Goal: Feedback & Contribution: Contribute content

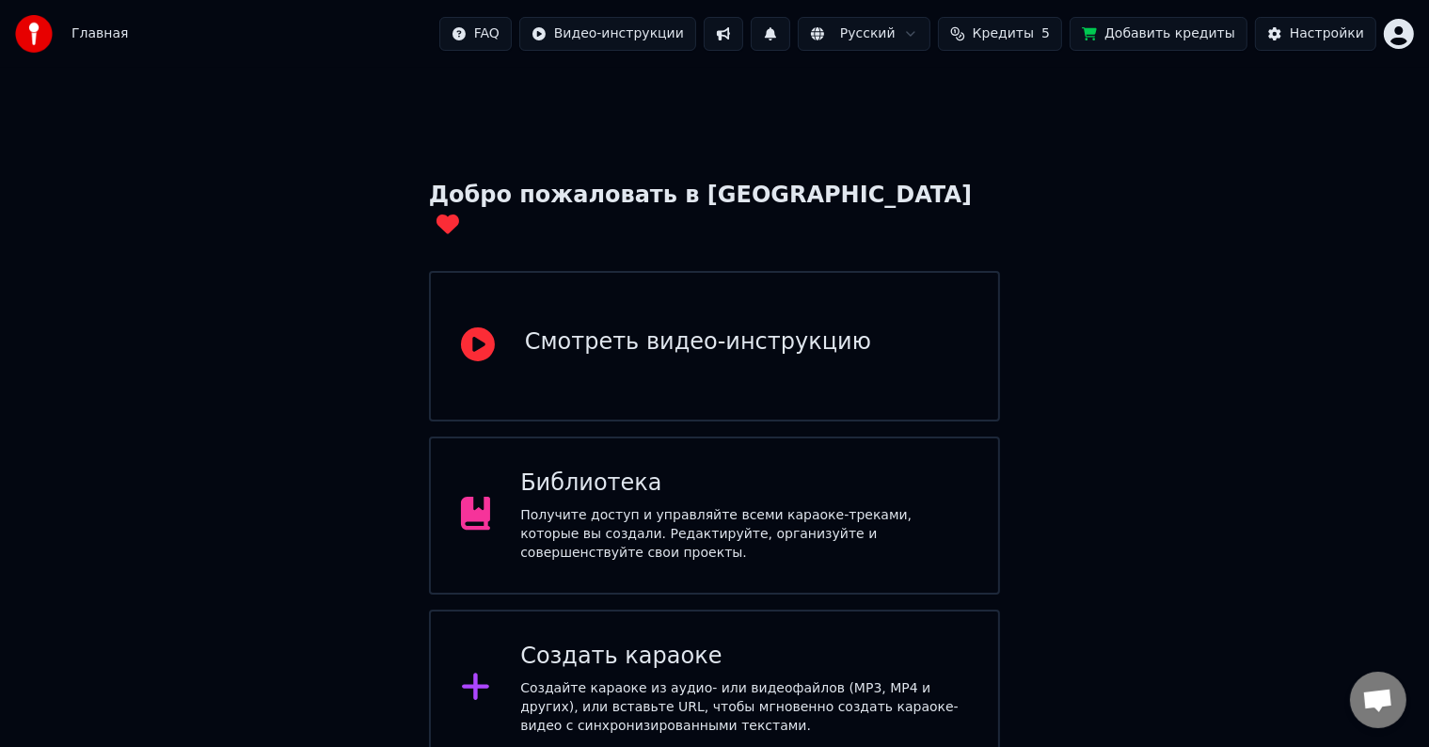
click at [828, 469] on div "Библиотека" at bounding box center [744, 484] width 448 height 30
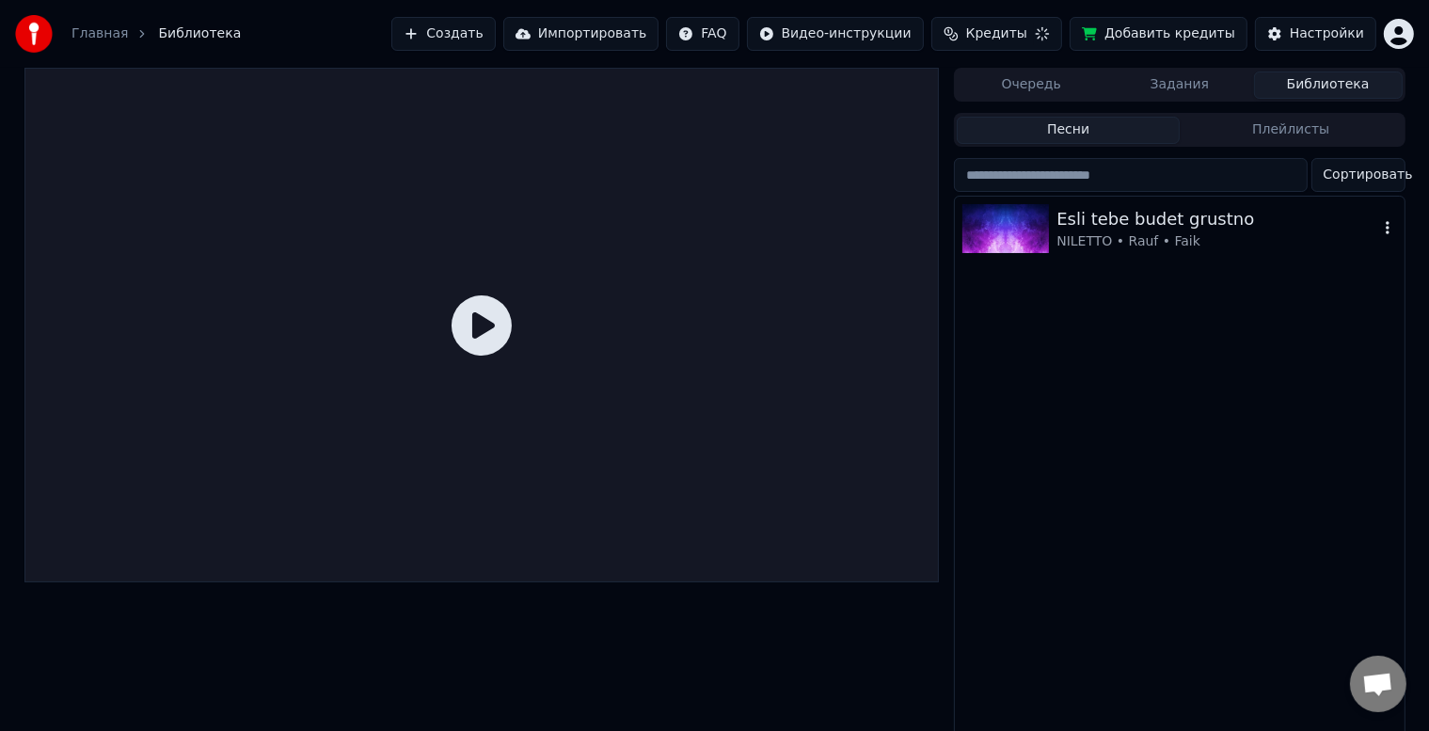
click at [1103, 225] on div "Esli tebe budet grustno" at bounding box center [1217, 219] width 321 height 26
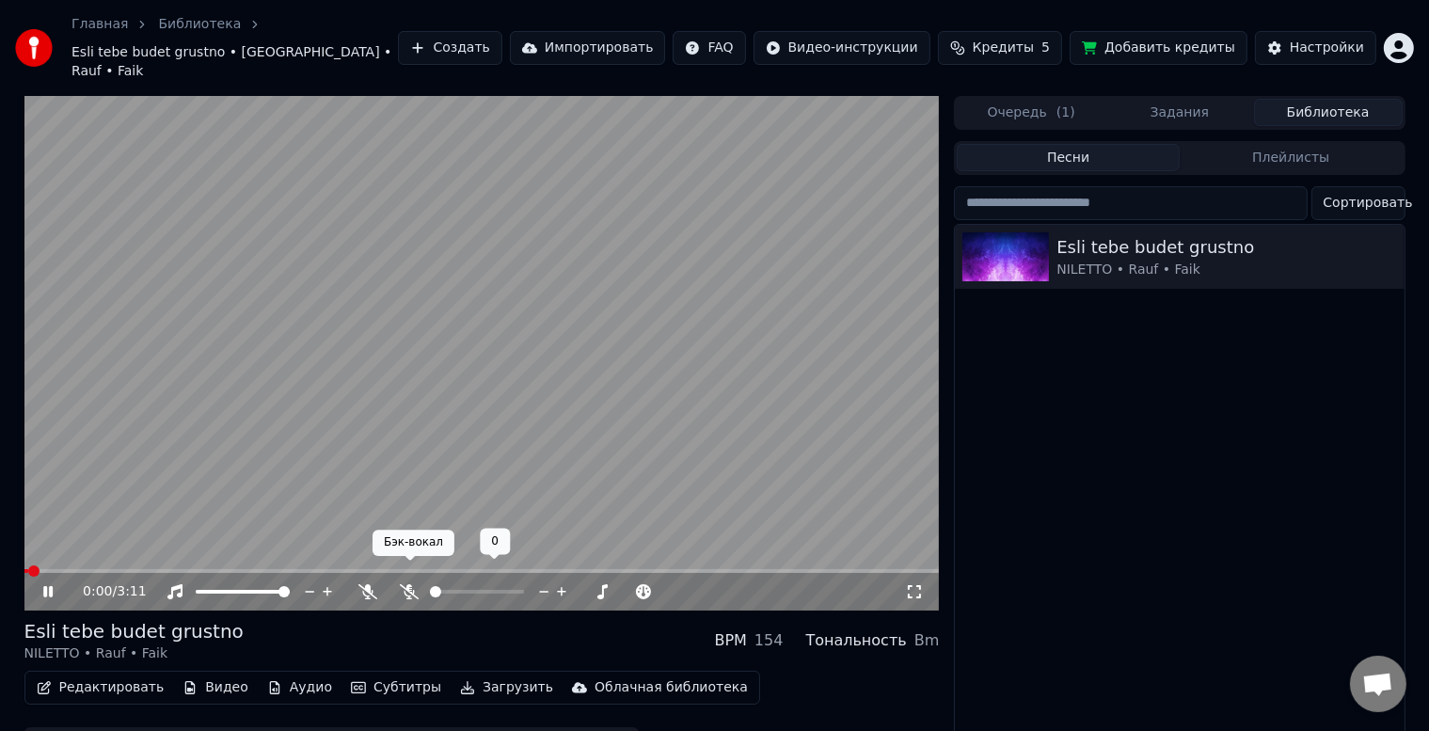
click at [407, 584] on icon at bounding box center [409, 591] width 19 height 15
click at [364, 584] on icon at bounding box center [368, 591] width 19 height 15
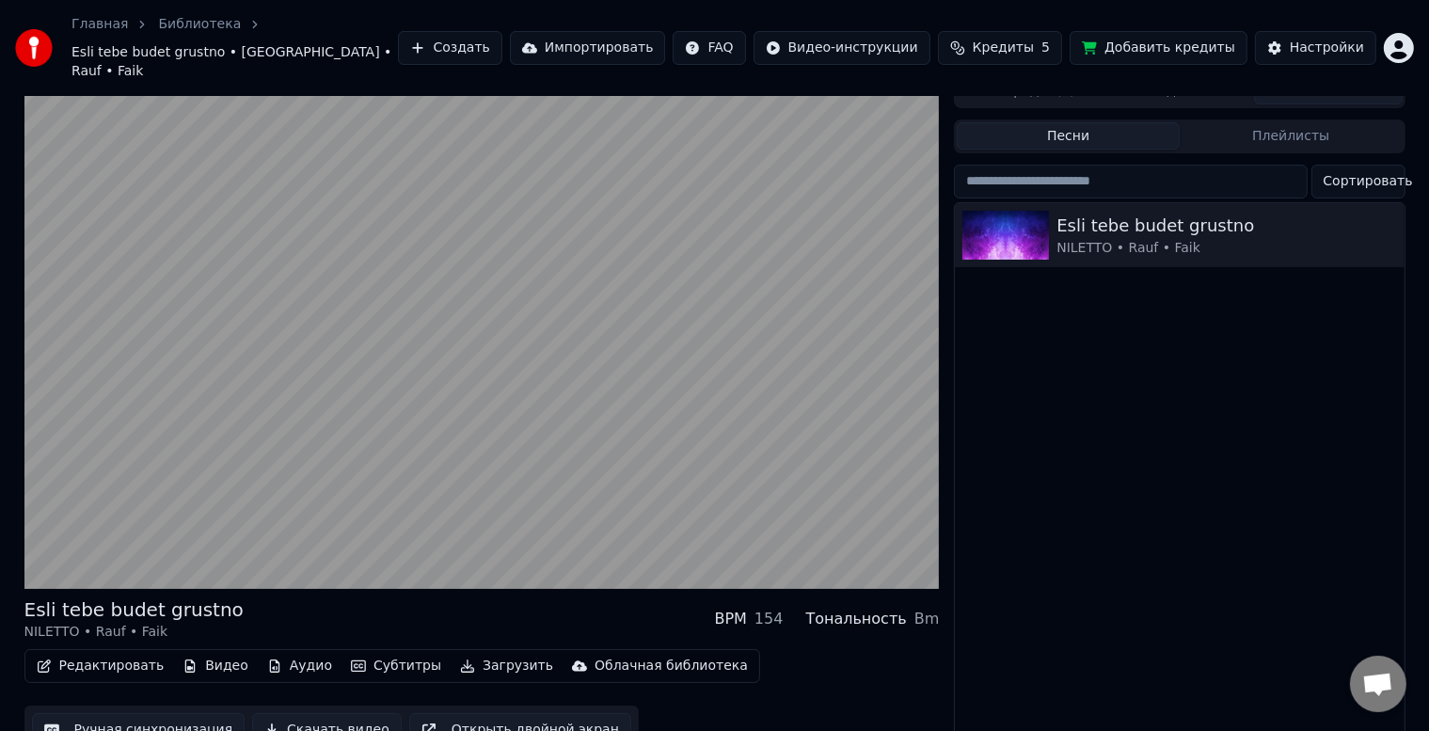
scroll to position [34, 0]
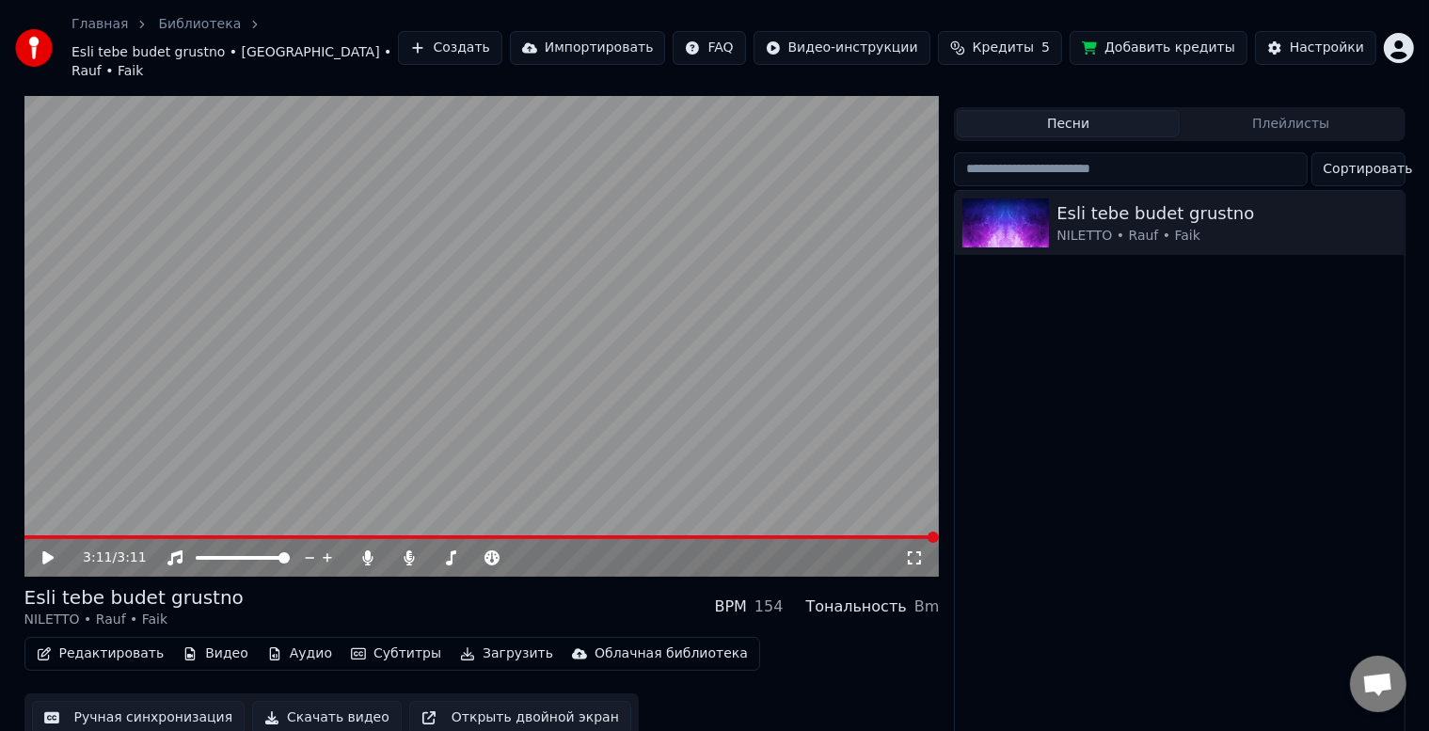
click at [94, 641] on button "Редактировать" at bounding box center [100, 654] width 143 height 26
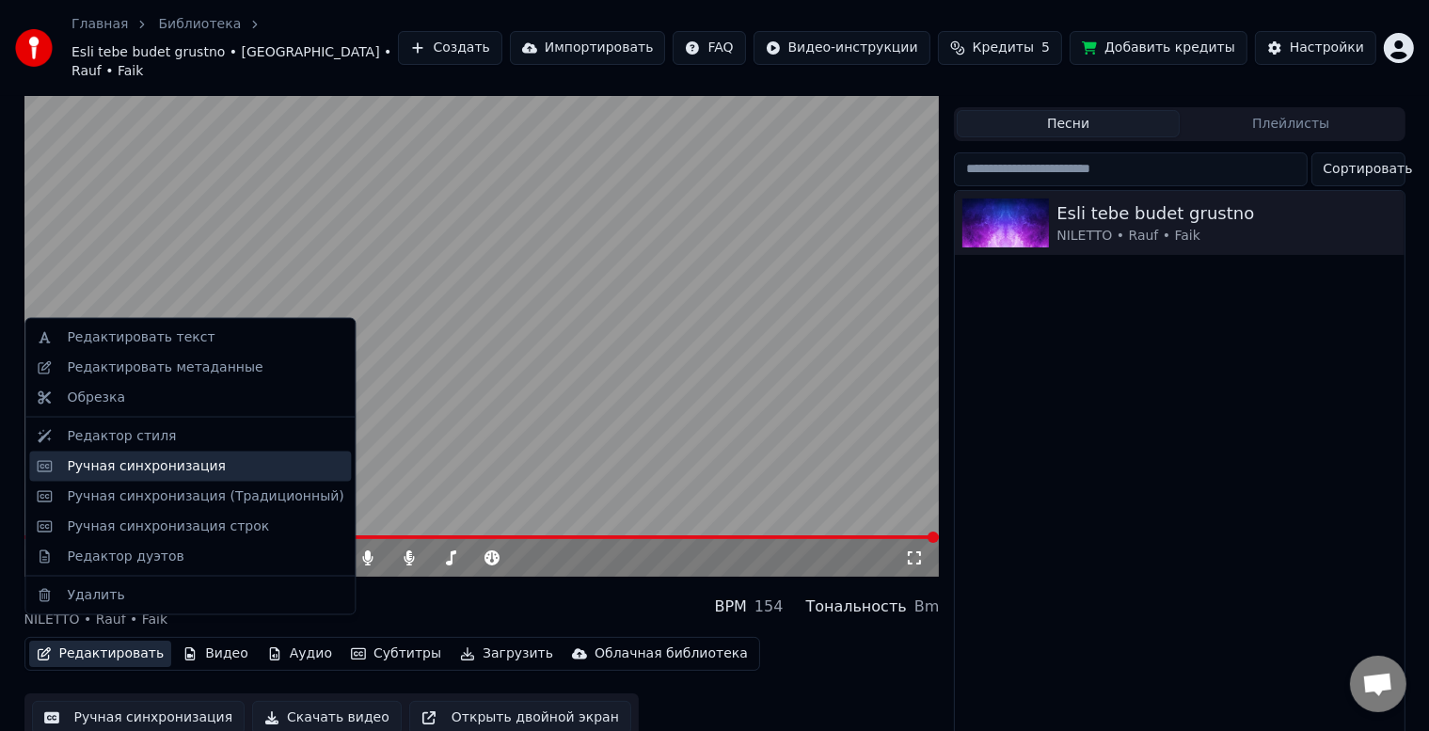
click at [139, 474] on div "Ручная синхронизация" at bounding box center [146, 466] width 159 height 19
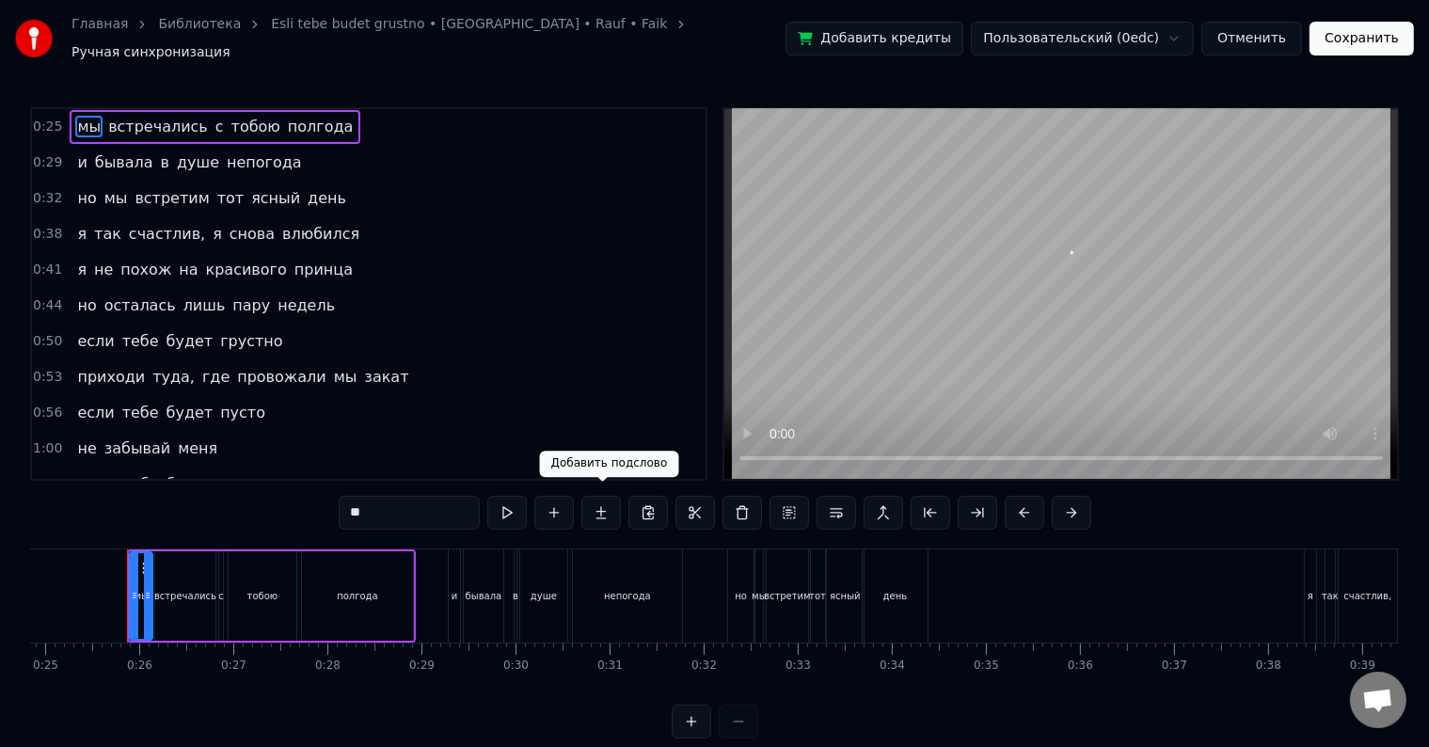
scroll to position [0, 2340]
click at [1268, 41] on button "Отменить" at bounding box center [1252, 39] width 101 height 34
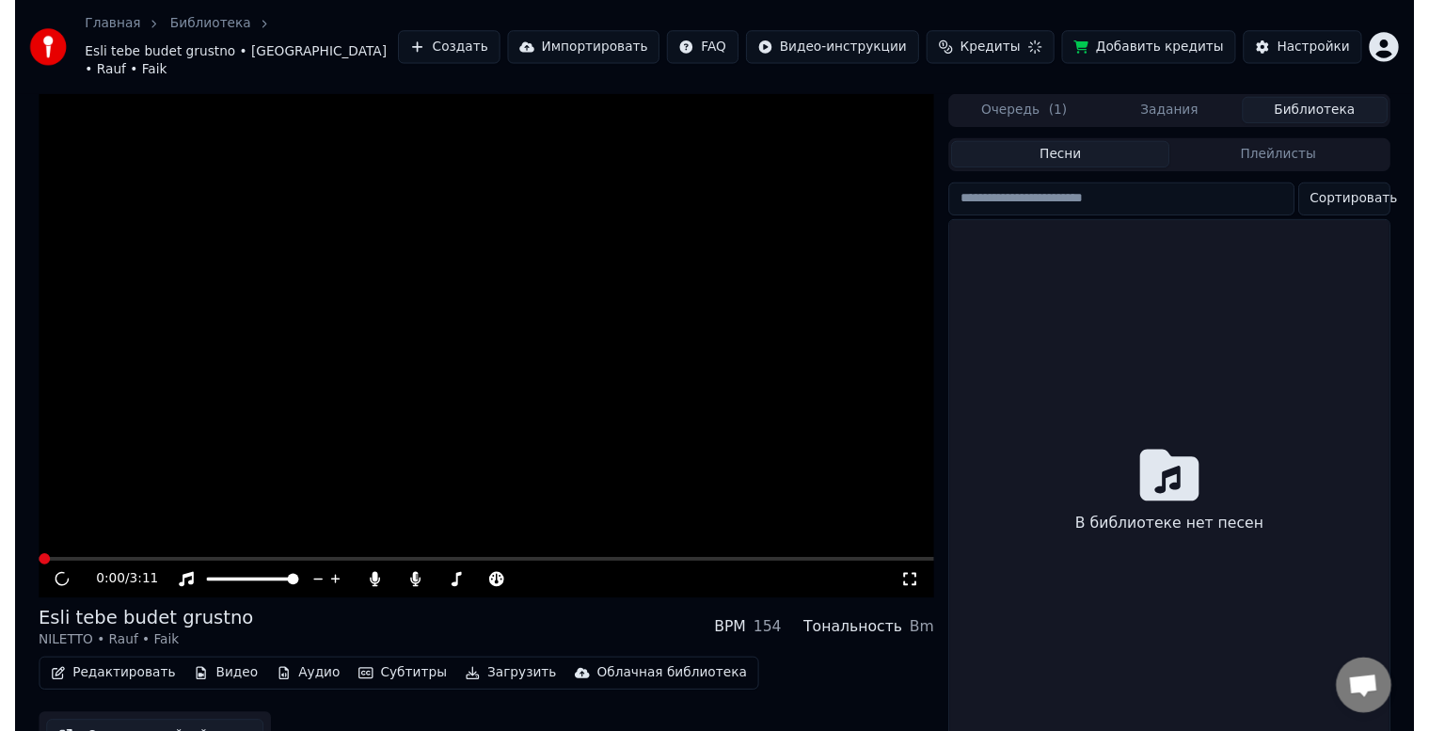
scroll to position [34, 0]
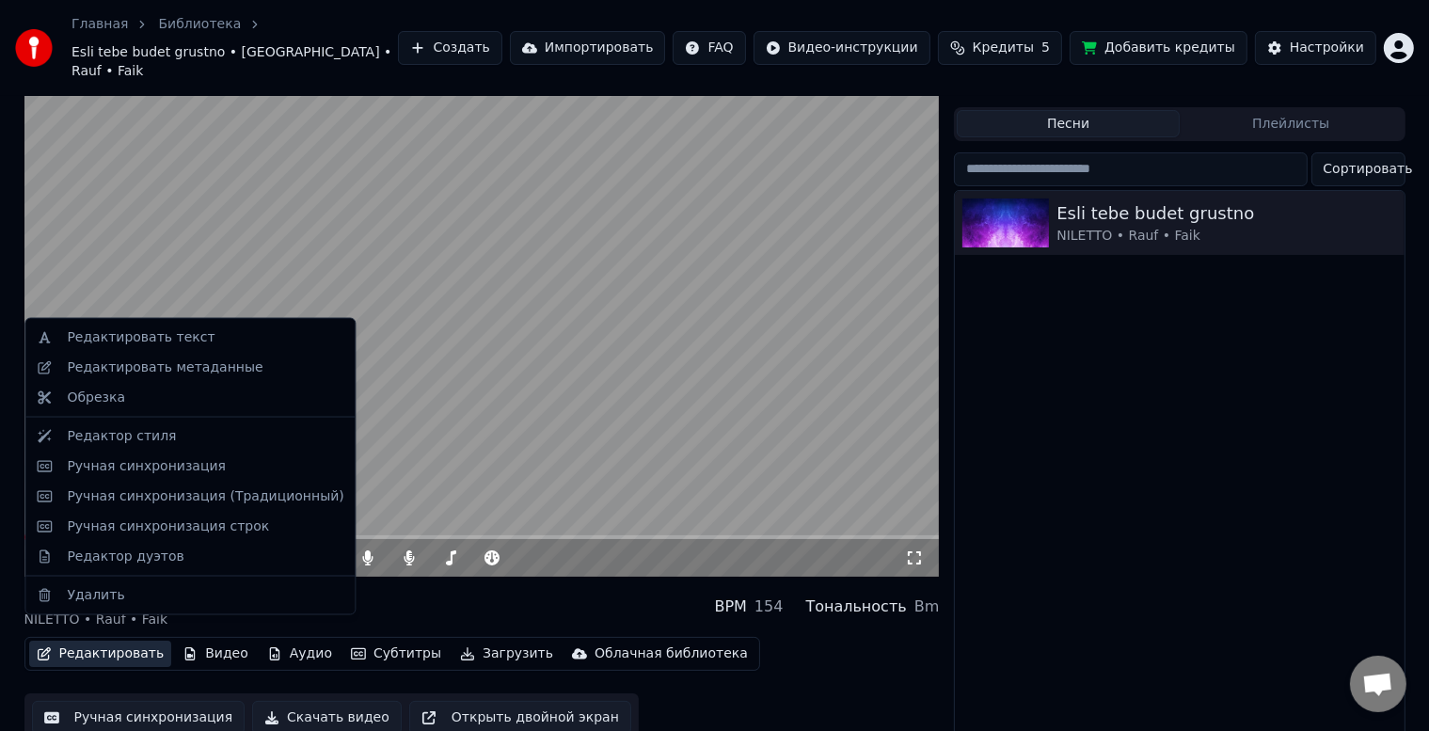
click at [87, 641] on button "Редактировать" at bounding box center [100, 654] width 143 height 26
click at [107, 503] on div "Ручная синхронизация (Традиционный)" at bounding box center [205, 496] width 277 height 19
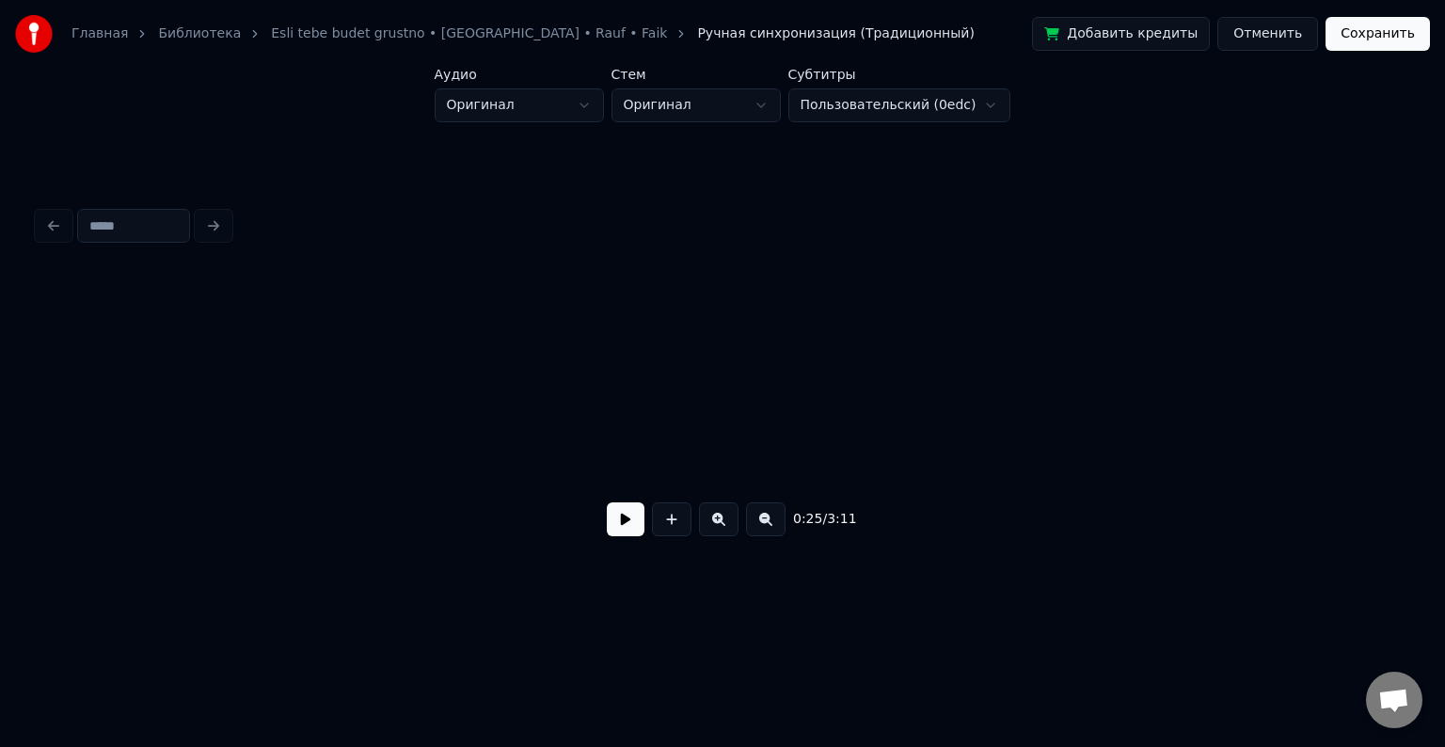
scroll to position [0, 4869]
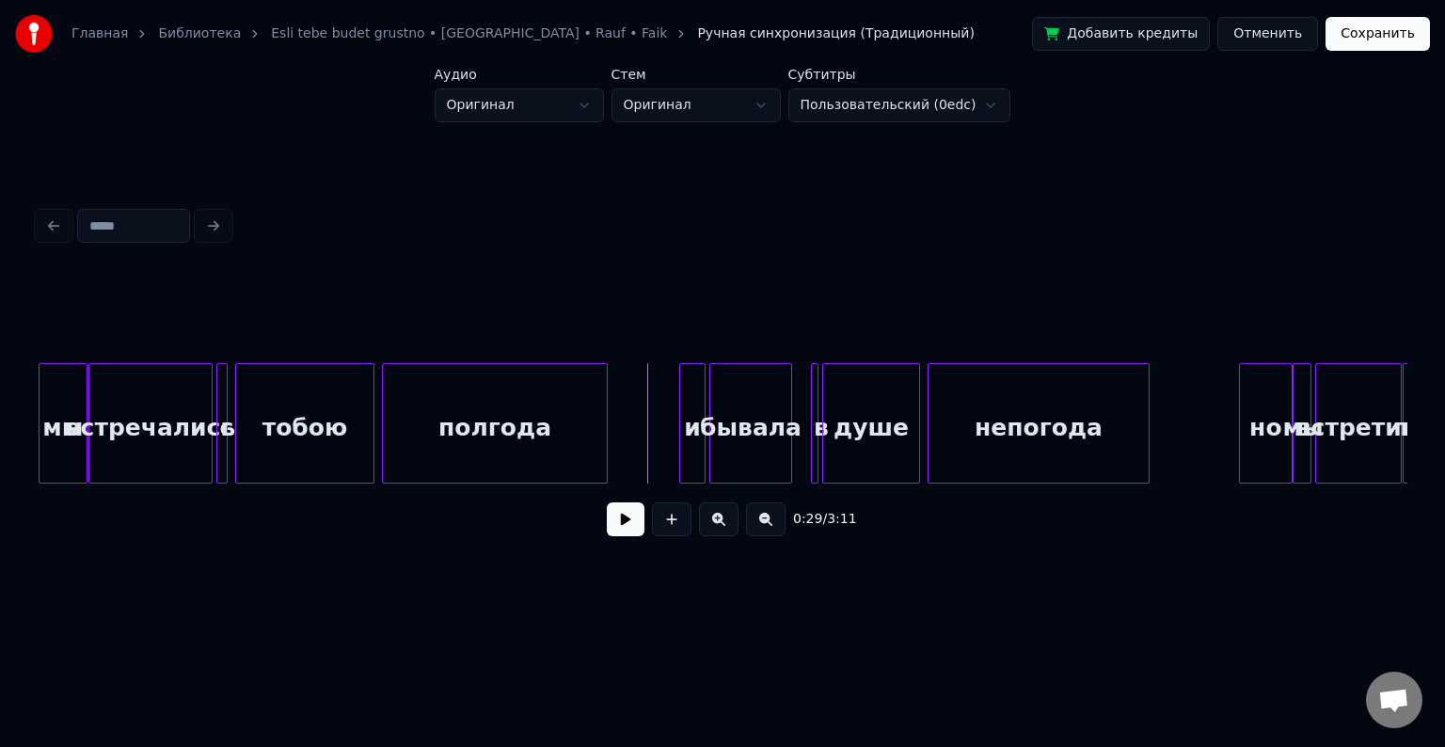
click at [625, 523] on button at bounding box center [626, 520] width 38 height 34
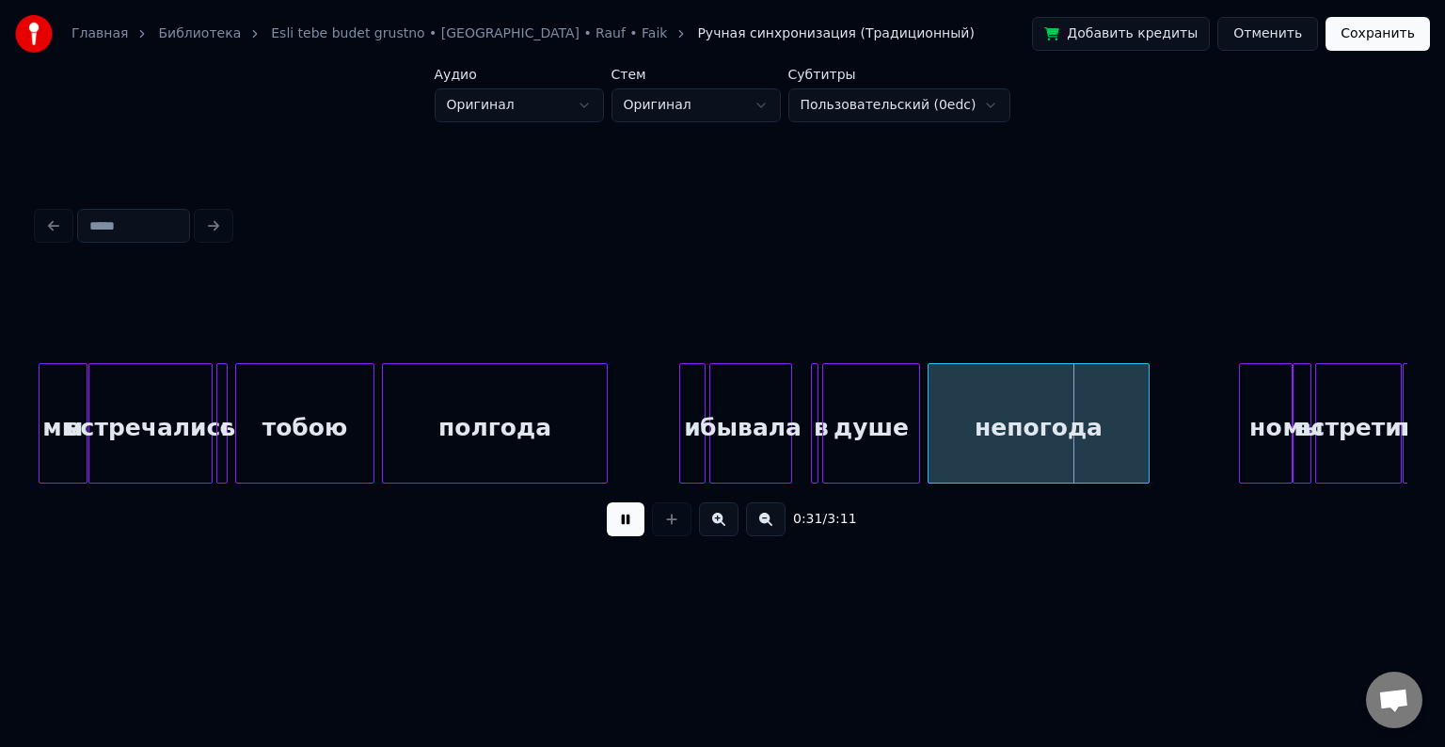
click at [607, 503] on button at bounding box center [626, 520] width 38 height 34
click at [1280, 34] on button "Отменить" at bounding box center [1268, 34] width 101 height 34
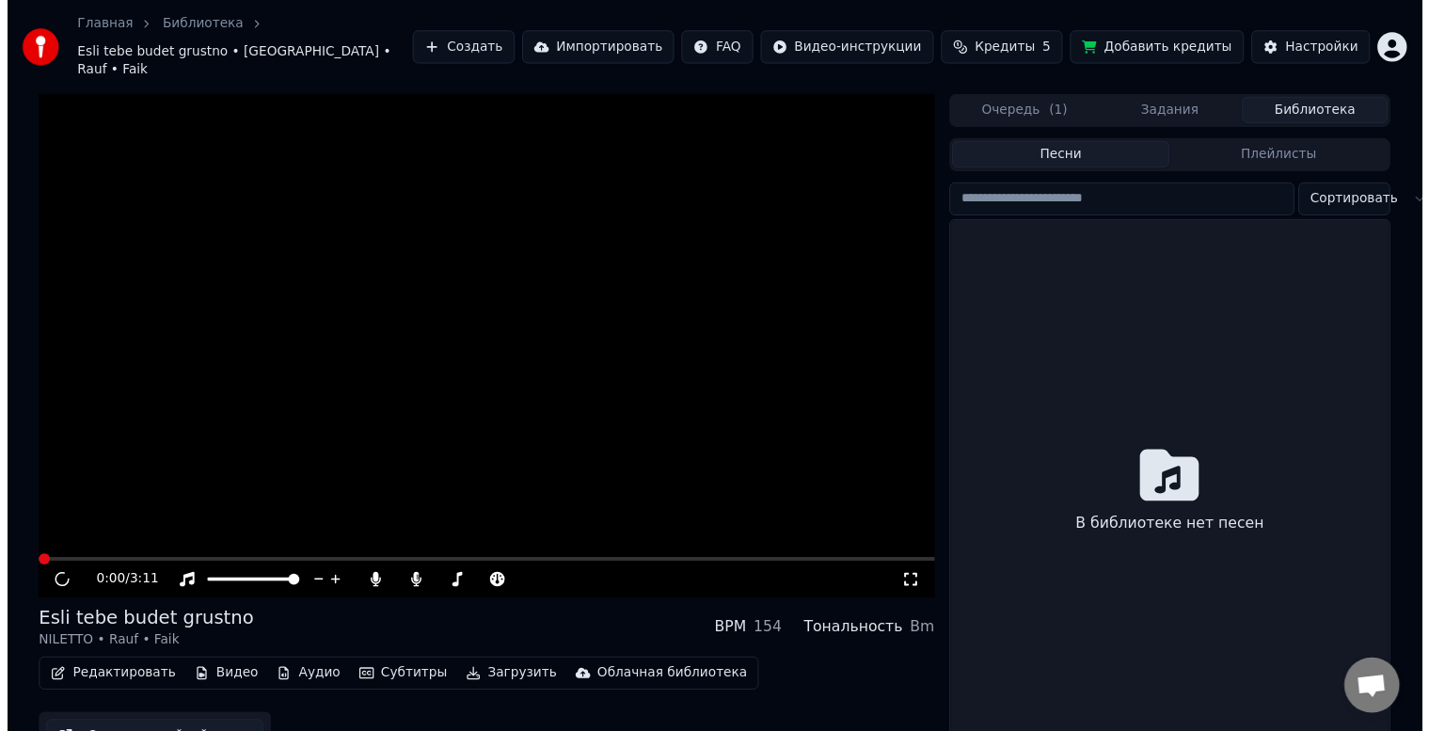
scroll to position [34, 0]
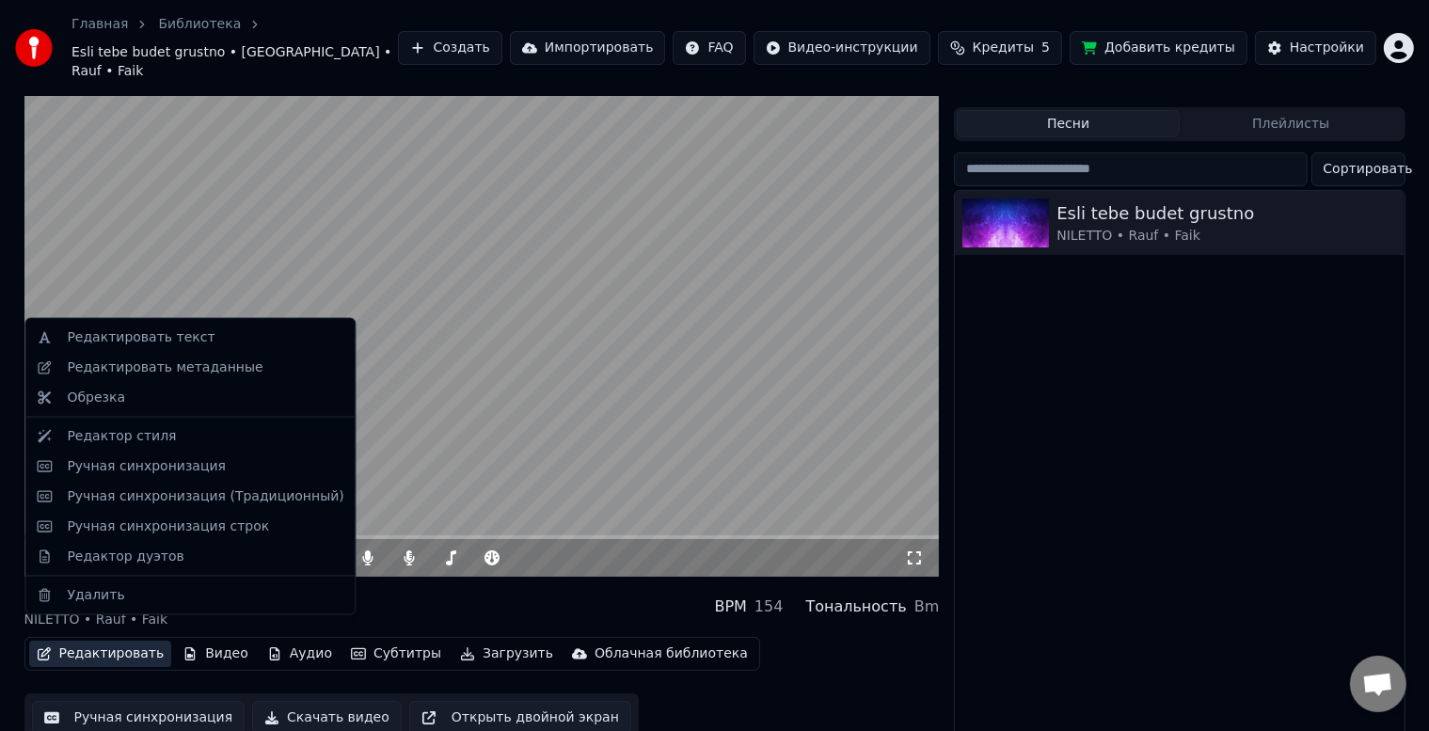
click at [103, 642] on button "Редактировать" at bounding box center [100, 654] width 143 height 26
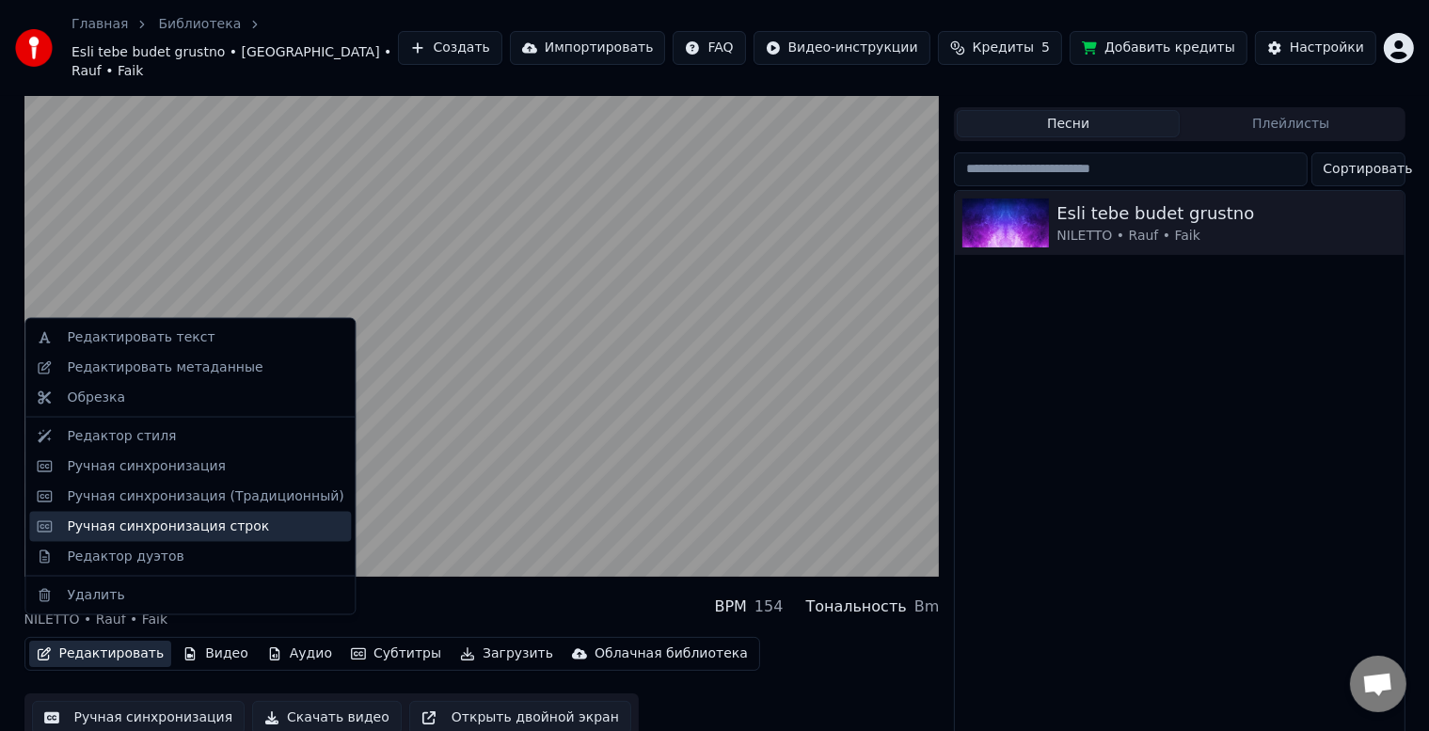
click at [117, 527] on div "Ручная синхронизация строк" at bounding box center [168, 527] width 202 height 19
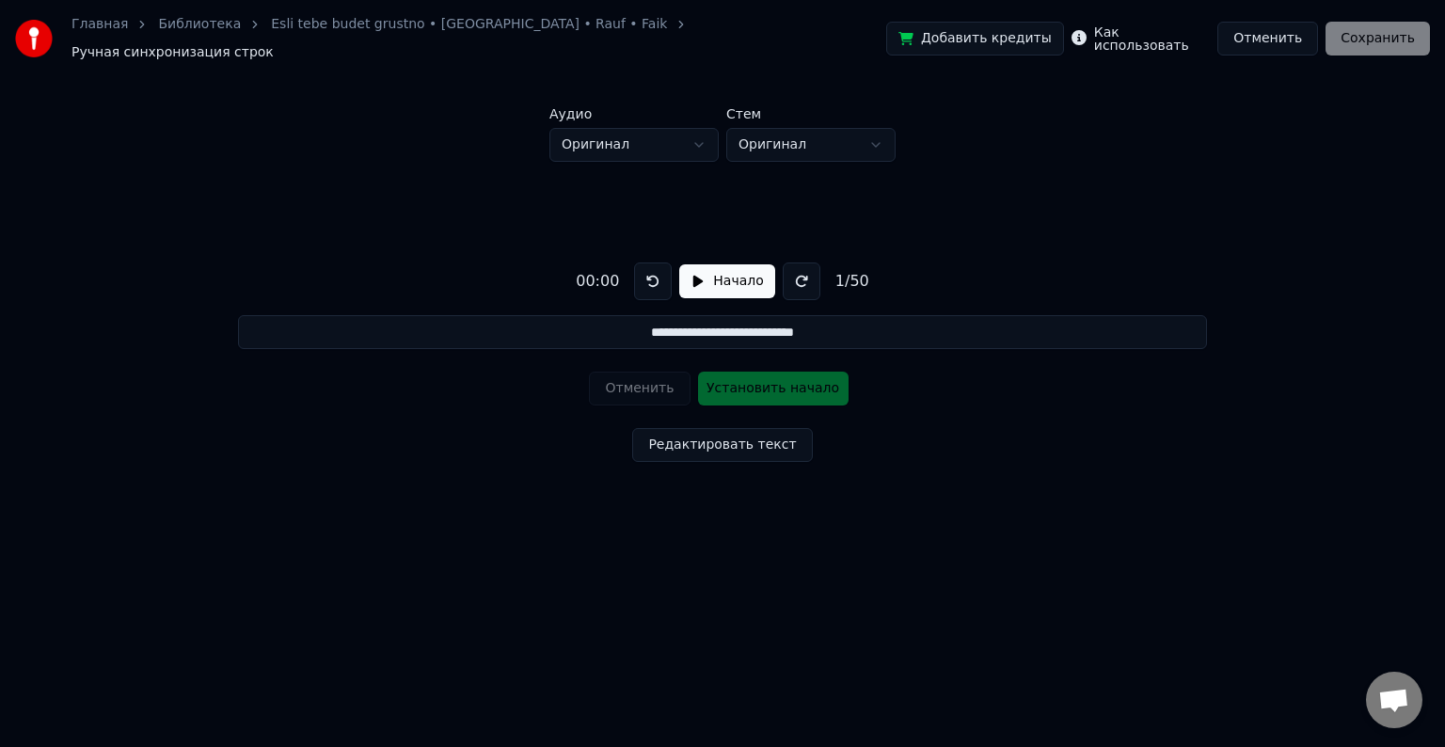
click at [710, 275] on button "Начало" at bounding box center [726, 281] width 95 height 34
click at [789, 273] on button at bounding box center [797, 282] width 38 height 38
click at [651, 274] on button at bounding box center [658, 282] width 38 height 38
click at [783, 274] on button at bounding box center [797, 282] width 38 height 38
click at [651, 272] on button at bounding box center [658, 282] width 38 height 38
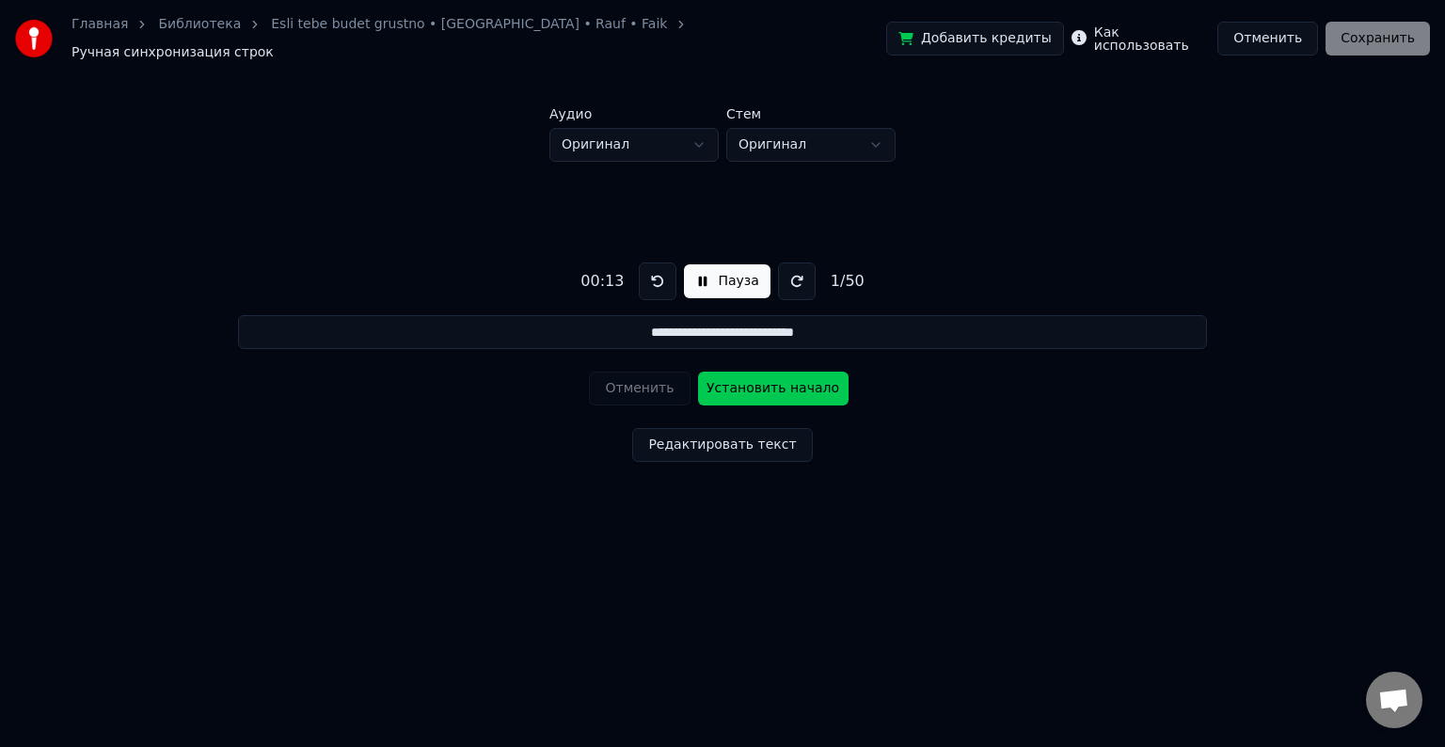
click at [866, 130] on html "**********" at bounding box center [722, 292] width 1445 height 585
click at [870, 133] on html "**********" at bounding box center [722, 292] width 1445 height 585
click at [1262, 40] on button "Отменить" at bounding box center [1268, 39] width 101 height 34
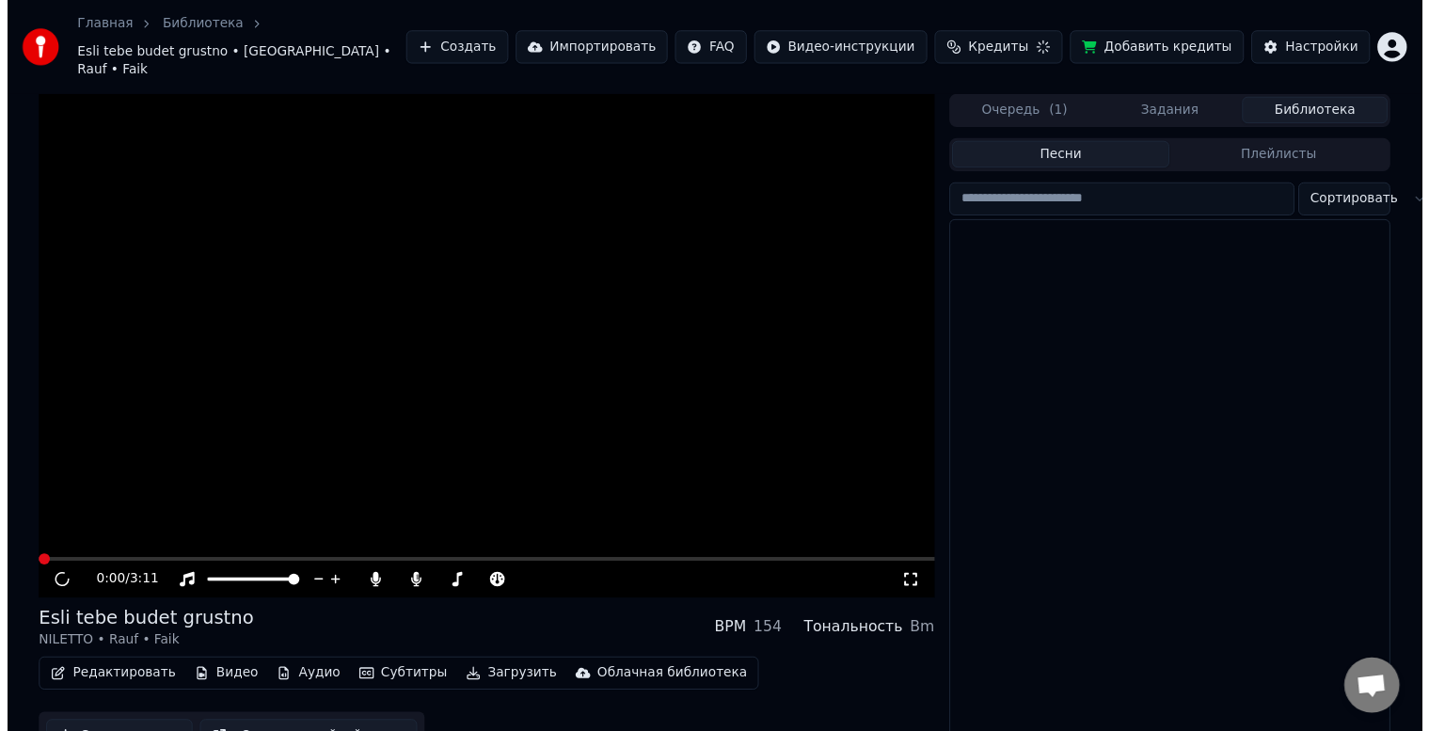
scroll to position [34, 0]
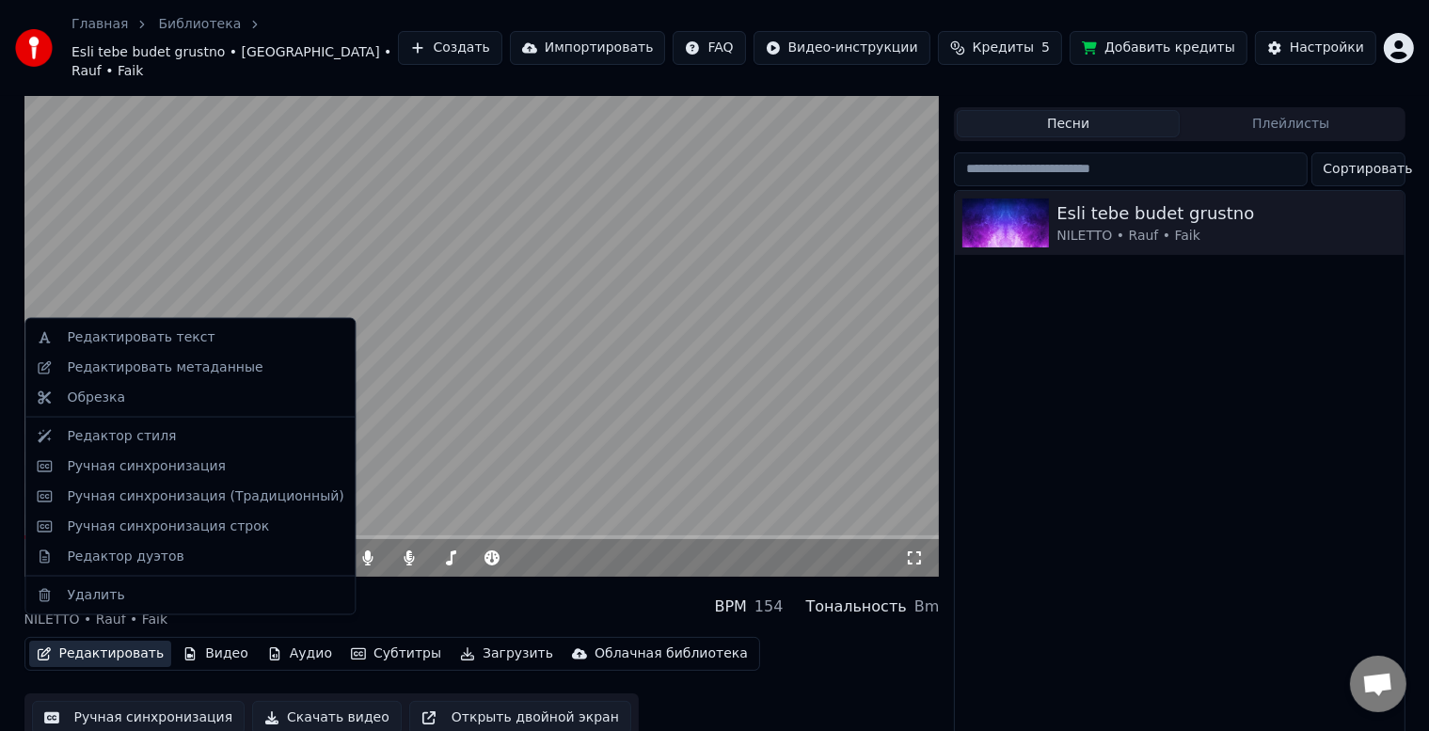
click at [88, 641] on button "Редактировать" at bounding box center [100, 654] width 143 height 26
click at [123, 560] on div "Редактор дуэтов" at bounding box center [125, 556] width 117 height 19
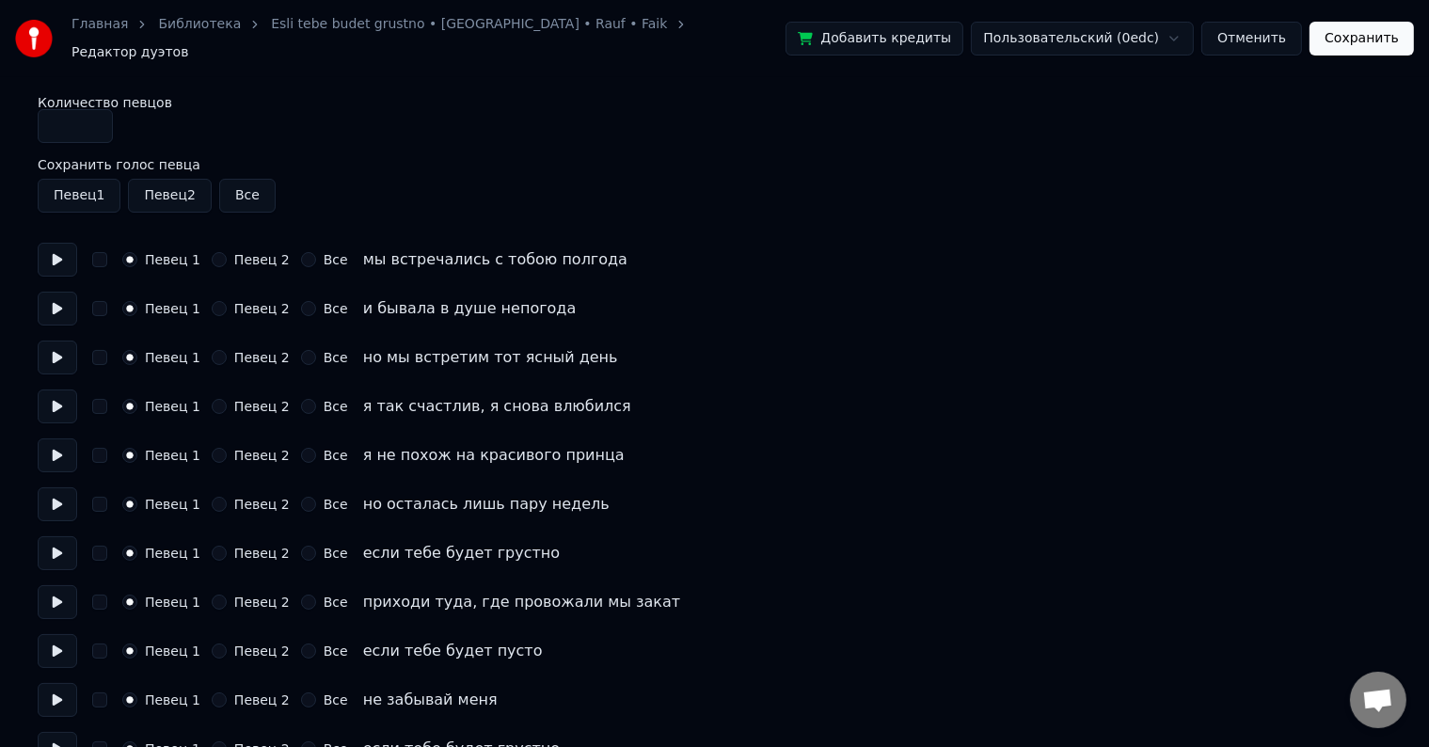
click at [61, 251] on button at bounding box center [58, 260] width 40 height 34
click at [62, 301] on button at bounding box center [58, 309] width 40 height 34
click at [60, 350] on button at bounding box center [58, 358] width 40 height 34
click at [56, 392] on button at bounding box center [58, 407] width 40 height 34
click at [63, 113] on input "*" at bounding box center [75, 126] width 75 height 34
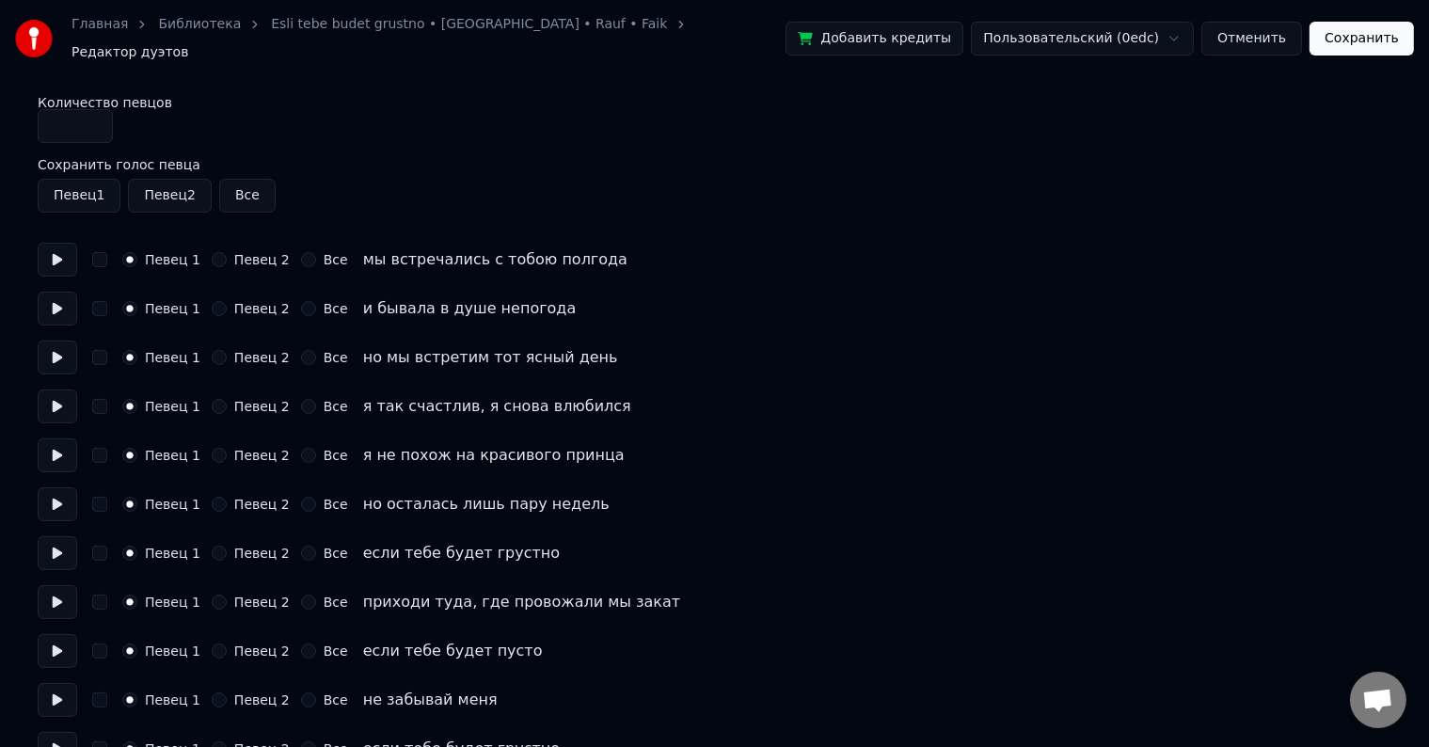
click at [52, 352] on button at bounding box center [58, 358] width 40 height 34
click at [59, 390] on button at bounding box center [58, 407] width 40 height 34
click at [58, 453] on button at bounding box center [58, 456] width 40 height 34
click at [58, 501] on button at bounding box center [58, 504] width 40 height 34
click at [60, 540] on button at bounding box center [58, 553] width 40 height 34
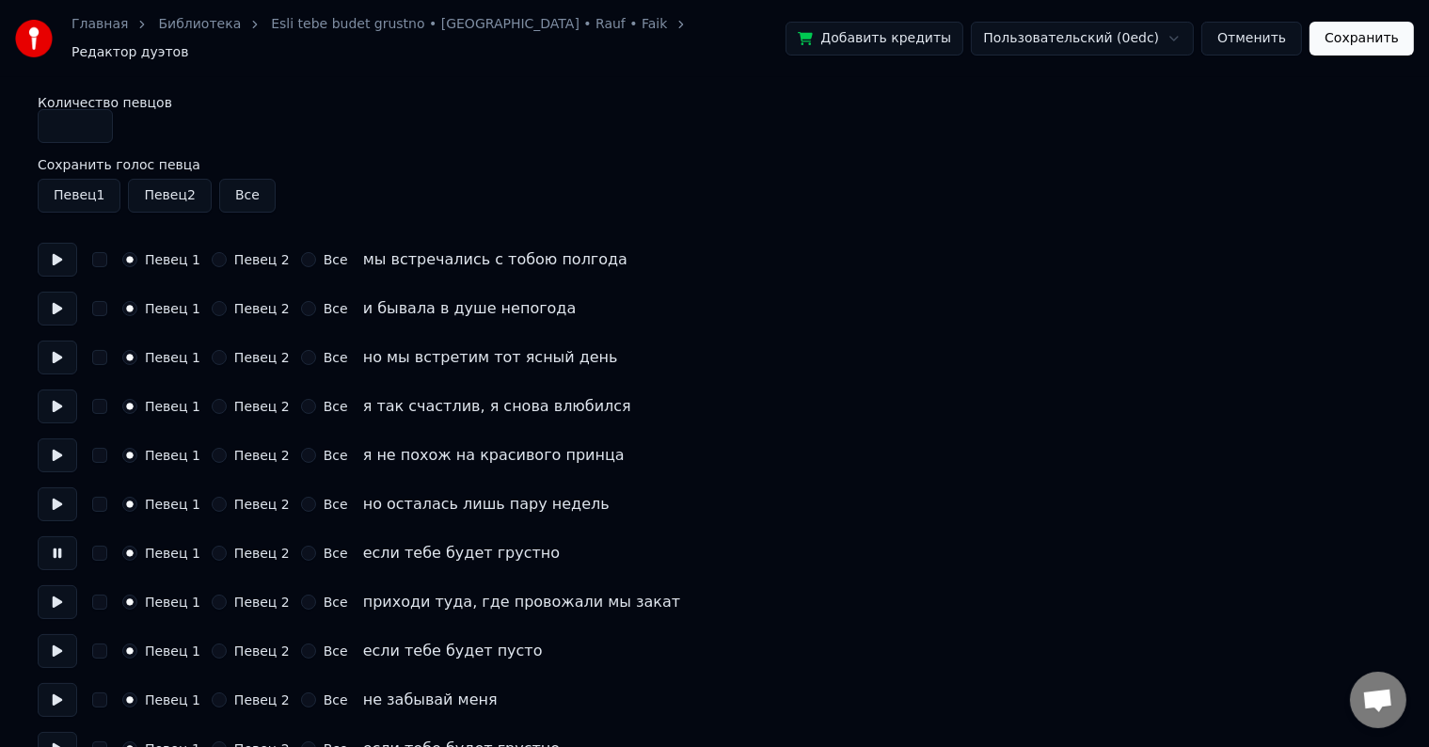
click at [60, 544] on button at bounding box center [58, 553] width 40 height 34
click at [214, 546] on button "Певец 2" at bounding box center [219, 553] width 15 height 15
click at [56, 540] on button at bounding box center [58, 553] width 40 height 34
click at [58, 596] on button at bounding box center [58, 602] width 40 height 34
click at [213, 595] on button "Певец 2" at bounding box center [219, 602] width 15 height 15
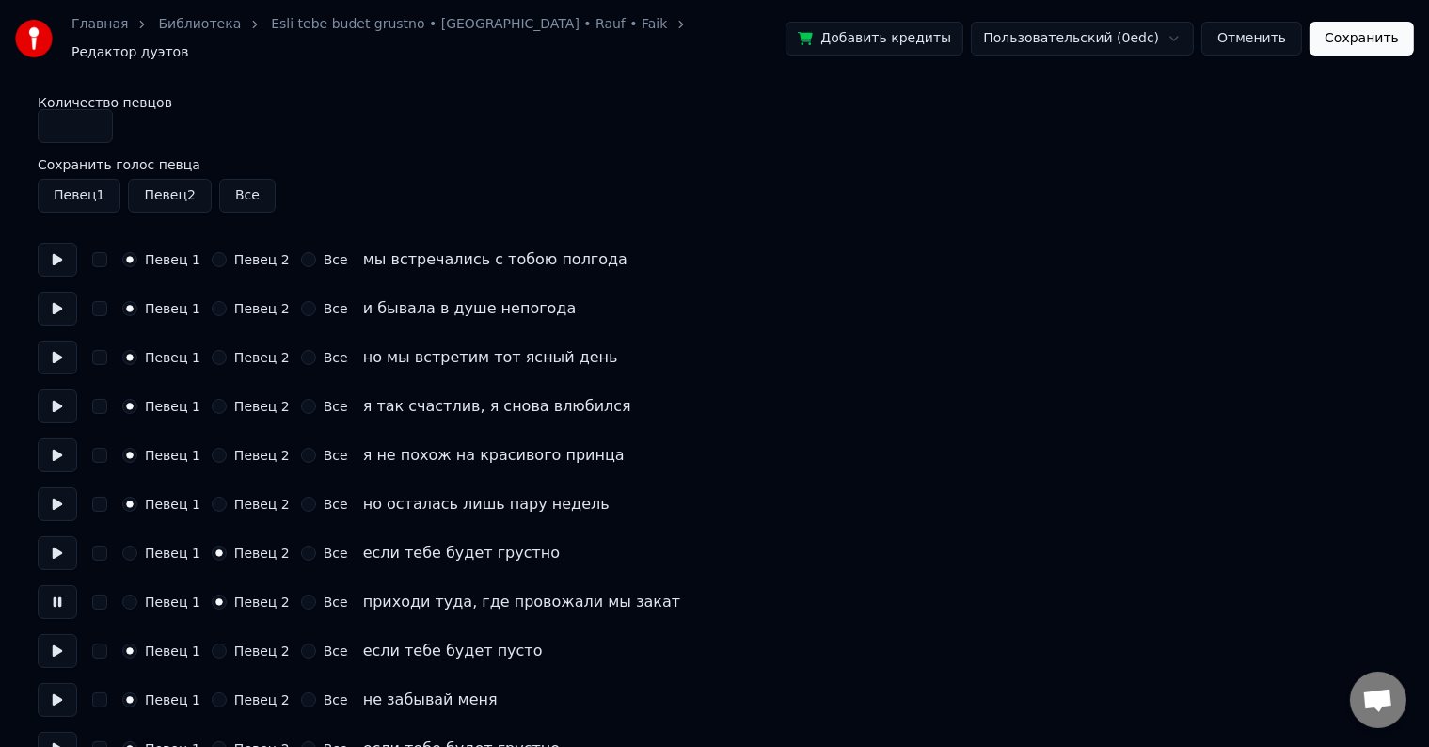
click at [215, 645] on button "Певец 2" at bounding box center [219, 651] width 15 height 15
click at [68, 640] on button at bounding box center [58, 651] width 40 height 34
click at [212, 693] on button "Певец 2" at bounding box center [219, 700] width 15 height 15
click at [59, 683] on button at bounding box center [58, 700] width 40 height 34
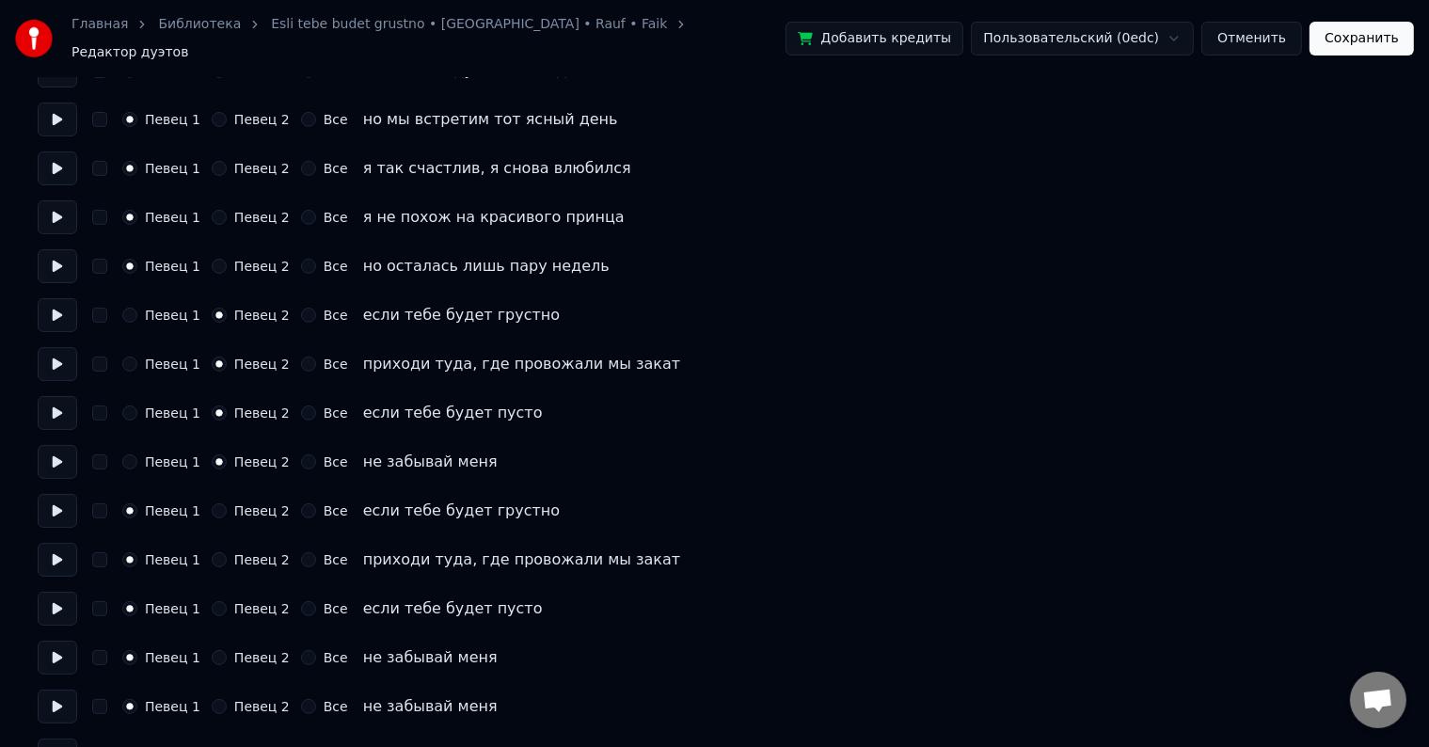
scroll to position [282, 0]
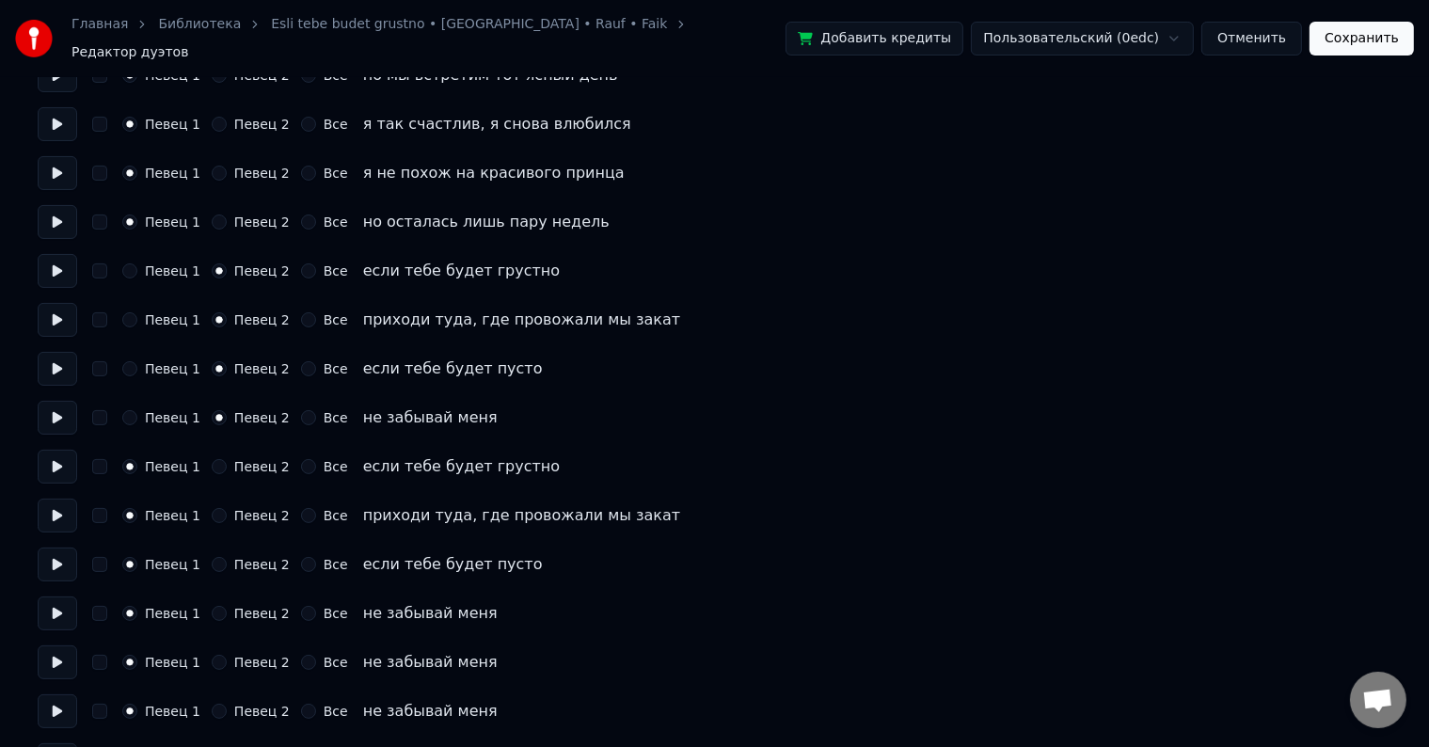
click at [64, 414] on button at bounding box center [58, 418] width 40 height 34
click at [64, 452] on button at bounding box center [58, 467] width 40 height 34
click at [63, 459] on button at bounding box center [58, 467] width 40 height 34
click at [214, 459] on button "Певец 2" at bounding box center [219, 466] width 15 height 15
click at [45, 510] on button at bounding box center [58, 516] width 40 height 34
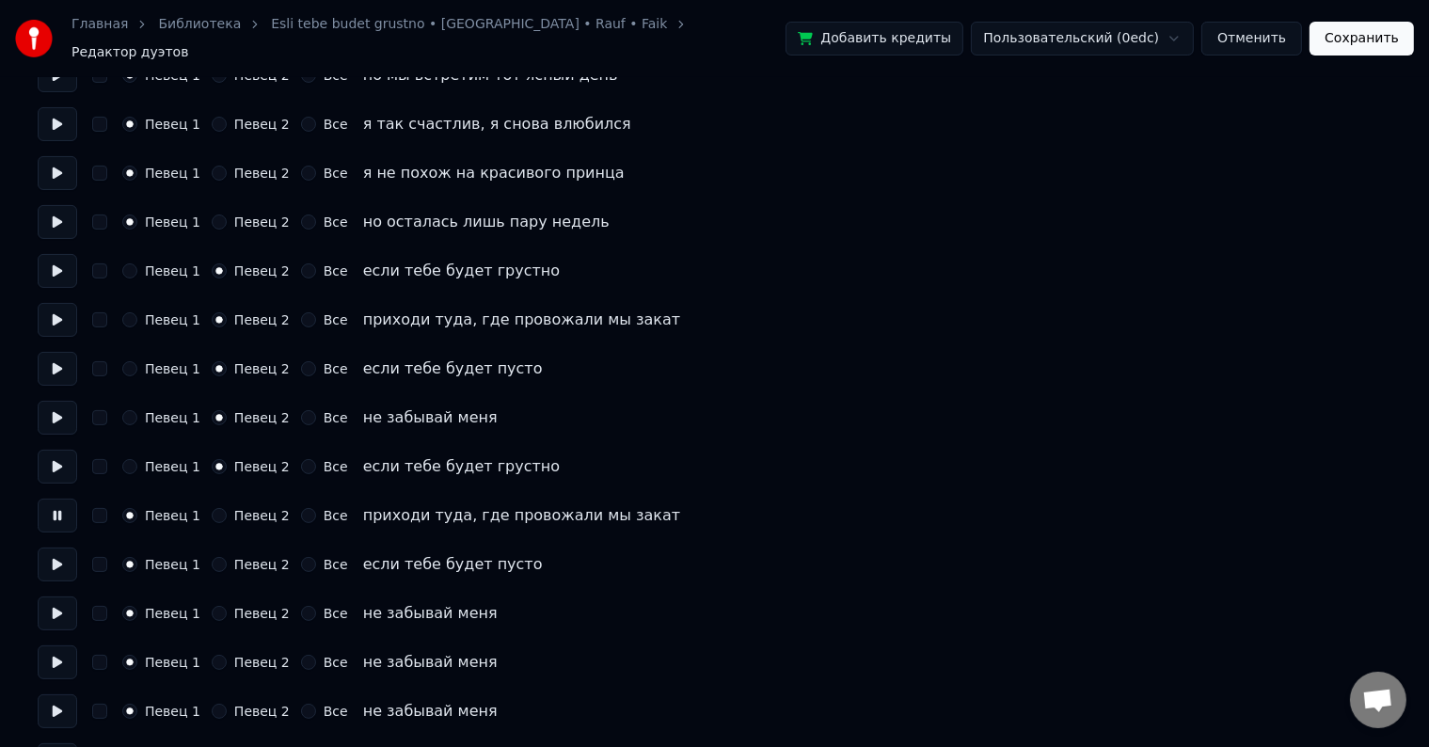
click at [215, 508] on button "Певец 2" at bounding box center [219, 515] width 15 height 15
click at [63, 558] on button at bounding box center [58, 565] width 40 height 34
click at [212, 559] on button "Певец 2" at bounding box center [219, 564] width 15 height 15
click at [48, 613] on button at bounding box center [58, 614] width 40 height 34
click at [212, 608] on button "Певец 2" at bounding box center [219, 613] width 15 height 15
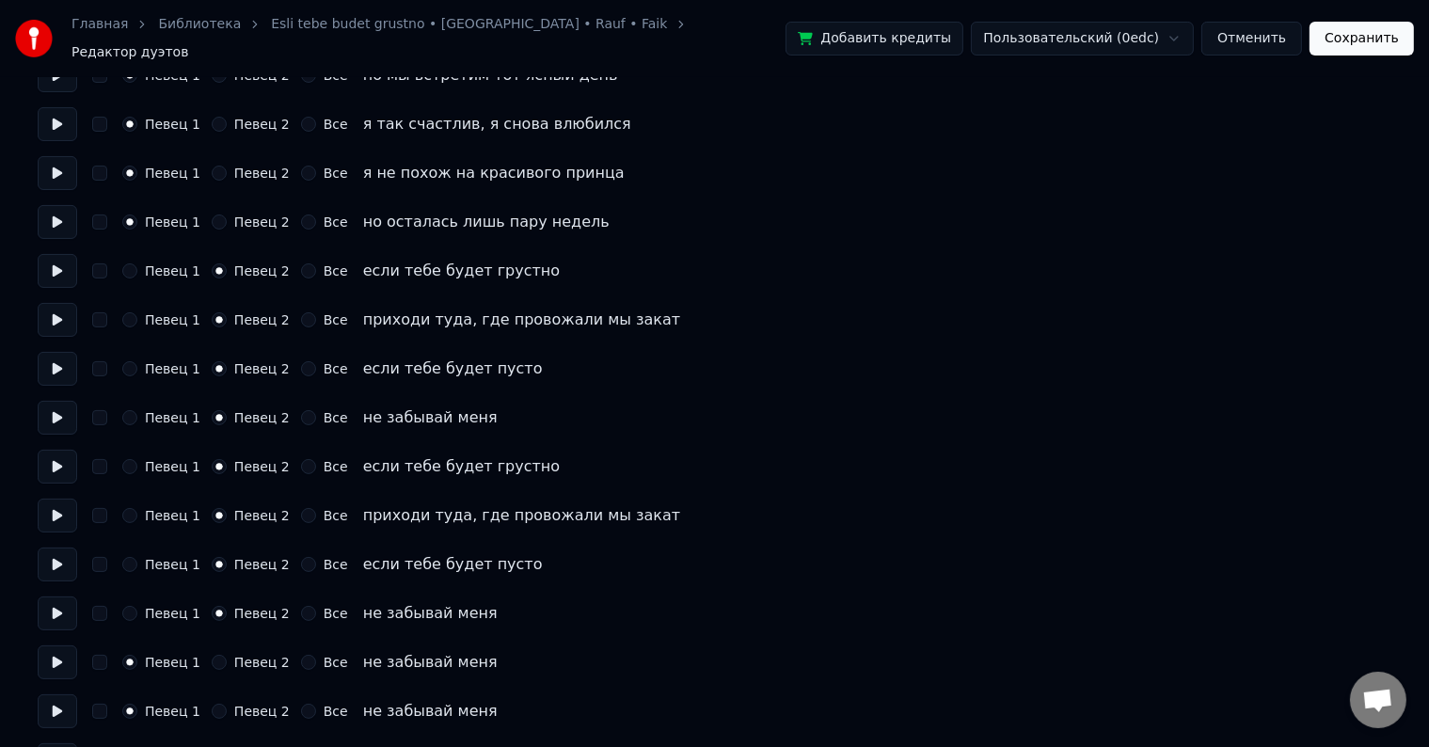
click at [72, 654] on button at bounding box center [58, 663] width 40 height 34
click at [212, 655] on button "Певец 2" at bounding box center [219, 662] width 15 height 15
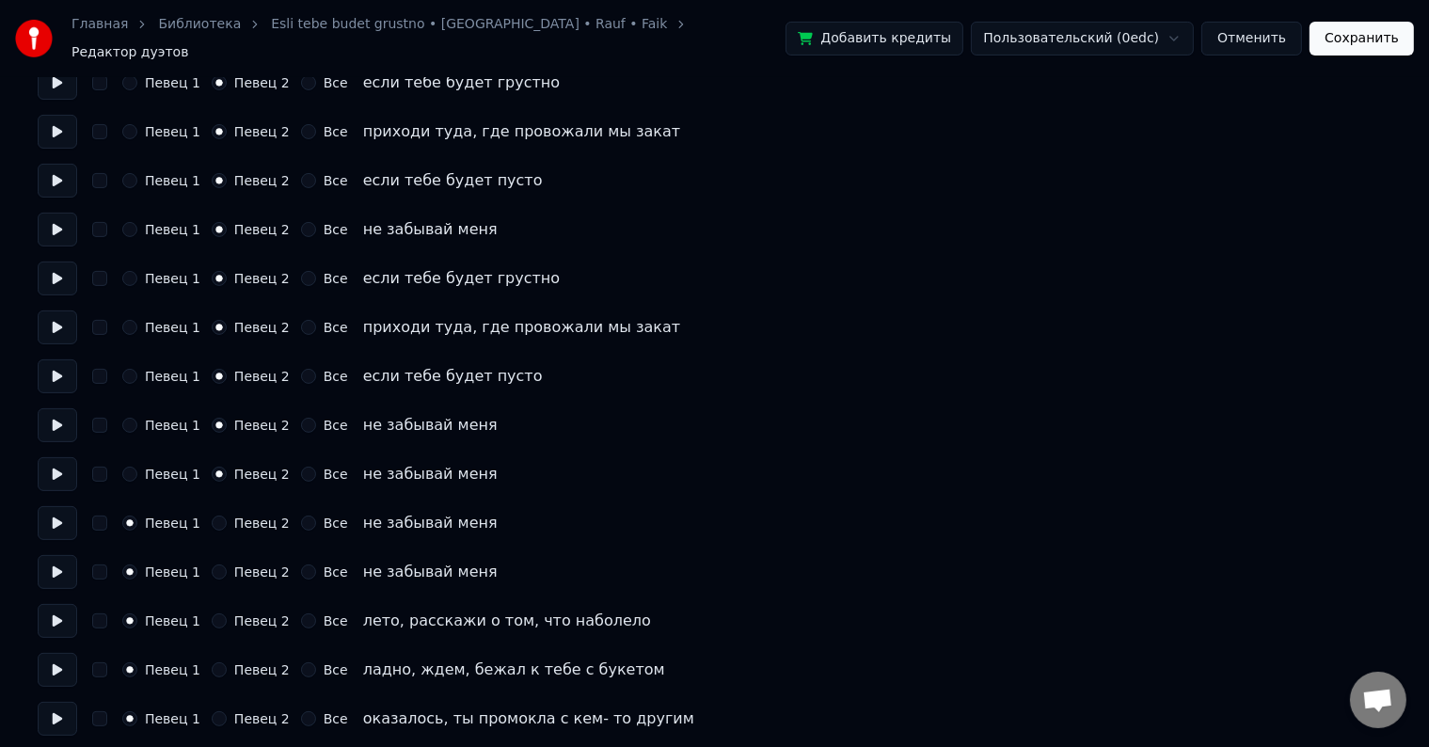
click at [57, 512] on button at bounding box center [58, 523] width 40 height 34
click at [212, 517] on button "Певец 2" at bounding box center [219, 523] width 15 height 15
click at [56, 572] on button at bounding box center [58, 572] width 40 height 34
click at [212, 565] on button "Певец 2" at bounding box center [219, 572] width 15 height 15
click at [65, 615] on button at bounding box center [58, 621] width 40 height 34
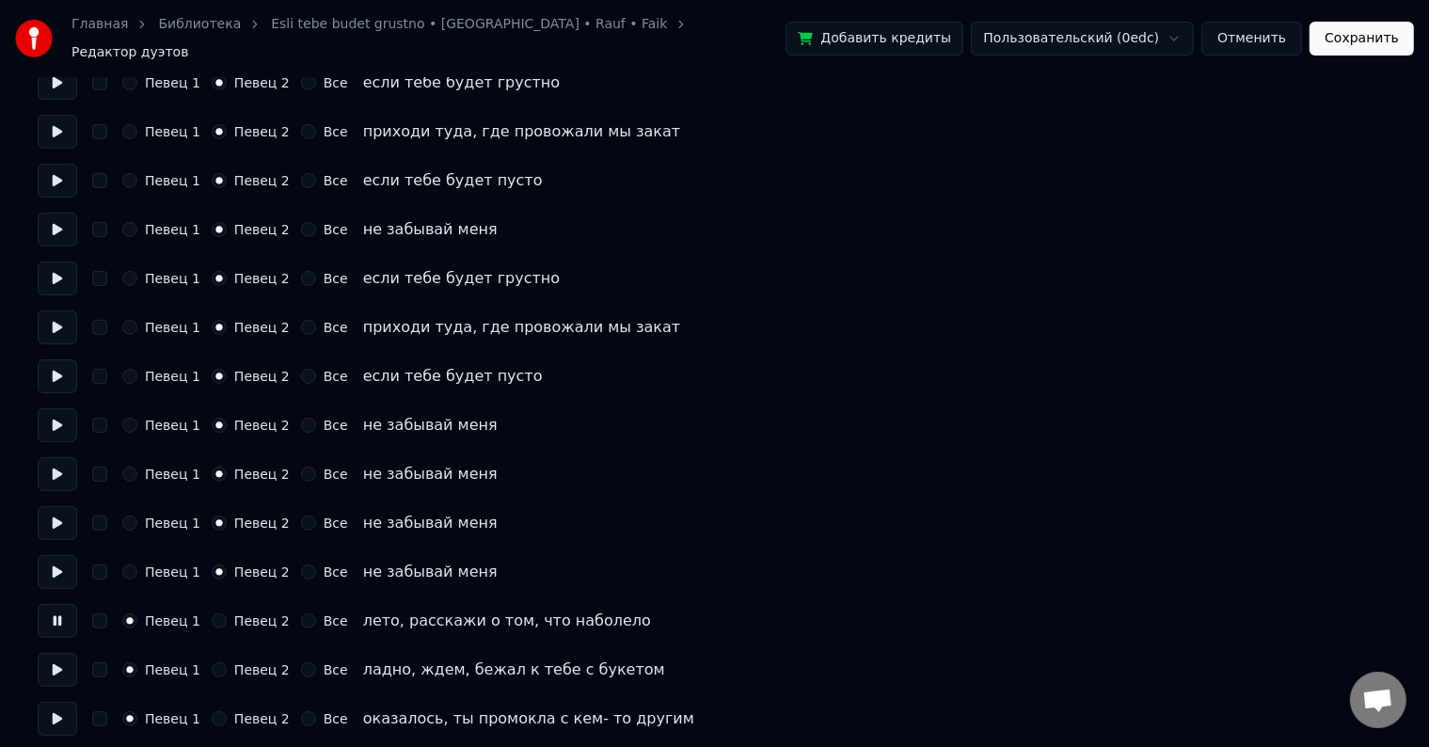
click at [212, 614] on button "Певец 2" at bounding box center [219, 621] width 15 height 15
click at [56, 656] on button at bounding box center [58, 670] width 40 height 34
click at [53, 516] on button at bounding box center [58, 523] width 40 height 34
click at [60, 473] on button at bounding box center [58, 474] width 40 height 34
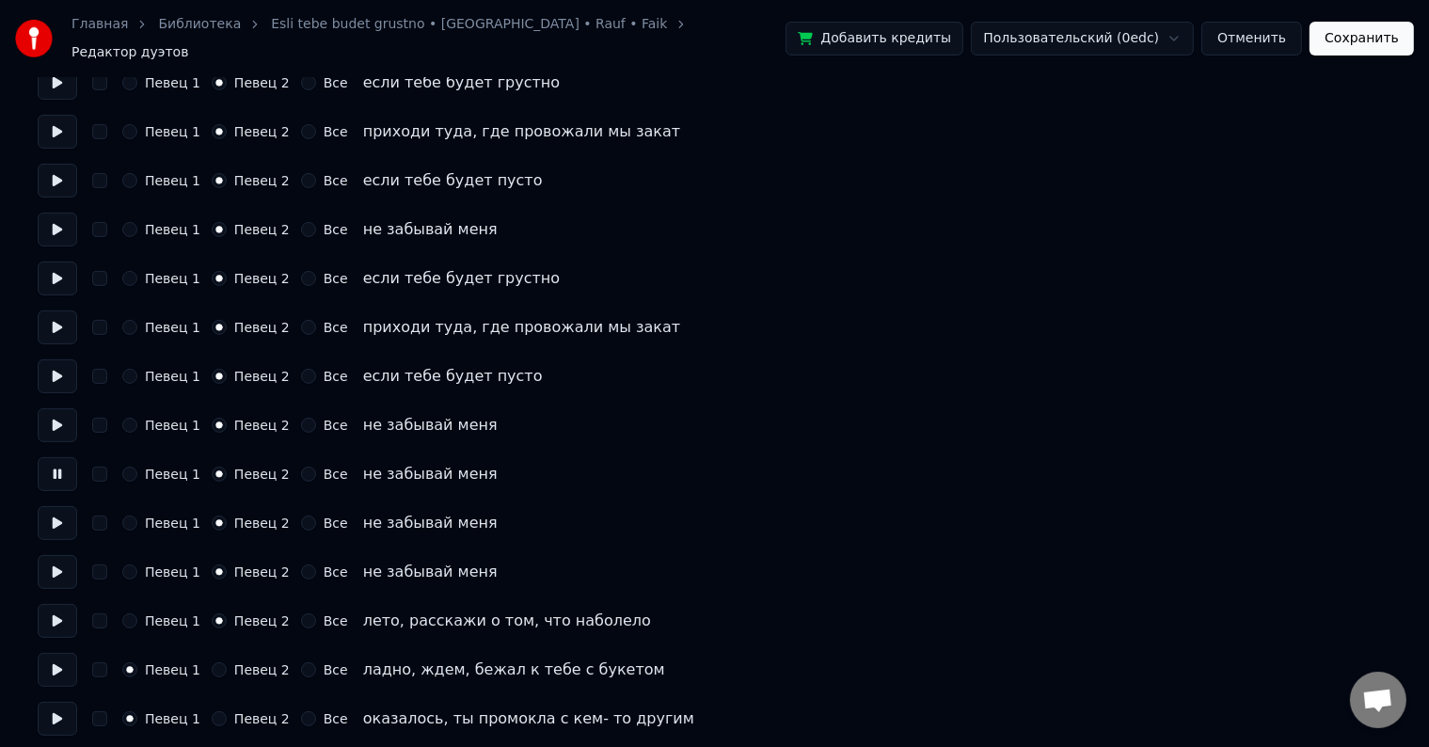
click at [55, 423] on button at bounding box center [58, 425] width 40 height 34
click at [53, 270] on button at bounding box center [58, 279] width 40 height 34
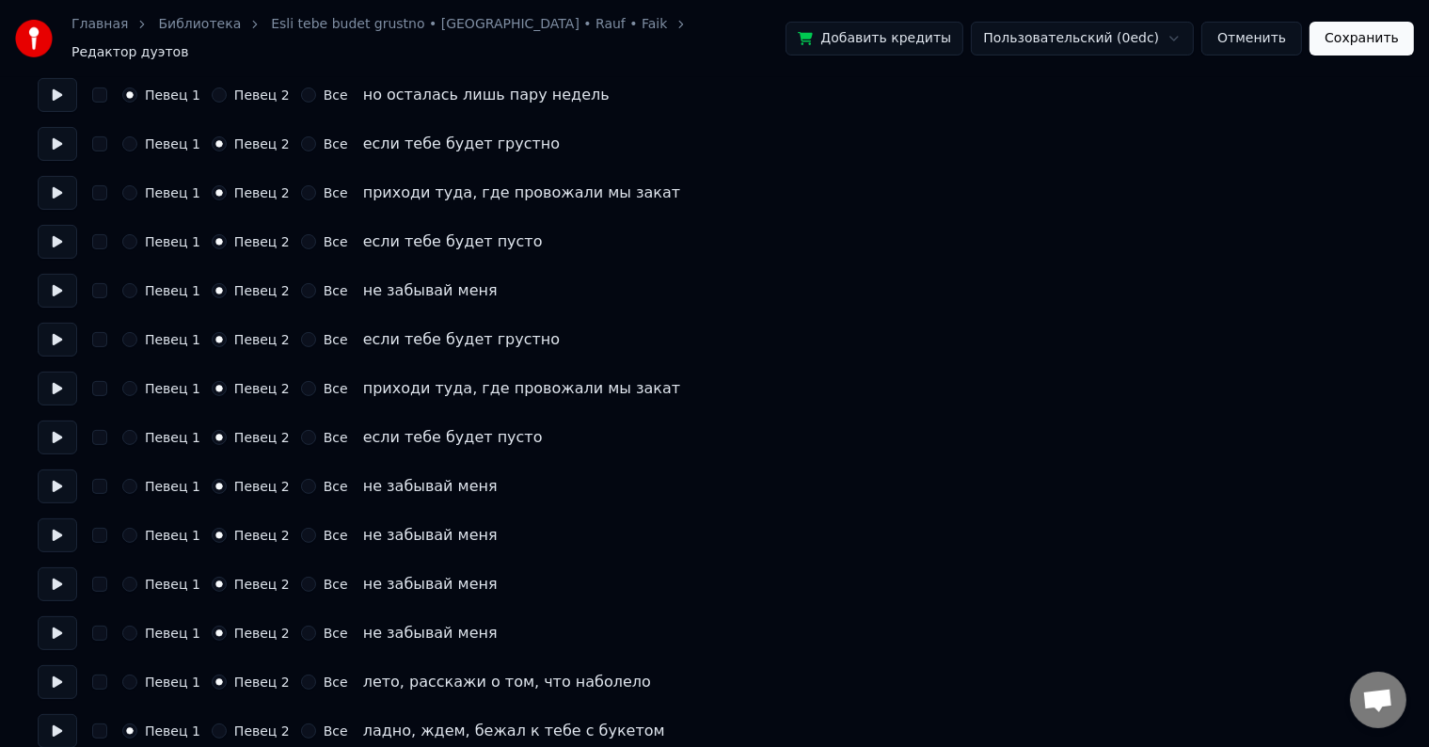
scroll to position [376, 0]
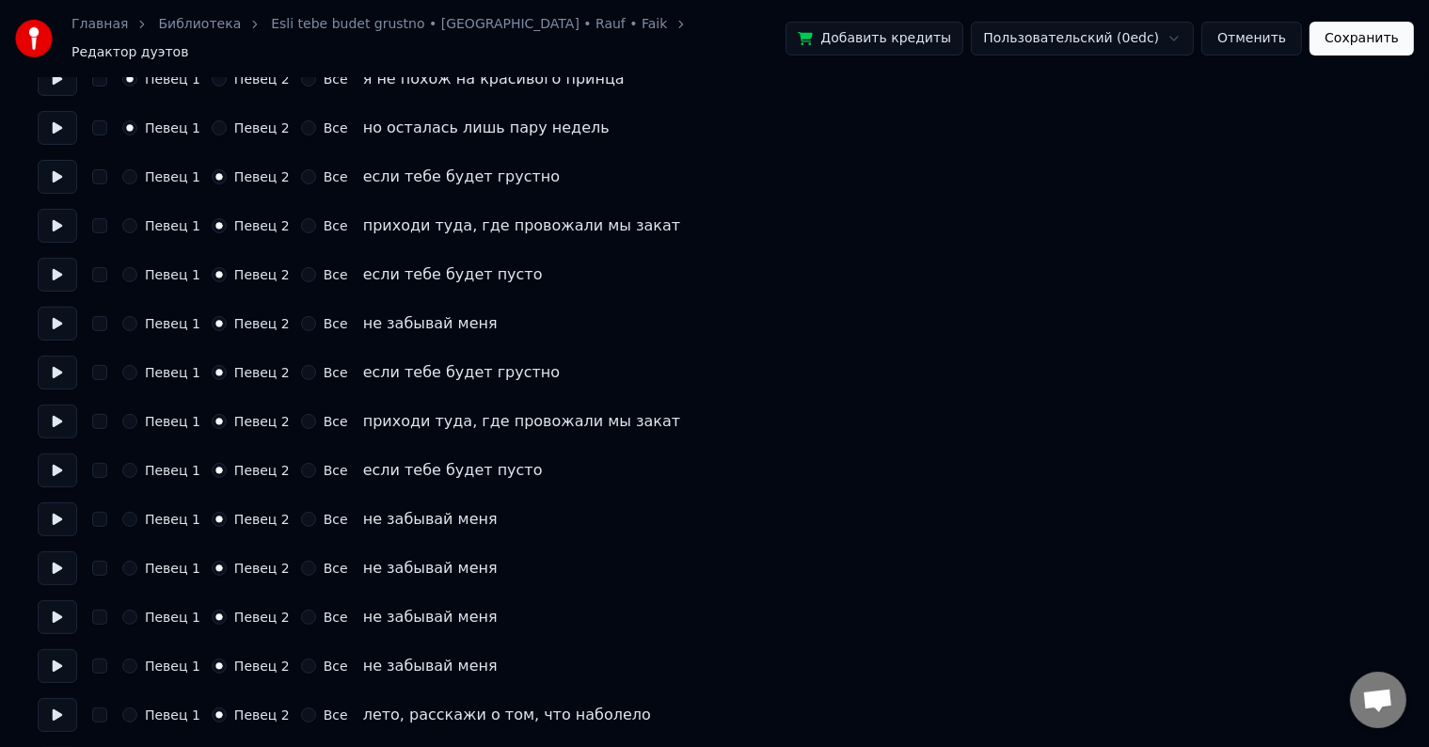
click at [301, 170] on button "Все" at bounding box center [308, 176] width 15 height 15
click at [301, 219] on button "Все" at bounding box center [308, 225] width 15 height 15
click at [301, 267] on button "Все" at bounding box center [308, 274] width 15 height 15
drag, startPoint x: 299, startPoint y: 316, endPoint x: 296, endPoint y: 337, distance: 20.9
click at [301, 317] on button "Все" at bounding box center [308, 323] width 15 height 15
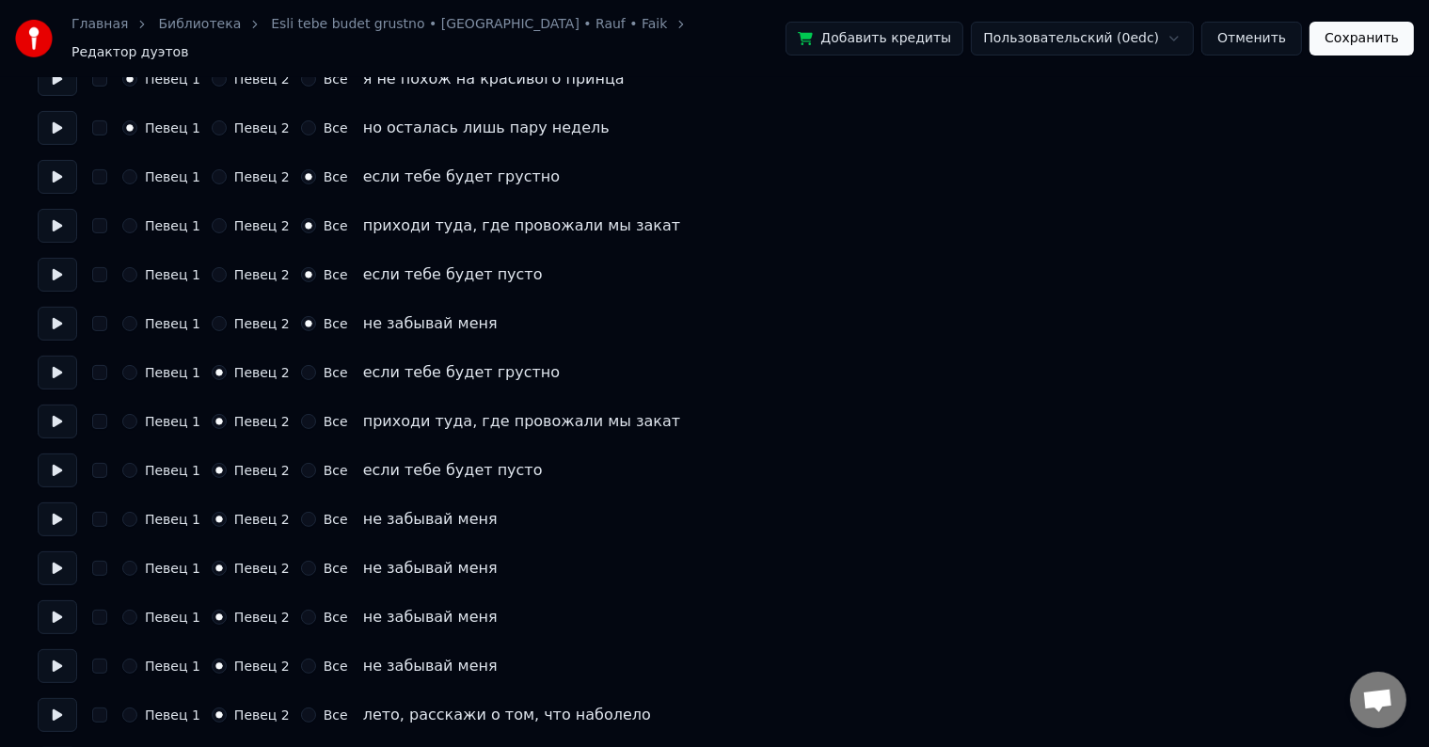
click at [301, 365] on button "Все" at bounding box center [308, 372] width 15 height 15
click at [301, 414] on button "Все" at bounding box center [308, 421] width 15 height 15
click at [301, 463] on button "Все" at bounding box center [308, 470] width 15 height 15
click at [56, 459] on button at bounding box center [58, 471] width 40 height 34
click at [56, 509] on button at bounding box center [58, 520] width 40 height 34
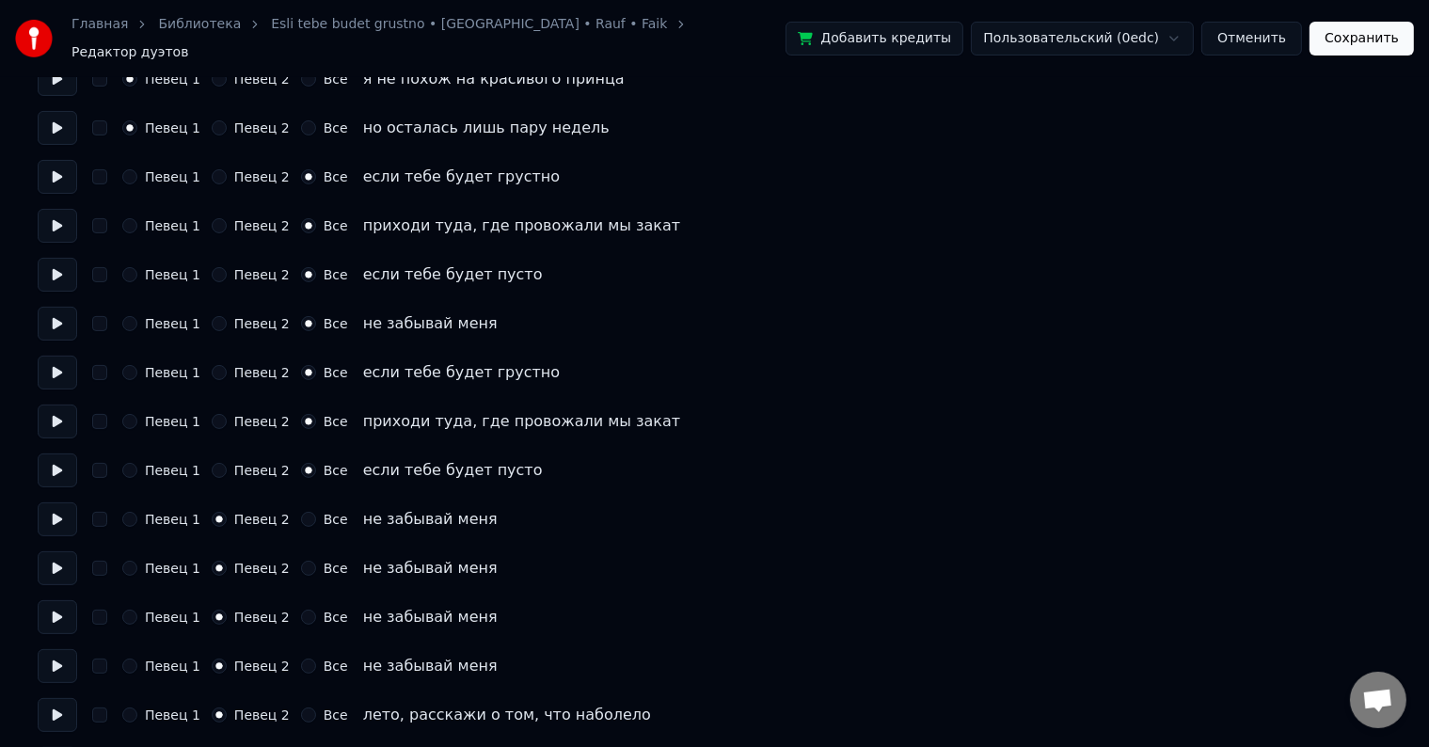
click at [64, 263] on button at bounding box center [58, 275] width 40 height 34
click at [58, 215] on button at bounding box center [58, 226] width 40 height 34
click at [59, 172] on button at bounding box center [58, 177] width 40 height 34
click at [214, 169] on button "Певец 2" at bounding box center [219, 176] width 15 height 15
click at [211, 227] on div "Певец 1 Певец 2 Все приходи туда, где провожали мы закат" at bounding box center [715, 226] width 1354 height 34
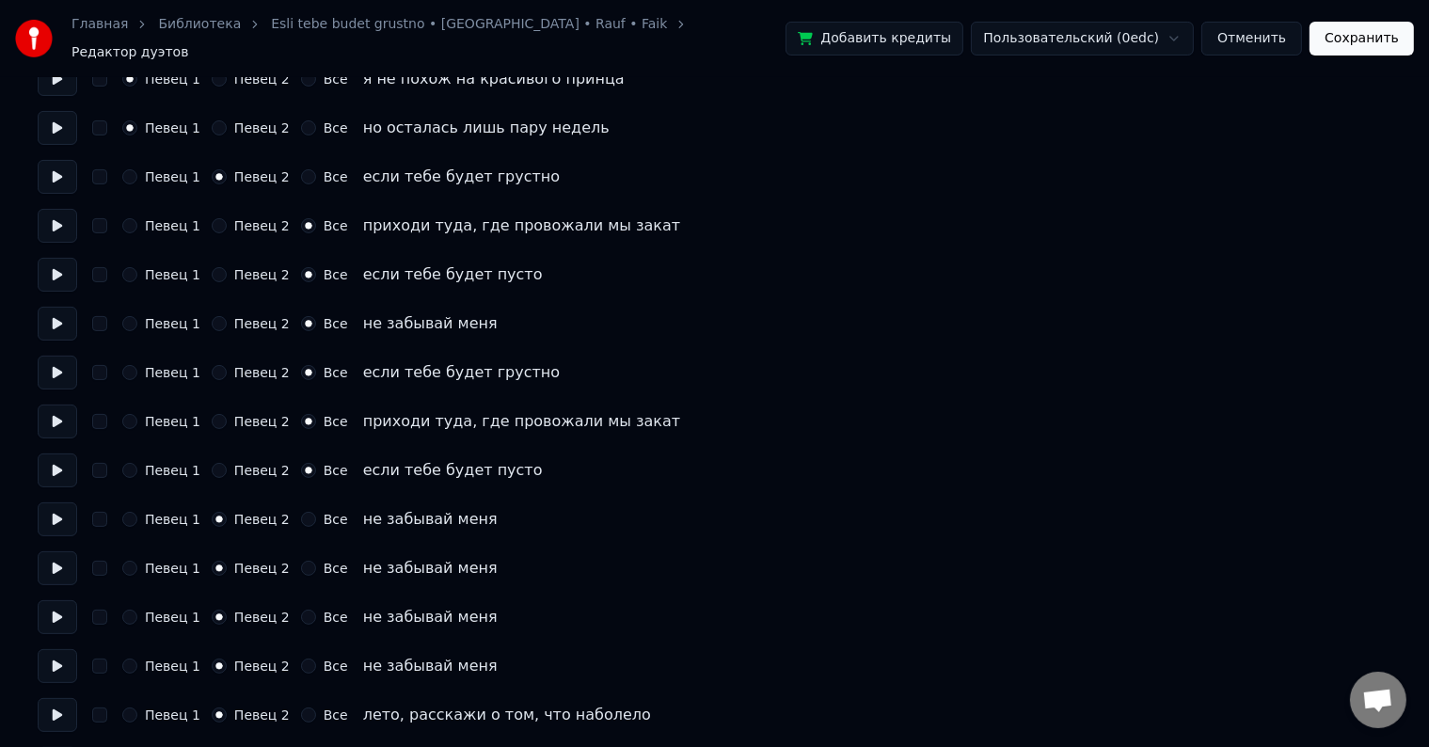
click at [212, 218] on button "Певец 2" at bounding box center [219, 225] width 15 height 15
click at [212, 269] on button "Певец 2" at bounding box center [219, 274] width 15 height 15
click at [212, 320] on button "Певец 2" at bounding box center [219, 323] width 15 height 15
click at [55, 320] on button at bounding box center [58, 324] width 40 height 34
click at [52, 221] on button at bounding box center [58, 226] width 40 height 34
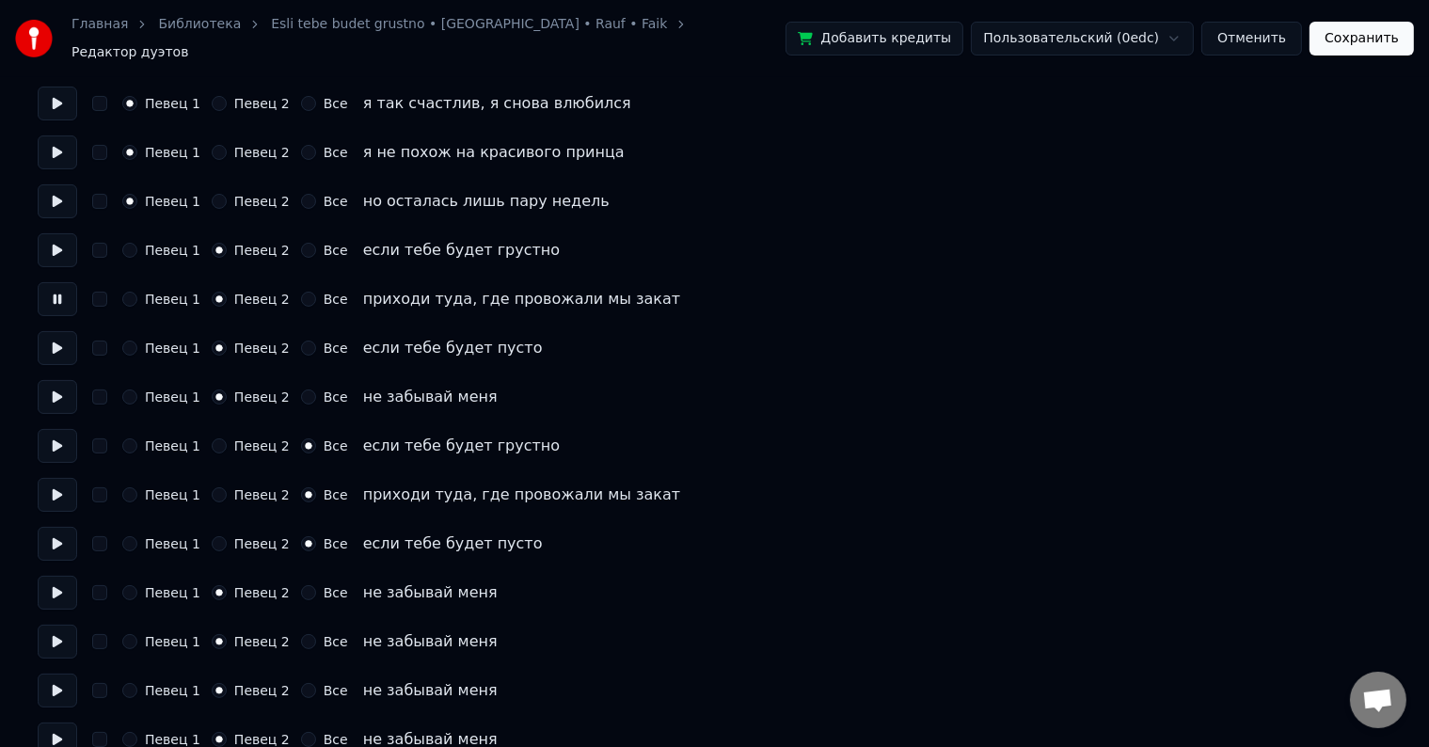
scroll to position [282, 0]
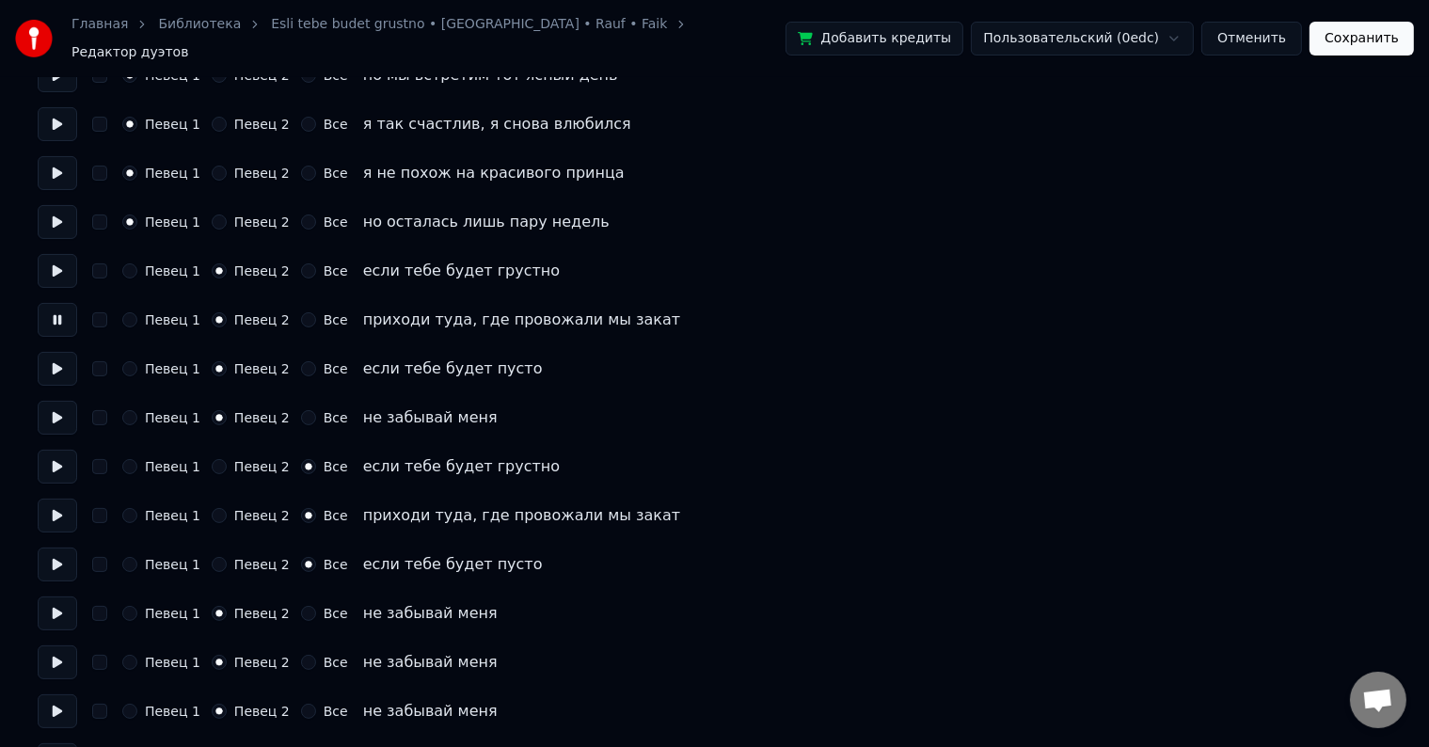
click at [65, 259] on button at bounding box center [58, 271] width 40 height 34
click at [64, 205] on button at bounding box center [58, 222] width 40 height 34
click at [60, 255] on button at bounding box center [58, 271] width 40 height 34
click at [58, 304] on button at bounding box center [58, 320] width 40 height 34
click at [61, 352] on button at bounding box center [58, 369] width 40 height 34
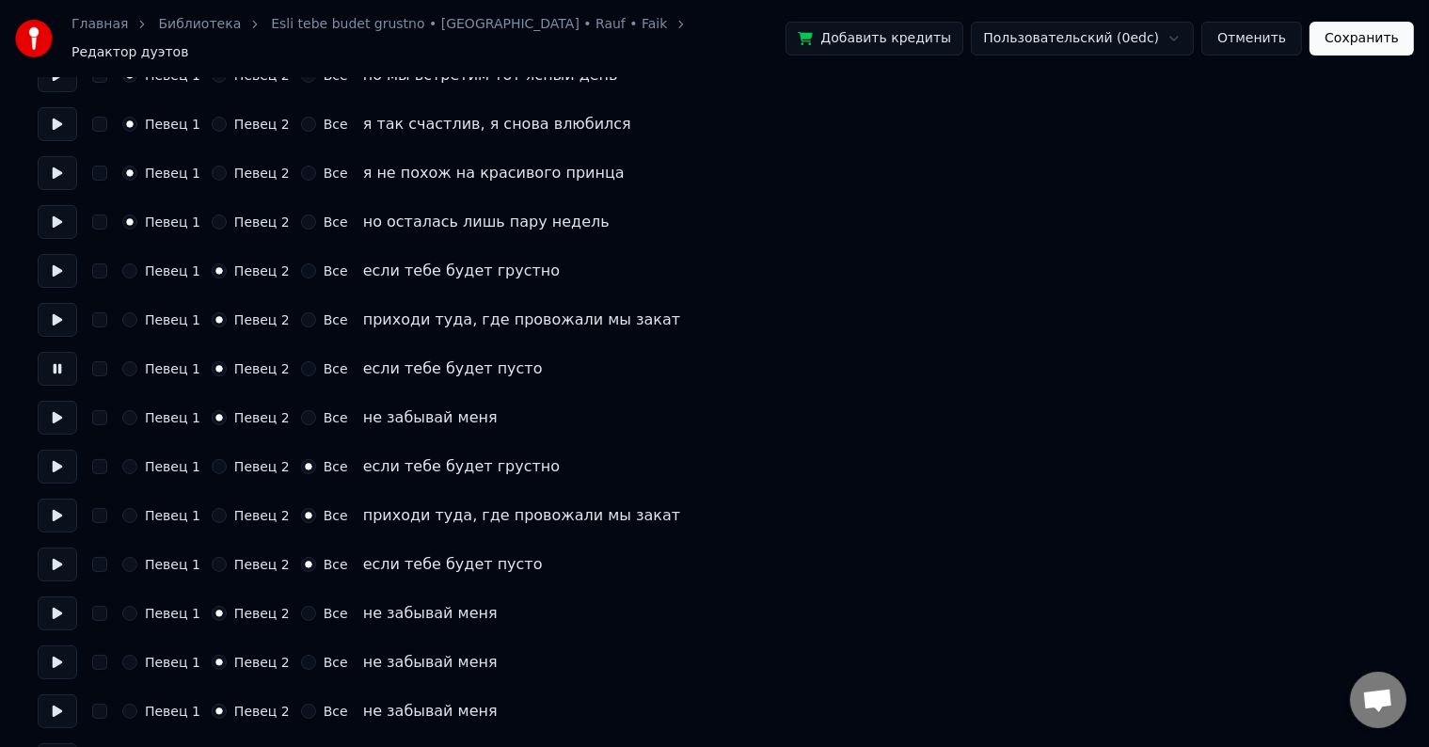
click at [62, 403] on button at bounding box center [58, 418] width 40 height 34
click at [64, 452] on button at bounding box center [58, 467] width 40 height 34
click at [60, 504] on button at bounding box center [58, 516] width 40 height 34
click at [50, 556] on button at bounding box center [58, 565] width 40 height 34
click at [56, 601] on button at bounding box center [58, 614] width 40 height 34
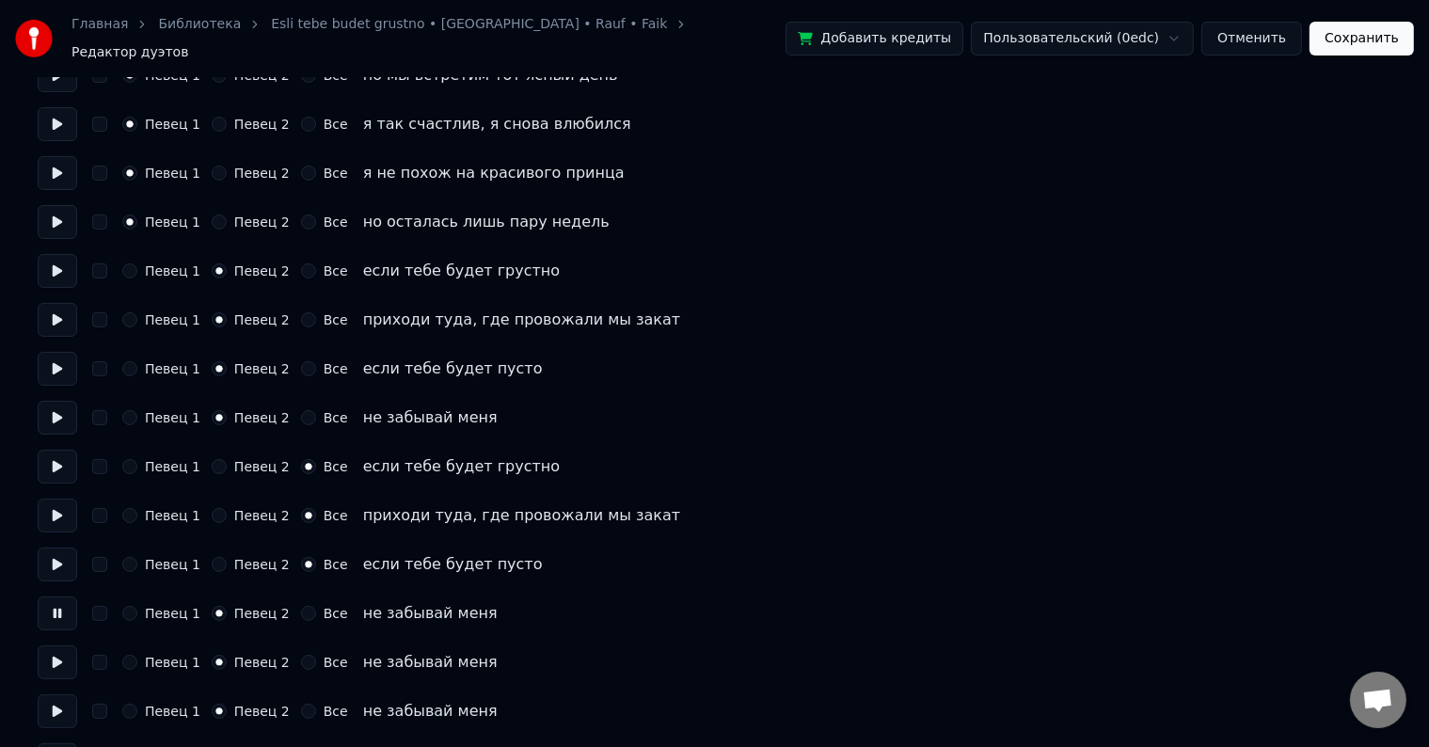
scroll to position [376, 0]
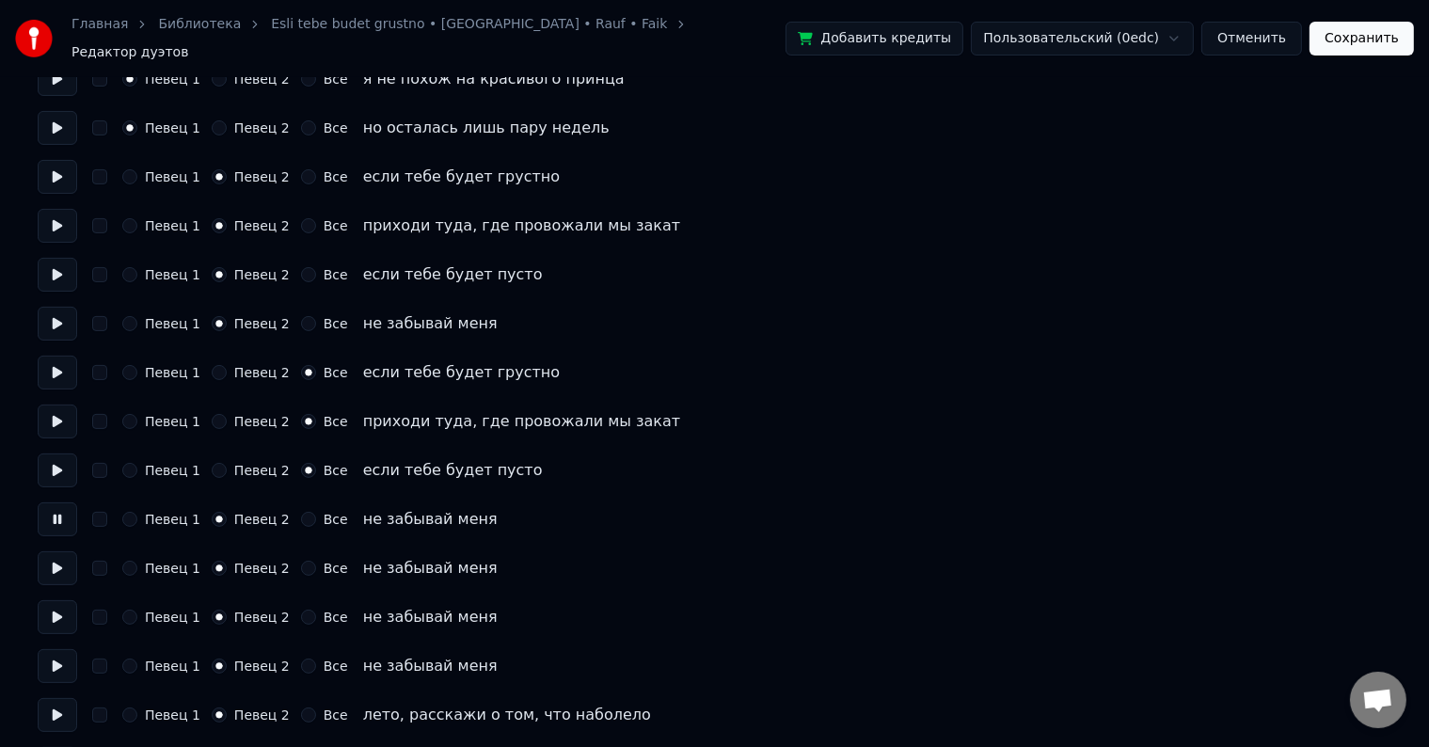
click at [68, 551] on button at bounding box center [58, 568] width 40 height 34
click at [64, 603] on button at bounding box center [58, 617] width 40 height 34
click at [64, 661] on button at bounding box center [58, 666] width 40 height 34
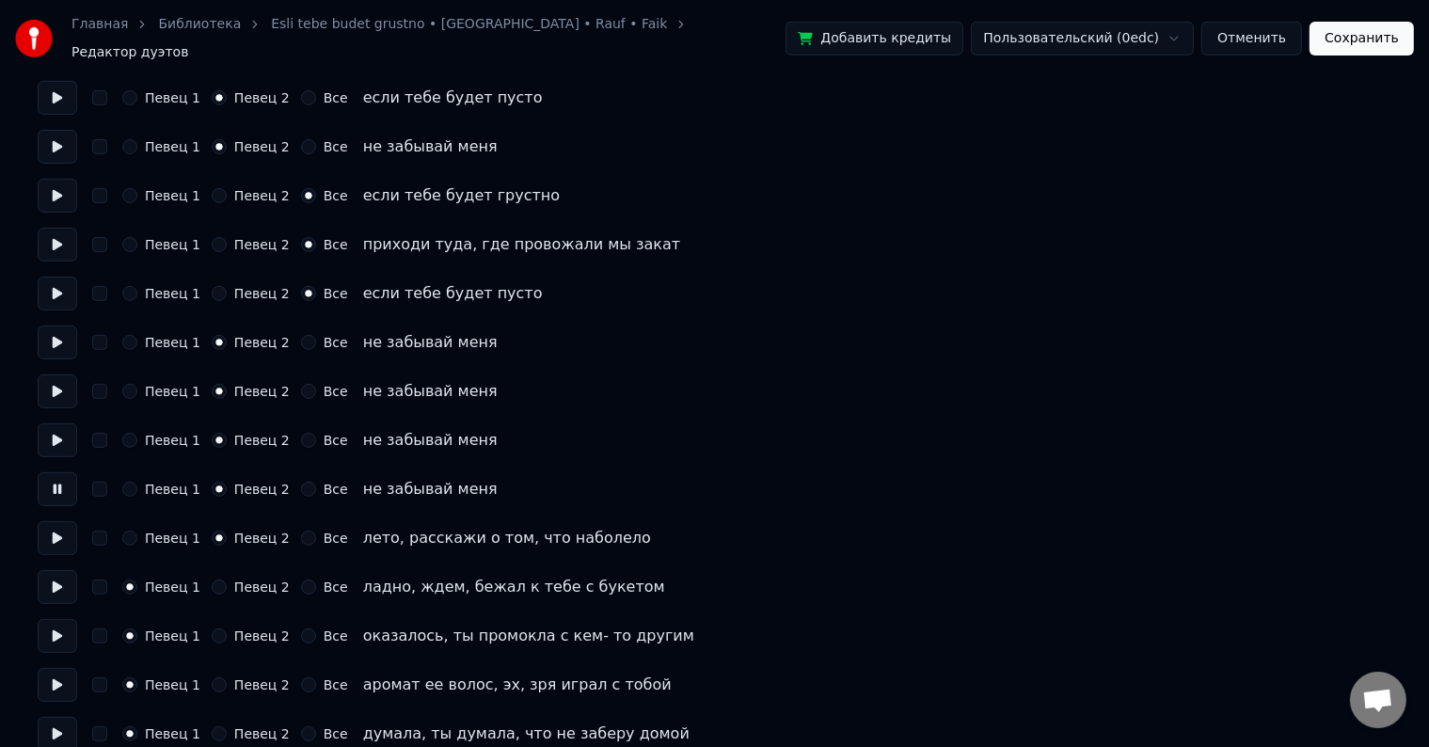
scroll to position [565, 0]
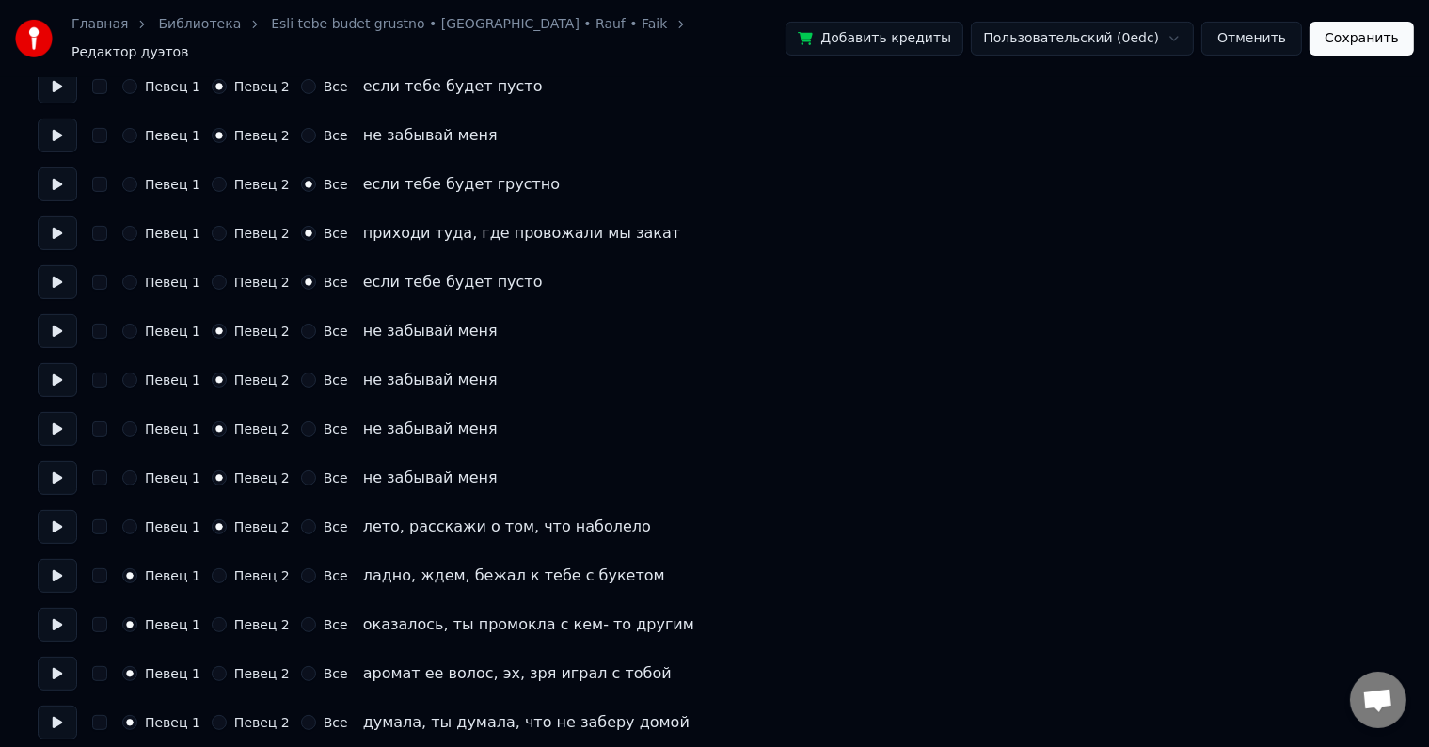
click at [56, 466] on button at bounding box center [58, 478] width 40 height 34
click at [64, 519] on button at bounding box center [58, 527] width 40 height 34
click at [56, 569] on button at bounding box center [58, 576] width 40 height 34
click at [212, 568] on button "Певец 2" at bounding box center [219, 575] width 15 height 15
click at [212, 620] on button "Певец 2" at bounding box center [219, 624] width 15 height 15
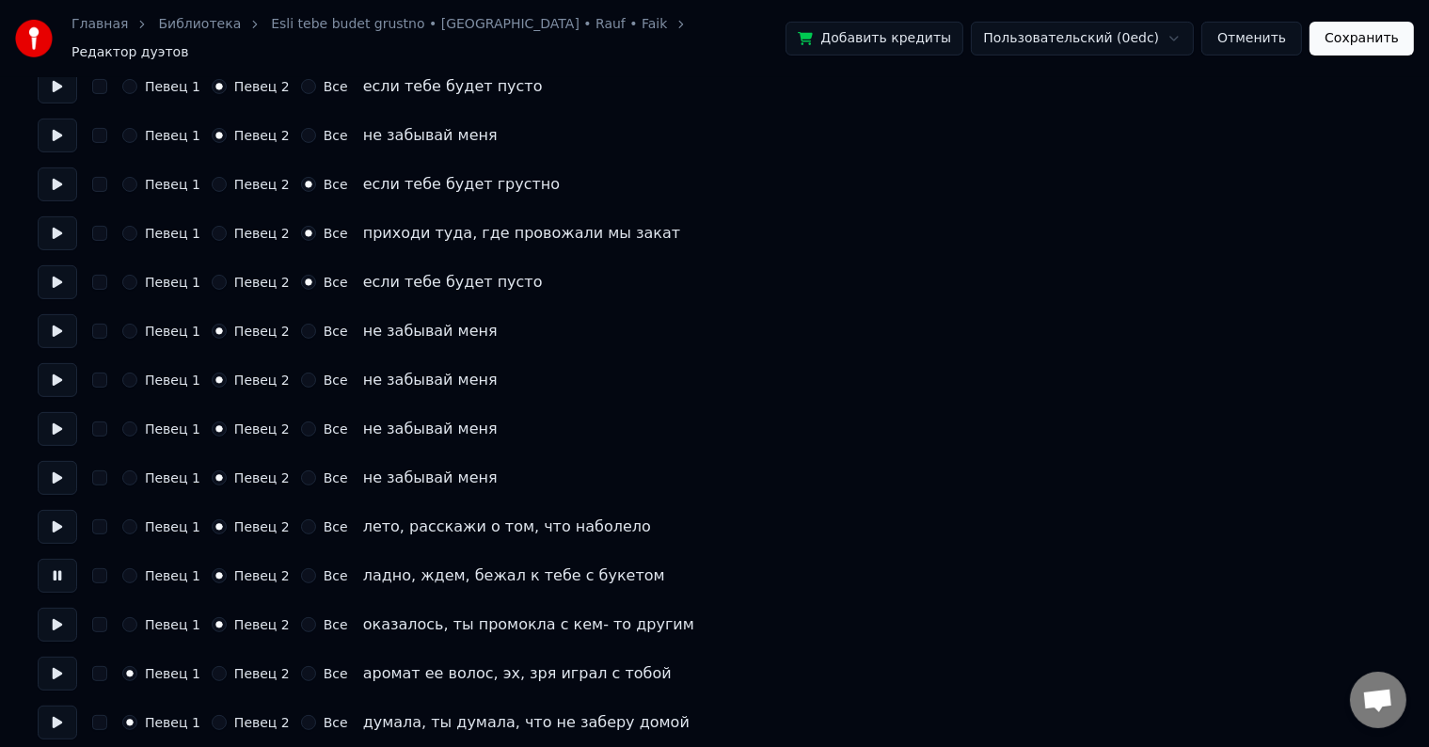
click at [67, 620] on button at bounding box center [58, 625] width 40 height 34
click at [62, 660] on button at bounding box center [58, 674] width 40 height 34
click at [59, 618] on button at bounding box center [58, 625] width 40 height 34
click at [75, 461] on button at bounding box center [58, 478] width 40 height 34
click at [64, 513] on button at bounding box center [58, 527] width 40 height 34
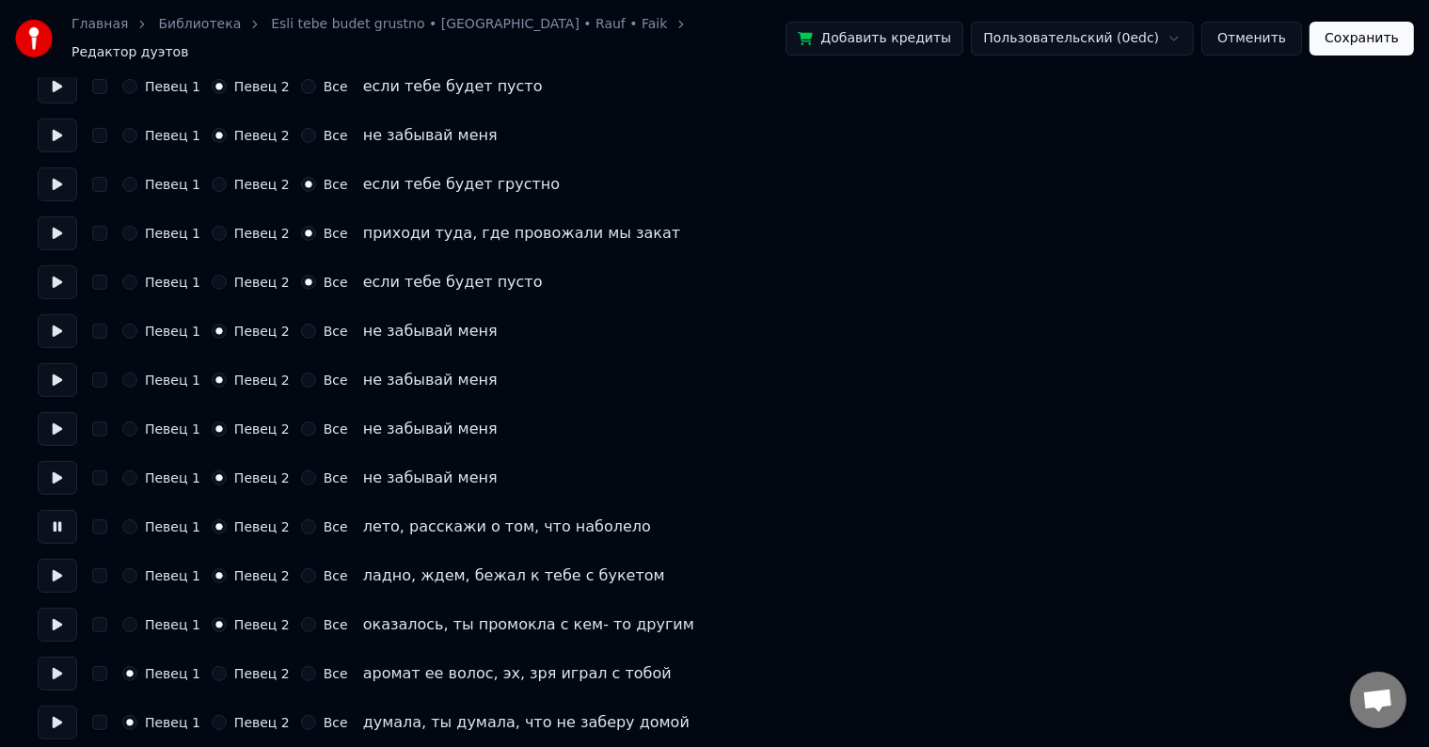
click at [63, 562] on button at bounding box center [58, 576] width 40 height 34
click at [59, 609] on button at bounding box center [58, 625] width 40 height 34
click at [56, 667] on button at bounding box center [58, 674] width 40 height 34
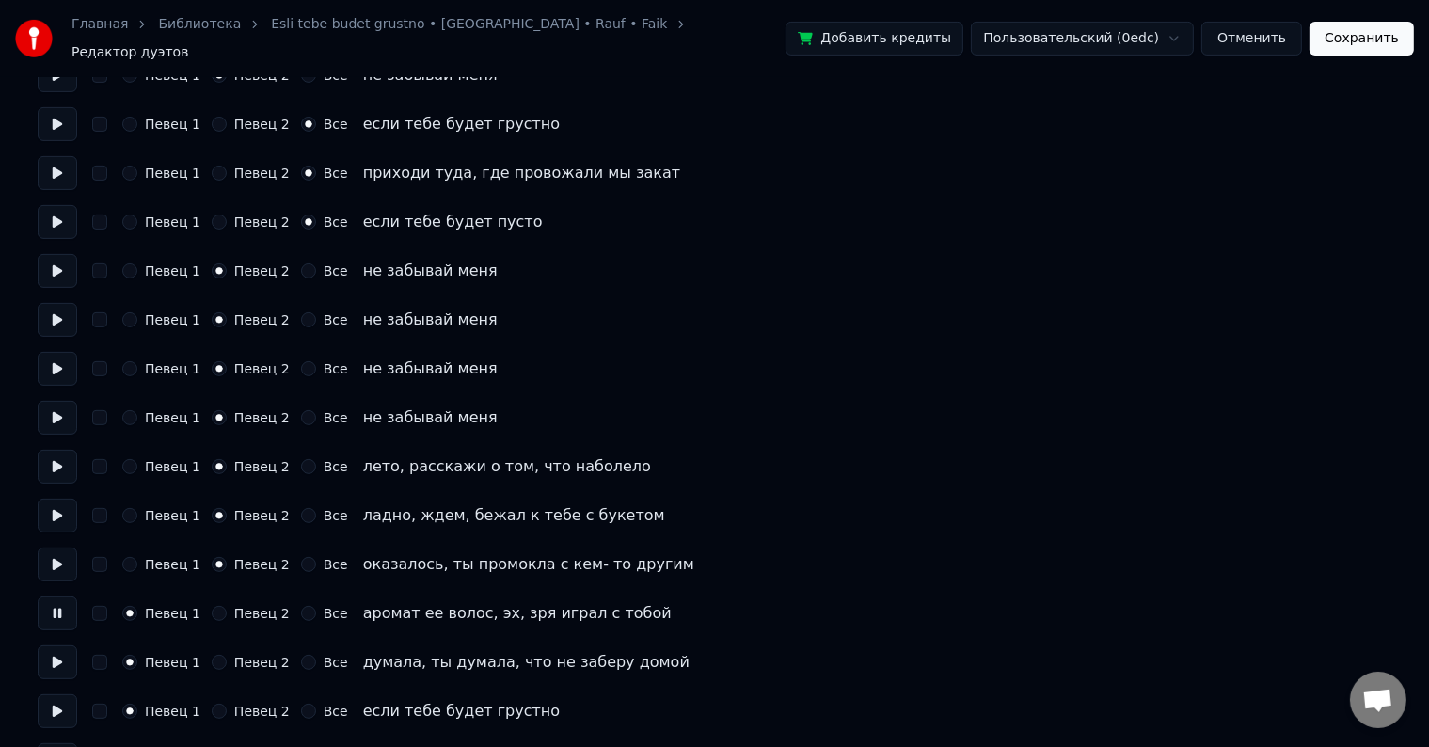
scroll to position [659, 0]
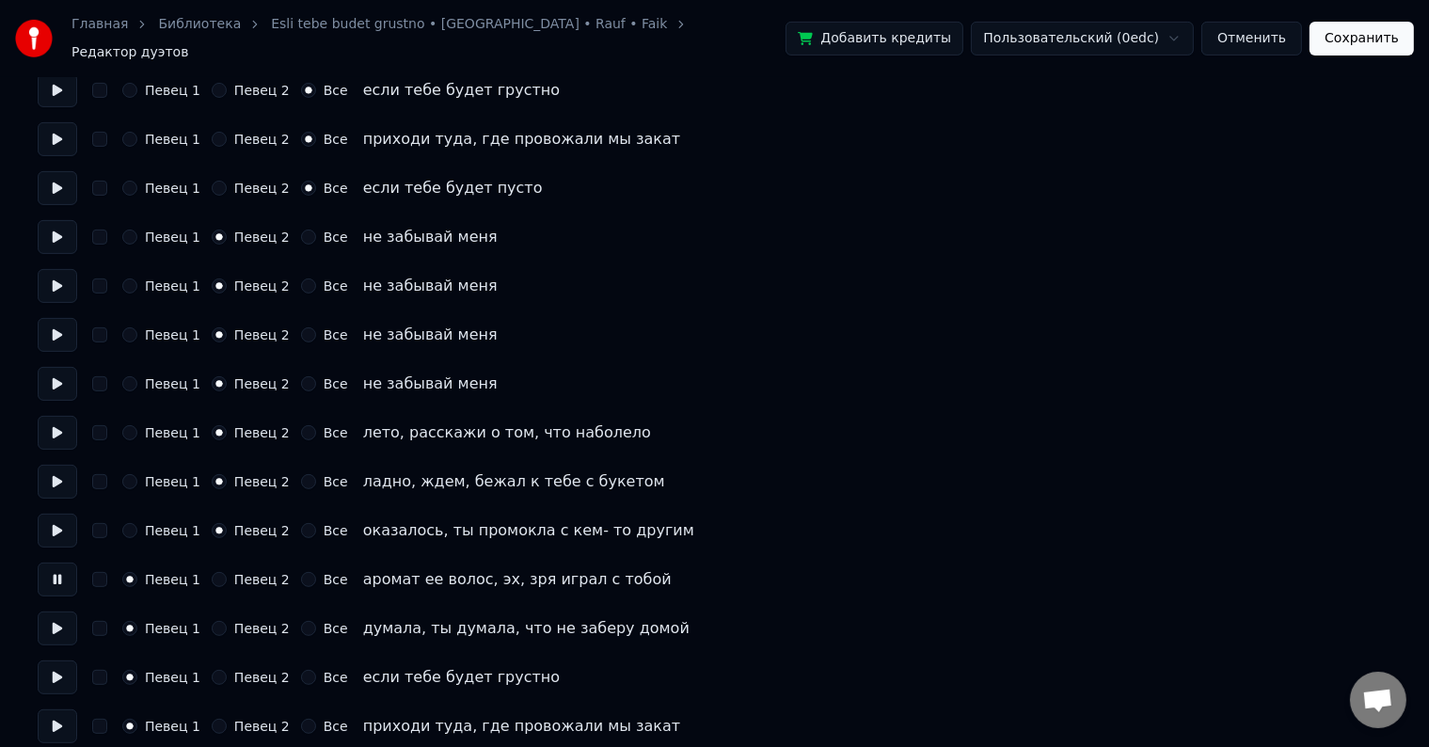
click at [302, 572] on button "Все" at bounding box center [308, 579] width 15 height 15
click at [301, 621] on button "Все" at bounding box center [308, 628] width 15 height 15
click at [73, 625] on button at bounding box center [58, 629] width 40 height 34
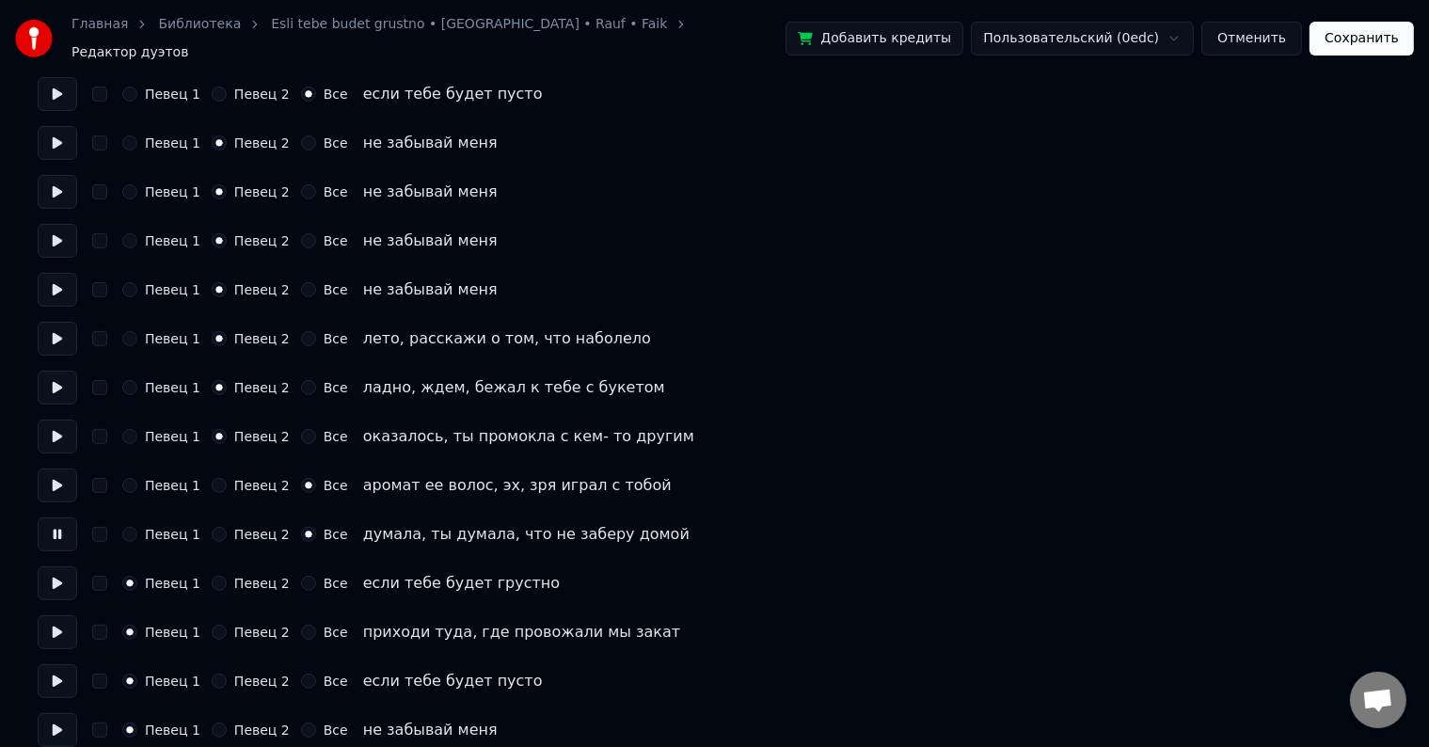
click at [301, 576] on button "Все" at bounding box center [308, 583] width 15 height 15
click at [56, 576] on button at bounding box center [58, 584] width 40 height 34
click at [305, 581] on circle "button" at bounding box center [308, 584] width 7 height 7
click at [212, 576] on button "Певец 2" at bounding box center [219, 583] width 15 height 15
click at [128, 576] on button "Певец 1" at bounding box center [129, 583] width 15 height 15
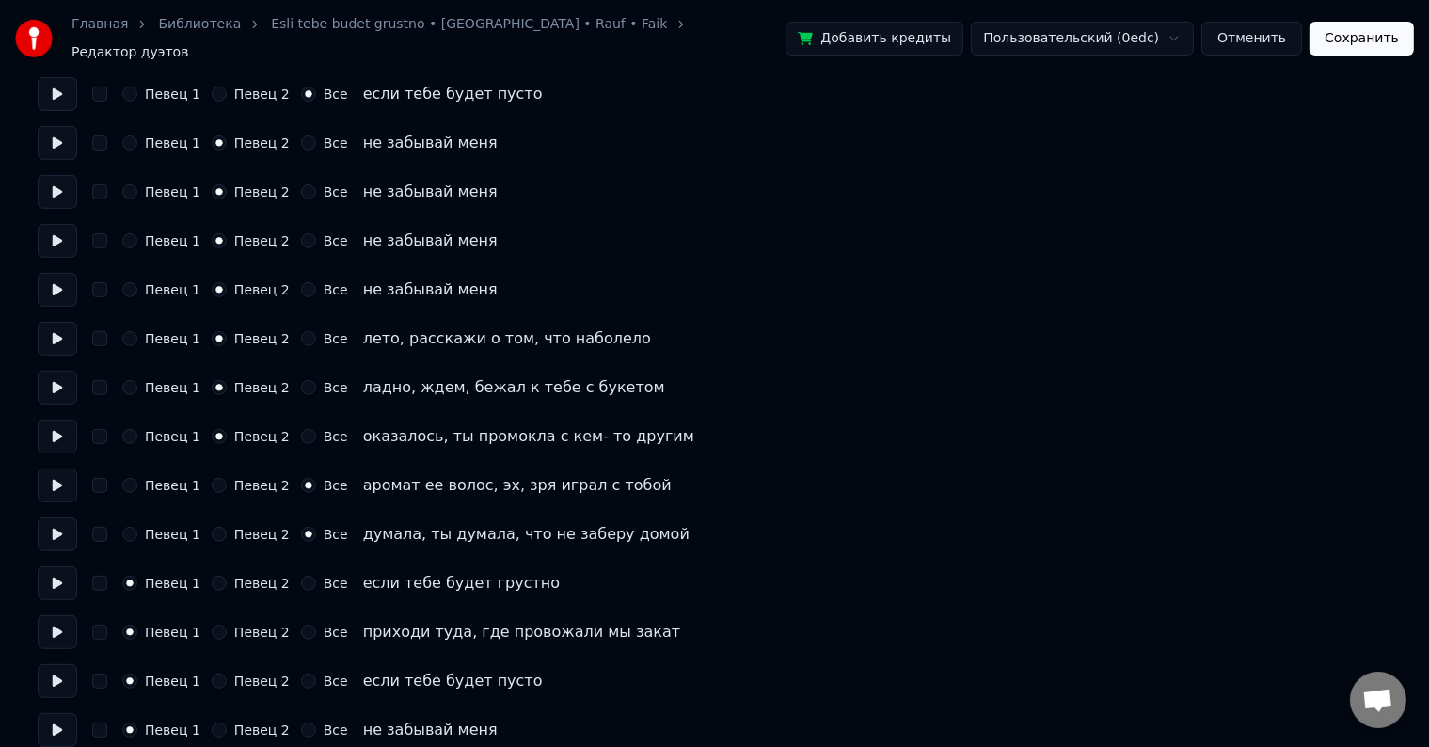
click at [217, 576] on button "Певец 2" at bounding box center [219, 583] width 15 height 15
click at [61, 575] on button at bounding box center [58, 584] width 40 height 34
click at [63, 621] on button at bounding box center [58, 632] width 40 height 34
click at [212, 625] on button "Певец 2" at bounding box center [219, 632] width 15 height 15
click at [66, 673] on button at bounding box center [58, 681] width 40 height 34
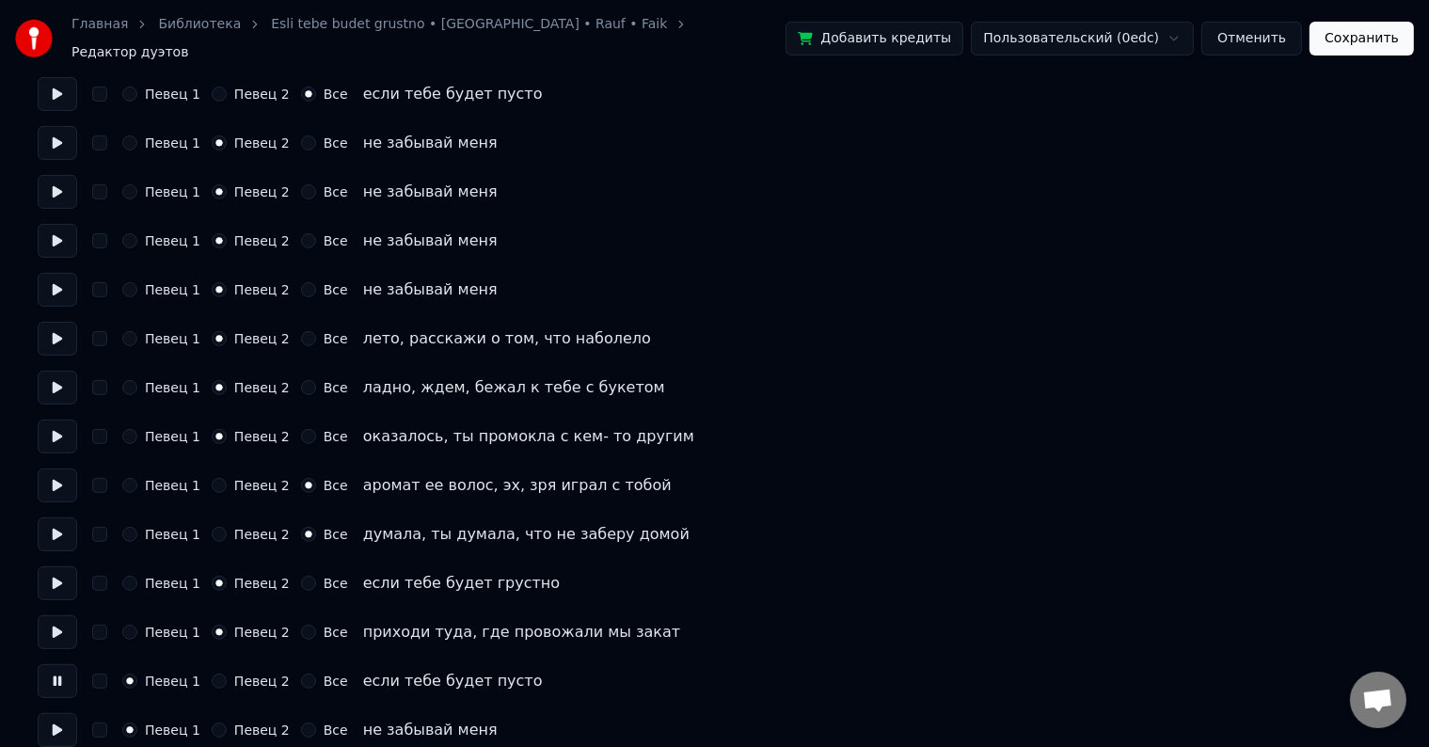
click at [213, 674] on button "Певец 2" at bounding box center [219, 681] width 15 height 15
click at [68, 723] on button at bounding box center [58, 730] width 40 height 34
click at [216, 723] on button "Певец 2" at bounding box center [219, 730] width 15 height 15
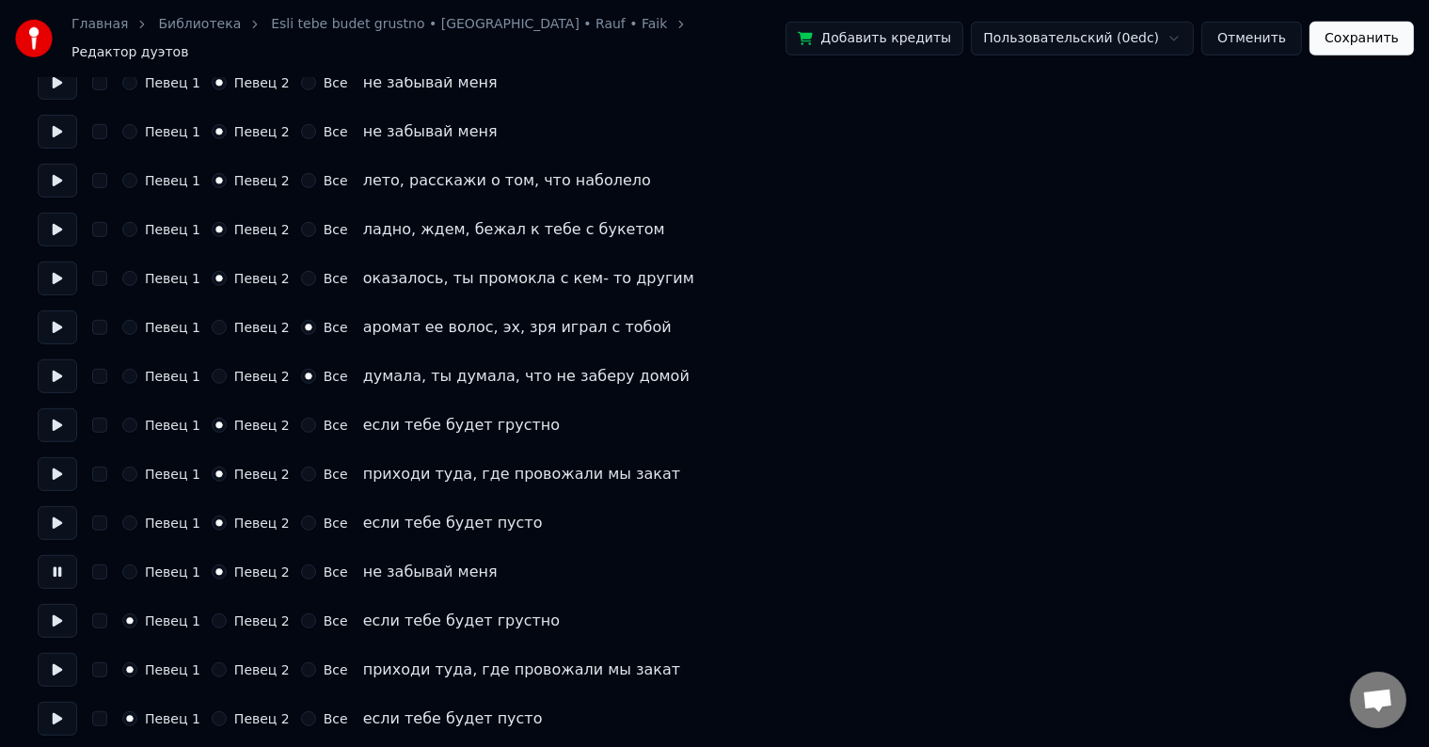
scroll to position [941, 0]
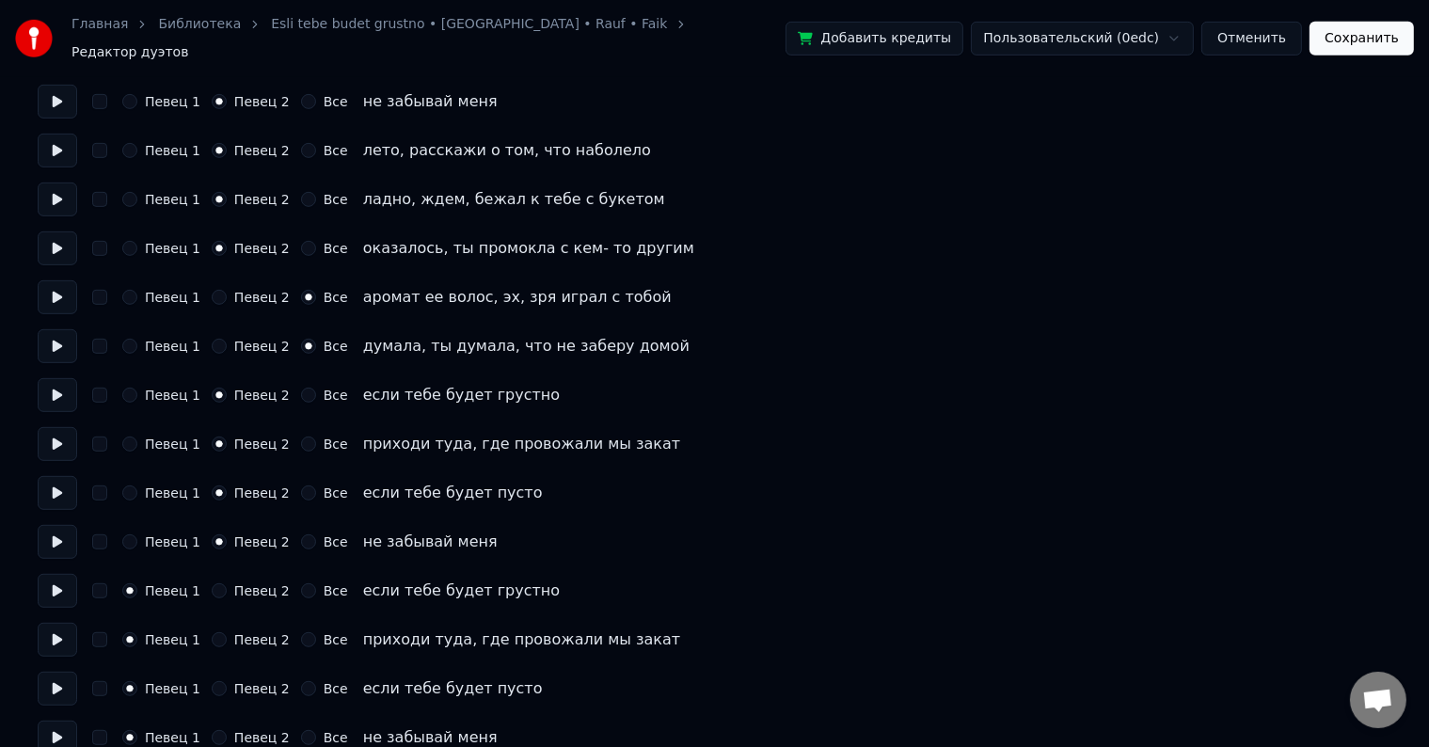
click at [66, 535] on button at bounding box center [58, 542] width 40 height 34
click at [63, 581] on button at bounding box center [58, 591] width 40 height 34
click at [301, 583] on button "Все" at bounding box center [308, 590] width 15 height 15
click at [59, 629] on button at bounding box center [58, 640] width 40 height 34
click at [301, 632] on button "Все" at bounding box center [308, 639] width 15 height 15
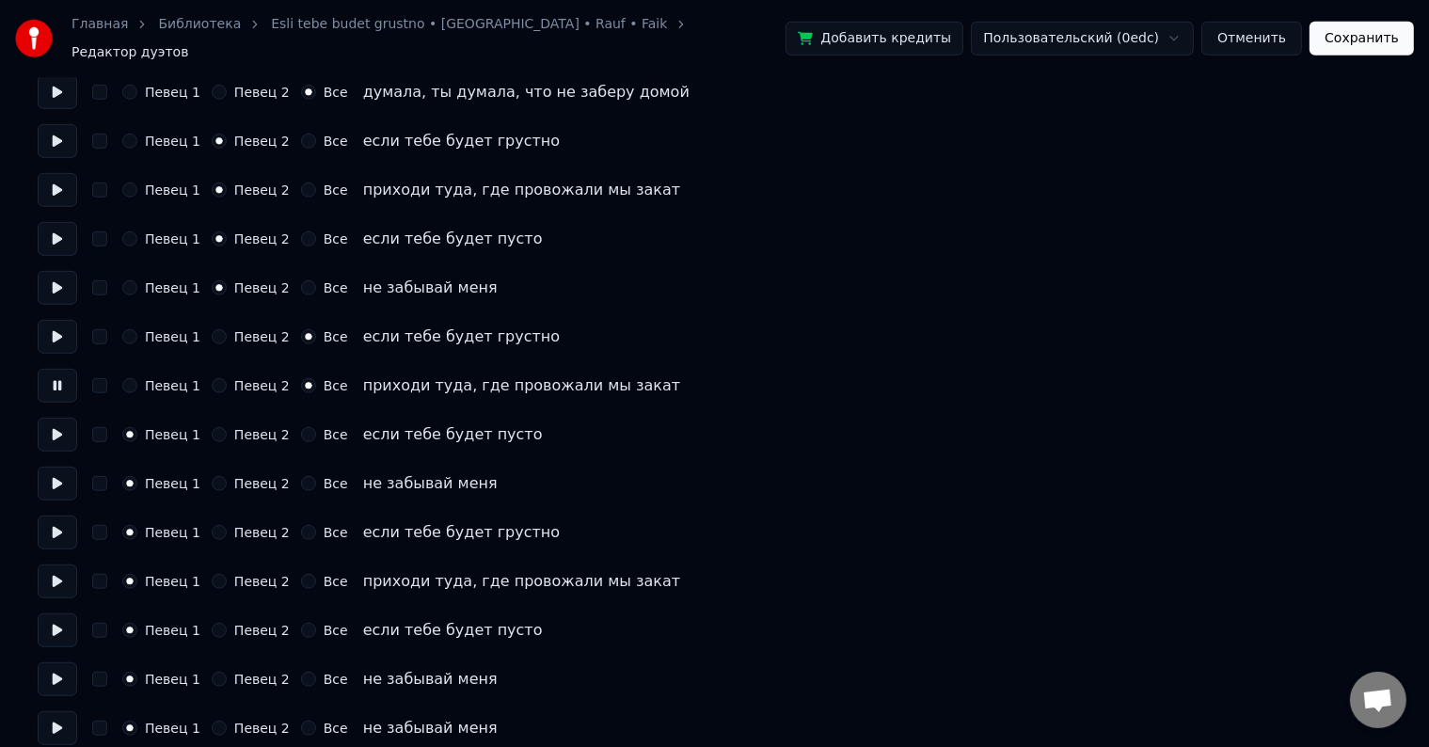
scroll to position [1223, 0]
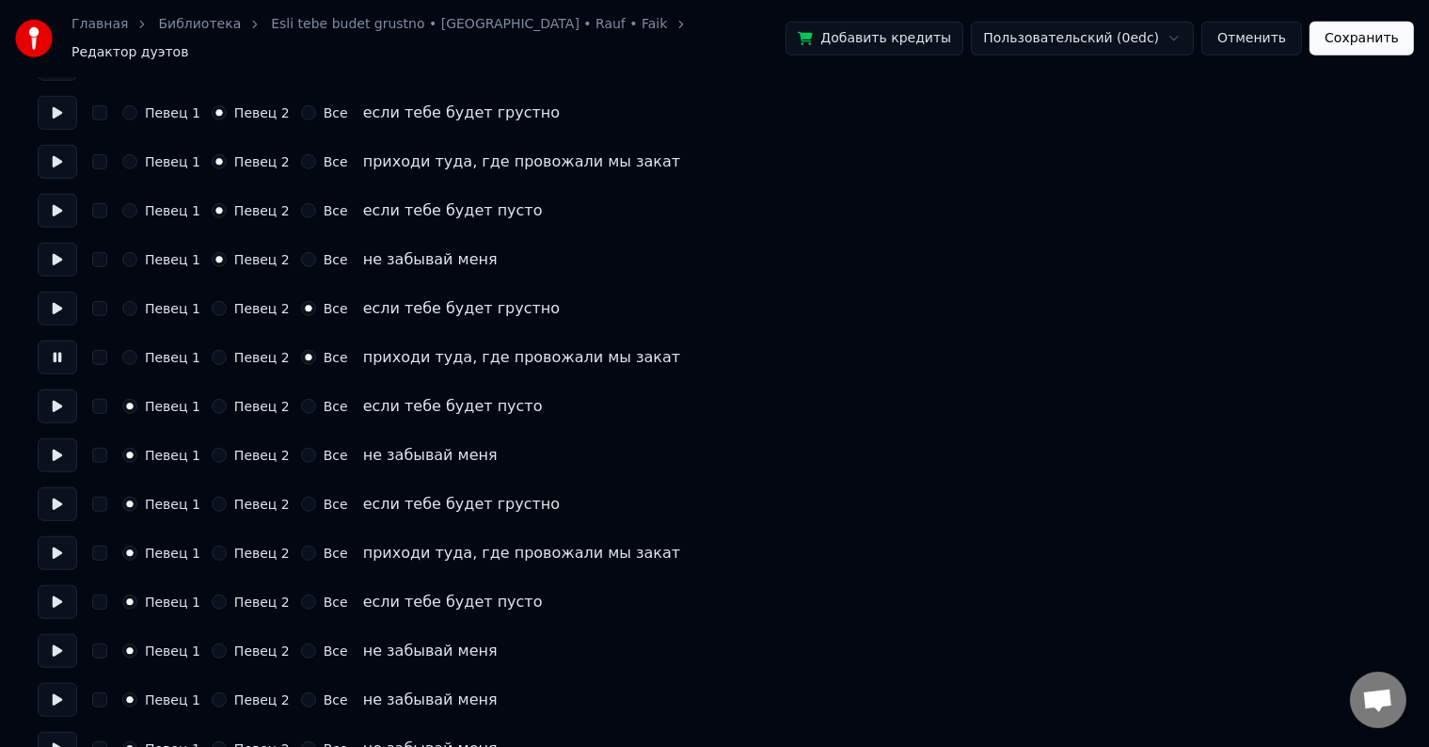
click at [60, 391] on button at bounding box center [58, 407] width 40 height 34
click at [301, 401] on button "Все" at bounding box center [308, 406] width 15 height 15
click at [51, 446] on button at bounding box center [58, 456] width 40 height 34
click at [301, 448] on button "Все" at bounding box center [308, 455] width 15 height 15
click at [56, 494] on button at bounding box center [58, 504] width 40 height 34
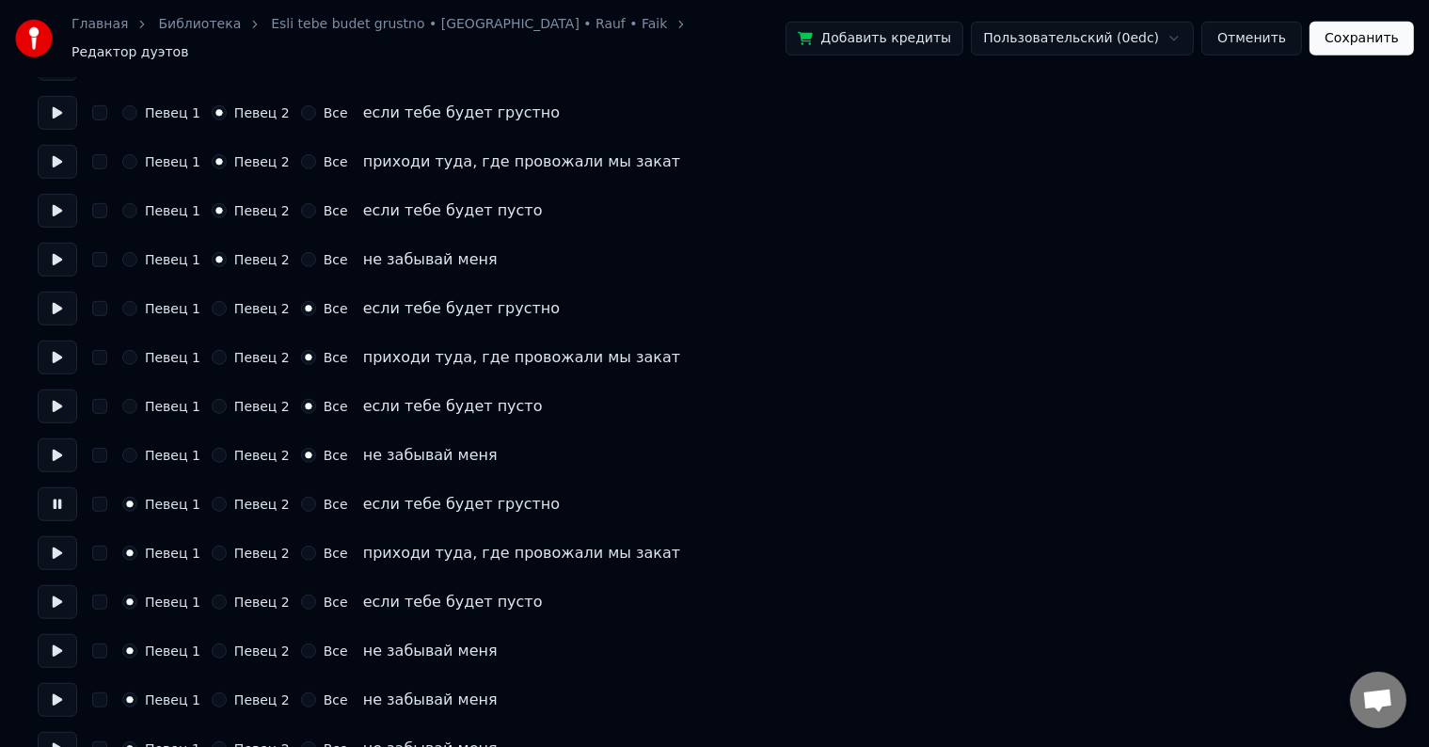
click at [301, 497] on button "Все" at bounding box center [308, 504] width 15 height 15
click at [56, 555] on button at bounding box center [58, 553] width 40 height 34
click at [301, 546] on button "Все" at bounding box center [308, 553] width 15 height 15
click at [62, 591] on button at bounding box center [58, 602] width 40 height 34
click at [301, 595] on button "Все" at bounding box center [308, 602] width 15 height 15
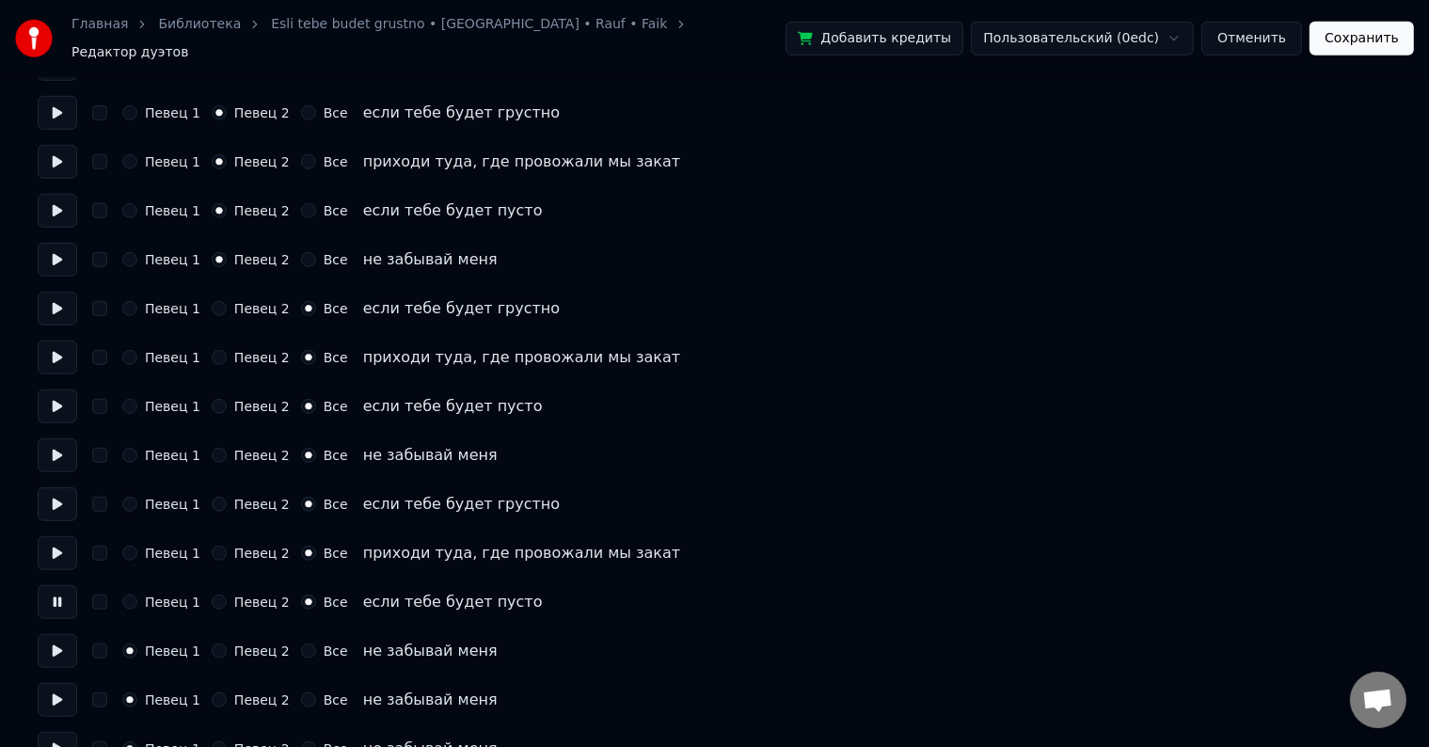
click at [61, 644] on button at bounding box center [58, 651] width 40 height 34
click at [212, 644] on button "Певец 2" at bounding box center [219, 651] width 15 height 15
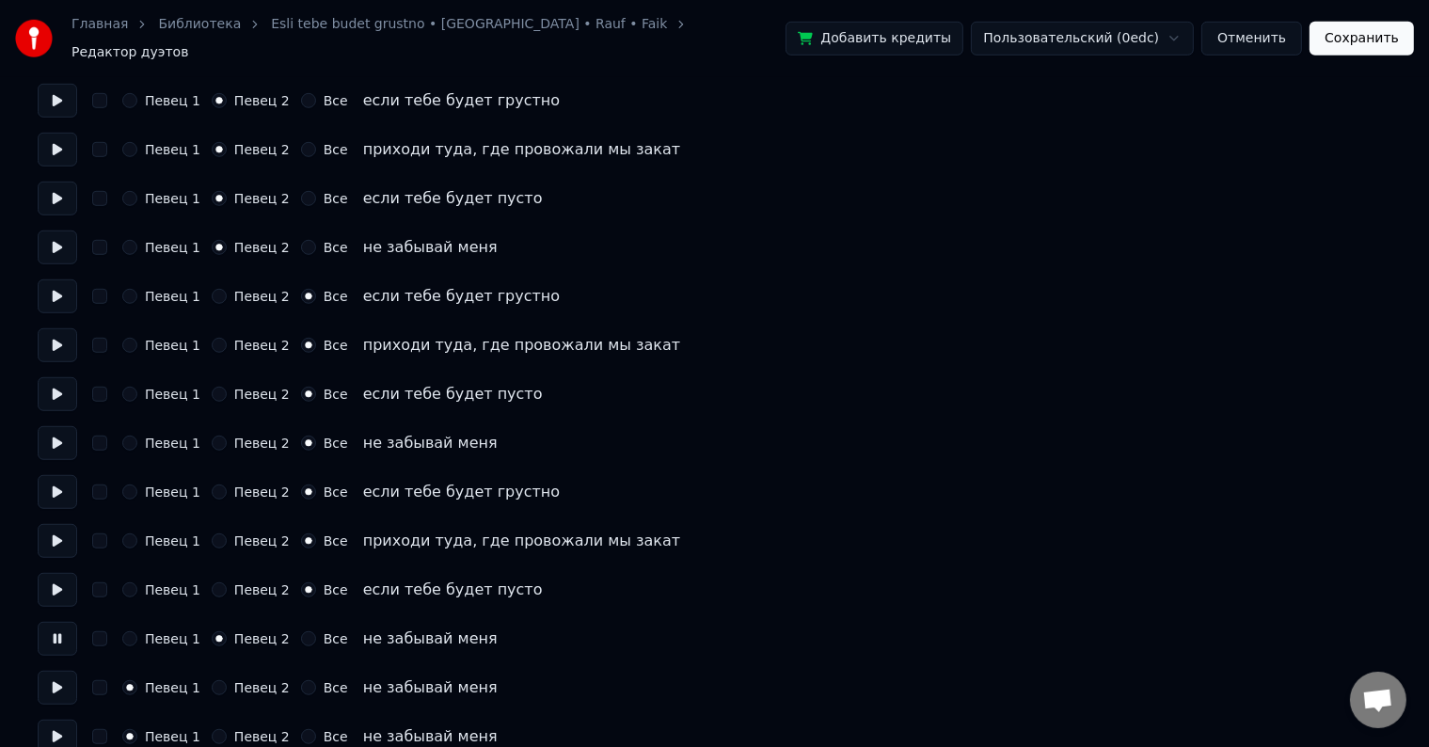
scroll to position [1317, 0]
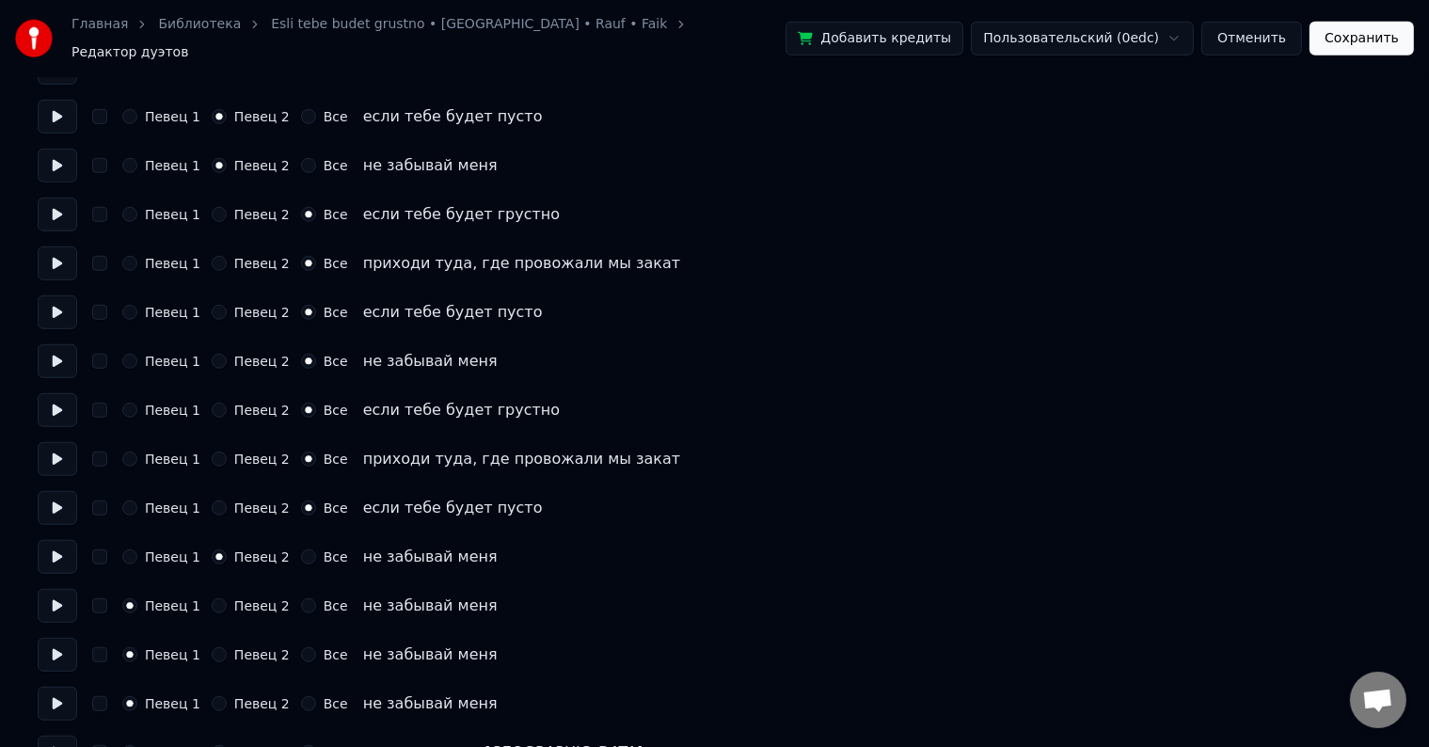
click at [213, 599] on button "Певец 2" at bounding box center [219, 606] width 15 height 15
click at [63, 589] on button at bounding box center [58, 606] width 40 height 34
click at [216, 647] on button "Певец 2" at bounding box center [219, 654] width 15 height 15
click at [215, 696] on button "Певец 2" at bounding box center [219, 703] width 15 height 15
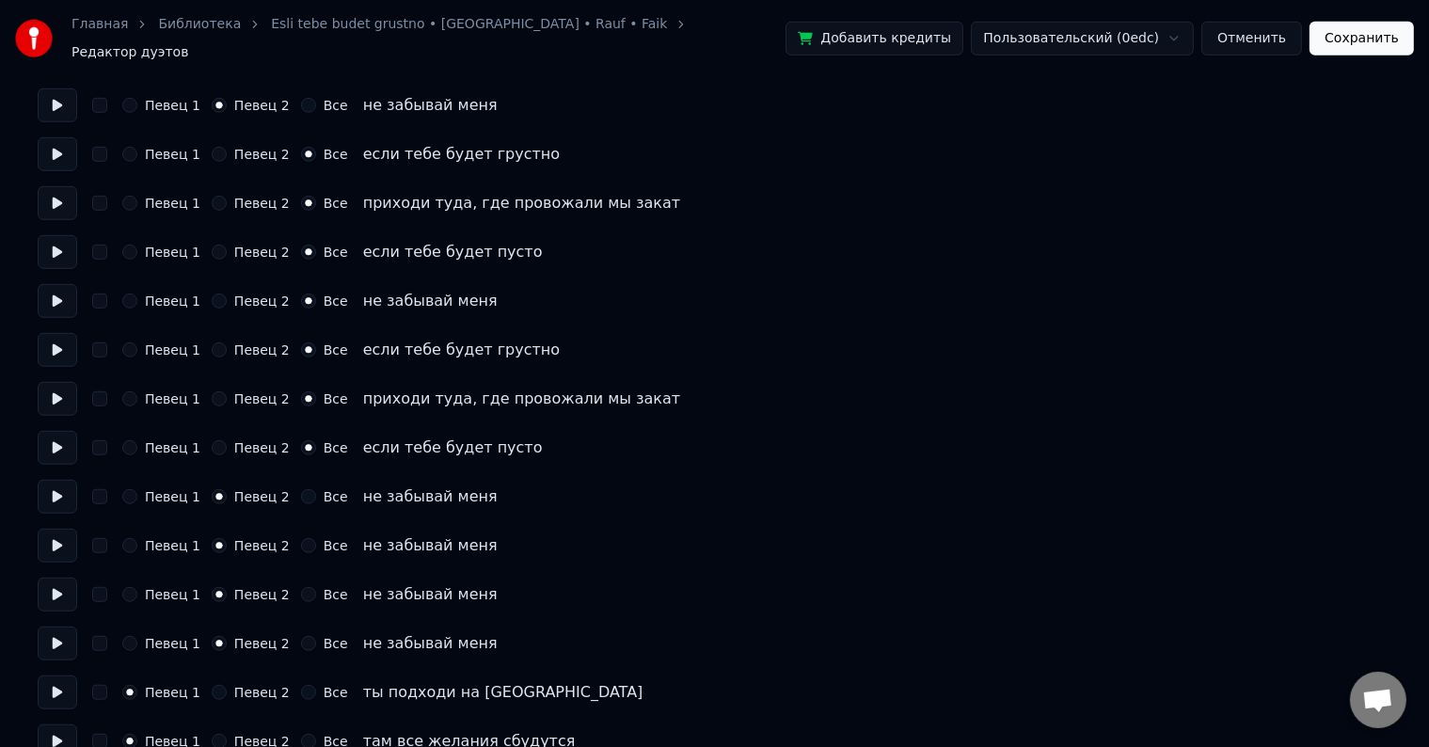
scroll to position [1412, 0]
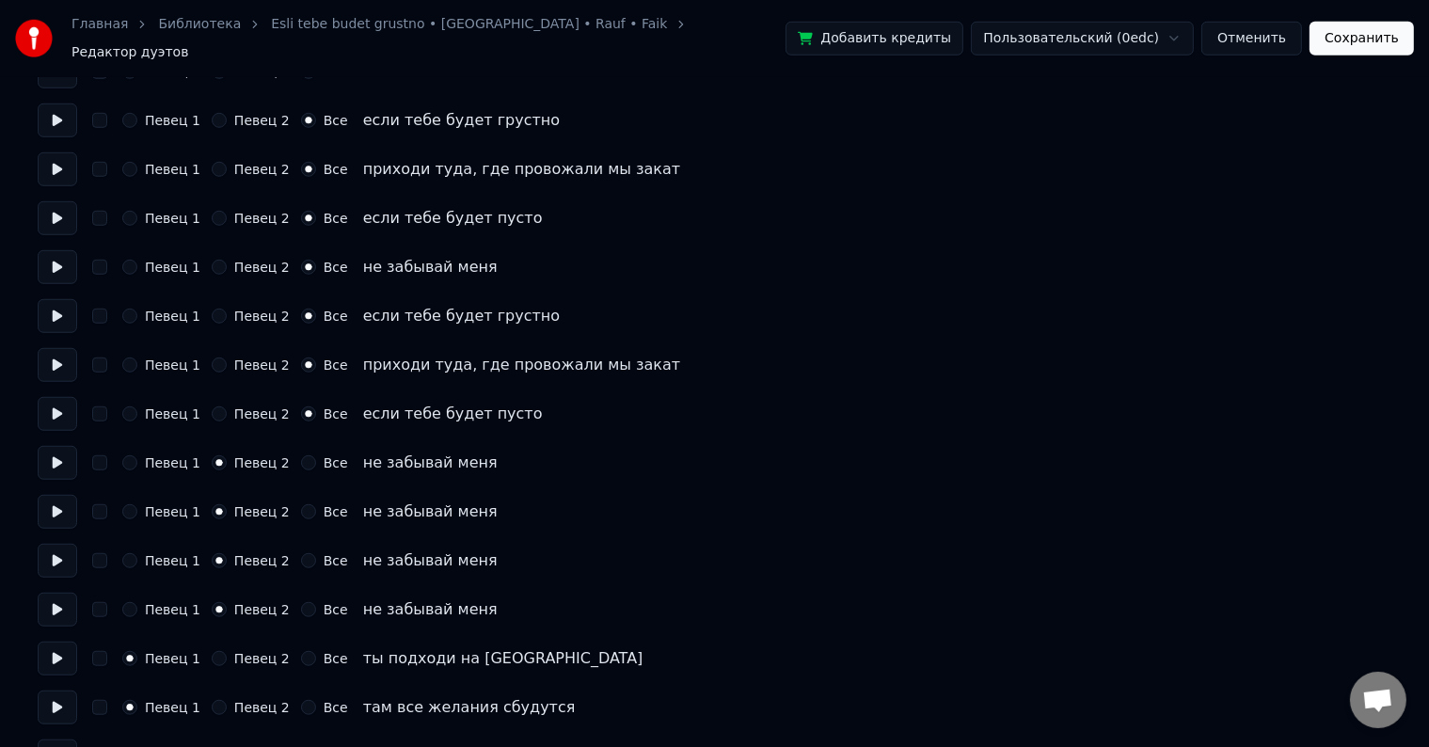
click at [68, 644] on button at bounding box center [58, 659] width 40 height 34
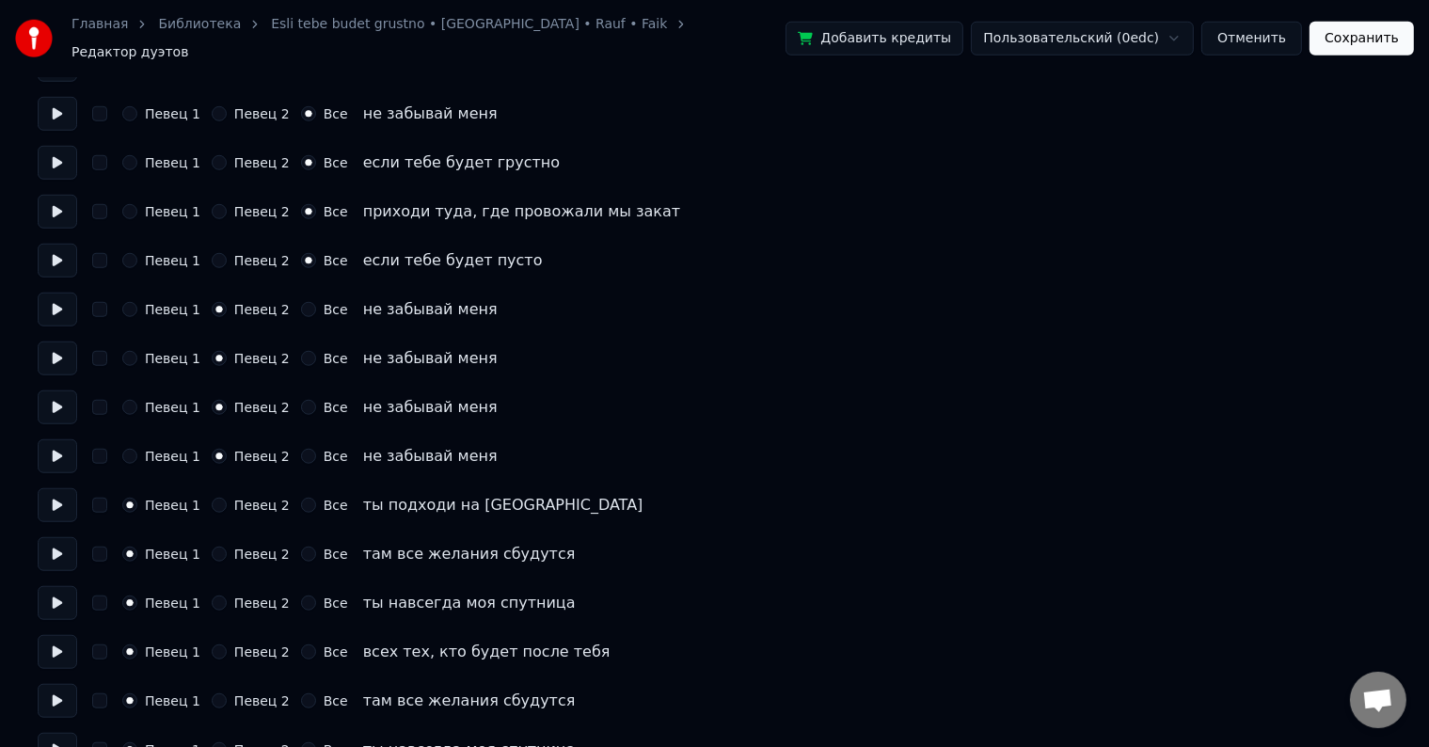
scroll to position [1600, 0]
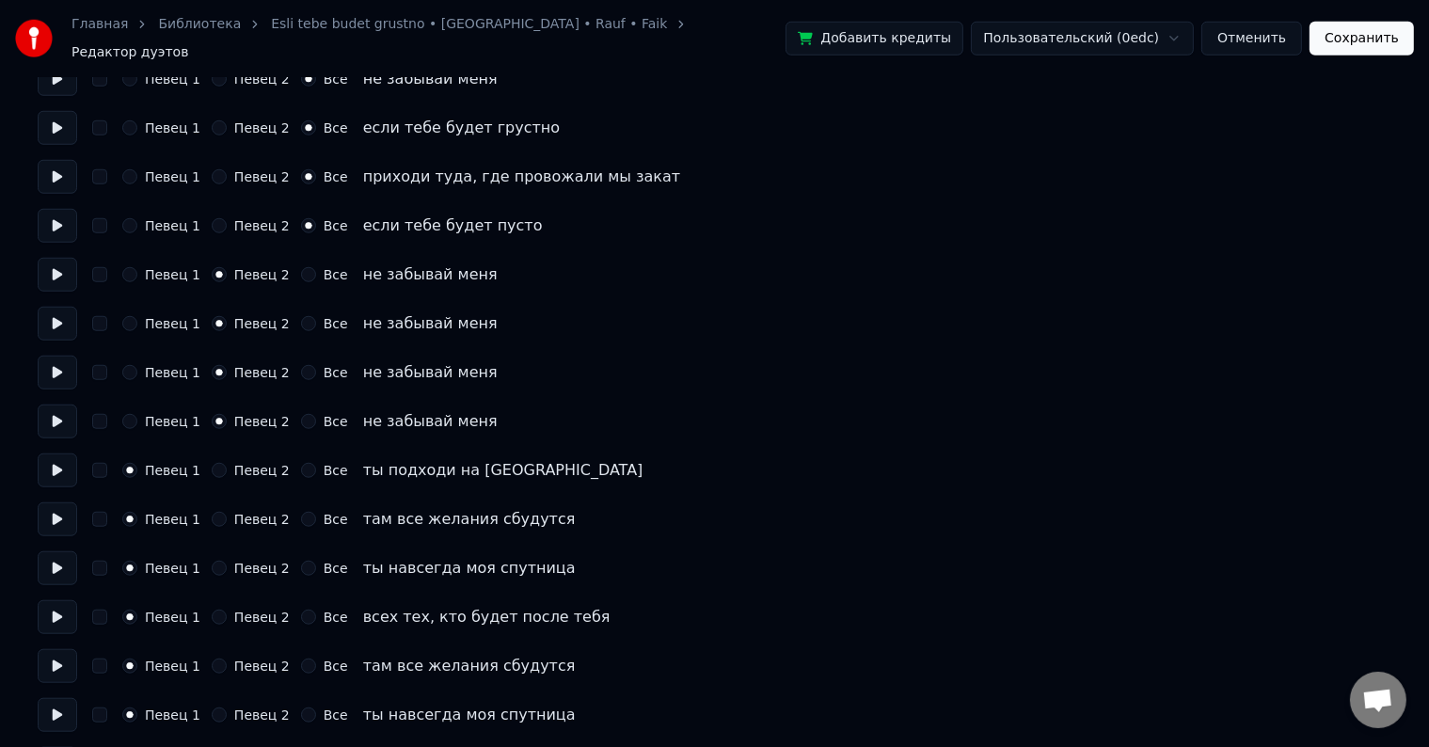
click at [64, 506] on button at bounding box center [58, 520] width 40 height 34
click at [56, 557] on button at bounding box center [58, 568] width 40 height 34
click at [60, 608] on button at bounding box center [58, 617] width 40 height 34
click at [59, 652] on button at bounding box center [58, 666] width 40 height 34
click at [61, 703] on button at bounding box center [58, 715] width 40 height 34
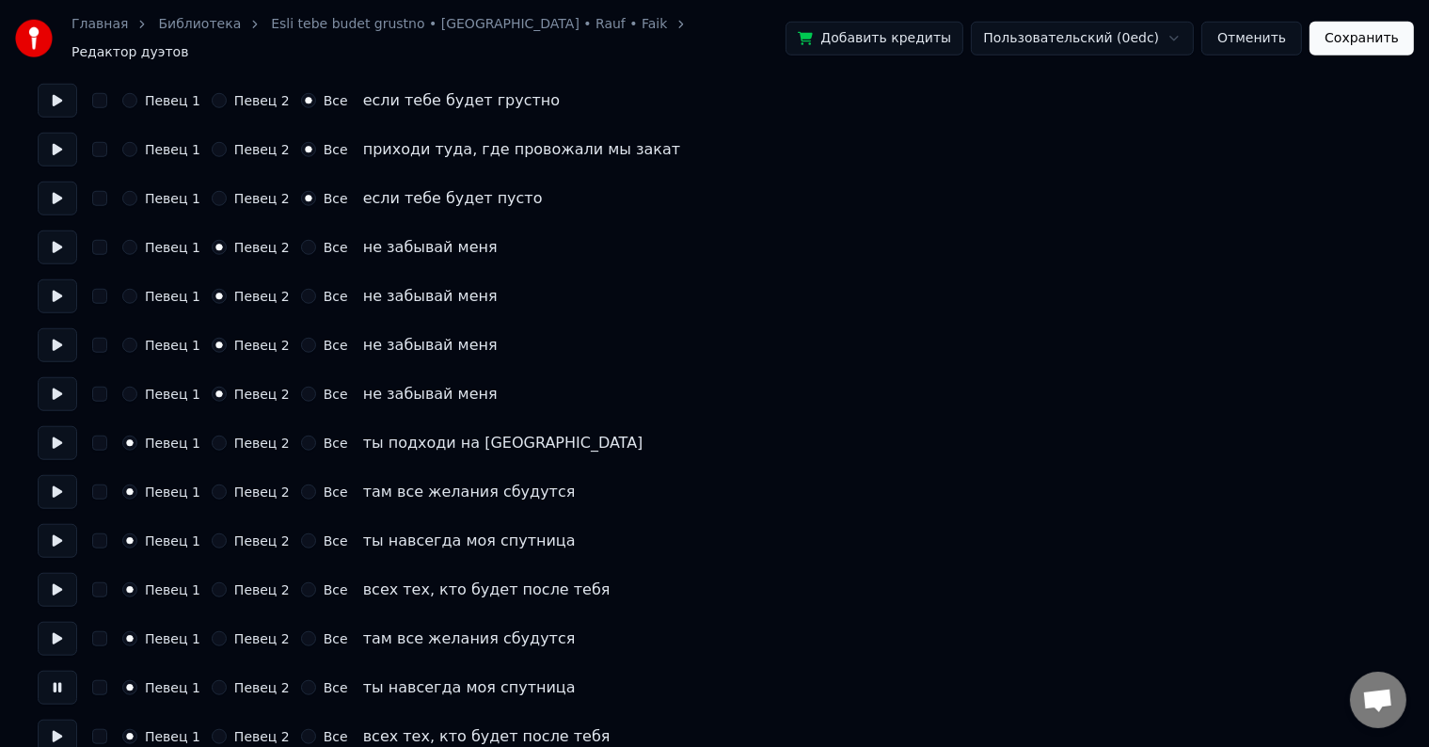
scroll to position [1643, 0]
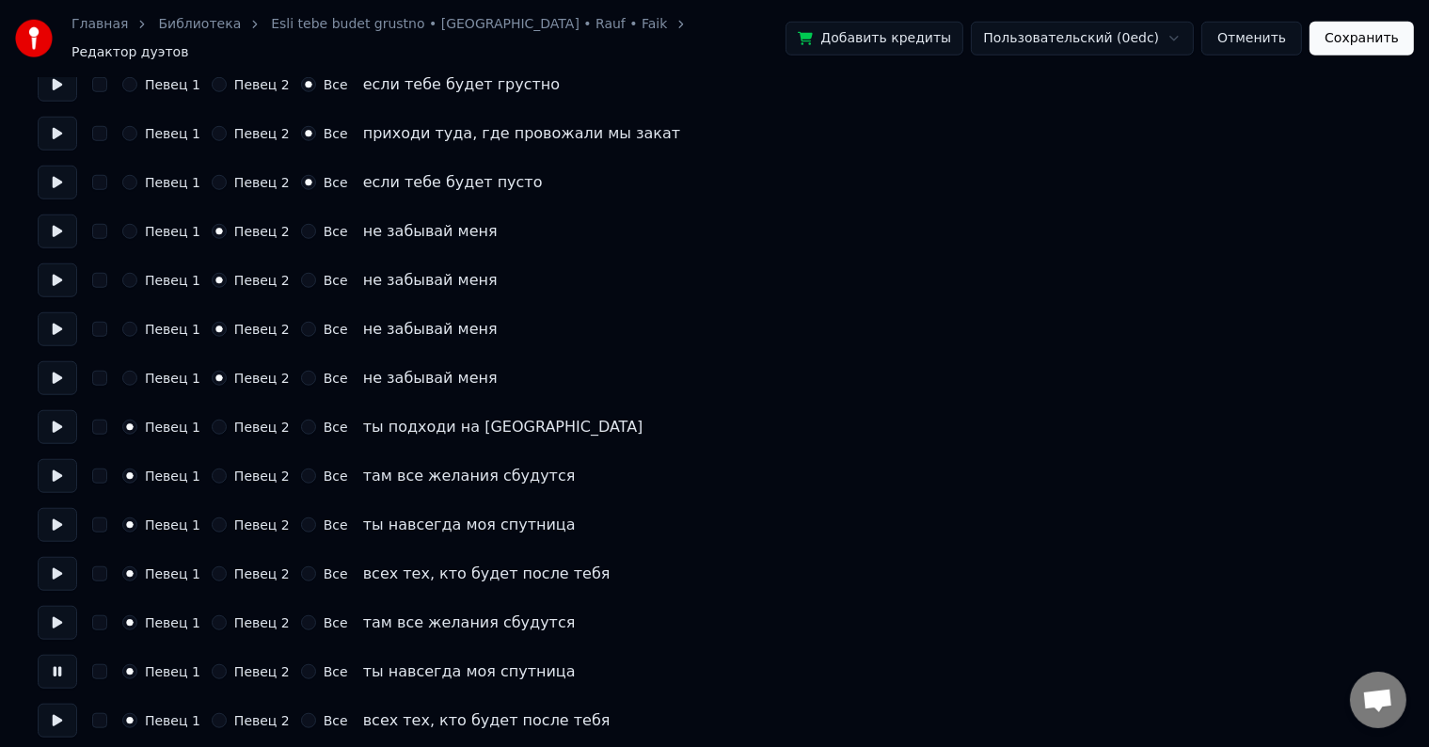
click at [65, 710] on button at bounding box center [58, 721] width 40 height 34
click at [1368, 26] on button "Сохранить" at bounding box center [1362, 39] width 104 height 34
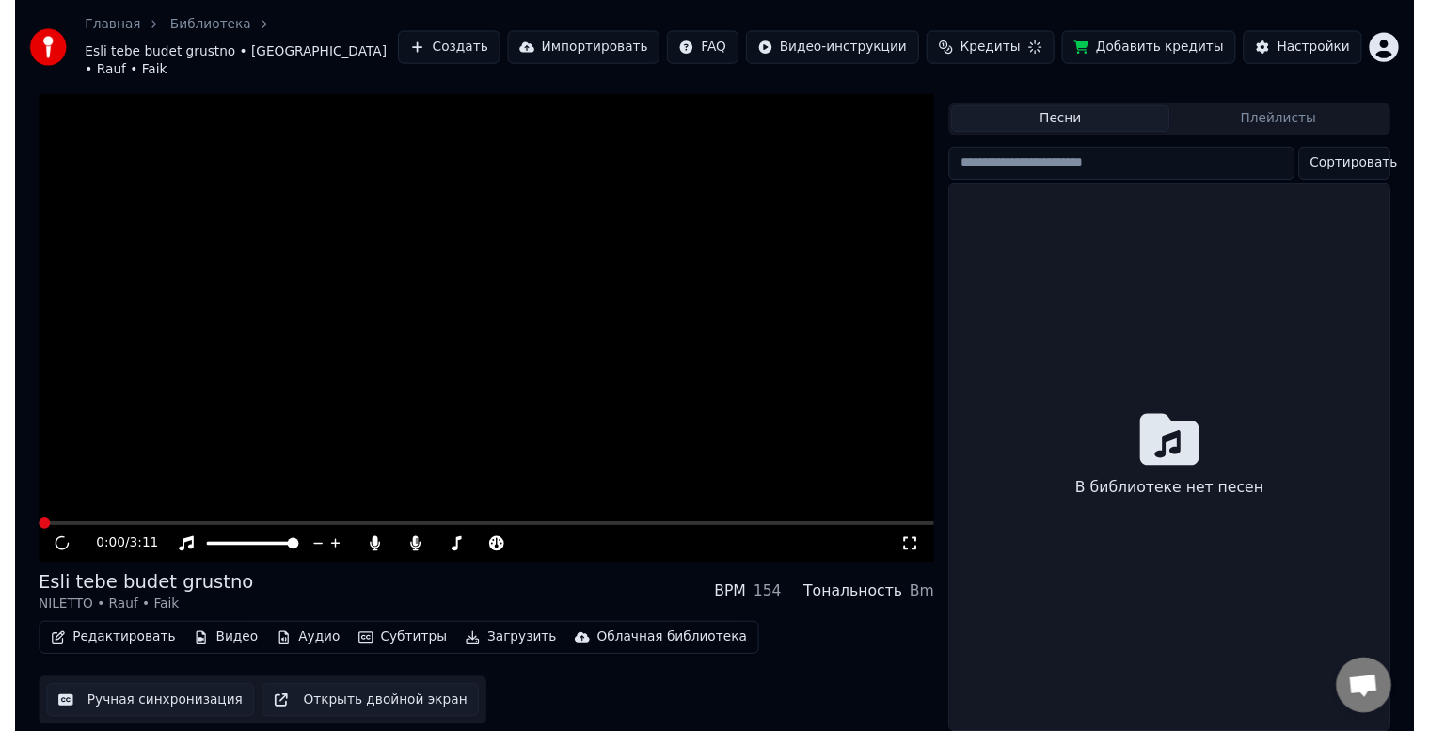
scroll to position [34, 0]
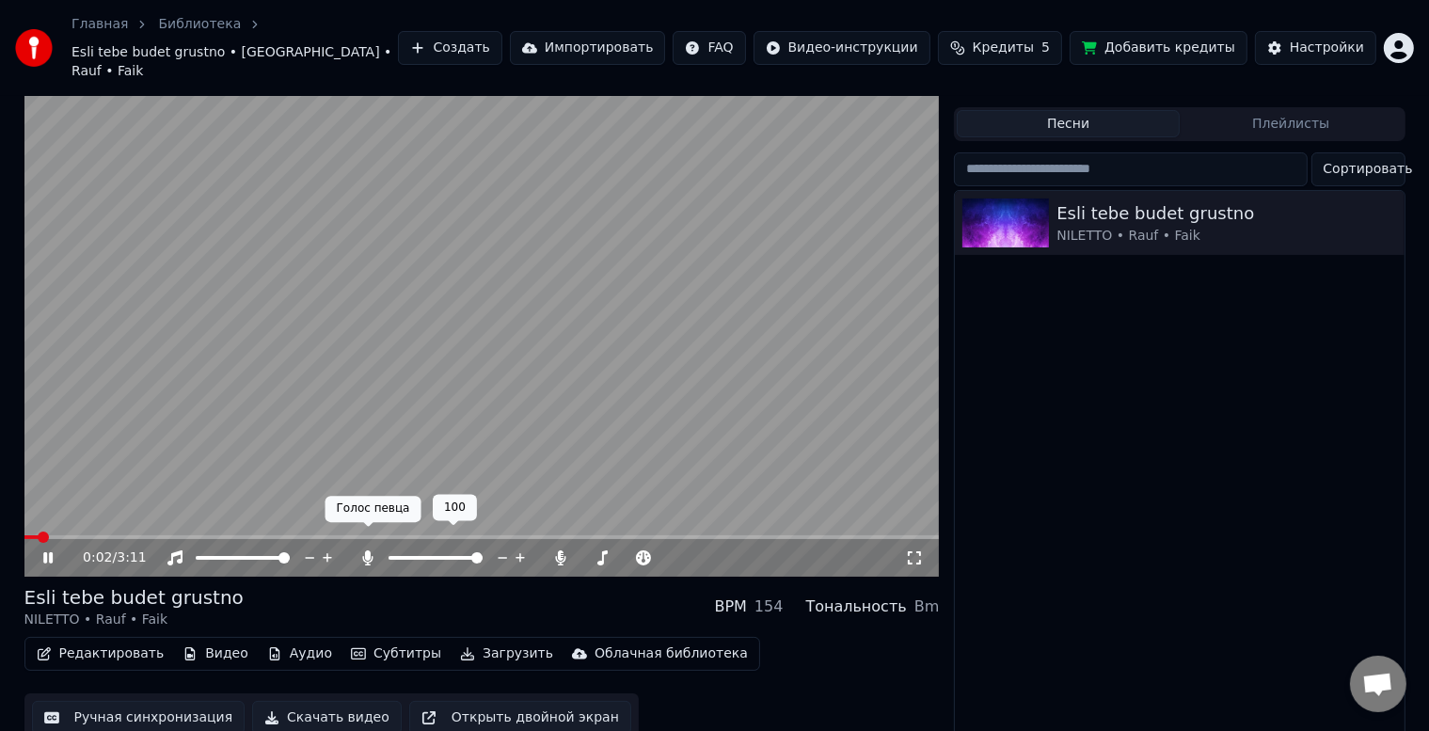
click at [364, 551] on icon at bounding box center [368, 558] width 10 height 15
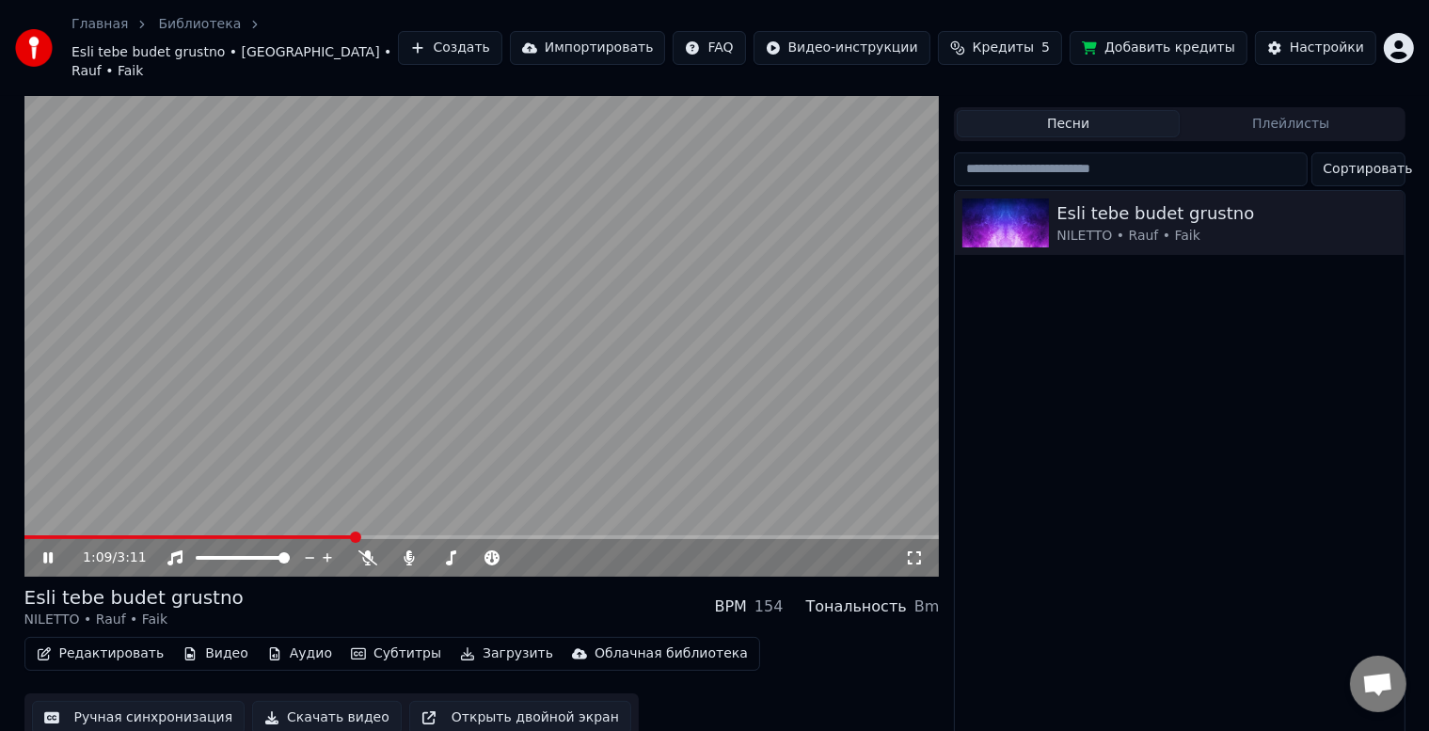
click at [48, 551] on icon at bounding box center [62, 558] width 44 height 15
click at [113, 641] on button "Редактировать" at bounding box center [100, 654] width 143 height 26
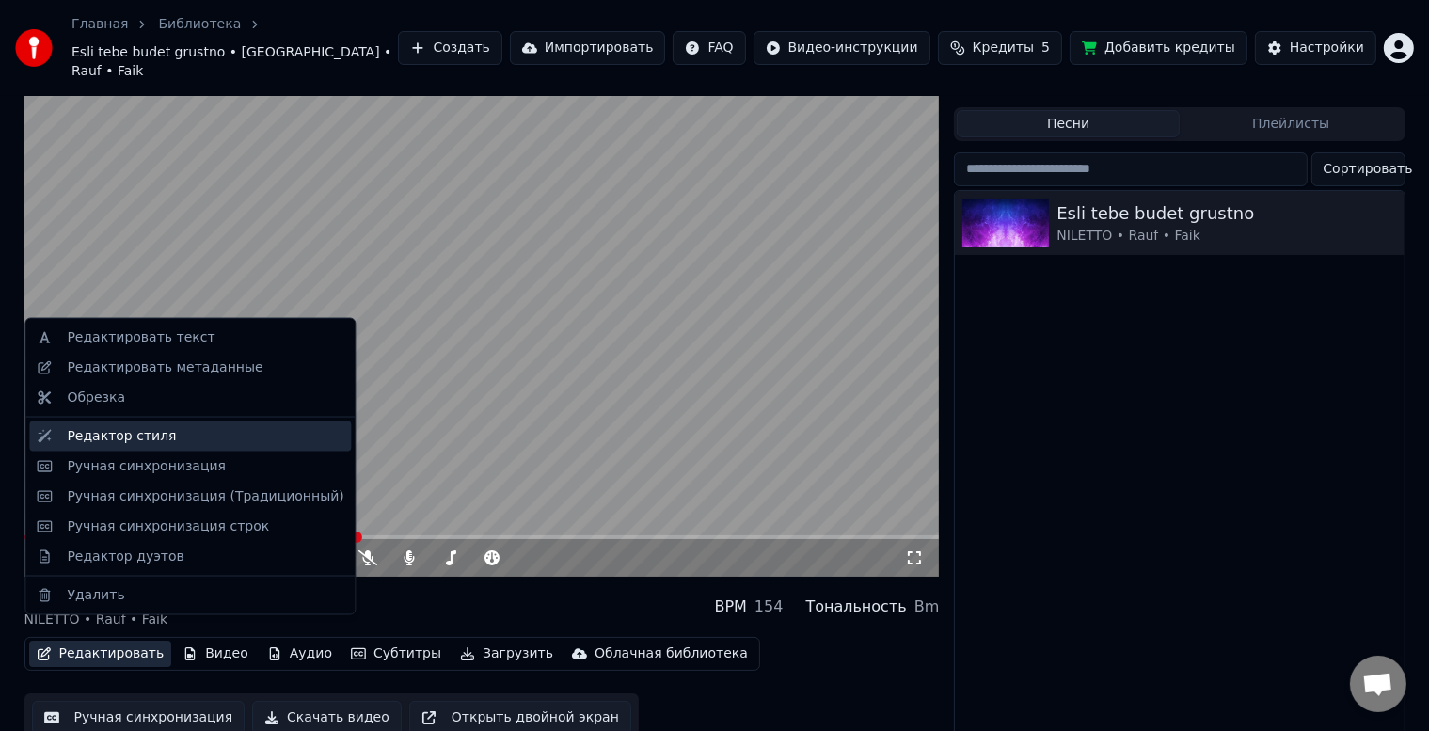
click at [97, 436] on div "Редактор стиля" at bounding box center [121, 436] width 109 height 19
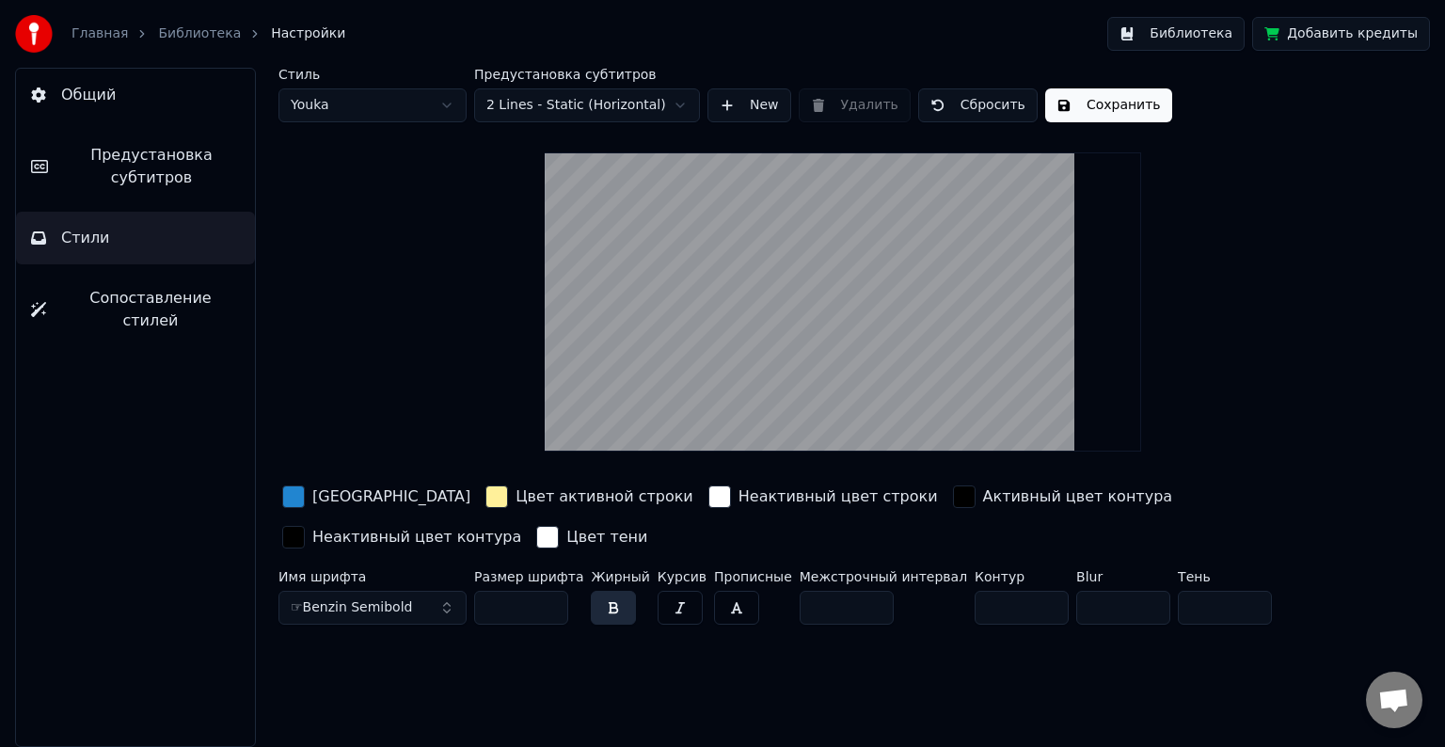
click at [404, 109] on html "Главная Библиотека Настройки Библиотека Добавить кредиты Общий Предустановка су…" at bounding box center [722, 373] width 1445 height 747
click at [394, 103] on html "Главная Библиотека Настройки Библиотека Добавить кредиты Общий Предустановка су…" at bounding box center [722, 373] width 1445 height 747
click at [406, 98] on html "Главная Библиотека Настройки Библиотека Добавить кредиты Общий Предустановка су…" at bounding box center [722, 373] width 1445 height 747
click at [391, 614] on button "Arial Bold" at bounding box center [373, 608] width 188 height 34
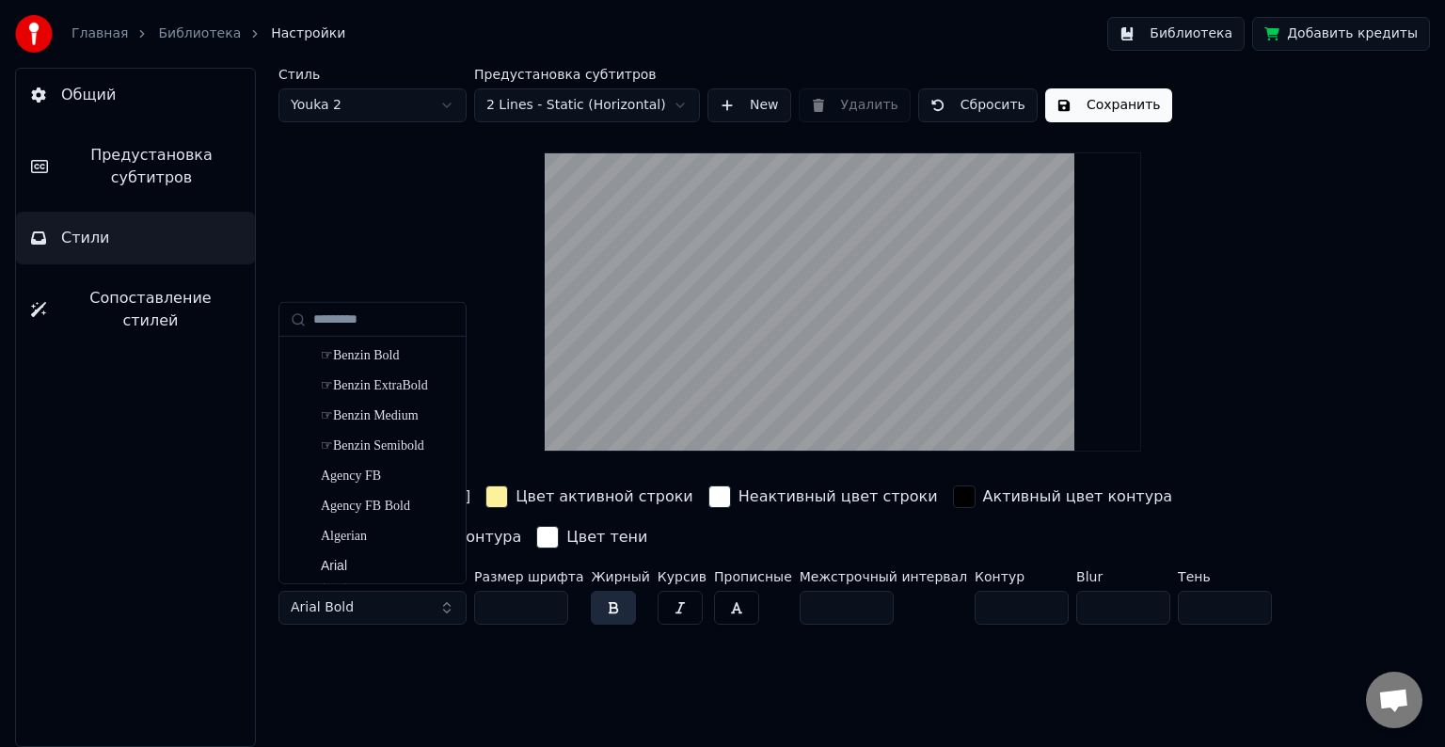
click at [382, 87] on div "Стиль Youka 2" at bounding box center [373, 95] width 188 height 55
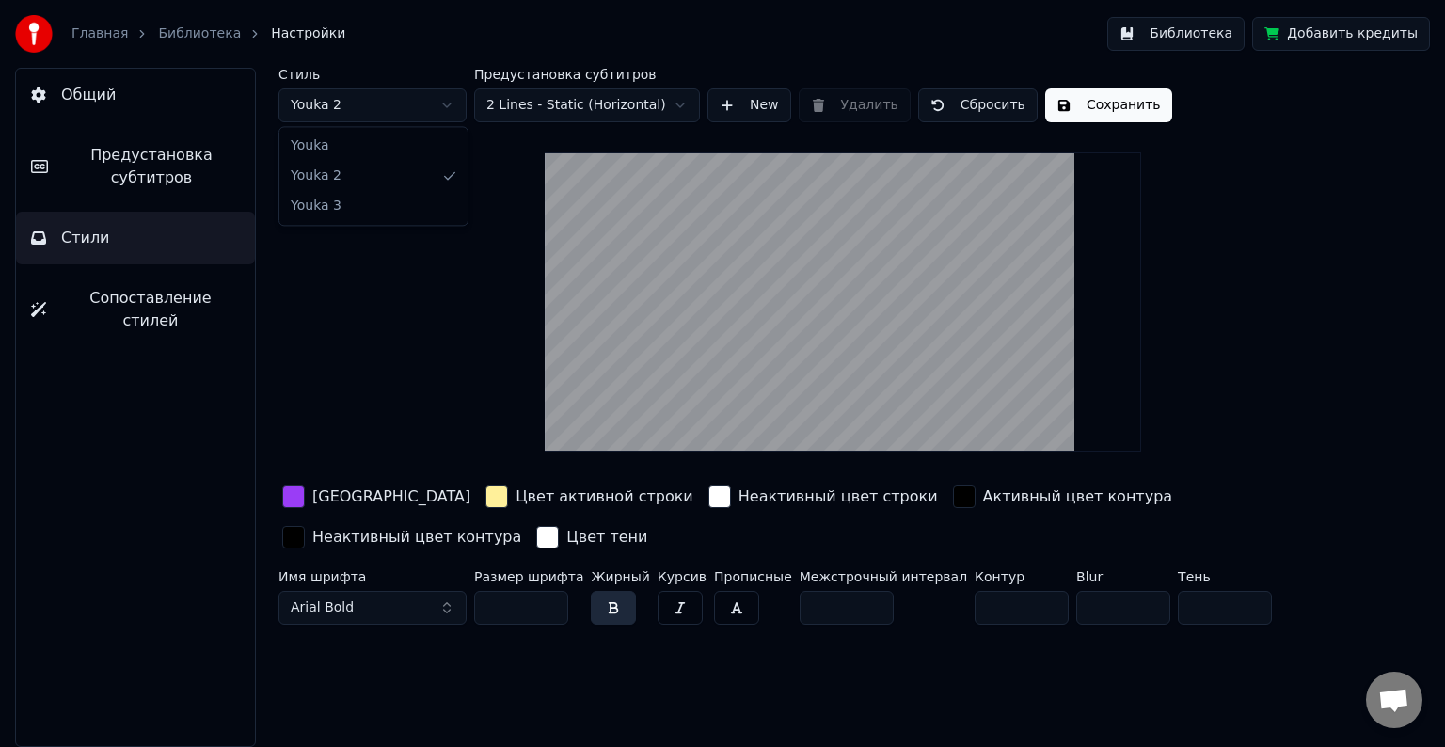
click at [376, 110] on html "Главная Библиотека Настройки Библиотека Добавить кредиты Общий Предустановка су…" at bounding box center [722, 373] width 1445 height 747
click at [410, 101] on html "Главная Библиотека Настройки Библиотека Добавить кредиты Общий Предустановка су…" at bounding box center [722, 373] width 1445 height 747
click at [369, 608] on button "Arial Bold" at bounding box center [373, 608] width 188 height 34
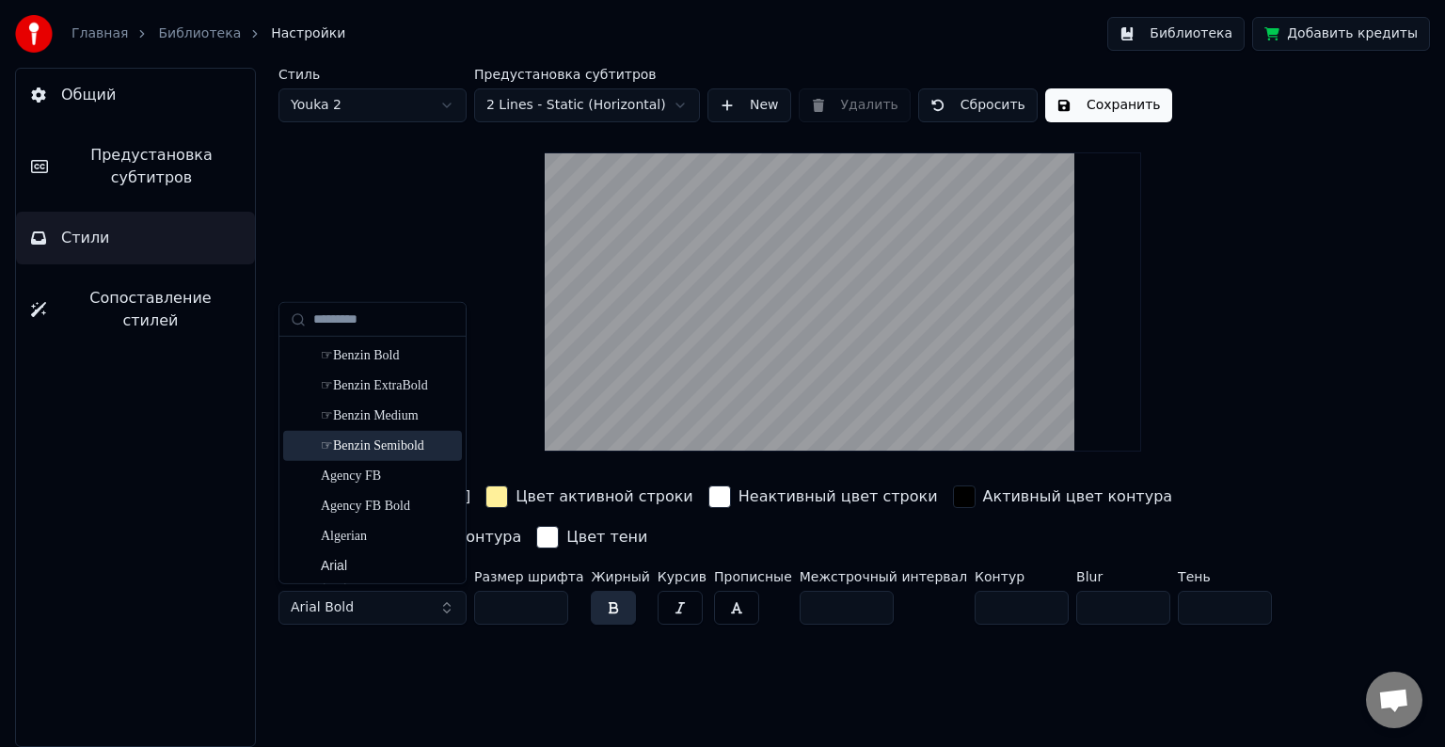
click at [376, 441] on div "☞Benzin Semibold" at bounding box center [388, 446] width 134 height 19
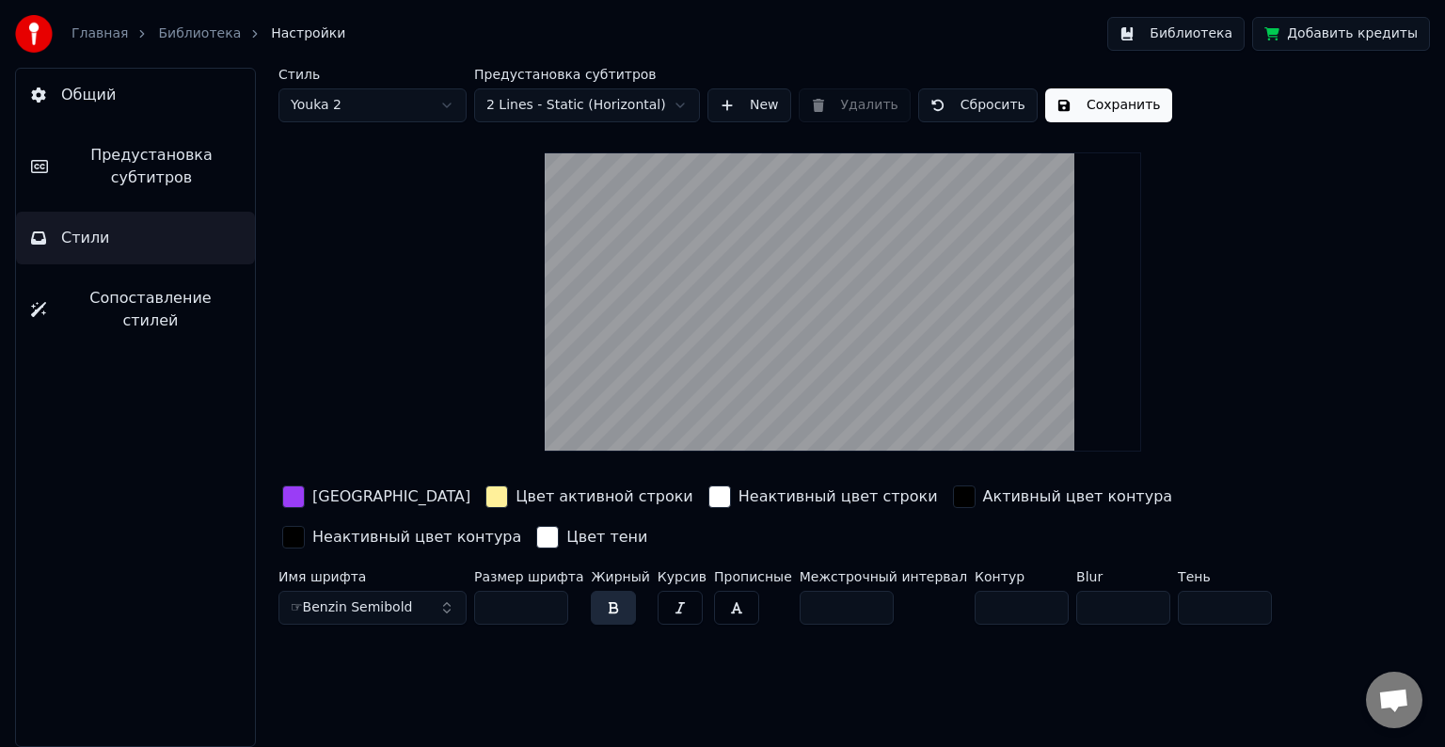
click at [429, 103] on html "Главная Библиотека Настройки Библиотека Добавить кредиты Общий Предустановка су…" at bounding box center [722, 373] width 1445 height 747
click at [1094, 109] on html "Главная Библиотека Настройки Библиотека Добавить кредиты Общий Предустановка су…" at bounding box center [722, 373] width 1445 height 747
click at [1091, 109] on button "Сохранить" at bounding box center [1108, 105] width 127 height 34
click at [386, 116] on html "Главная Библиотека Настройки Библиотека Добавить кредиты Общий Предустановка су…" at bounding box center [722, 373] width 1445 height 747
click at [378, 610] on button "Arial Bold" at bounding box center [373, 608] width 188 height 34
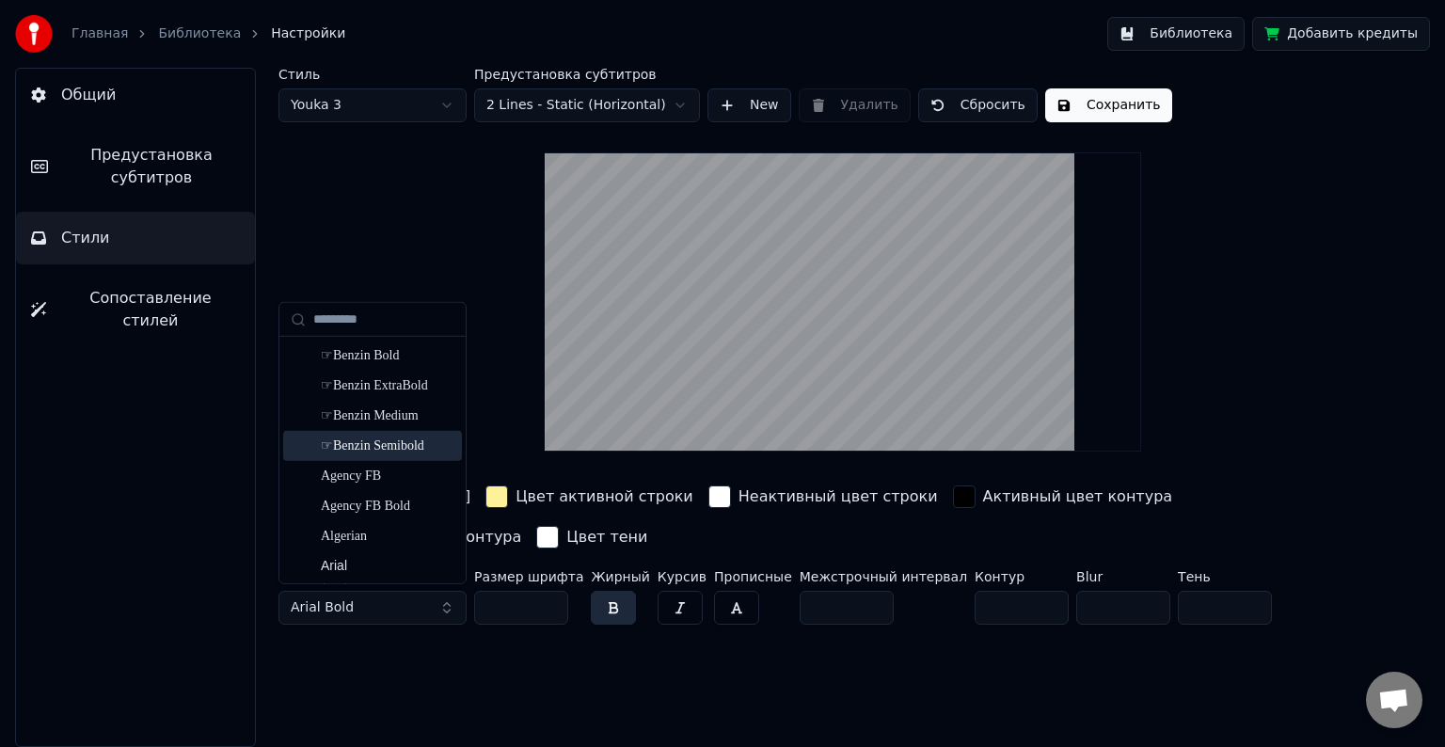
click at [391, 442] on div "☞Benzin Semibold" at bounding box center [388, 446] width 134 height 19
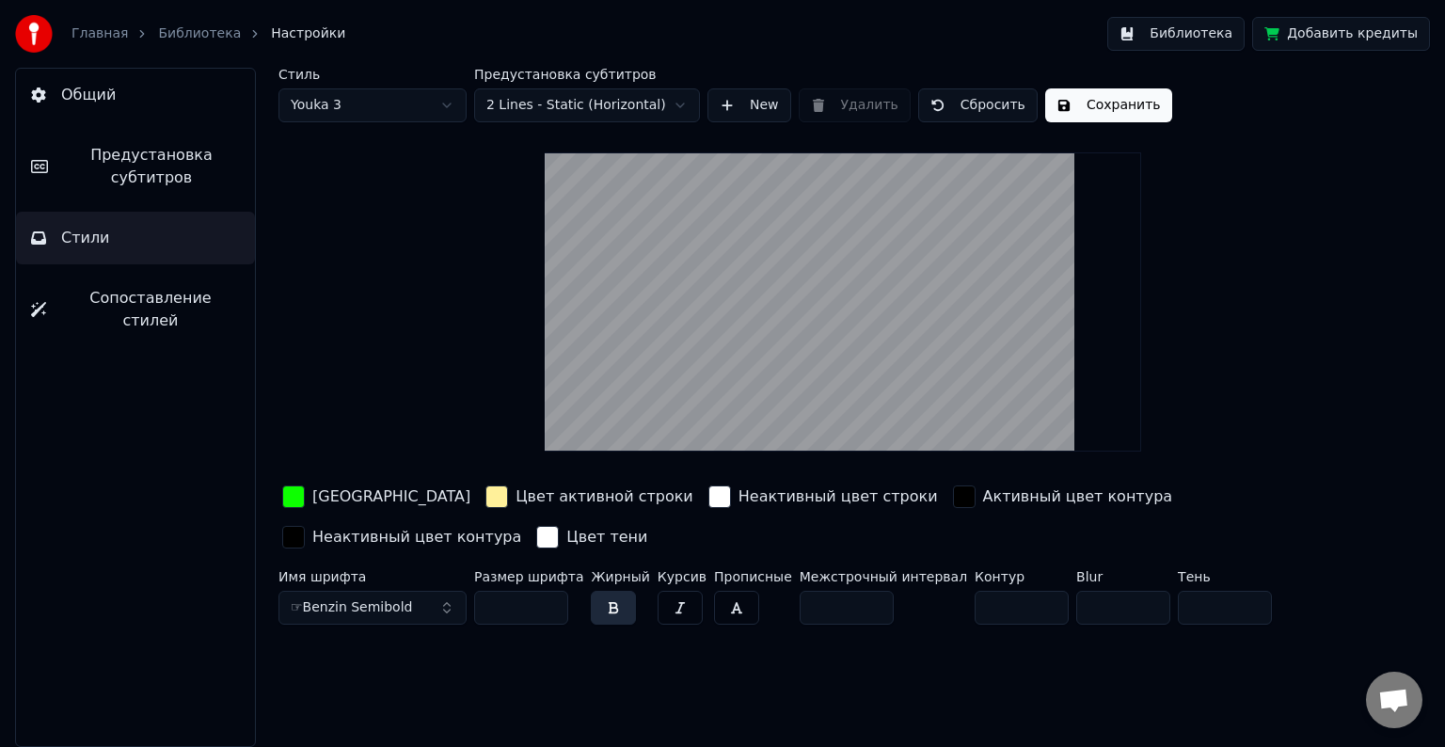
click at [1096, 104] on button "Сохранить" at bounding box center [1108, 105] width 127 height 34
click at [149, 173] on span "Предустановка субтитров" at bounding box center [151, 166] width 177 height 45
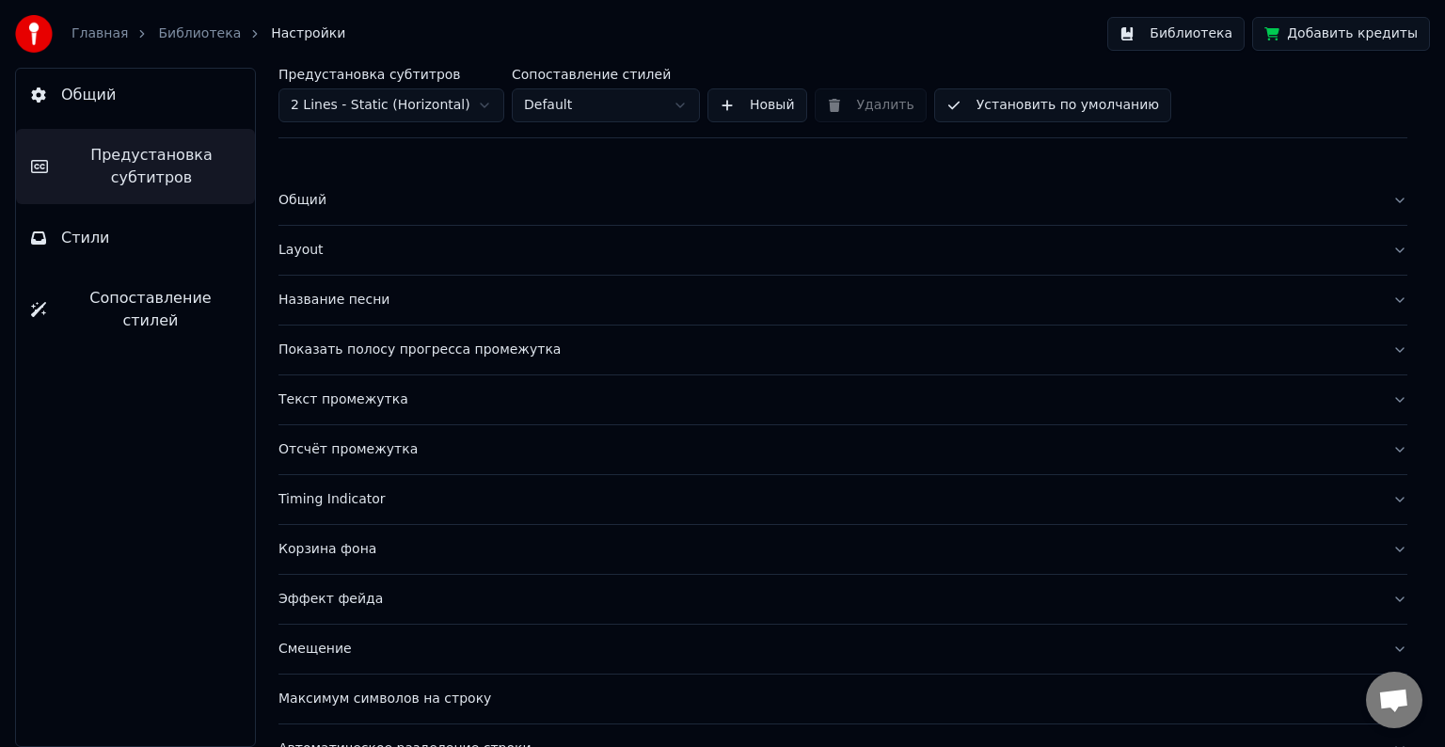
click at [132, 301] on span "Сопоставление стилей" at bounding box center [150, 309] width 179 height 45
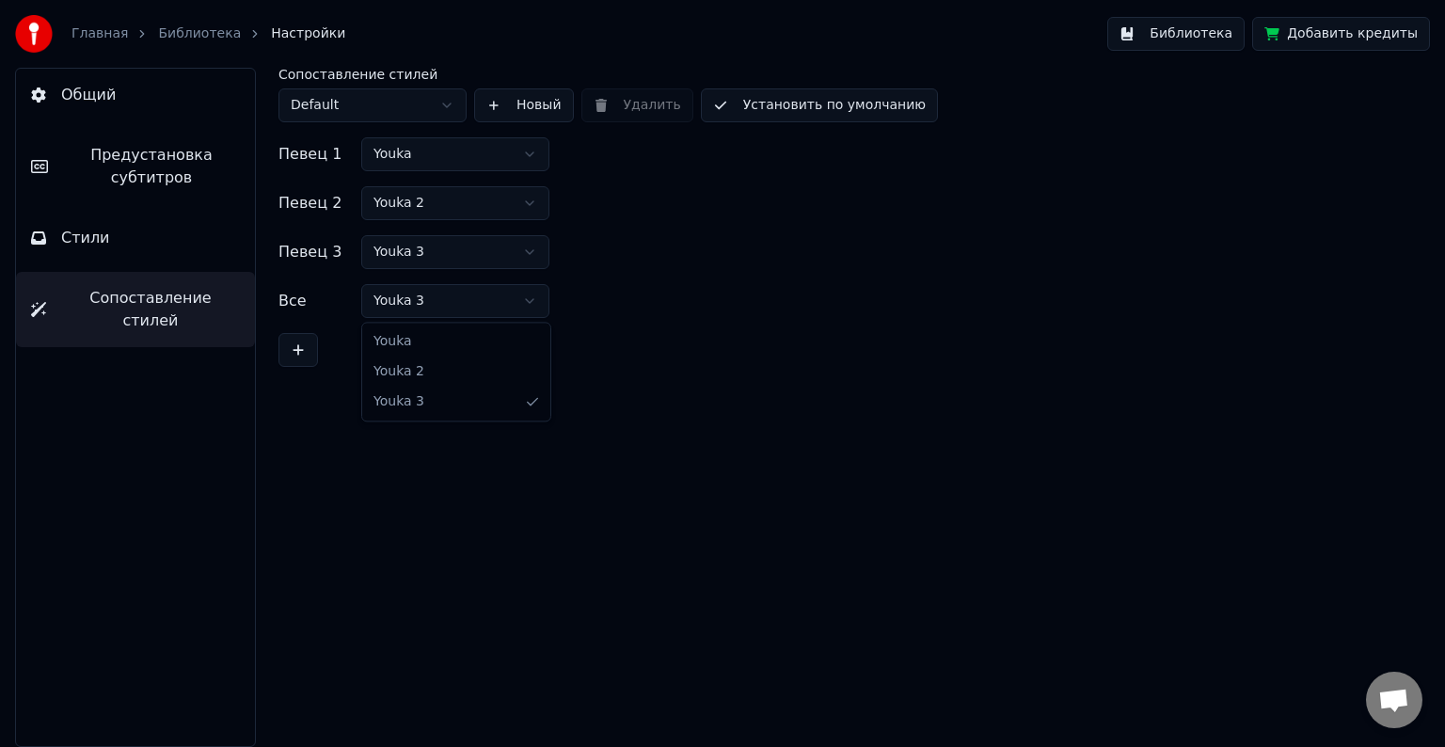
click at [453, 302] on html "Главная Библиотека Настройки Библиотека Добавить кредиты Общий Предустановка су…" at bounding box center [722, 373] width 1445 height 747
click at [134, 170] on span "Предустановка субтитров" at bounding box center [151, 166] width 177 height 45
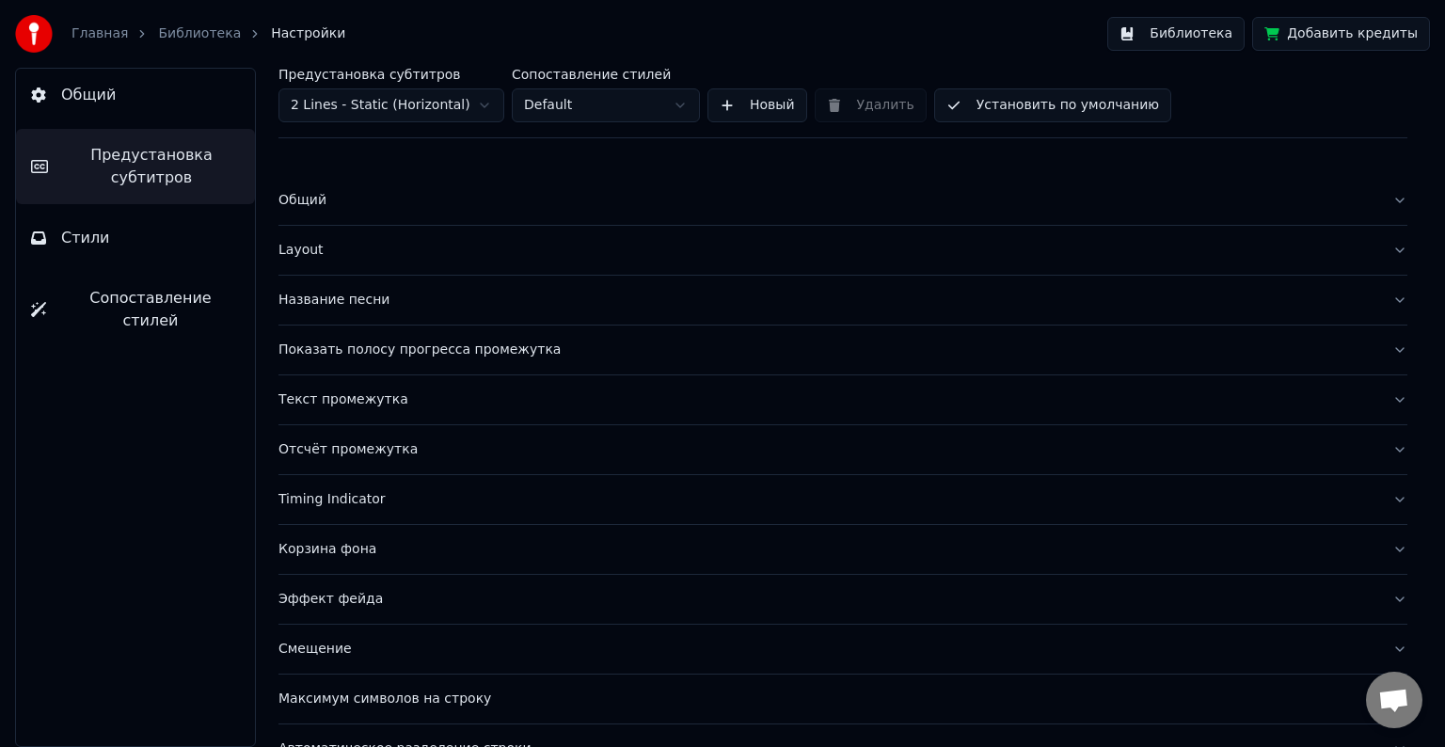
click at [131, 237] on button "Стили" at bounding box center [135, 238] width 239 height 53
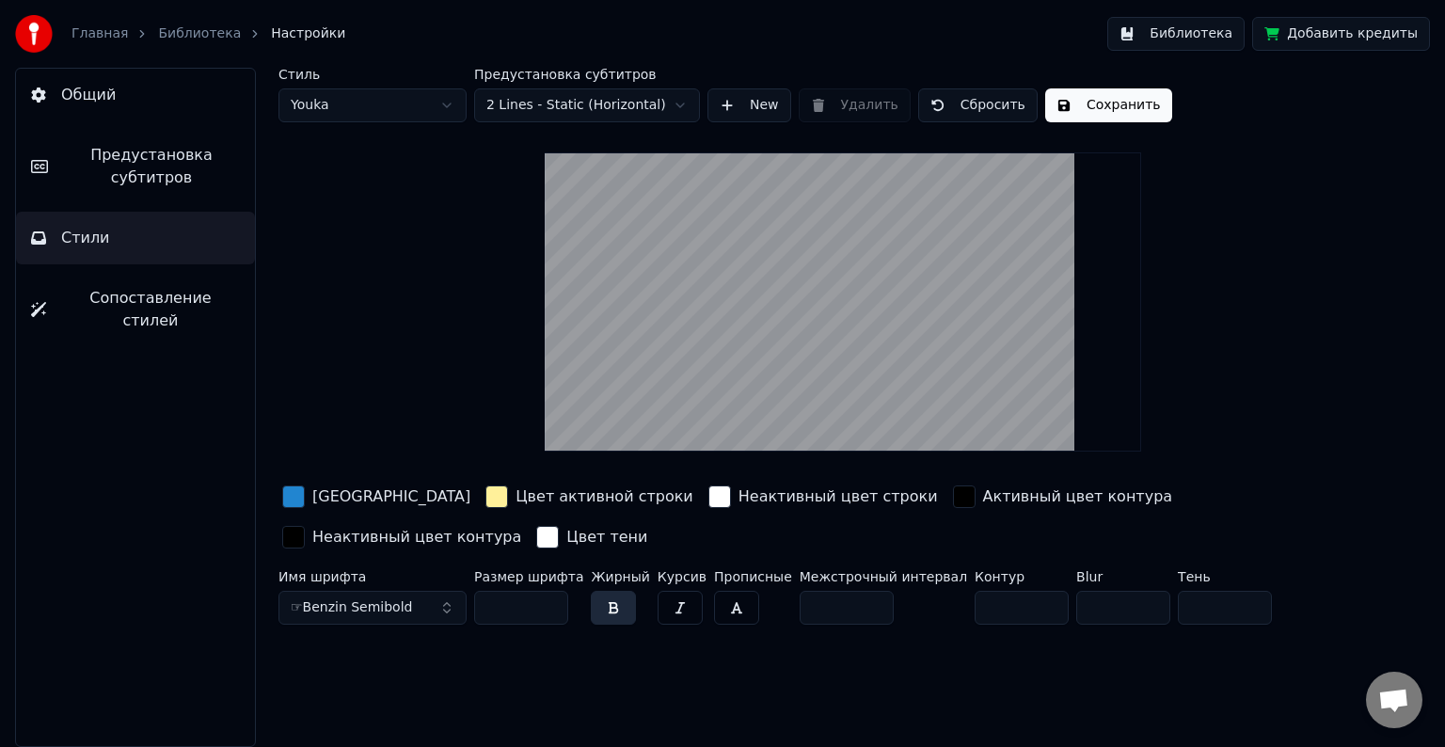
click at [1077, 107] on button "Сохранить" at bounding box center [1108, 105] width 127 height 34
click at [426, 113] on html "Главная Библиотека Настройки Библиотека Добавить кредиты Общий Предустановка су…" at bounding box center [722, 373] width 1445 height 747
click at [1095, 113] on button "Сохранить" at bounding box center [1108, 105] width 127 height 34
click at [428, 107] on html "Главная Библиотека Настройки Библиотека Добавить кредиты Общий Предустановка су…" at bounding box center [722, 373] width 1445 height 747
click at [1058, 105] on button "Сохранить" at bounding box center [1108, 105] width 127 height 34
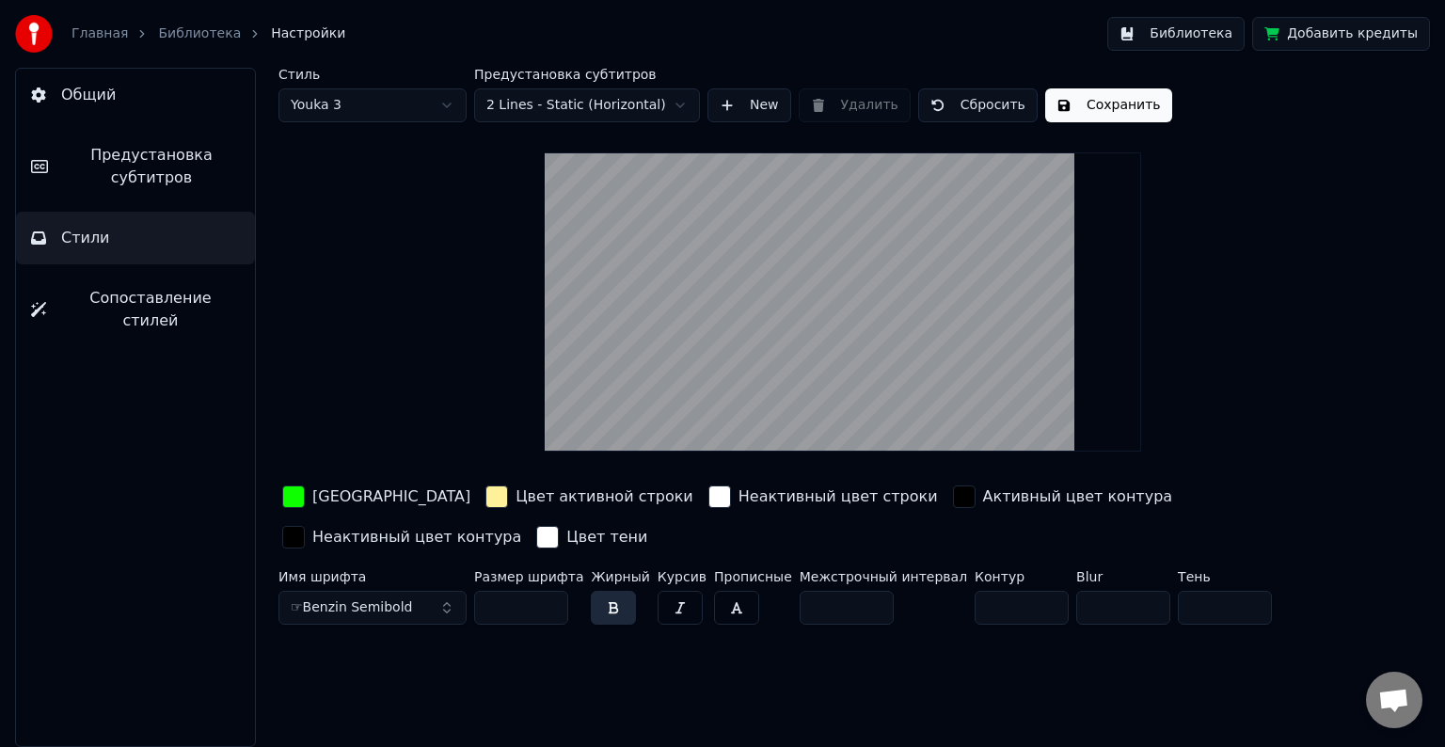
click at [100, 40] on link "Главная" at bounding box center [100, 33] width 56 height 19
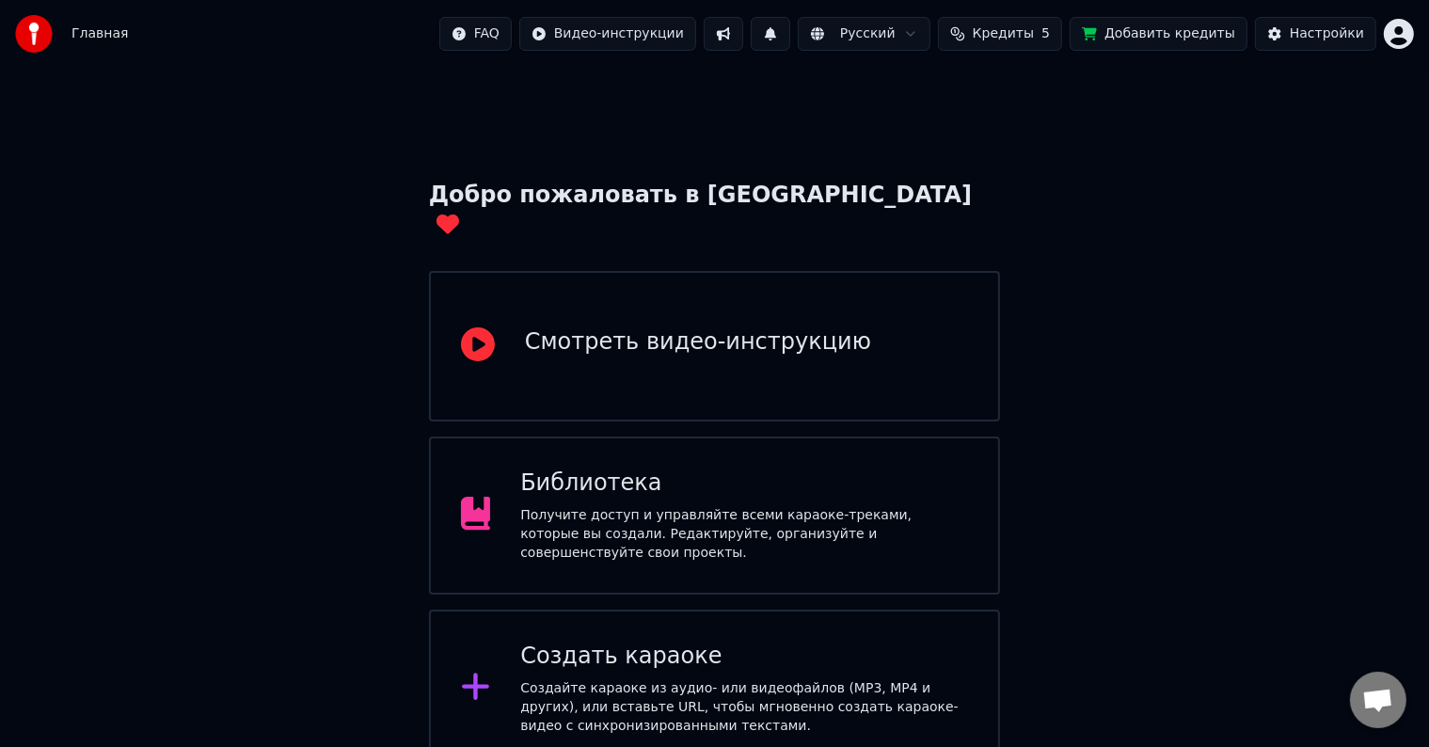
click at [764, 506] on div "Получите доступ и управляйте всеми караоке-треками, которые вы создали. Редакти…" at bounding box center [744, 534] width 448 height 56
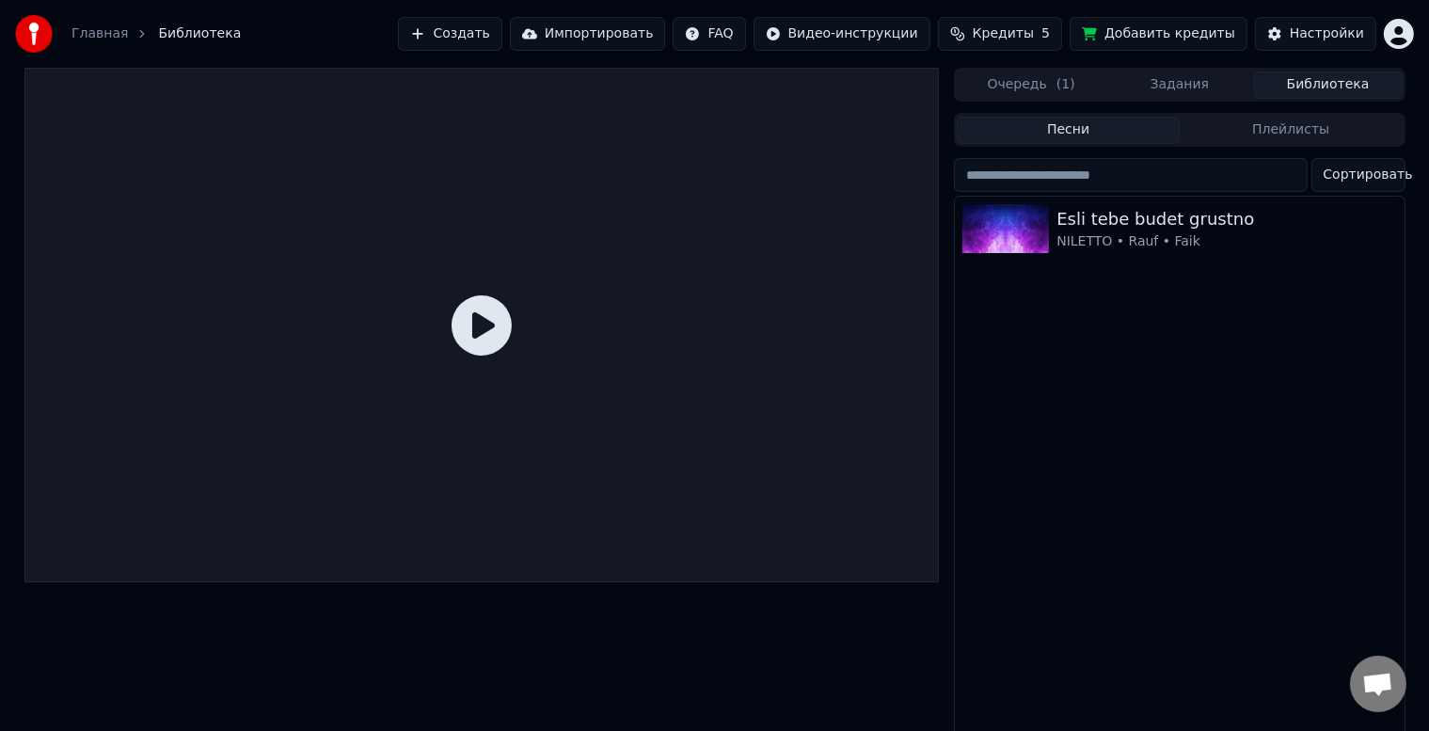
click at [493, 327] on icon at bounding box center [482, 325] width 60 height 60
click at [1061, 229] on div "Esli tebe budet grustno" at bounding box center [1217, 219] width 321 height 26
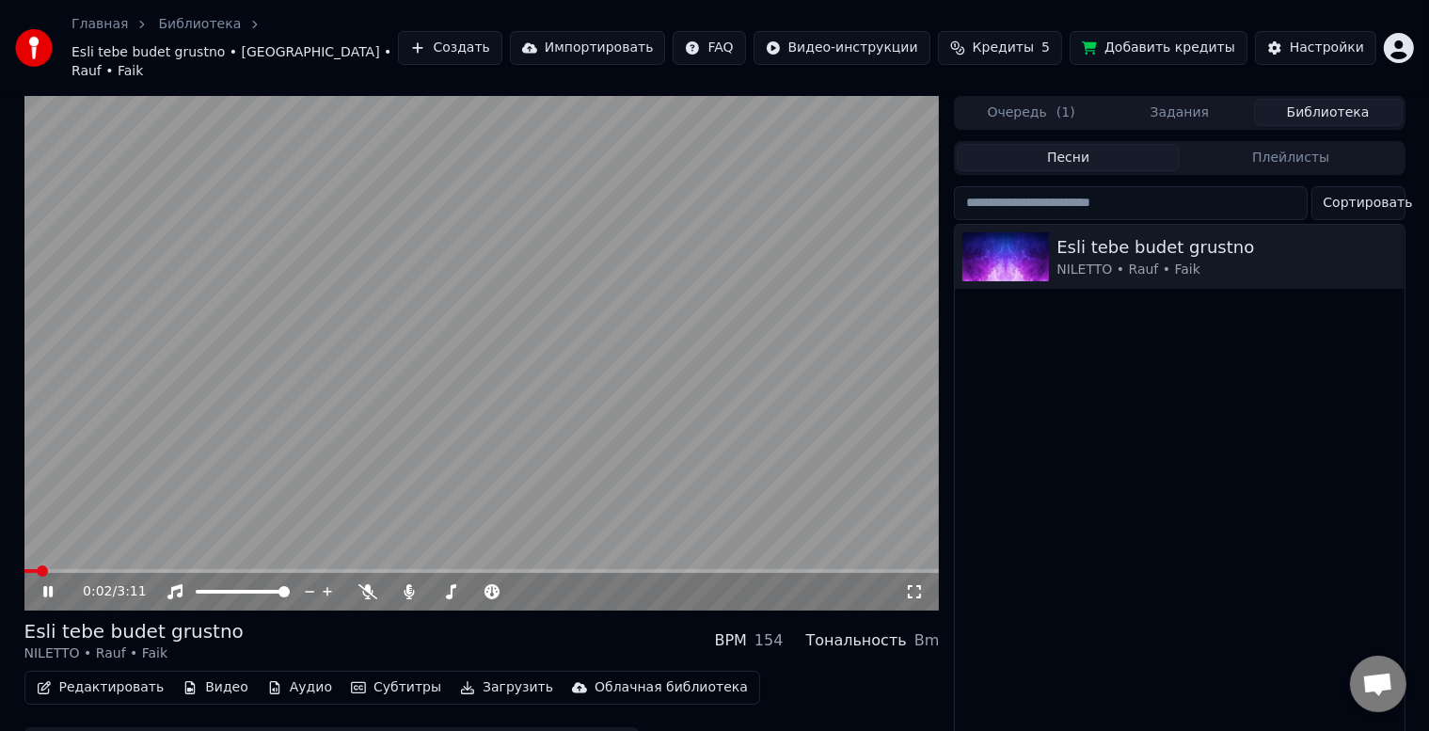
click at [79, 573] on div "0:02 / 3:11" at bounding box center [482, 592] width 916 height 38
click at [77, 569] on span at bounding box center [482, 571] width 916 height 4
click at [119, 569] on span at bounding box center [482, 571] width 916 height 4
click at [160, 569] on span at bounding box center [482, 571] width 916 height 4
click at [202, 569] on span at bounding box center [482, 571] width 916 height 4
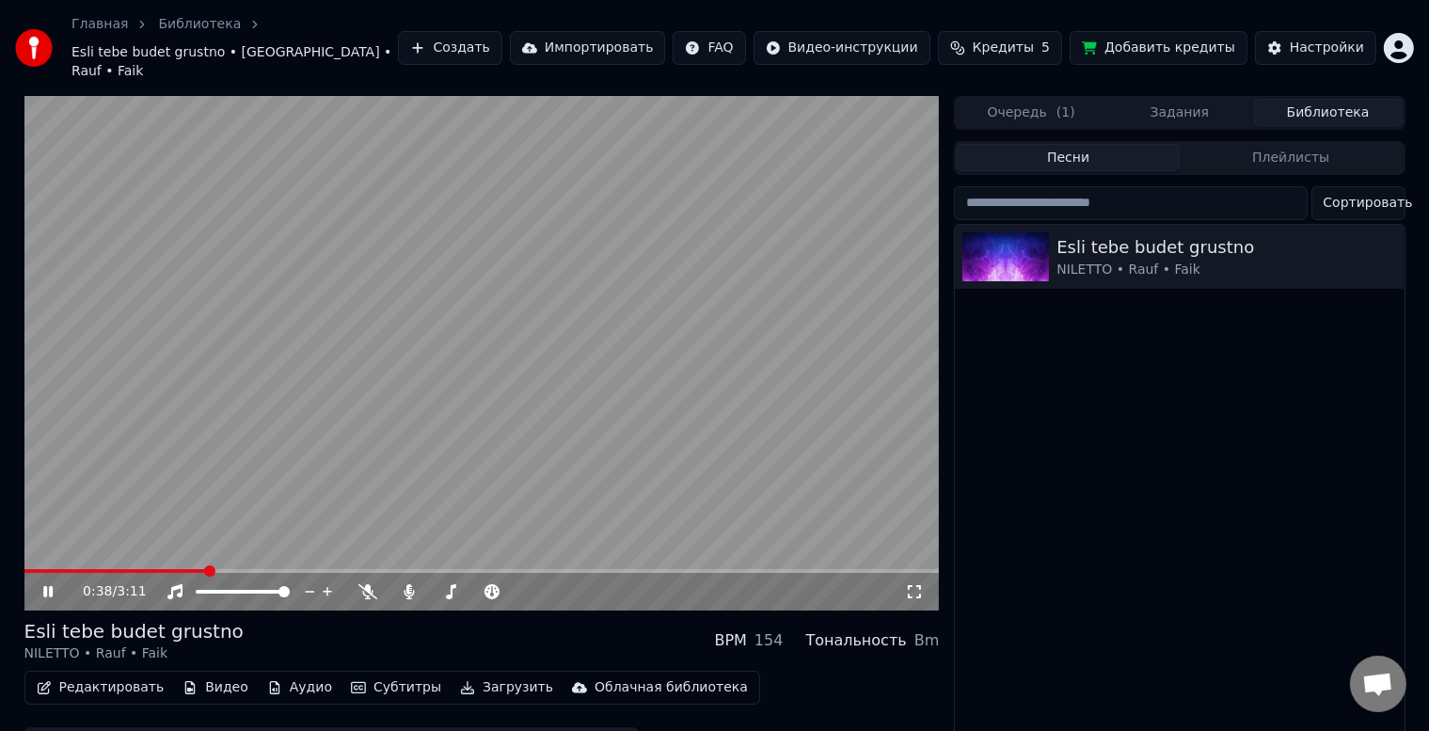
click at [216, 569] on span at bounding box center [482, 571] width 916 height 4
click at [231, 569] on span at bounding box center [482, 571] width 916 height 4
click at [255, 569] on span at bounding box center [482, 571] width 916 height 4
click at [339, 573] on div "0:55 / 3:11" at bounding box center [482, 592] width 916 height 38
click at [324, 569] on span at bounding box center [482, 571] width 916 height 4
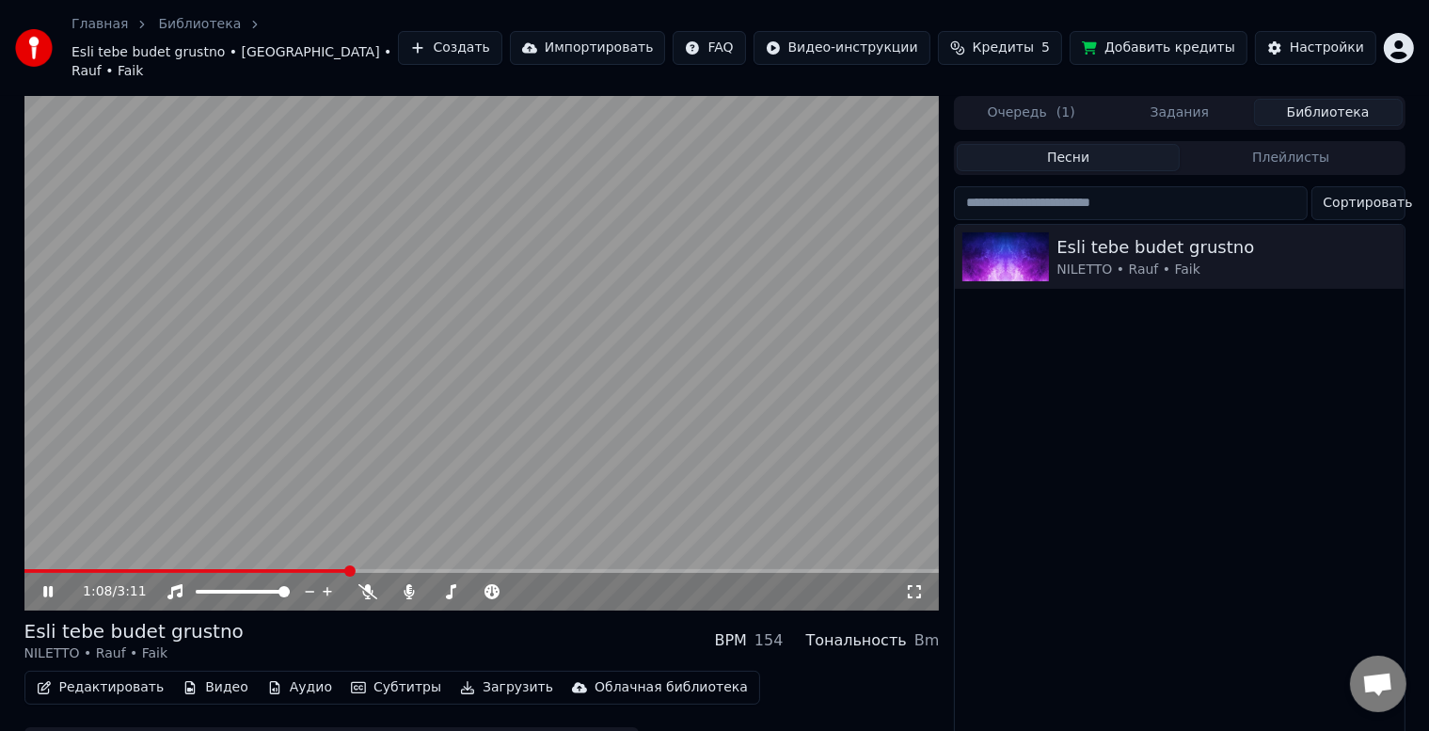
click at [348, 569] on span at bounding box center [482, 571] width 916 height 4
click at [411, 569] on span at bounding box center [482, 571] width 916 height 4
click at [423, 569] on span at bounding box center [482, 571] width 916 height 4
click at [434, 566] on span at bounding box center [428, 571] width 11 height 11
click at [450, 569] on span at bounding box center [482, 571] width 916 height 4
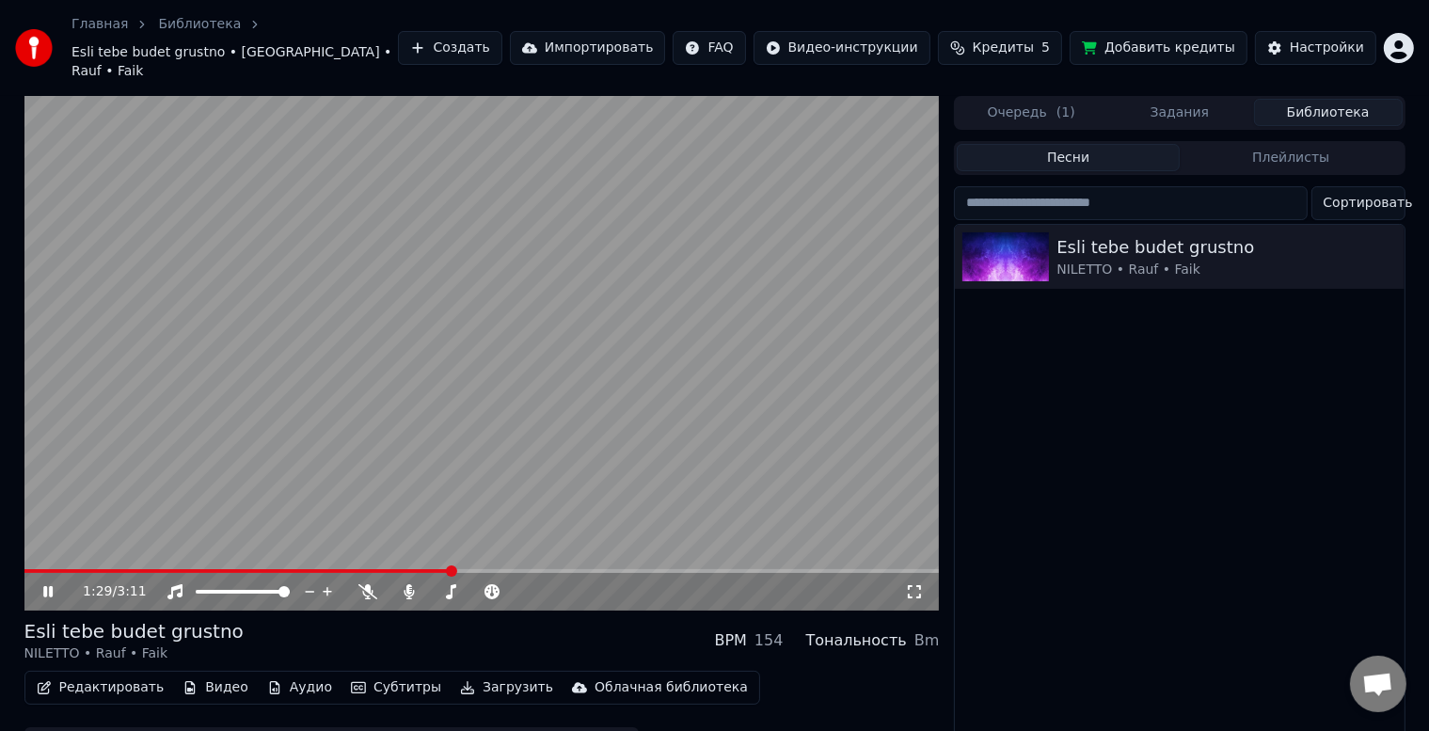
click at [459, 569] on span at bounding box center [482, 571] width 916 height 4
click at [475, 569] on span at bounding box center [482, 571] width 916 height 4
click at [329, 569] on span at bounding box center [177, 571] width 306 height 4
click at [278, 569] on span at bounding box center [179, 571] width 310 height 4
click at [359, 584] on icon at bounding box center [368, 591] width 19 height 15
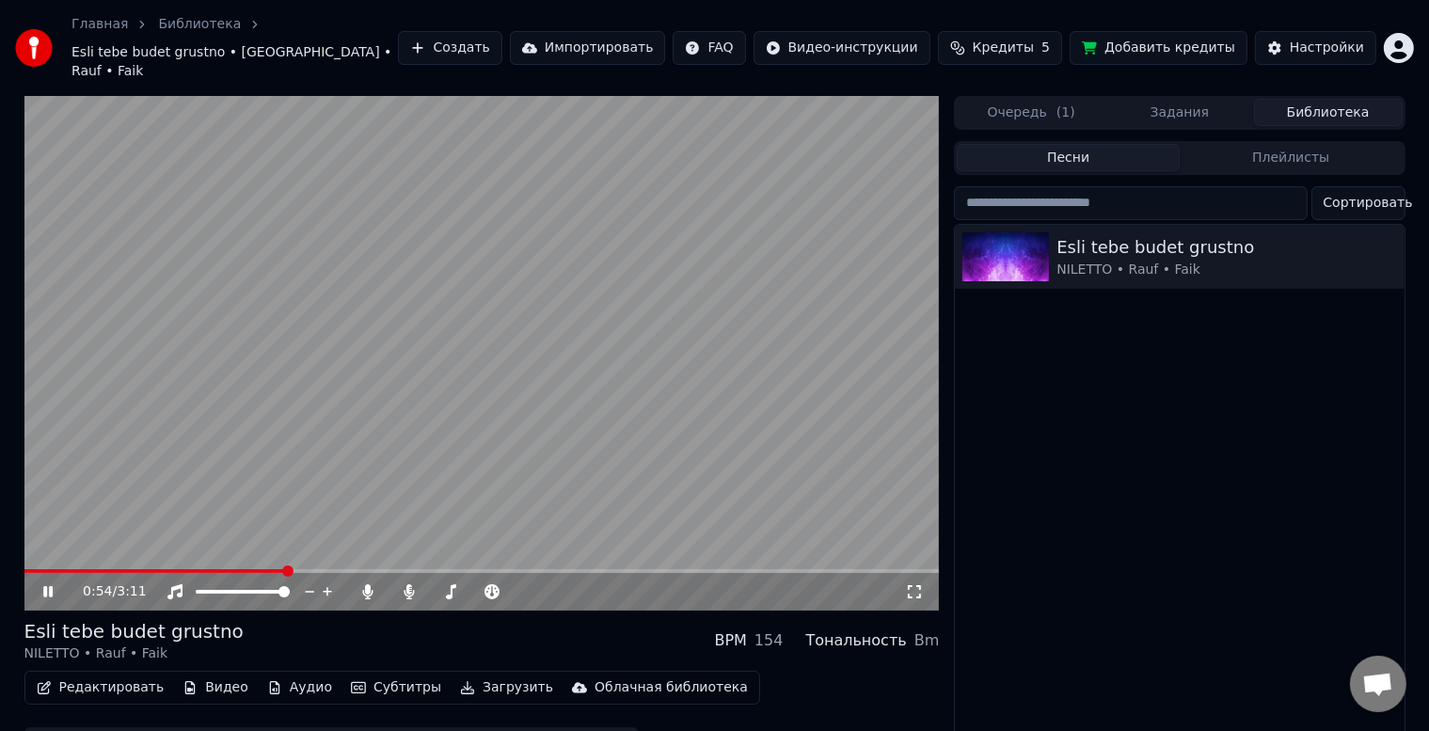
click at [224, 573] on div "0:54 / 3:11" at bounding box center [482, 592] width 916 height 38
click at [214, 569] on span at bounding box center [156, 571] width 264 height 4
click at [247, 569] on span at bounding box center [482, 571] width 916 height 4
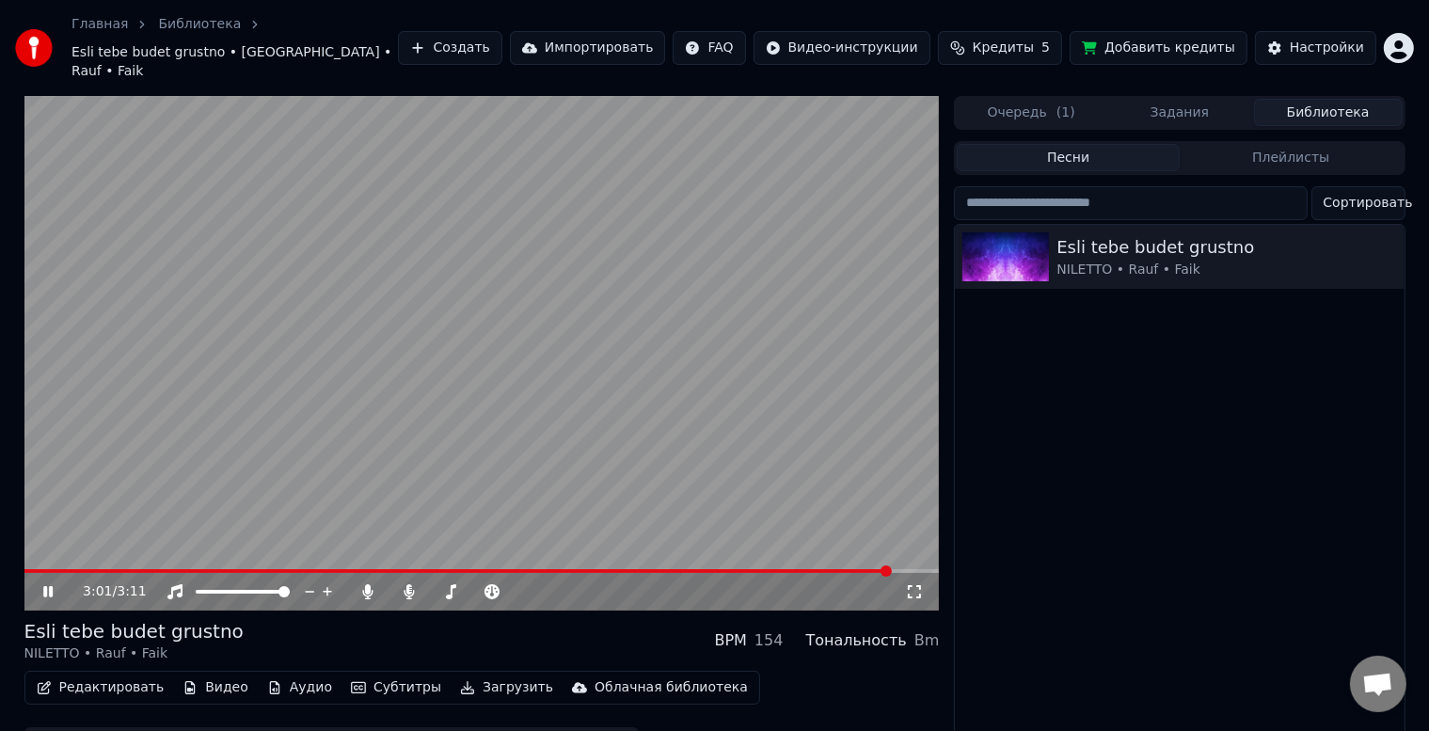
scroll to position [34, 0]
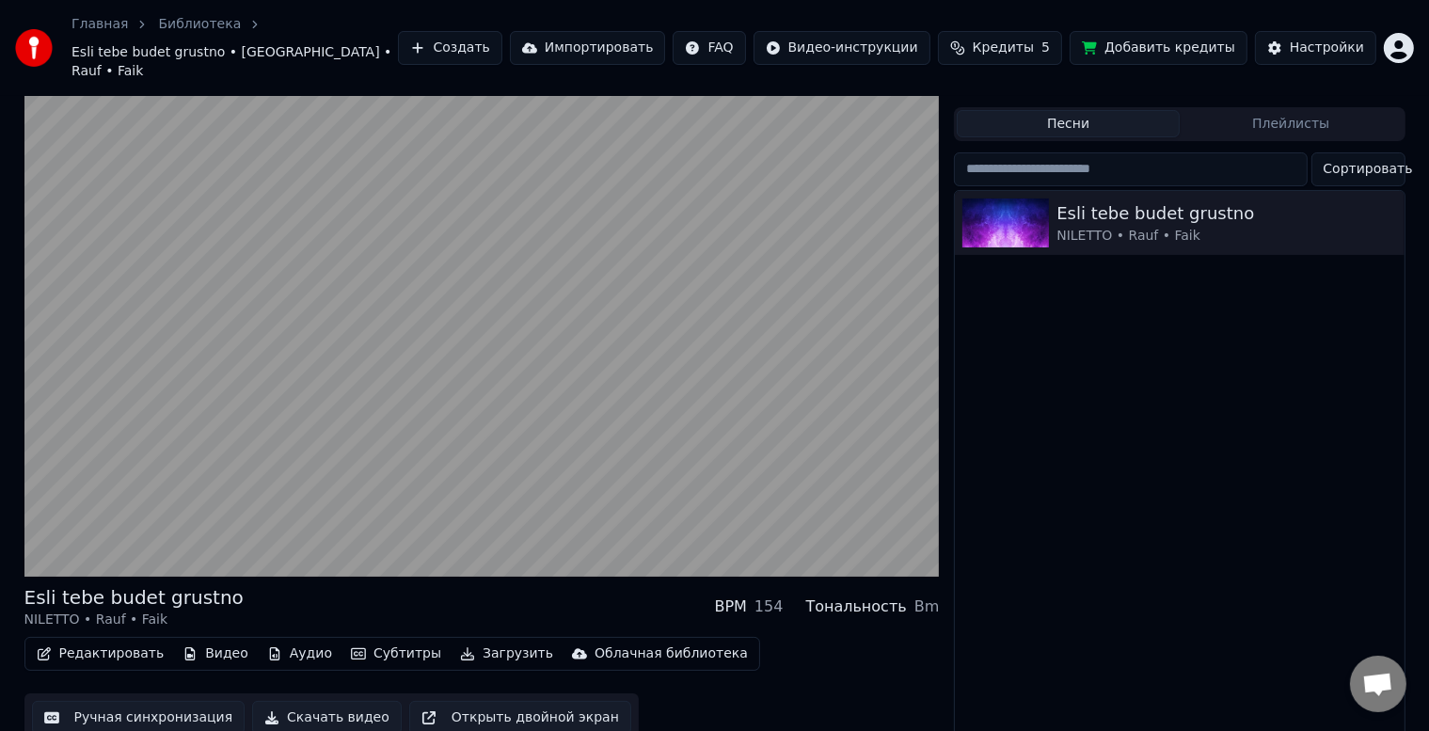
click at [69, 641] on button "Редактировать" at bounding box center [100, 654] width 143 height 26
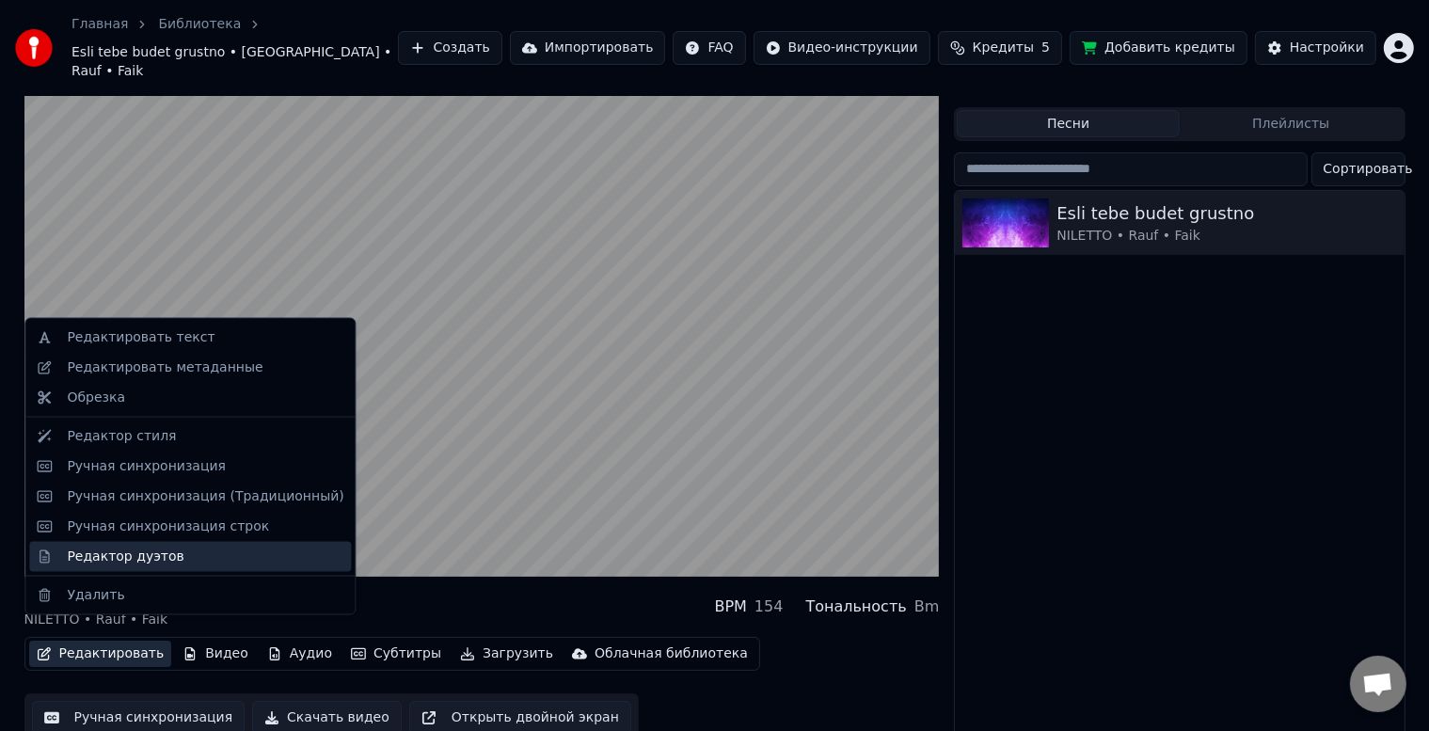
click at [137, 553] on div "Редактор дуэтов" at bounding box center [125, 556] width 117 height 19
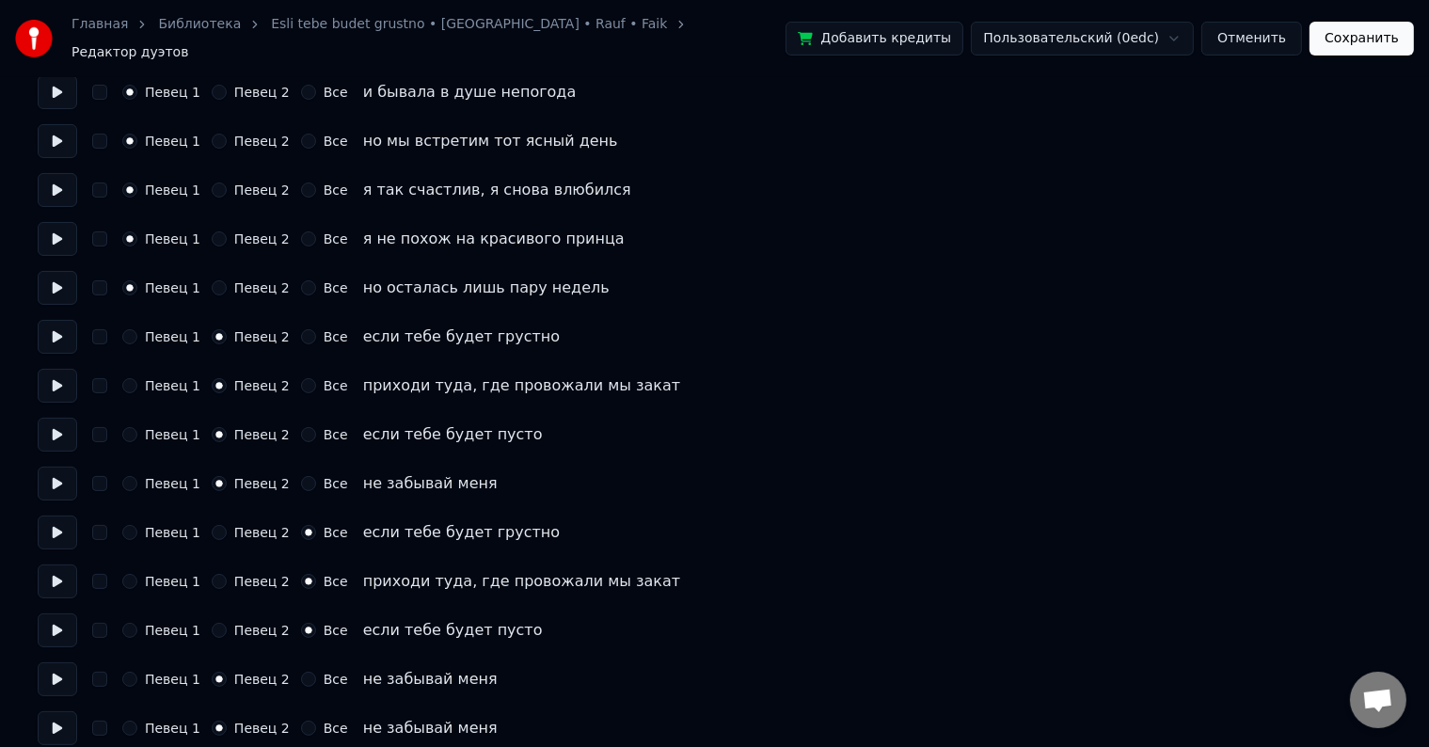
scroll to position [282, 0]
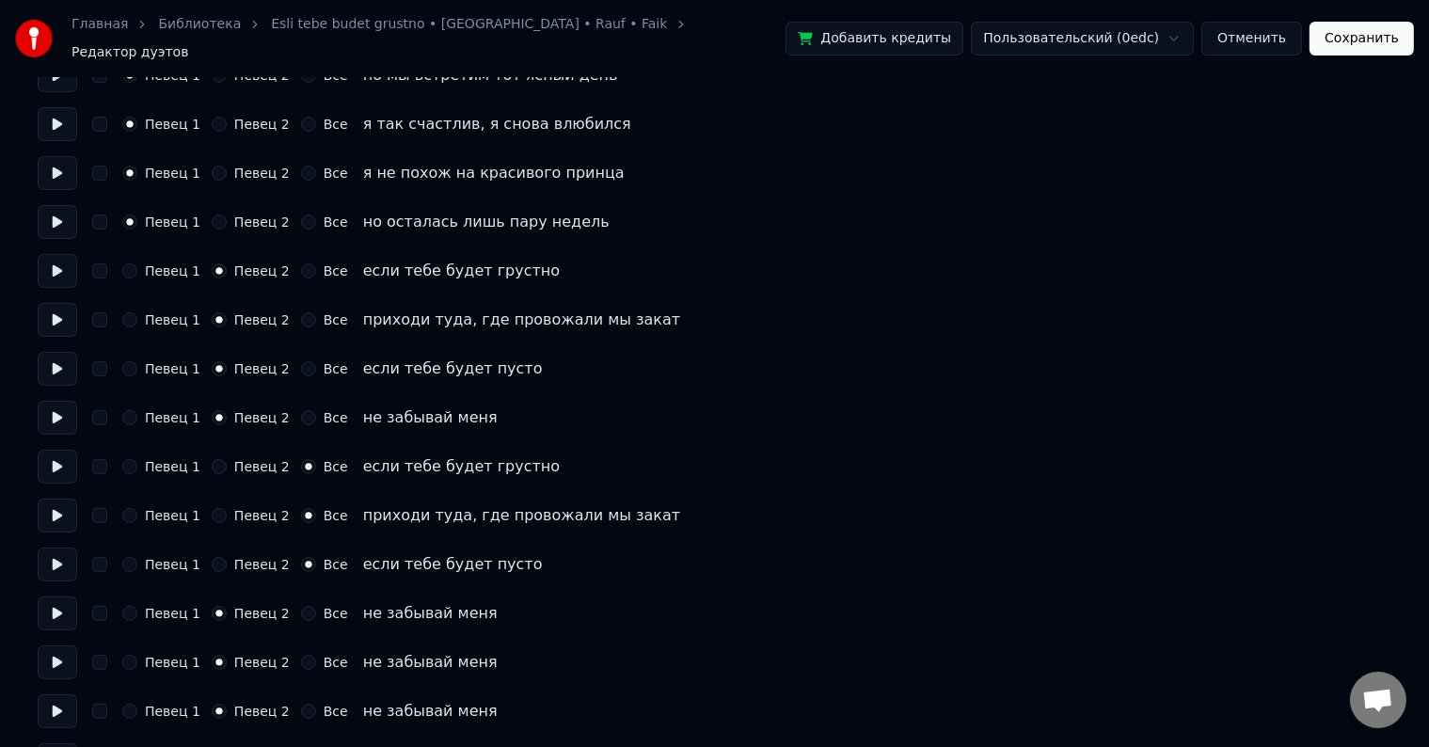
click at [1238, 30] on button "Отменить" at bounding box center [1252, 39] width 101 height 34
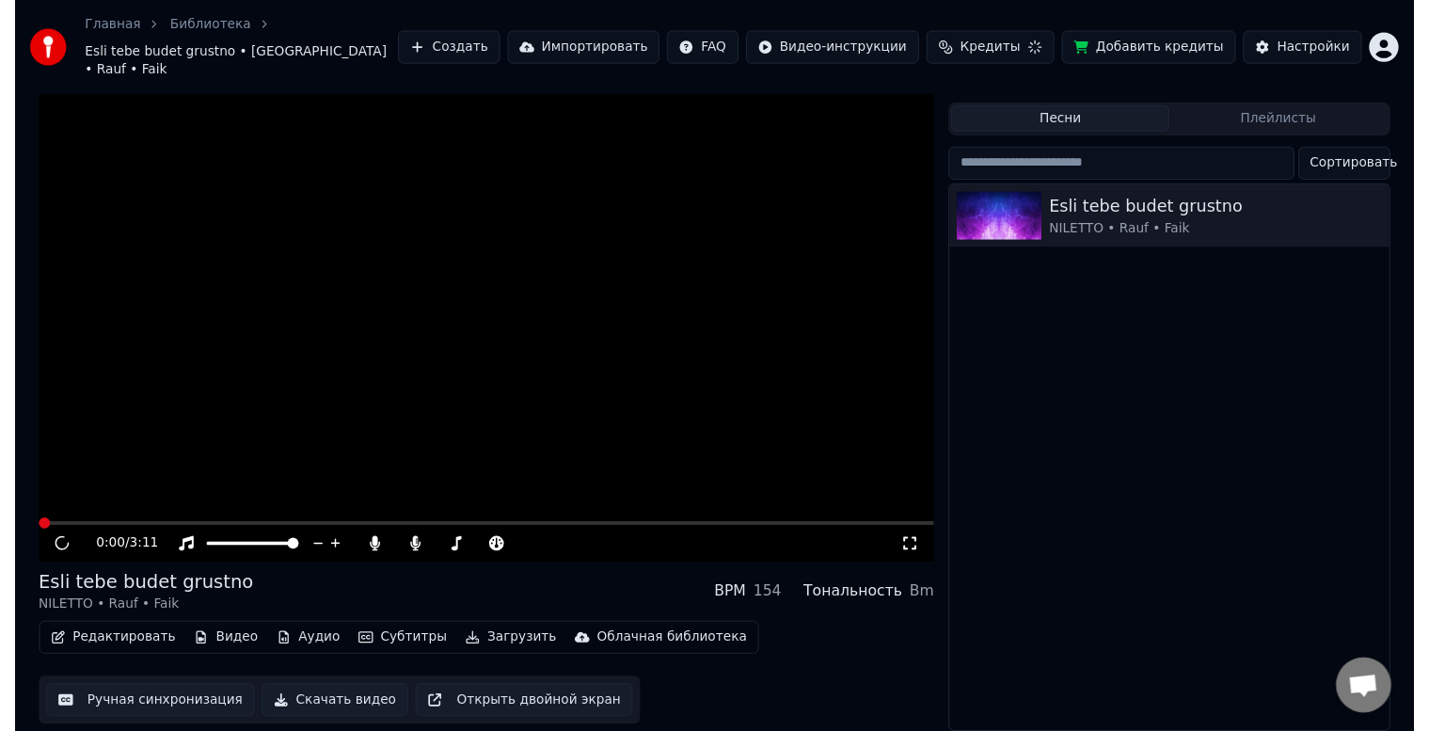
scroll to position [34, 0]
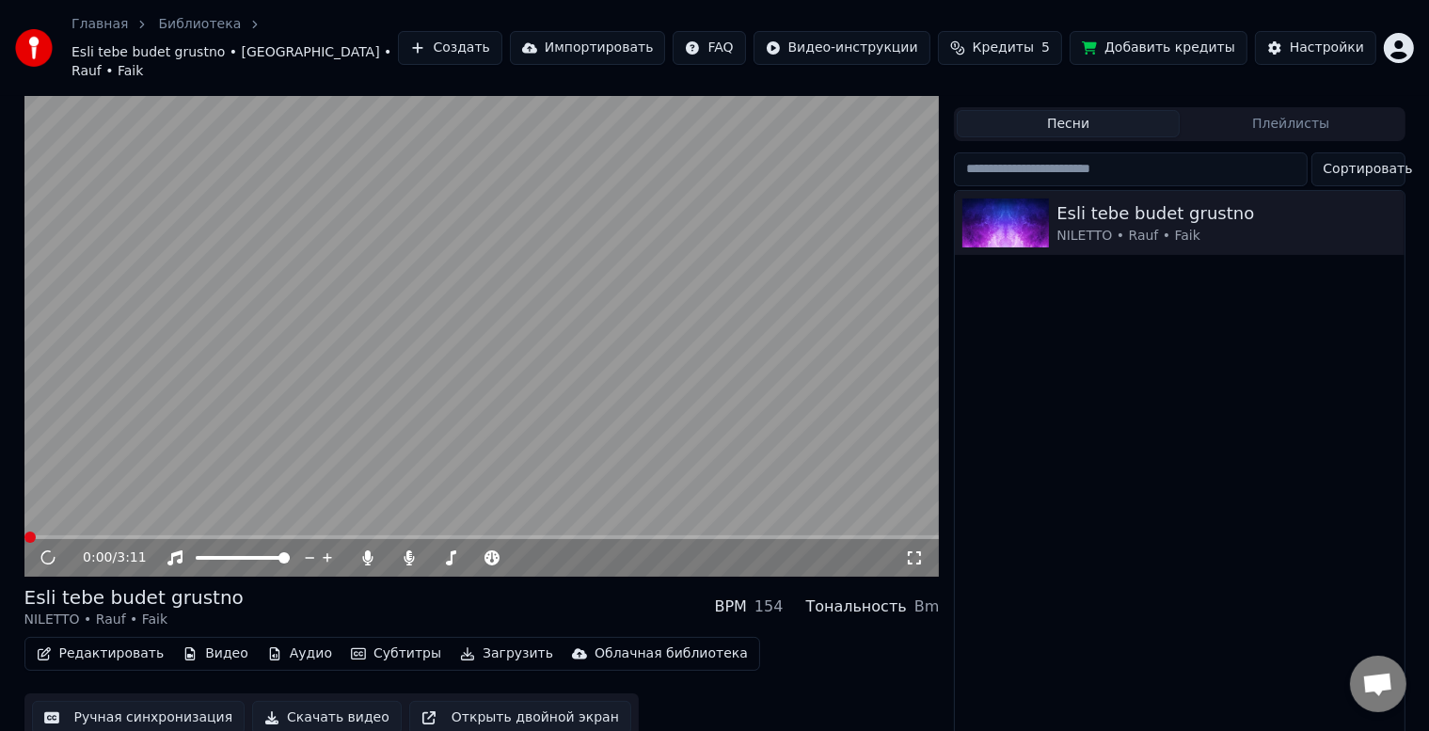
click at [102, 535] on span at bounding box center [482, 537] width 916 height 4
click at [152, 535] on span at bounding box center [482, 537] width 916 height 4
click at [184, 535] on span at bounding box center [482, 537] width 916 height 4
click at [203, 535] on span at bounding box center [482, 537] width 916 height 4
click at [230, 535] on span at bounding box center [482, 537] width 916 height 4
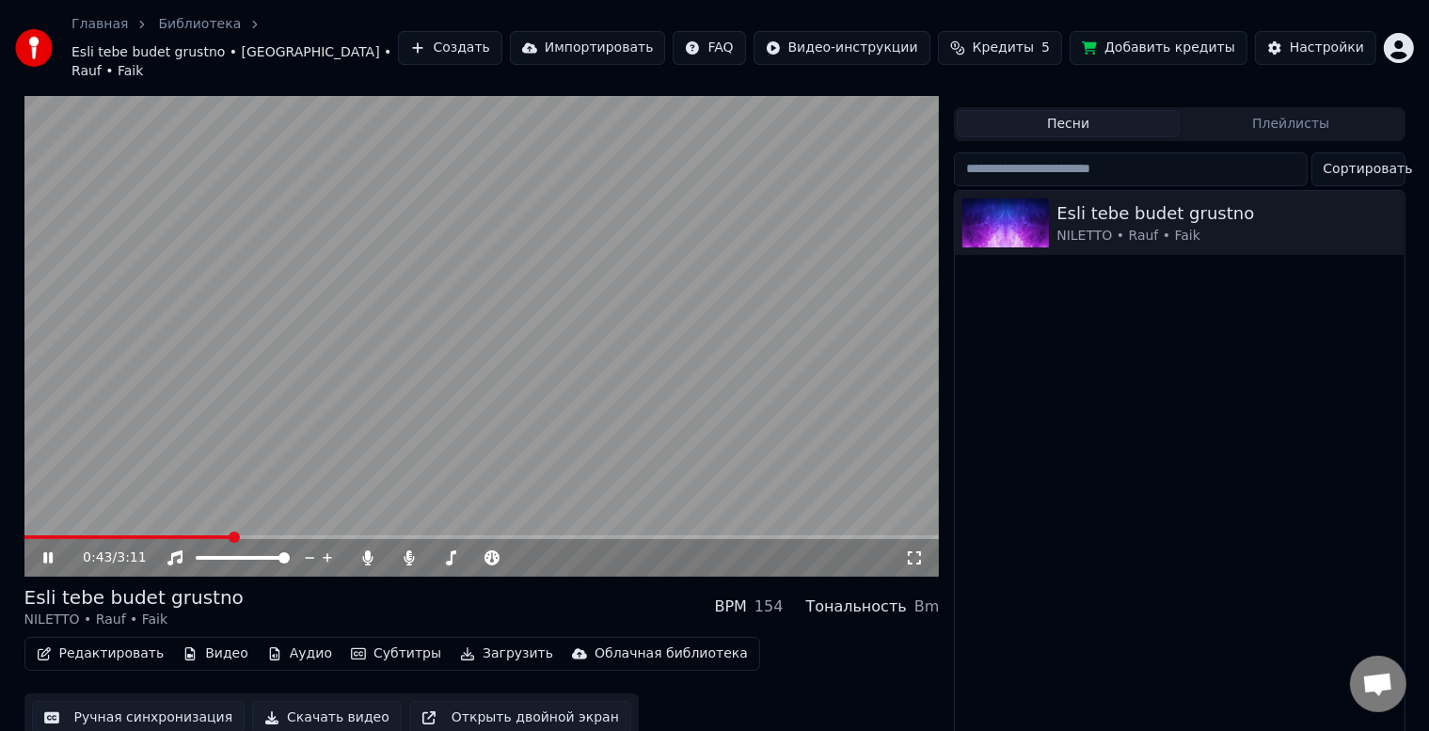
click at [246, 535] on span at bounding box center [482, 537] width 916 height 4
click at [263, 535] on span at bounding box center [482, 537] width 916 height 4
click at [287, 535] on span at bounding box center [482, 537] width 916 height 4
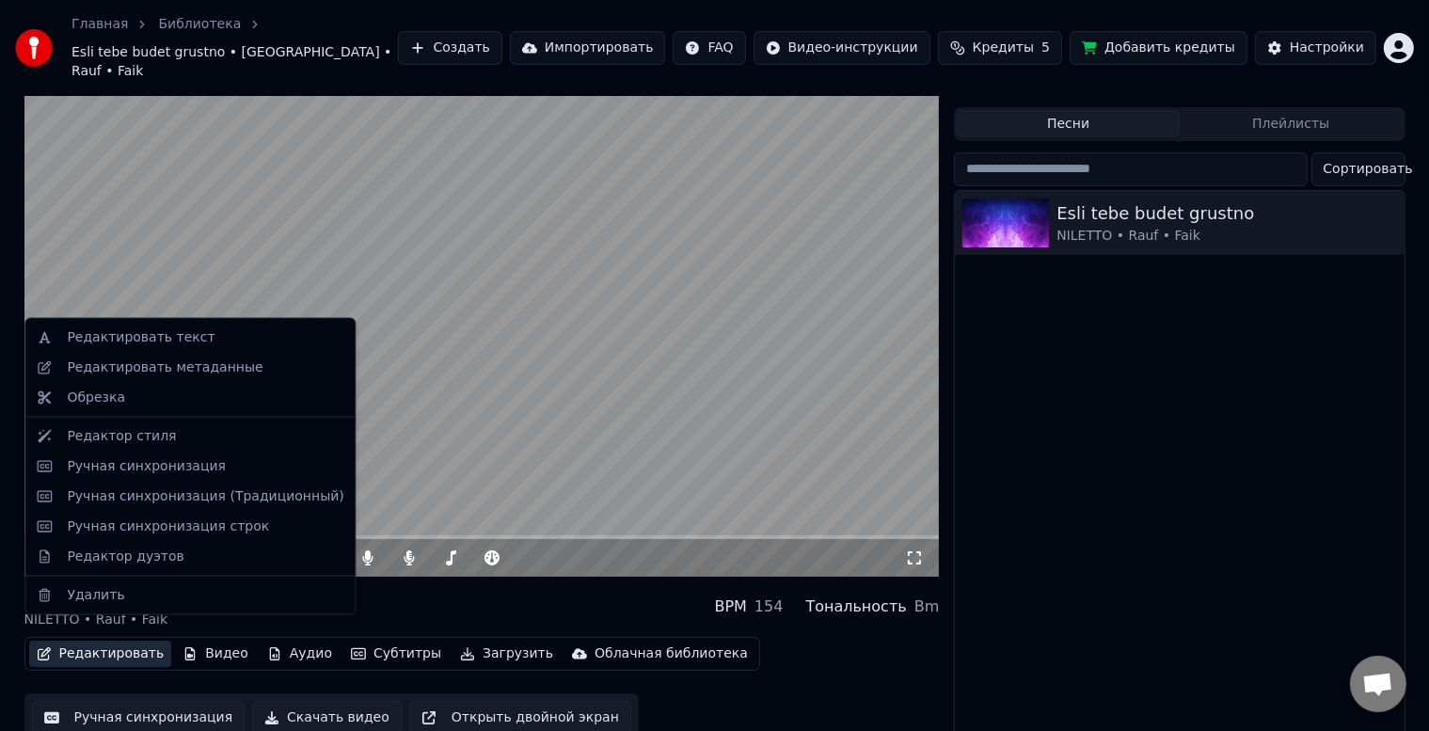
click at [106, 641] on button "Редактировать" at bounding box center [100, 654] width 143 height 26
click at [131, 556] on div "Редактор дуэтов" at bounding box center [125, 556] width 117 height 19
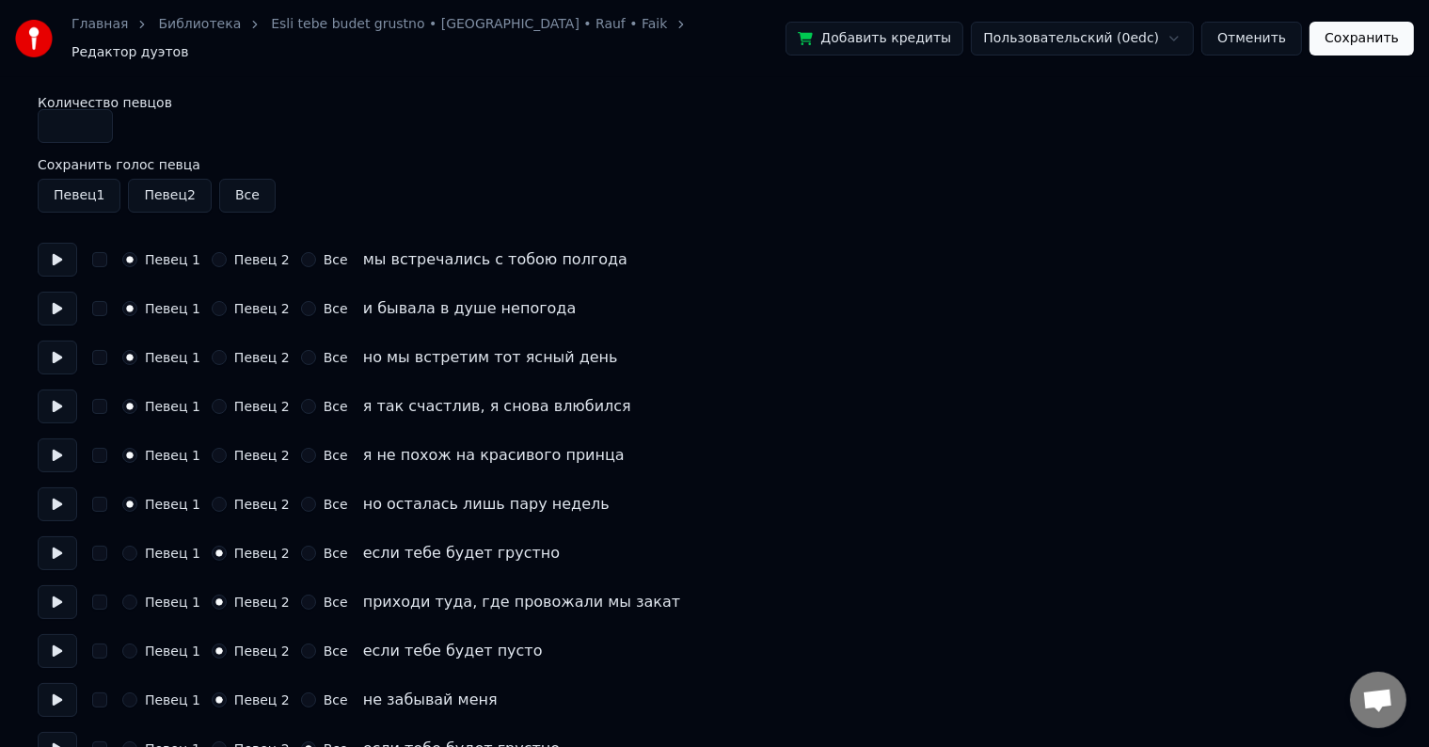
click at [237, 184] on button "Все" at bounding box center [247, 196] width 56 height 34
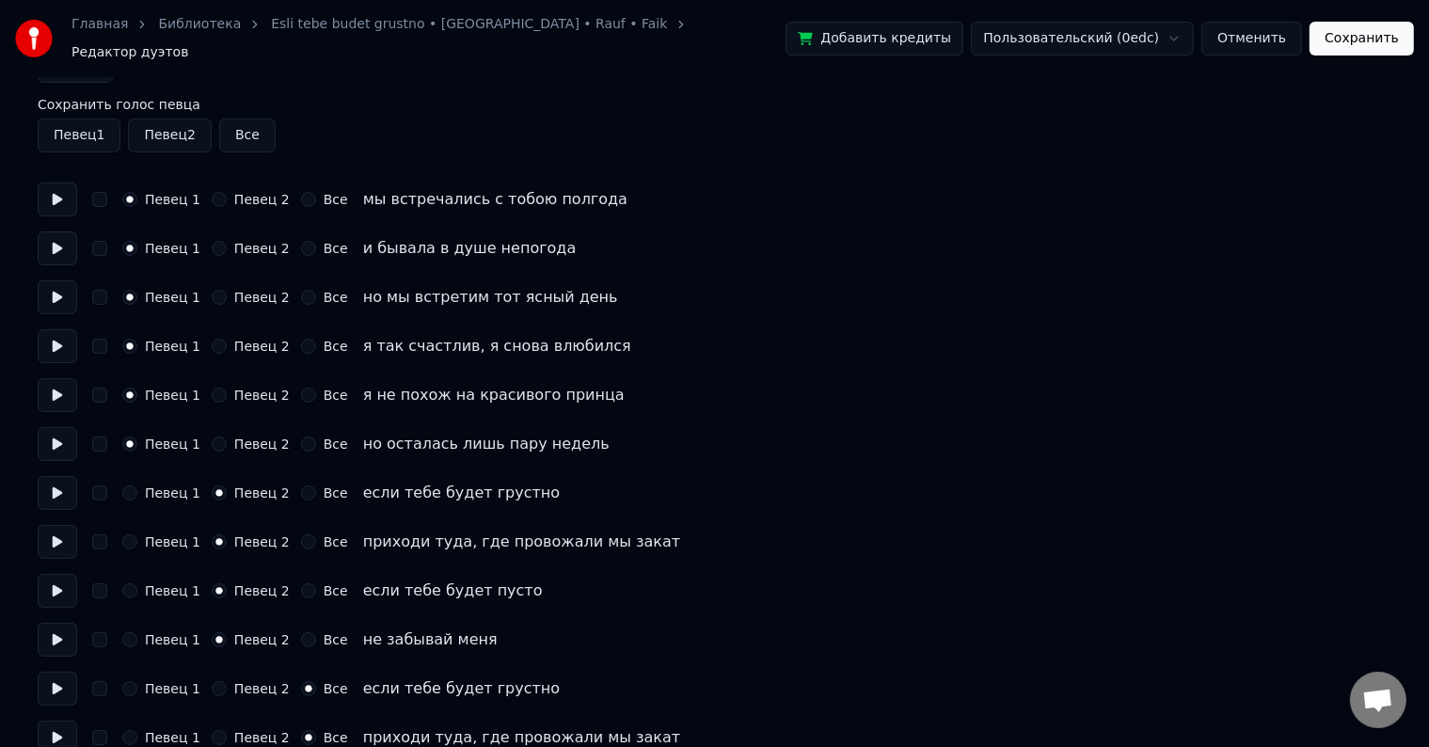
scroll to position [94, 0]
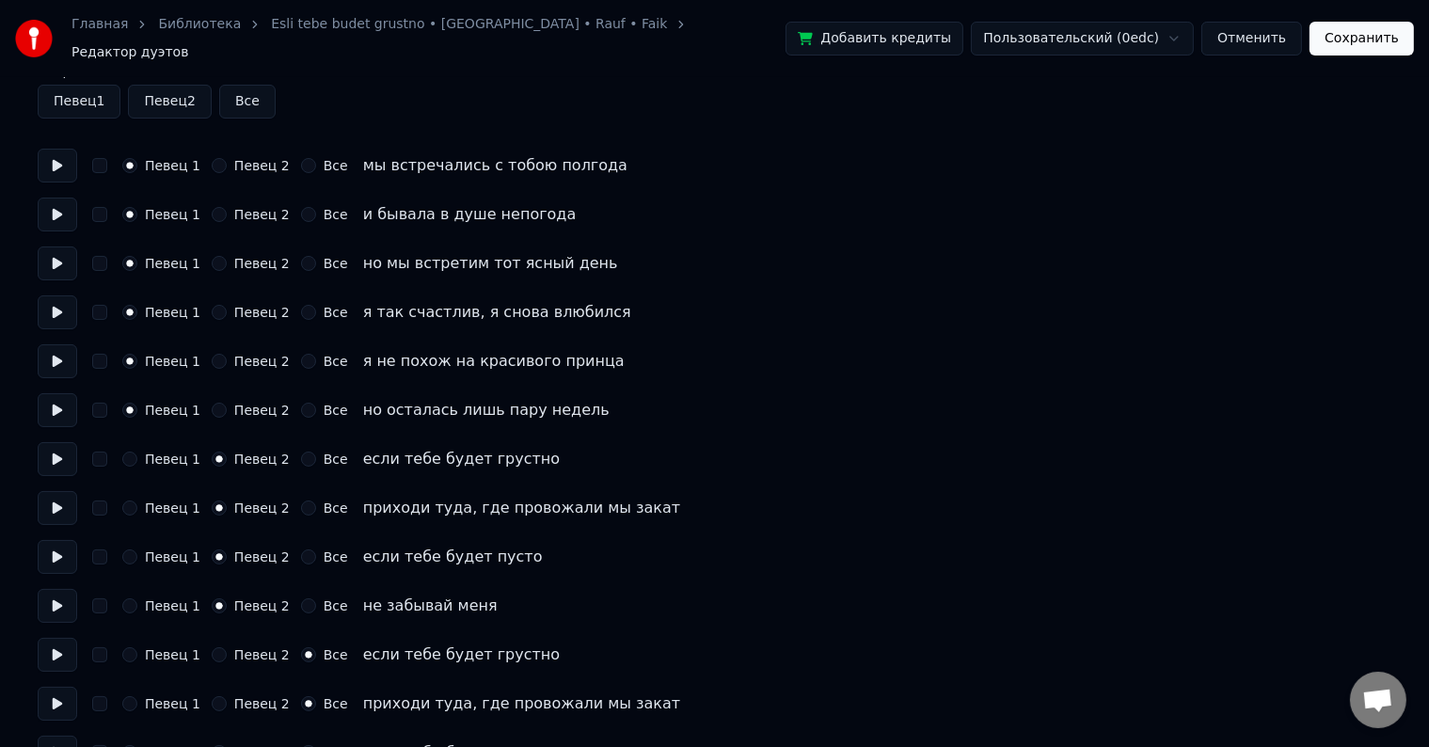
click at [56, 550] on button at bounding box center [58, 557] width 40 height 34
click at [58, 651] on button at bounding box center [58, 655] width 40 height 34
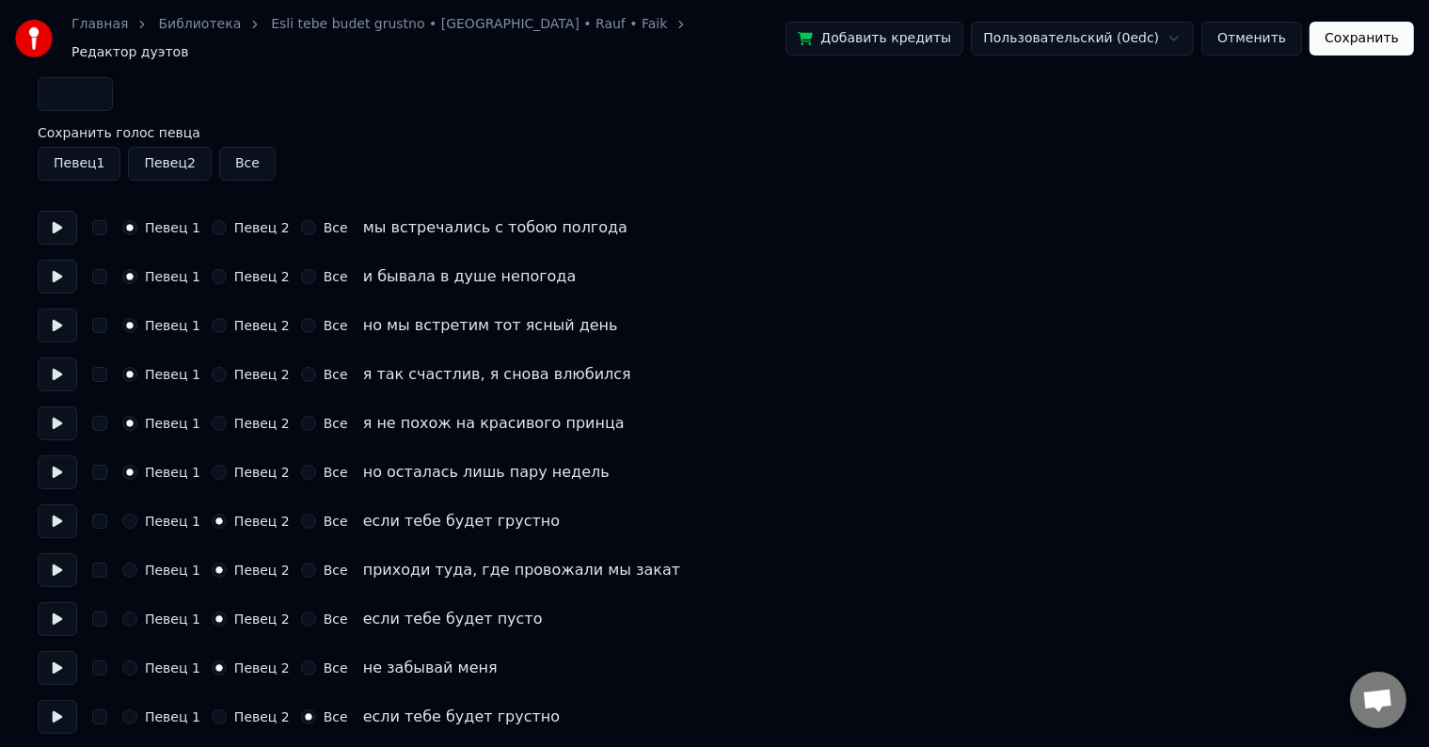
scroll to position [0, 0]
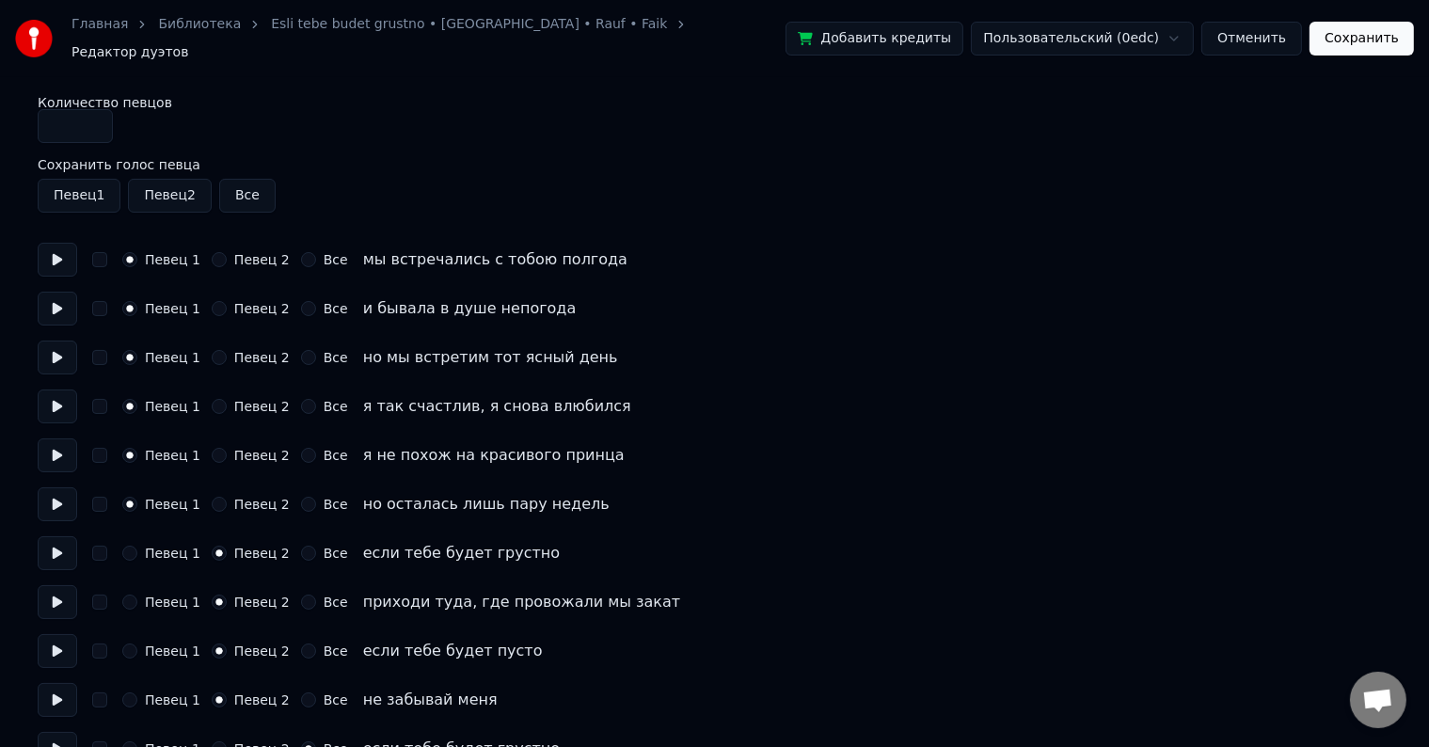
click at [1251, 36] on button "Отменить" at bounding box center [1252, 39] width 101 height 34
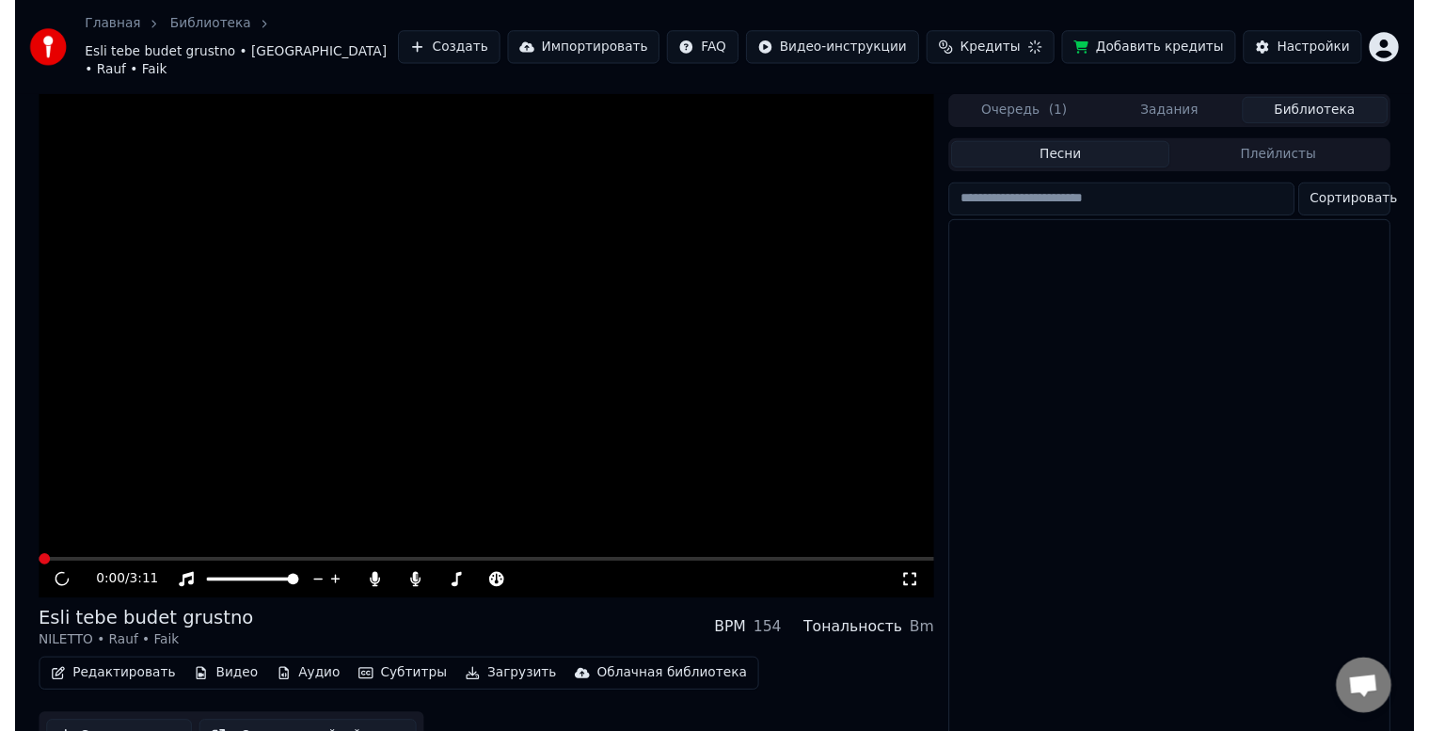
scroll to position [34, 0]
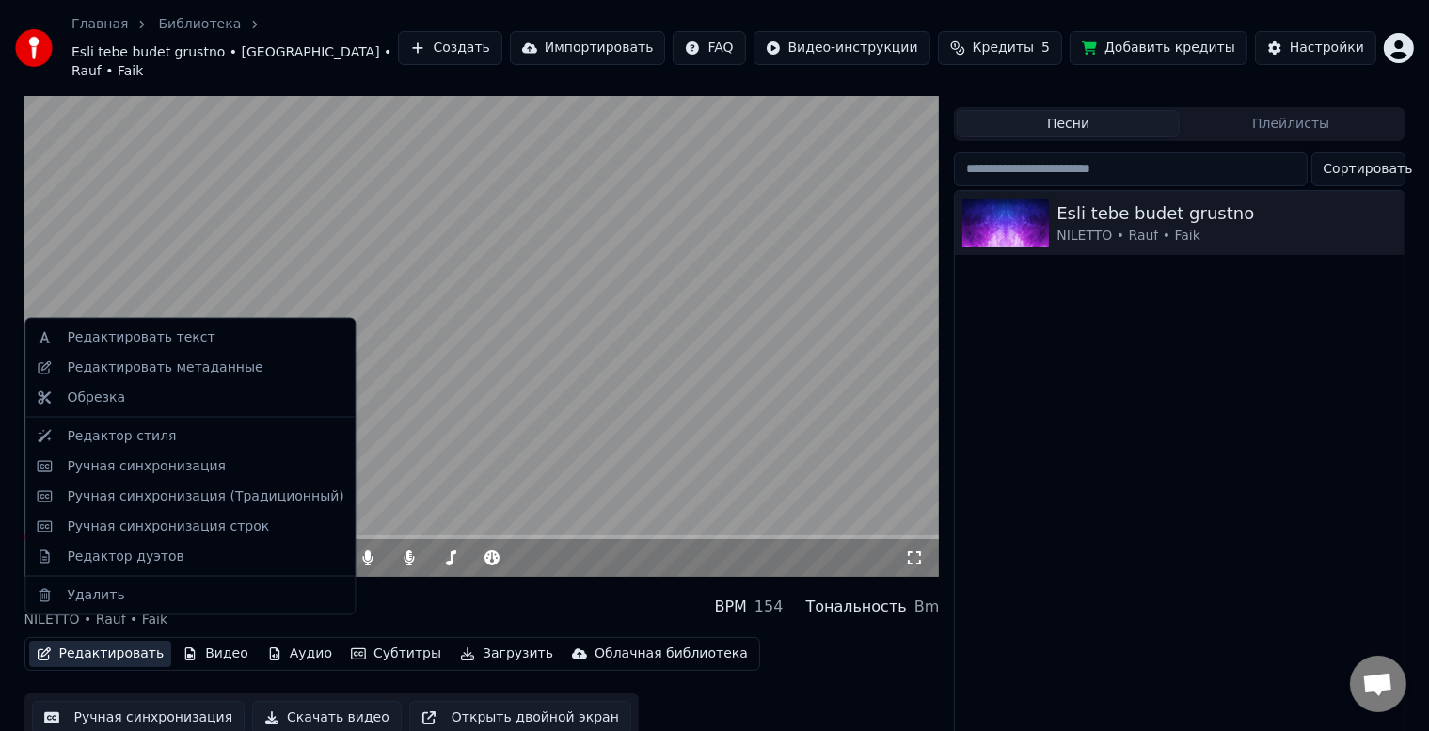
click at [83, 641] on button "Редактировать" at bounding box center [100, 654] width 143 height 26
click at [101, 442] on div "Редактор стиля" at bounding box center [121, 436] width 109 height 19
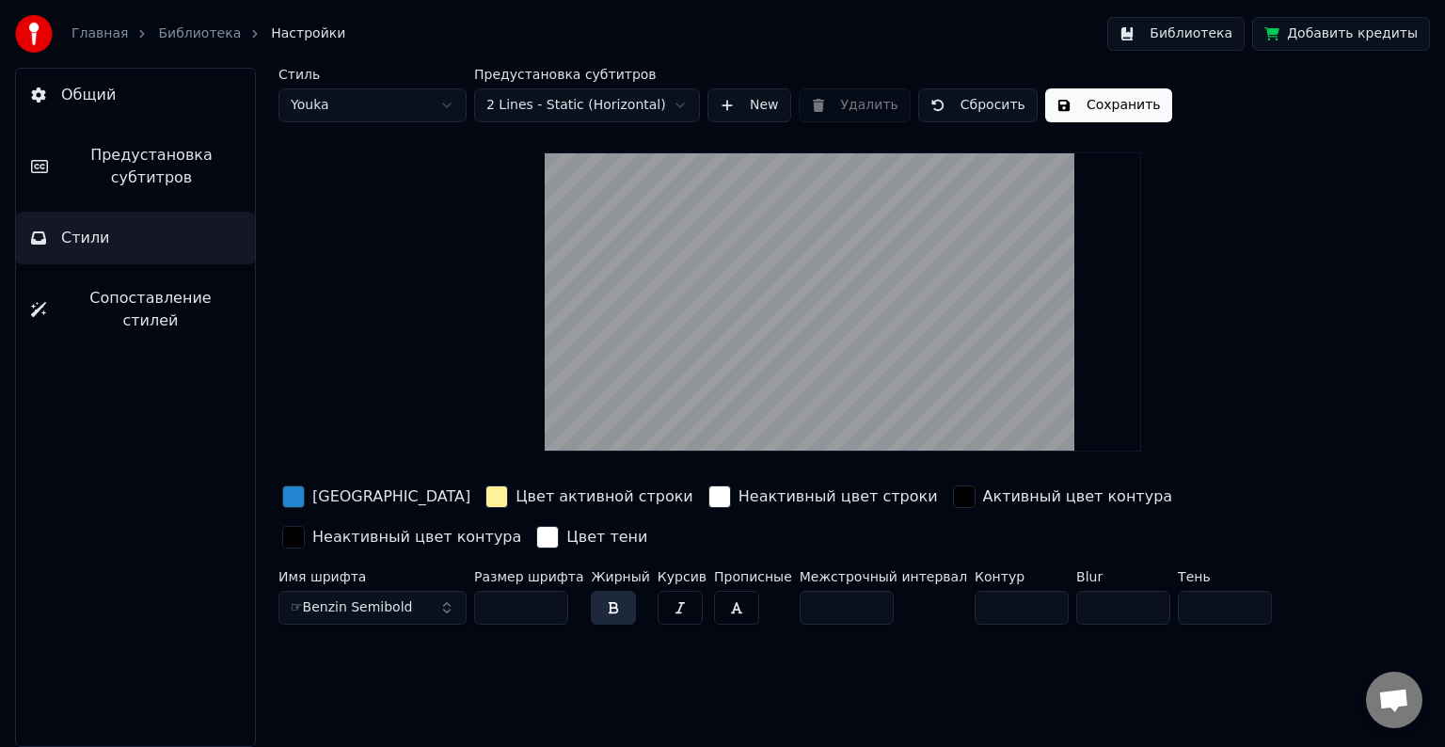
click at [400, 116] on html "Главная Библиотека Настройки Библиотека Добавить кредиты Общий Предустановка су…" at bounding box center [722, 373] width 1445 height 747
click at [158, 177] on span "Предустановка субтитров" at bounding box center [151, 166] width 177 height 45
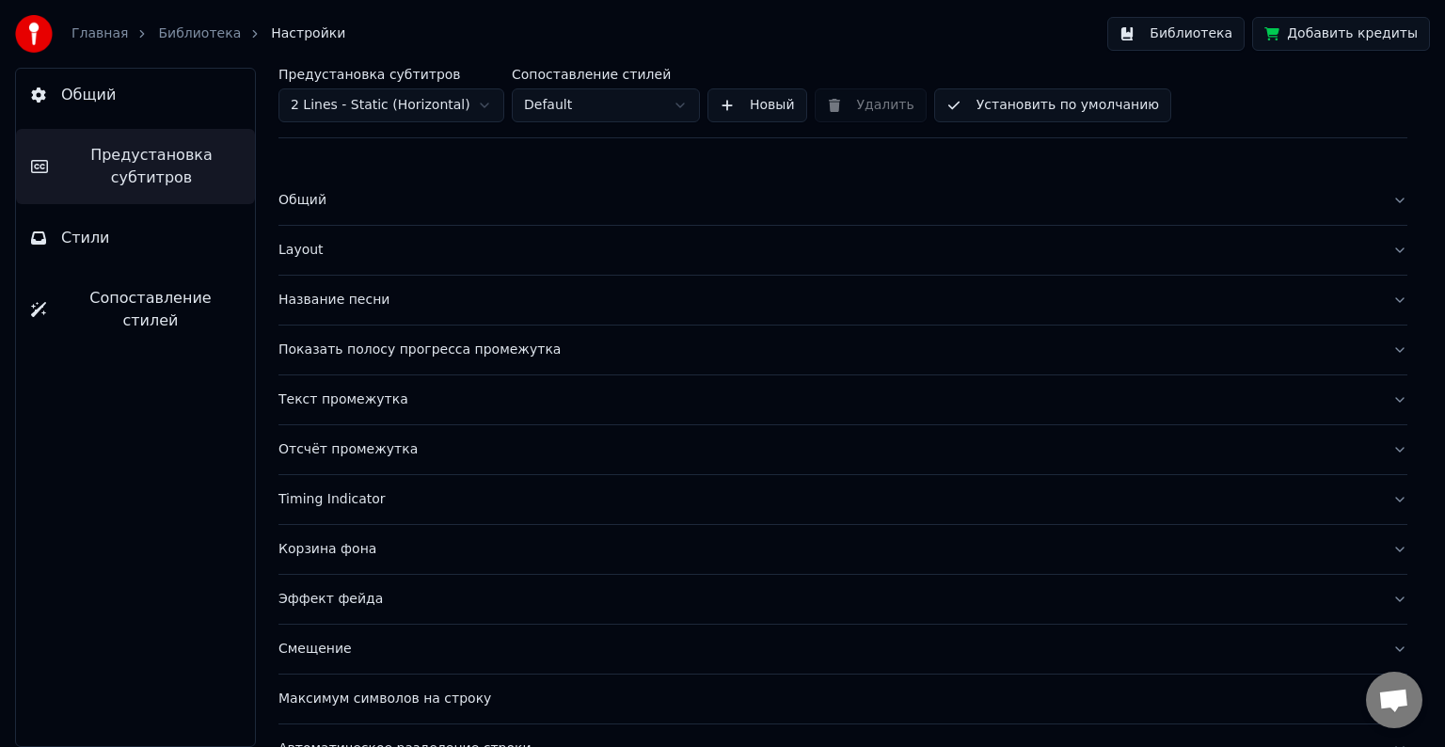
click at [143, 293] on span "Сопоставление стилей" at bounding box center [150, 309] width 179 height 45
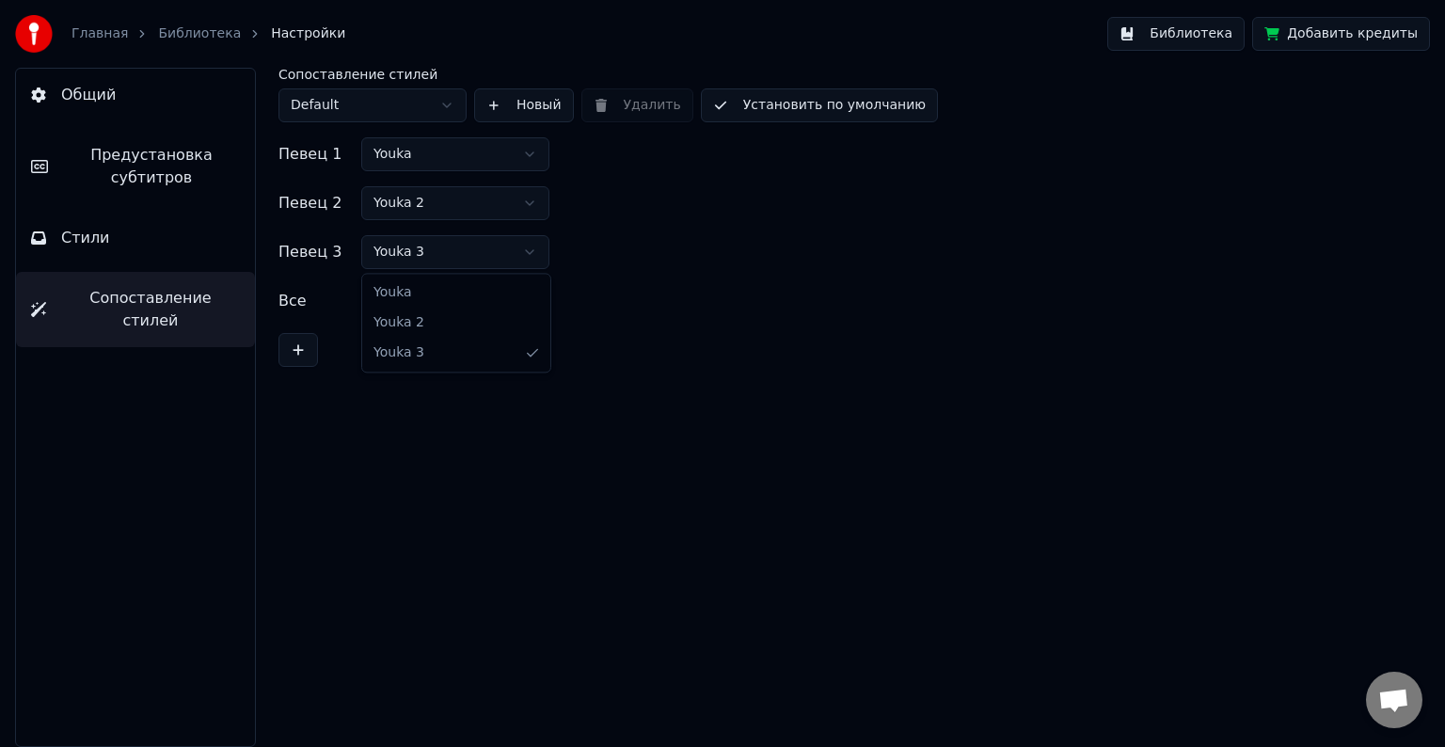
click at [519, 260] on html "Главная Библиотека Настройки Библиотека Добавить кредиты Общий Предустановка су…" at bounding box center [722, 373] width 1445 height 747
click at [519, 251] on html "Главная Библиотека Настройки Библиотека Добавить кредиты Общий Предустановка су…" at bounding box center [722, 373] width 1445 height 747
click at [150, 226] on button "Стили" at bounding box center [135, 238] width 239 height 53
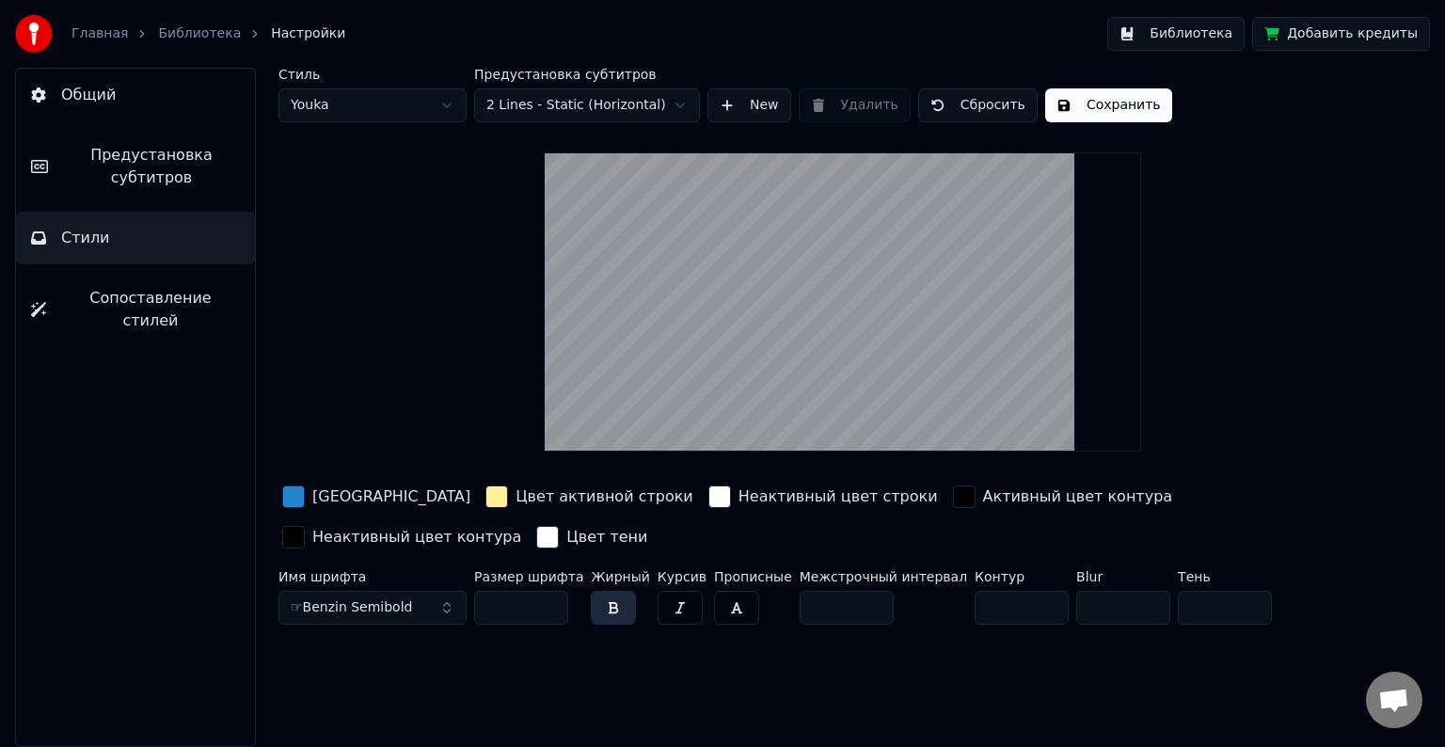
click at [759, 111] on button "New" at bounding box center [750, 105] width 84 height 34
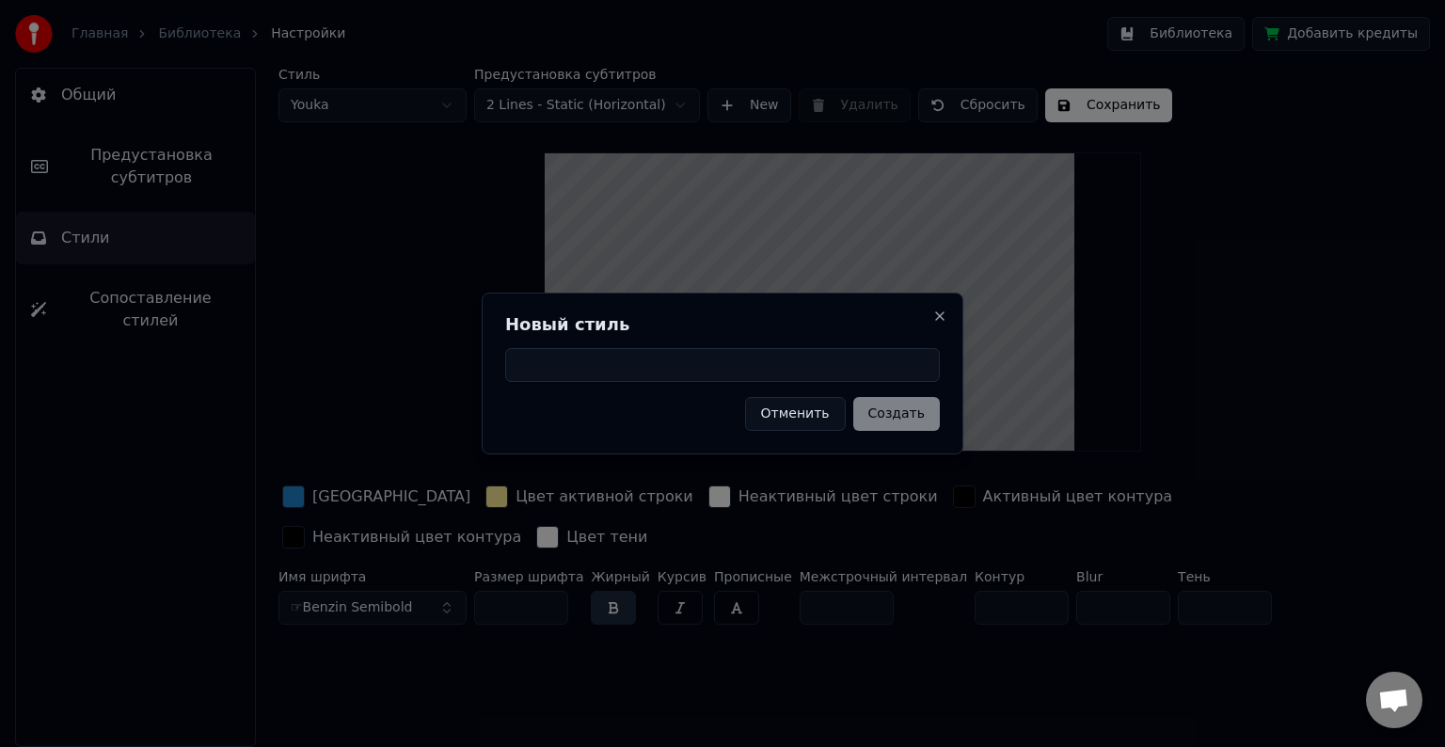
click at [616, 362] on input at bounding box center [722, 365] width 435 height 34
type input "*"
type input "***"
click at [908, 410] on button "Создать" at bounding box center [897, 414] width 87 height 34
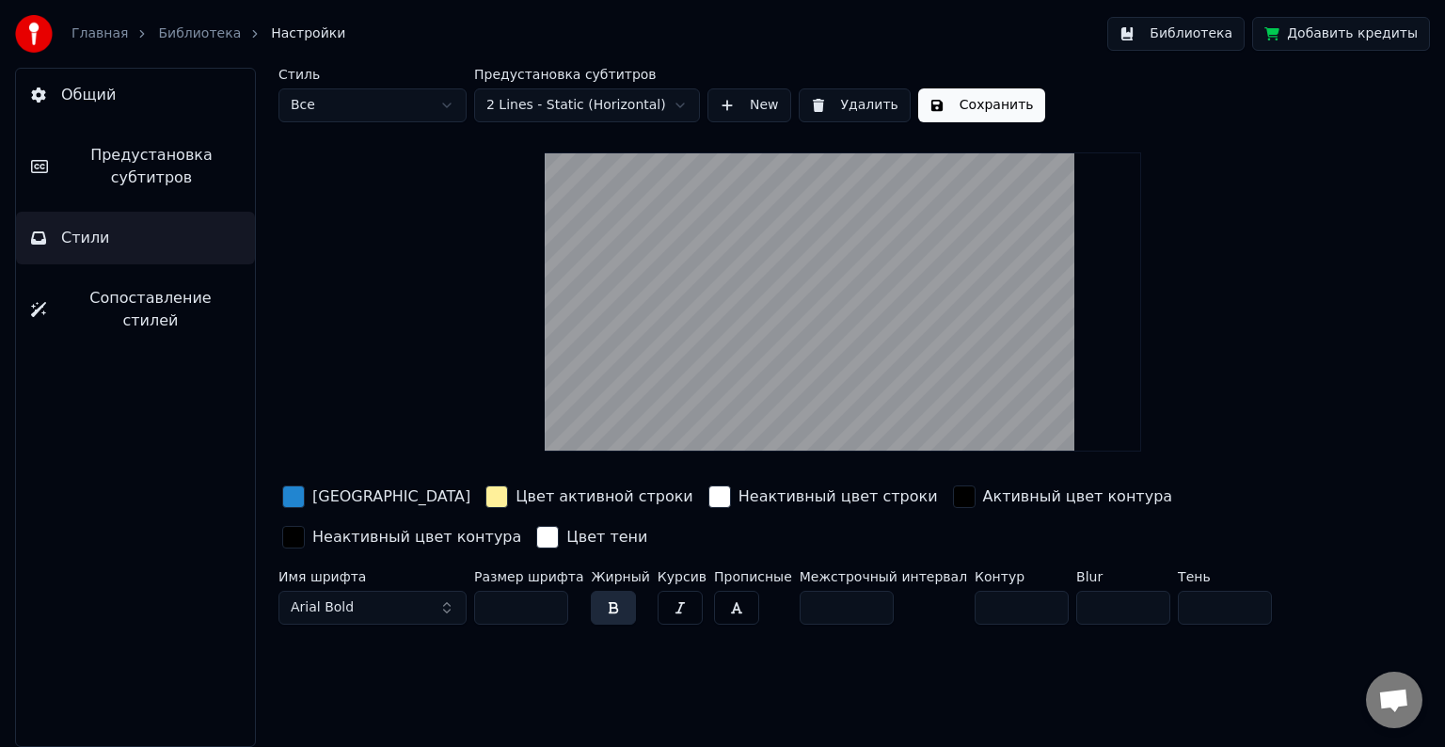
click at [450, 107] on html "Главная Библиотека Настройки Библиотека Добавить кредиты Общий Предустановка су…" at bounding box center [722, 373] width 1445 height 747
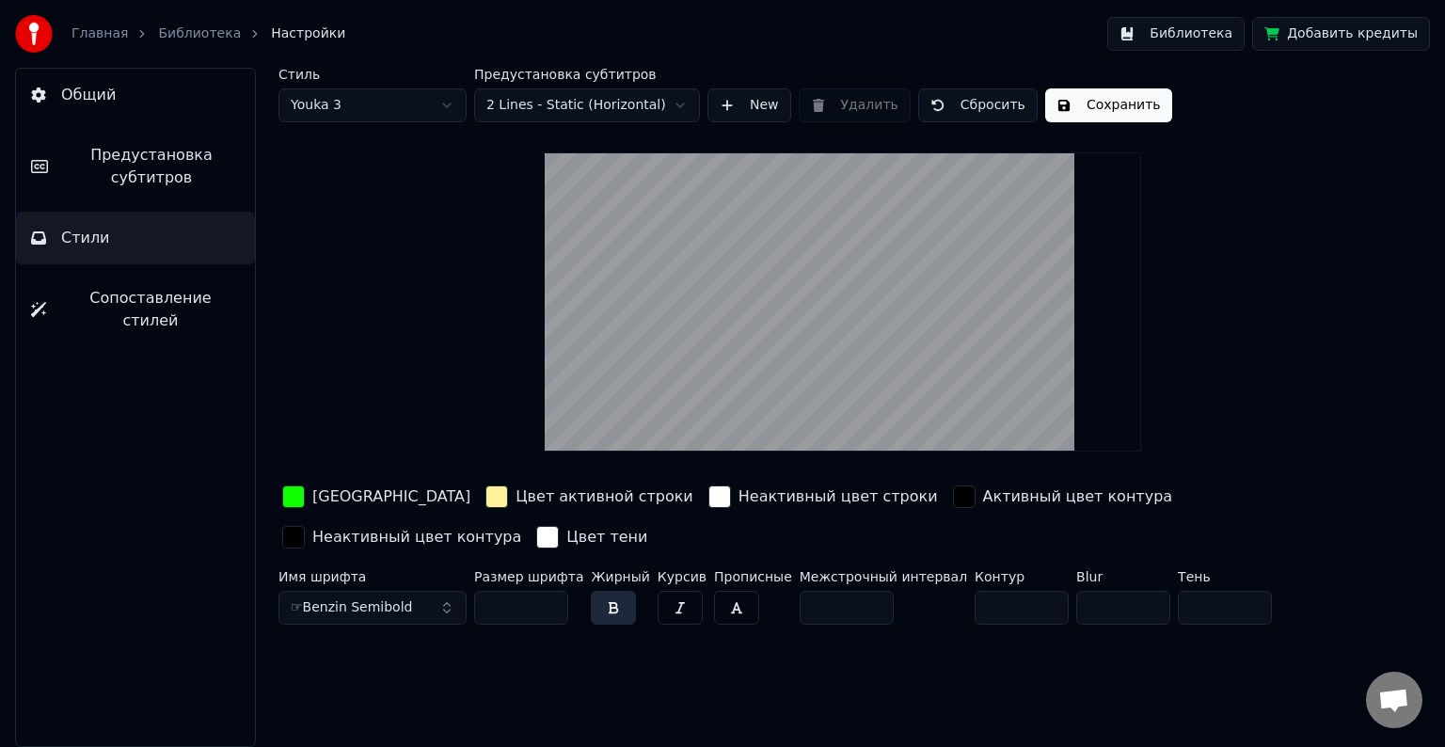
click at [455, 107] on html "Главная Библиотека Настройки Библиотека Добавить кредиты Общий Предустановка су…" at bounding box center [722, 373] width 1445 height 747
click at [297, 500] on html "Главная Библиотека Настройки Библиотека Добавить кредиты Общий Предустановка су…" at bounding box center [722, 373] width 1445 height 747
click at [297, 500] on div "button" at bounding box center [293, 497] width 23 height 23
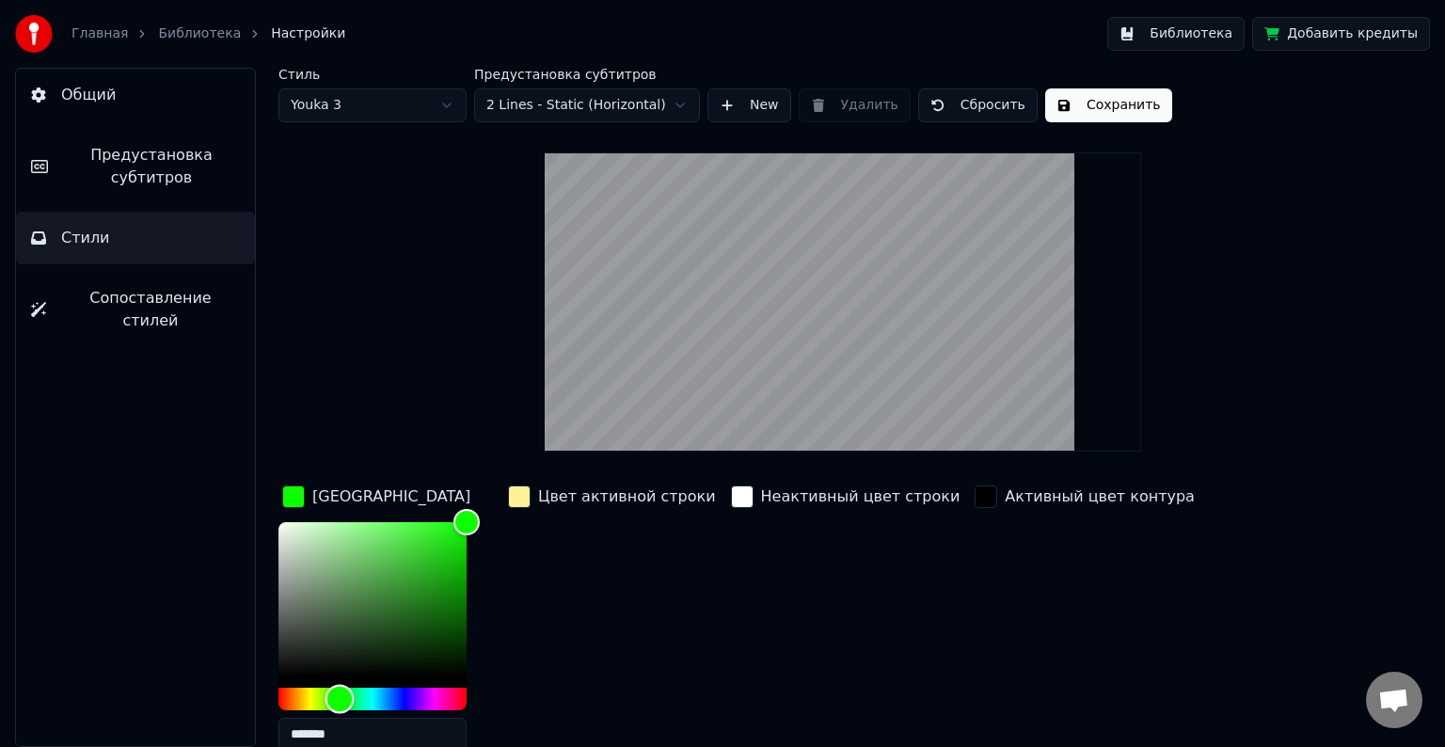
click at [434, 693] on div "Hue" at bounding box center [373, 699] width 188 height 23
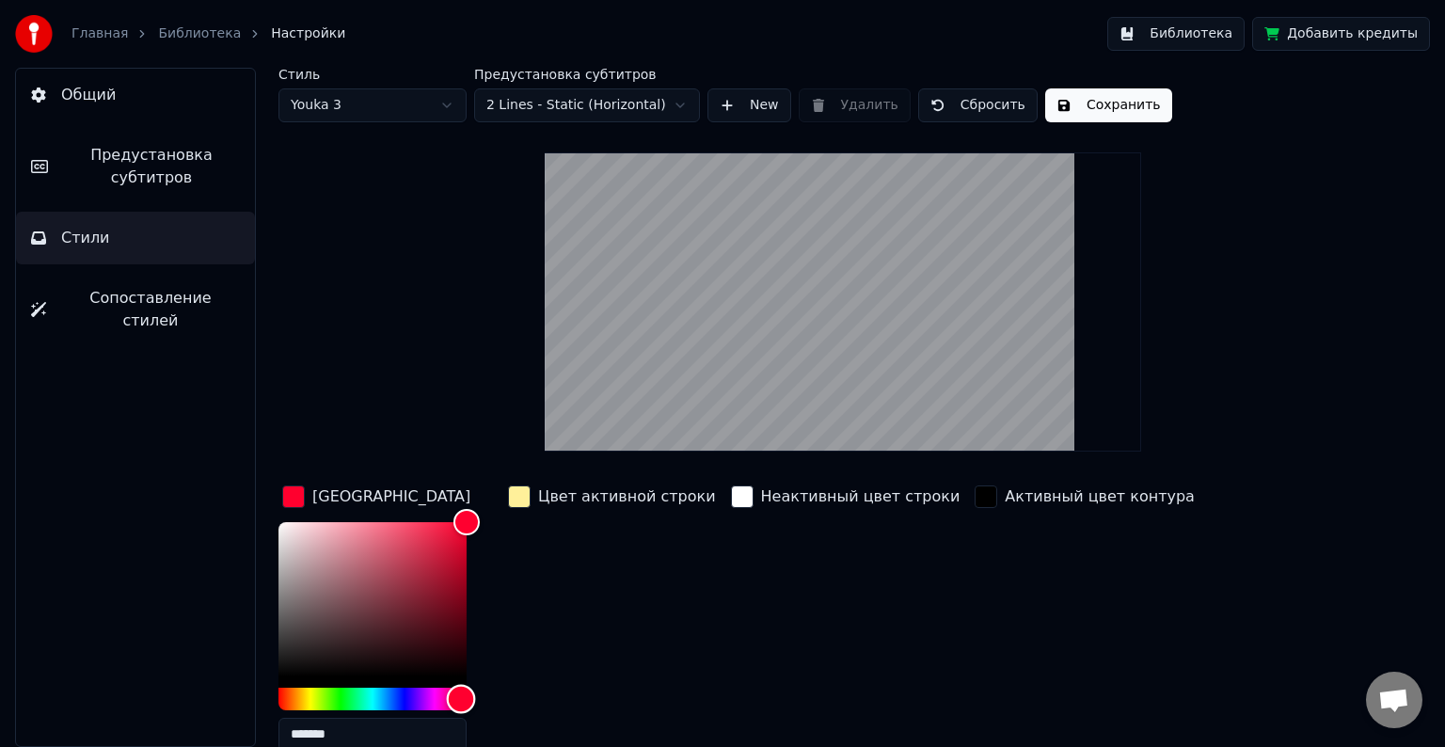
drag, startPoint x: 434, startPoint y: 693, endPoint x: 461, endPoint y: 693, distance: 27.3
click at [461, 693] on div "Hue" at bounding box center [461, 698] width 29 height 29
click at [459, 459] on div "Стиль Youka 3 Предустановка субтитров 2 Lines - Static (Horizontal) New Удалить…" at bounding box center [843, 476] width 1129 height 817
click at [463, 689] on div "Hue" at bounding box center [463, 698] width 29 height 29
click at [515, 647] on div "Цвет активной строки" at bounding box center [611, 624] width 215 height 285
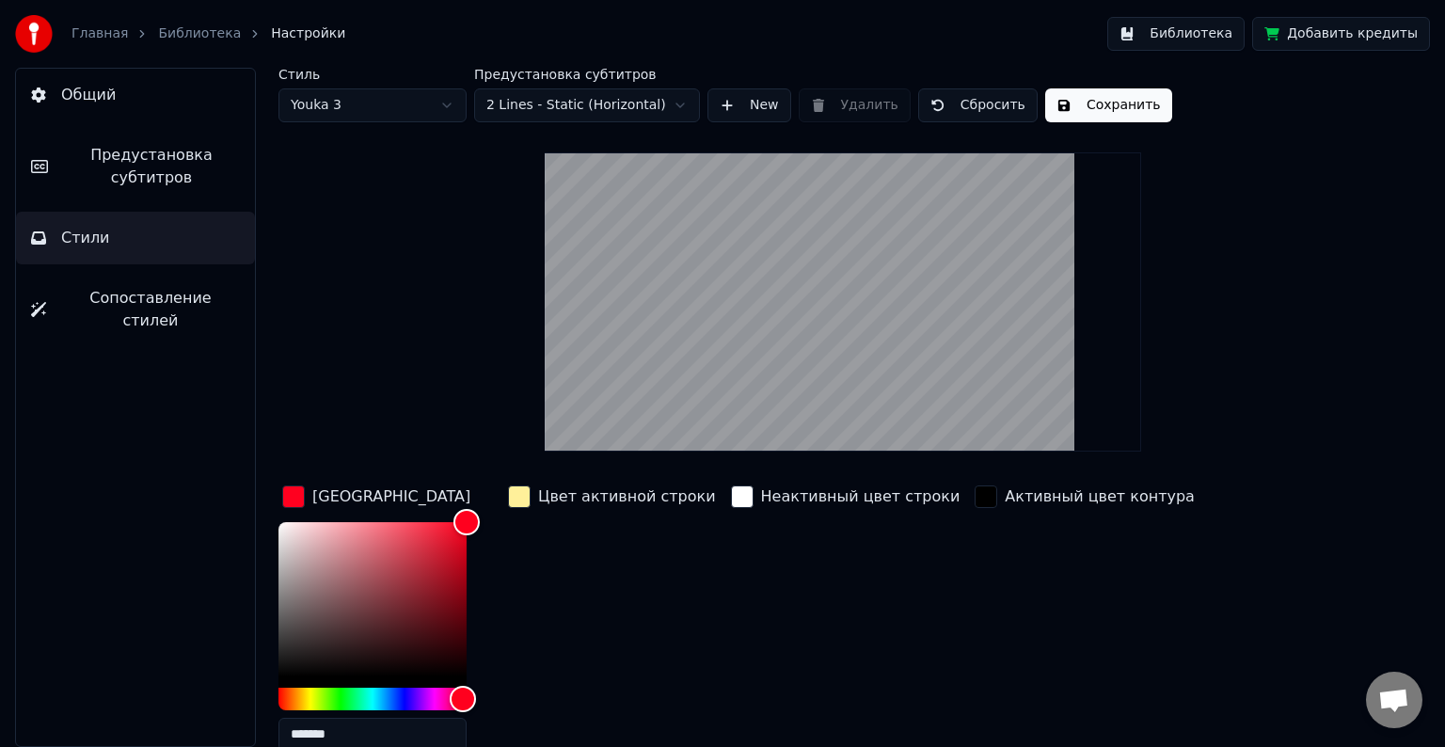
click at [1095, 103] on button "Сохранить" at bounding box center [1108, 105] width 127 height 34
click at [1087, 110] on button "Готово" at bounding box center [1095, 105] width 101 height 34
click at [395, 113] on html "Главная Библиотека Настройки Библиотека Добавить кредиты Общий Предустановка су…" at bounding box center [722, 373] width 1445 height 747
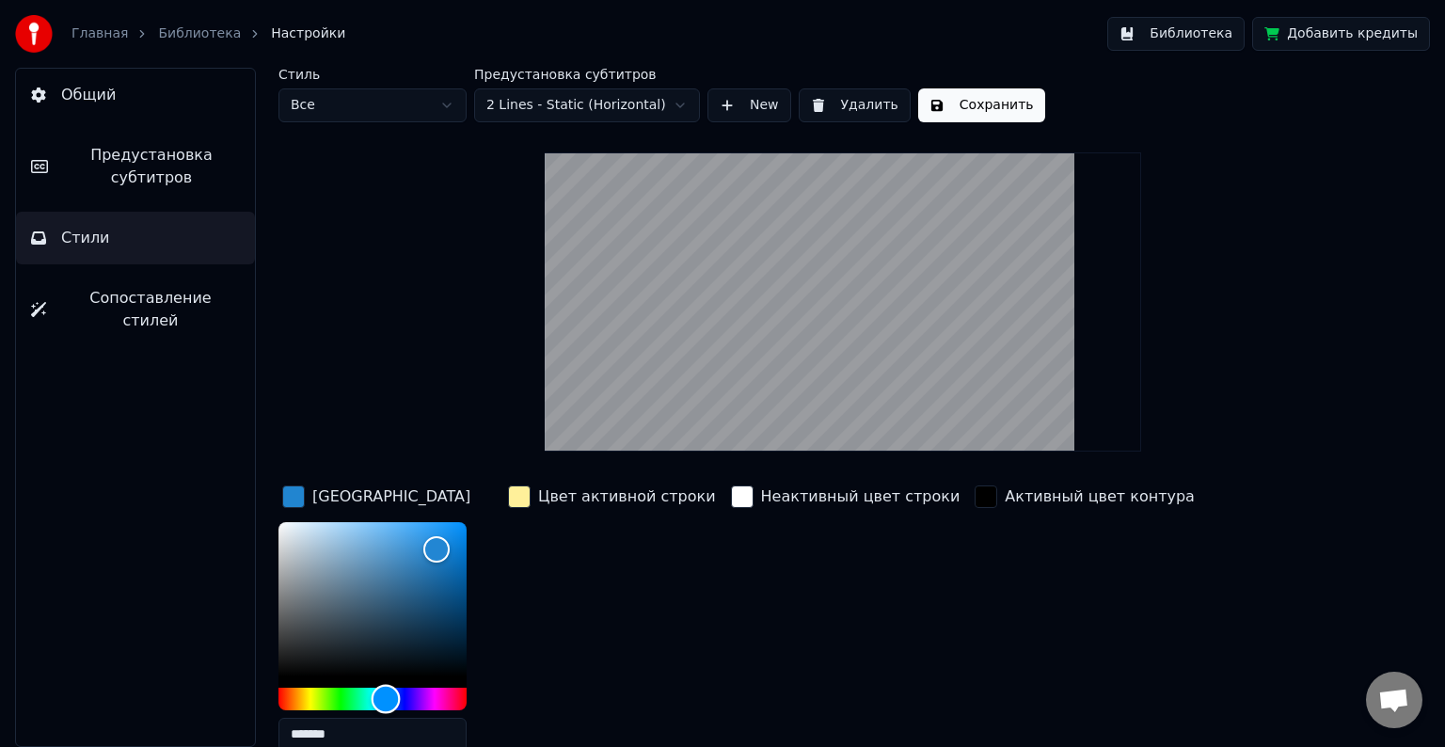
click at [335, 695] on div "Hue" at bounding box center [373, 699] width 188 height 23
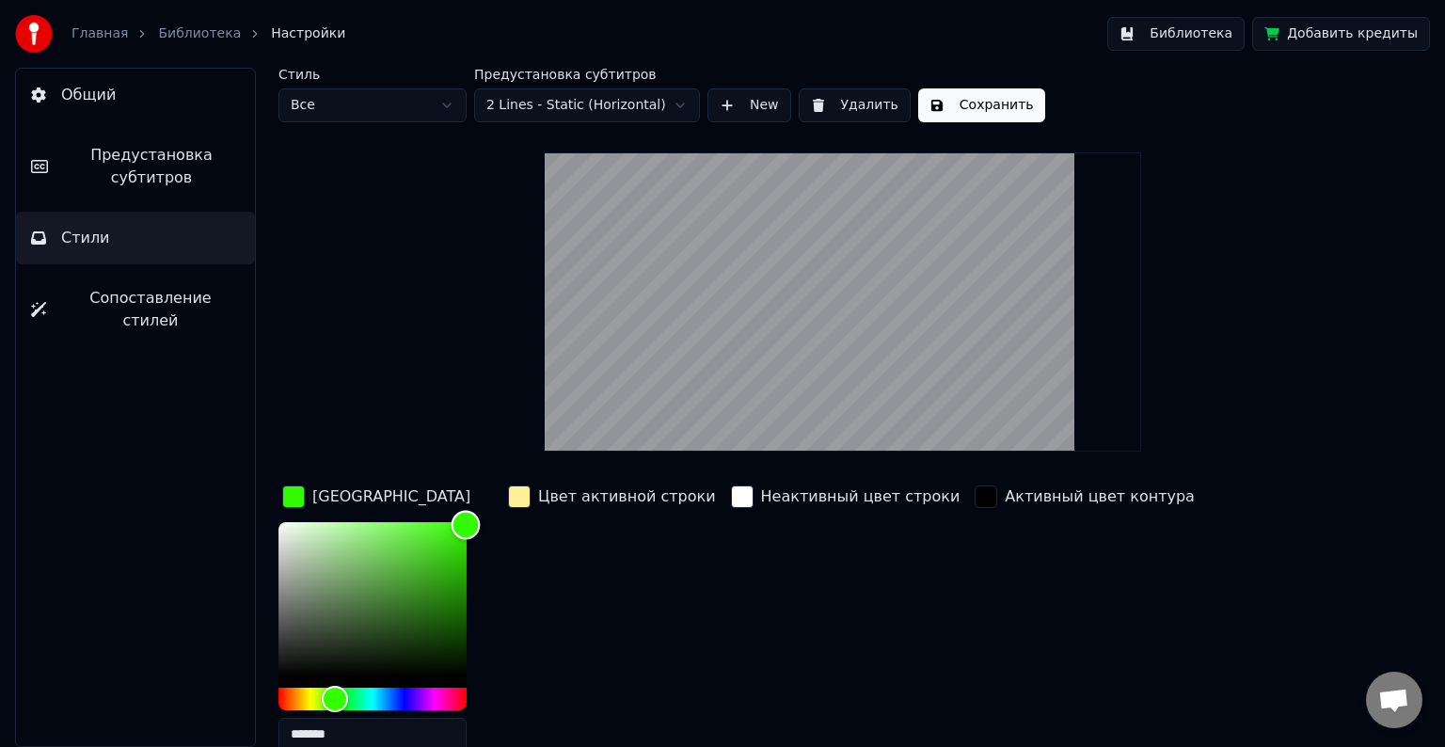
type input "*******"
drag, startPoint x: 439, startPoint y: 541, endPoint x: 467, endPoint y: 523, distance: 33.4
click at [467, 523] on div "Color" at bounding box center [466, 524] width 29 height 29
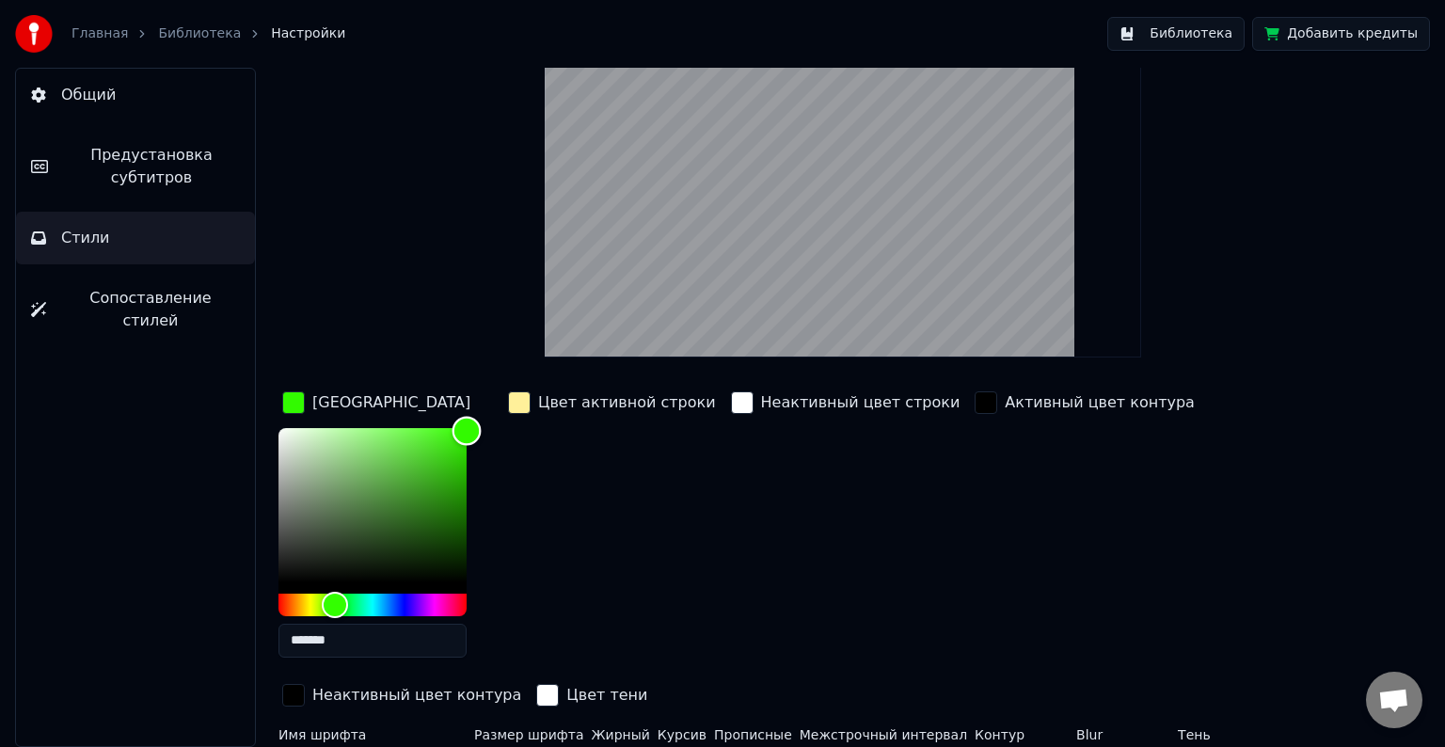
scroll to position [135, 0]
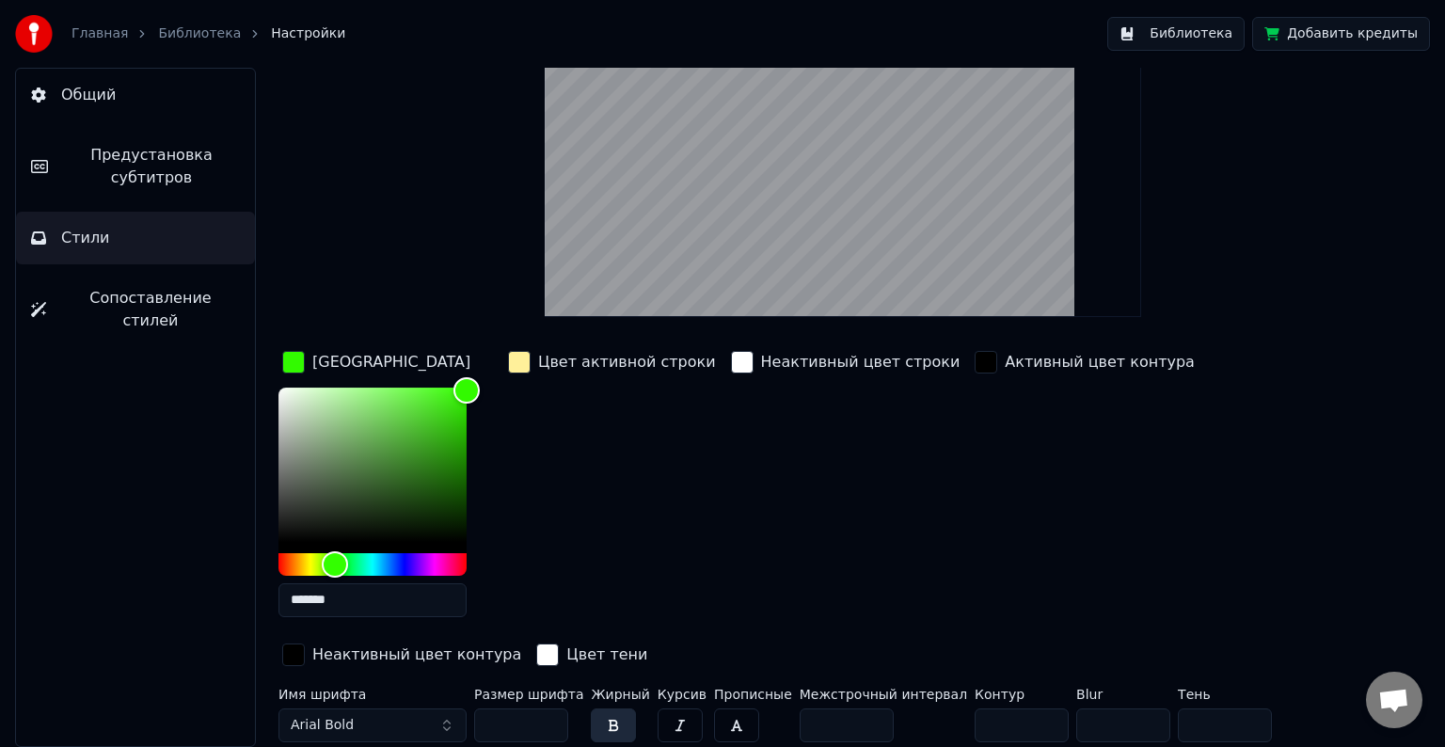
click at [332, 719] on span "Arial Bold" at bounding box center [322, 725] width 63 height 19
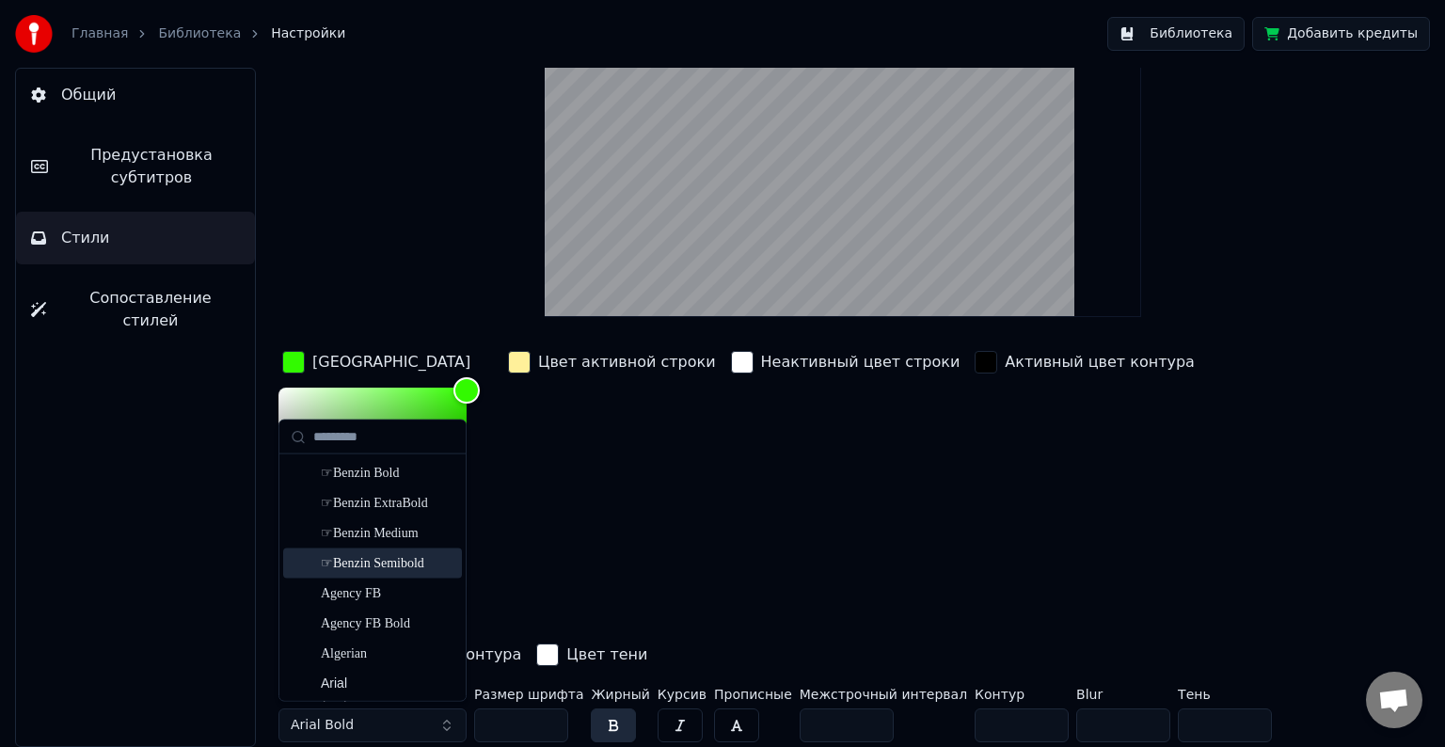
click at [397, 565] on div "☞Benzin Semibold" at bounding box center [388, 563] width 134 height 19
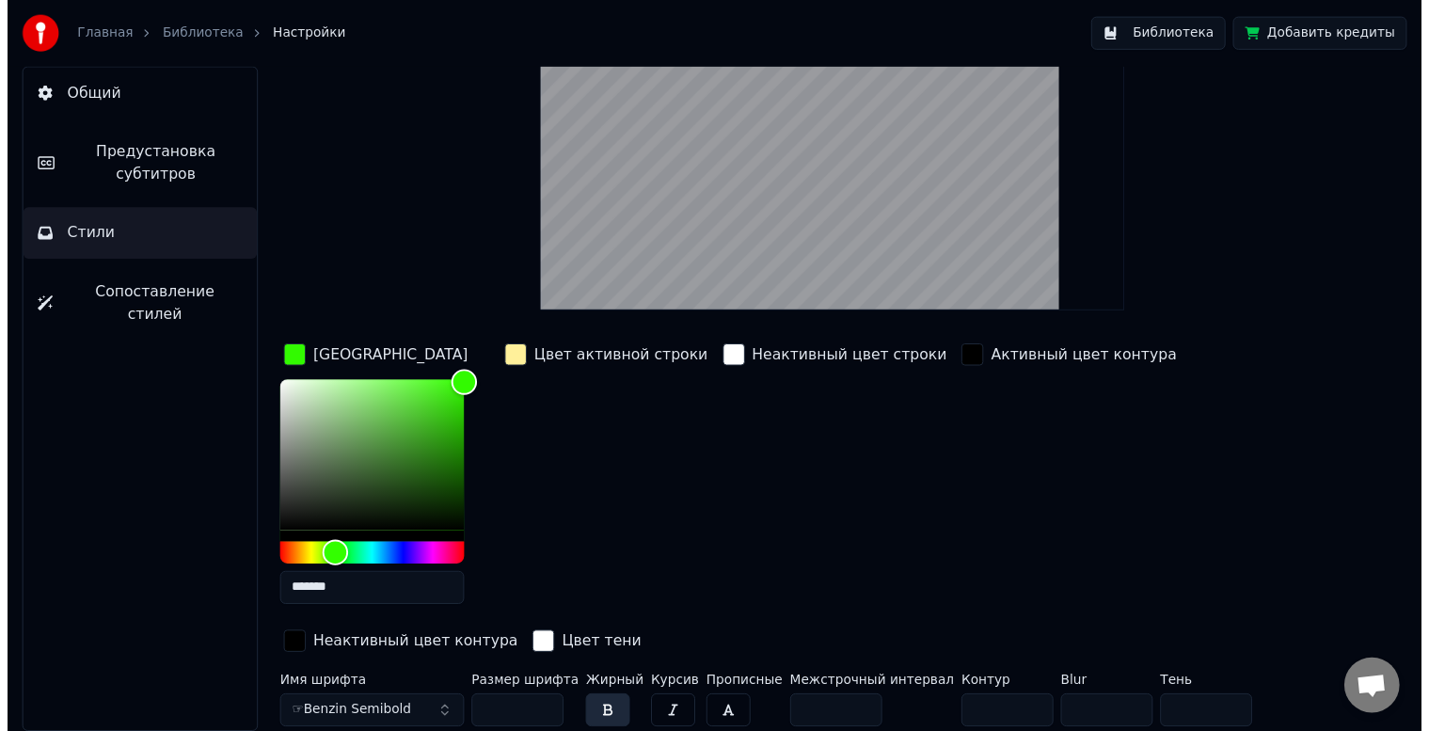
scroll to position [0, 0]
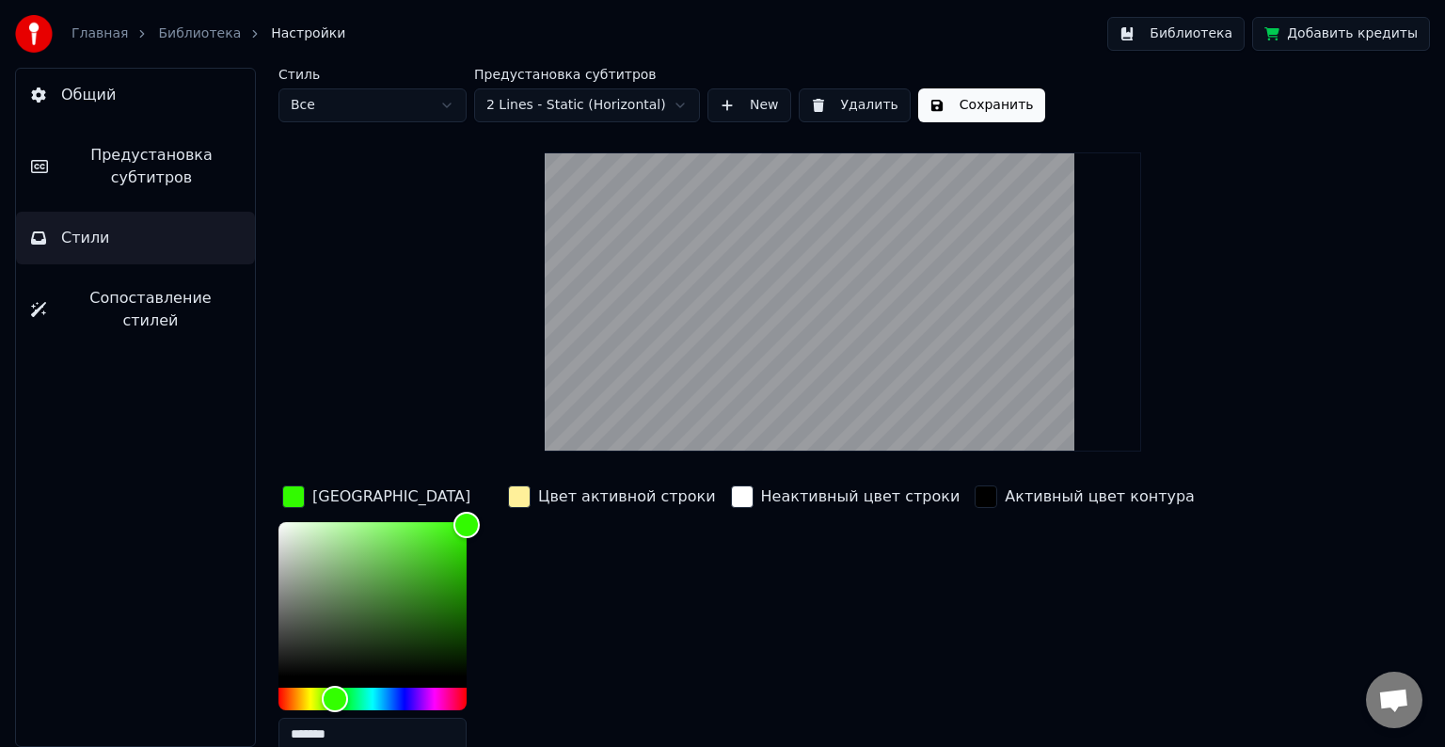
click at [987, 115] on button "Сохранить" at bounding box center [981, 105] width 127 height 34
click at [979, 113] on button "Готово" at bounding box center [968, 105] width 101 height 34
click at [222, 305] on button "Сопоставление стилей" at bounding box center [135, 309] width 239 height 75
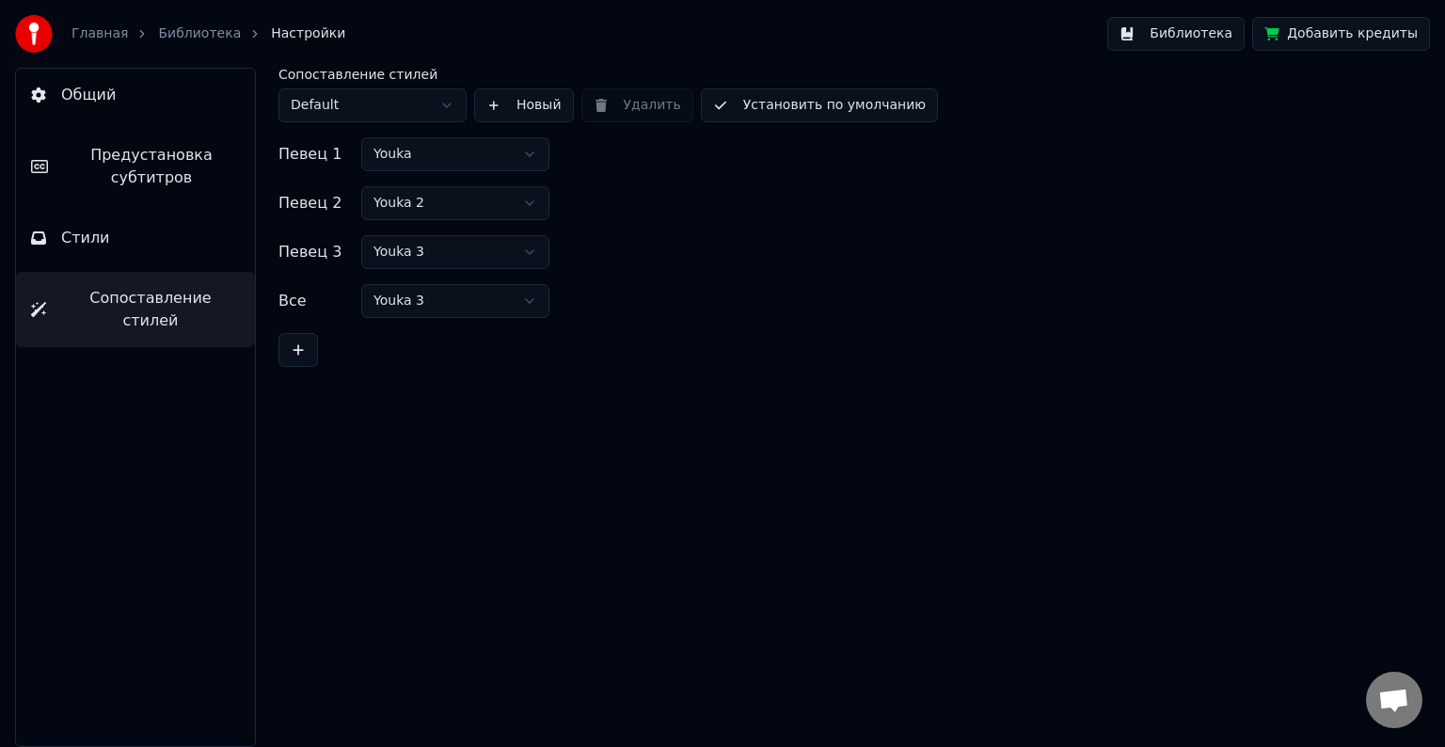
click at [507, 255] on html "Главная Библиотека Настройки Библиотека Добавить кредиты Общий Предустановка су…" at bounding box center [722, 373] width 1445 height 747
click at [471, 305] on html "Главная Библиотека Настройки Библиотека Добавить кредиты Общий Предустановка су…" at bounding box center [722, 373] width 1445 height 747
click at [126, 241] on button "Стили" at bounding box center [135, 238] width 239 height 53
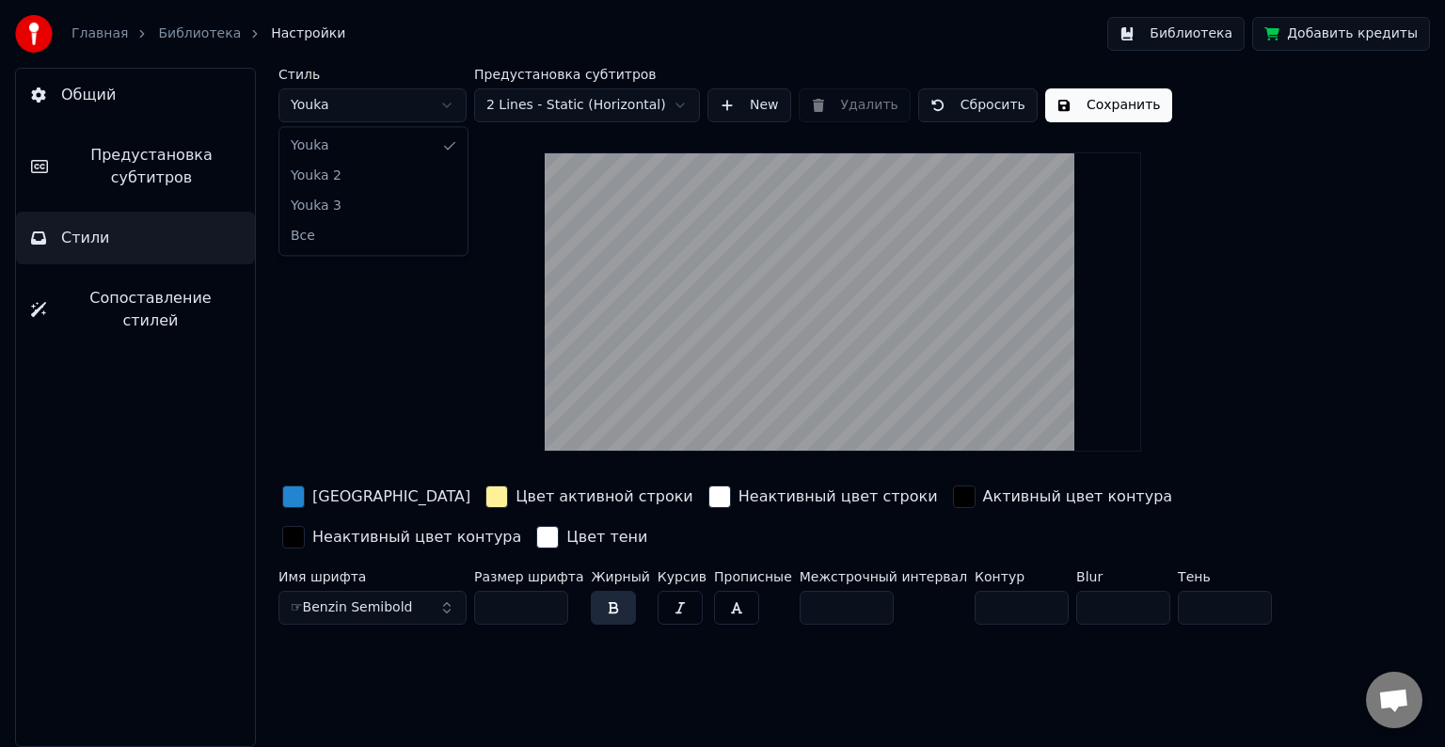
click at [413, 115] on html "Главная Библиотека Настройки Библиотека Добавить кредиты Общий Предустановка су…" at bounding box center [722, 373] width 1445 height 747
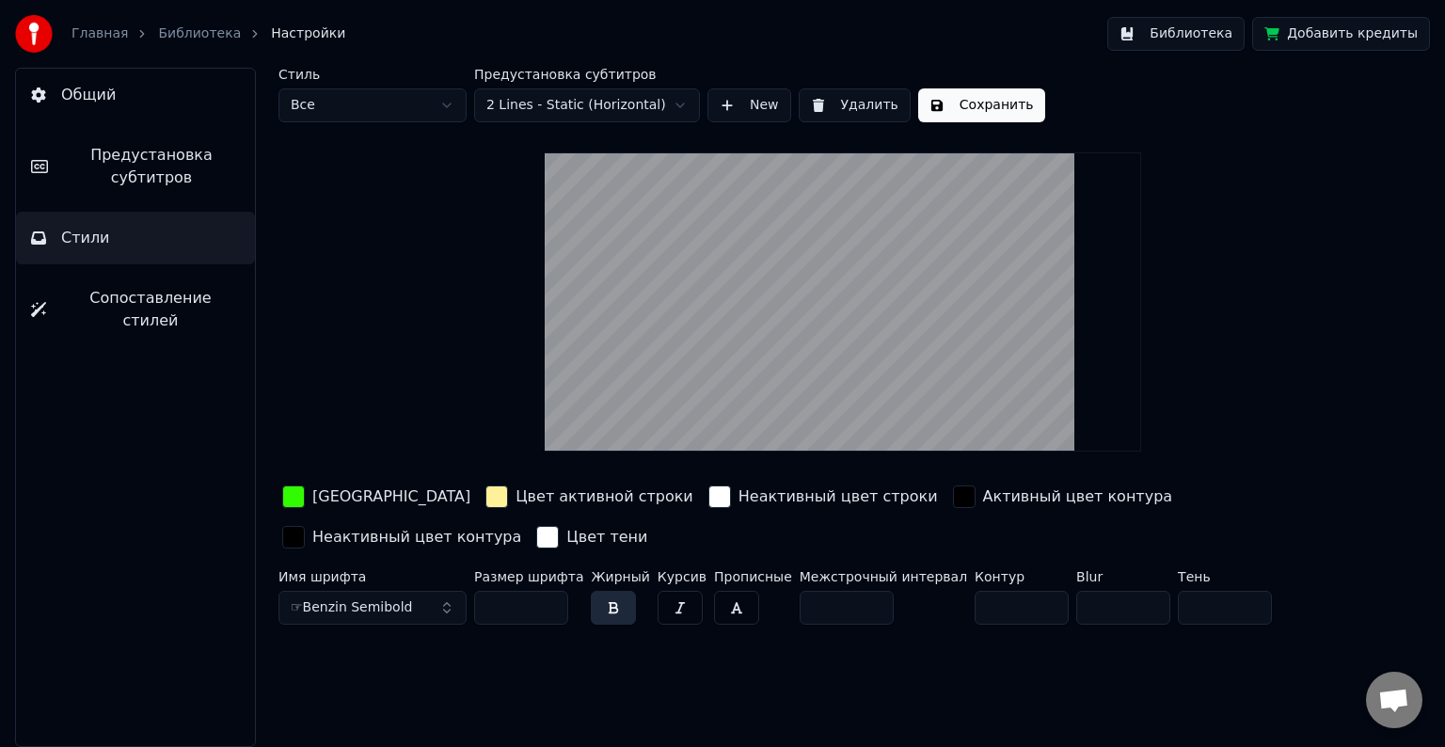
click at [382, 94] on html "Главная Библиотека Настройки Библиотека Добавить кредиты Общий Предустановка су…" at bounding box center [722, 373] width 1445 height 747
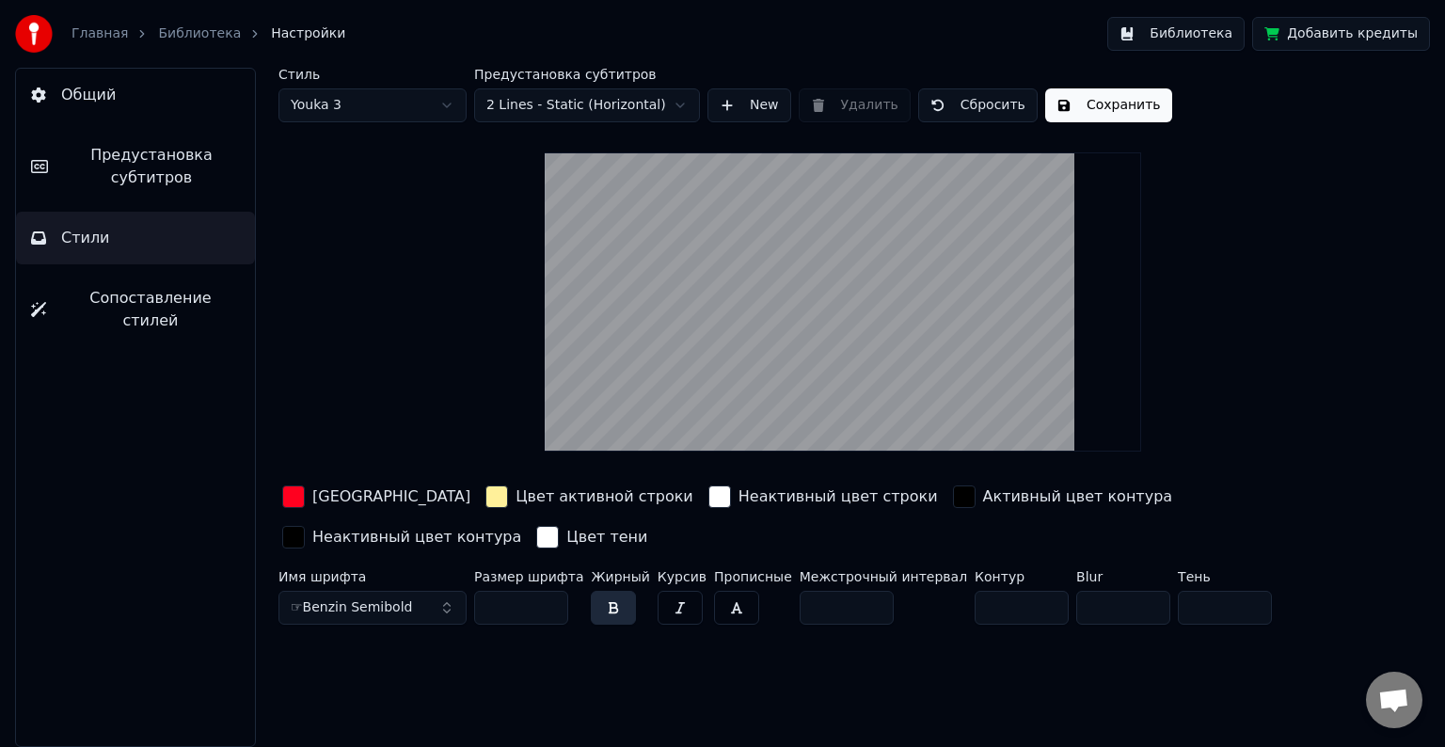
click at [1104, 105] on button "Сохранить" at bounding box center [1108, 105] width 127 height 34
click at [94, 35] on link "Главная" at bounding box center [100, 33] width 56 height 19
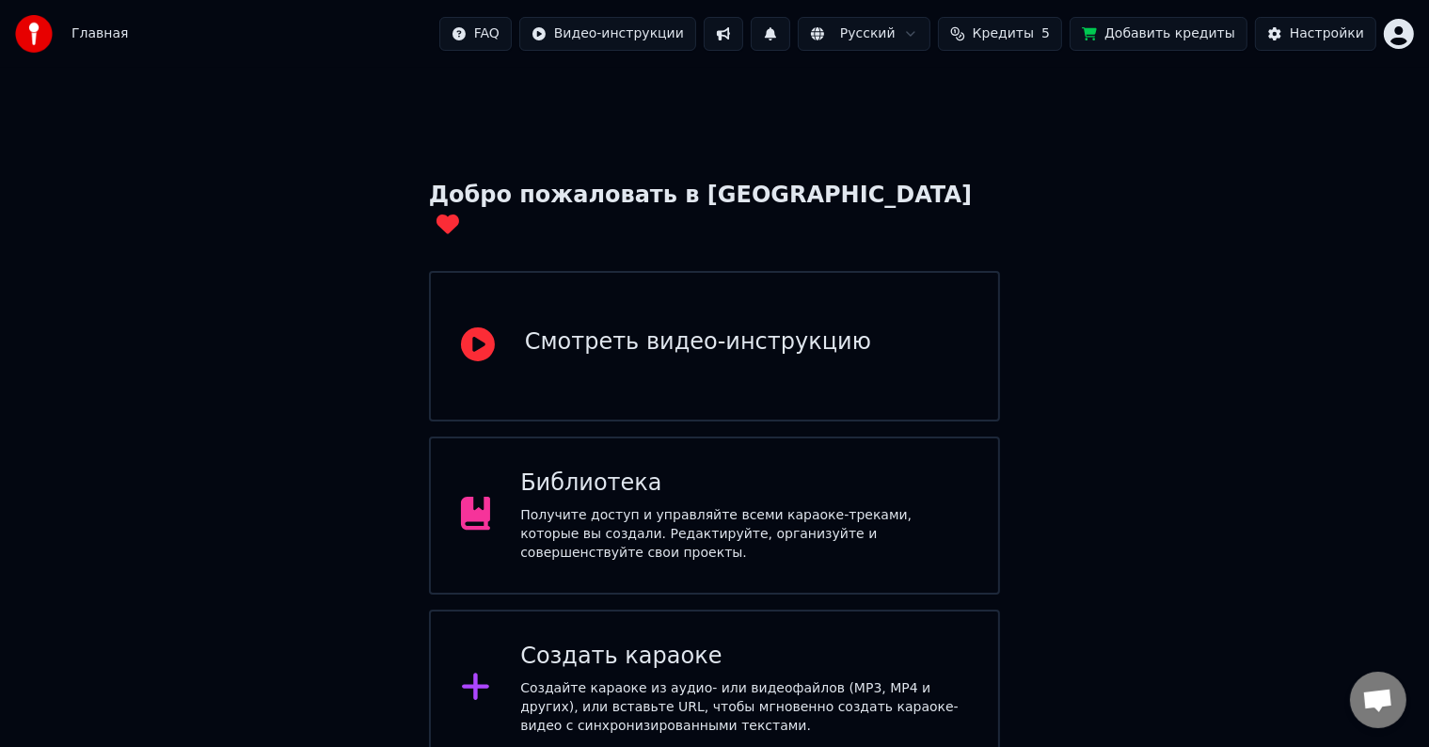
click at [706, 532] on div "Библиотека Получите доступ и управляйте всеми караоке-треками, которые вы созда…" at bounding box center [715, 516] width 572 height 158
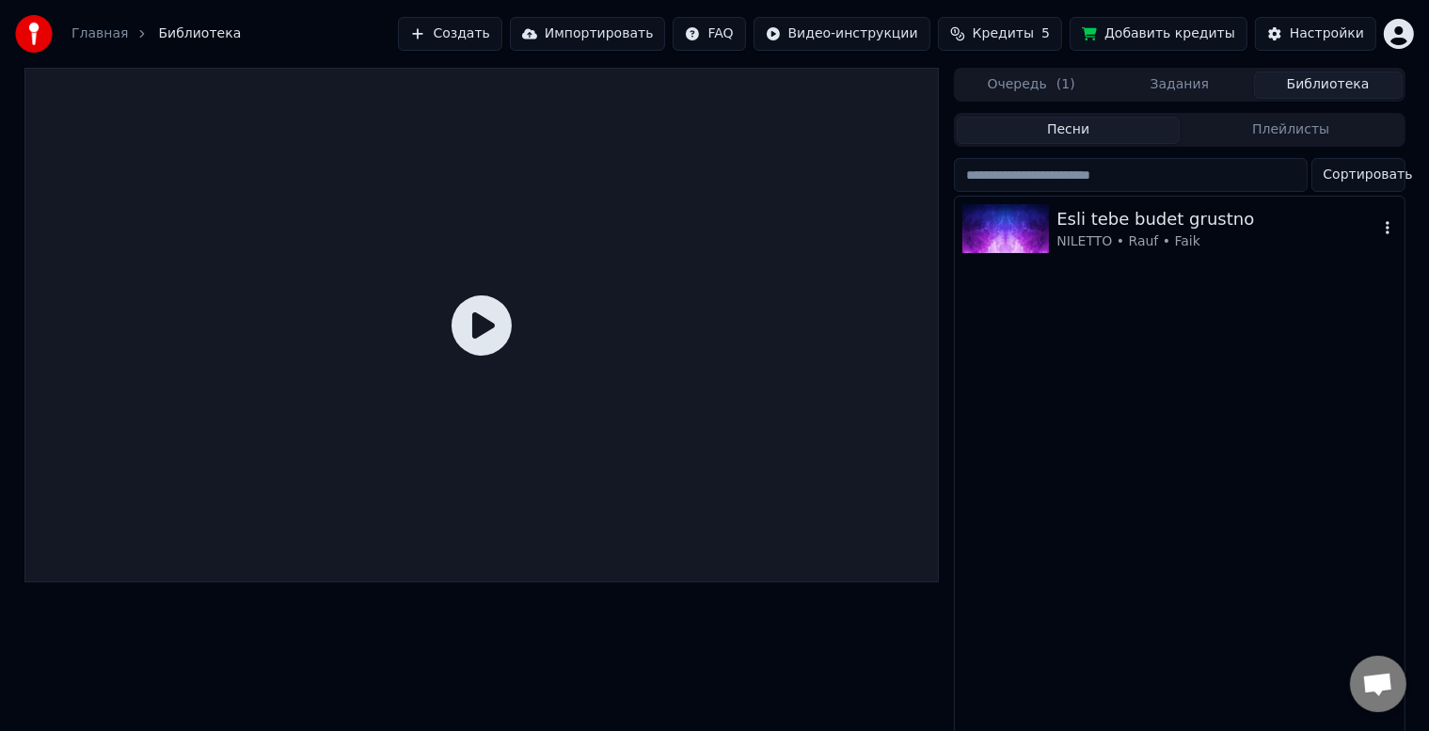
click at [1166, 224] on div "Esli tebe budet grustno" at bounding box center [1217, 219] width 321 height 26
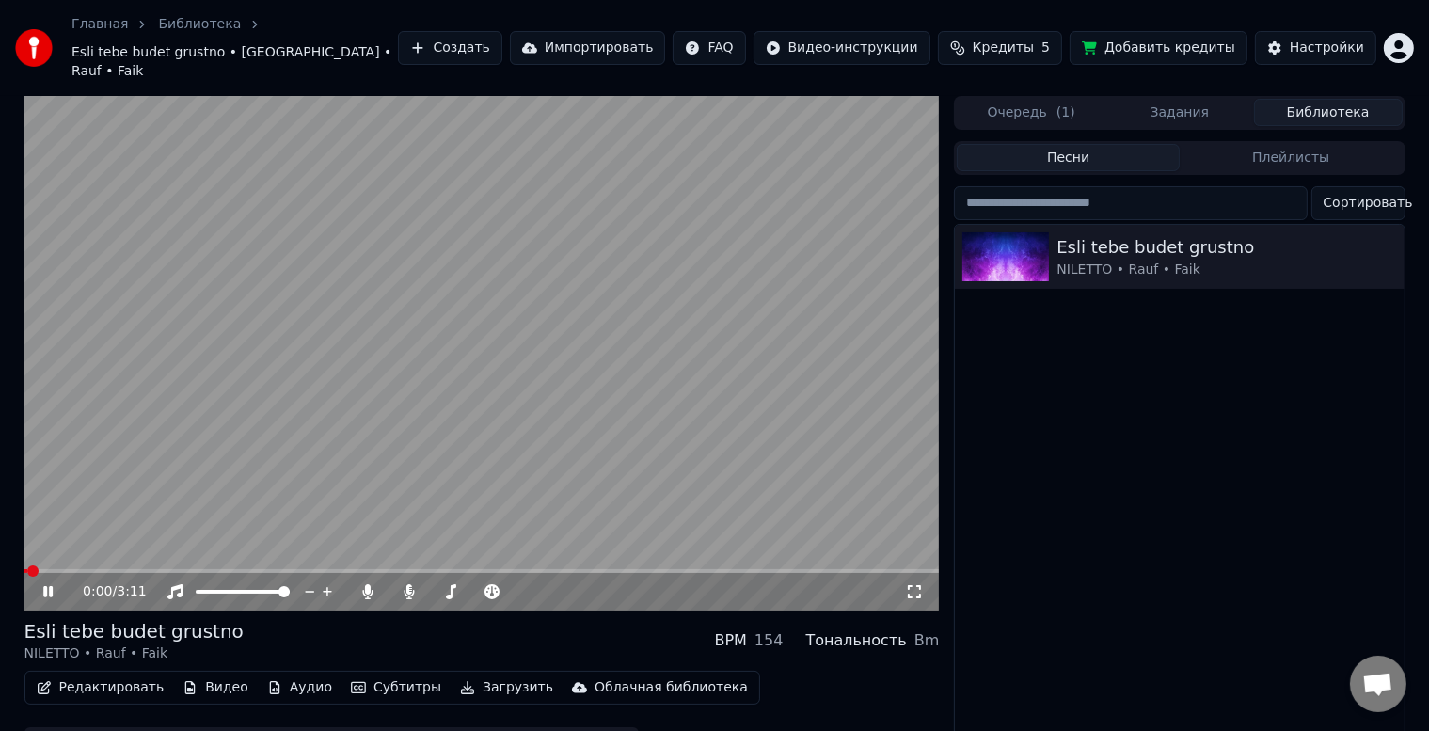
click at [184, 550] on video at bounding box center [482, 353] width 916 height 515
click at [186, 569] on span at bounding box center [482, 571] width 916 height 4
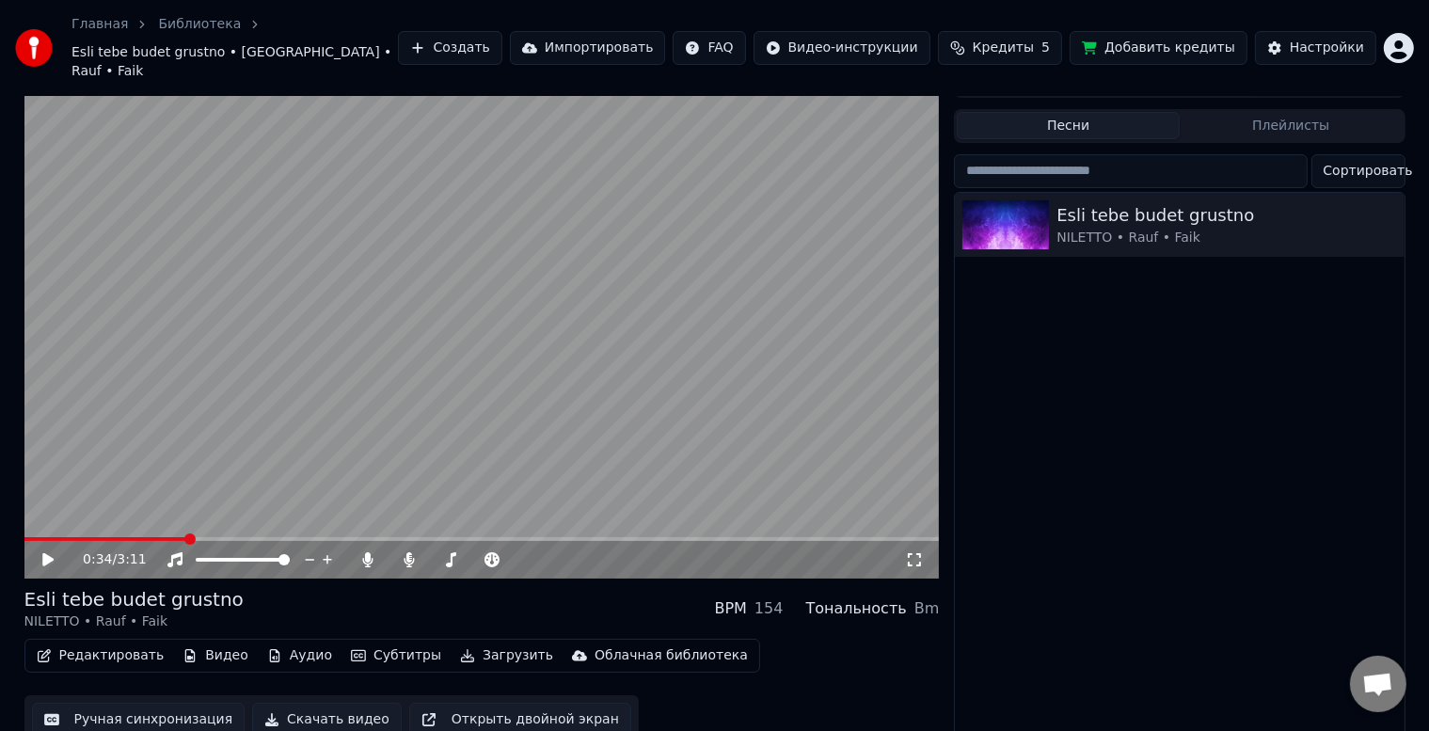
scroll to position [34, 0]
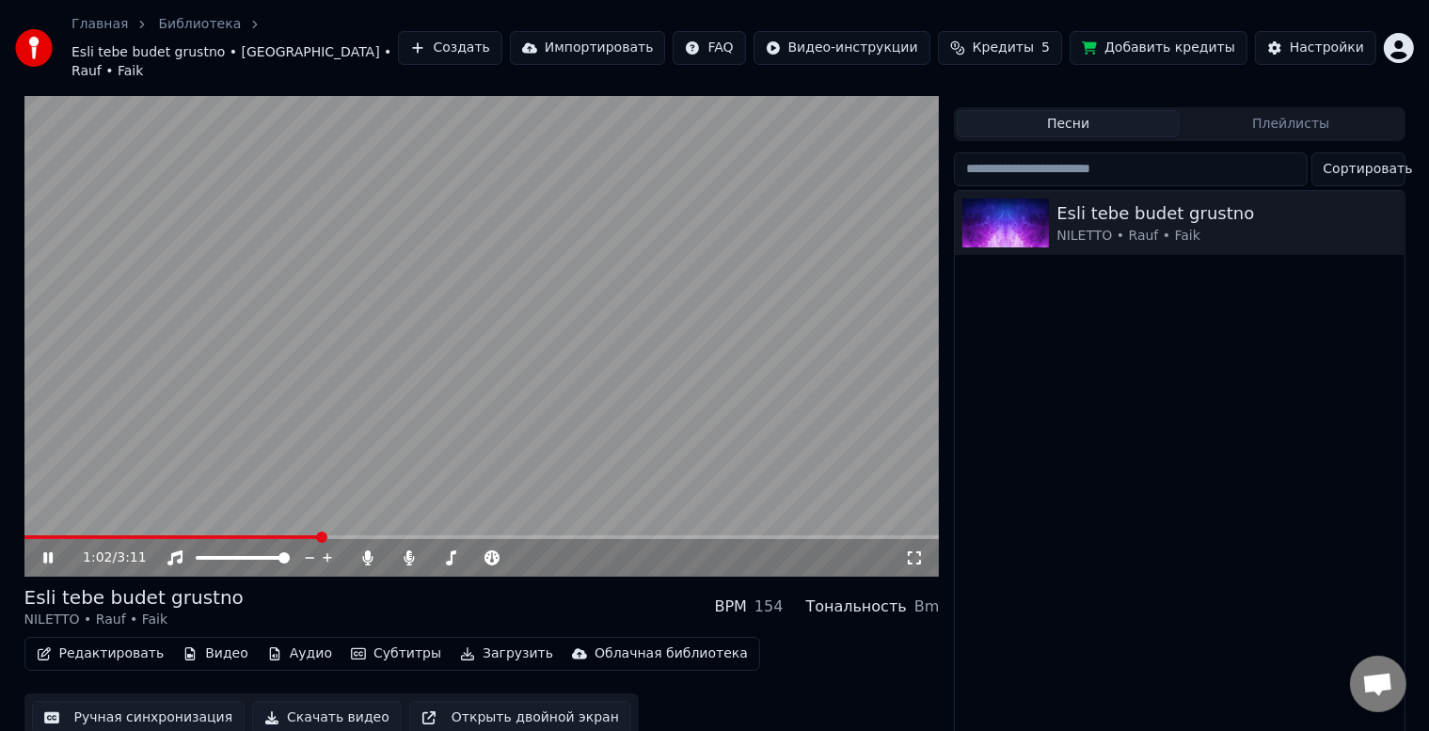
click at [320, 535] on span at bounding box center [482, 537] width 916 height 4
drag, startPoint x: 63, startPoint y: 616, endPoint x: 72, endPoint y: 628, distance: 14.7
click at [64, 616] on div "Esli tebe budet grustno NILETTO • Rauf • Faik BPM 154 Тональность Bm Редактиров…" at bounding box center [482, 663] width 916 height 158
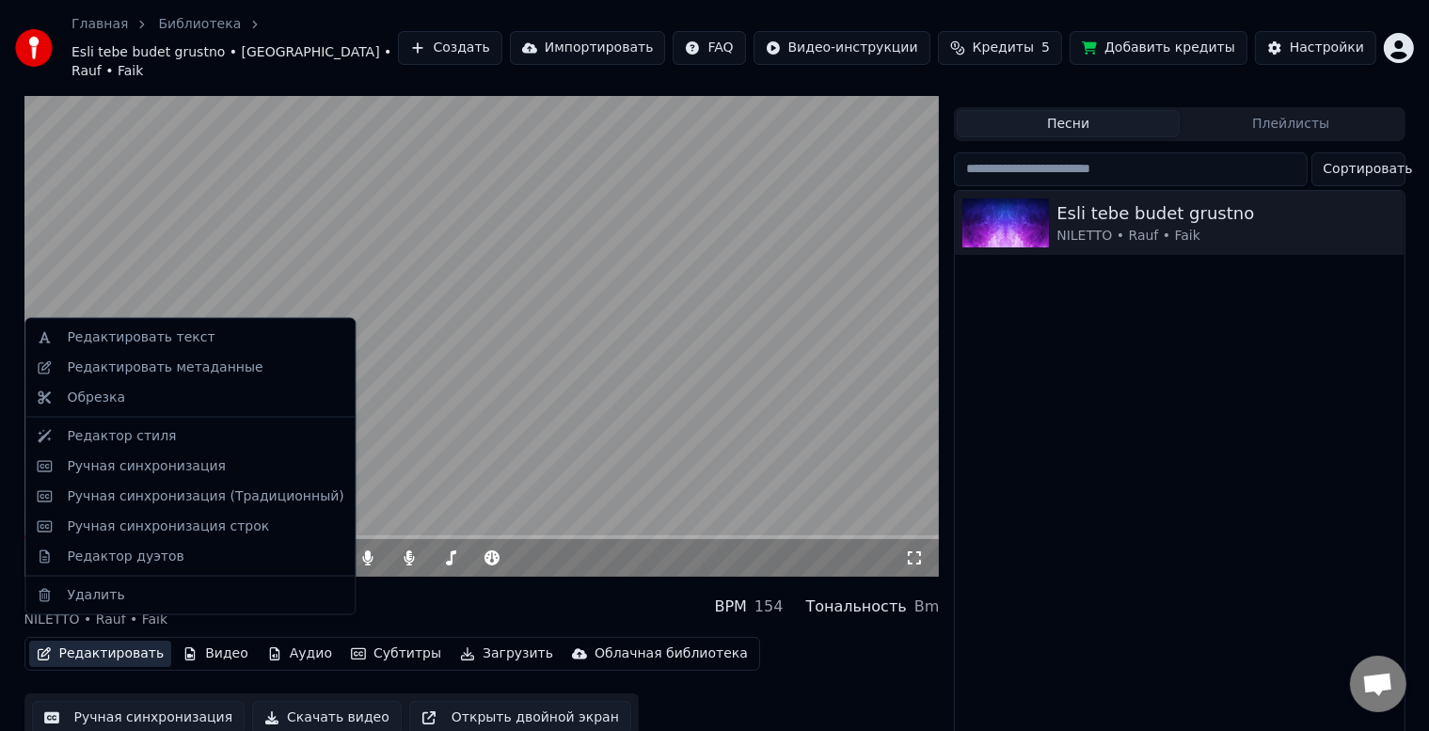
click at [78, 641] on button "Редактировать" at bounding box center [100, 654] width 143 height 26
click at [111, 554] on div "Редактор дуэтов" at bounding box center [125, 556] width 117 height 19
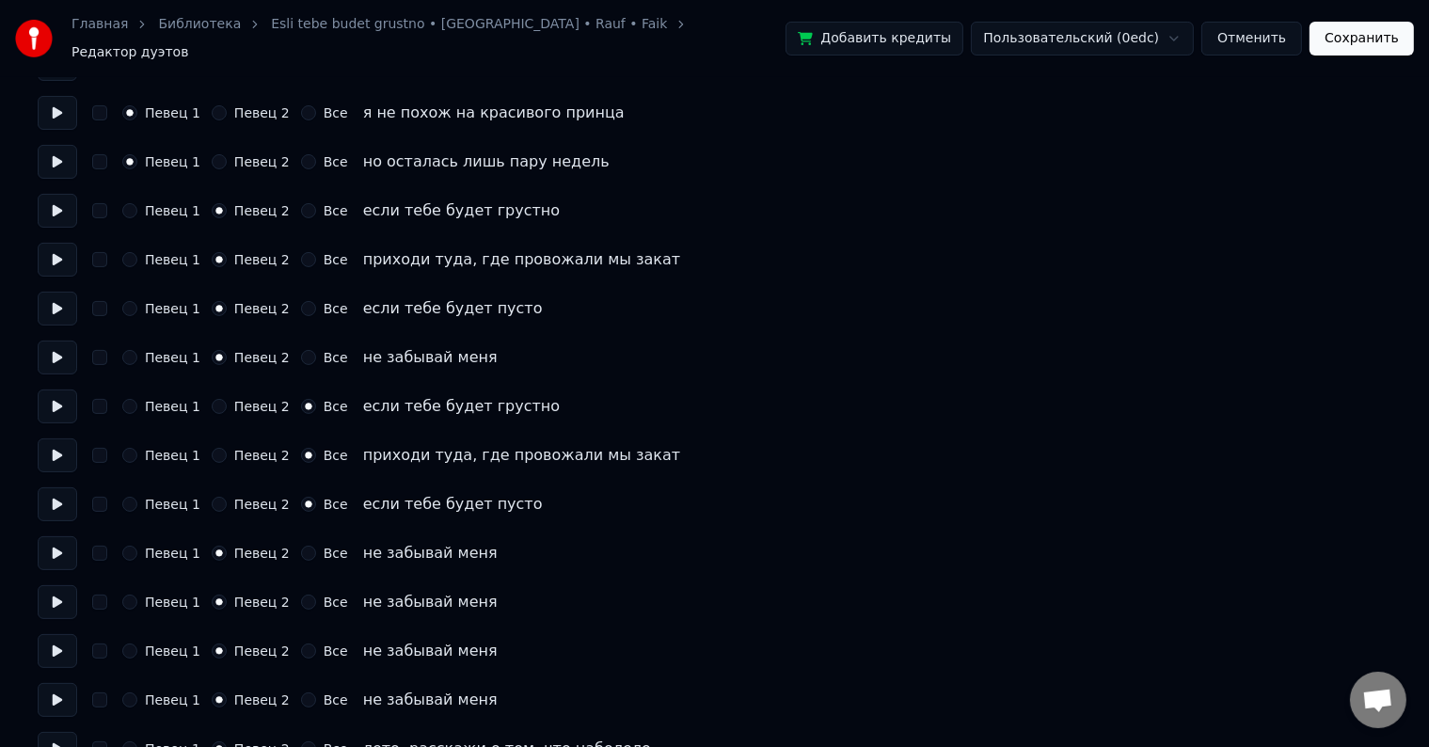
scroll to position [376, 0]
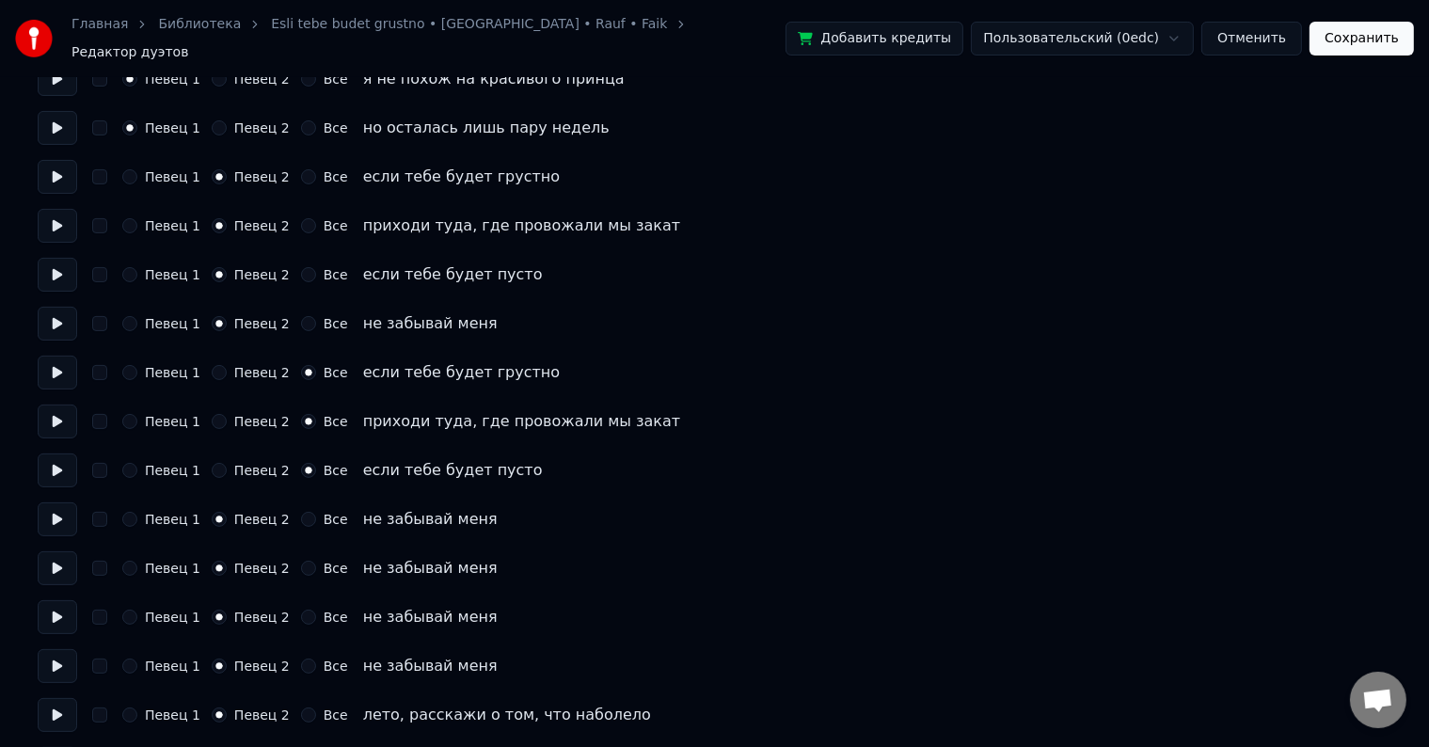
click at [301, 369] on button "Все" at bounding box center [308, 372] width 15 height 15
click at [212, 365] on button "Певец 2" at bounding box center [219, 372] width 15 height 15
click at [301, 365] on button "Все" at bounding box center [308, 372] width 15 height 15
click at [305, 419] on circle "button" at bounding box center [308, 422] width 7 height 7
click at [212, 414] on button "Певец 2" at bounding box center [219, 421] width 15 height 15
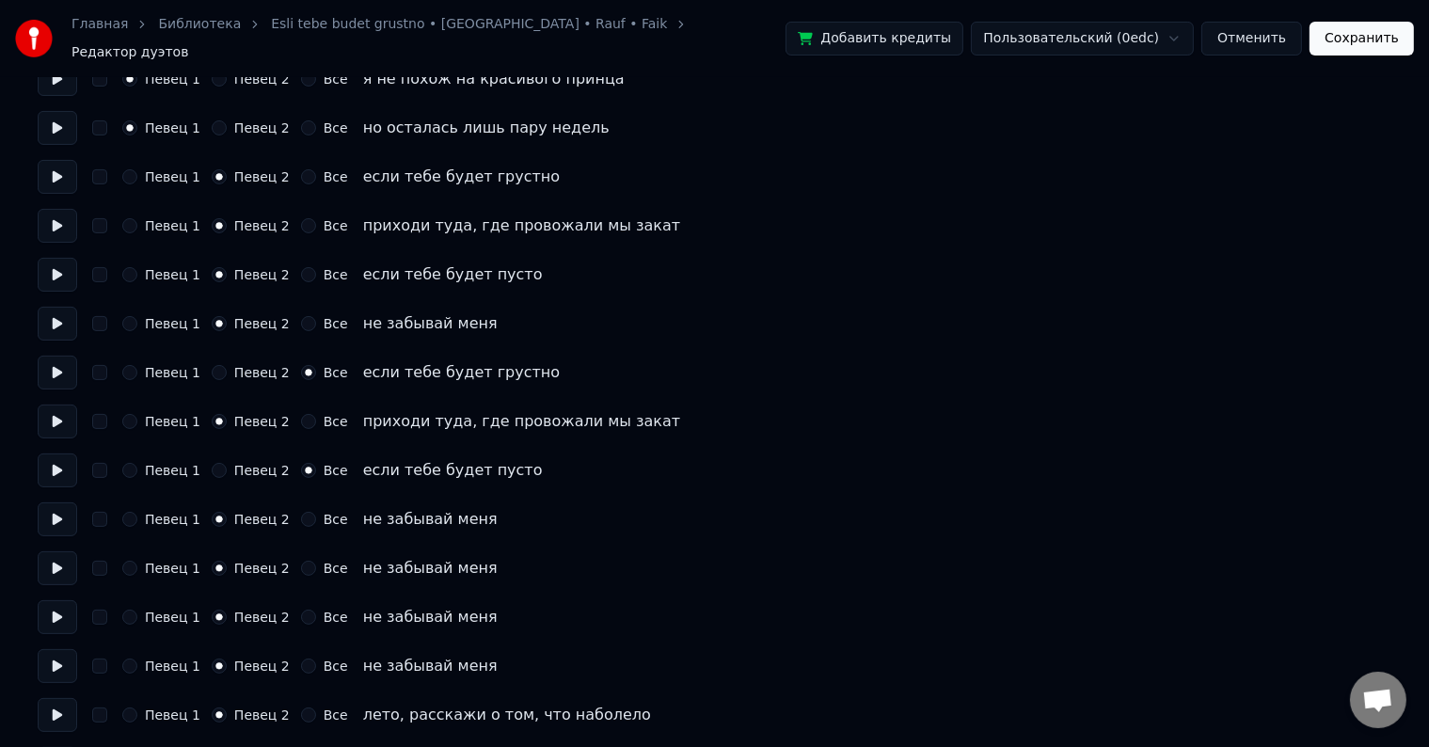
click at [301, 414] on button "Все" at bounding box center [308, 421] width 15 height 15
click at [212, 414] on button "Певец 2" at bounding box center [219, 421] width 15 height 15
click at [213, 365] on button "Певец 2" at bounding box center [219, 372] width 15 height 15
click at [212, 463] on button "Певец 2" at bounding box center [219, 470] width 15 height 15
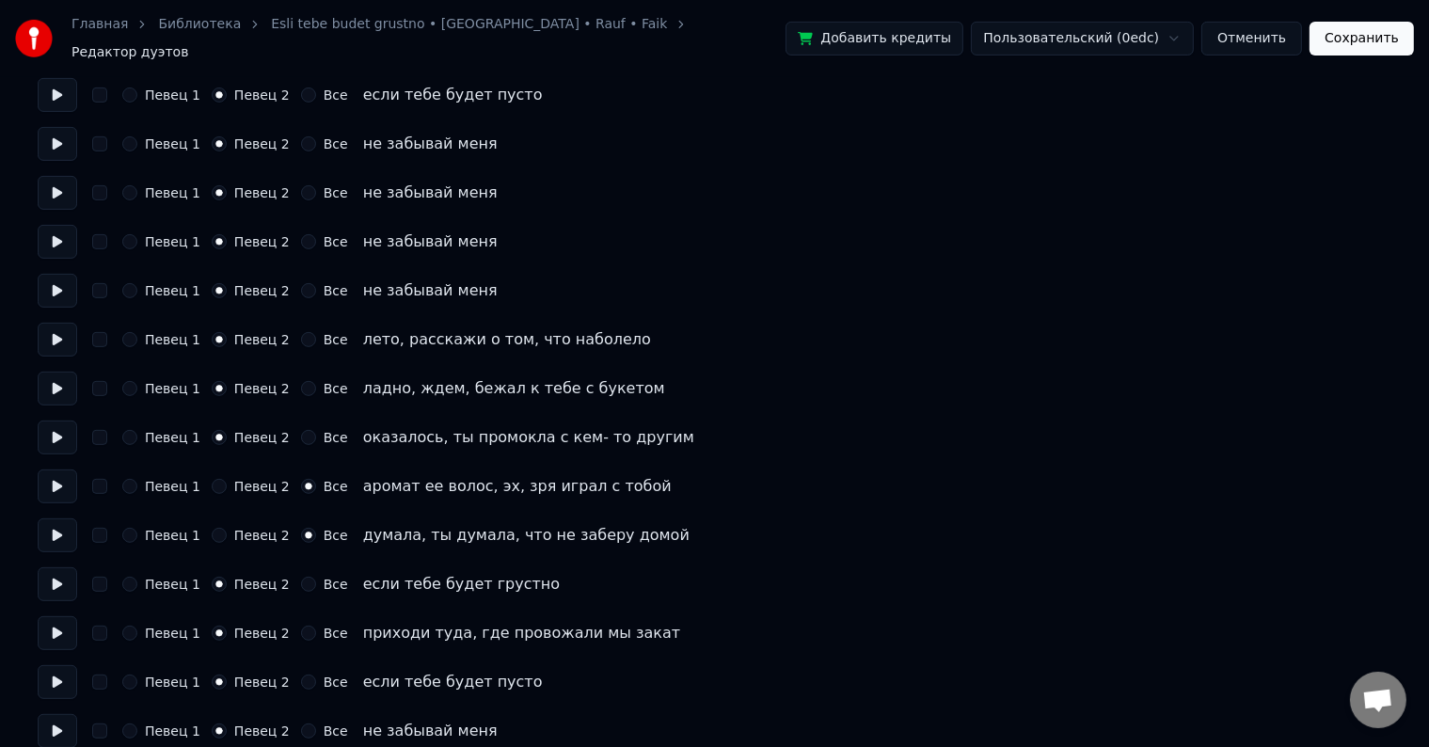
scroll to position [753, 0]
click at [215, 478] on button "Певец 2" at bounding box center [219, 485] width 15 height 15
click at [212, 527] on button "Певец 2" at bounding box center [219, 534] width 15 height 15
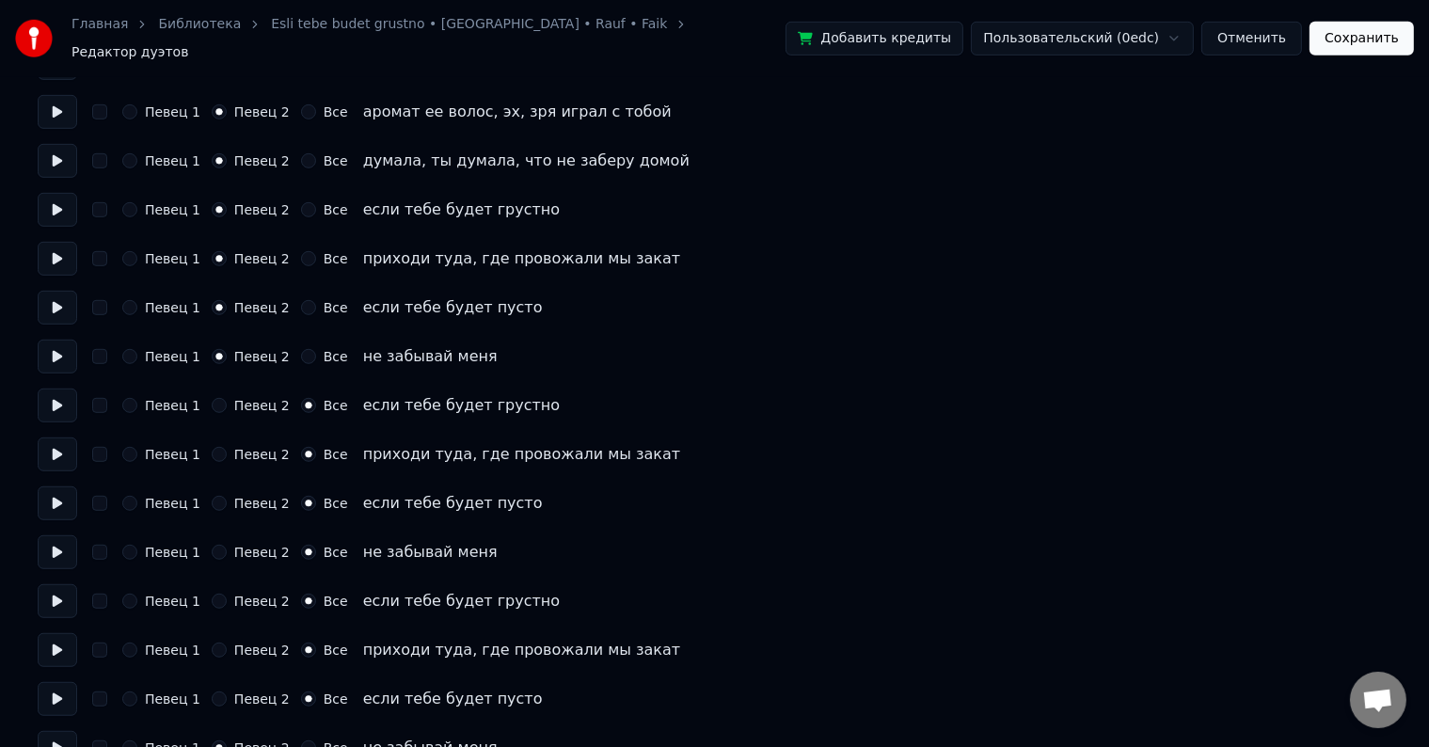
scroll to position [1223, 0]
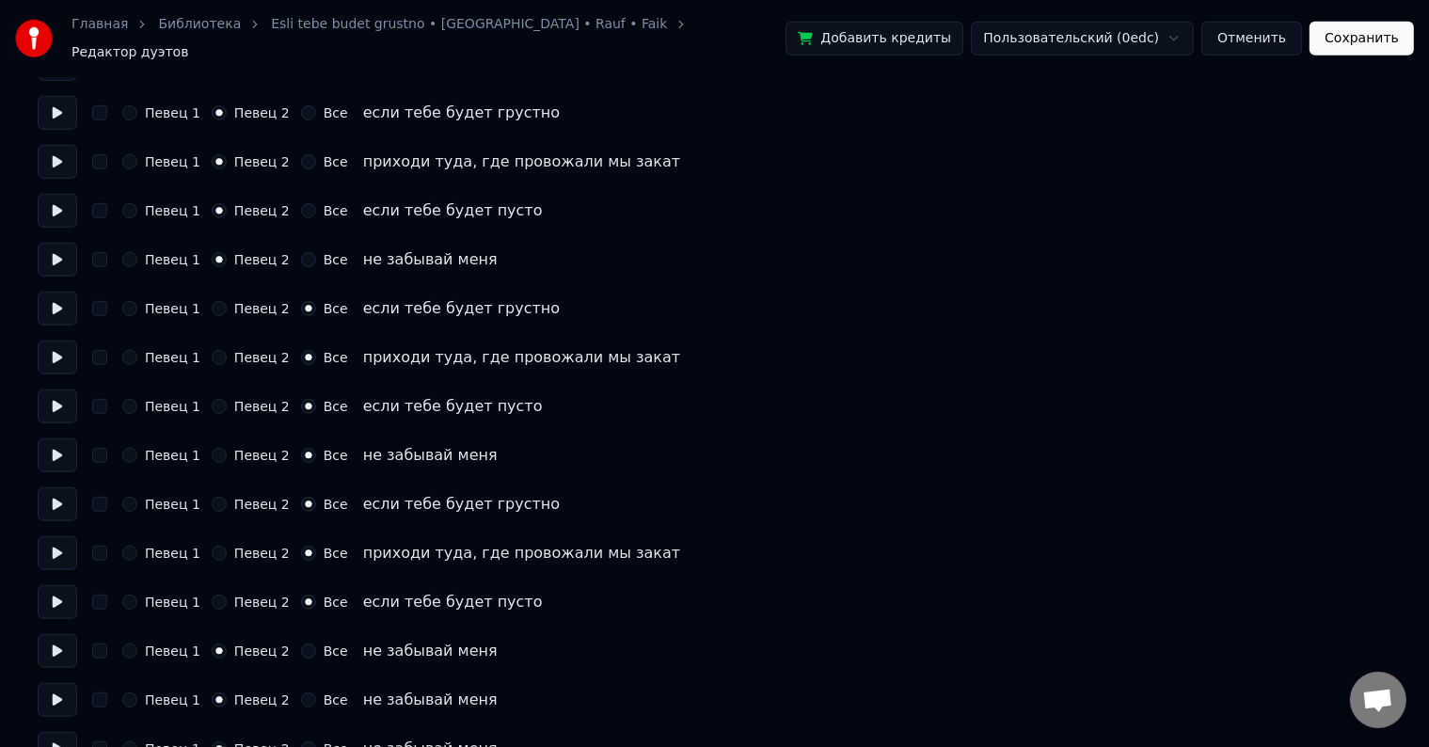
click at [215, 305] on button "Певец 2" at bounding box center [219, 308] width 15 height 15
click at [215, 341] on div "Певец 1 Певец 2 Все приходи туда, где провожали мы закат" at bounding box center [715, 358] width 1354 height 34
click at [212, 350] on button "Певец 2" at bounding box center [219, 357] width 15 height 15
click at [212, 399] on button "Певец 2" at bounding box center [219, 406] width 15 height 15
click at [213, 448] on button "Певец 2" at bounding box center [219, 455] width 15 height 15
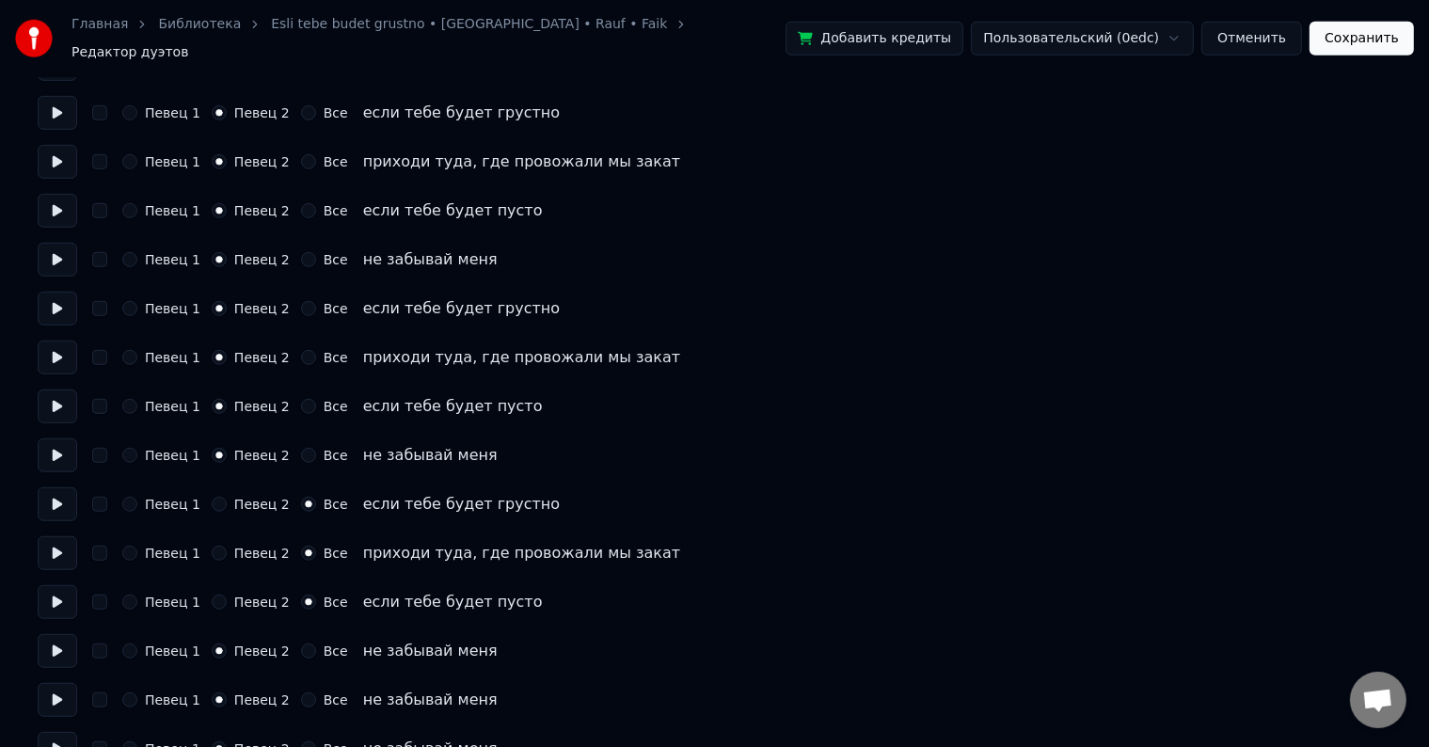
click at [213, 502] on button "Певец 2" at bounding box center [219, 504] width 15 height 15
click at [215, 546] on button "Певец 2" at bounding box center [219, 553] width 15 height 15
click at [212, 595] on button "Певец 2" at bounding box center [219, 602] width 15 height 15
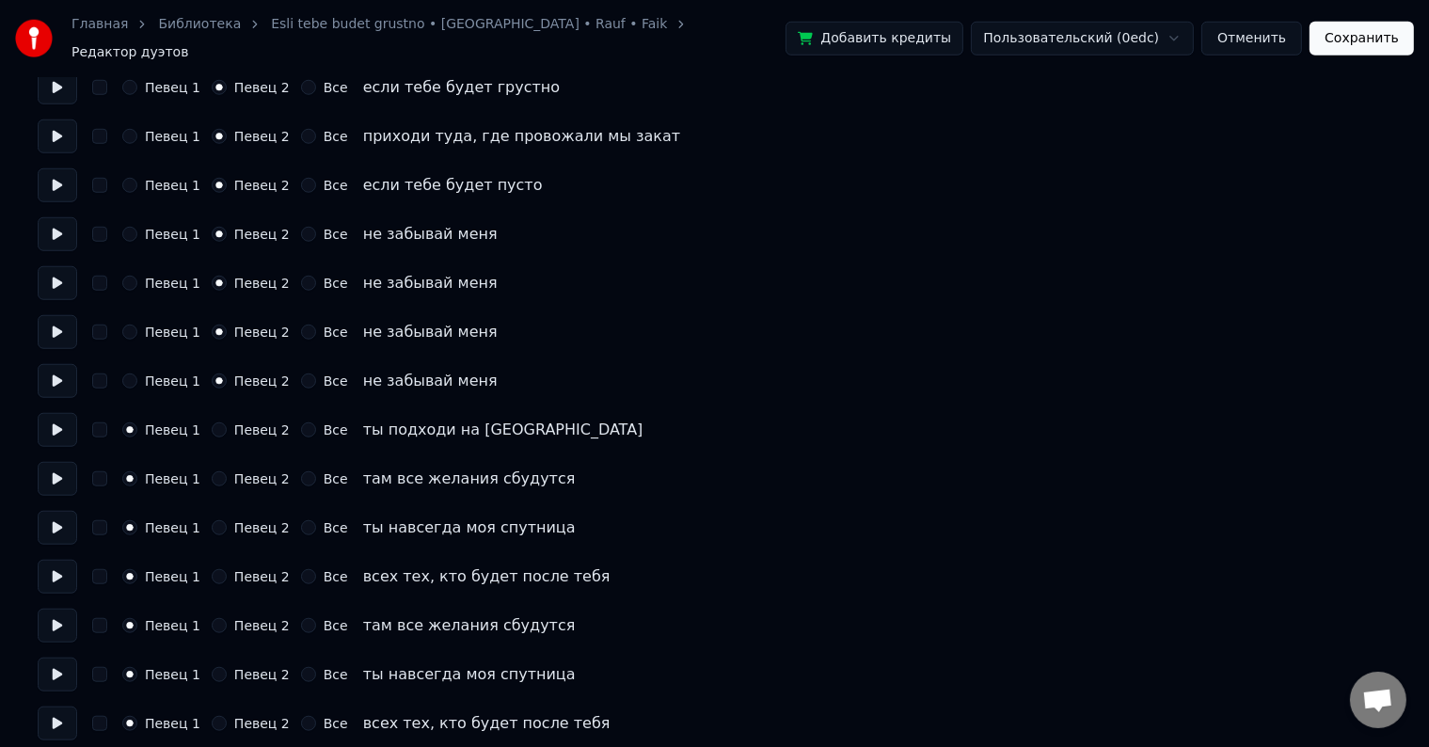
scroll to position [1643, 0]
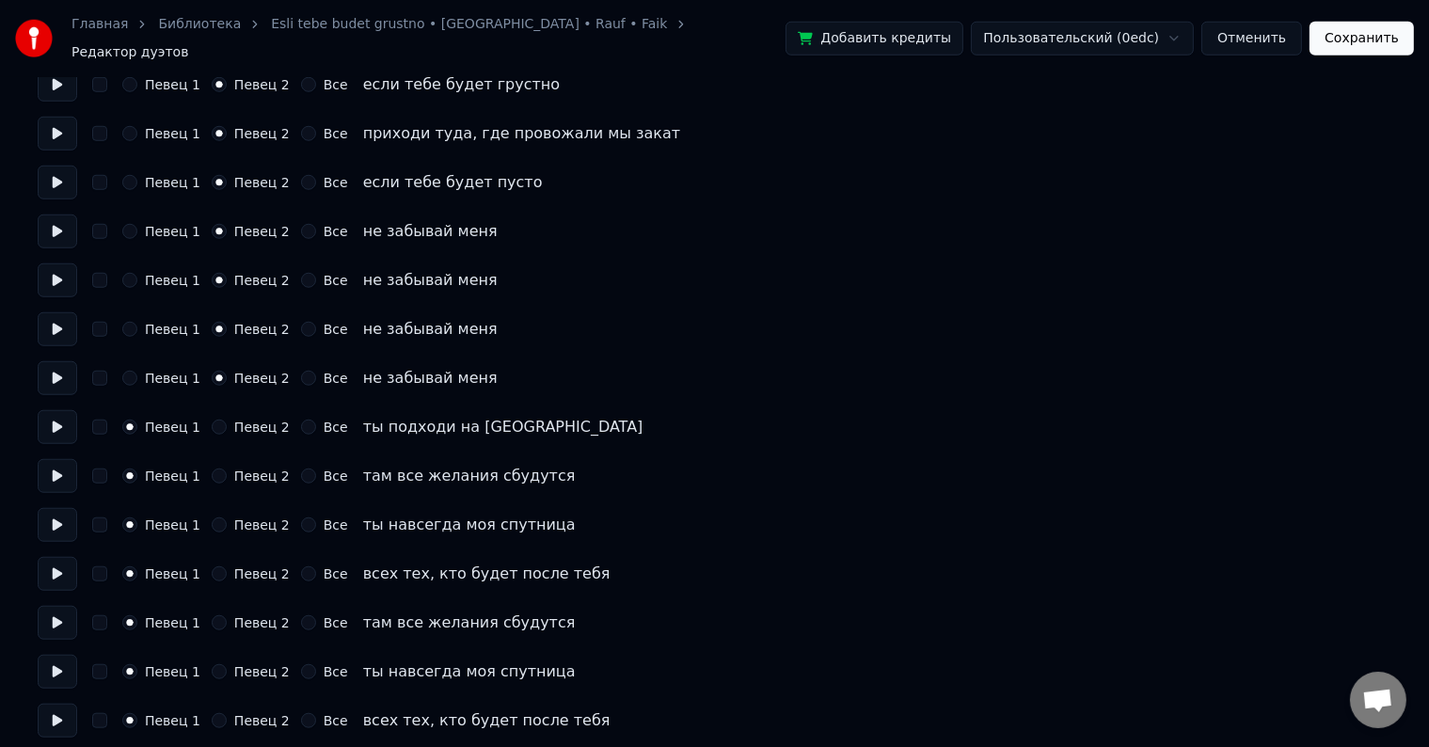
click at [1385, 34] on button "Сохранить" at bounding box center [1362, 39] width 104 height 34
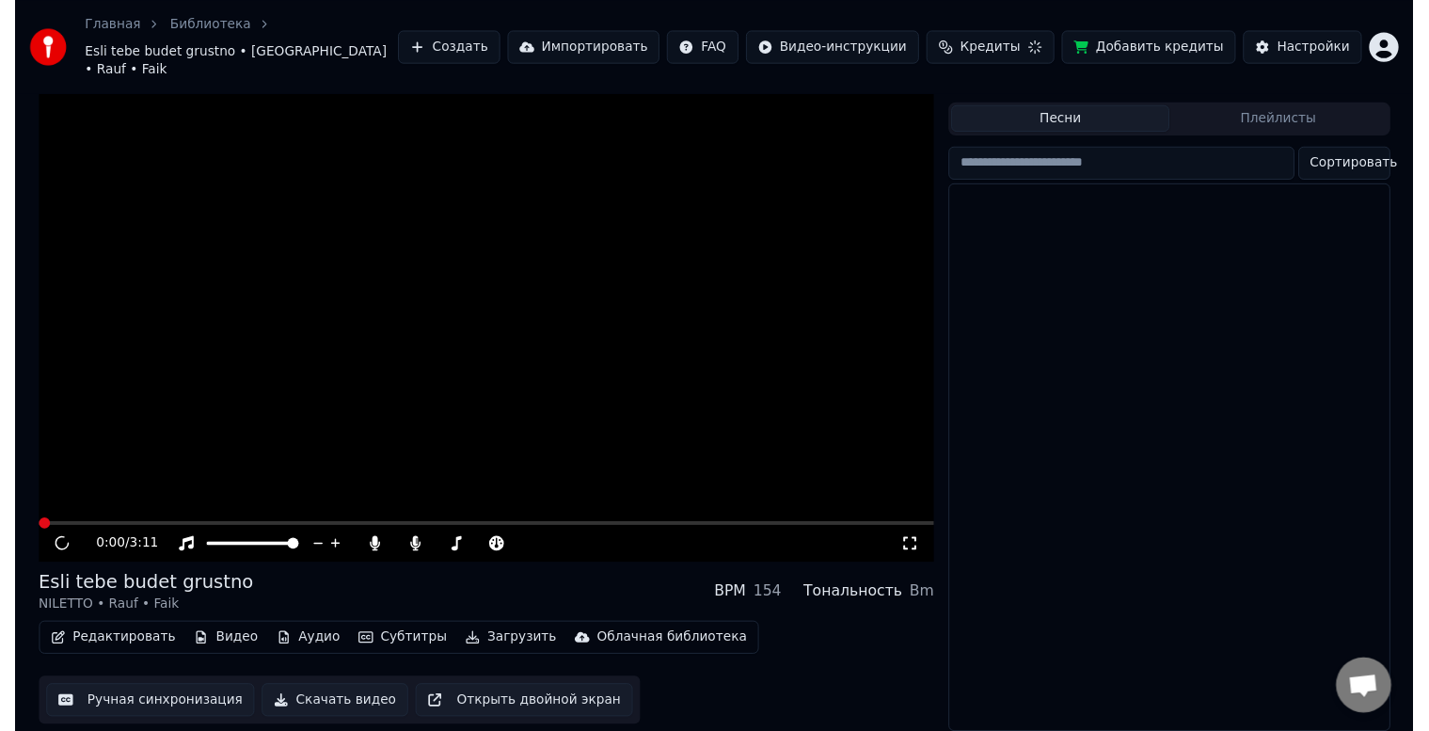
scroll to position [34, 0]
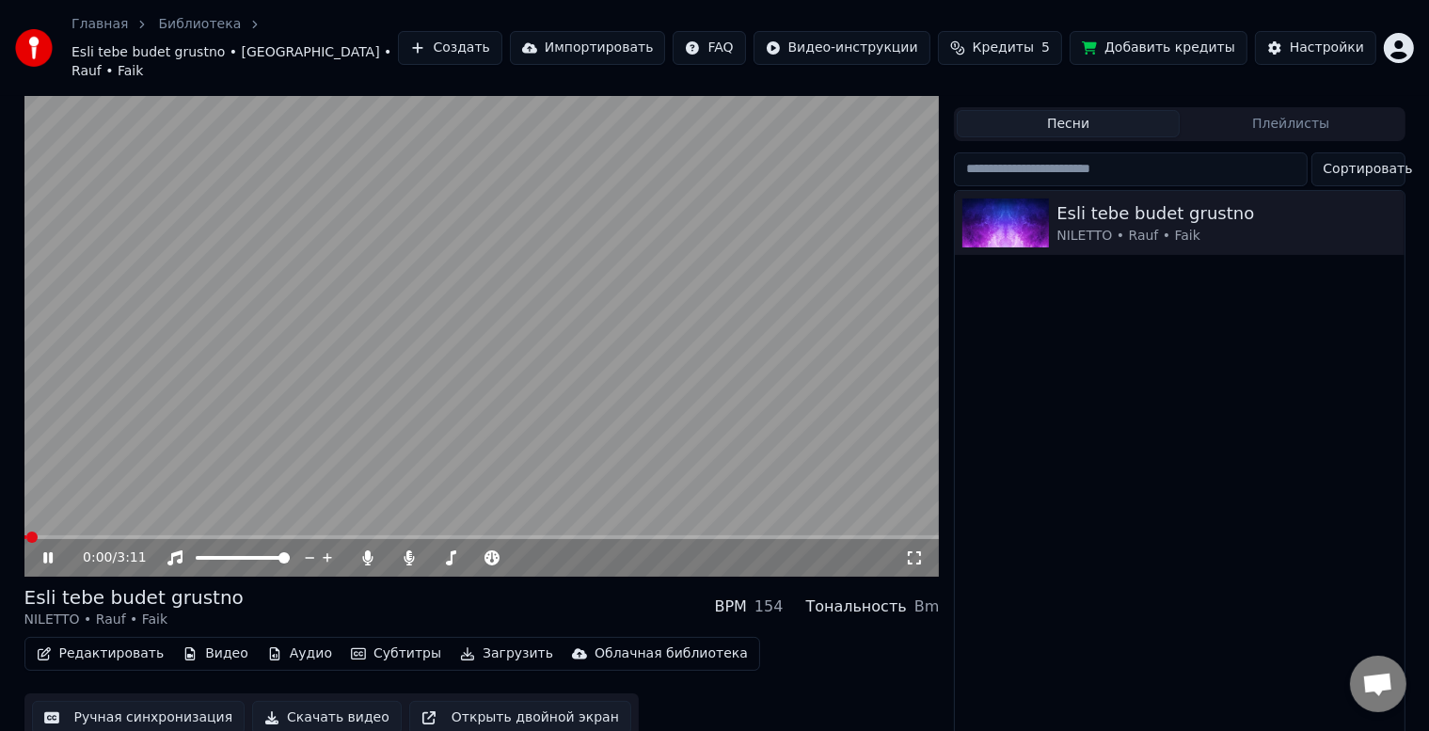
click at [104, 641] on button "Редактировать" at bounding box center [100, 654] width 143 height 26
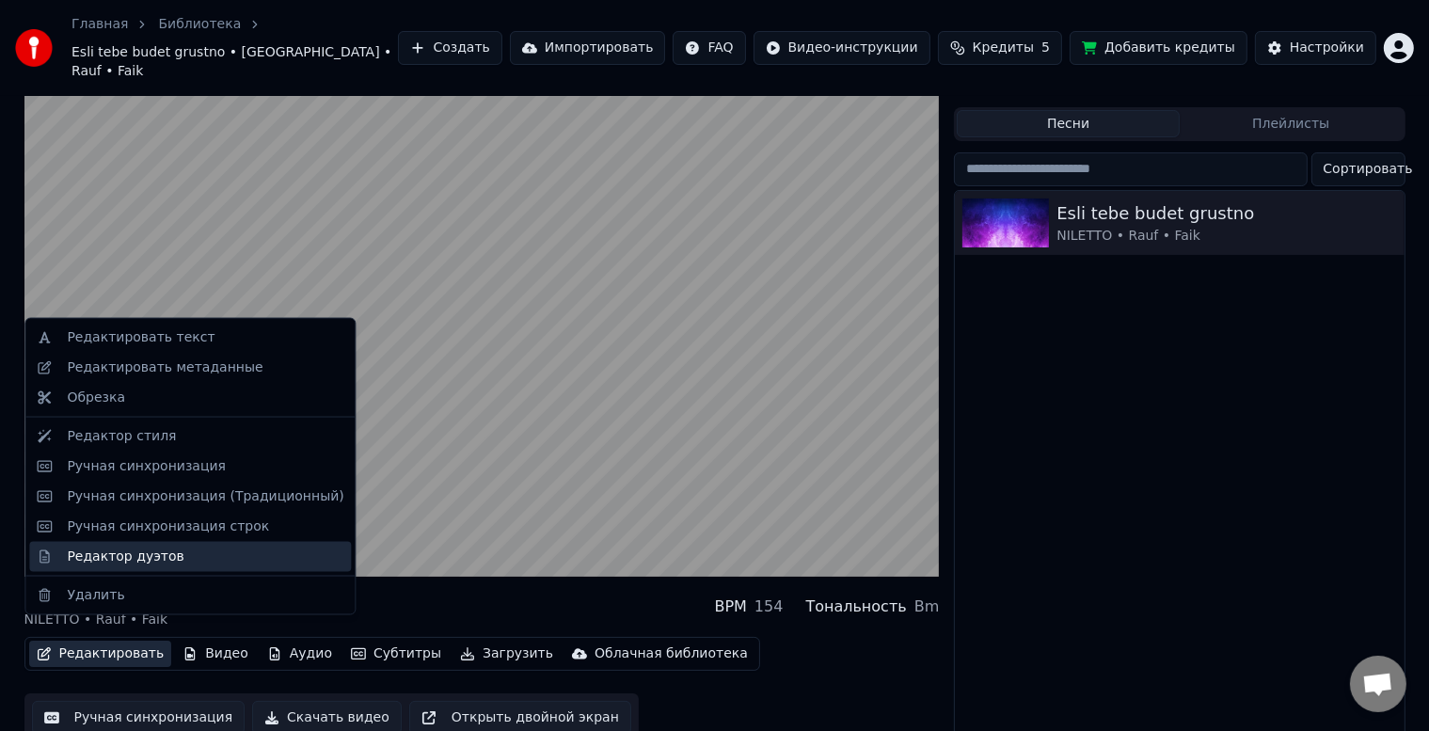
click at [136, 557] on div "Редактор дуэтов" at bounding box center [125, 556] width 117 height 19
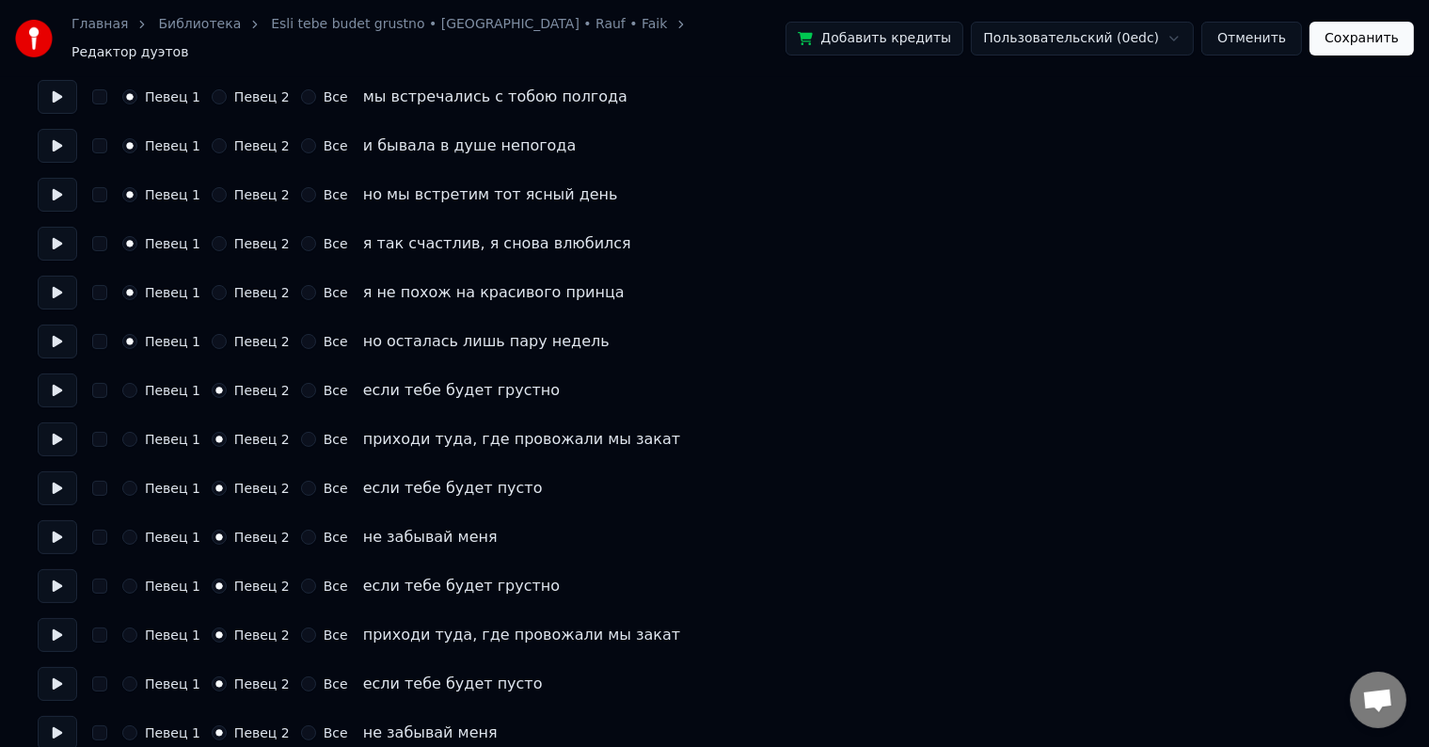
scroll to position [188, 0]
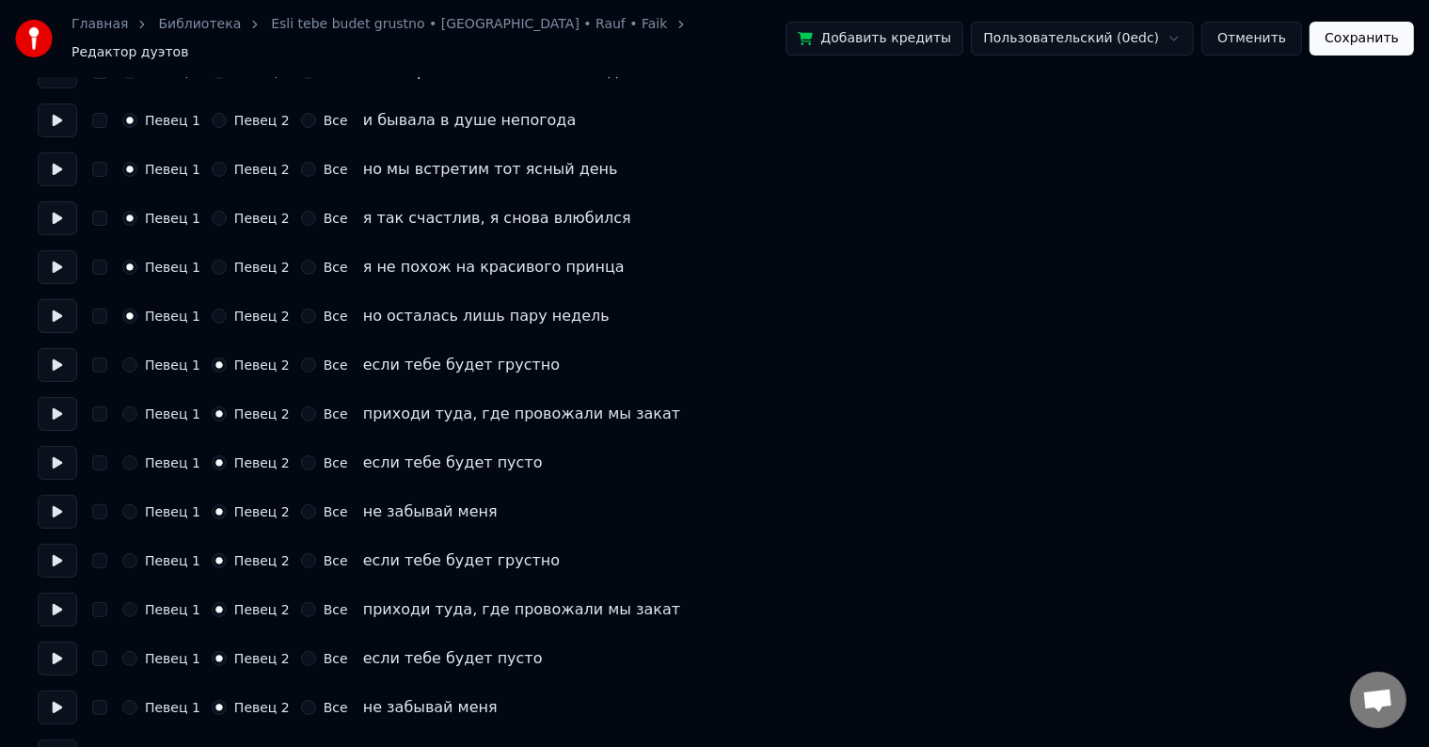
click at [301, 455] on button "Все" at bounding box center [308, 462] width 15 height 15
click at [301, 504] on button "Все" at bounding box center [308, 511] width 15 height 15
click at [301, 553] on button "Все" at bounding box center [308, 560] width 15 height 15
click at [301, 602] on button "Все" at bounding box center [308, 609] width 15 height 15
click at [64, 648] on button at bounding box center [58, 659] width 40 height 34
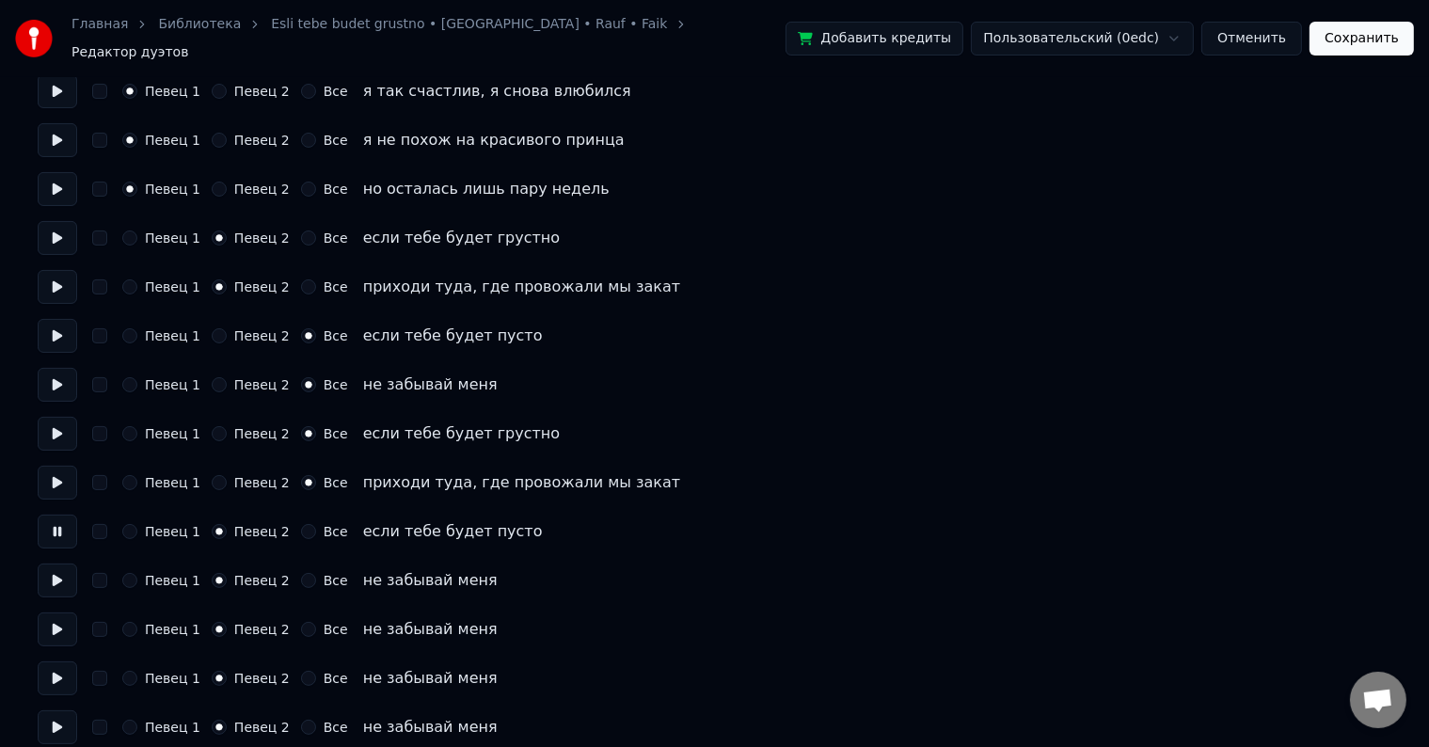
scroll to position [282, 0]
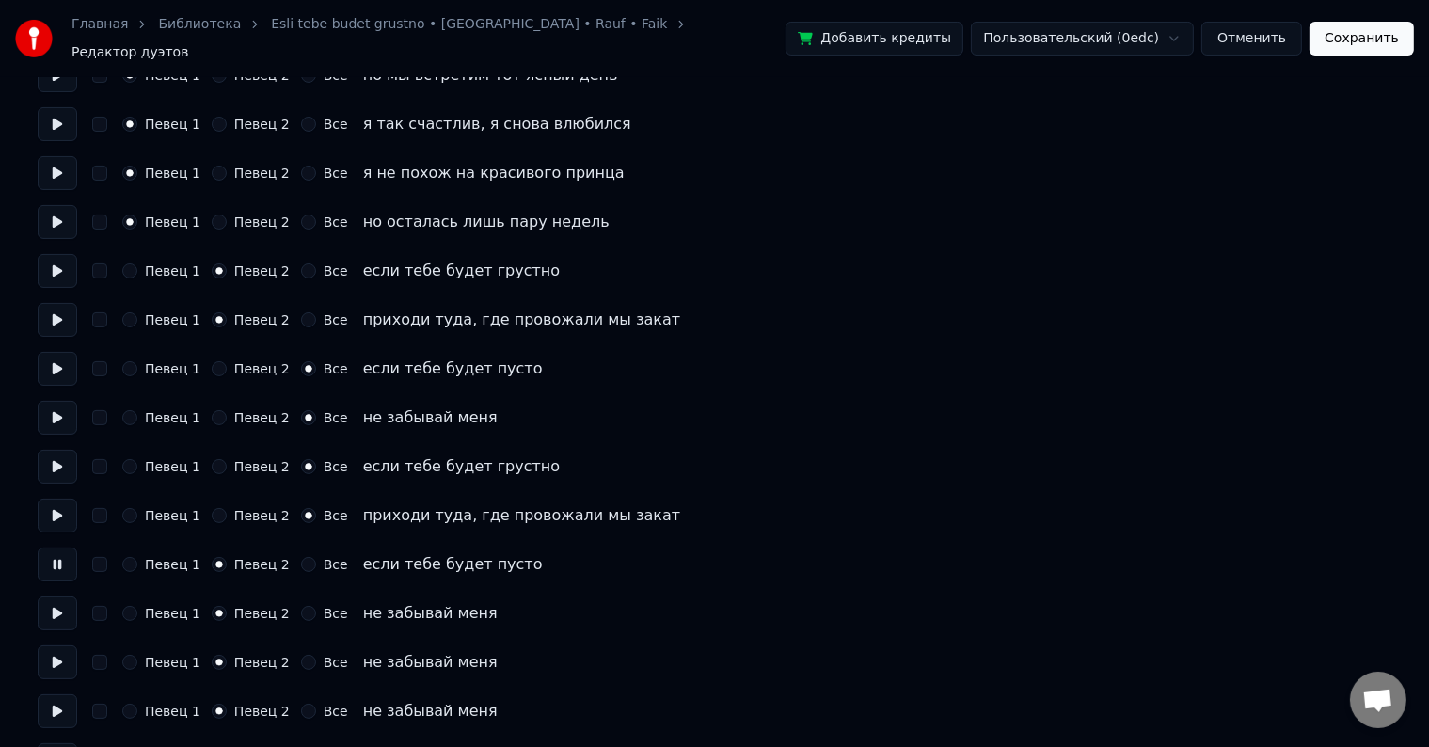
click at [64, 360] on button at bounding box center [58, 369] width 40 height 34
click at [305, 366] on circle "button" at bounding box center [308, 369] width 7 height 7
click at [305, 414] on icon "button" at bounding box center [309, 418] width 8 height 8
click at [301, 413] on button "Все" at bounding box center [308, 417] width 15 height 15
click at [212, 361] on button "Певец 2" at bounding box center [219, 368] width 15 height 15
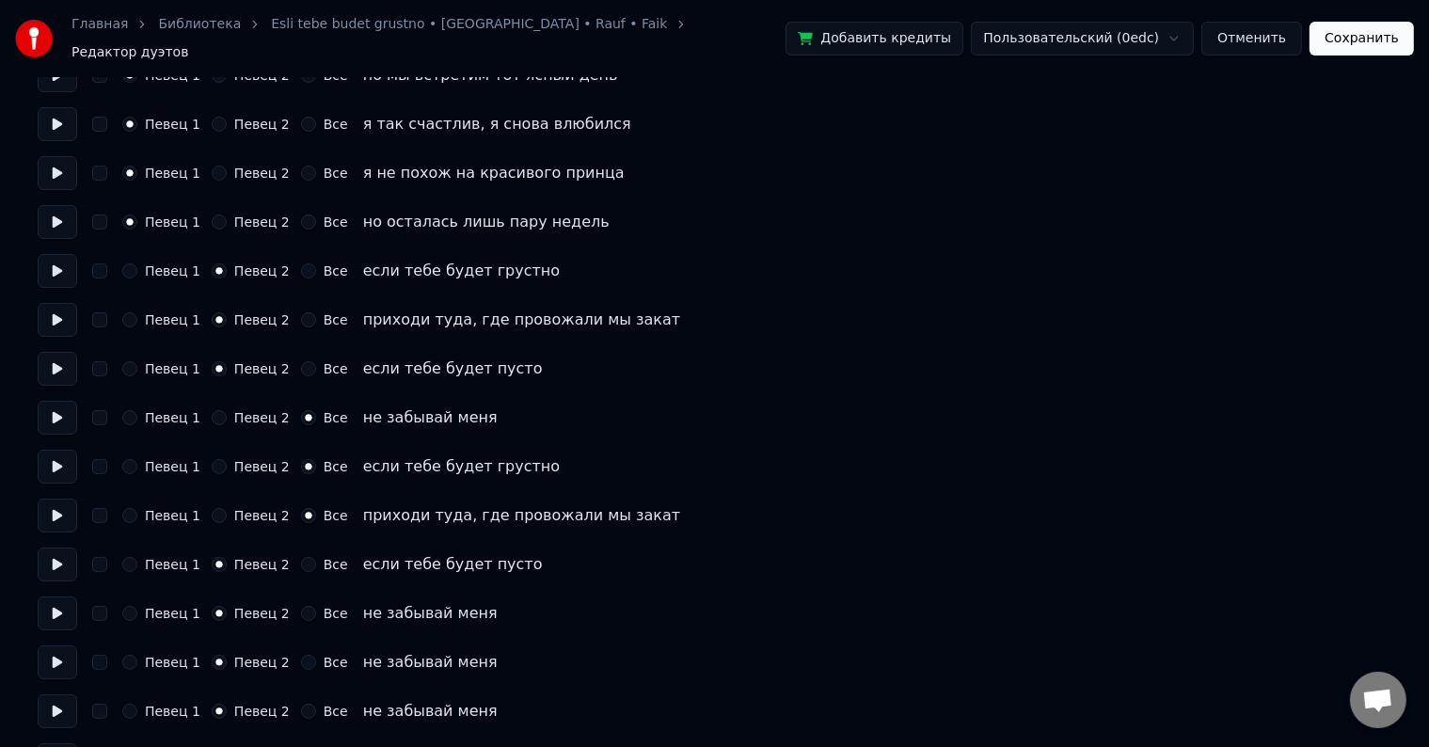
click at [216, 410] on button "Певец 2" at bounding box center [219, 417] width 15 height 15
click at [39, 459] on button at bounding box center [58, 467] width 40 height 34
click at [301, 557] on button "Все" at bounding box center [308, 564] width 15 height 15
click at [301, 606] on button "Все" at bounding box center [308, 613] width 15 height 15
click at [305, 611] on circle "button" at bounding box center [308, 614] width 7 height 7
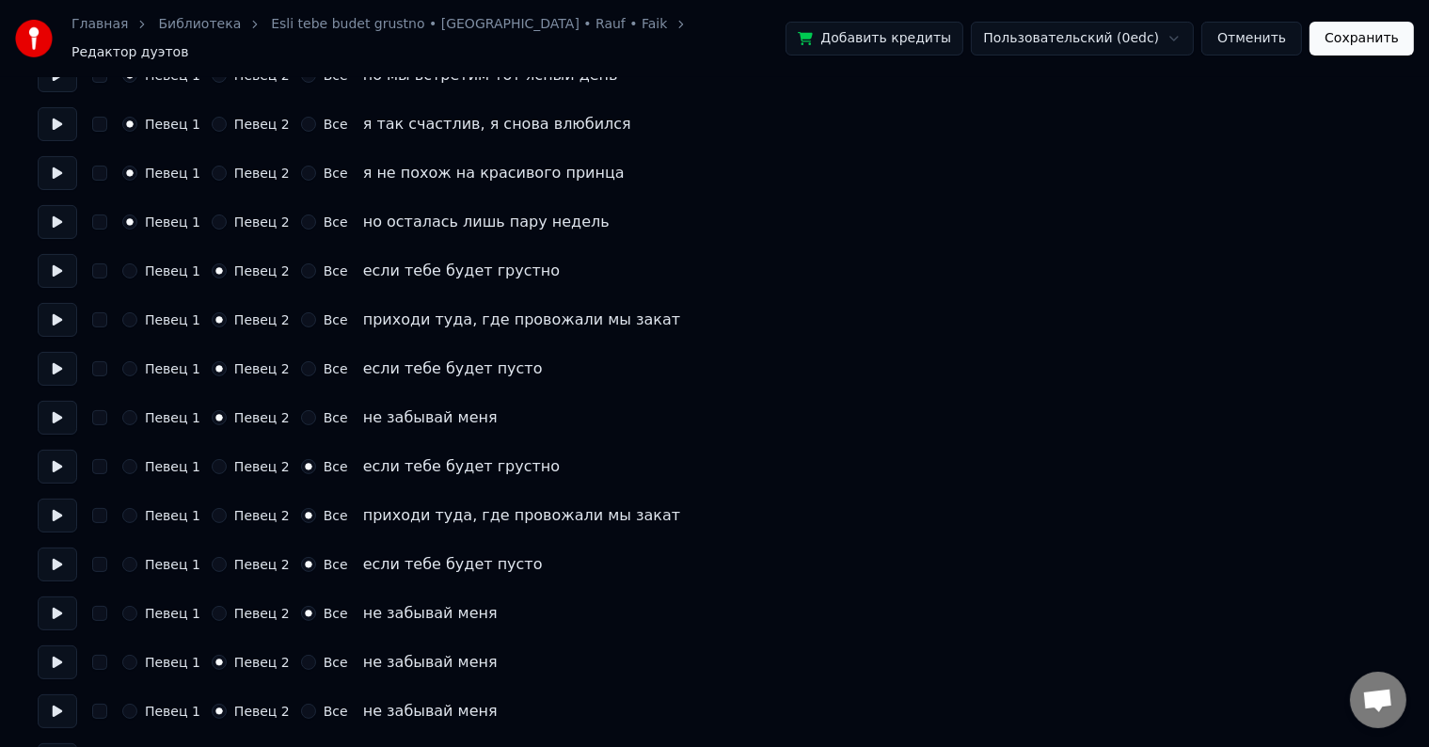
click at [214, 606] on button "Певец 2" at bounding box center [219, 613] width 15 height 15
click at [72, 551] on button at bounding box center [58, 565] width 40 height 34
click at [64, 600] on button at bounding box center [58, 614] width 40 height 34
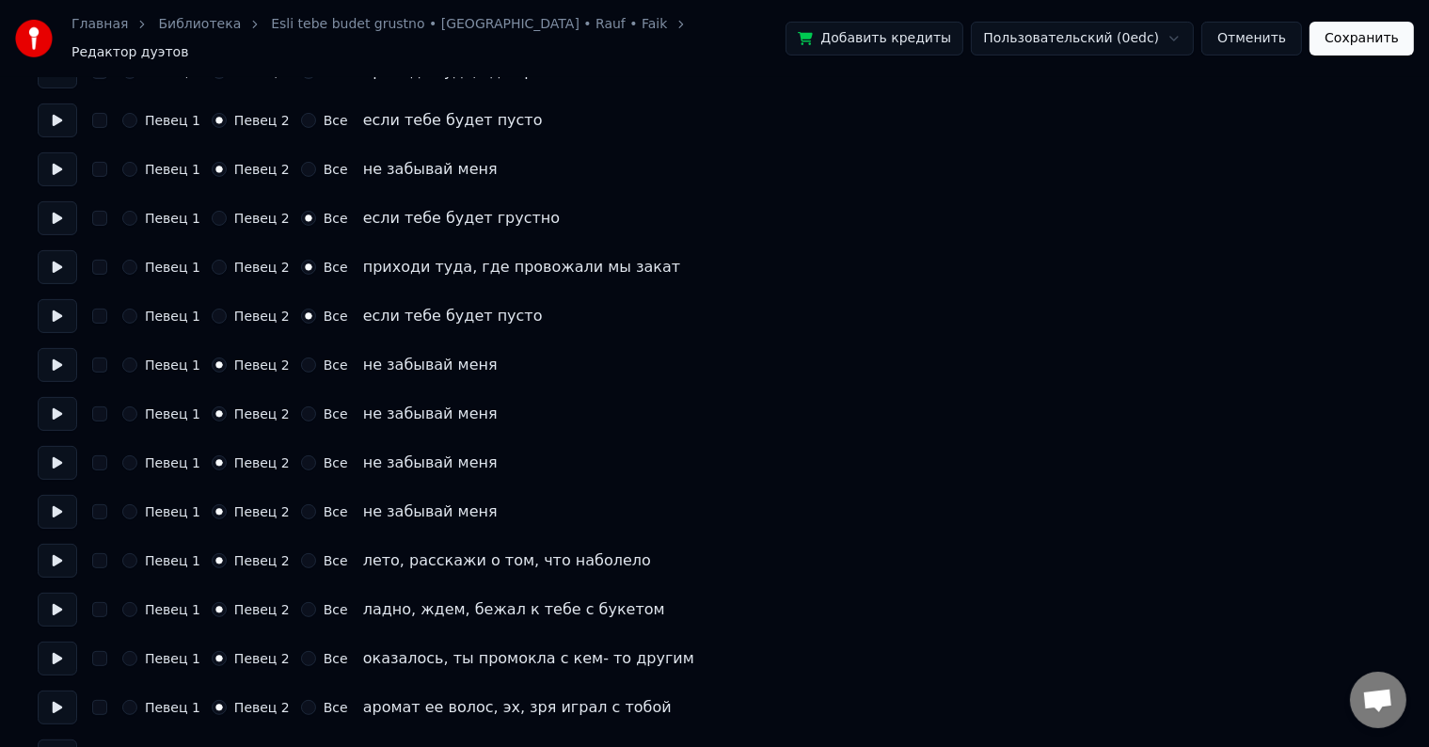
scroll to position [565, 0]
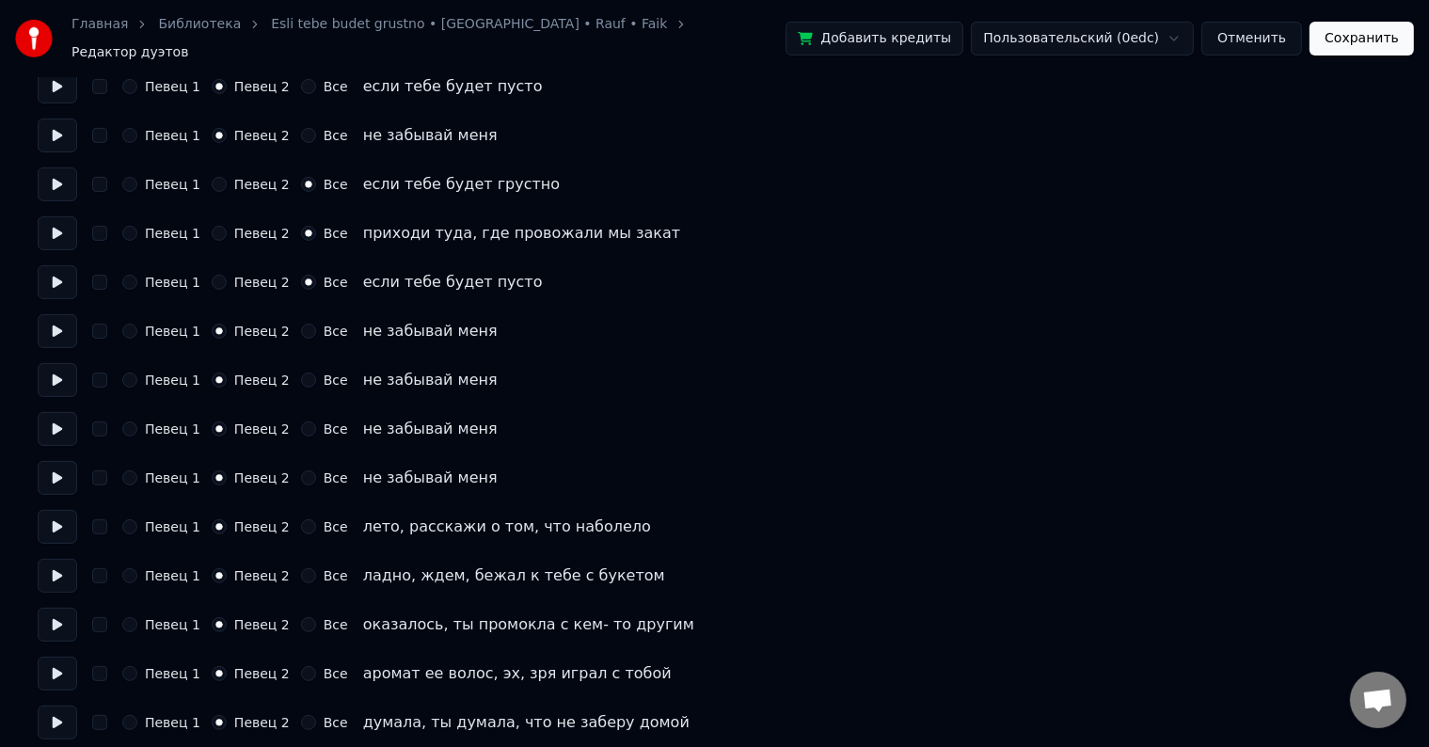
click at [59, 522] on button at bounding box center [58, 527] width 40 height 34
click at [50, 563] on button at bounding box center [58, 576] width 40 height 34
click at [47, 630] on button at bounding box center [58, 625] width 40 height 34
click at [58, 675] on button at bounding box center [58, 674] width 40 height 34
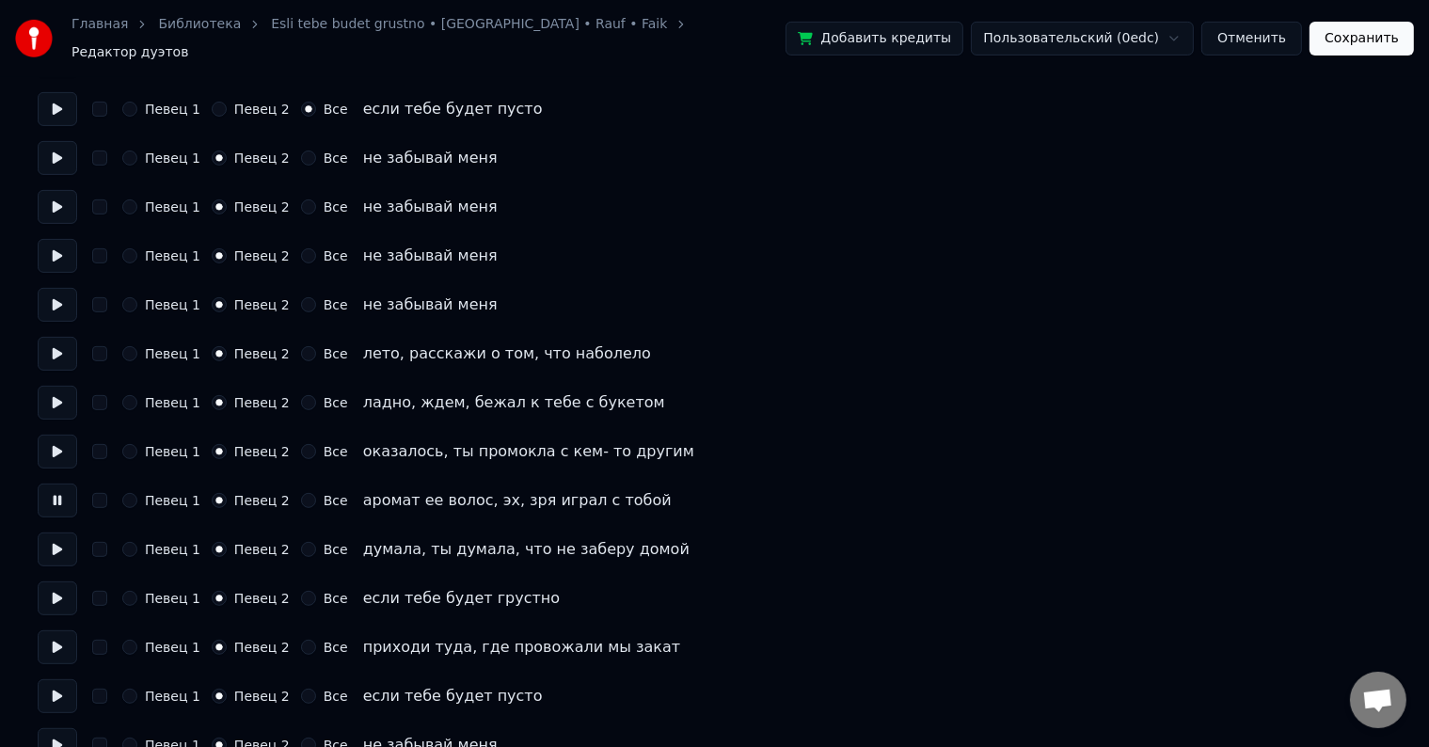
scroll to position [753, 0]
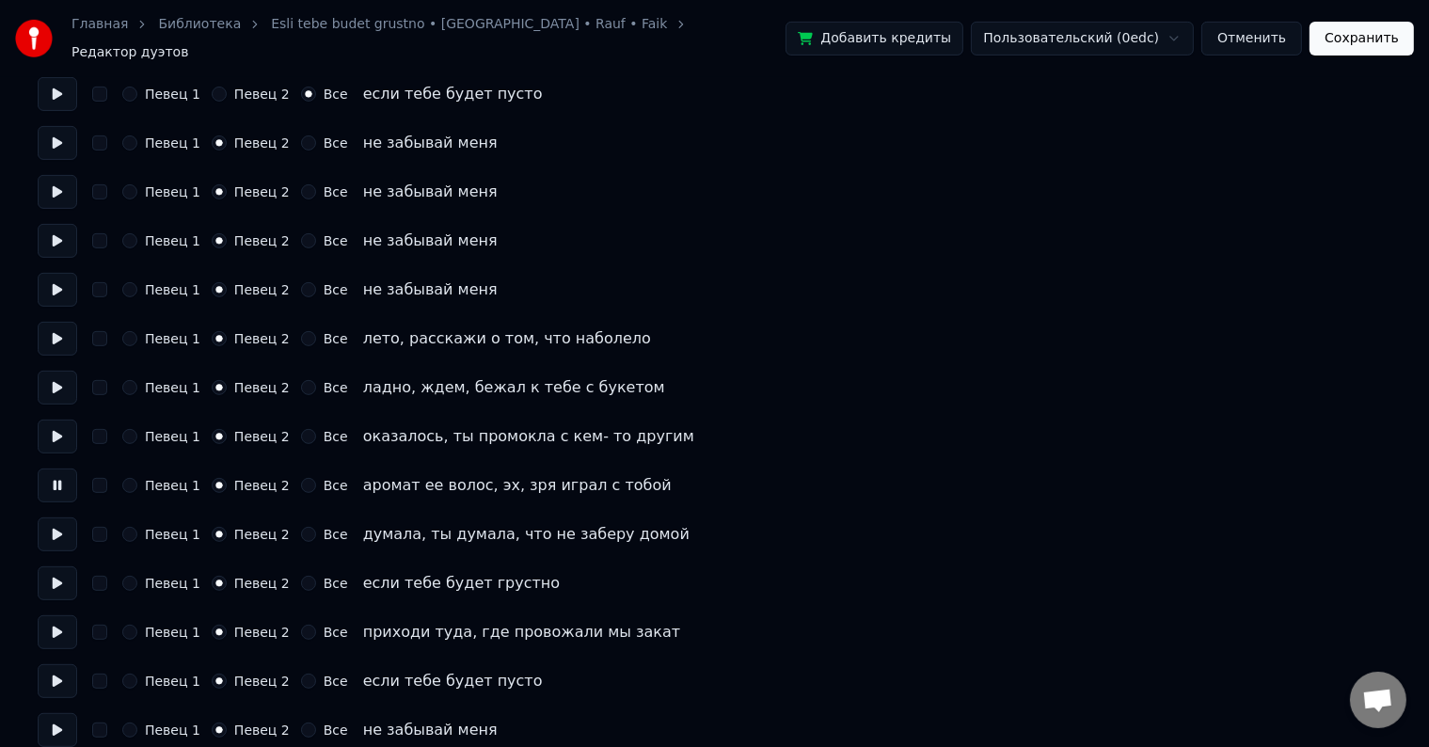
click at [60, 575] on button at bounding box center [58, 584] width 40 height 34
click at [61, 619] on button at bounding box center [58, 632] width 40 height 34
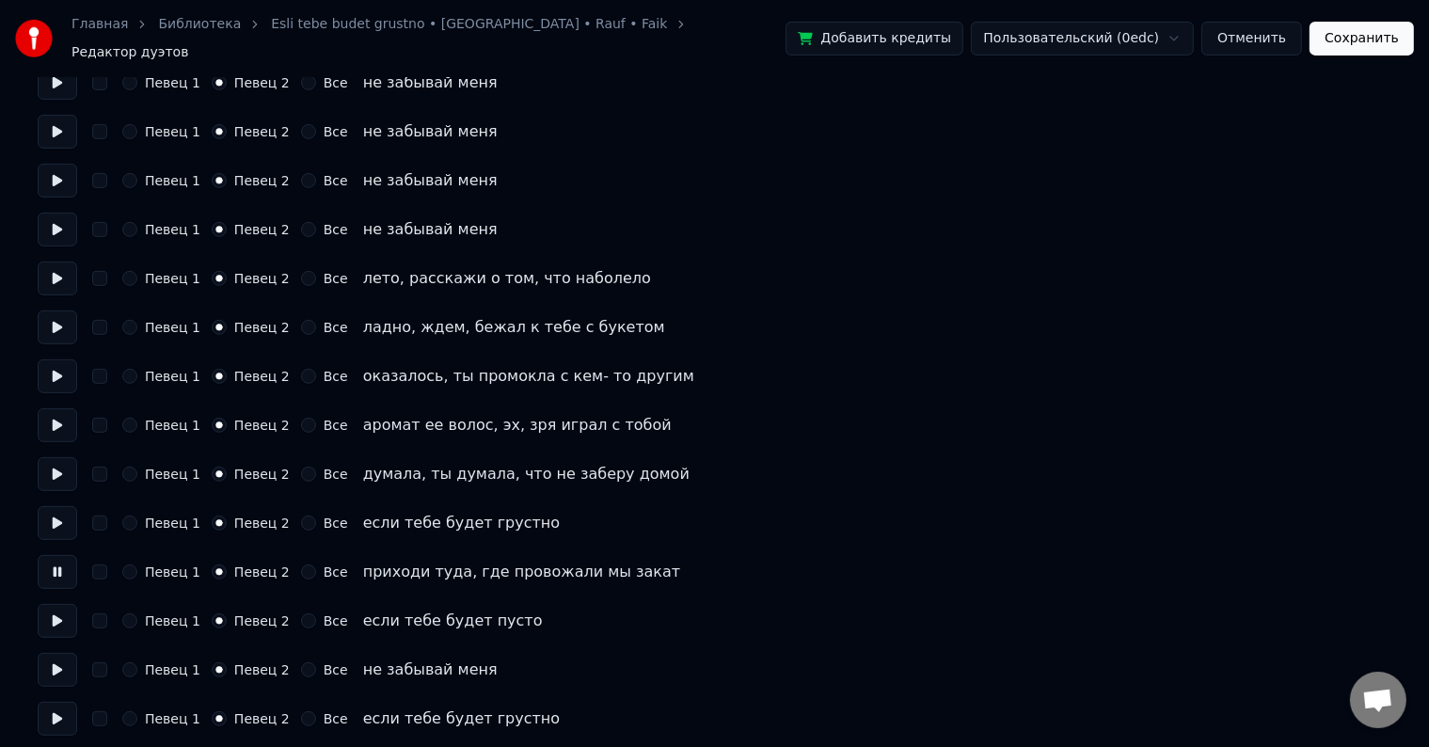
scroll to position [847, 0]
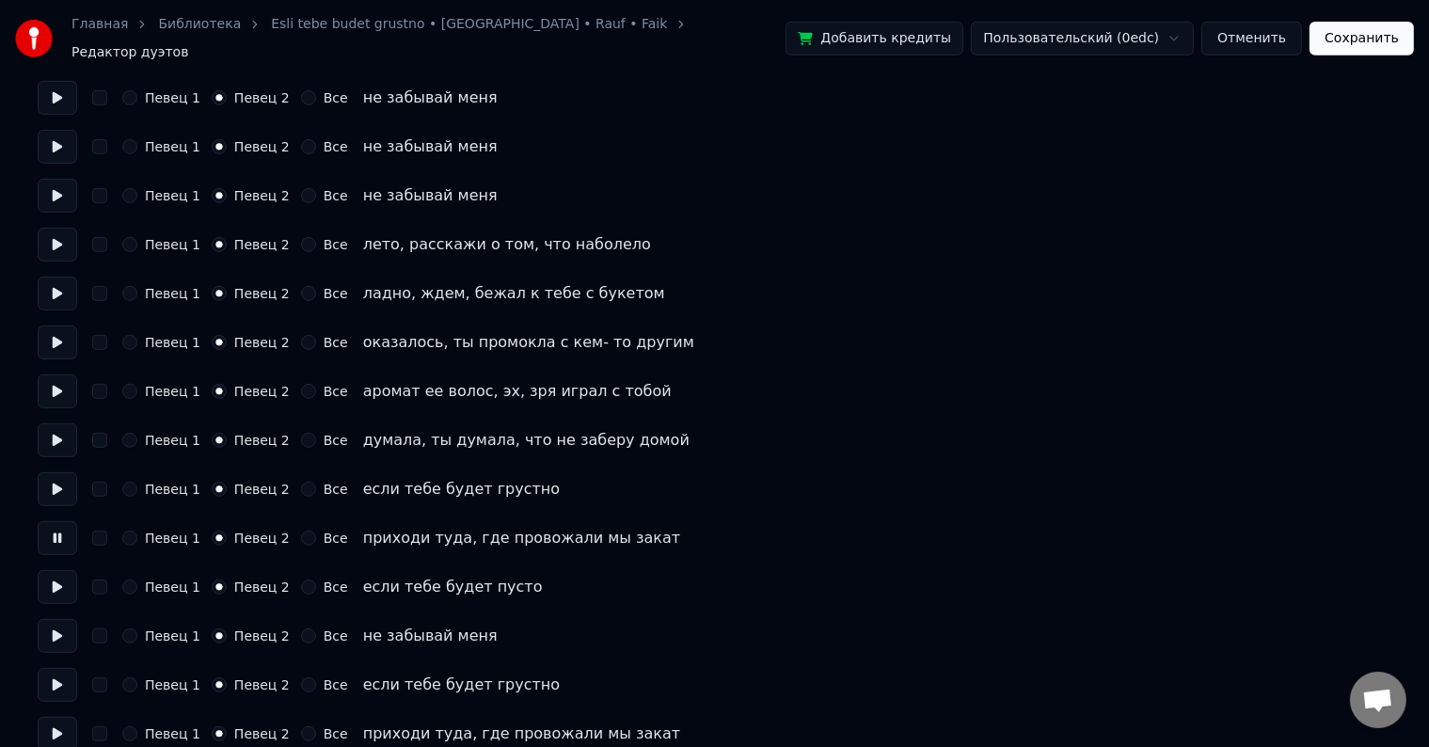
click at [60, 580] on button at bounding box center [58, 587] width 40 height 34
click at [54, 623] on button at bounding box center [58, 636] width 40 height 34
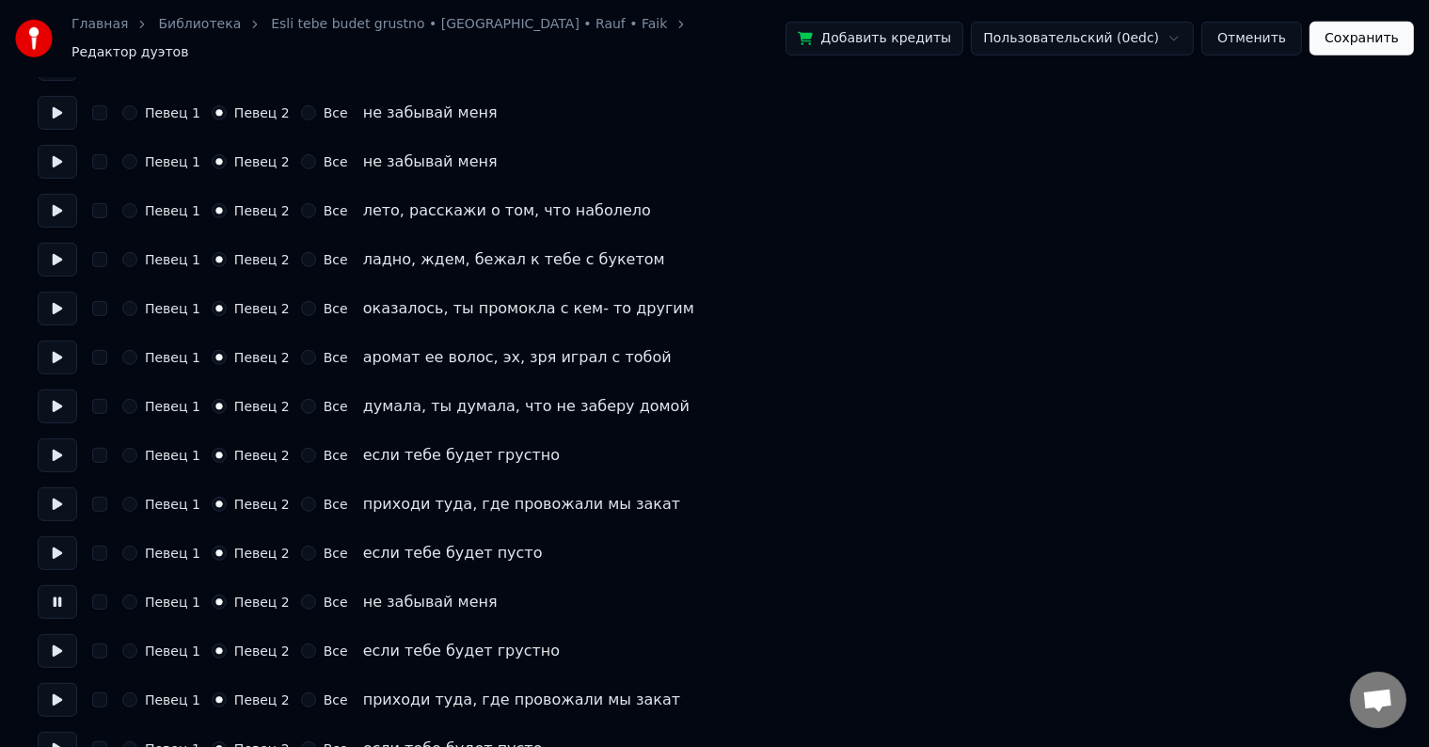
scroll to position [941, 0]
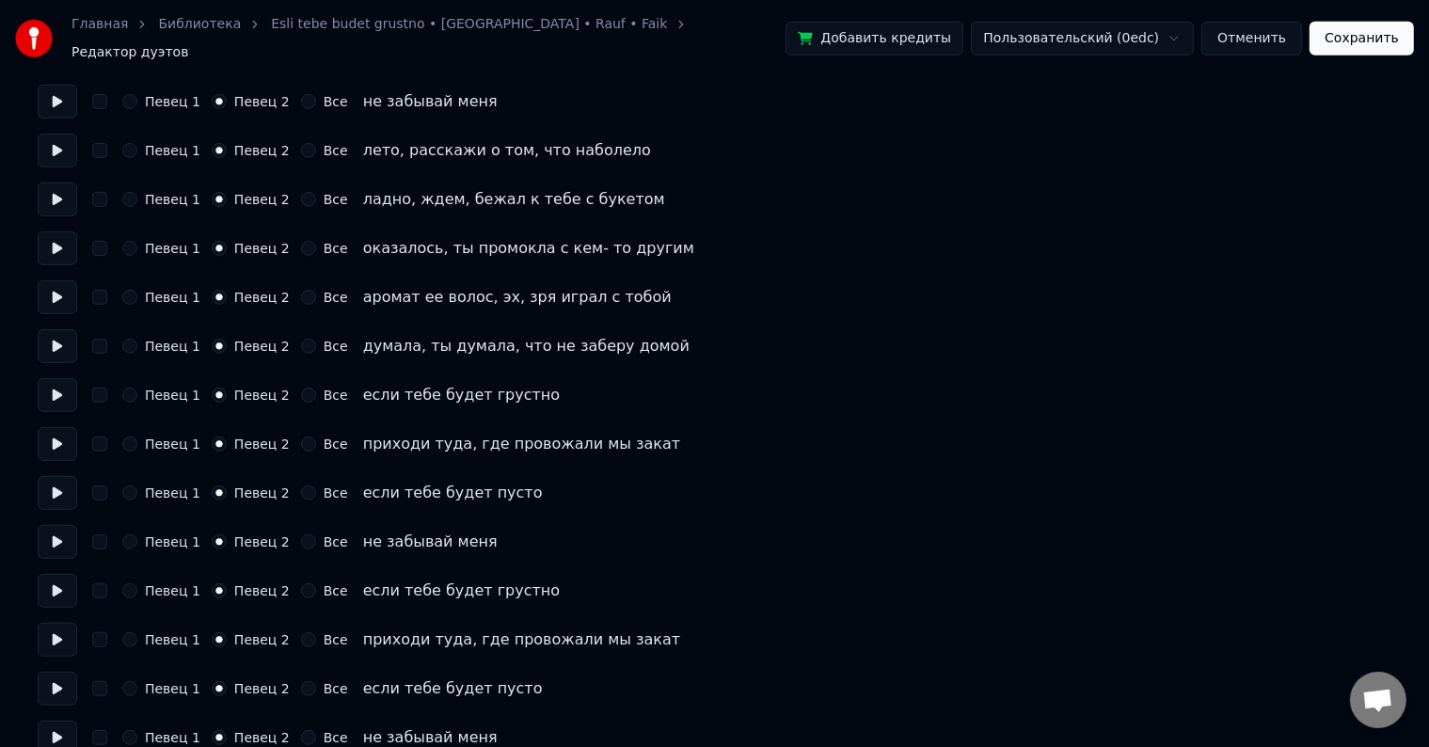
click at [60, 583] on button at bounding box center [58, 591] width 40 height 34
click at [301, 583] on button "Все" at bounding box center [308, 590] width 15 height 15
click at [301, 632] on button "Все" at bounding box center [308, 639] width 15 height 15
click at [50, 677] on button at bounding box center [58, 689] width 40 height 34
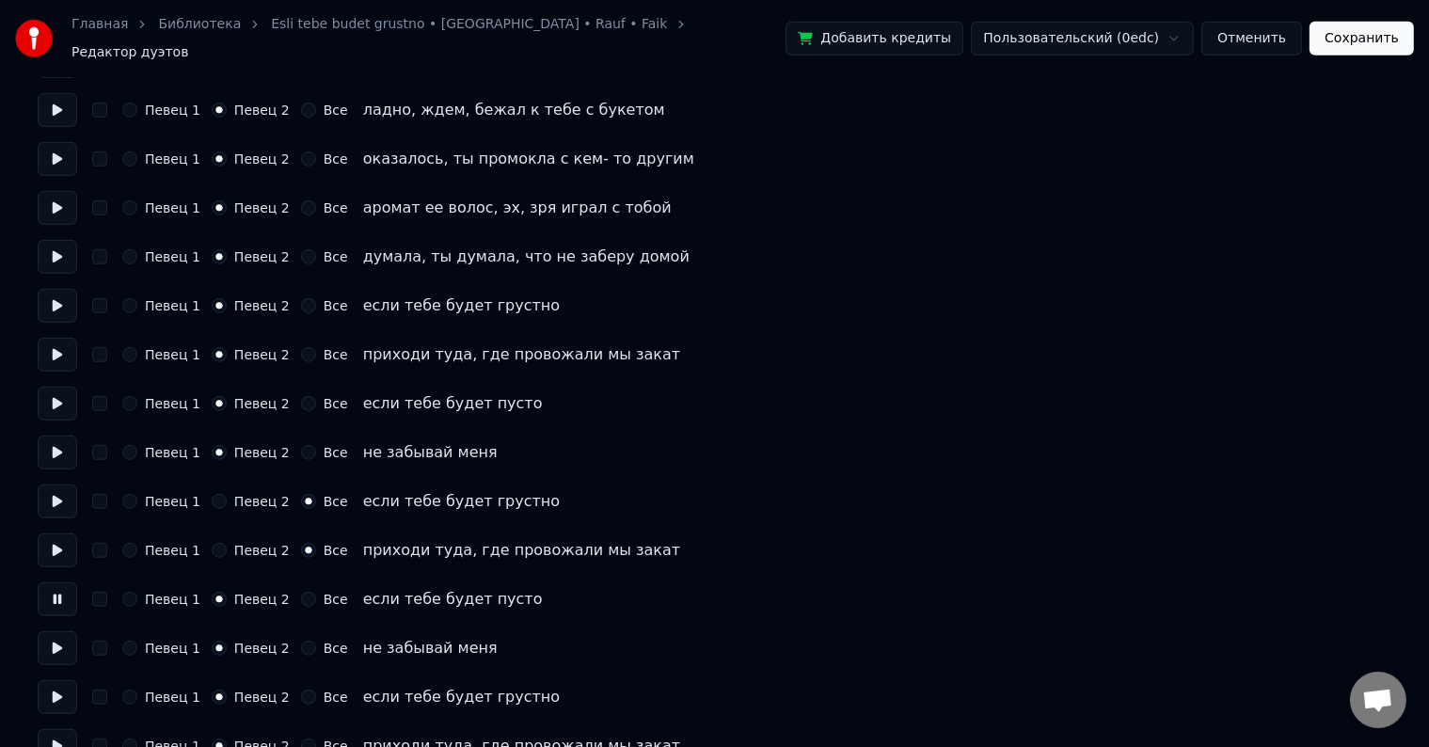
scroll to position [1035, 0]
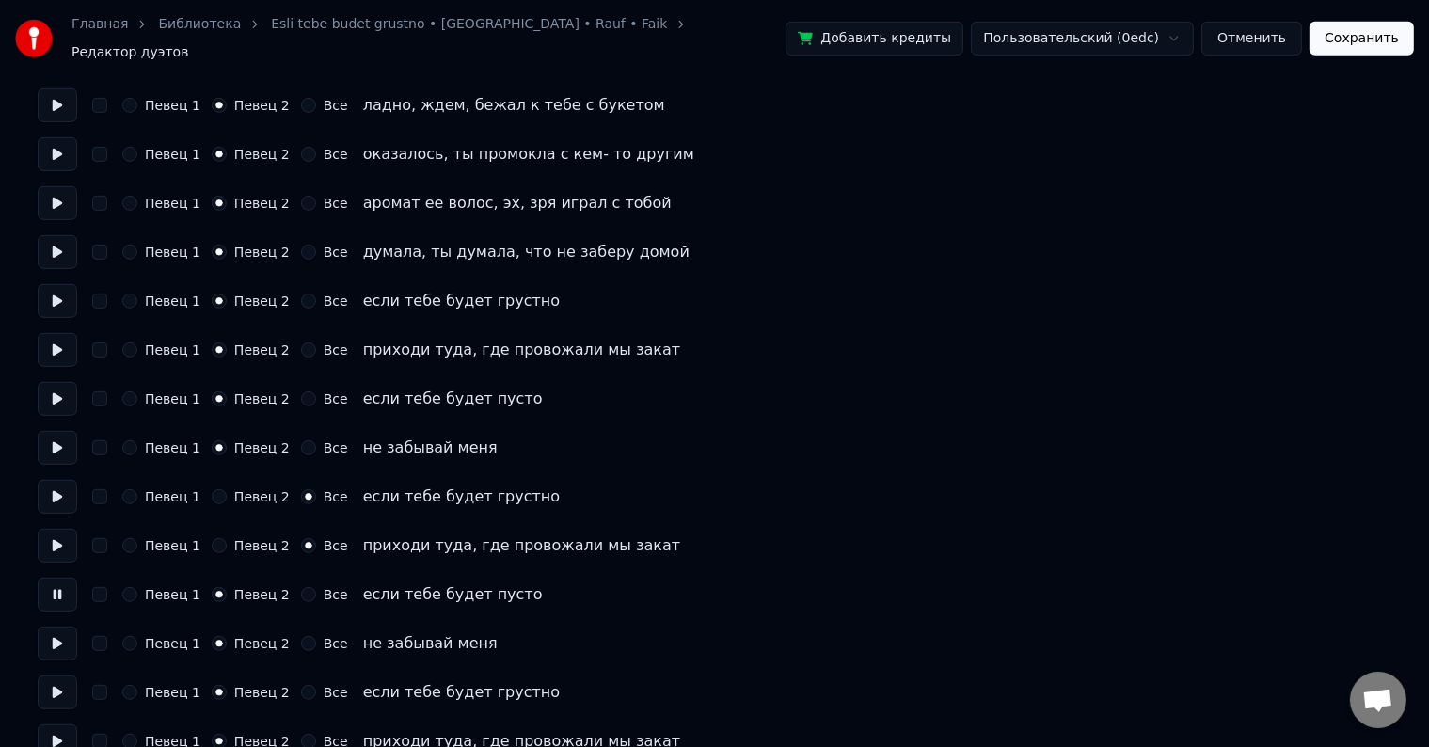
click at [301, 587] on button "Все" at bounding box center [308, 594] width 15 height 15
click at [301, 636] on button "Все" at bounding box center [308, 643] width 15 height 15
click at [56, 685] on button at bounding box center [58, 693] width 40 height 34
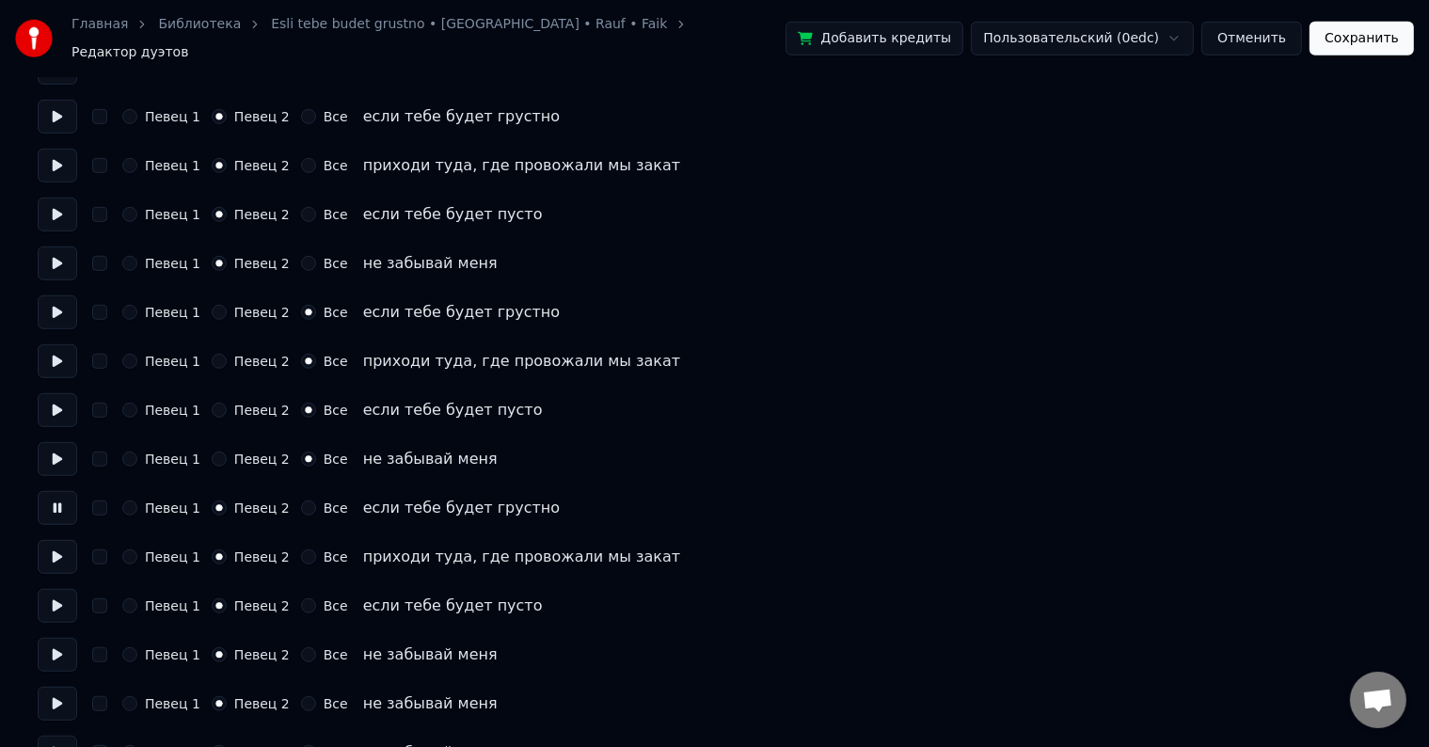
scroll to position [1223, 0]
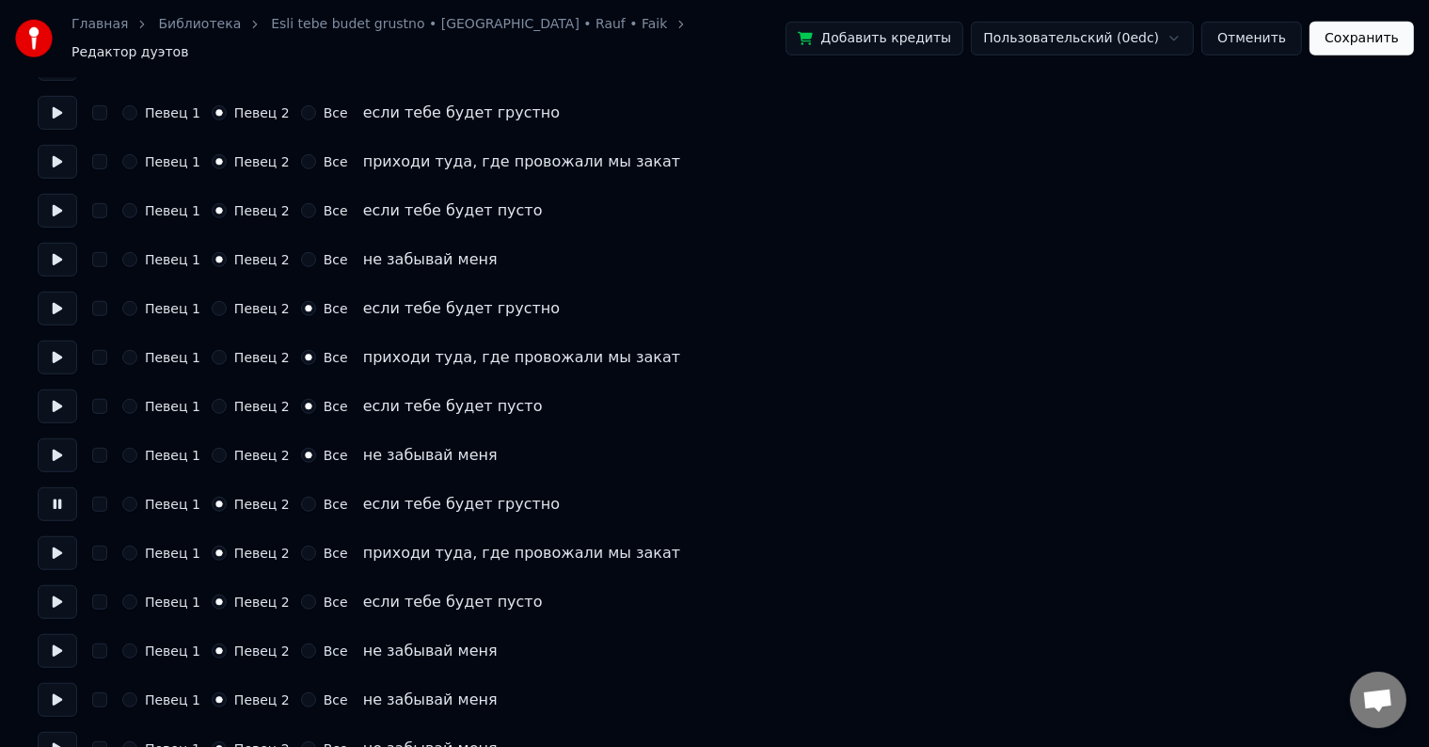
click at [301, 497] on button "Все" at bounding box center [308, 504] width 15 height 15
click at [301, 547] on button "Все" at bounding box center [308, 553] width 15 height 15
click at [306, 597] on div "Все" at bounding box center [324, 602] width 47 height 15
click at [60, 590] on button at bounding box center [58, 602] width 40 height 34
click at [301, 595] on button "Все" at bounding box center [308, 602] width 15 height 15
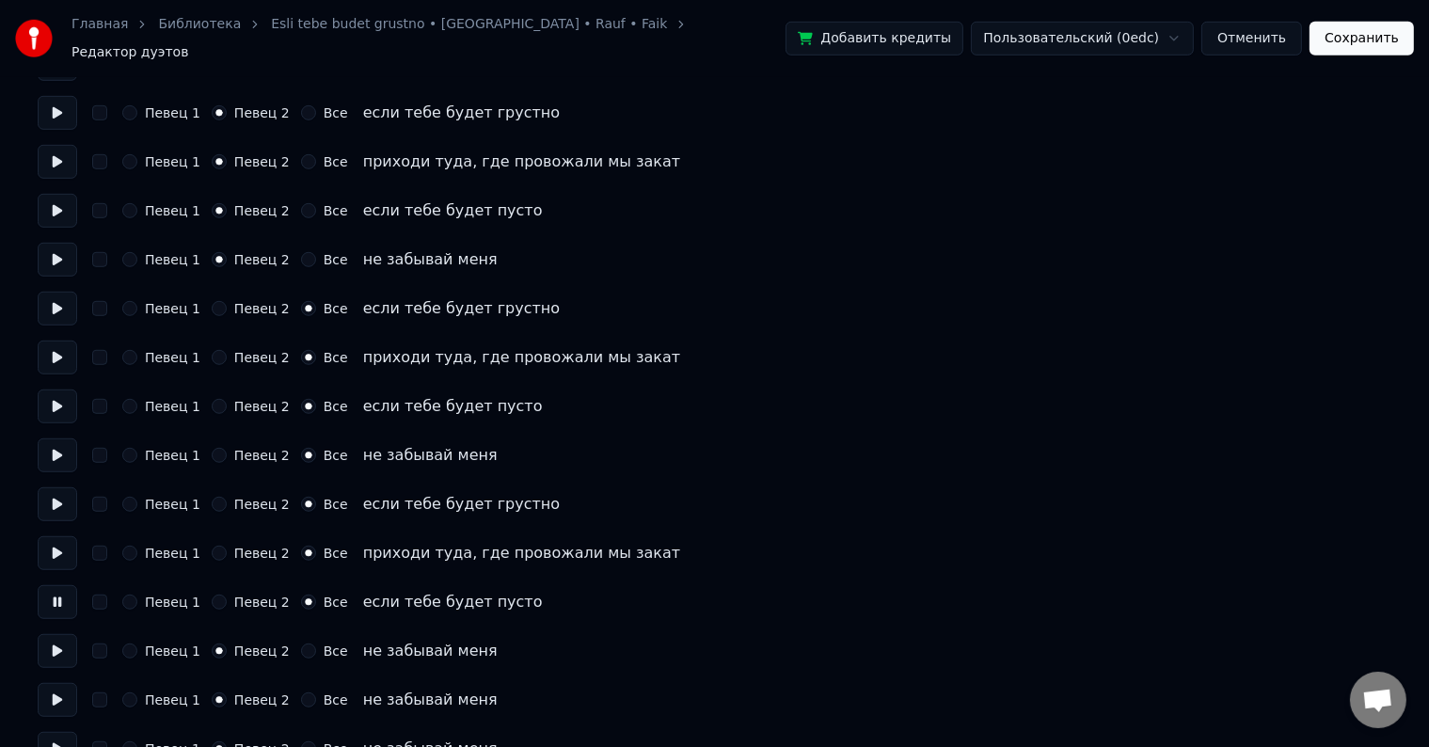
click at [64, 644] on button at bounding box center [58, 651] width 40 height 34
click at [301, 644] on button "Все" at bounding box center [308, 651] width 15 height 15
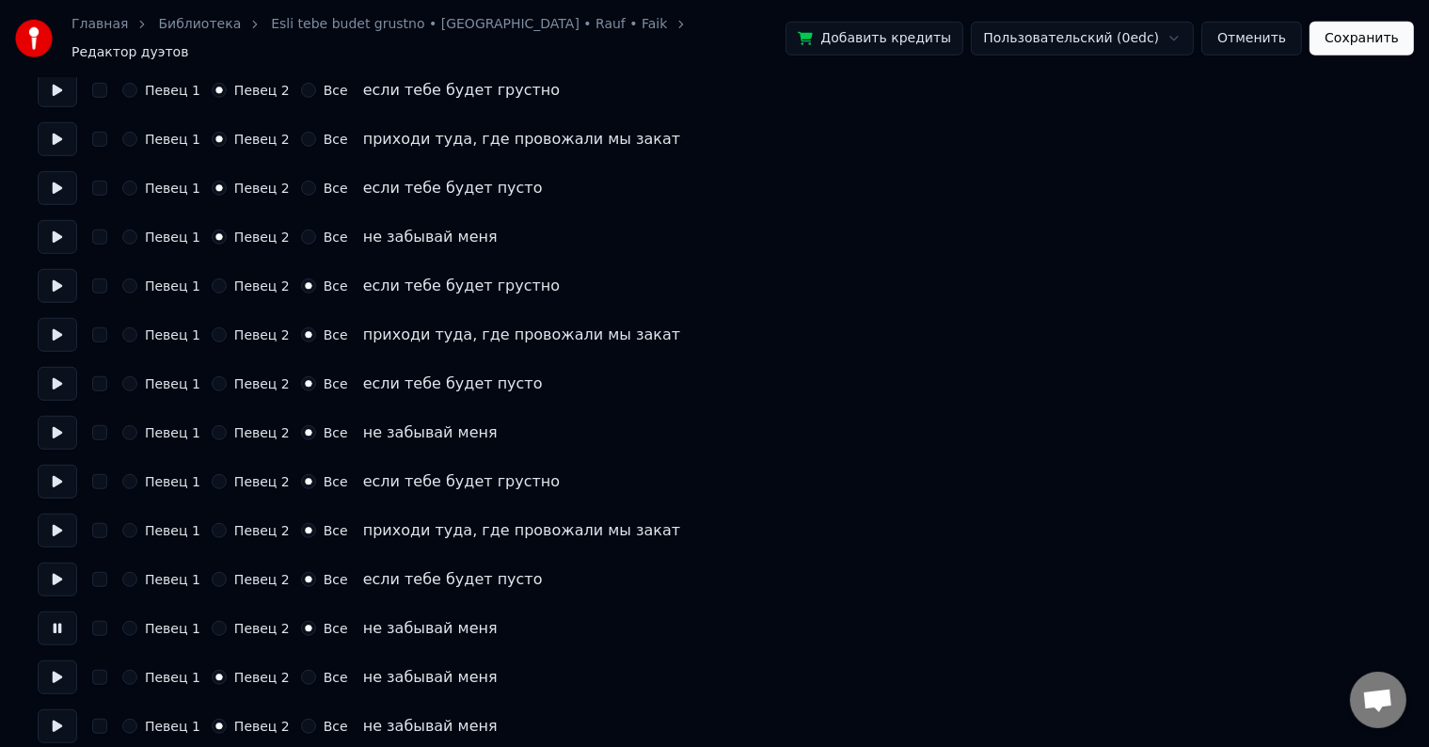
scroll to position [1317, 0]
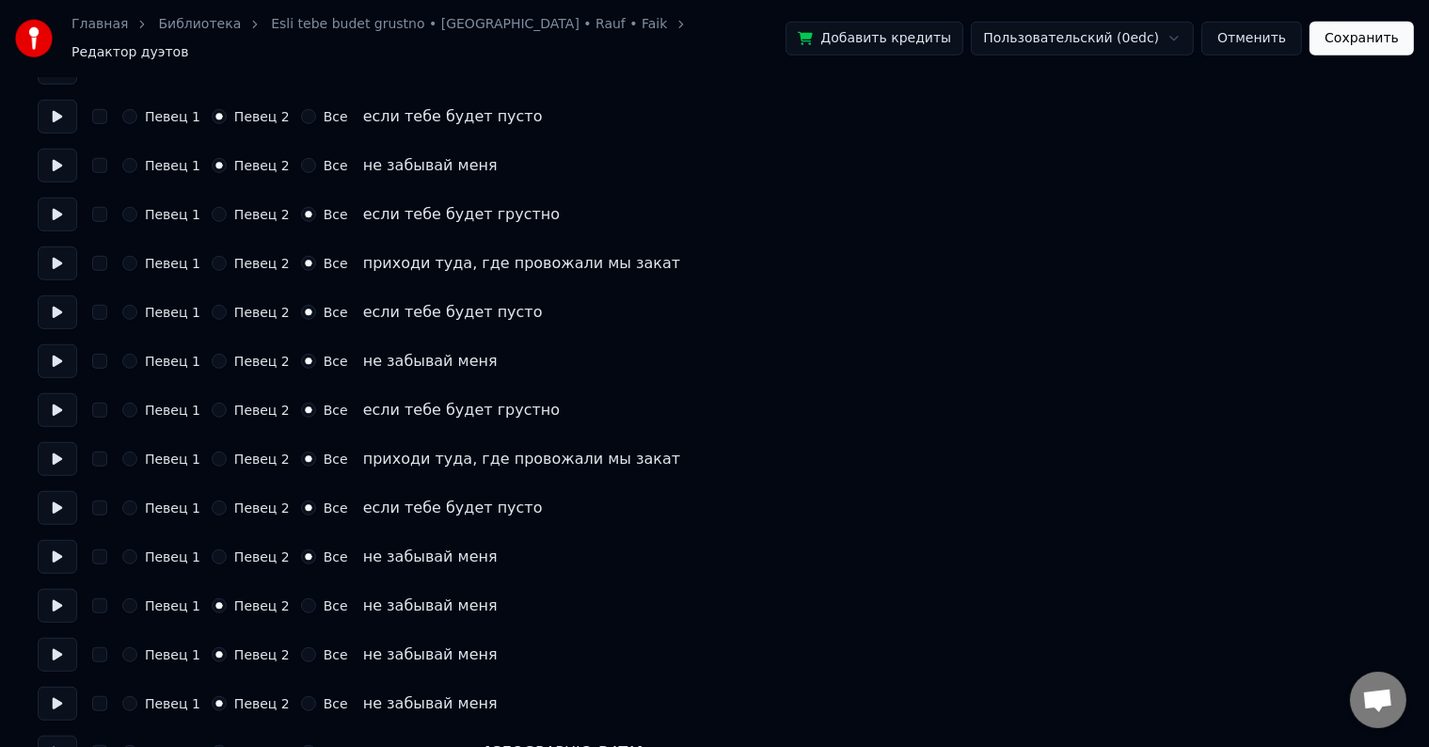
click at [45, 602] on button at bounding box center [58, 606] width 40 height 34
click at [301, 599] on button "Все" at bounding box center [308, 606] width 15 height 15
click at [64, 648] on button at bounding box center [58, 655] width 40 height 34
click at [301, 647] on button "Все" at bounding box center [308, 654] width 15 height 15
click at [56, 693] on button at bounding box center [58, 704] width 40 height 34
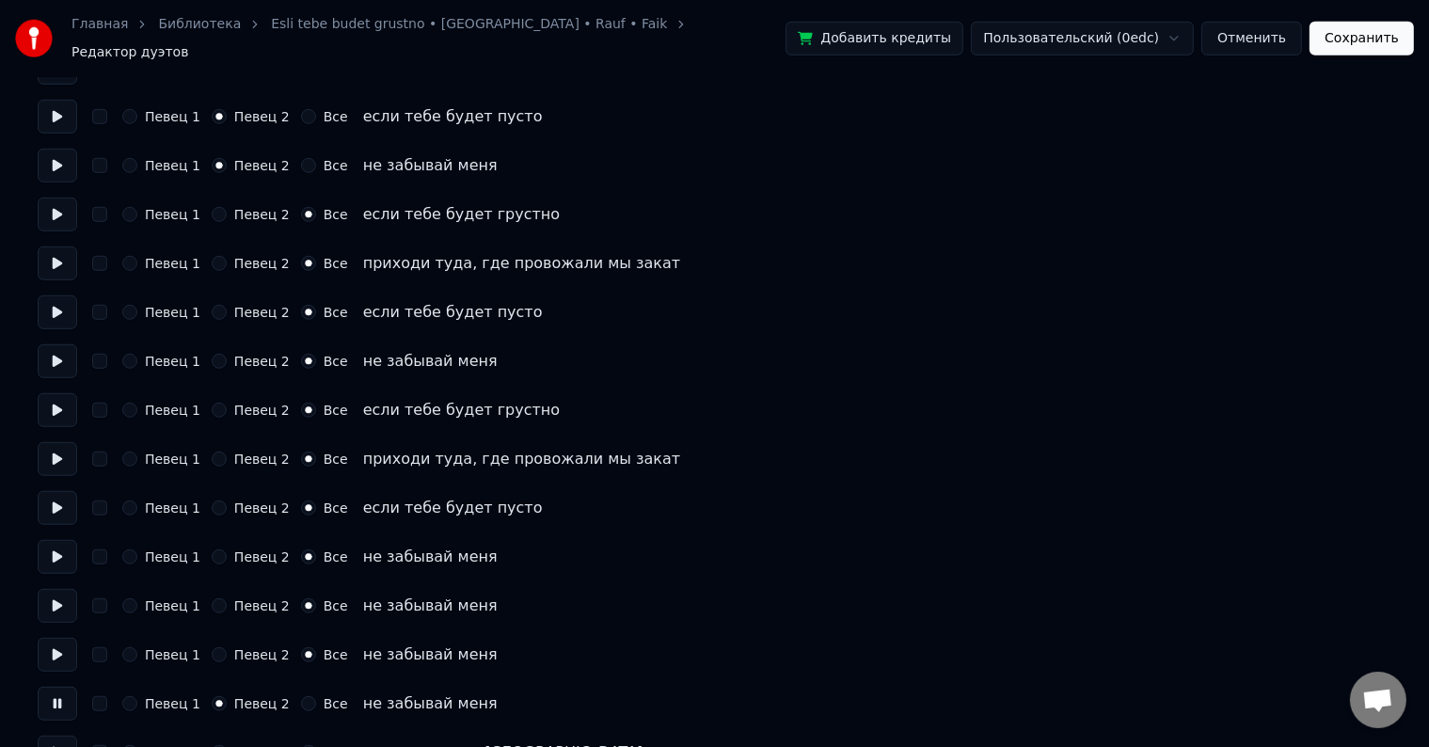
click at [301, 696] on button "Все" at bounding box center [308, 703] width 15 height 15
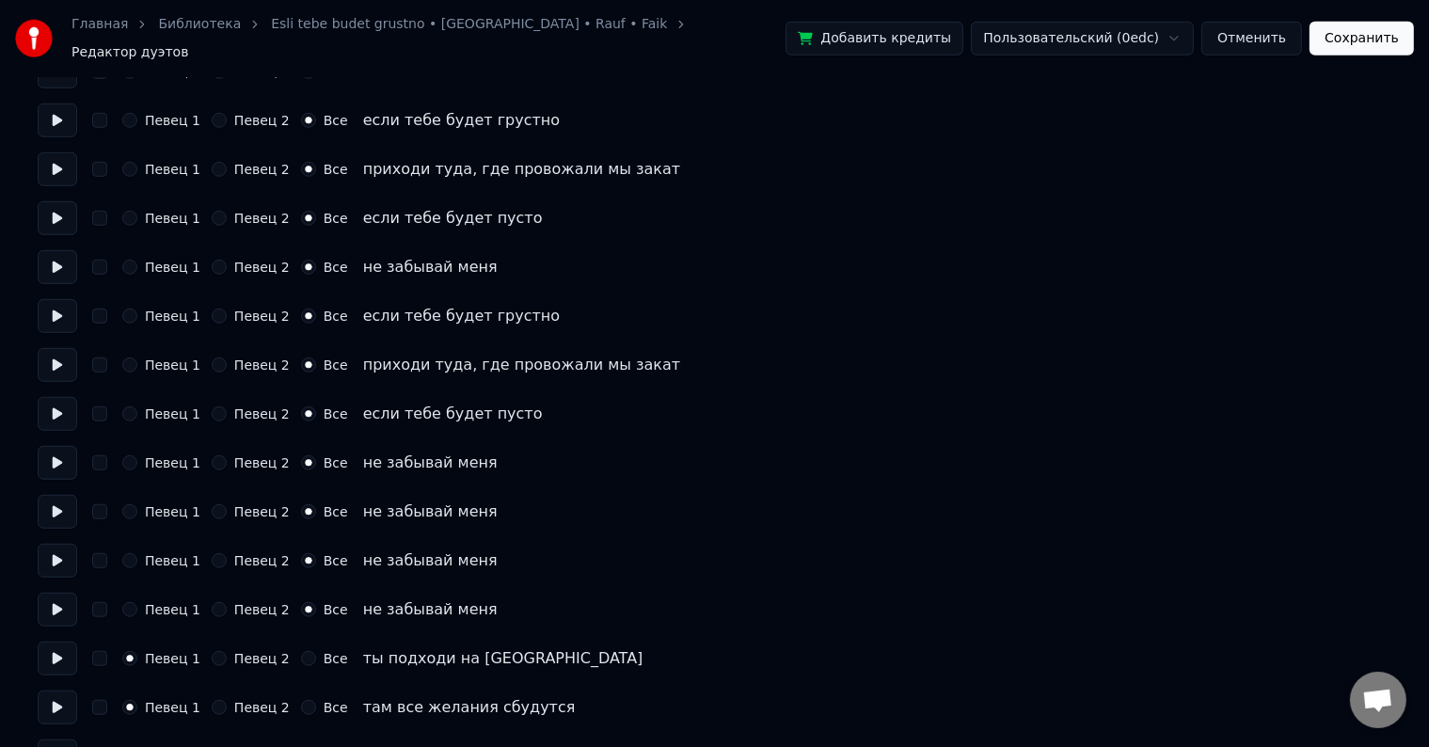
click at [64, 651] on button at bounding box center [58, 659] width 40 height 34
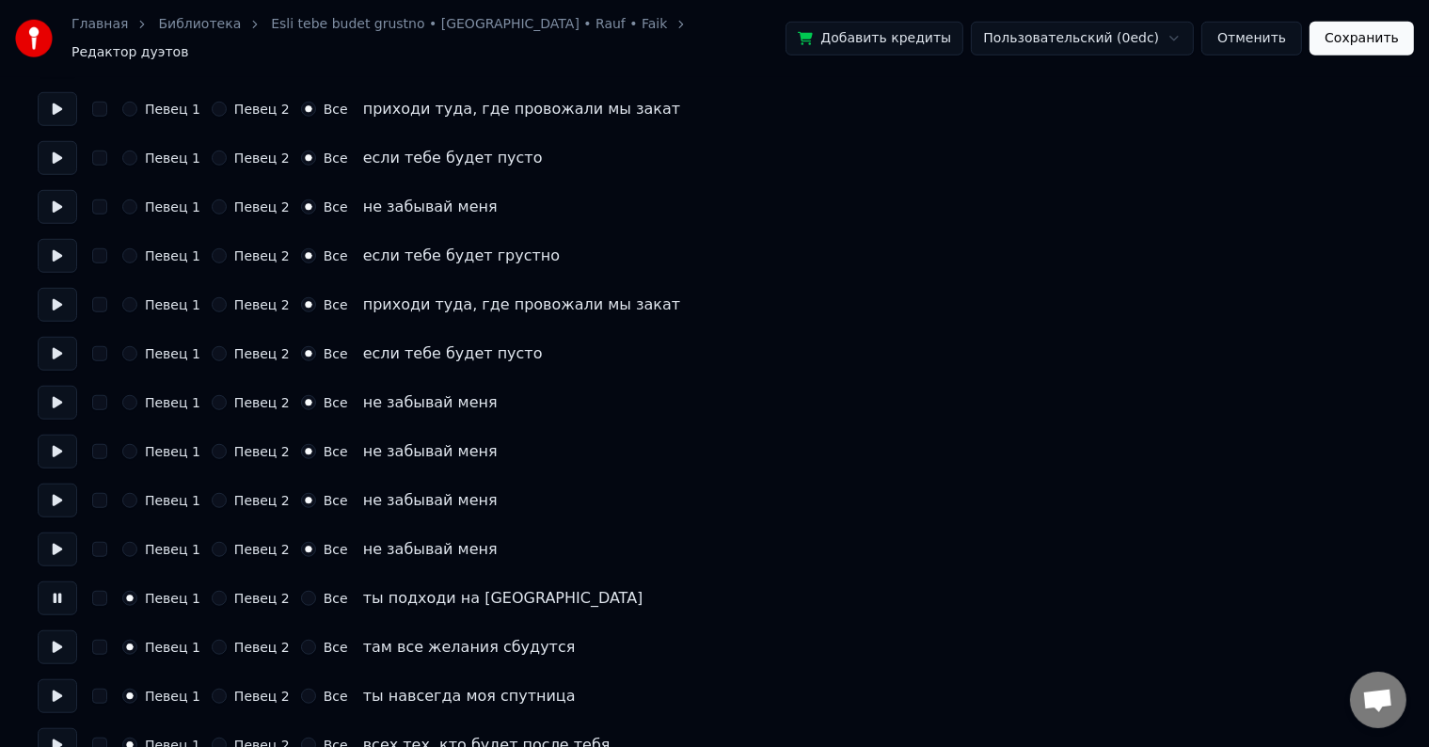
scroll to position [1506, 0]
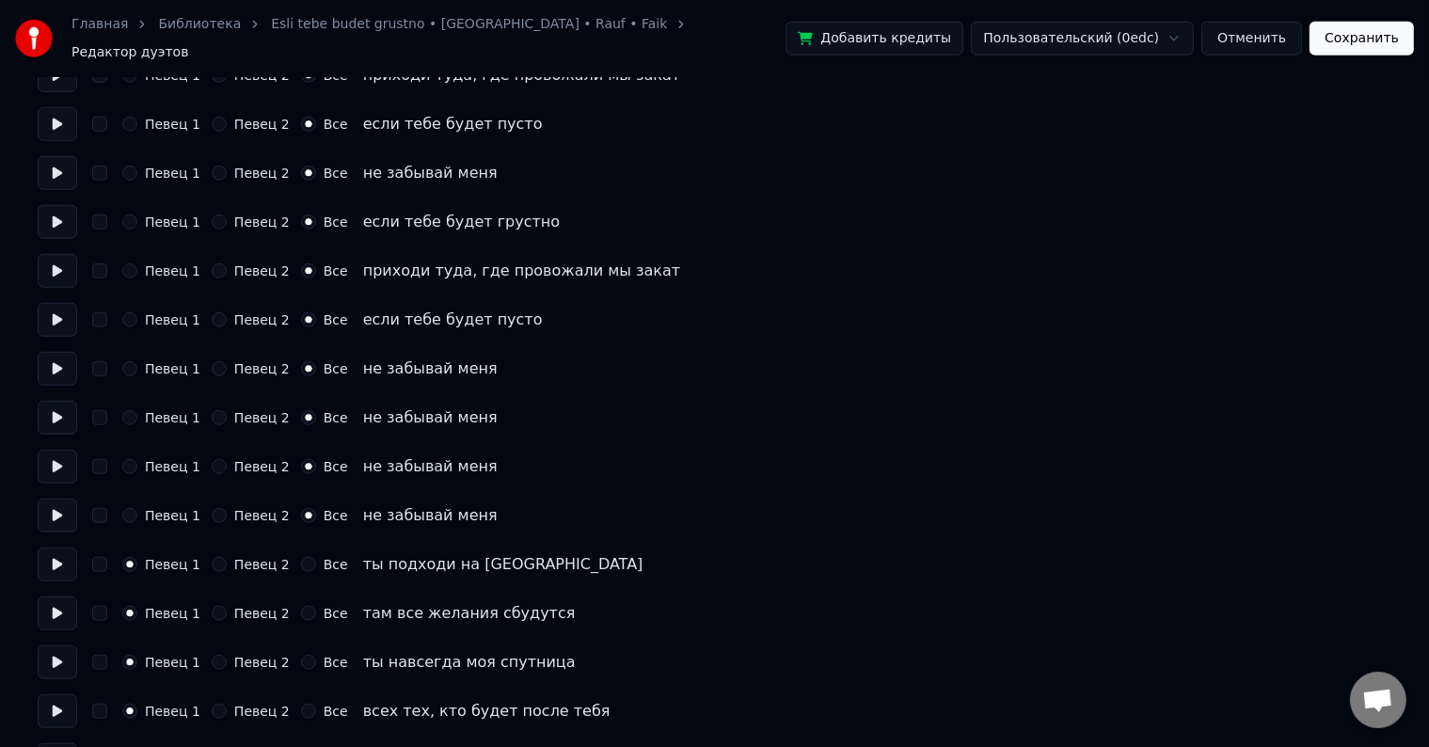
click at [1349, 33] on button "Сохранить" at bounding box center [1362, 39] width 104 height 34
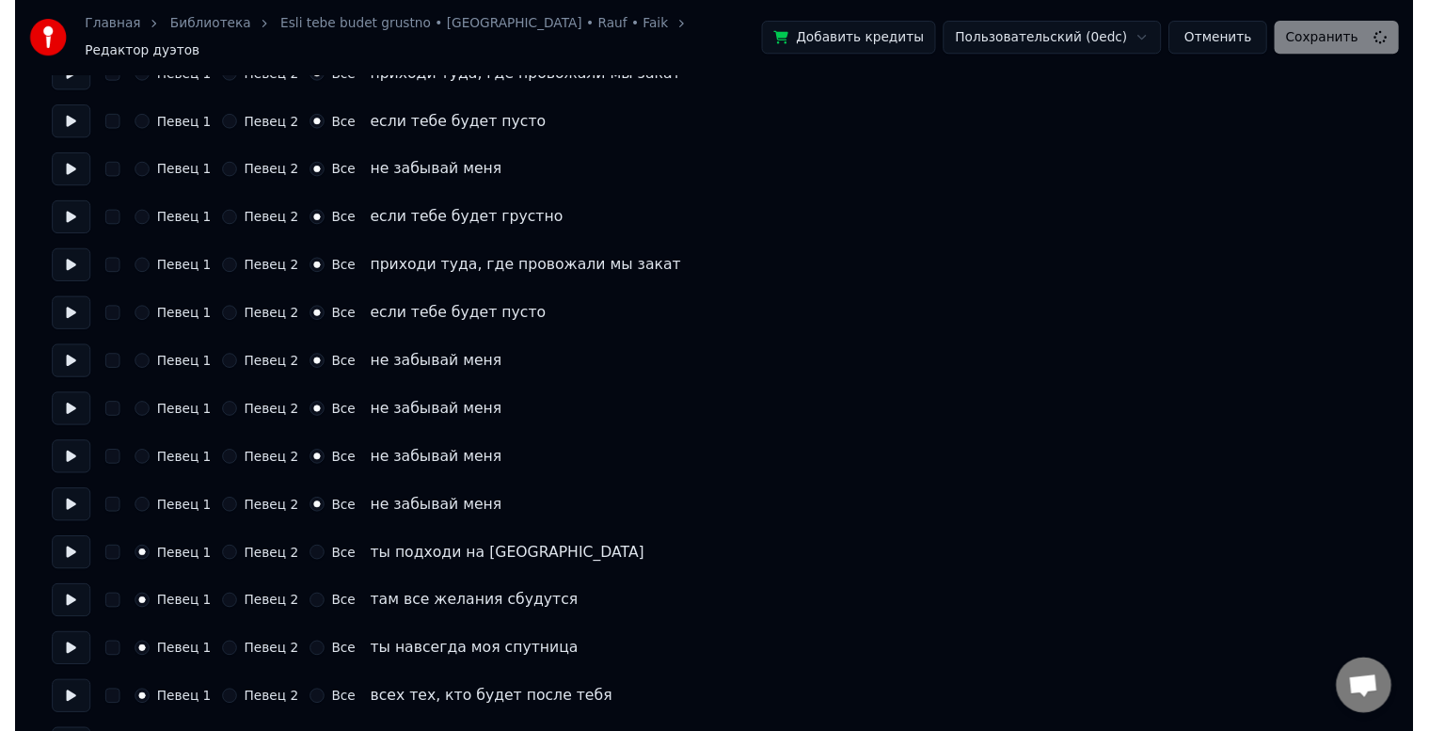
scroll to position [34, 0]
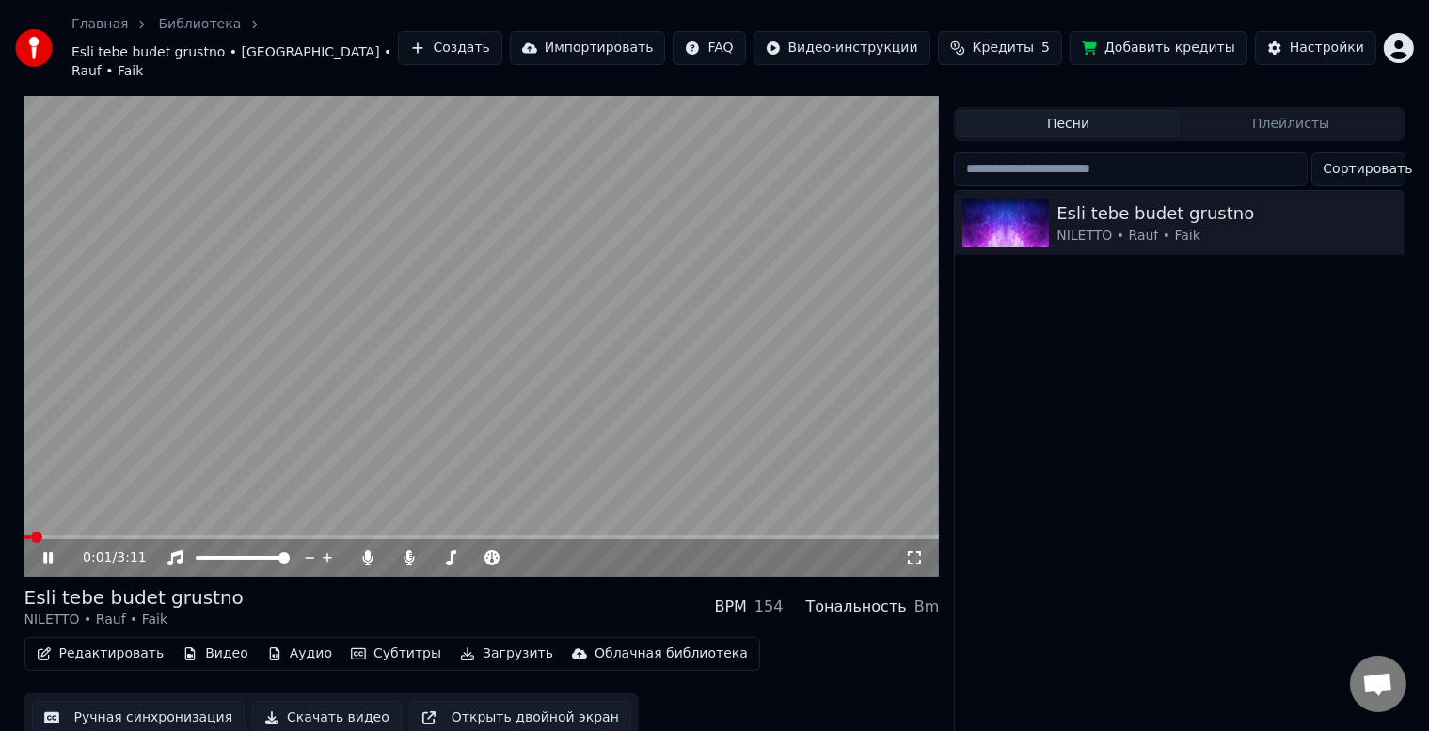
click at [124, 535] on span at bounding box center [482, 537] width 916 height 4
click at [208, 535] on span at bounding box center [482, 537] width 916 height 4
click at [276, 535] on span at bounding box center [482, 537] width 916 height 4
click at [310, 535] on span at bounding box center [482, 537] width 916 height 4
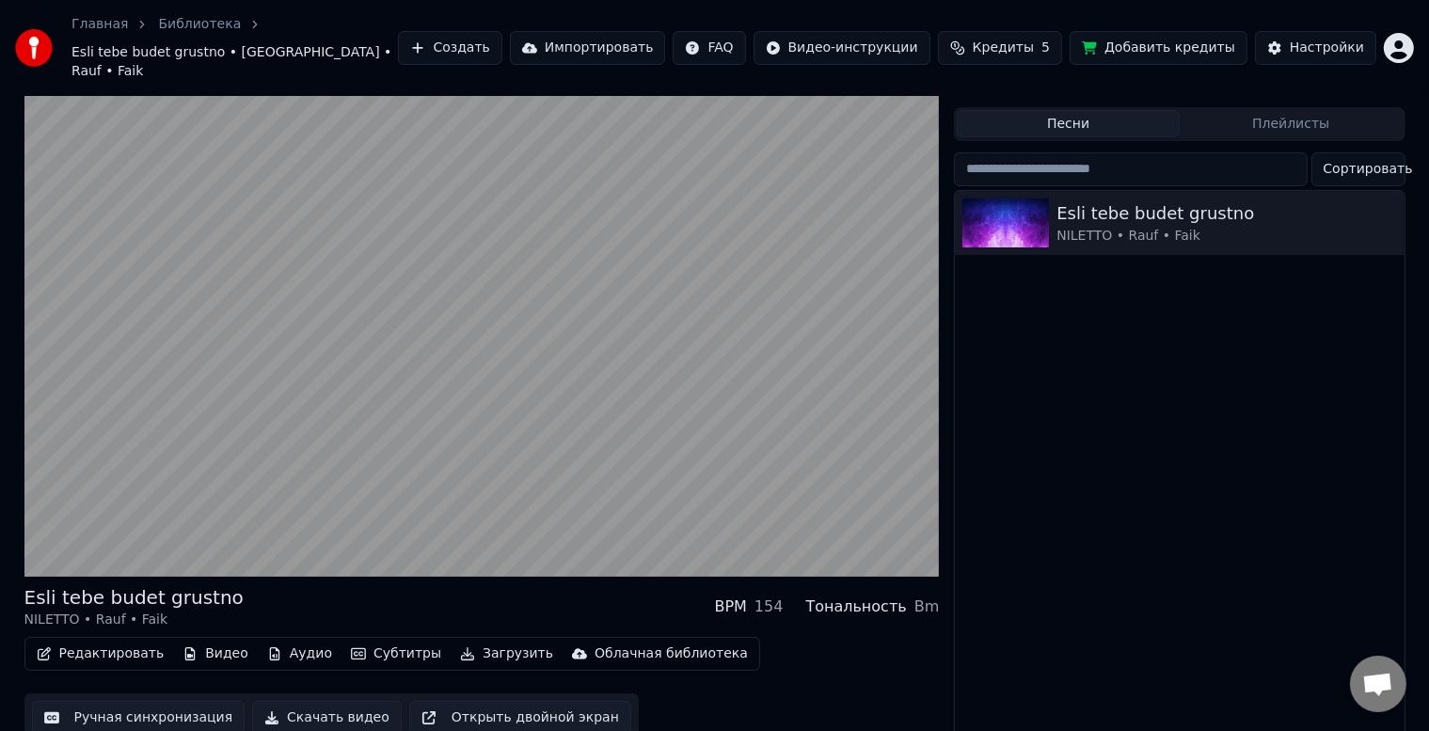
click at [440, 584] on div "Esli tebe budet grustno NILETTO • Rauf • Faik BPM 154 Тональность Bm" at bounding box center [482, 606] width 916 height 45
click at [361, 641] on button "Субтитры" at bounding box center [395, 654] width 105 height 26
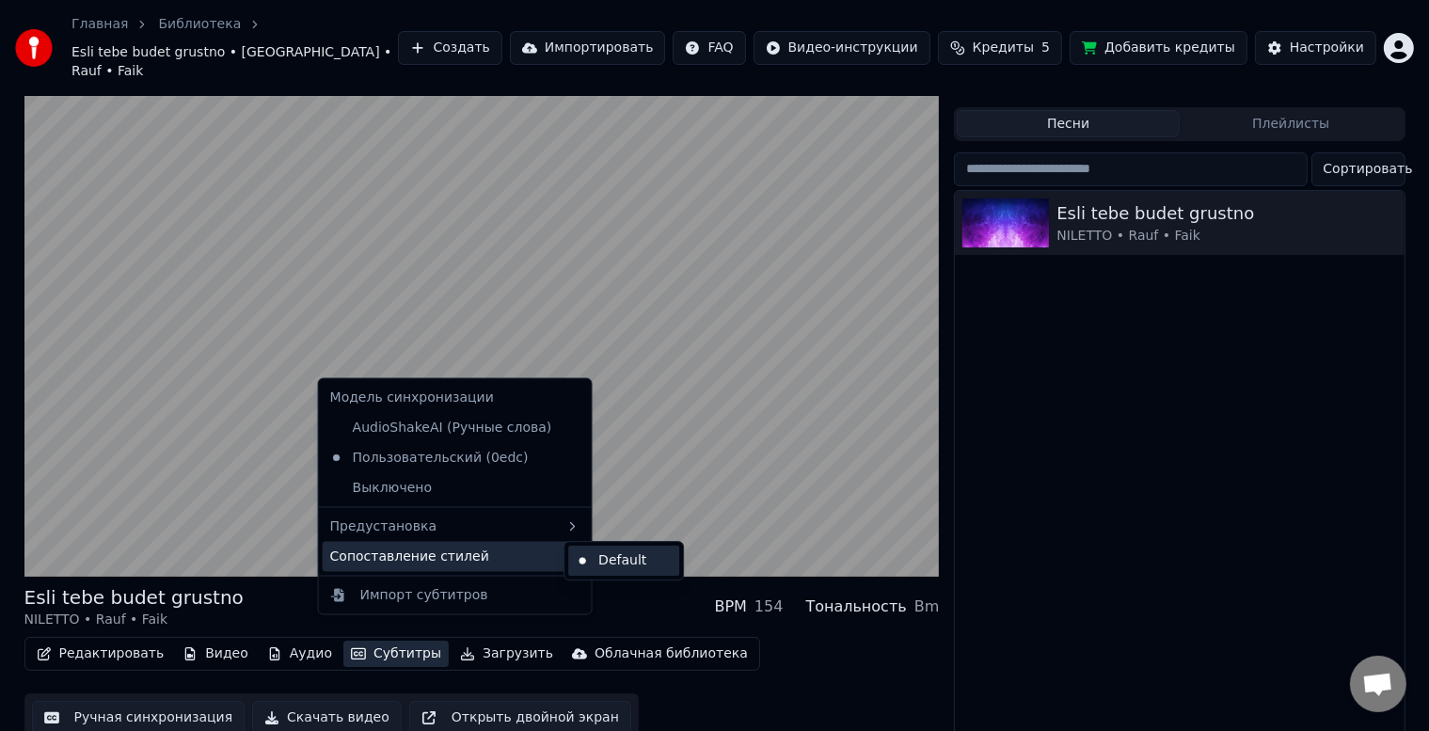
click at [585, 557] on div "Default" at bounding box center [623, 561] width 111 height 30
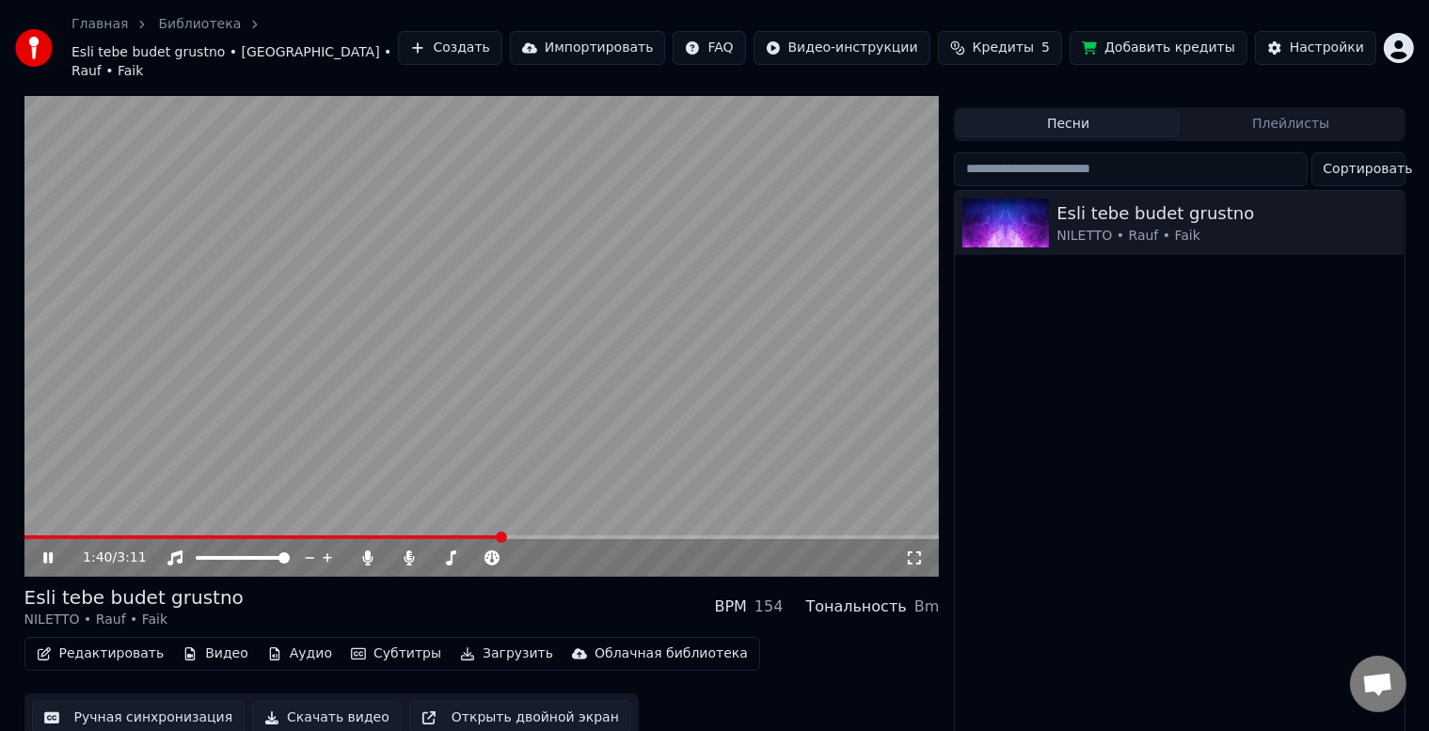
click at [538, 535] on span at bounding box center [482, 537] width 916 height 4
click at [523, 535] on span at bounding box center [285, 537] width 523 height 4
click at [508, 535] on span at bounding box center [276, 537] width 504 height 4
click at [552, 535] on span at bounding box center [482, 537] width 916 height 4
click at [586, 535] on span at bounding box center [482, 537] width 916 height 4
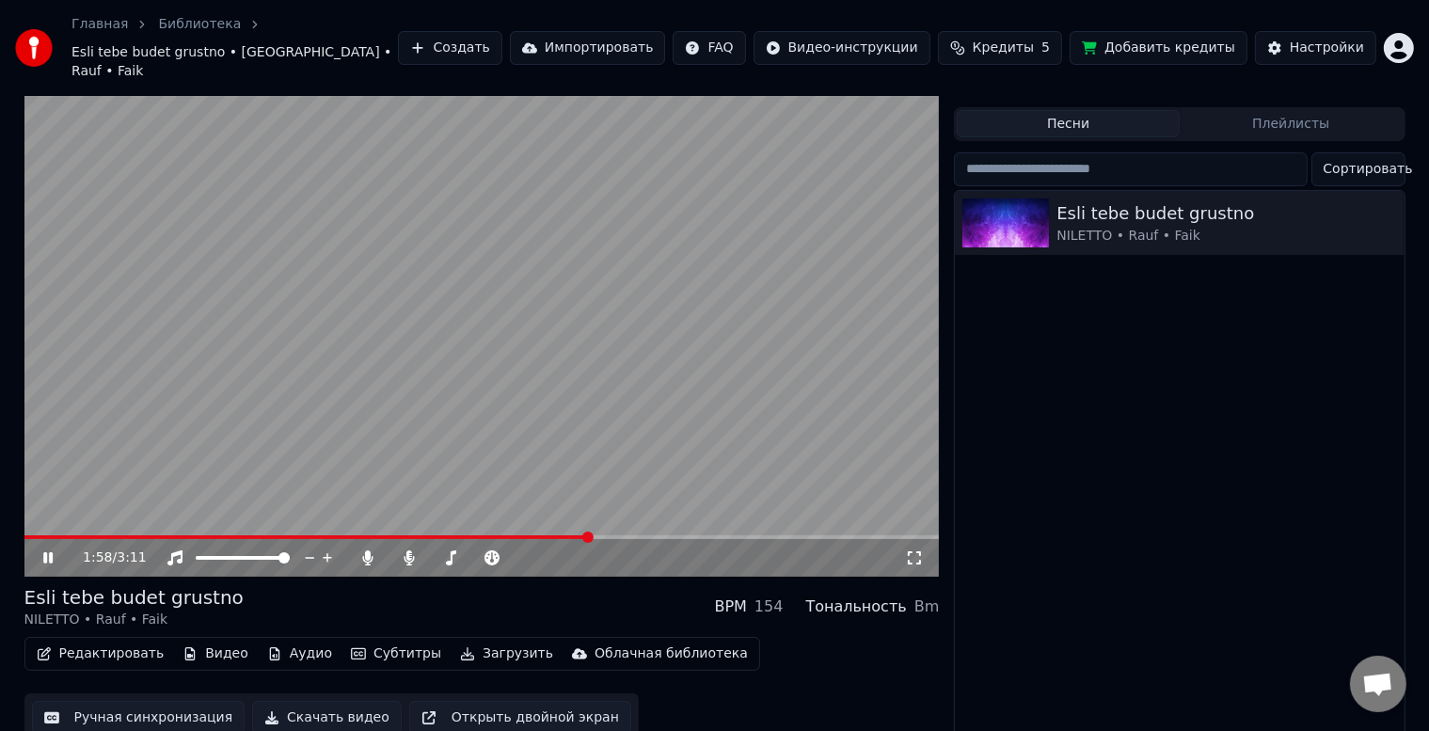
click at [608, 535] on span at bounding box center [482, 537] width 916 height 4
click at [644, 535] on span at bounding box center [482, 537] width 916 height 4
click at [667, 539] on div "2:10 / 3:11" at bounding box center [482, 558] width 916 height 38
click at [678, 535] on span at bounding box center [482, 537] width 916 height 4
click at [697, 535] on span at bounding box center [482, 537] width 916 height 4
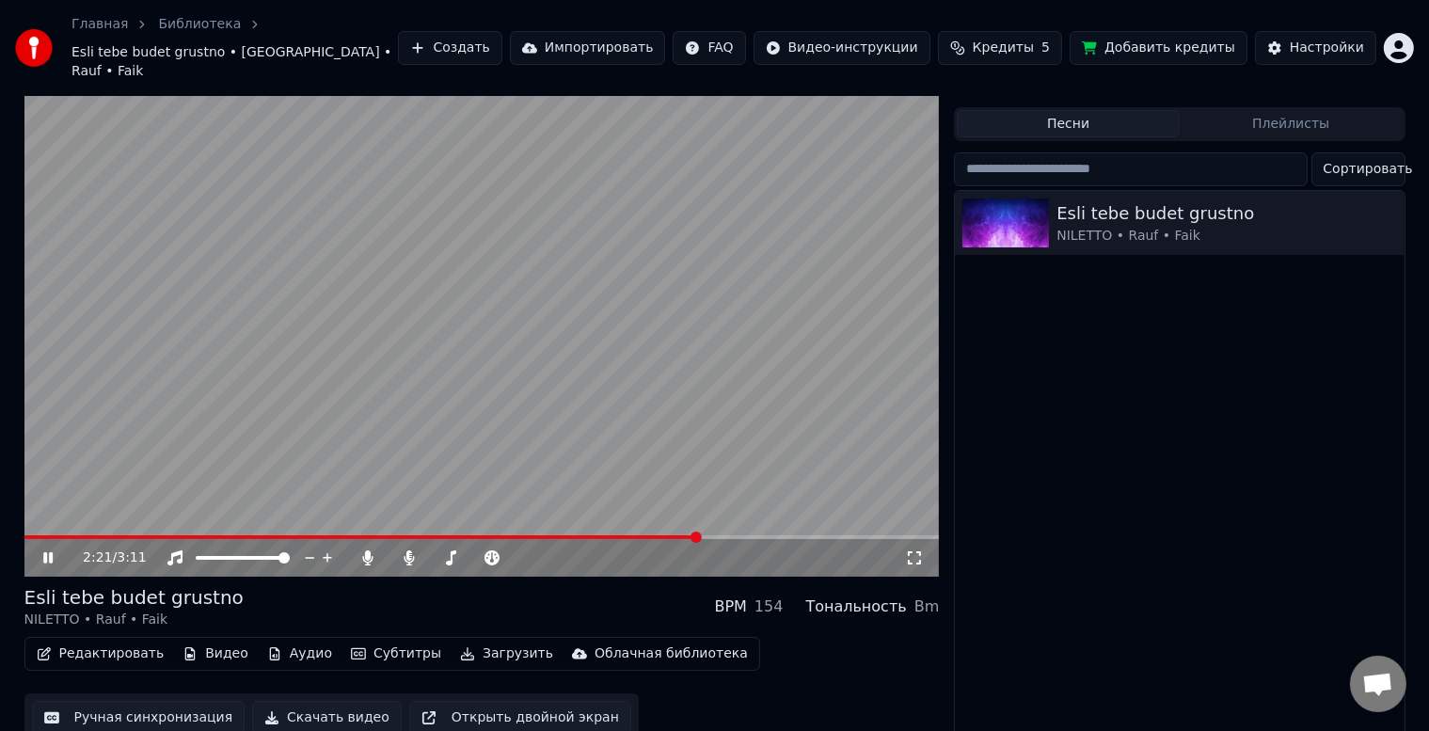
click at [719, 535] on span at bounding box center [482, 537] width 916 height 4
click at [734, 535] on span at bounding box center [482, 537] width 916 height 4
click at [109, 641] on button "Редактировать" at bounding box center [100, 654] width 143 height 26
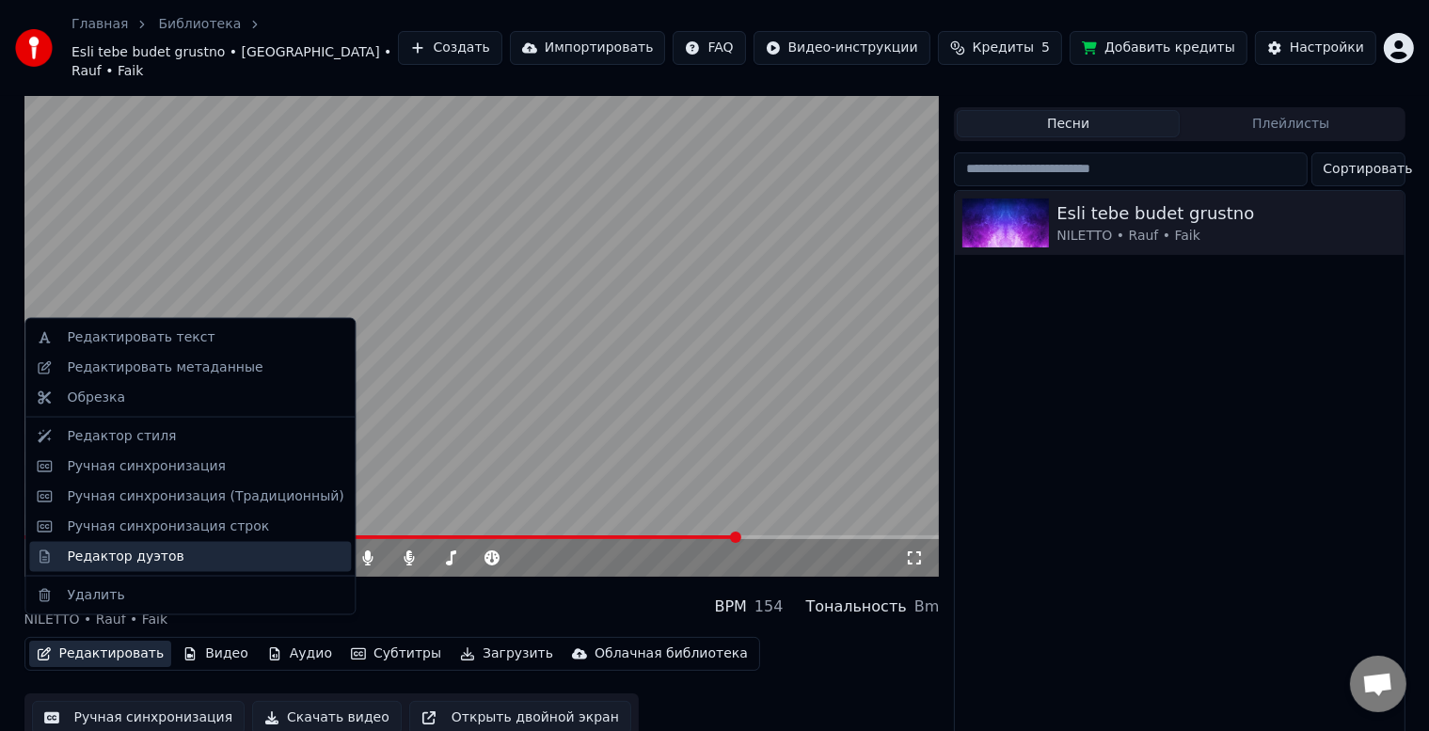
click at [130, 557] on div "Редактор дуэтов" at bounding box center [125, 556] width 117 height 19
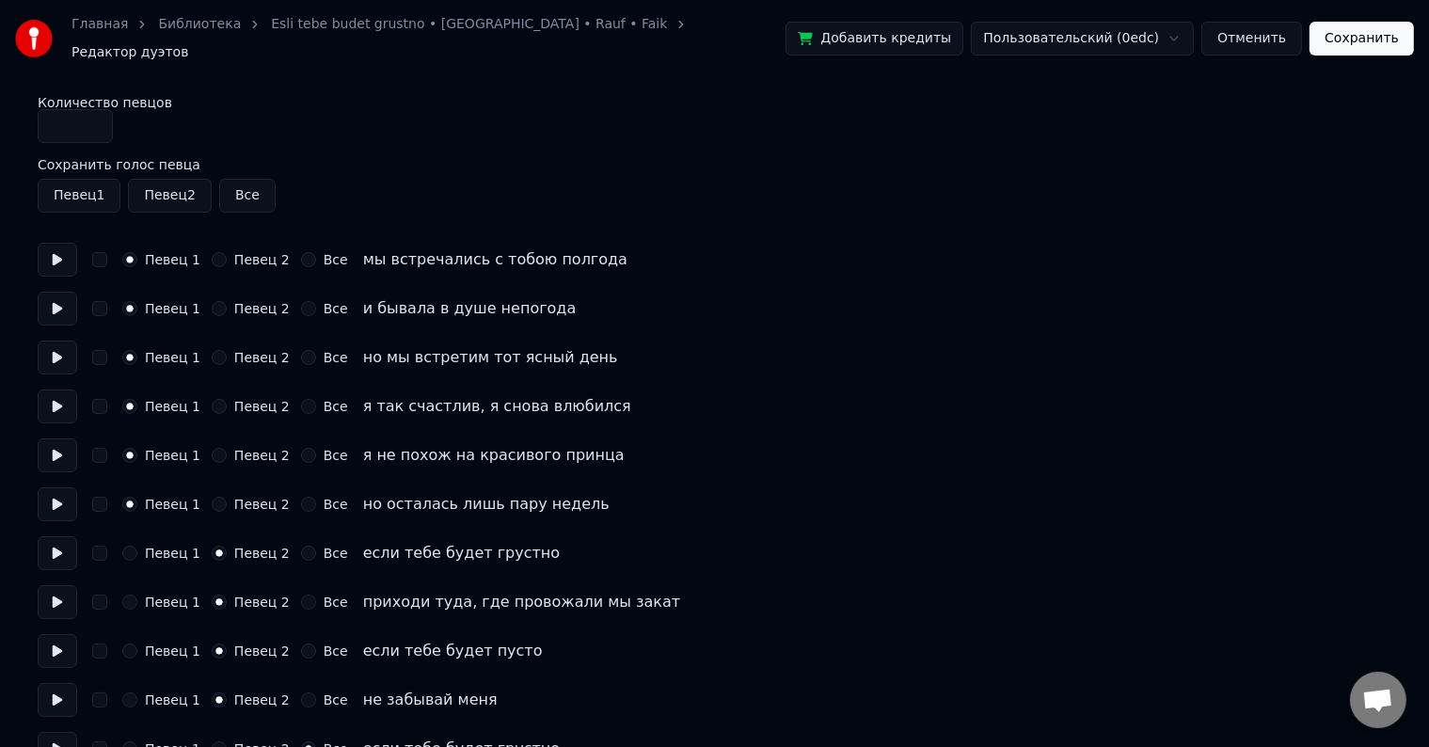
drag, startPoint x: 77, startPoint y: 114, endPoint x: 61, endPoint y: 120, distance: 17.0
click at [61, 120] on input "*" at bounding box center [75, 126] width 75 height 34
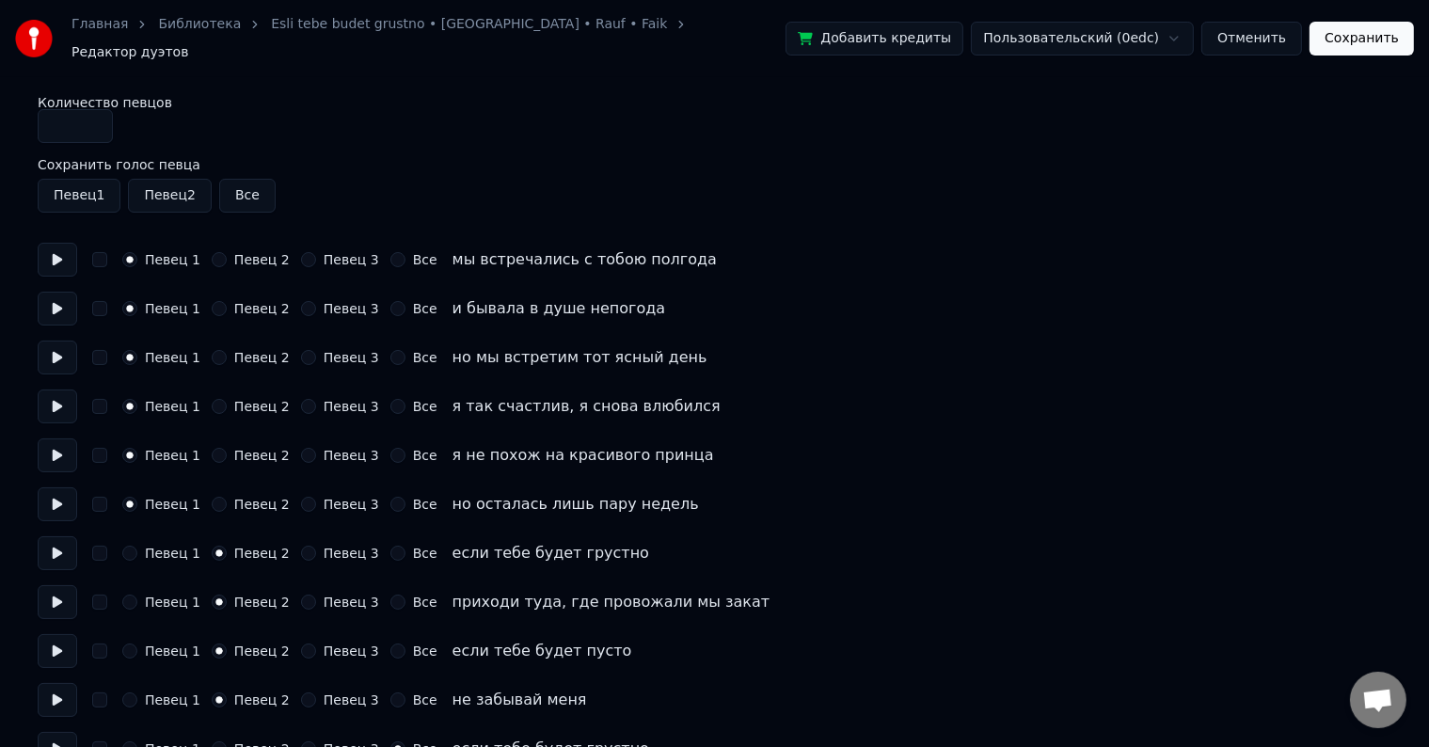
type input "*"
click at [99, 114] on input "*" at bounding box center [75, 126] width 75 height 34
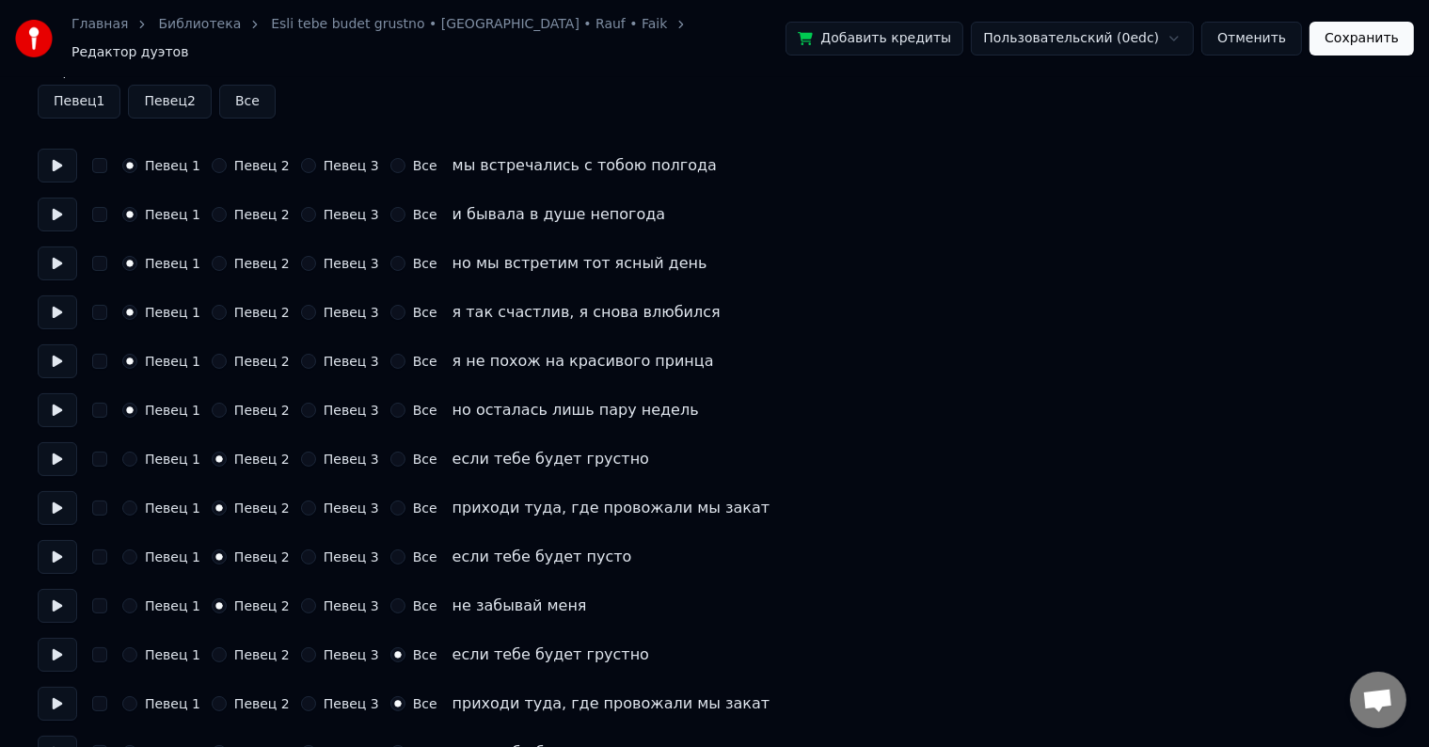
scroll to position [188, 0]
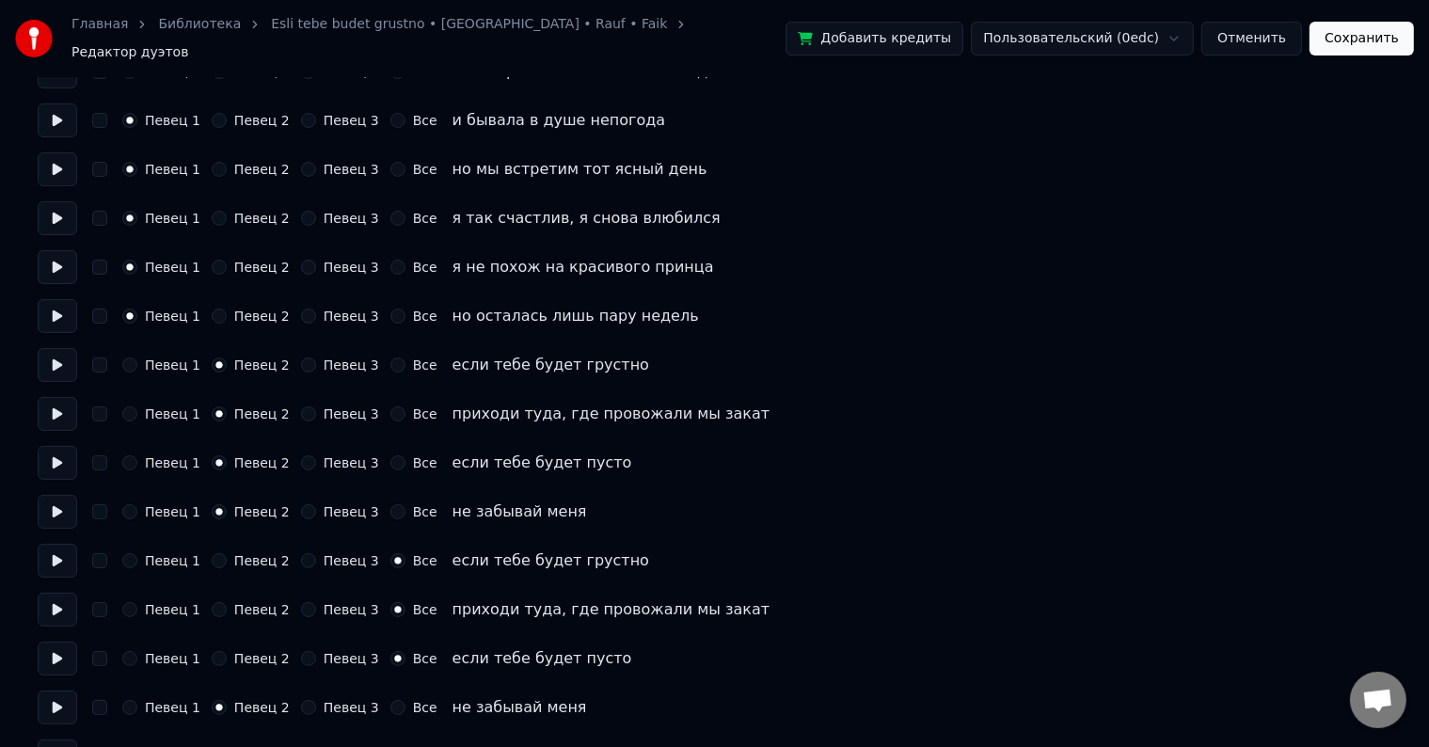
click at [1370, 40] on button "Сохранить" at bounding box center [1362, 39] width 104 height 34
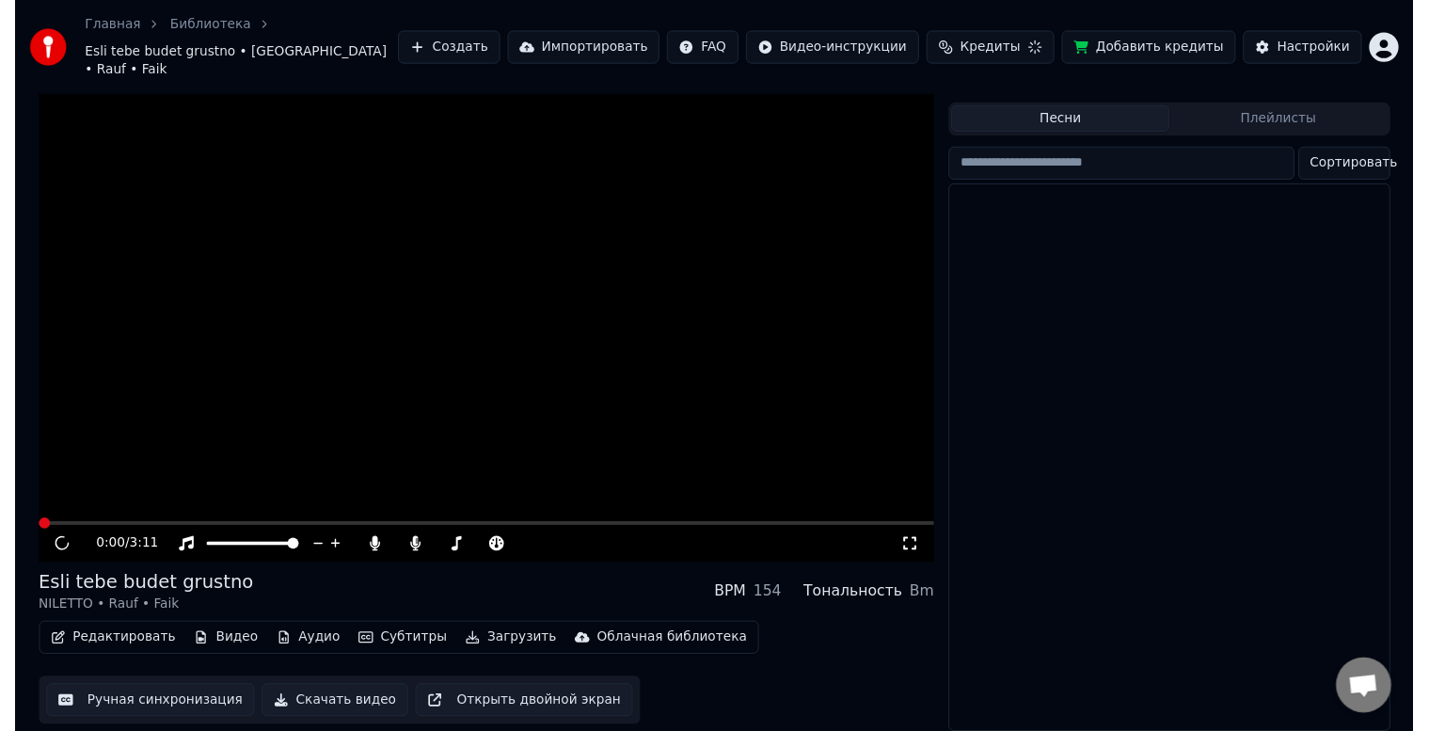
scroll to position [34, 0]
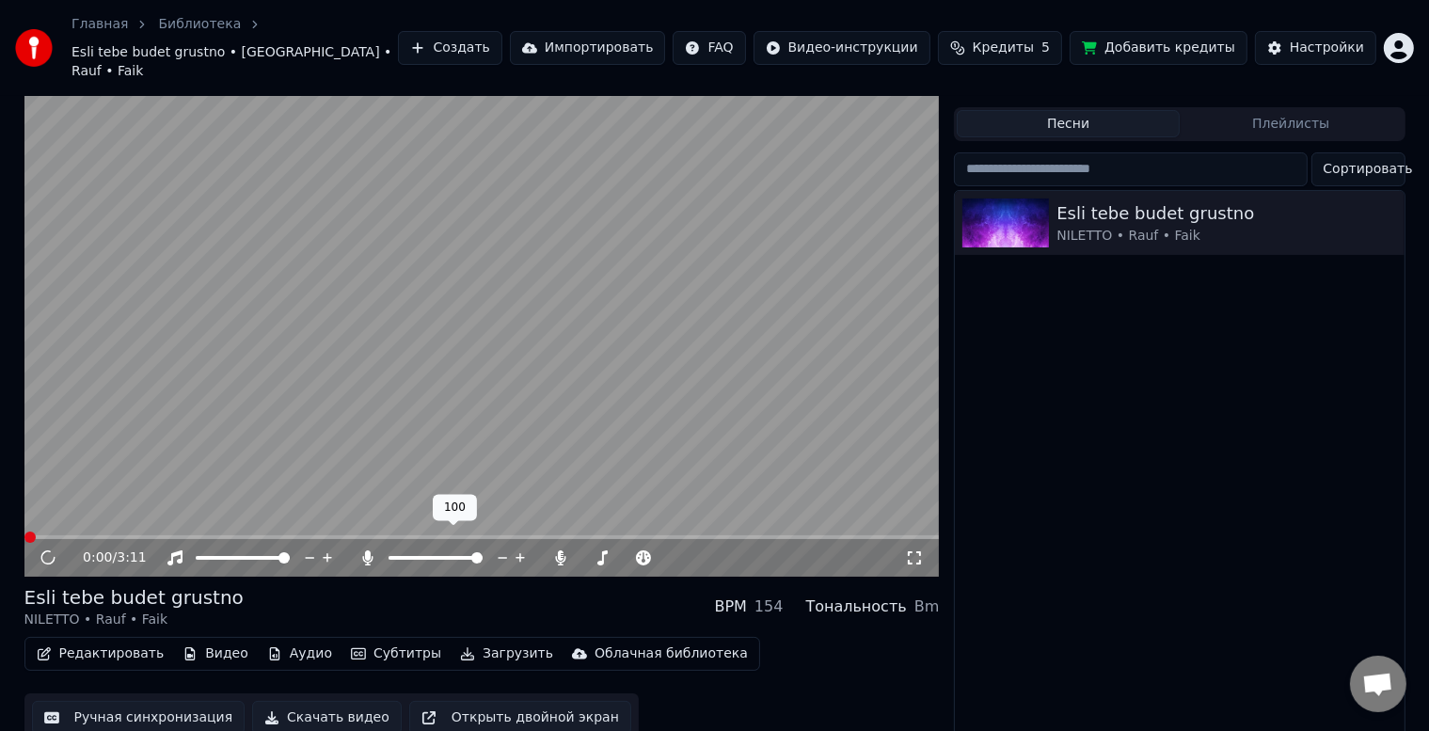
click at [327, 535] on span at bounding box center [482, 537] width 916 height 4
click at [292, 535] on span at bounding box center [157, 537] width 267 height 4
click at [361, 535] on span at bounding box center [482, 537] width 916 height 4
click at [127, 644] on button "Редактировать" at bounding box center [100, 654] width 143 height 26
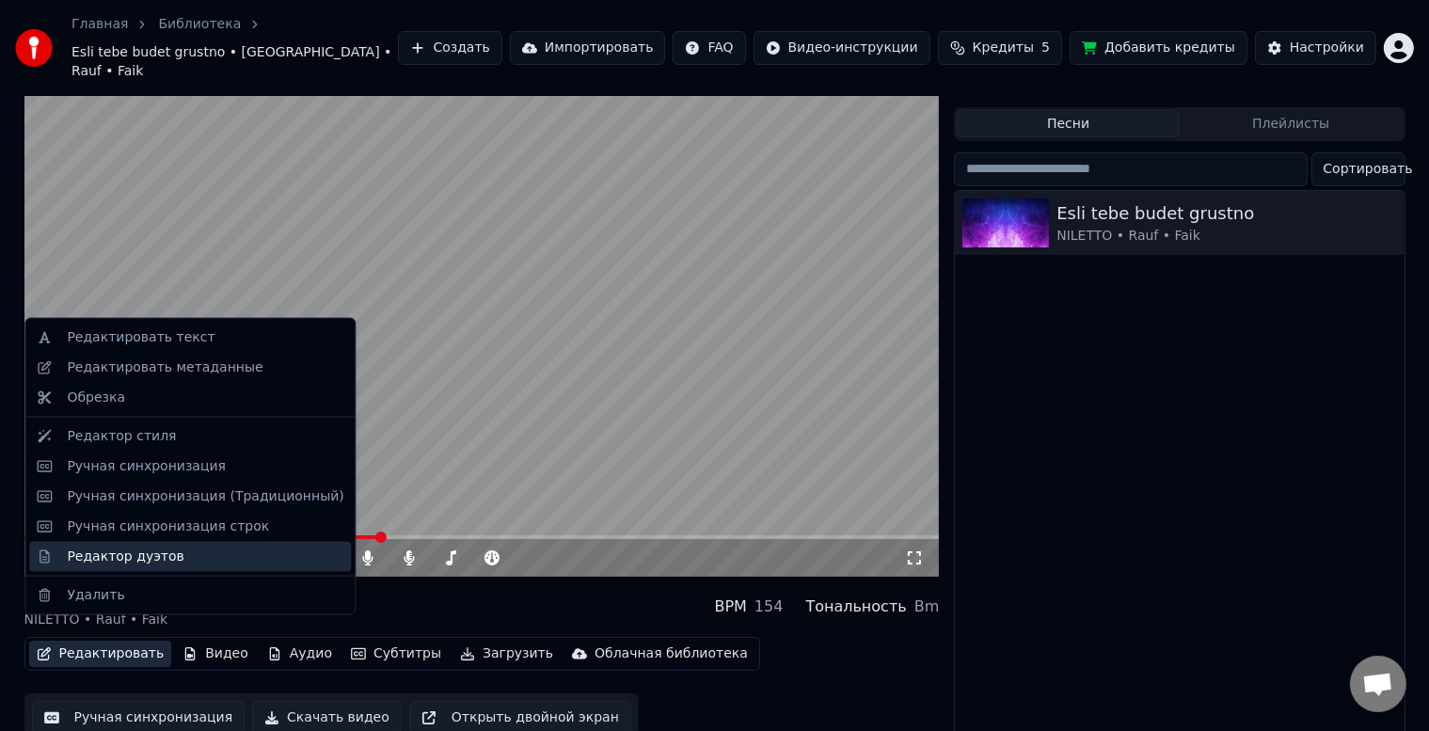
click at [144, 558] on div "Редактор дуэтов" at bounding box center [125, 556] width 117 height 19
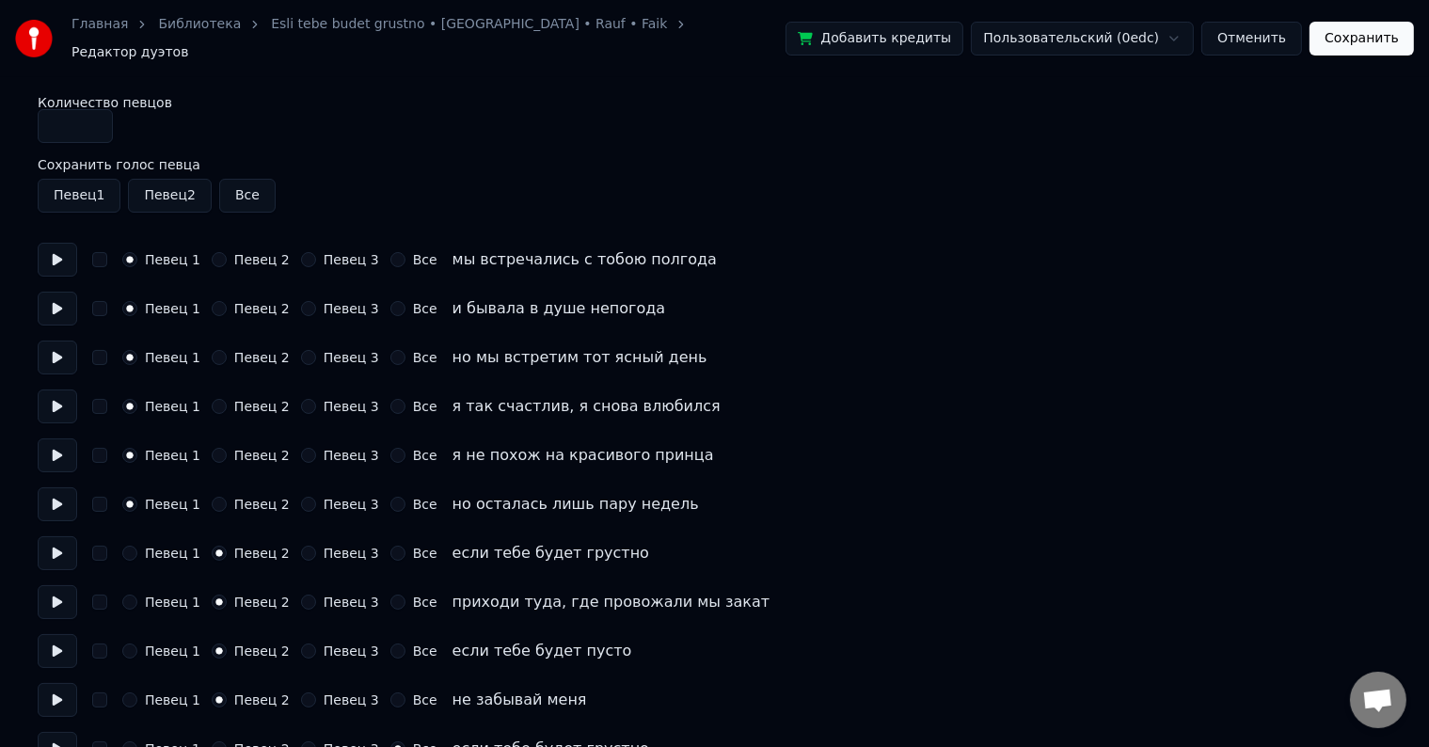
type input "*"
click at [94, 113] on input "*" at bounding box center [75, 126] width 75 height 34
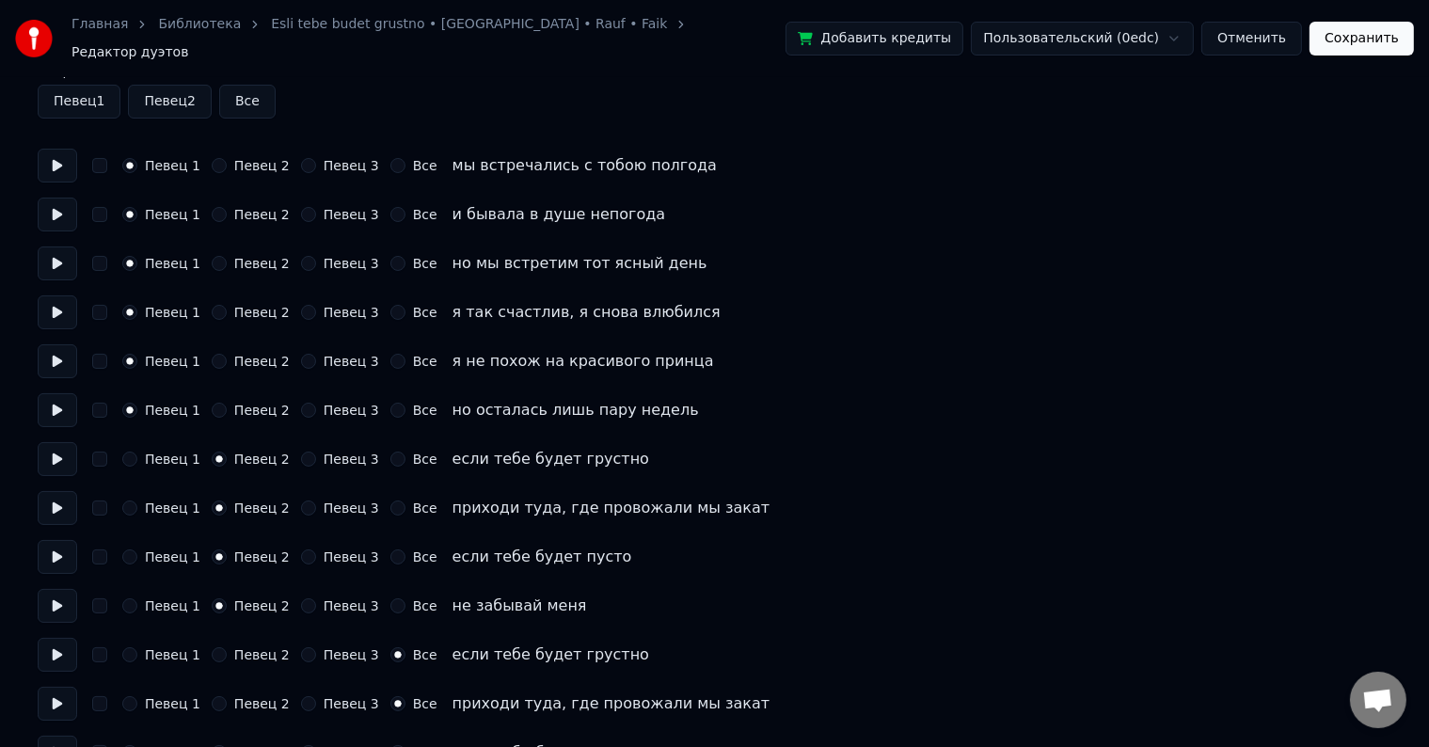
click at [301, 452] on button "Певец 3" at bounding box center [308, 459] width 15 height 15
click at [301, 503] on button "Певец 3" at bounding box center [308, 508] width 15 height 15
click at [301, 551] on button "Певец 3" at bounding box center [308, 557] width 15 height 15
click at [301, 599] on button "Певец 3" at bounding box center [308, 606] width 15 height 15
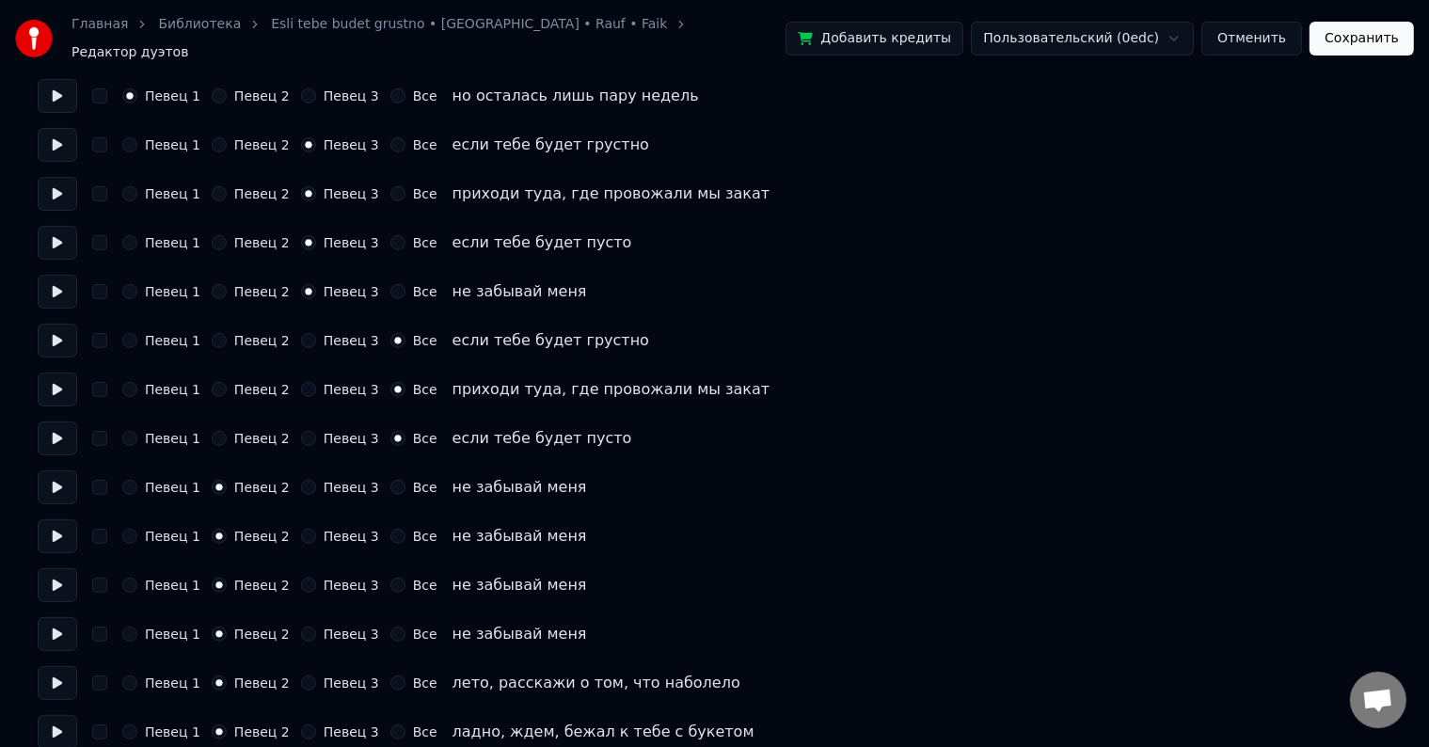
scroll to position [376, 0]
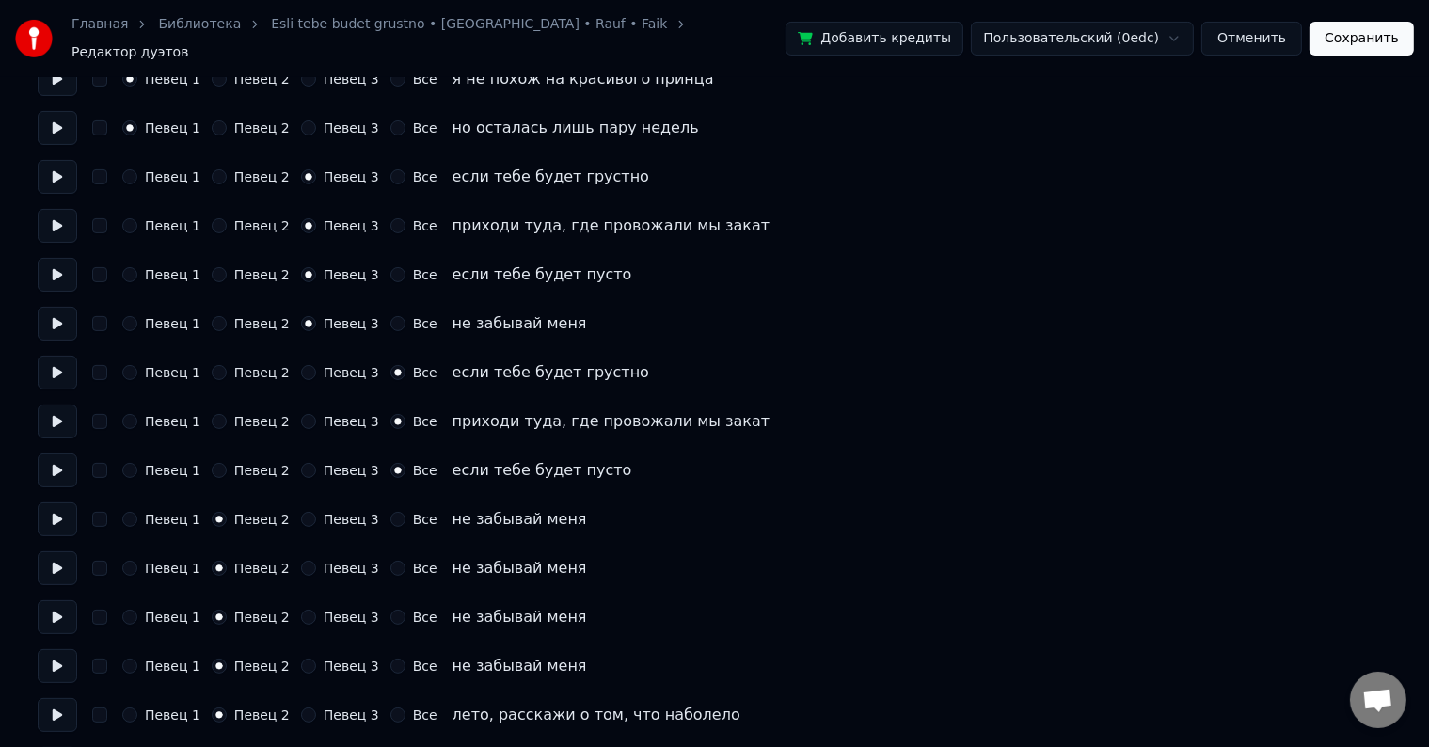
type button "2"
click at [1266, 30] on button "Отменить" at bounding box center [1252, 39] width 101 height 34
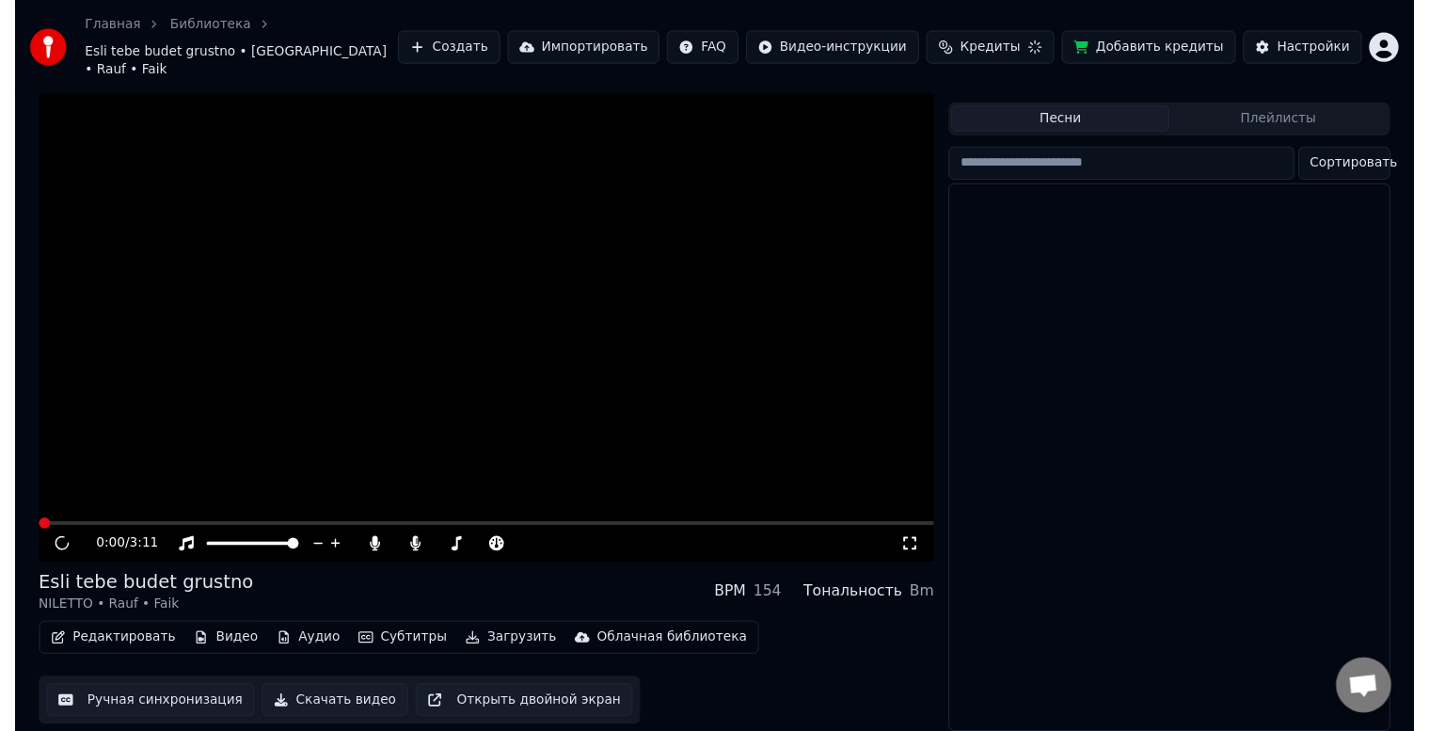
scroll to position [34, 0]
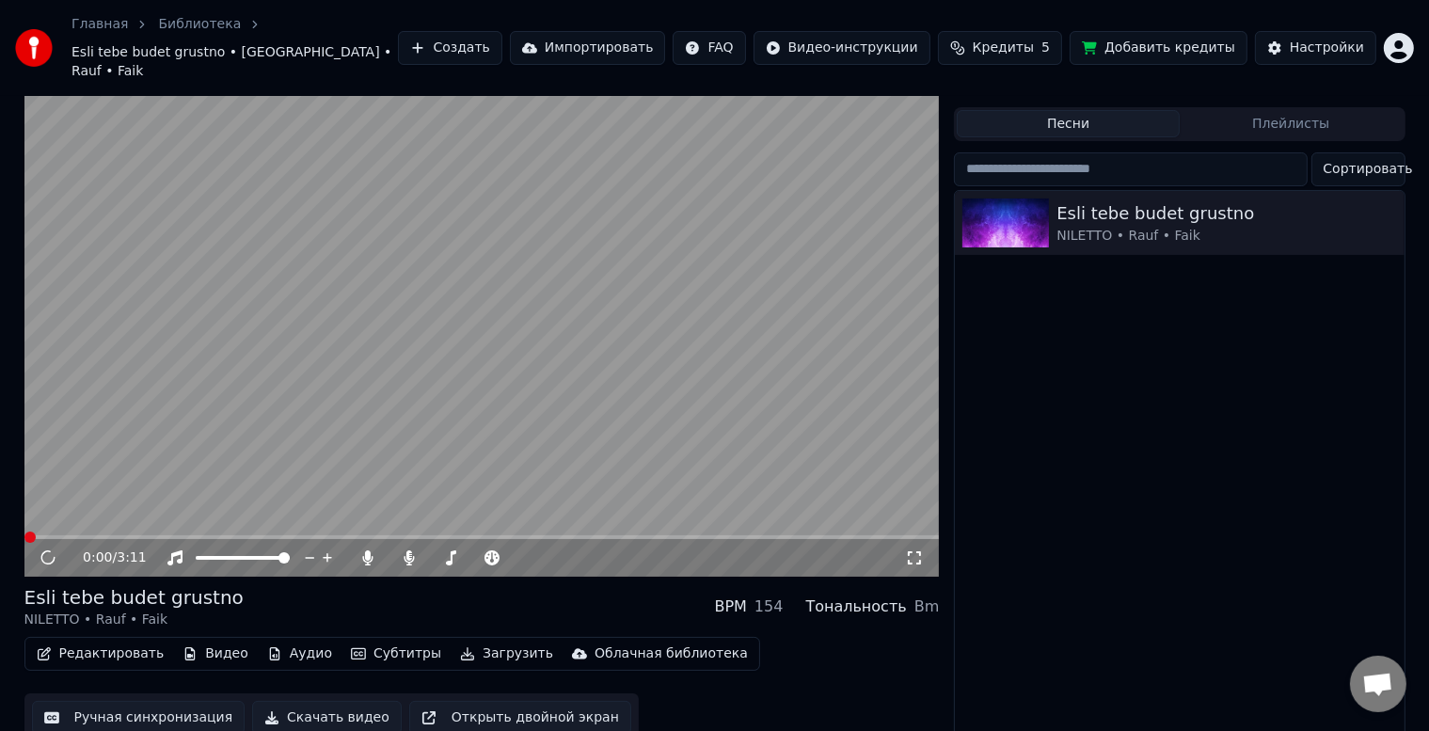
click at [104, 641] on button "Редактировать" at bounding box center [100, 654] width 143 height 26
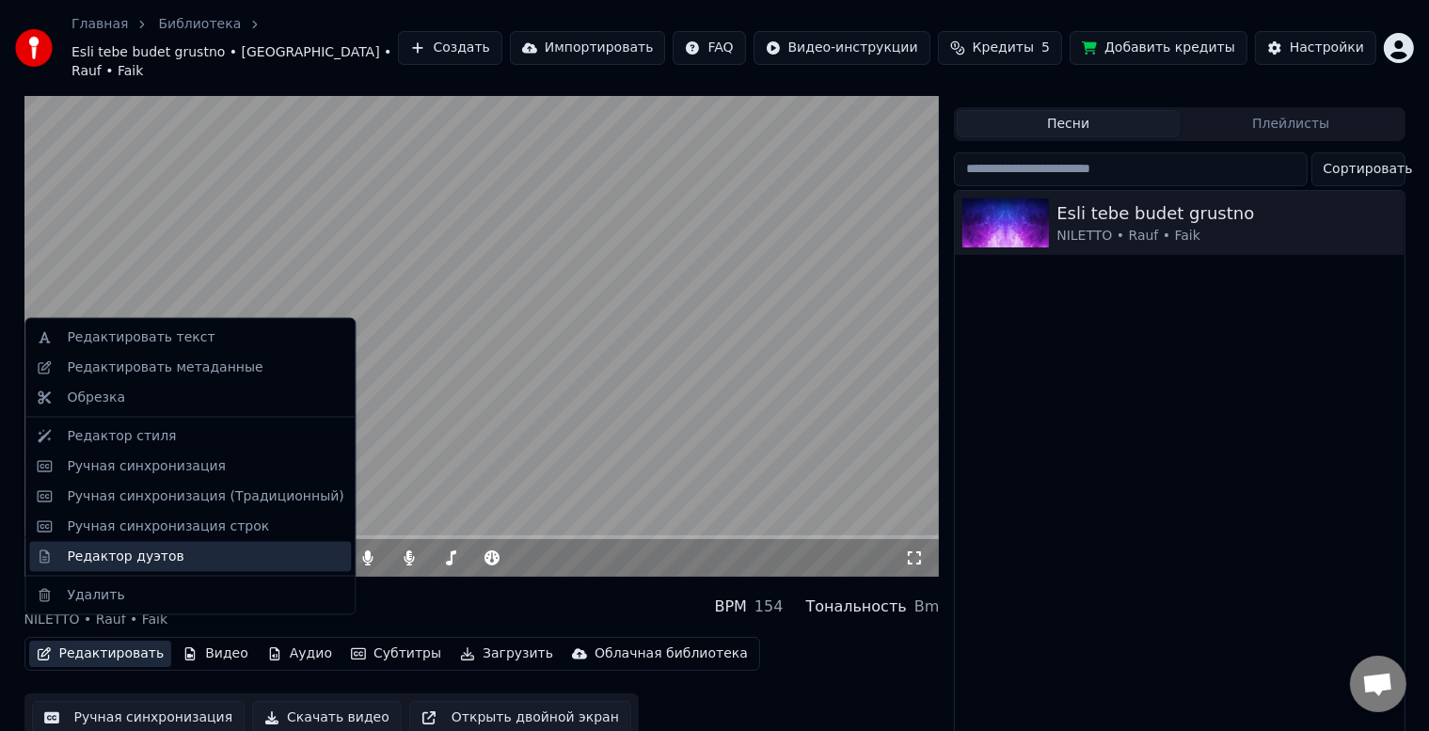
click at [127, 558] on div "Редактор дуэтов" at bounding box center [125, 556] width 117 height 19
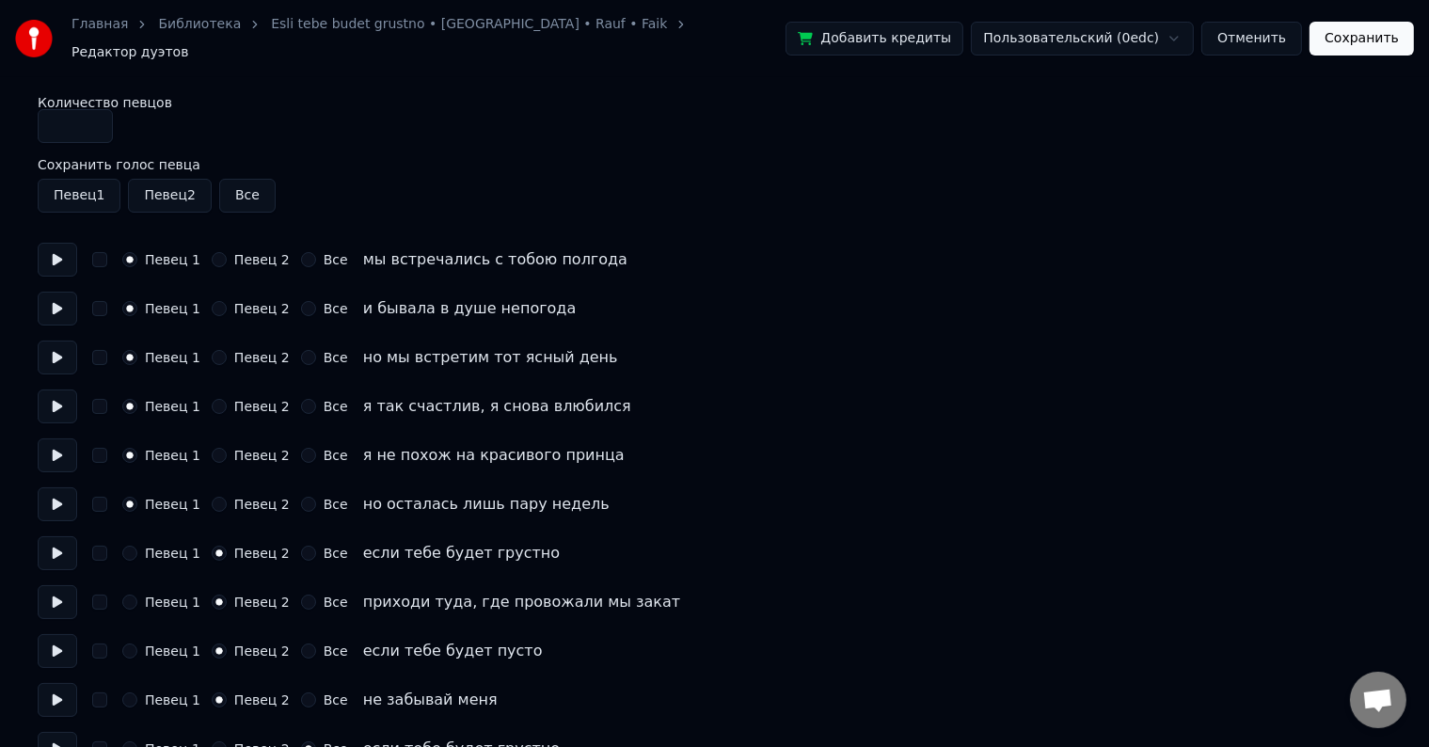
click at [88, 121] on input "*" at bounding box center [75, 126] width 75 height 34
type input "*"
click at [92, 110] on input "*" at bounding box center [75, 126] width 75 height 34
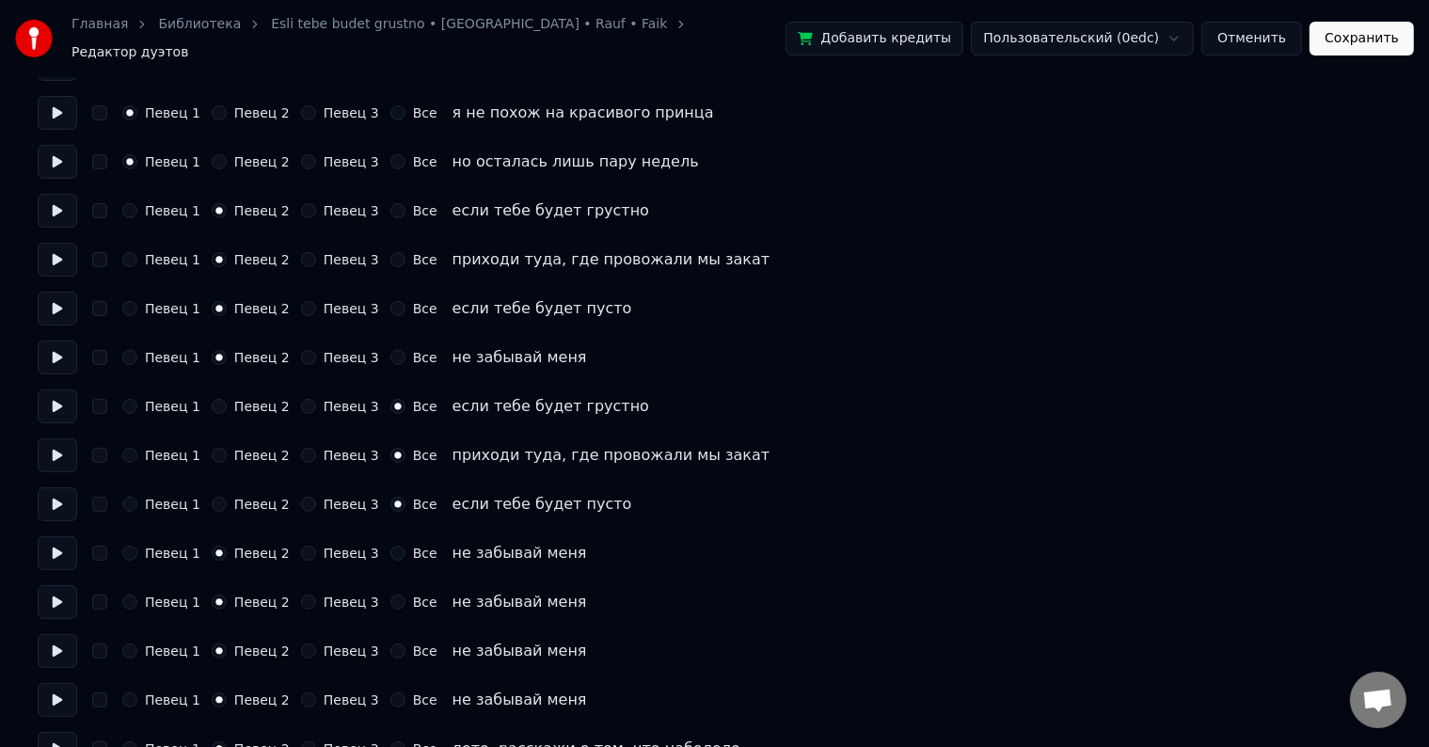
scroll to position [376, 0]
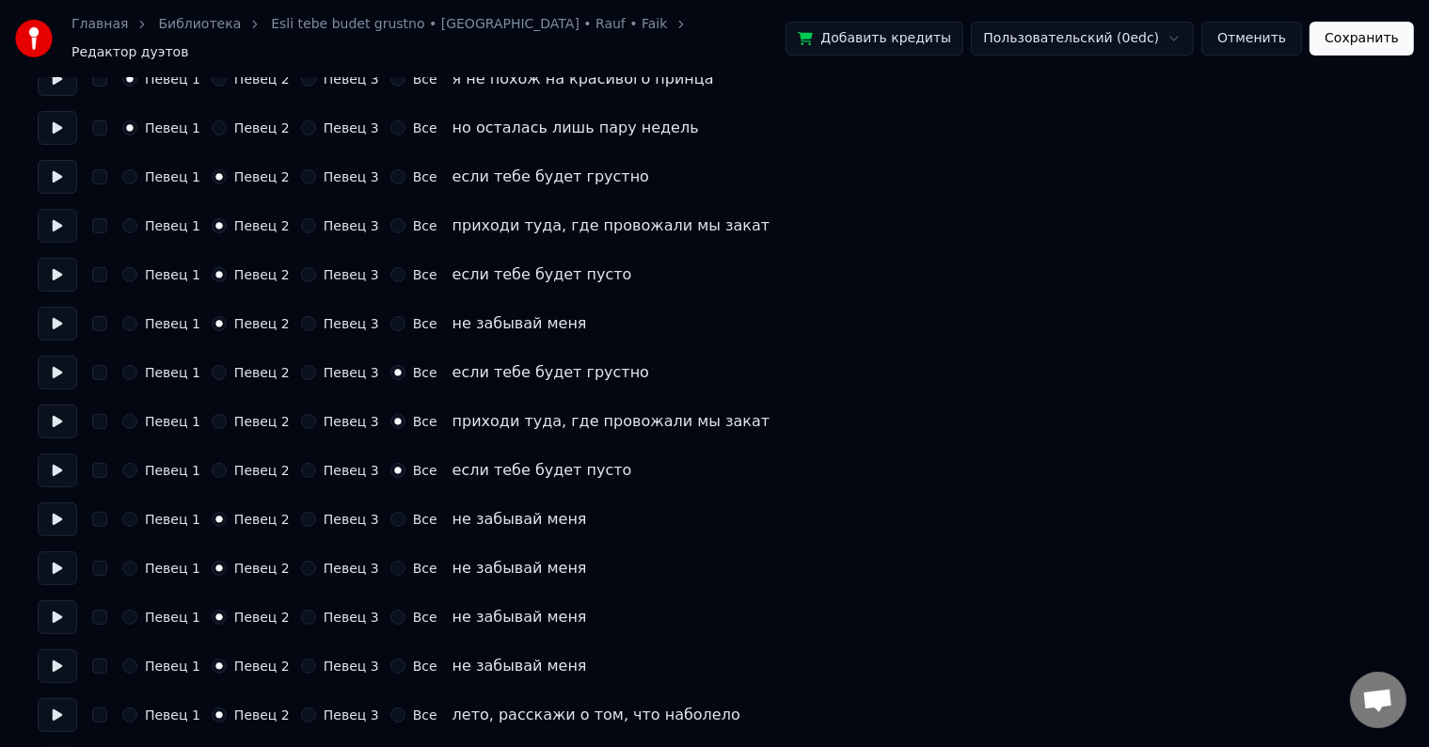
click at [301, 365] on button "Певец 3" at bounding box center [308, 372] width 15 height 15
click at [301, 414] on div "Певец 3" at bounding box center [340, 421] width 78 height 15
click at [301, 463] on div "Певец 3" at bounding box center [340, 470] width 78 height 15
click at [301, 414] on button "Певец 3" at bounding box center [308, 421] width 15 height 15
click at [301, 463] on button "Певец 3" at bounding box center [308, 470] width 15 height 15
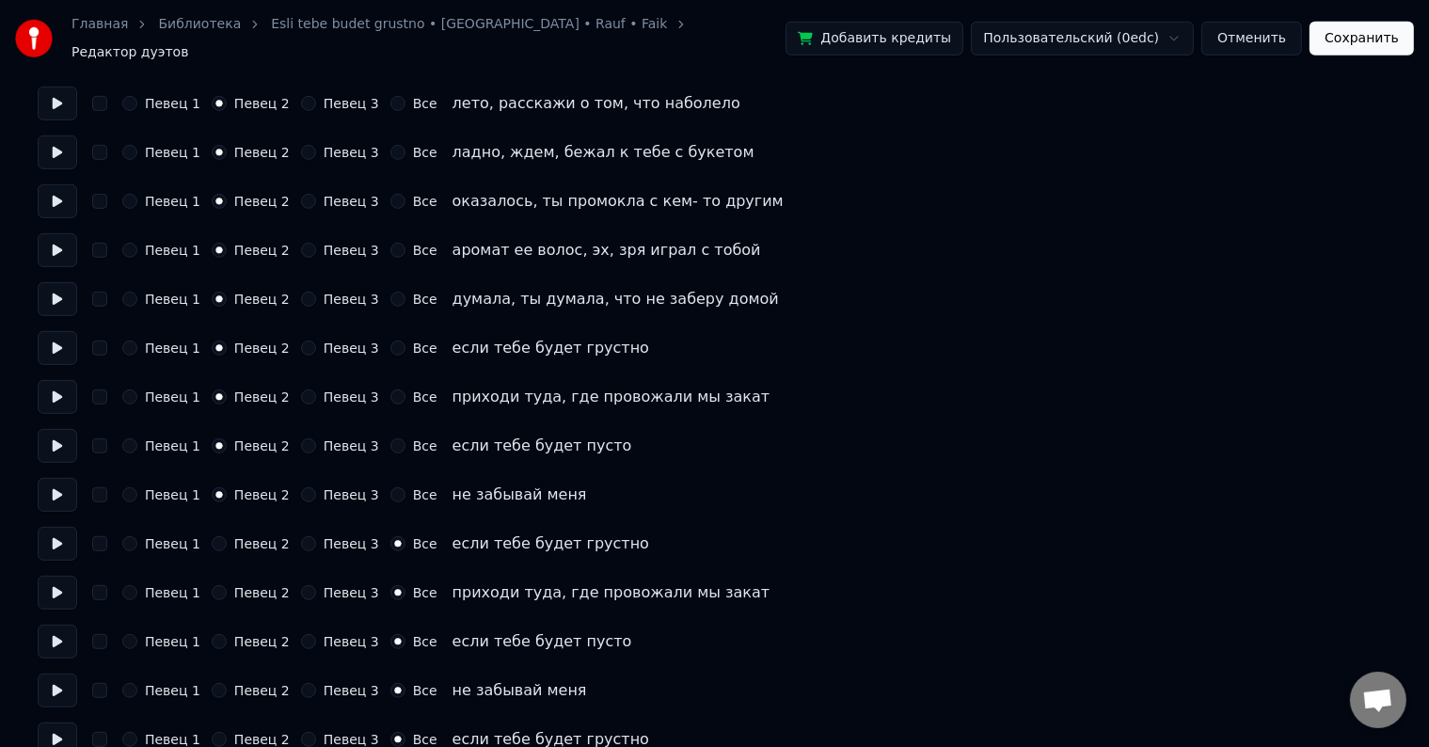
scroll to position [1035, 0]
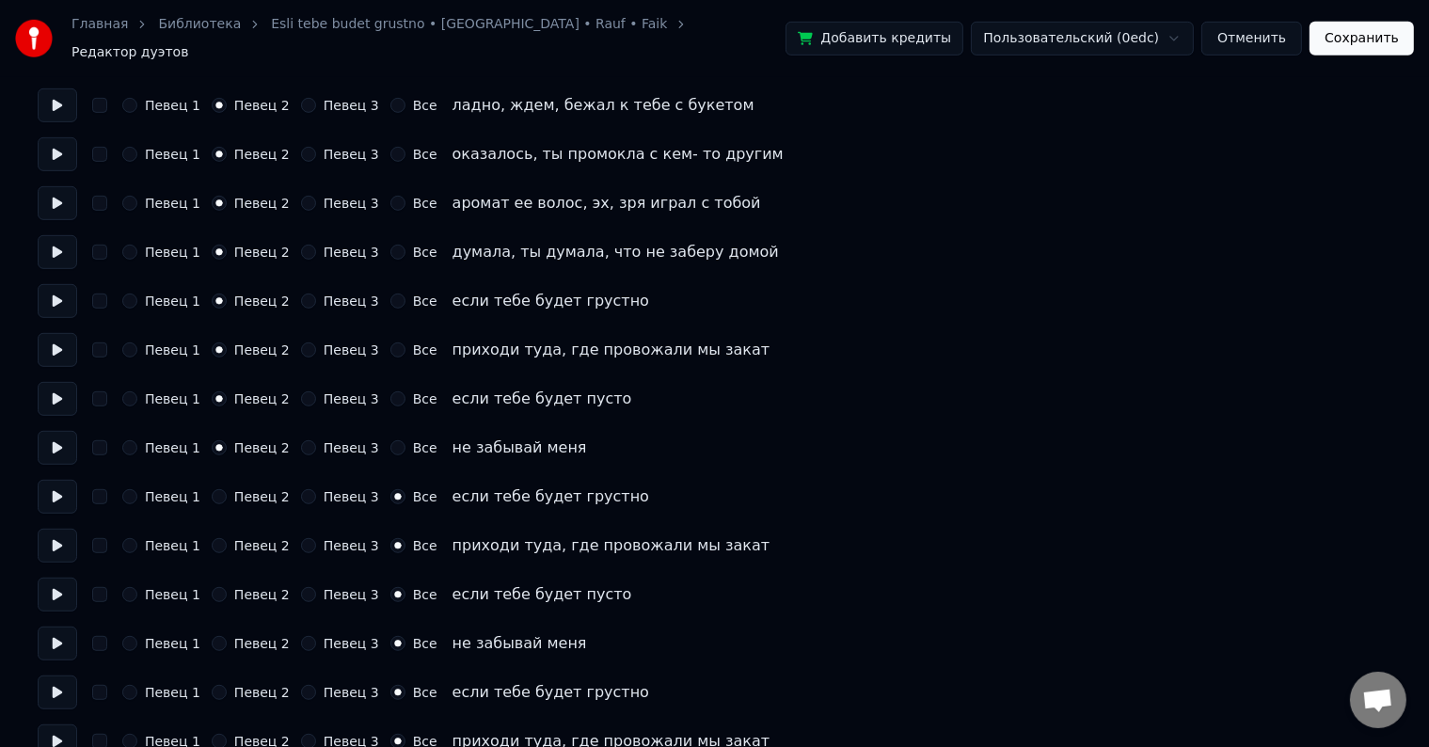
click at [301, 489] on button "Певец 3" at bounding box center [308, 496] width 15 height 15
click at [301, 538] on button "Певец 3" at bounding box center [308, 545] width 15 height 15
click at [301, 587] on button "Певец 3" at bounding box center [308, 594] width 15 height 15
click at [301, 636] on button "Певец 3" at bounding box center [308, 643] width 15 height 15
click at [301, 685] on button "Певец 3" at bounding box center [308, 692] width 15 height 15
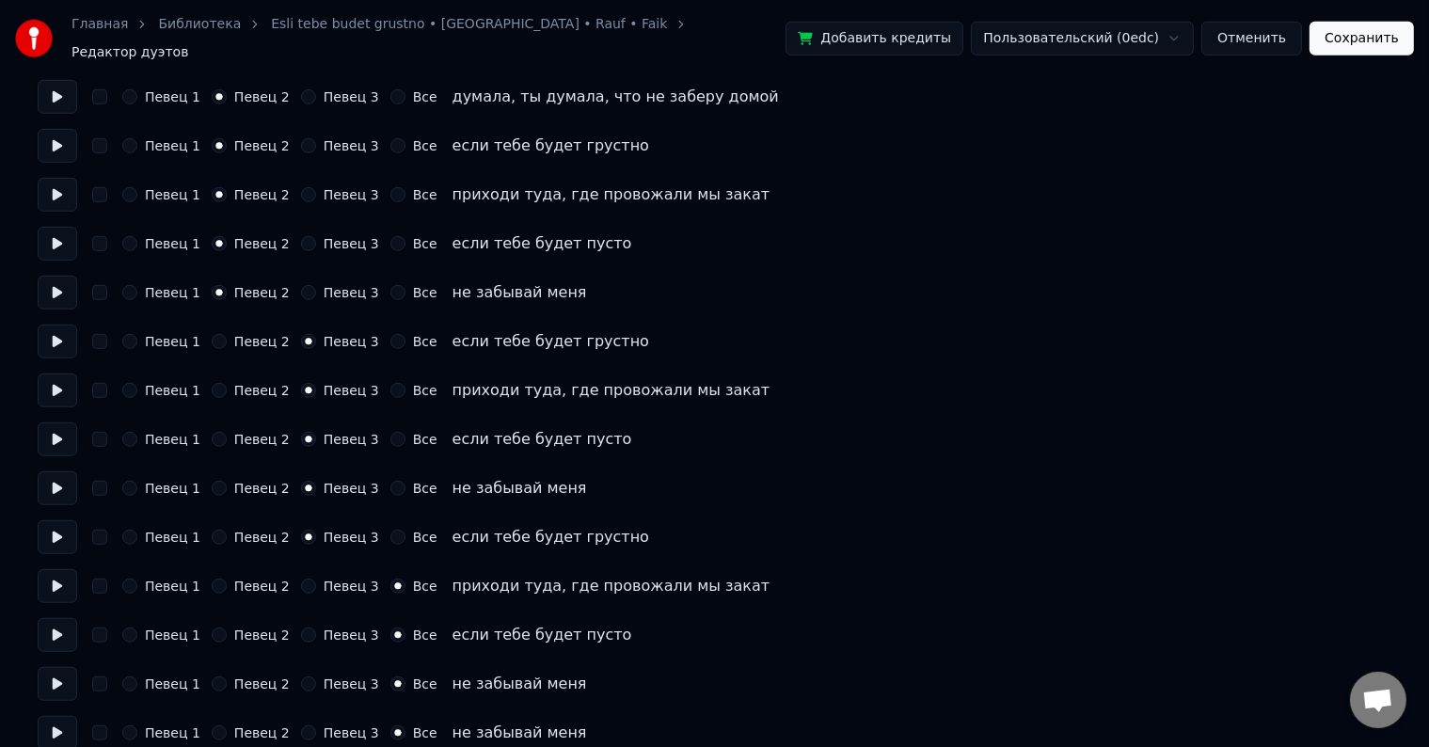
scroll to position [1223, 0]
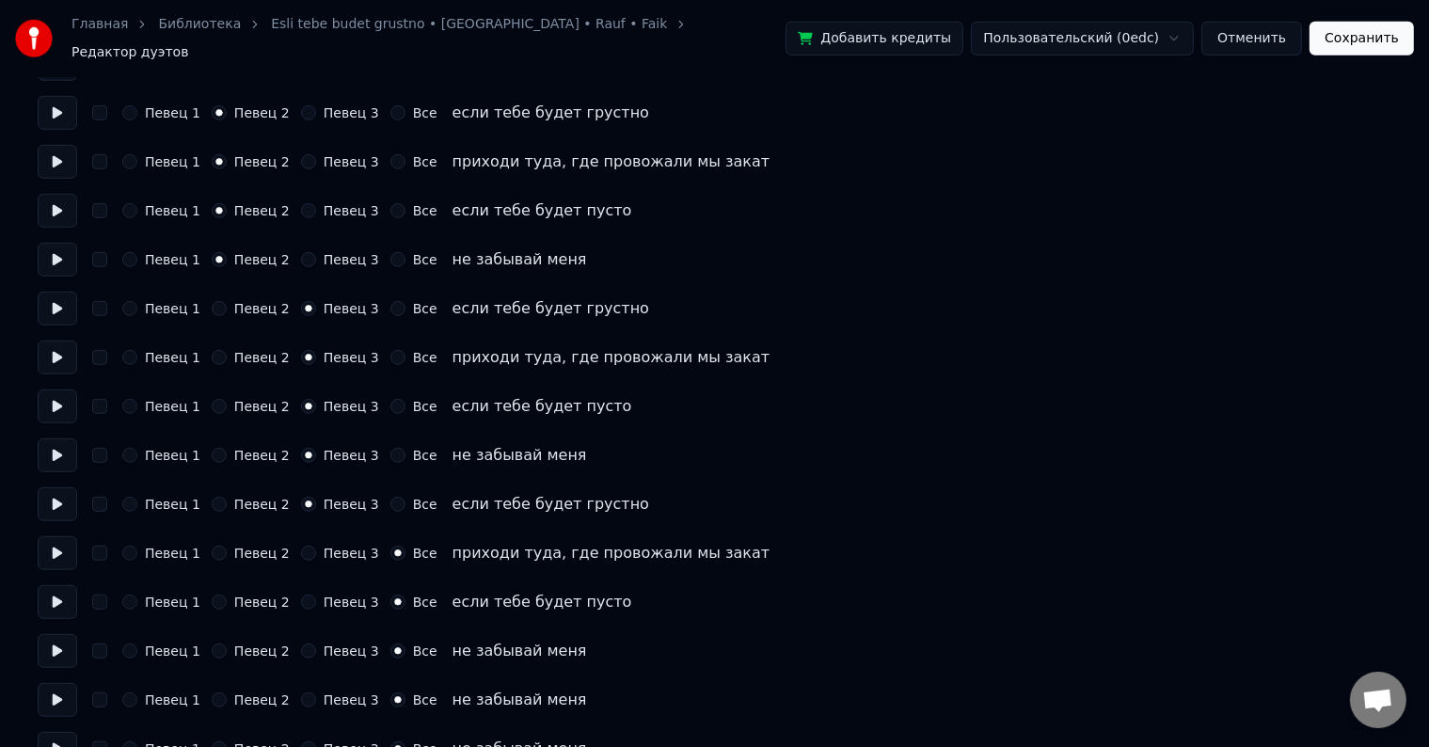
click at [306, 546] on div "Певец 3" at bounding box center [340, 553] width 78 height 15
click at [301, 546] on button "Певец 3" at bounding box center [308, 553] width 15 height 15
click at [301, 597] on button "Певец 3" at bounding box center [308, 602] width 15 height 15
click at [301, 644] on button "Певец 3" at bounding box center [308, 651] width 15 height 15
click at [301, 693] on button "Певец 3" at bounding box center [308, 700] width 15 height 15
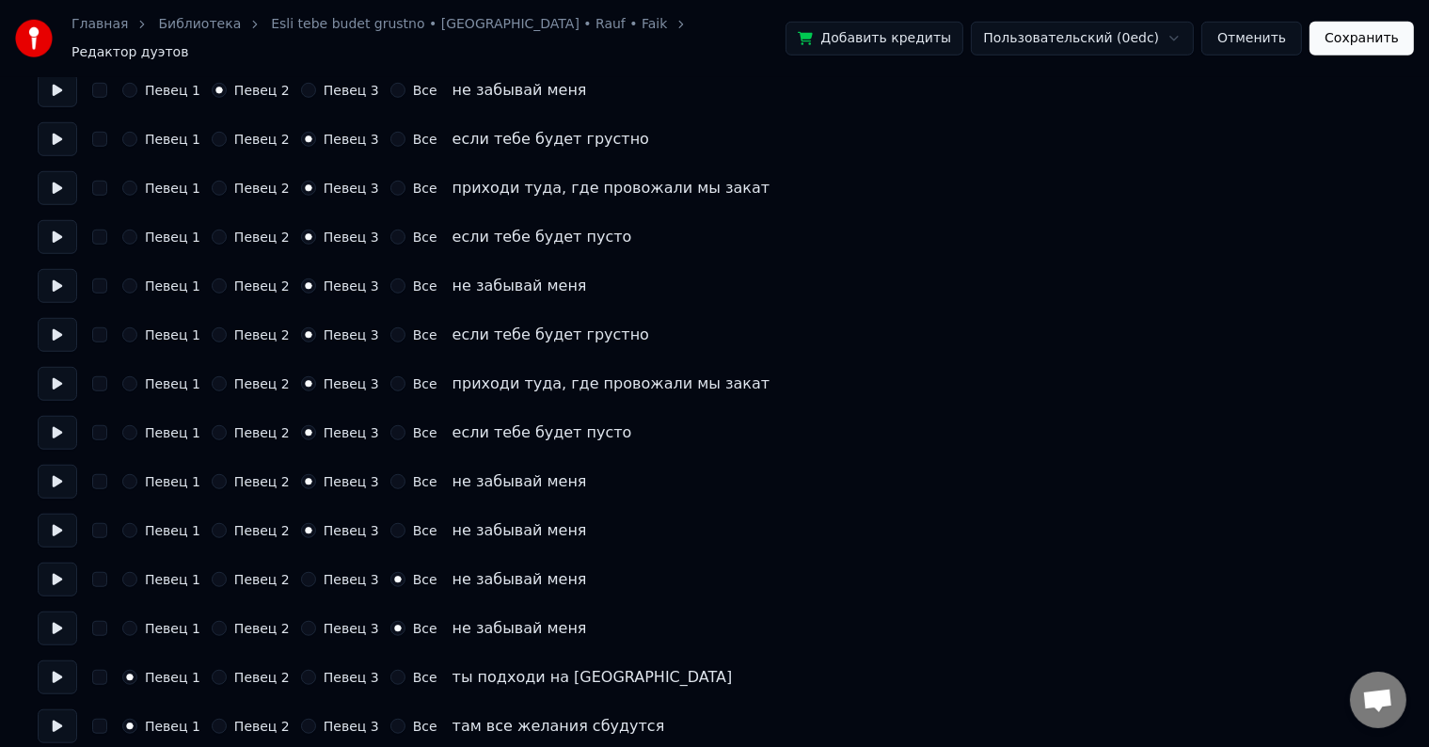
scroll to position [1412, 0]
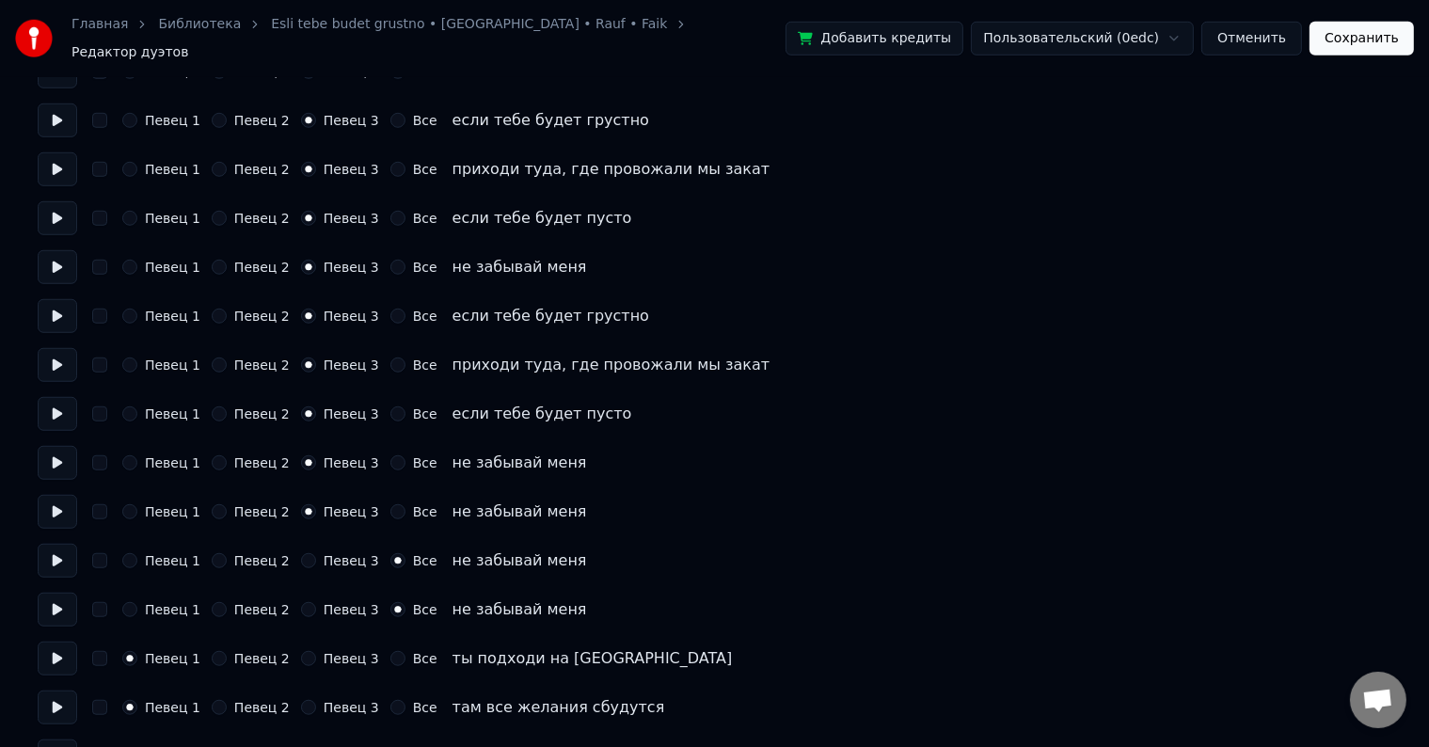
click at [301, 556] on button "Певец 3" at bounding box center [308, 560] width 15 height 15
click at [301, 602] on button "Певец 3" at bounding box center [308, 609] width 15 height 15
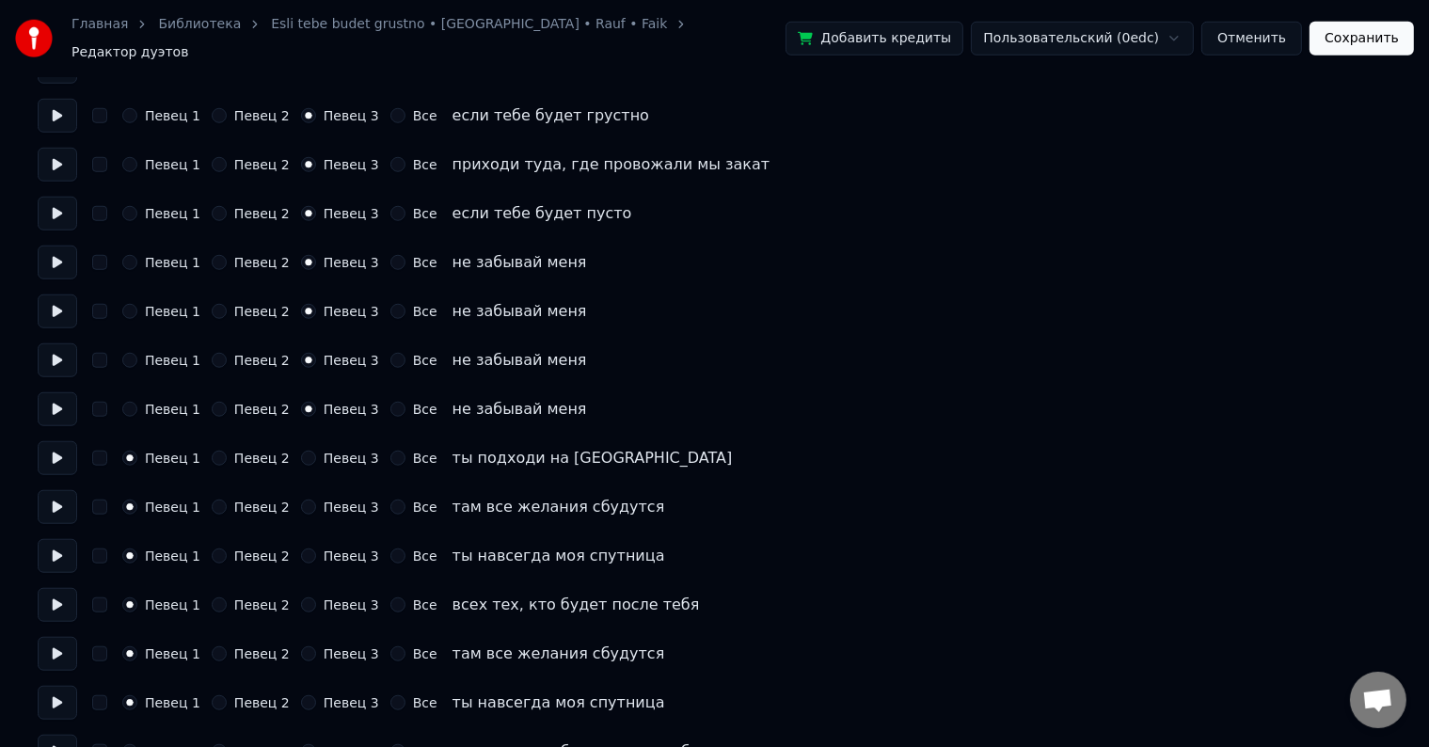
scroll to position [1643, 0]
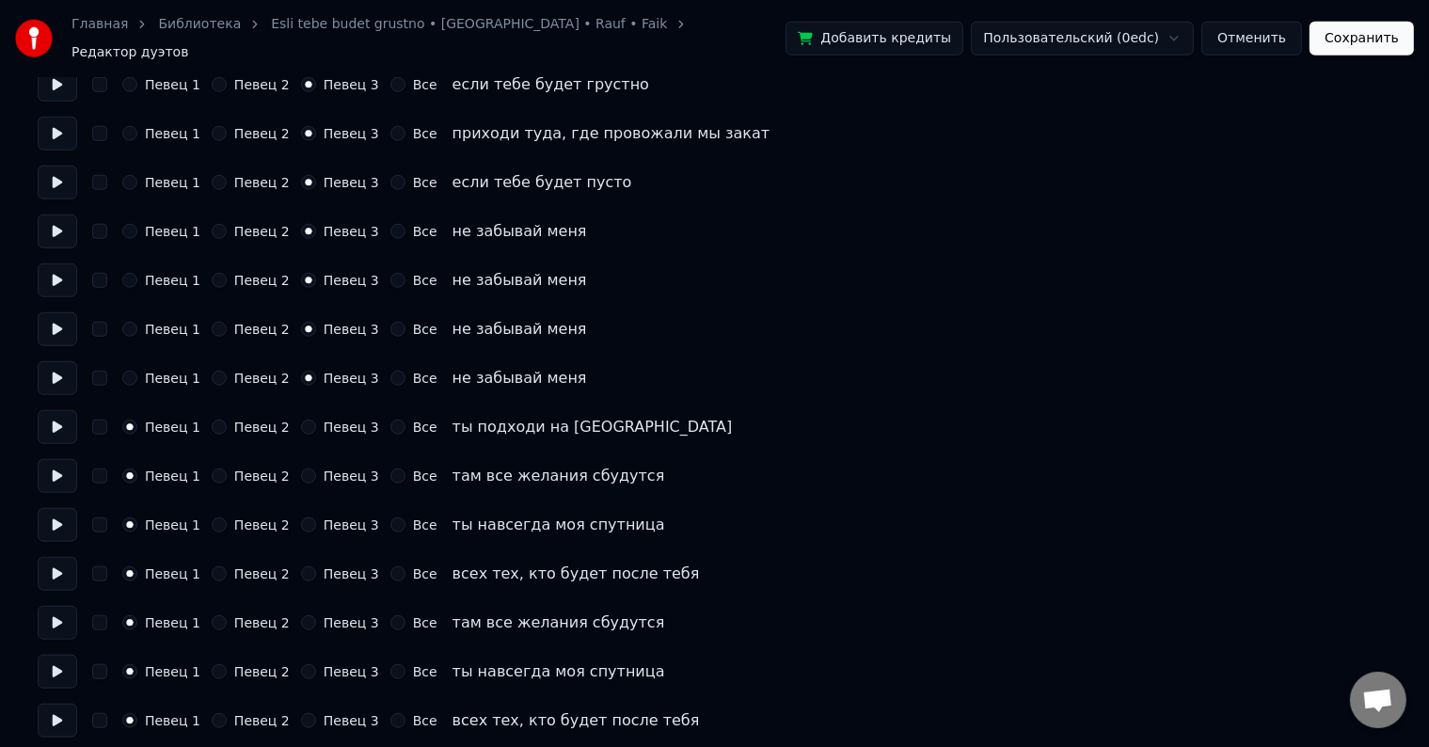
click at [1383, 40] on button "Сохранить" at bounding box center [1362, 39] width 104 height 34
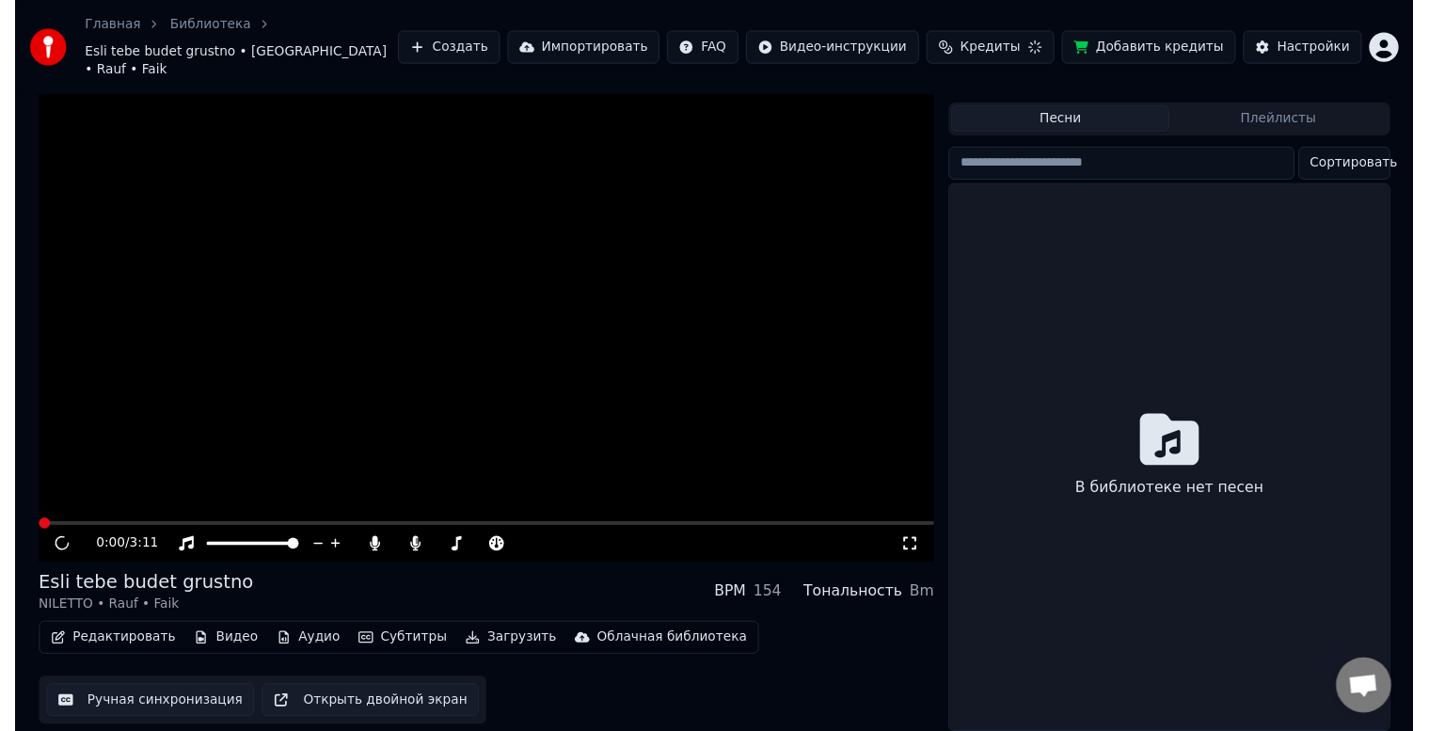
scroll to position [34, 0]
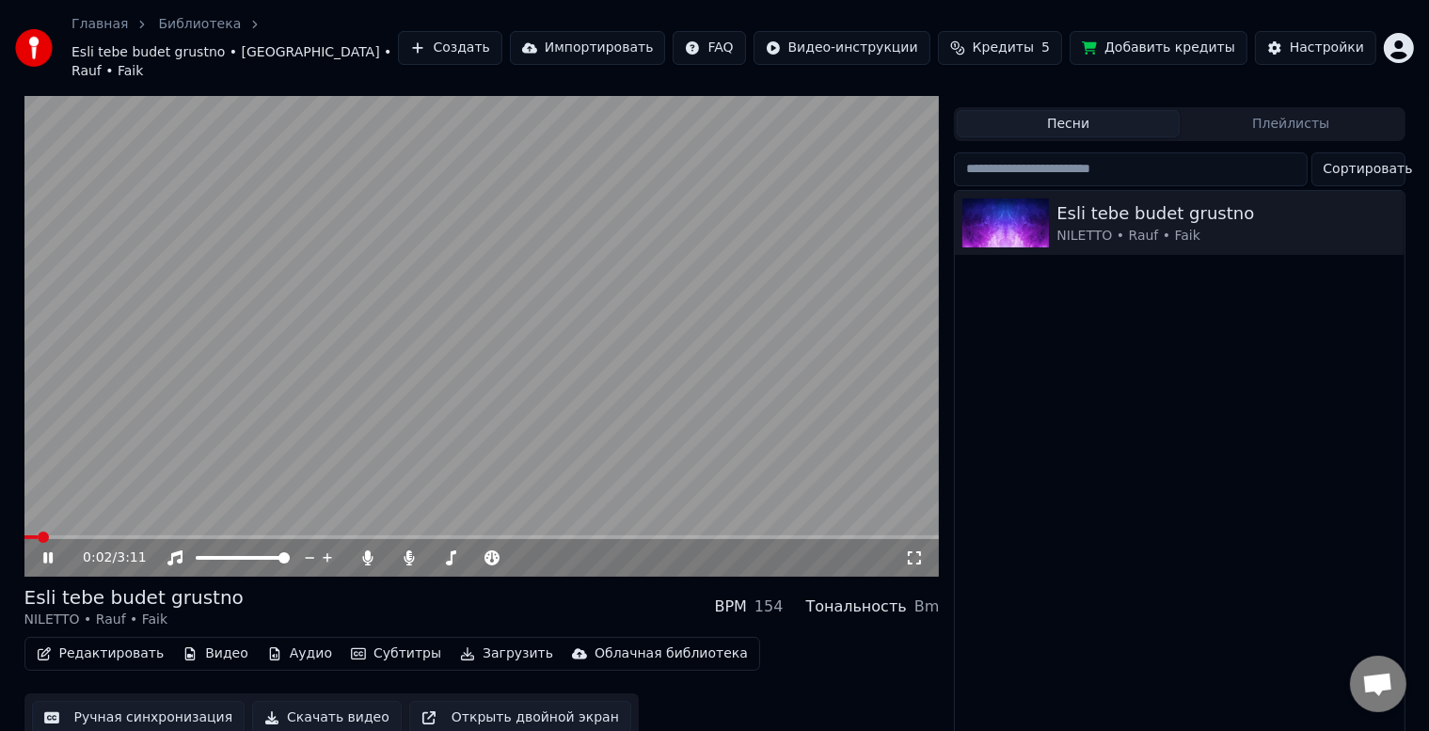
click at [340, 535] on span at bounding box center [482, 537] width 916 height 4
click at [306, 535] on span at bounding box center [164, 537] width 281 height 4
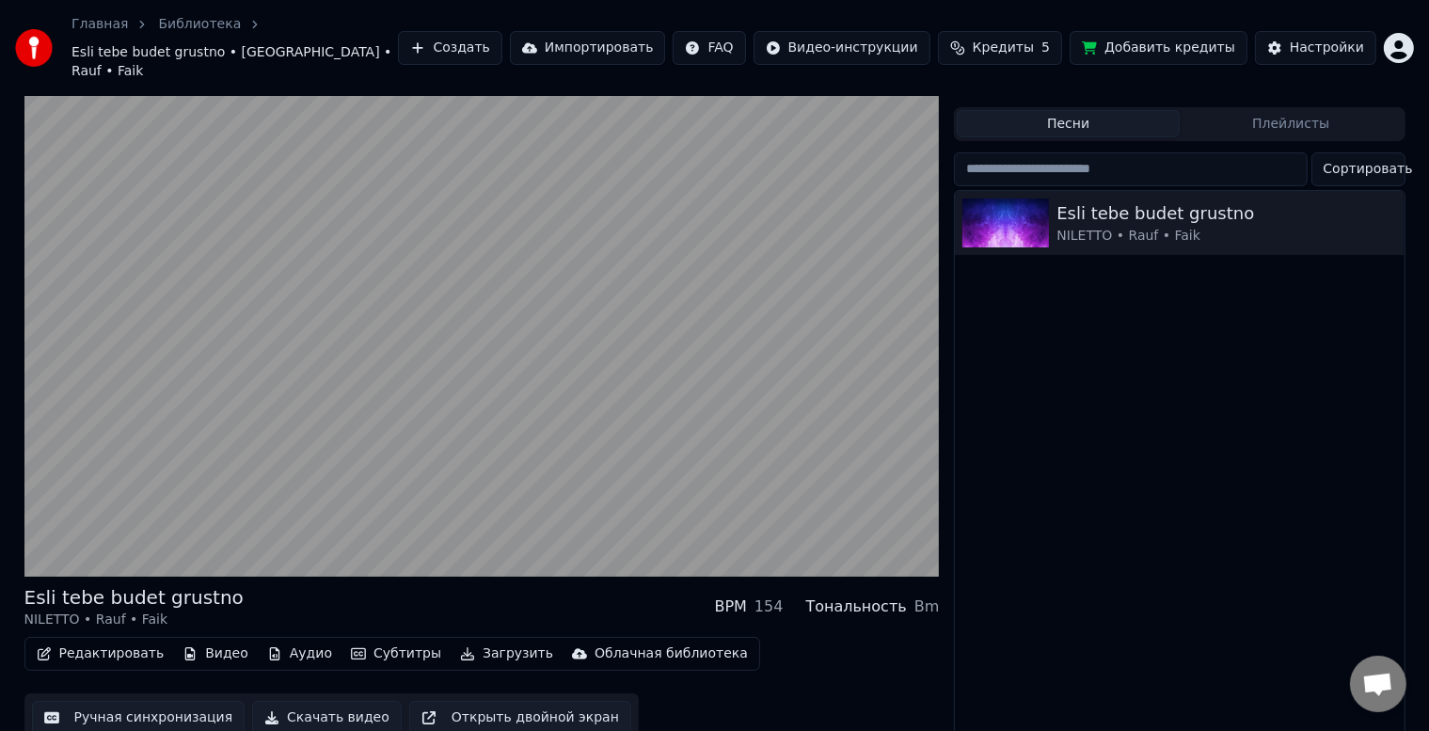
click at [464, 701] on button "Открыть двойной экран" at bounding box center [520, 718] width 222 height 34
click at [207, 641] on button "Видео" at bounding box center [215, 654] width 81 height 26
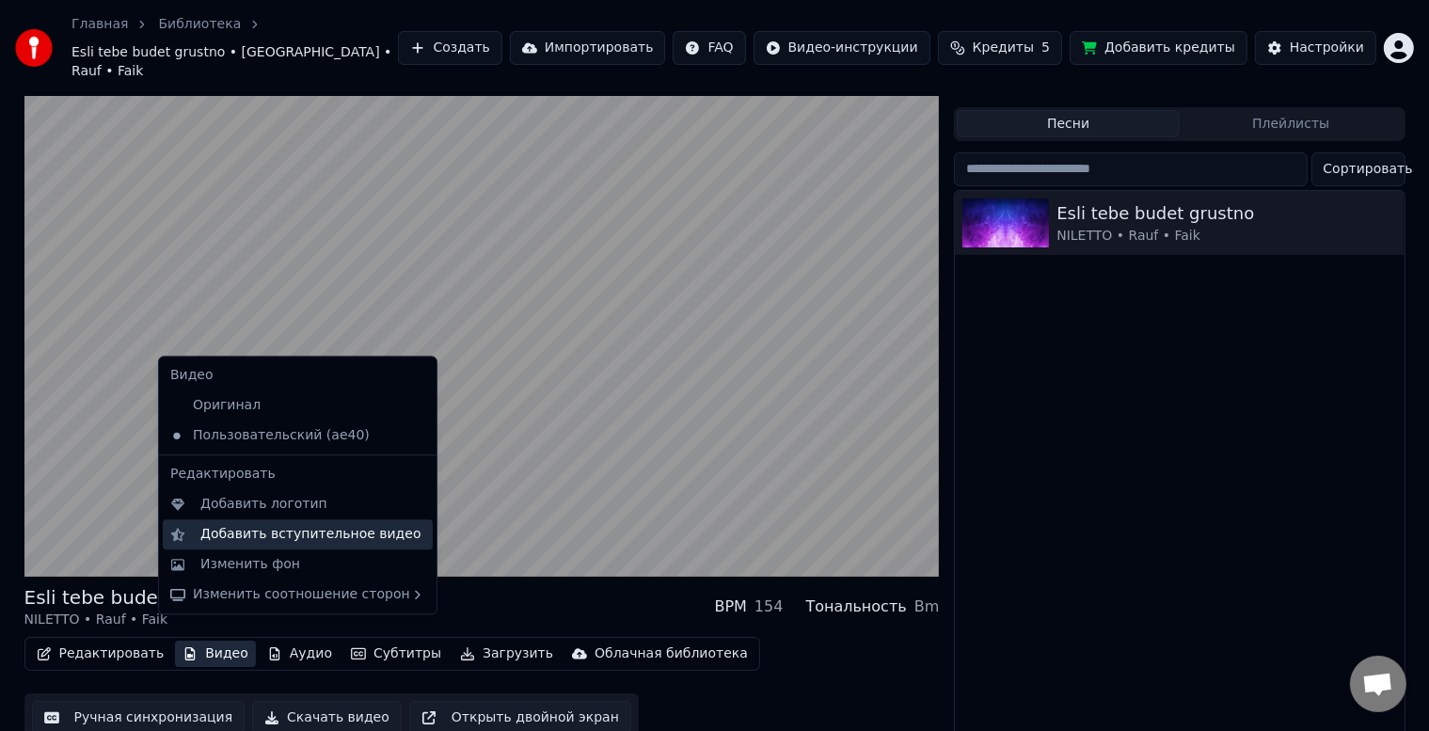
drag, startPoint x: 254, startPoint y: 527, endPoint x: 280, endPoint y: 538, distance: 28.7
click at [280, 538] on div "Добавить вступительное видео" at bounding box center [310, 534] width 221 height 19
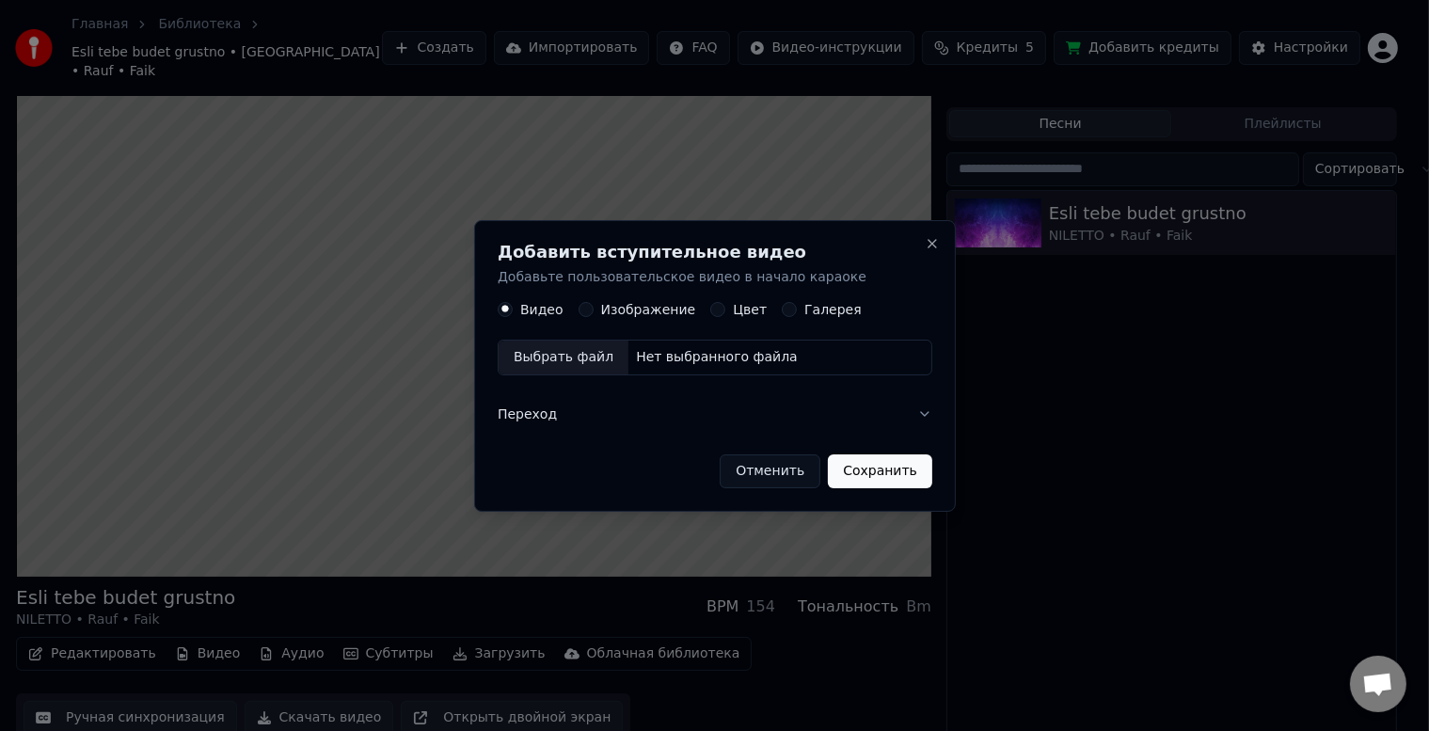
scroll to position [18, 0]
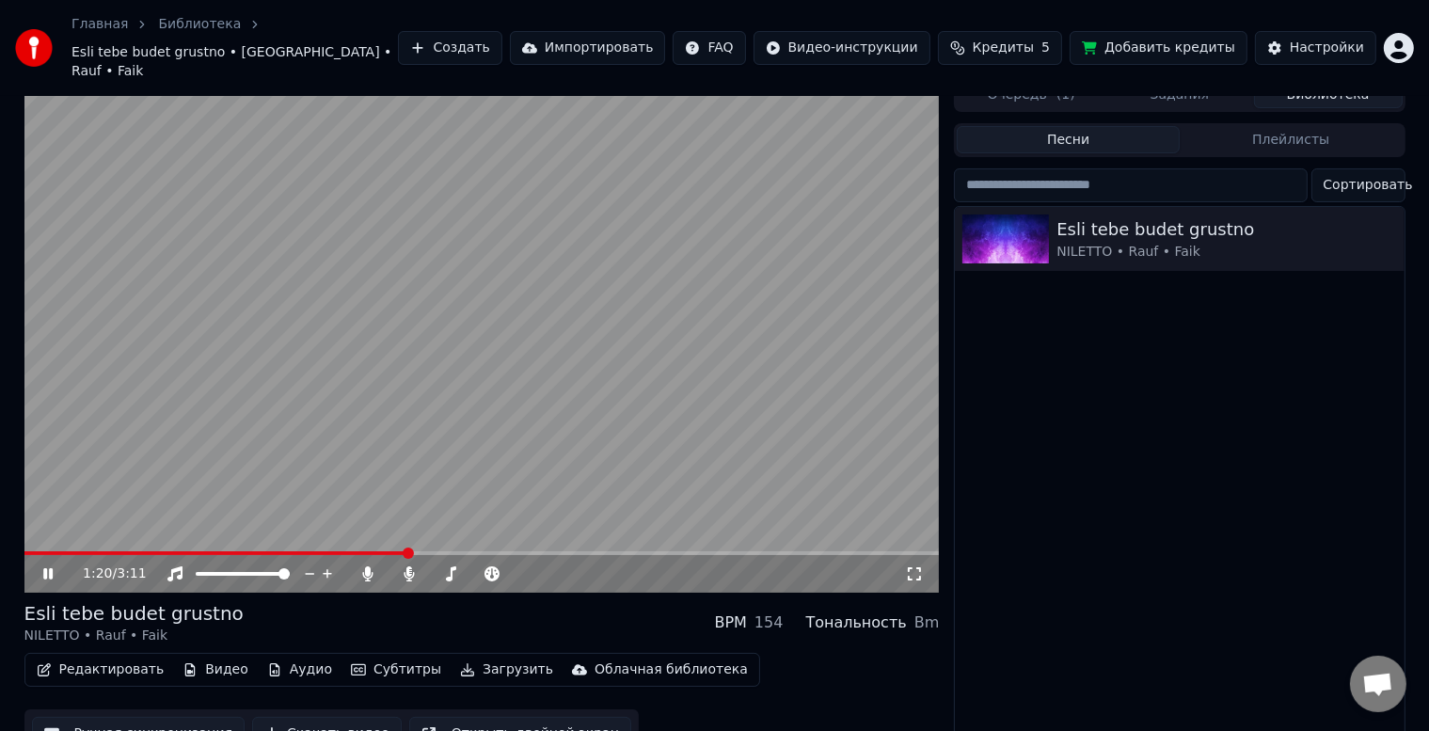
click at [221, 657] on button "Видео" at bounding box center [215, 670] width 81 height 26
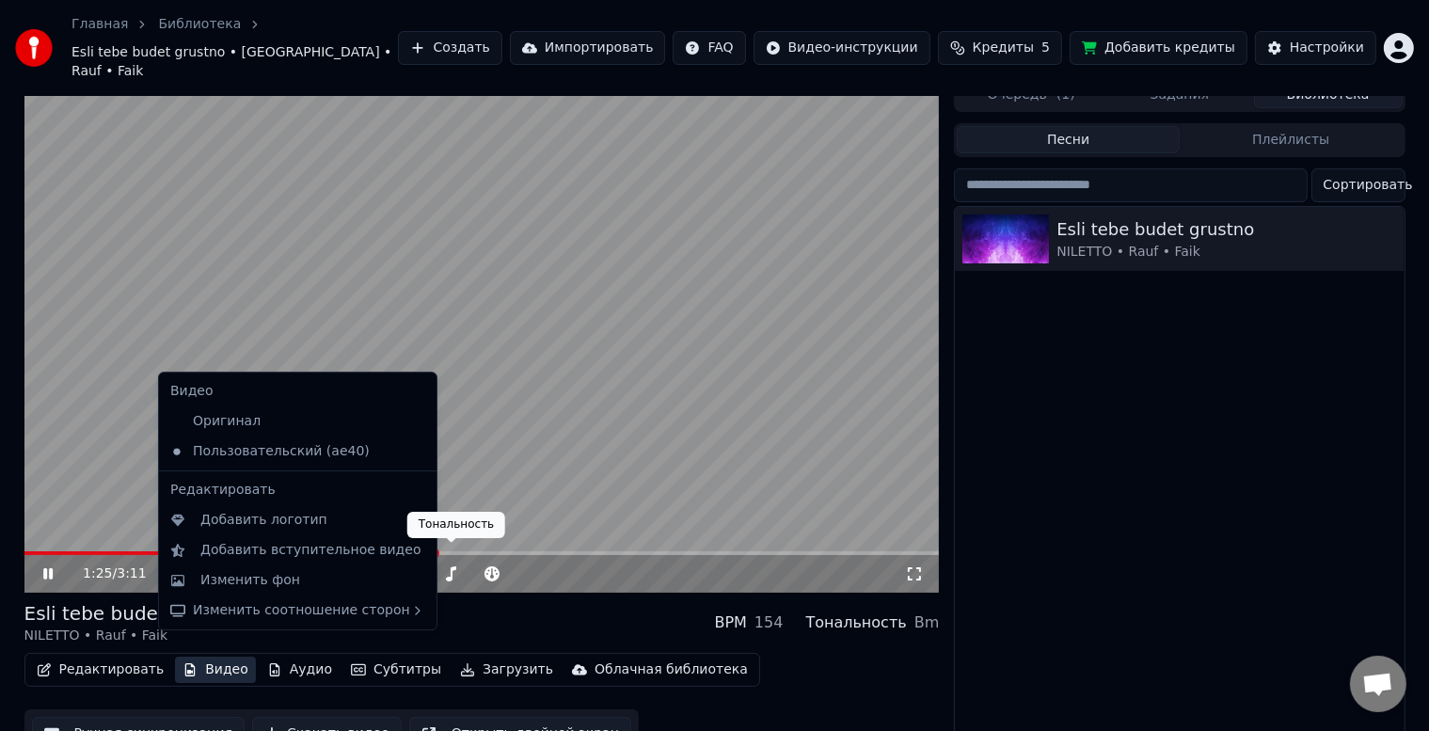
click at [504, 361] on video at bounding box center [482, 335] width 916 height 515
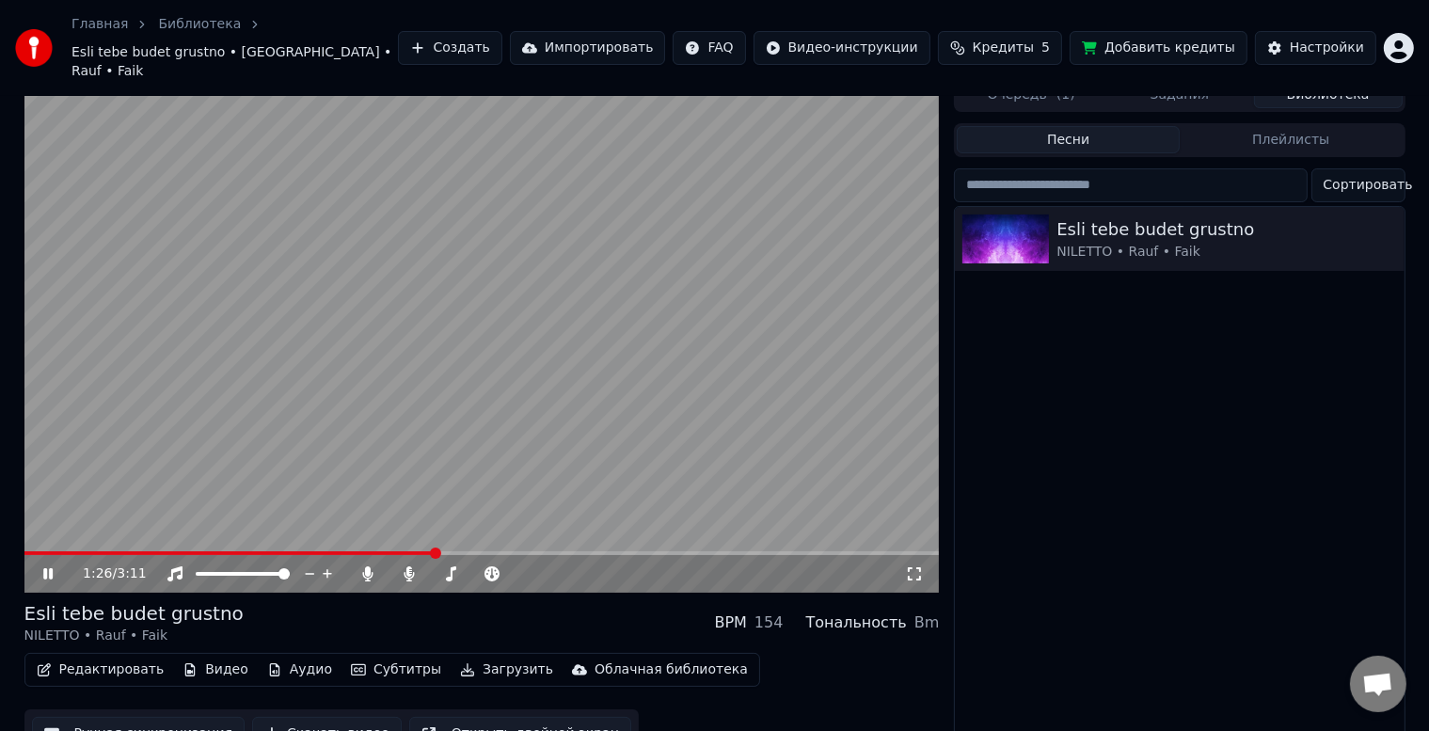
scroll to position [34, 0]
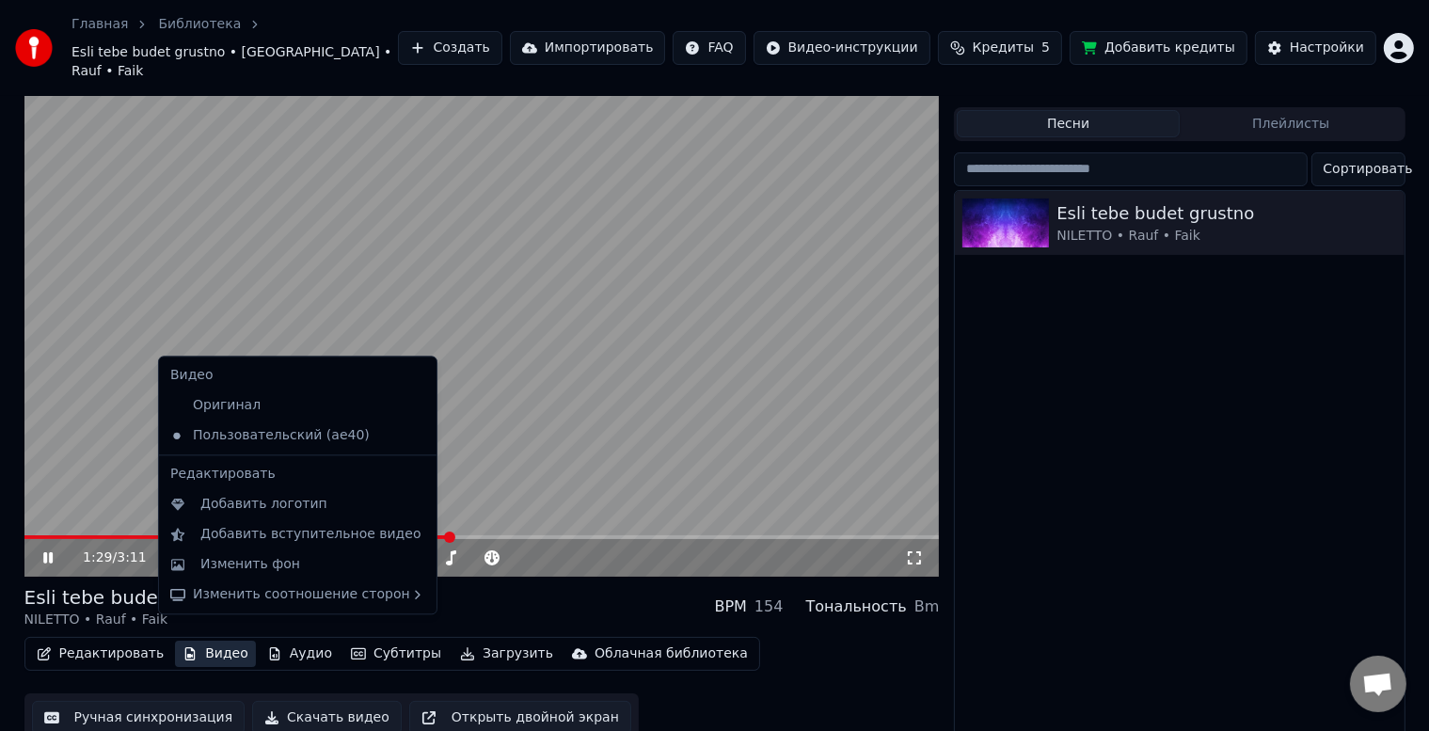
click at [217, 641] on button "Видео" at bounding box center [215, 654] width 81 height 26
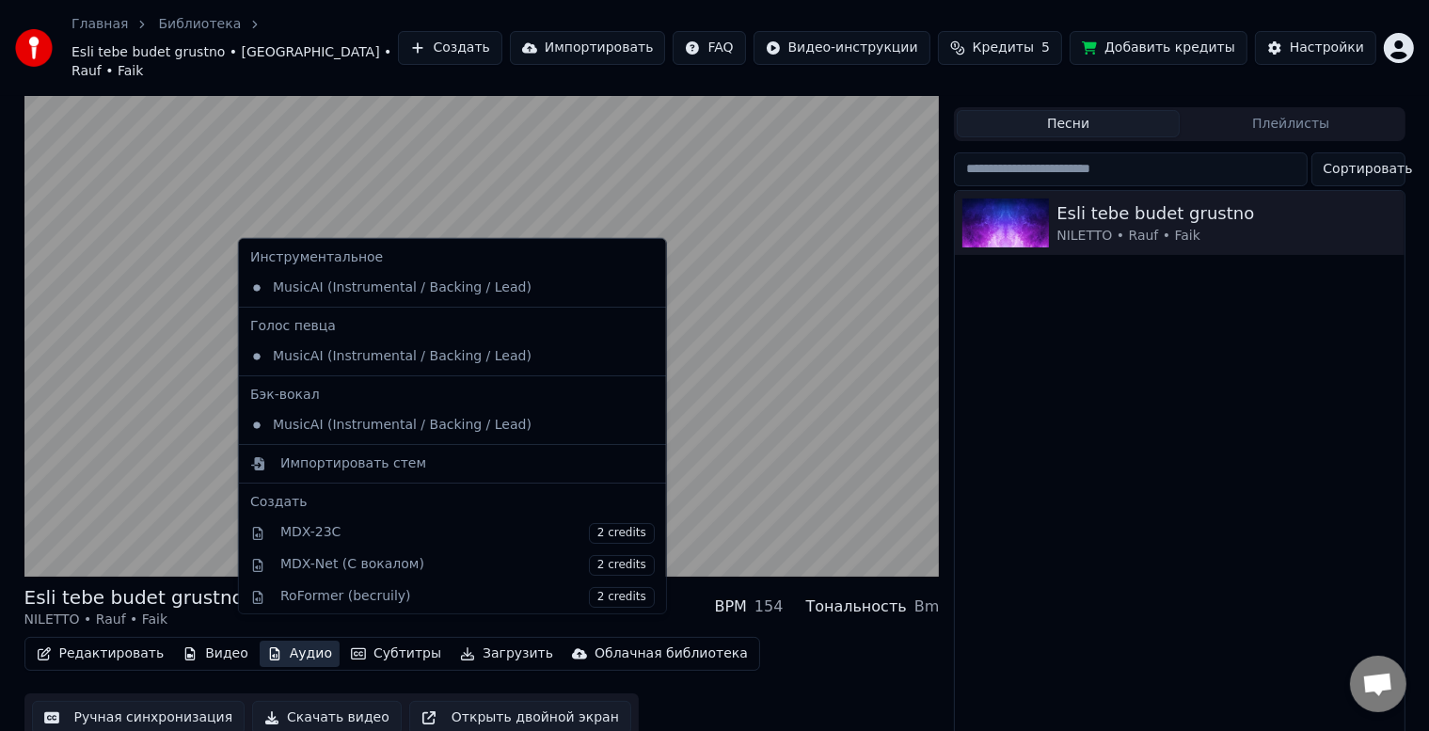
click at [272, 641] on button "Аудио" at bounding box center [300, 654] width 80 height 26
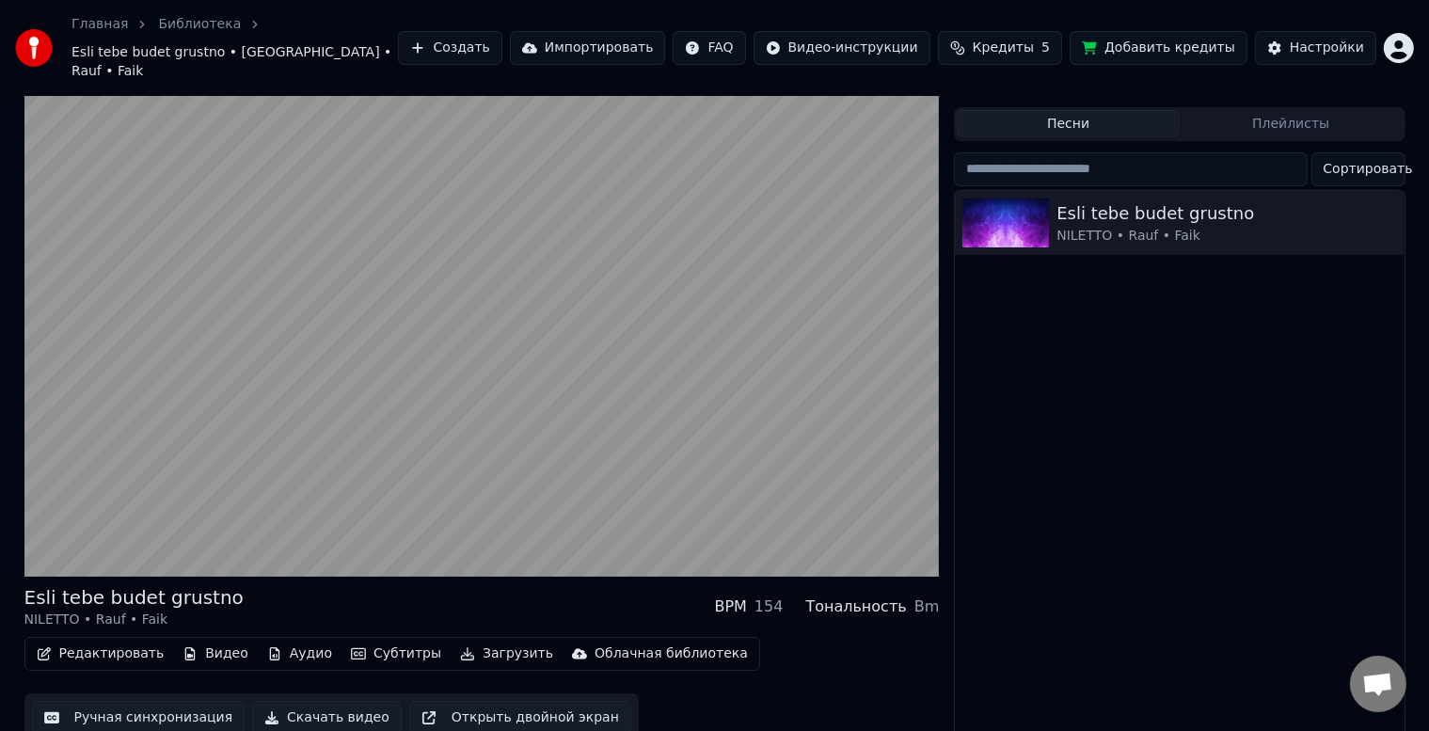
click at [272, 641] on button "Аудио" at bounding box center [300, 654] width 80 height 26
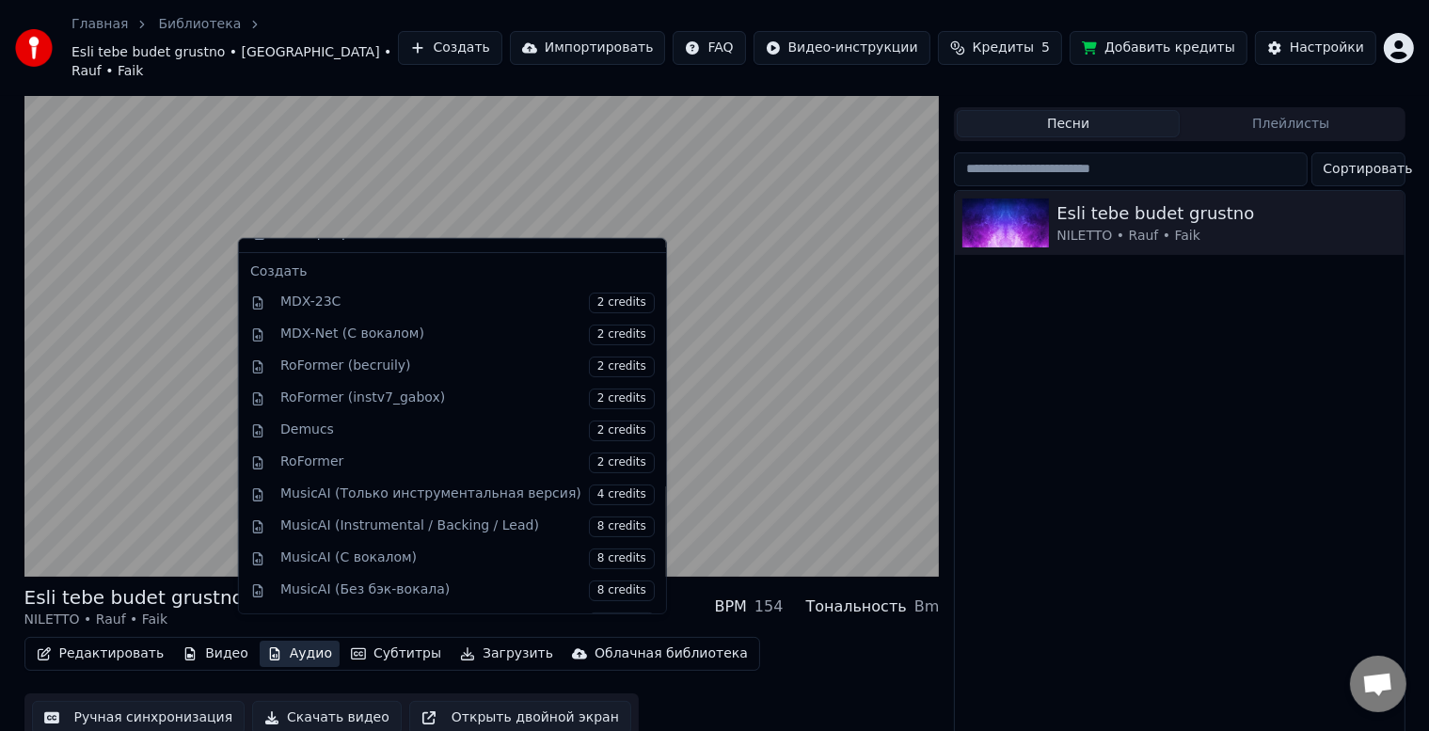
scroll to position [255, 0]
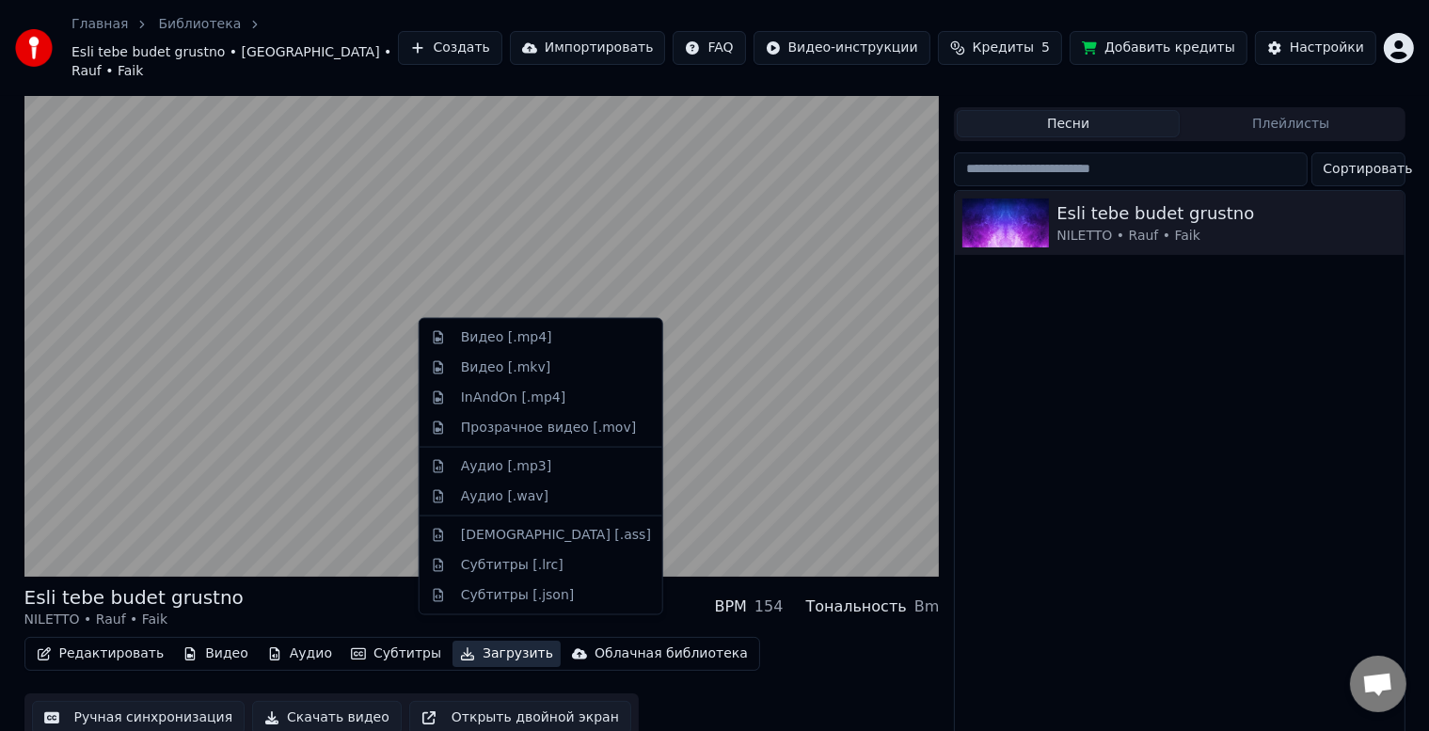
click at [814, 639] on div "Редактировать Видео Аудио Субтитры Загрузить Облачная библиотека Ручная синхрон…" at bounding box center [482, 689] width 916 height 105
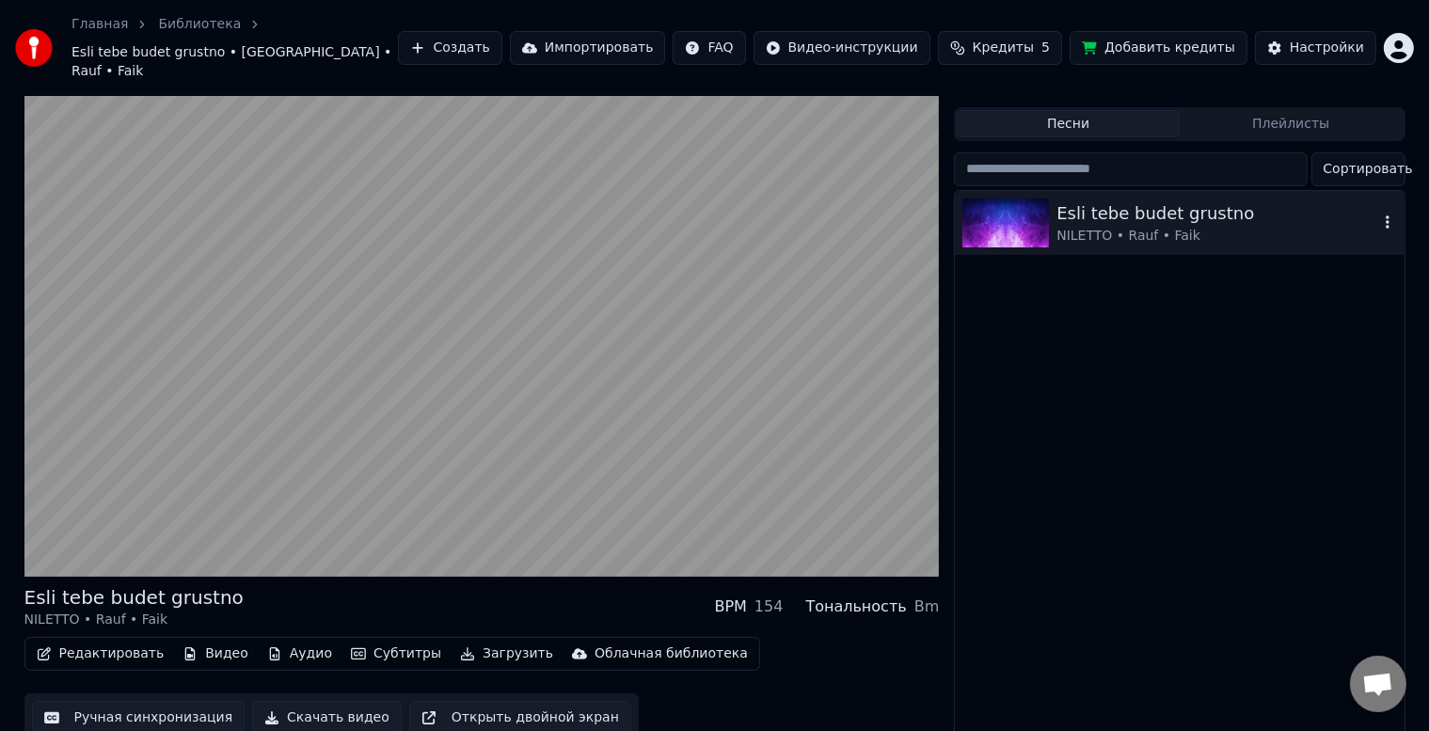
click at [1388, 215] on icon "button" at bounding box center [1388, 221] width 4 height 13
click at [132, 701] on button "Ручная синхронизация" at bounding box center [139, 718] width 214 height 34
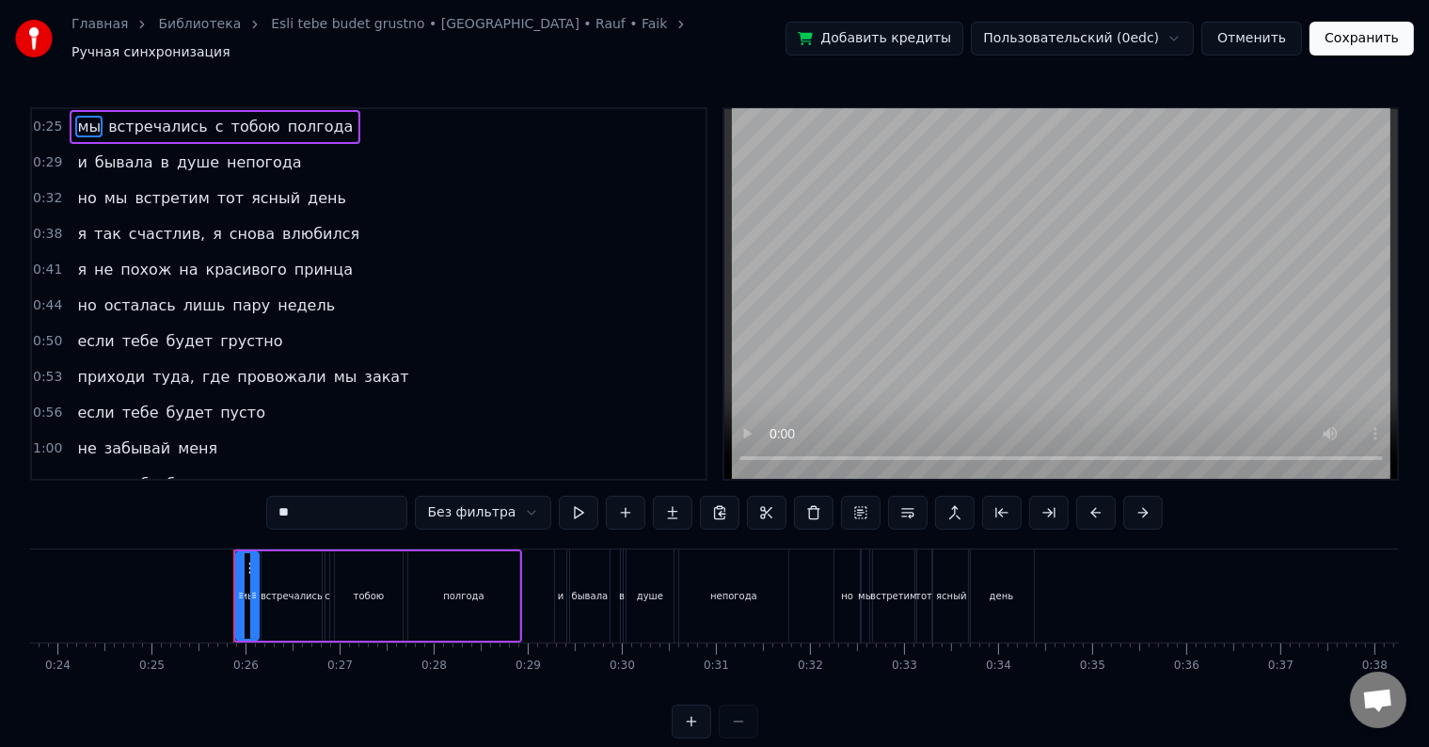
scroll to position [0, 2340]
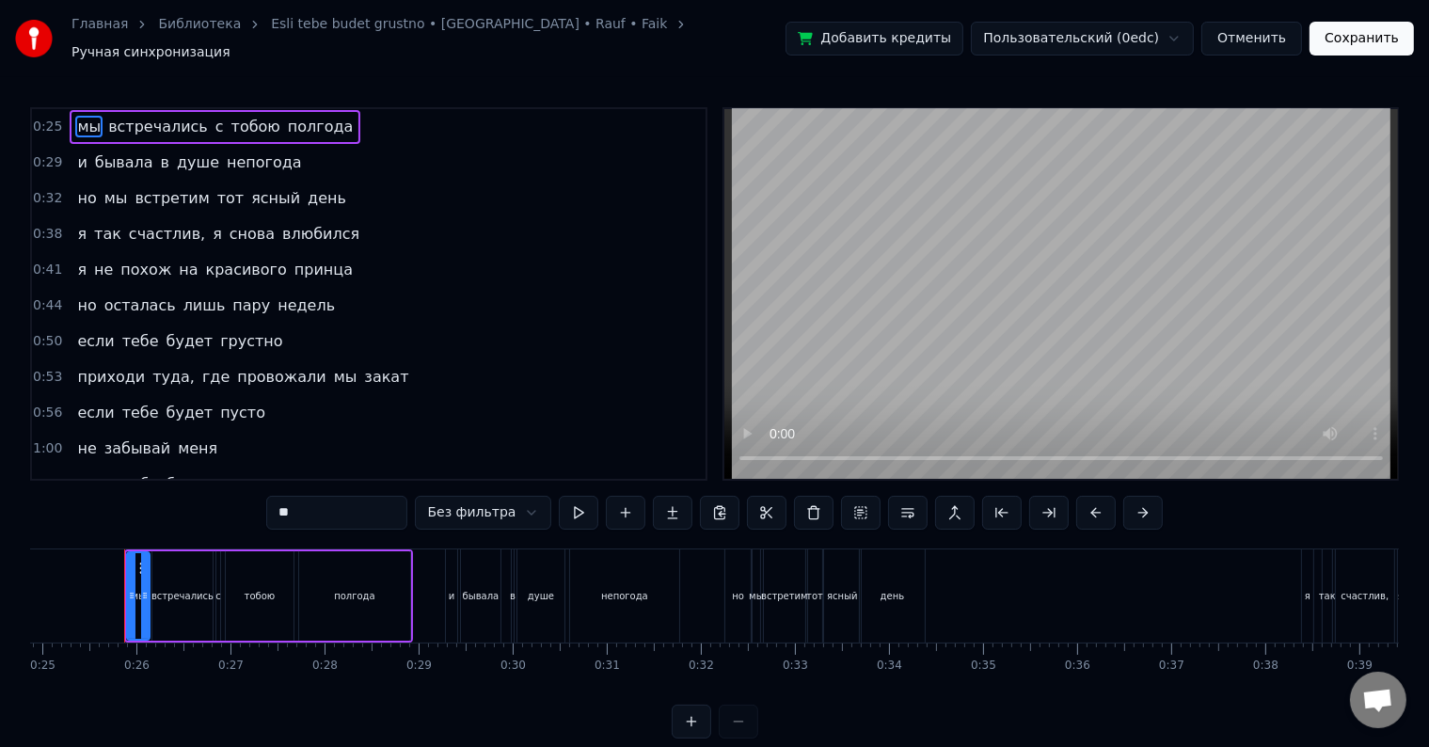
click at [522, 503] on html "Главная Библиотека Esli tebe budet grustno • [GEOGRAPHIC_DATA] • Rauf • Faik Ру…" at bounding box center [714, 384] width 1429 height 769
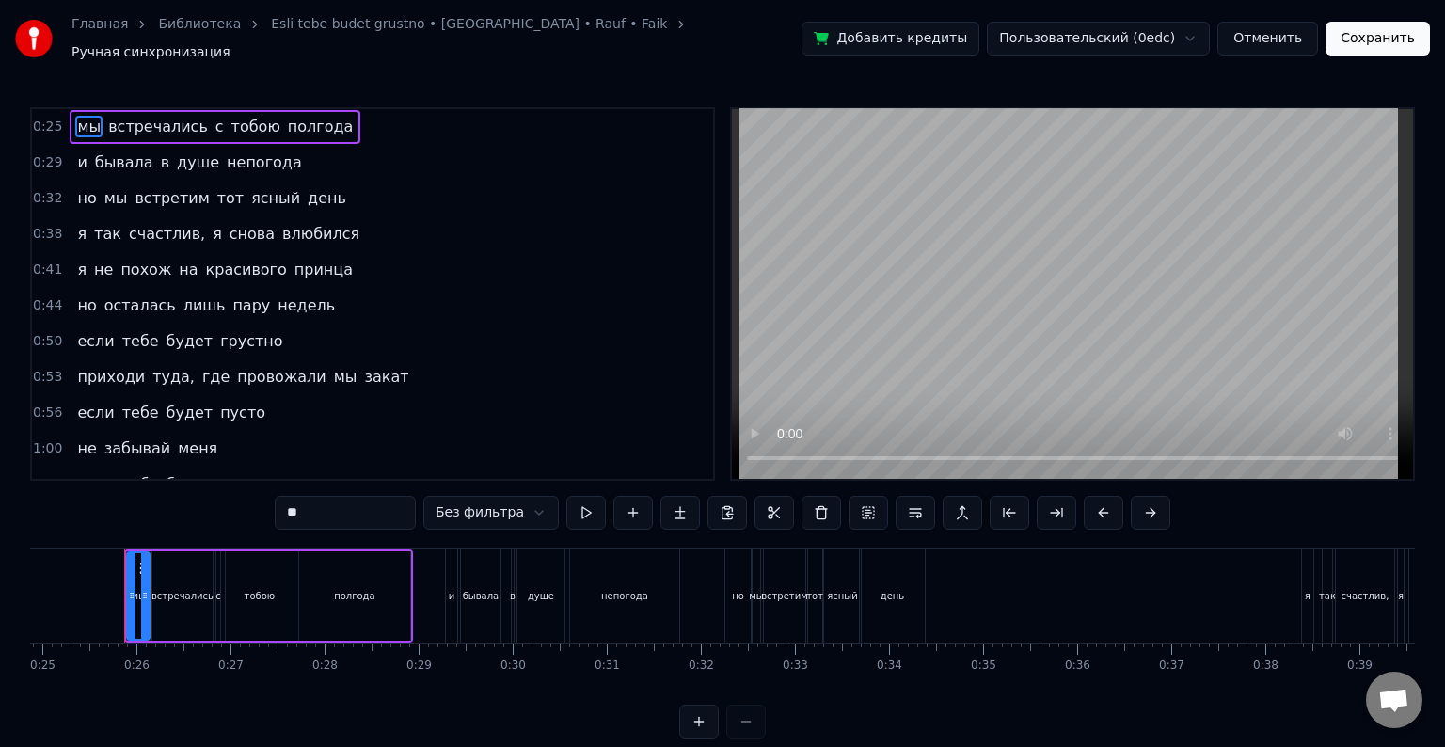
click at [522, 503] on html "Главная Библиотека Esli tebe budet grustno • [GEOGRAPHIC_DATA] • Rauf • Faik Ру…" at bounding box center [722, 384] width 1445 height 769
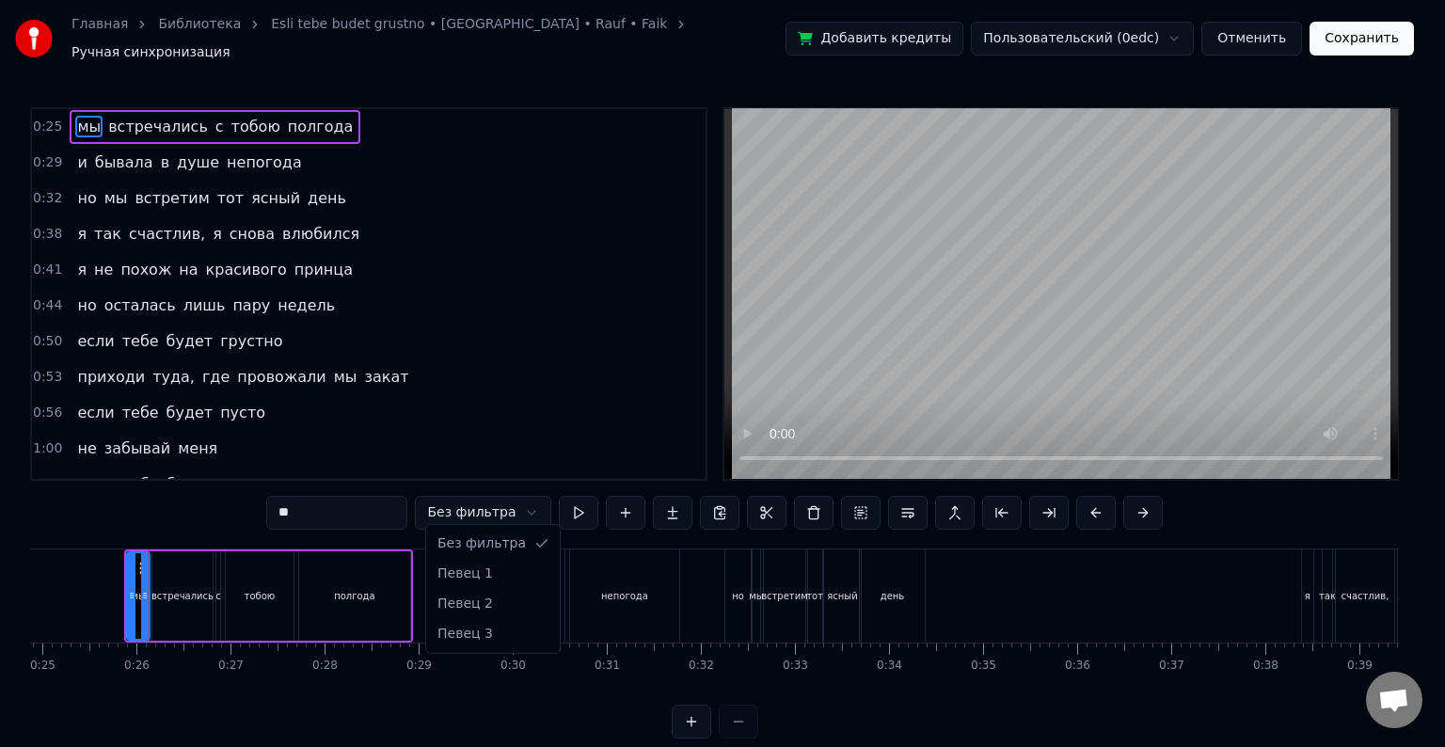
click at [77, 568] on html "Главная Библиотека Esli tebe budet grustno • [GEOGRAPHIC_DATA] • Rauf • Faik Ру…" at bounding box center [722, 384] width 1445 height 769
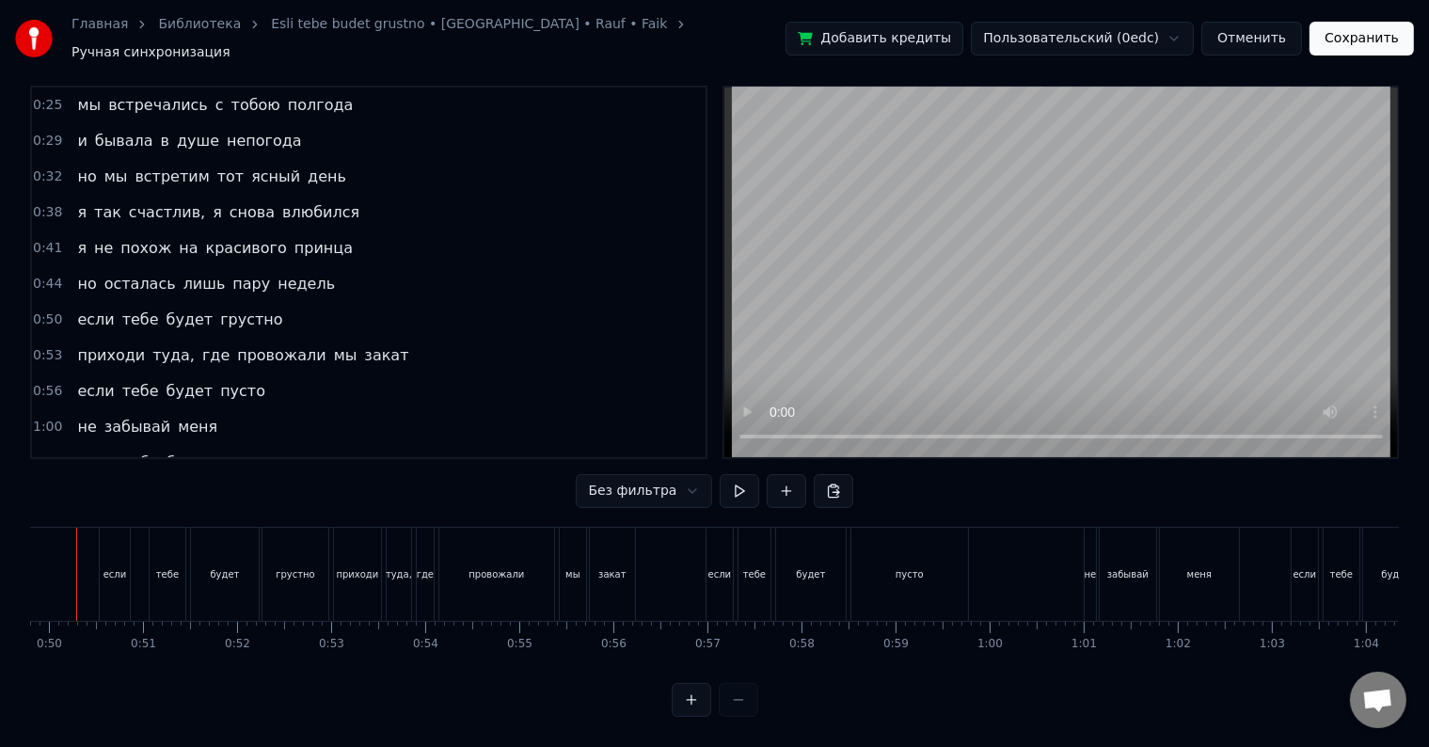
scroll to position [0, 4637]
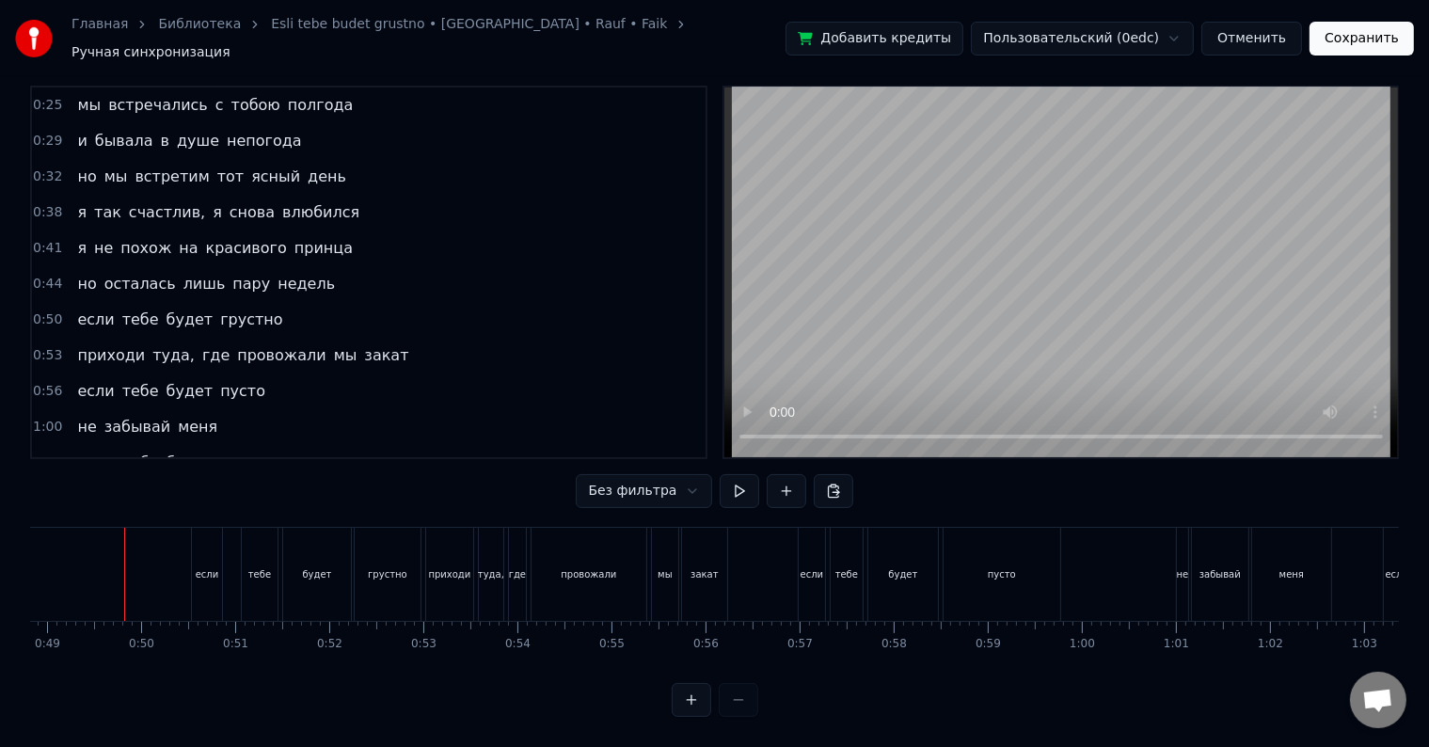
scroll to position [0, 4593]
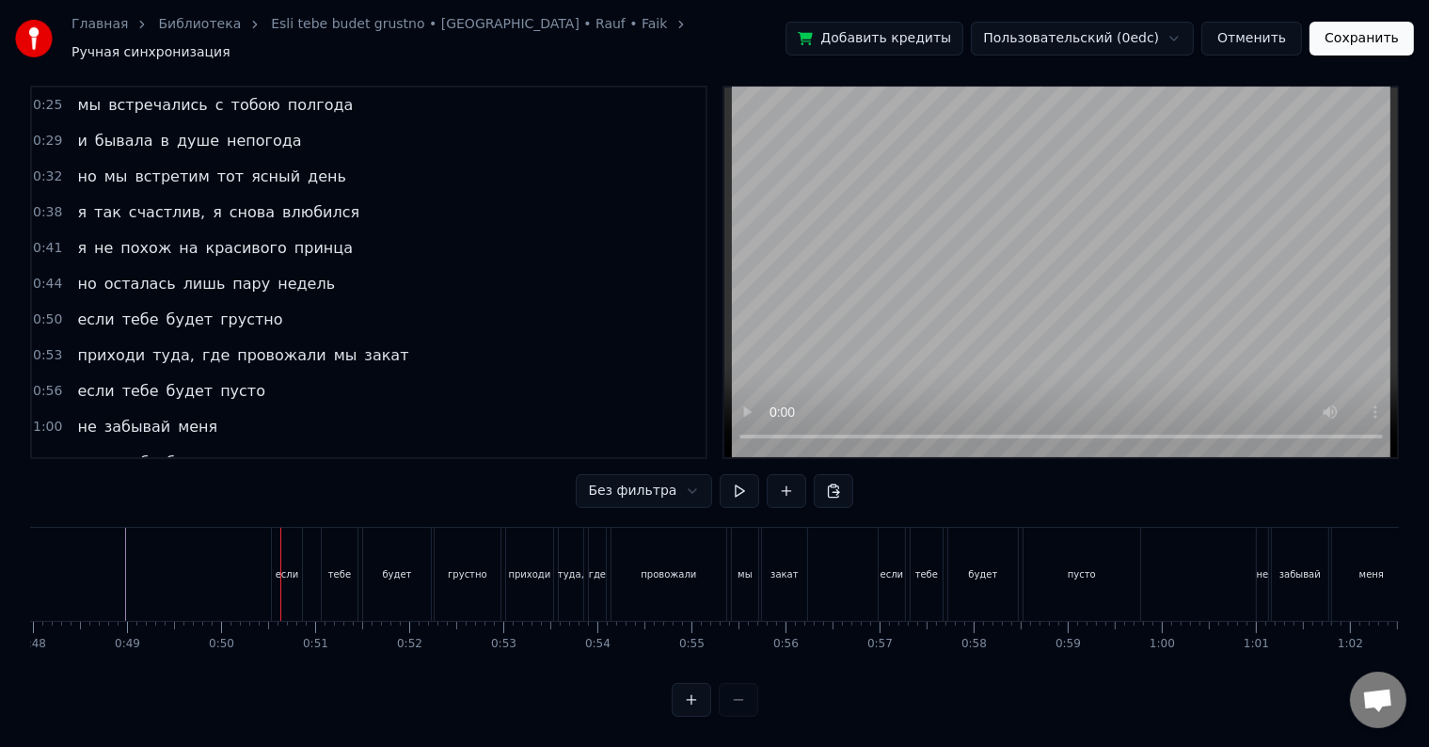
click at [280, 551] on div at bounding box center [280, 574] width 1 height 93
click at [294, 567] on div "если" at bounding box center [288, 574] width 24 height 14
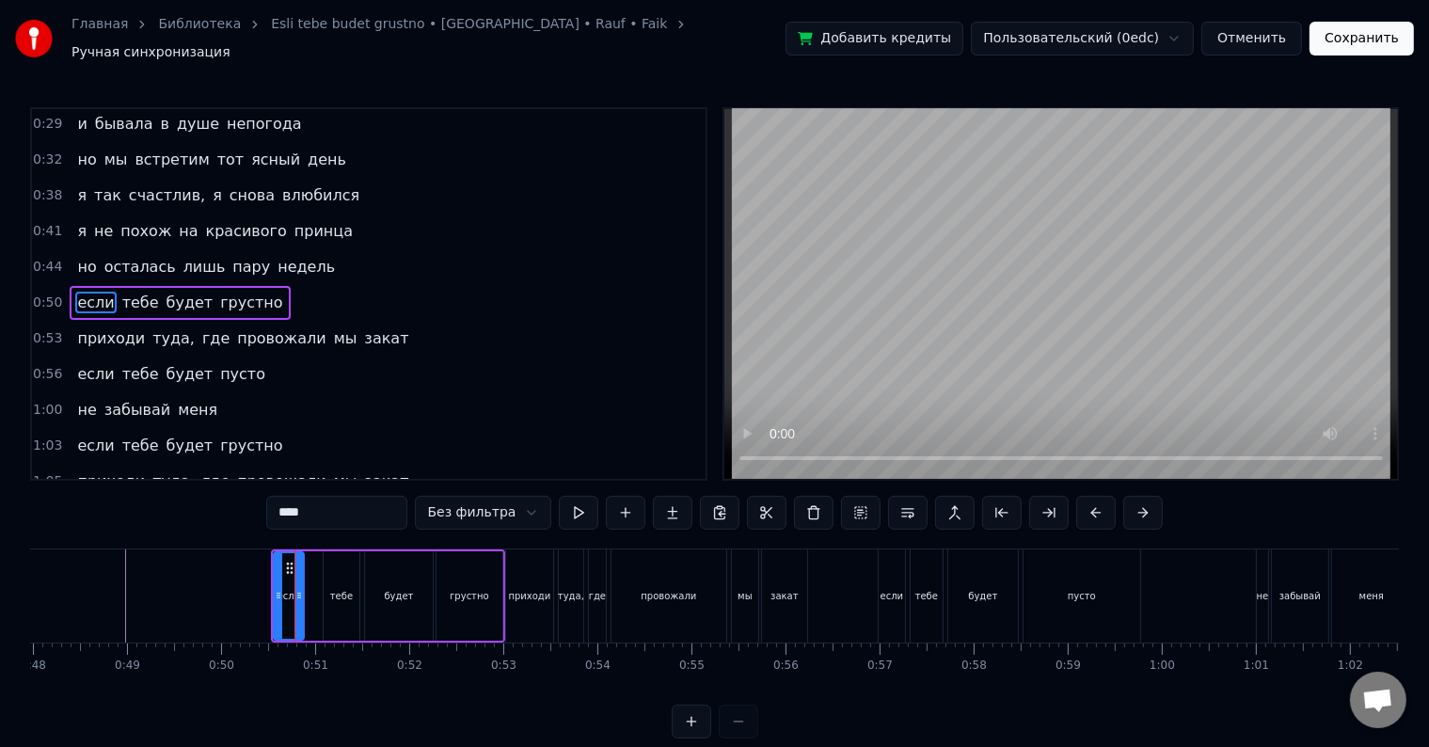
scroll to position [40, 0]
click at [229, 285] on div "если тебе будет грустно" at bounding box center [180, 302] width 220 height 34
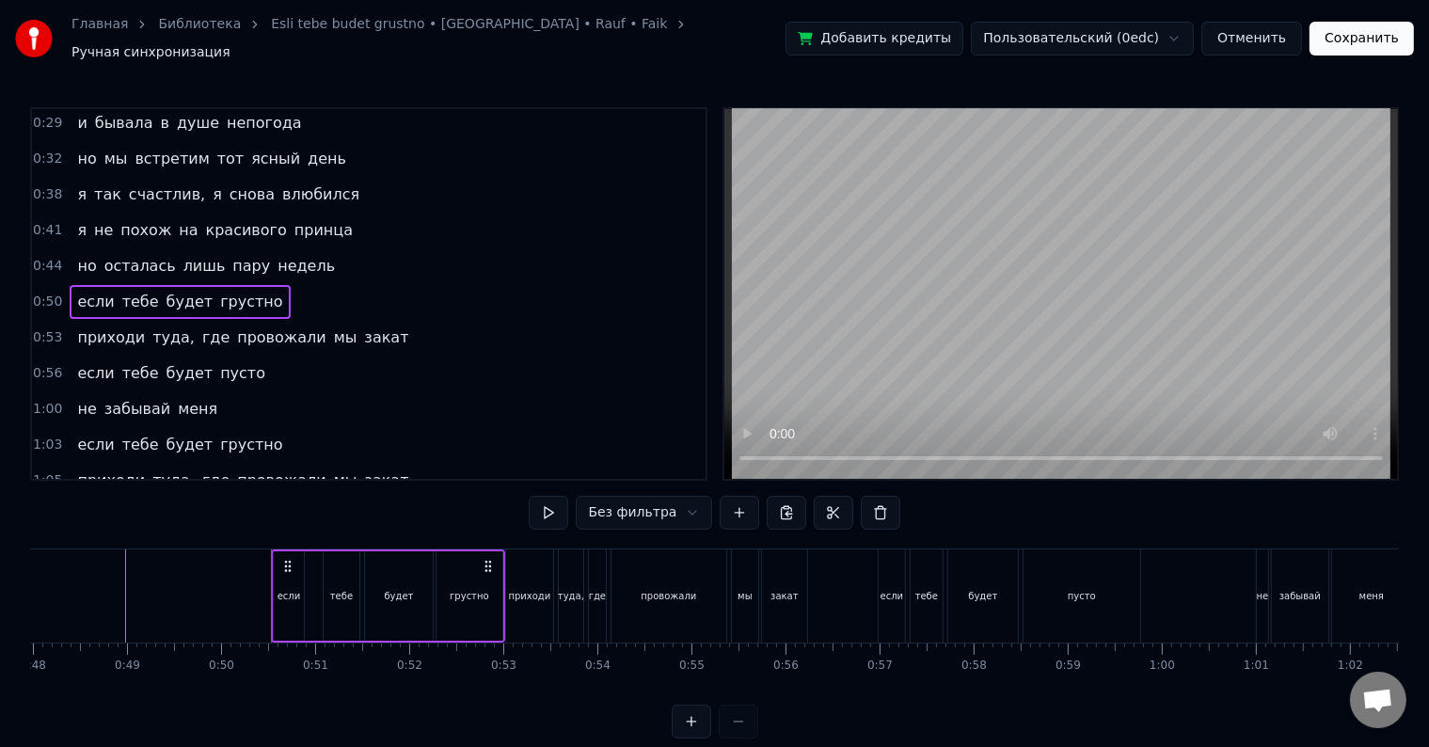
click at [285, 570] on div "если" at bounding box center [288, 595] width 29 height 89
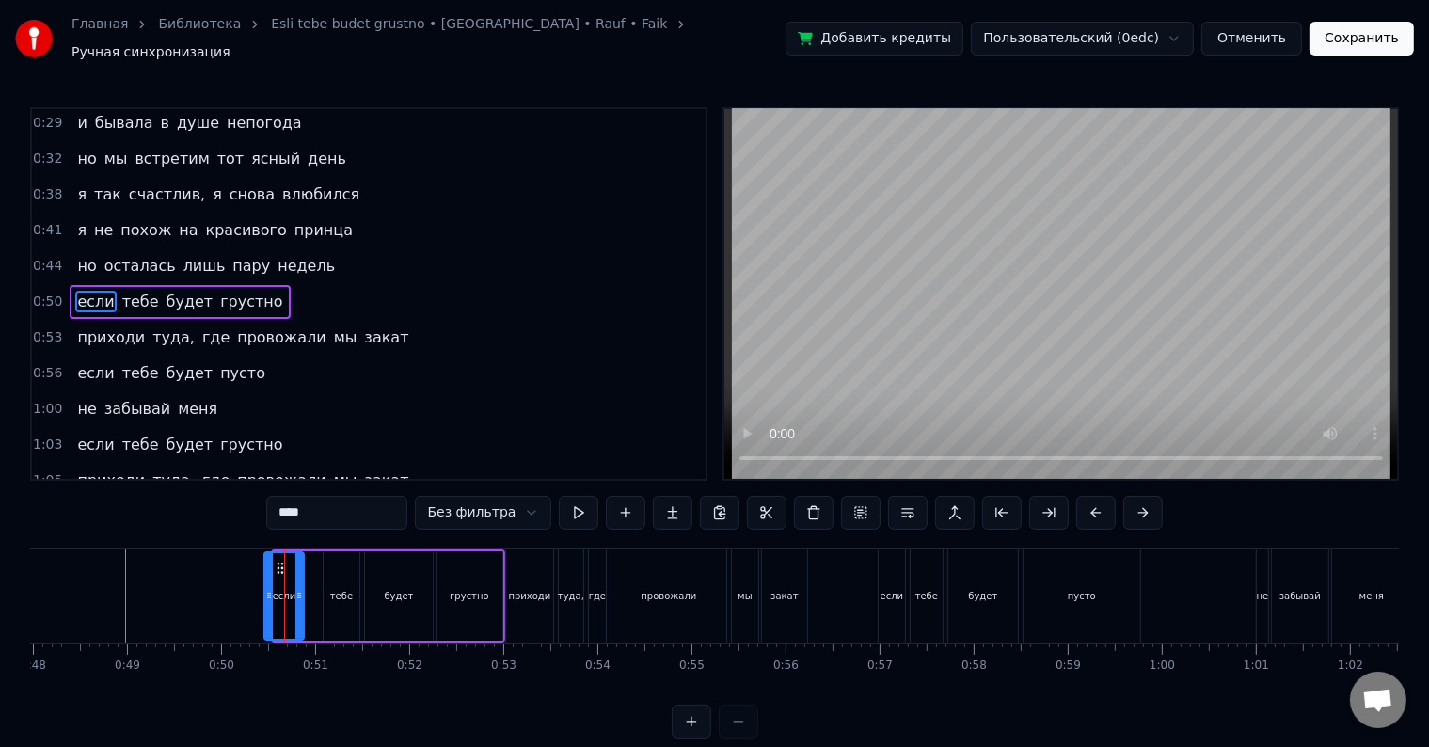
drag, startPoint x: 275, startPoint y: 585, endPoint x: 265, endPoint y: 584, distance: 9.5
click at [265, 588] on icon at bounding box center [269, 595] width 8 height 15
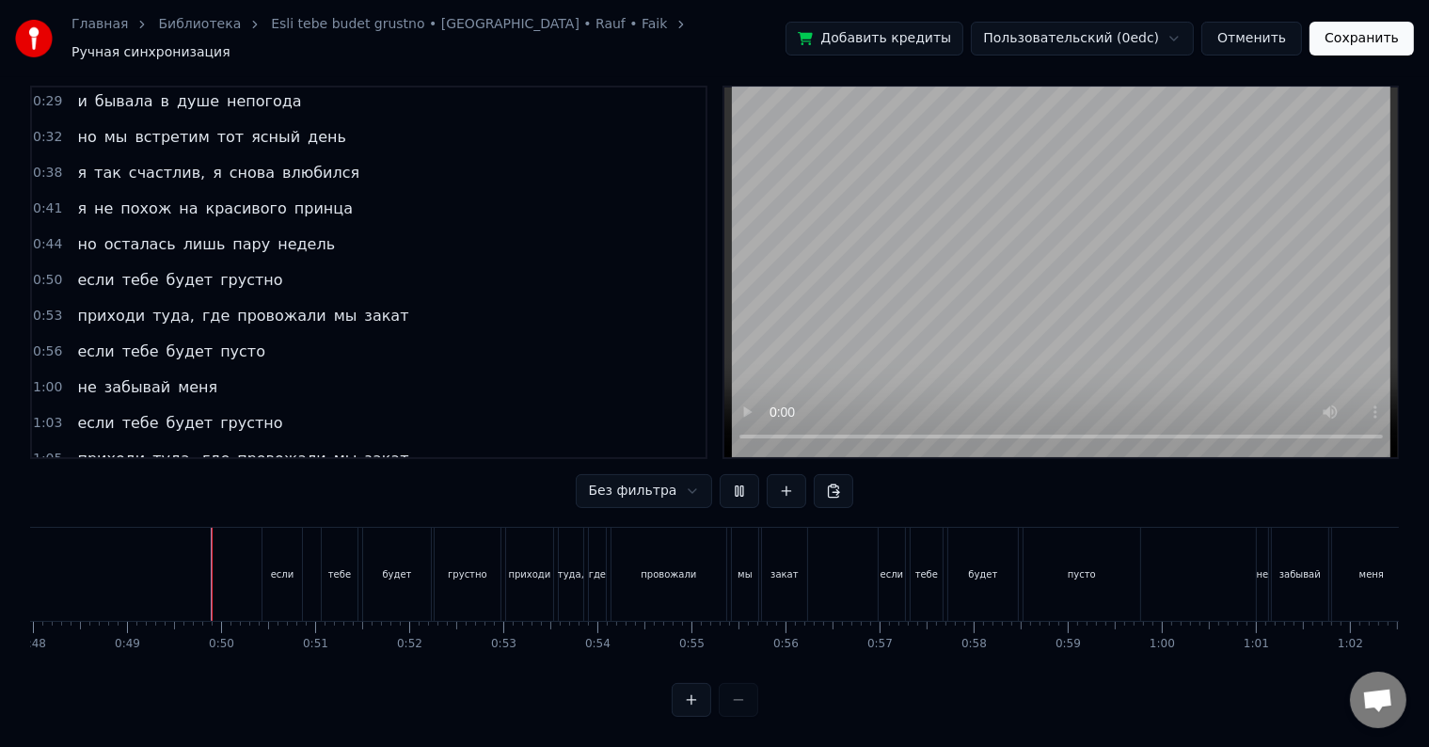
scroll to position [28, 0]
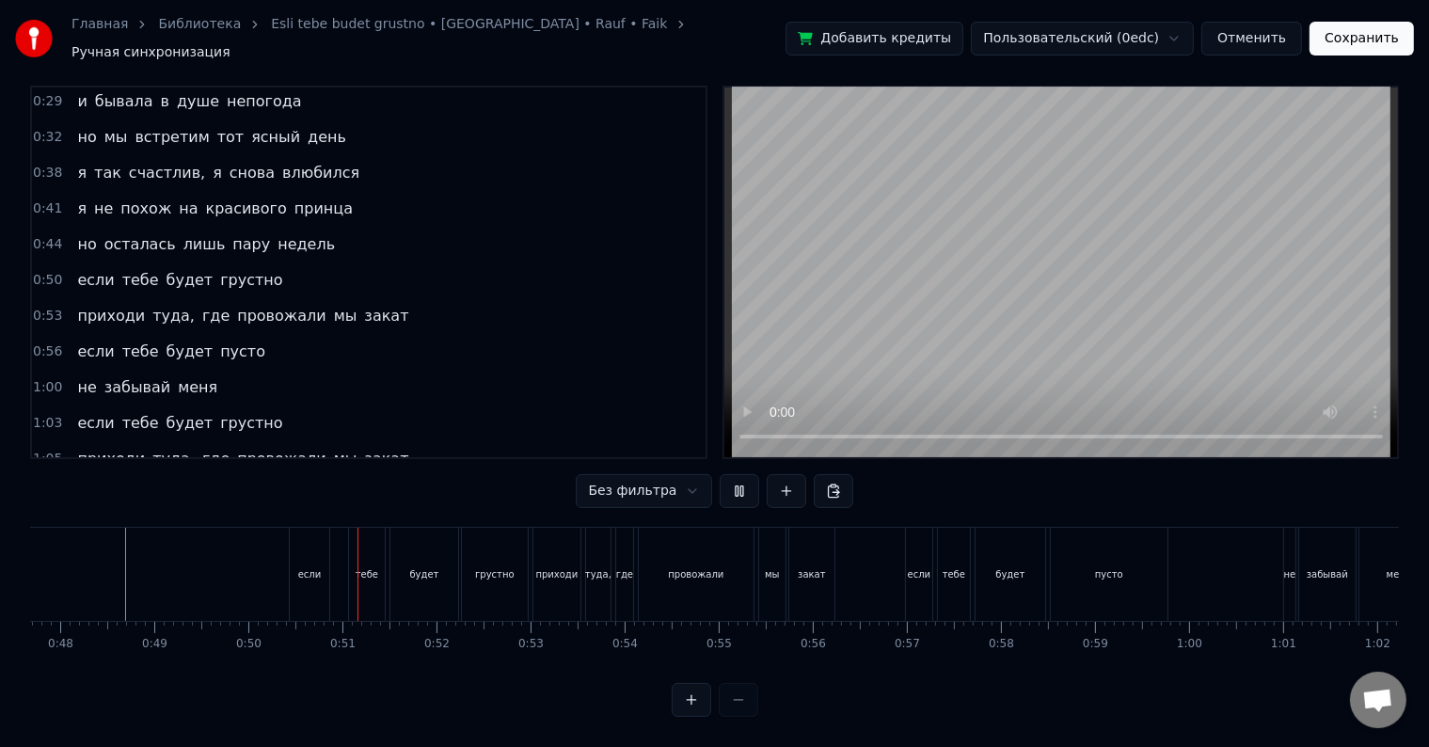
drag, startPoint x: 316, startPoint y: 557, endPoint x: 338, endPoint y: 561, distance: 22.0
click at [338, 561] on div "если" at bounding box center [320, 574] width 39 height 93
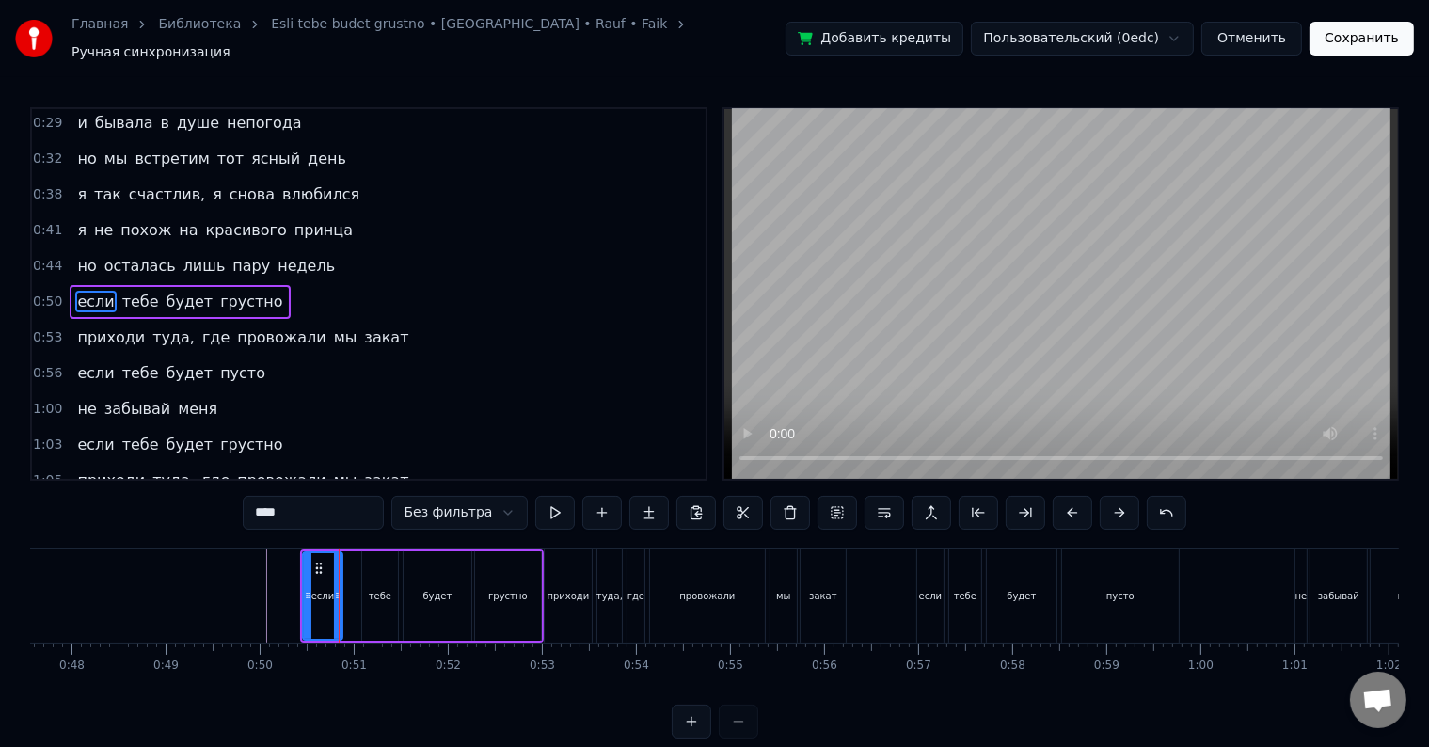
click at [218, 291] on span "грустно" at bounding box center [251, 302] width 66 height 22
type input "*******"
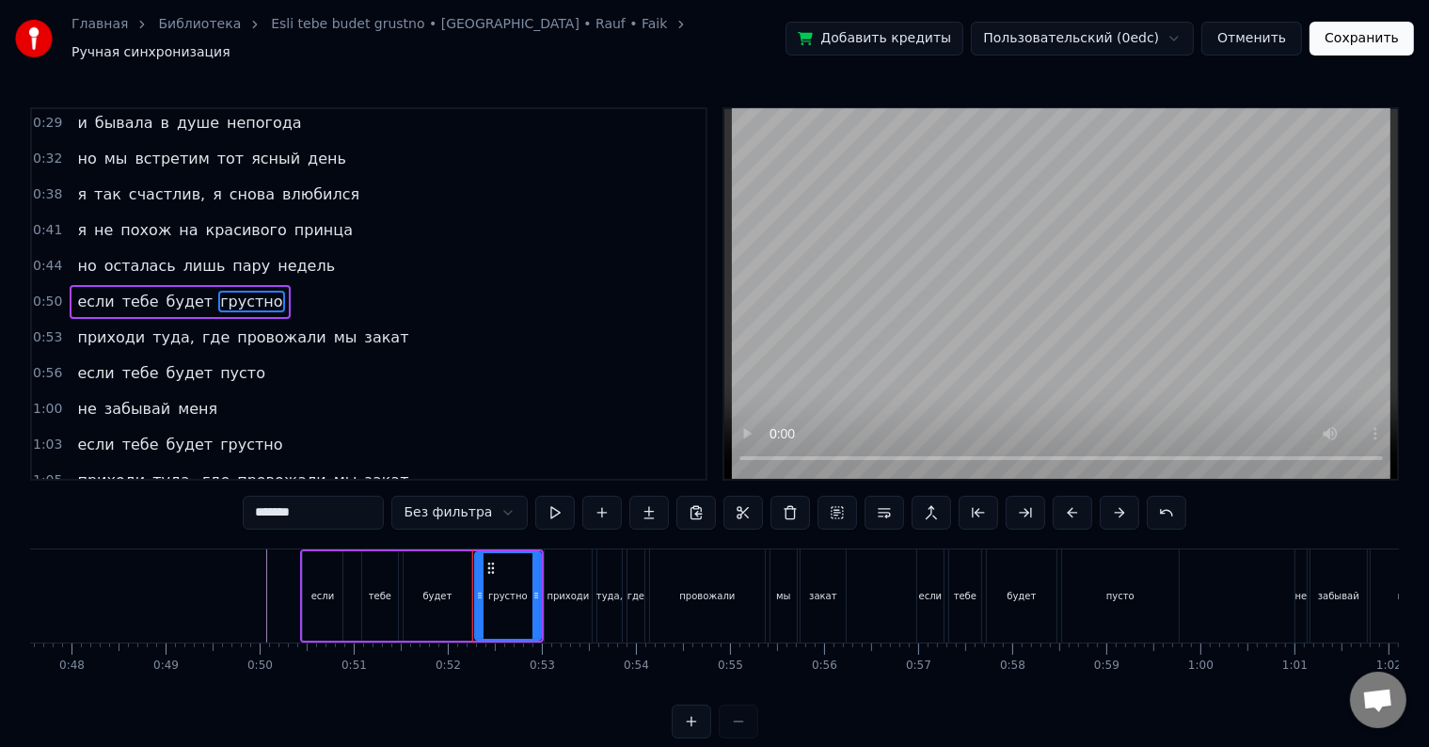
click at [247, 285] on div "если тебе будет грустно" at bounding box center [180, 302] width 220 height 34
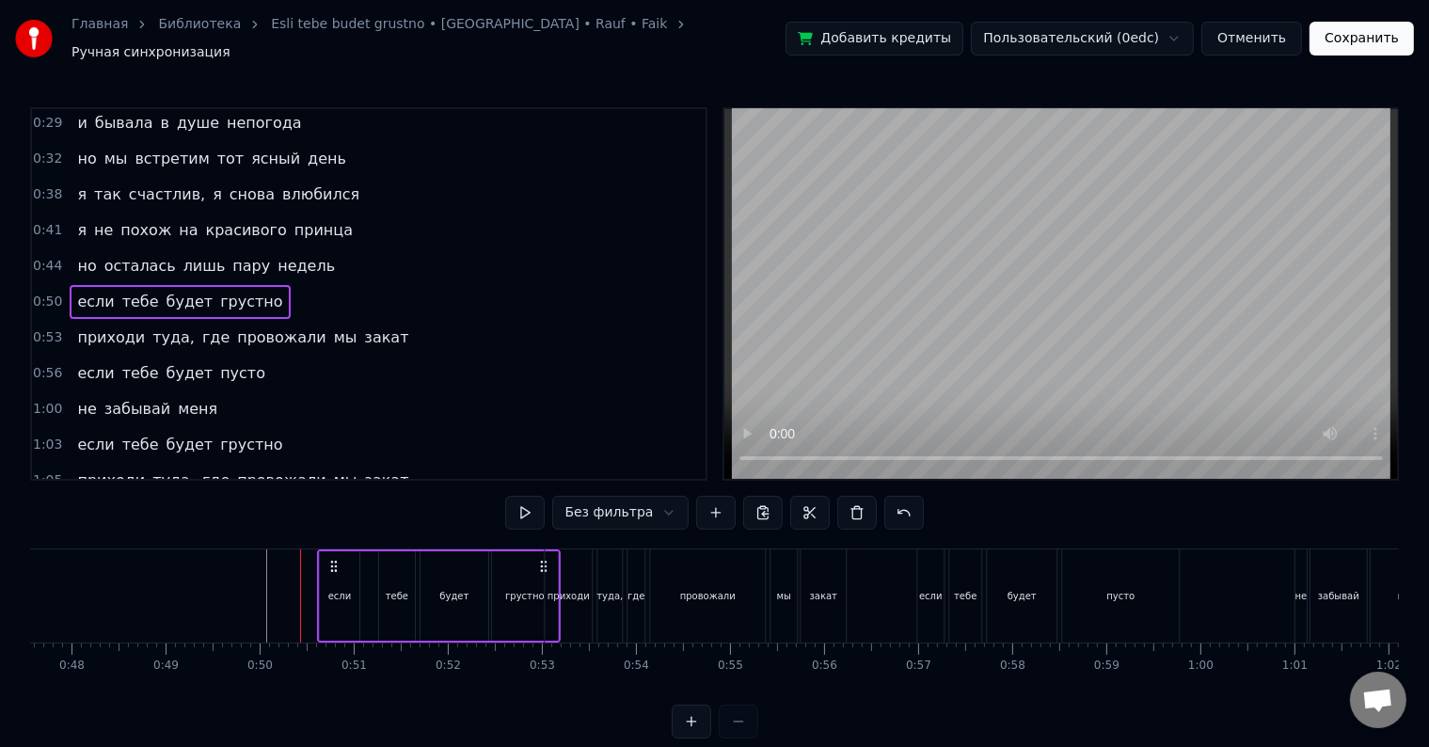
drag, startPoint x: 523, startPoint y: 553, endPoint x: 540, endPoint y: 553, distance: 16.9
click at [540, 559] on icon at bounding box center [543, 566] width 15 height 15
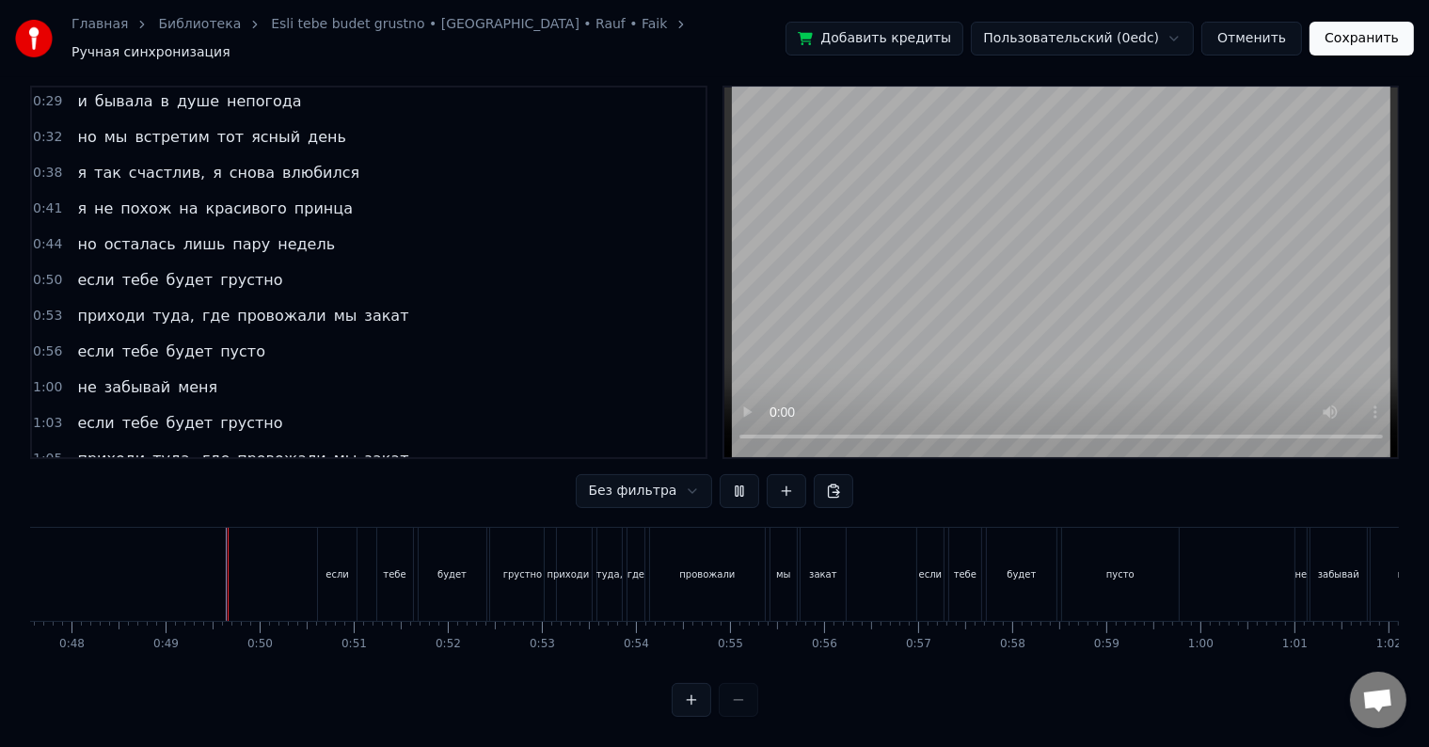
scroll to position [28, 0]
click at [439, 533] on div "будет" at bounding box center [453, 574] width 68 height 93
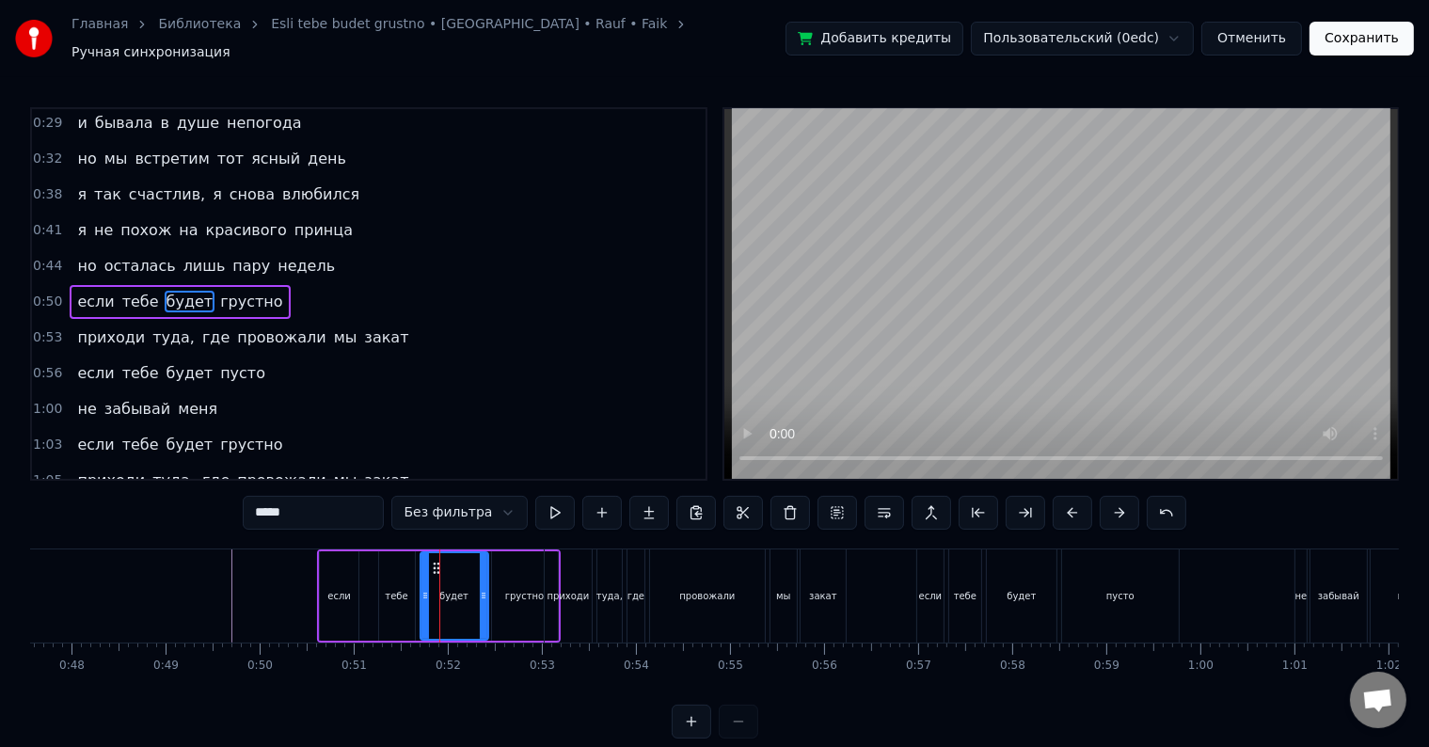
click at [245, 291] on span "грустно" at bounding box center [251, 302] width 66 height 23
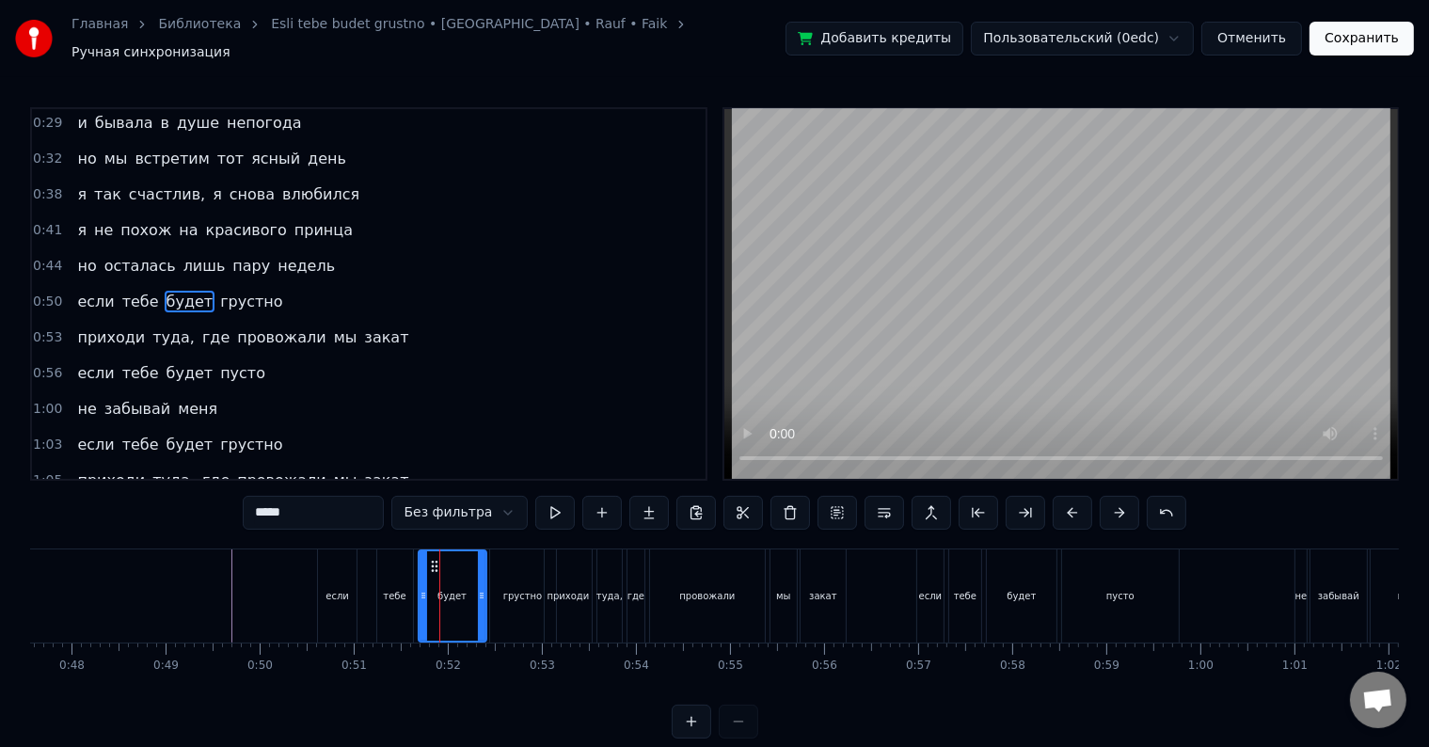
click at [244, 285] on div "если тебе будет грустно" at bounding box center [180, 302] width 220 height 34
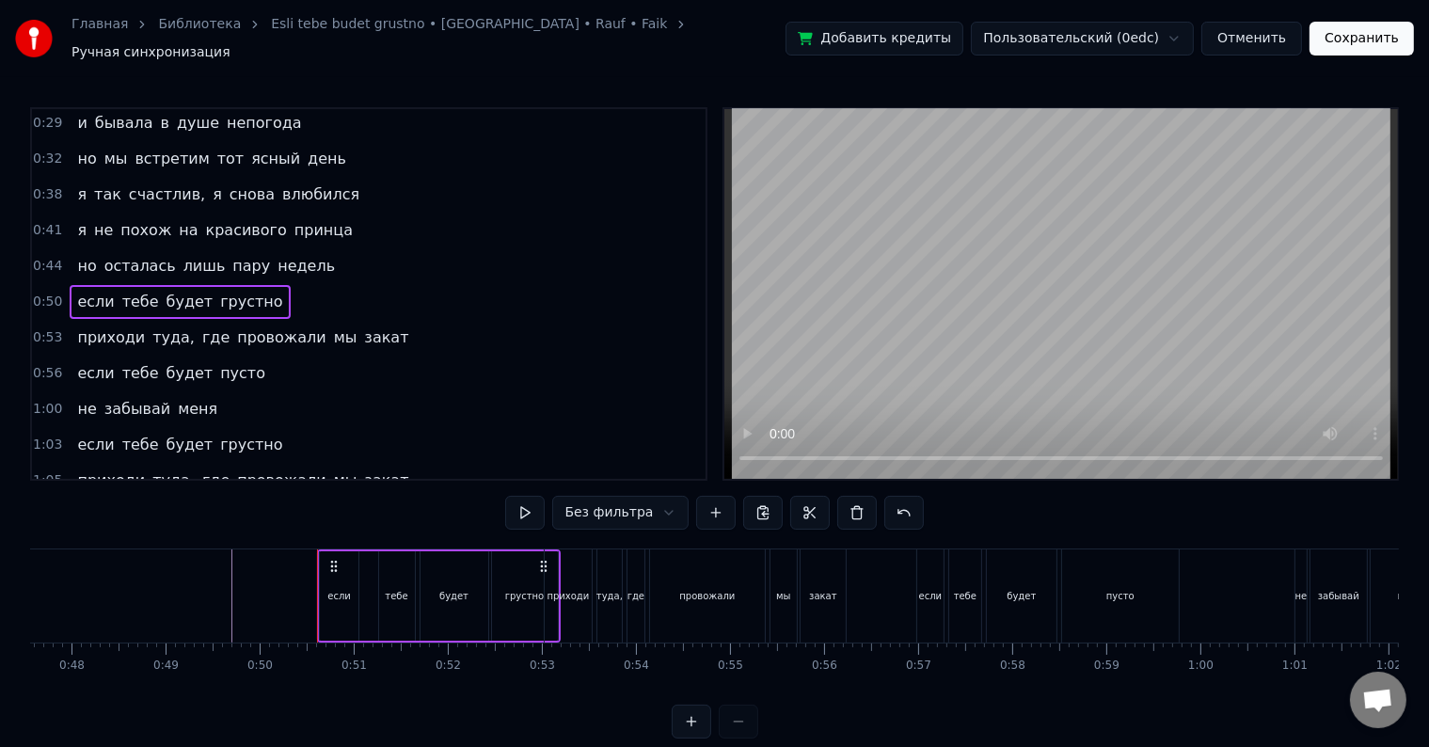
drag, startPoint x: 543, startPoint y: 553, endPoint x: 532, endPoint y: 553, distance: 11.3
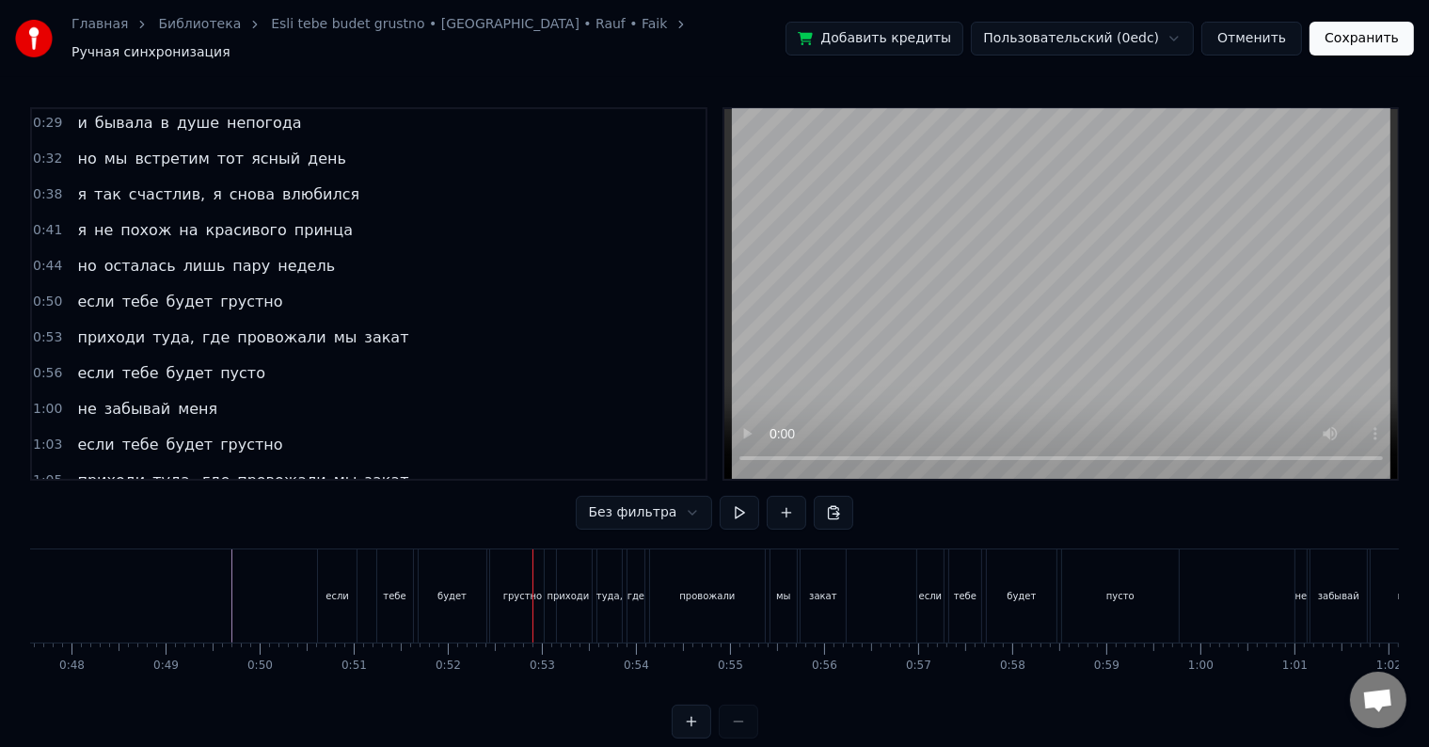
click at [246, 285] on div "если тебе будет грустно" at bounding box center [180, 302] width 220 height 34
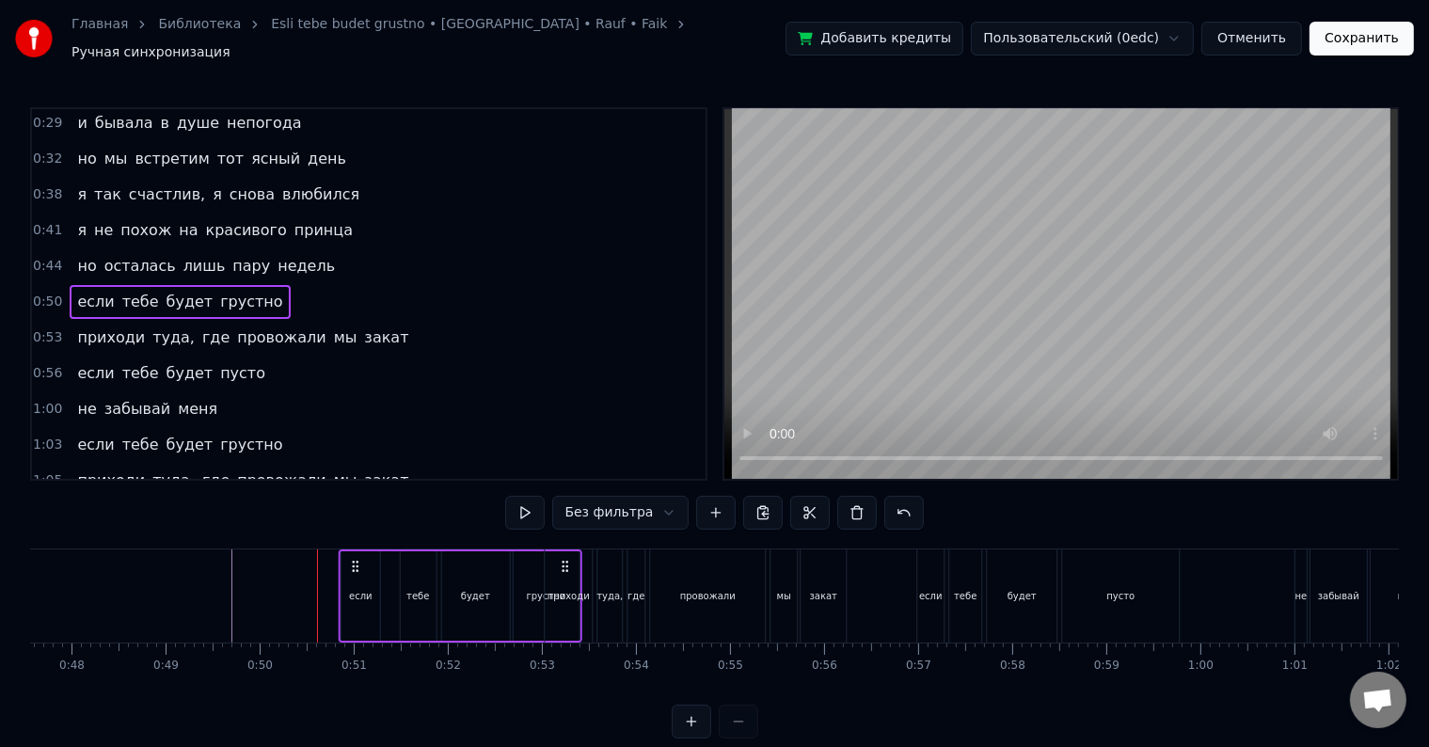
drag, startPoint x: 542, startPoint y: 557, endPoint x: 563, endPoint y: 557, distance: 20.7
drag, startPoint x: 543, startPoint y: 557, endPoint x: 564, endPoint y: 557, distance: 20.7
drag, startPoint x: 546, startPoint y: 550, endPoint x: 560, endPoint y: 553, distance: 14.6
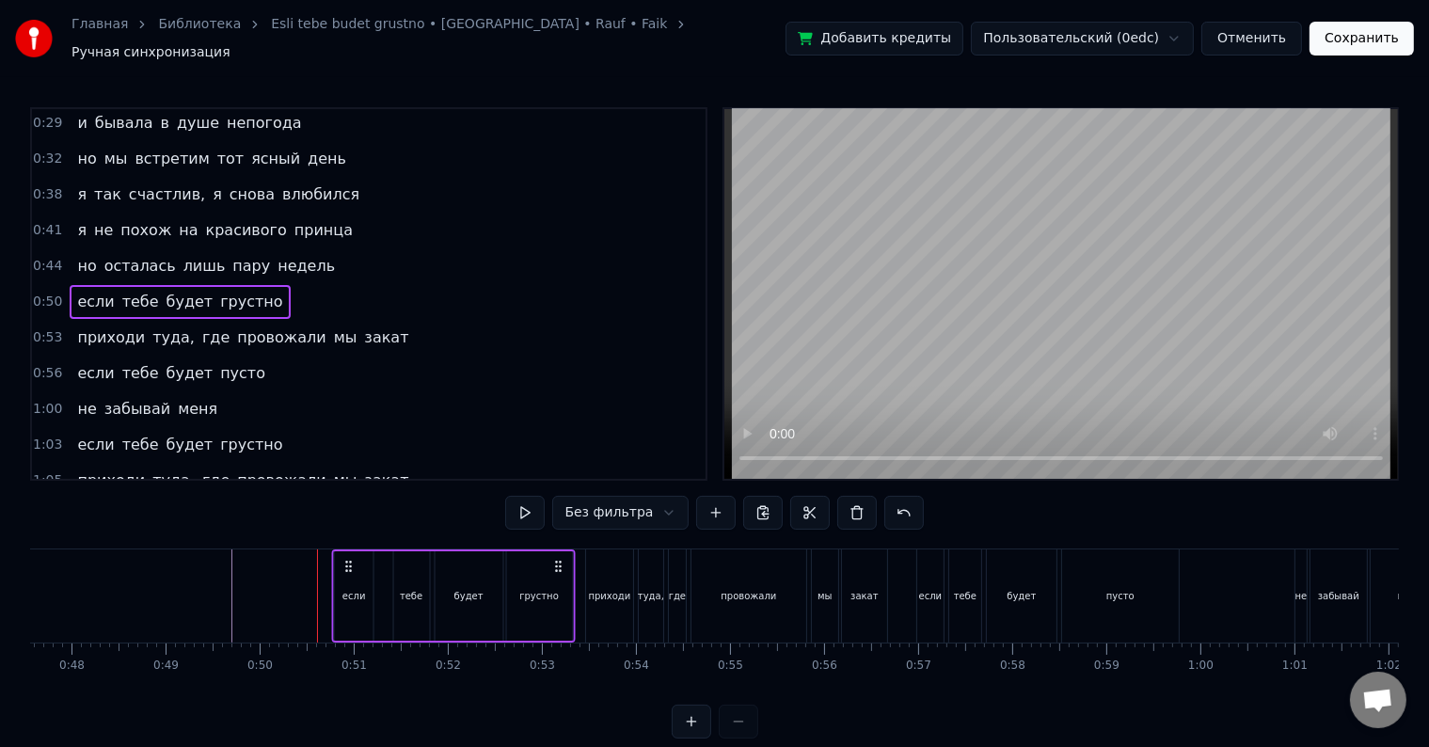
click at [560, 559] on icon at bounding box center [558, 566] width 15 height 15
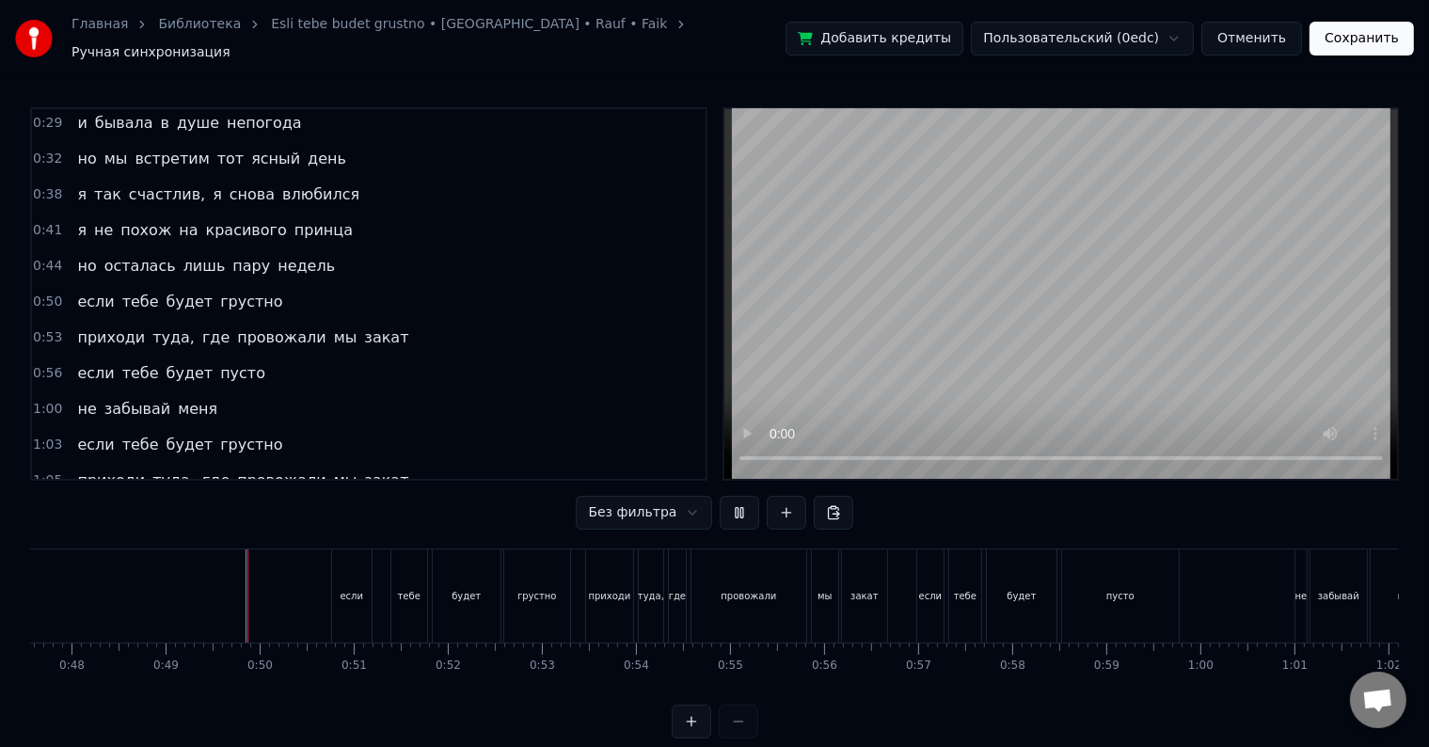
scroll to position [28, 0]
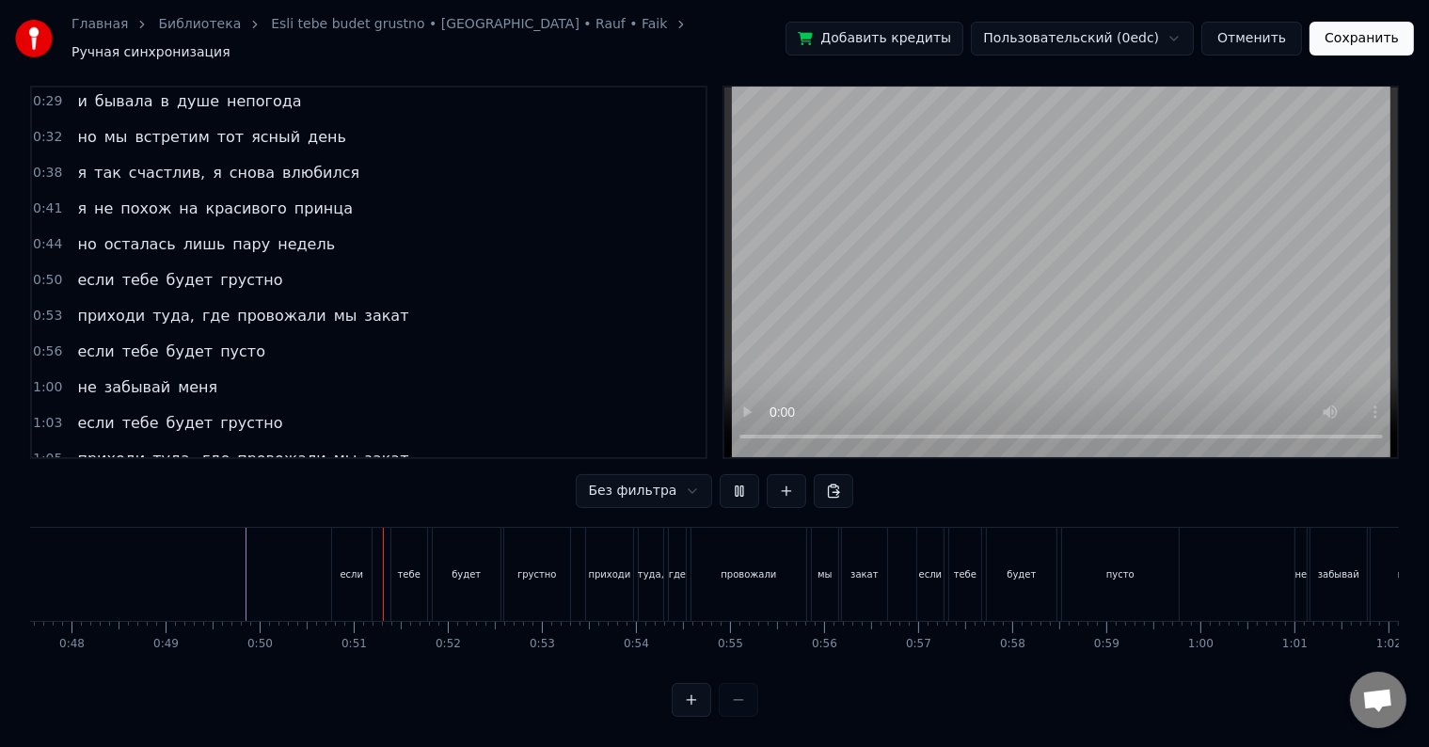
click at [301, 559] on div "если" at bounding box center [320, 574] width 39 height 93
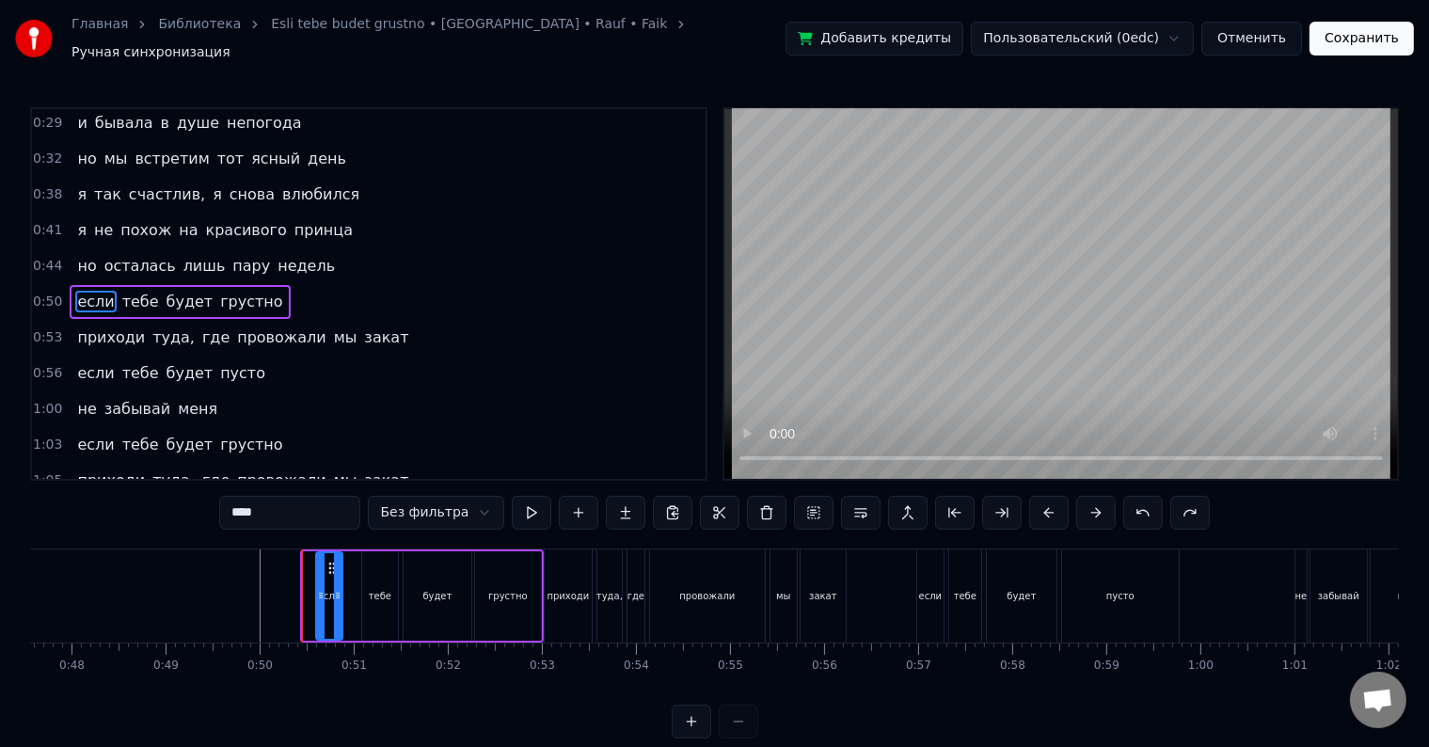
drag, startPoint x: 305, startPoint y: 587, endPoint x: 318, endPoint y: 589, distance: 13.3
click at [318, 589] on icon at bounding box center [321, 595] width 8 height 15
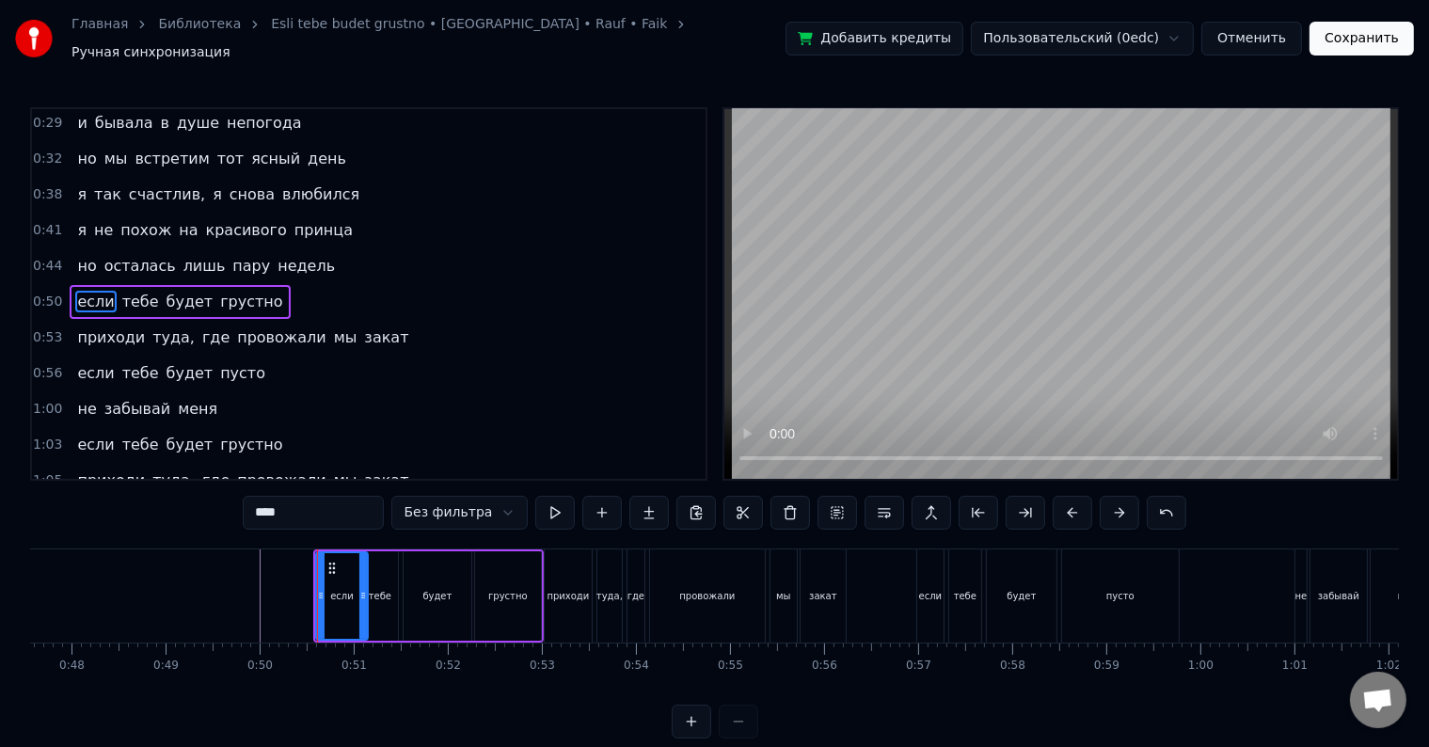
click at [359, 599] on div at bounding box center [363, 596] width 8 height 86
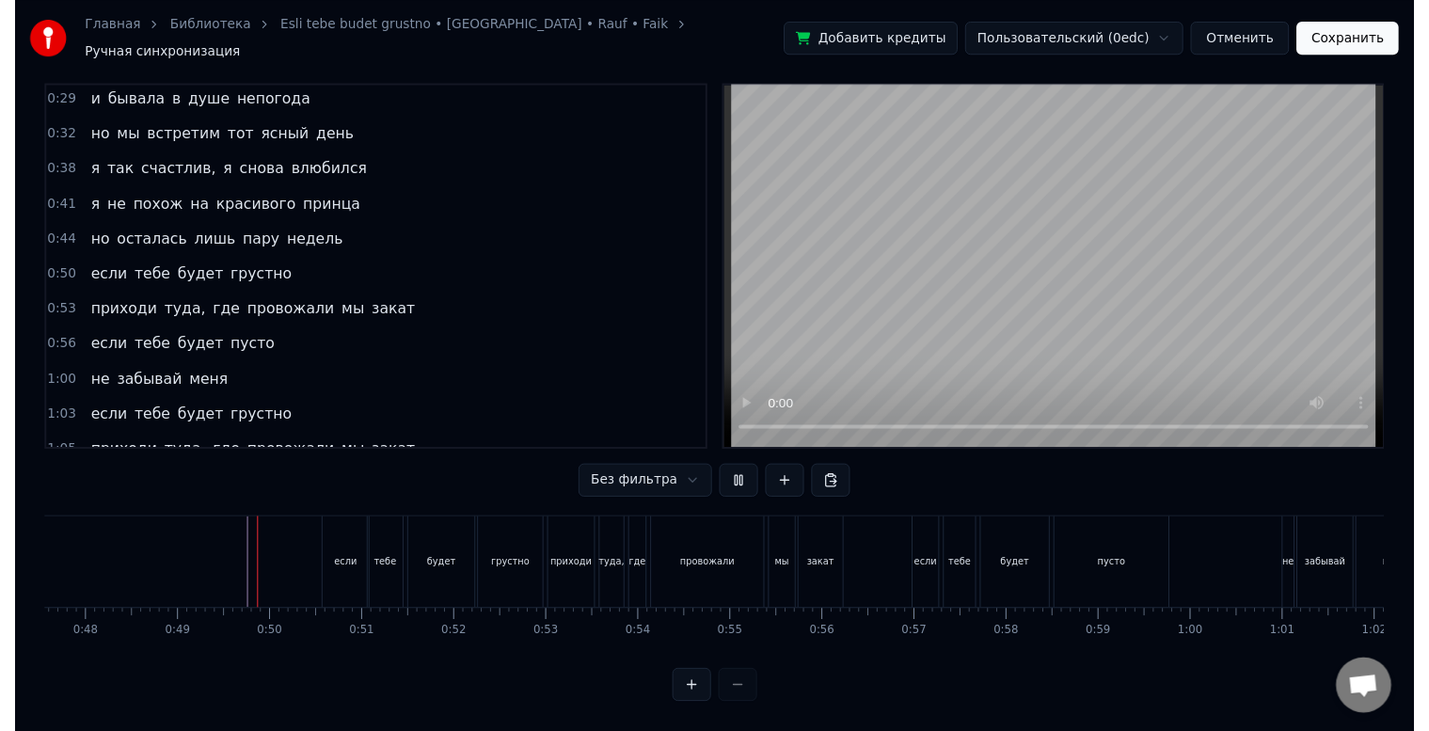
scroll to position [28, 0]
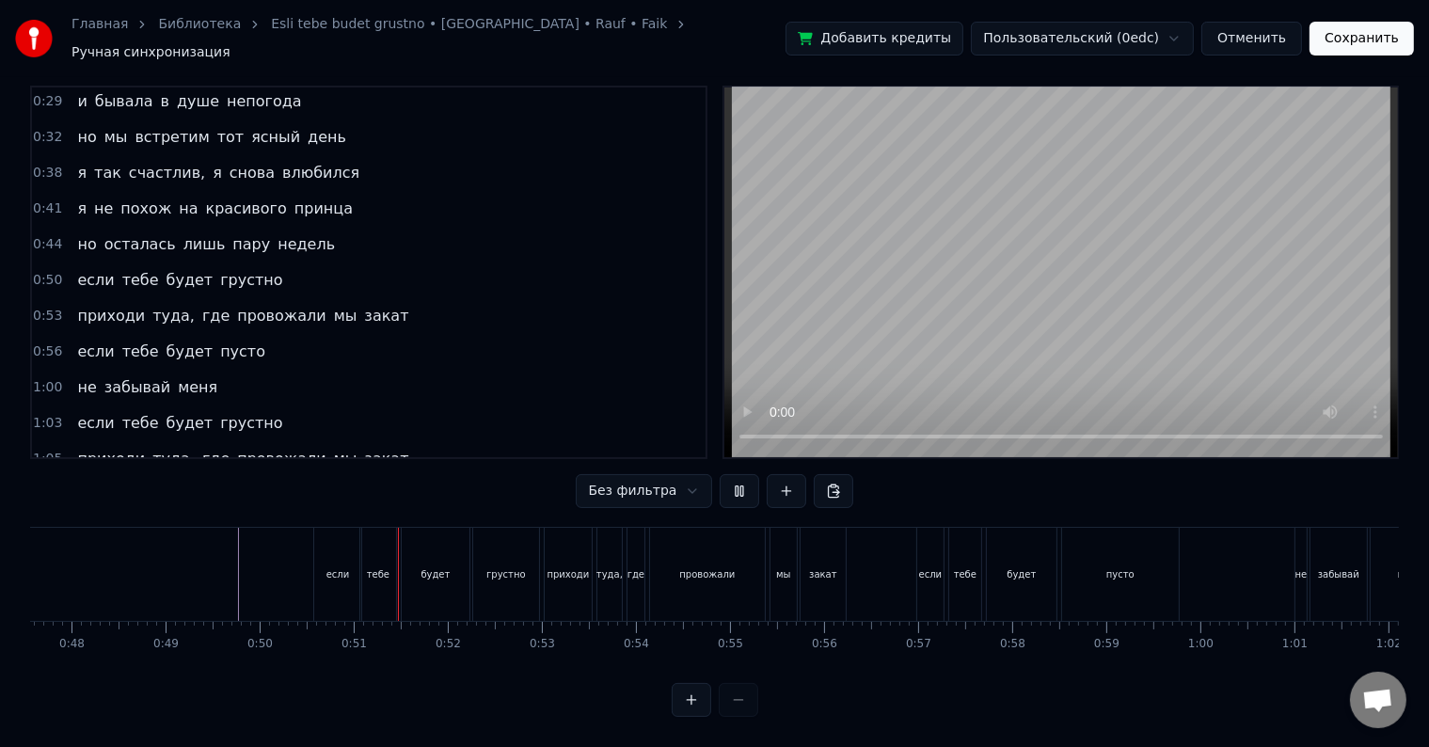
click at [1354, 40] on button "Сохранить" at bounding box center [1362, 39] width 104 height 34
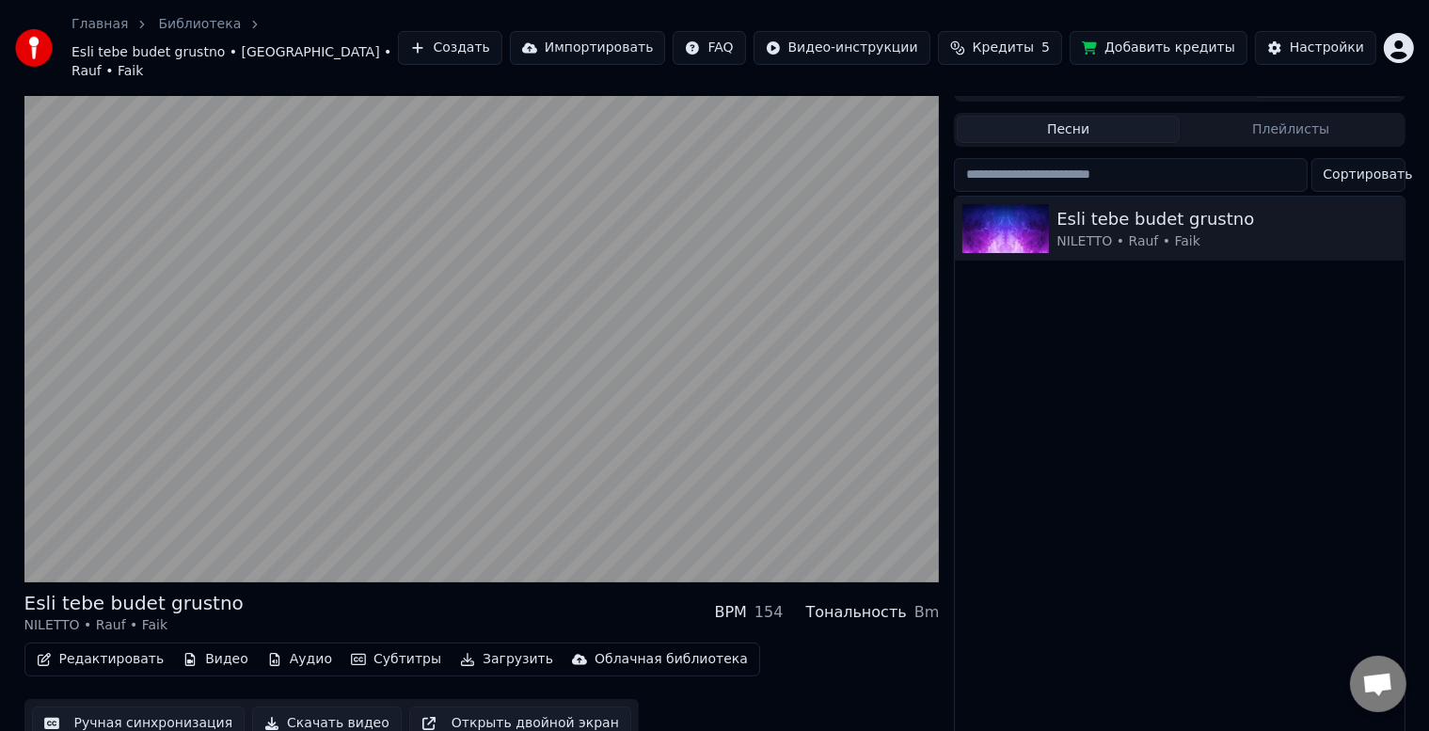
click at [299, 707] on button "Скачать видео" at bounding box center [327, 724] width 150 height 34
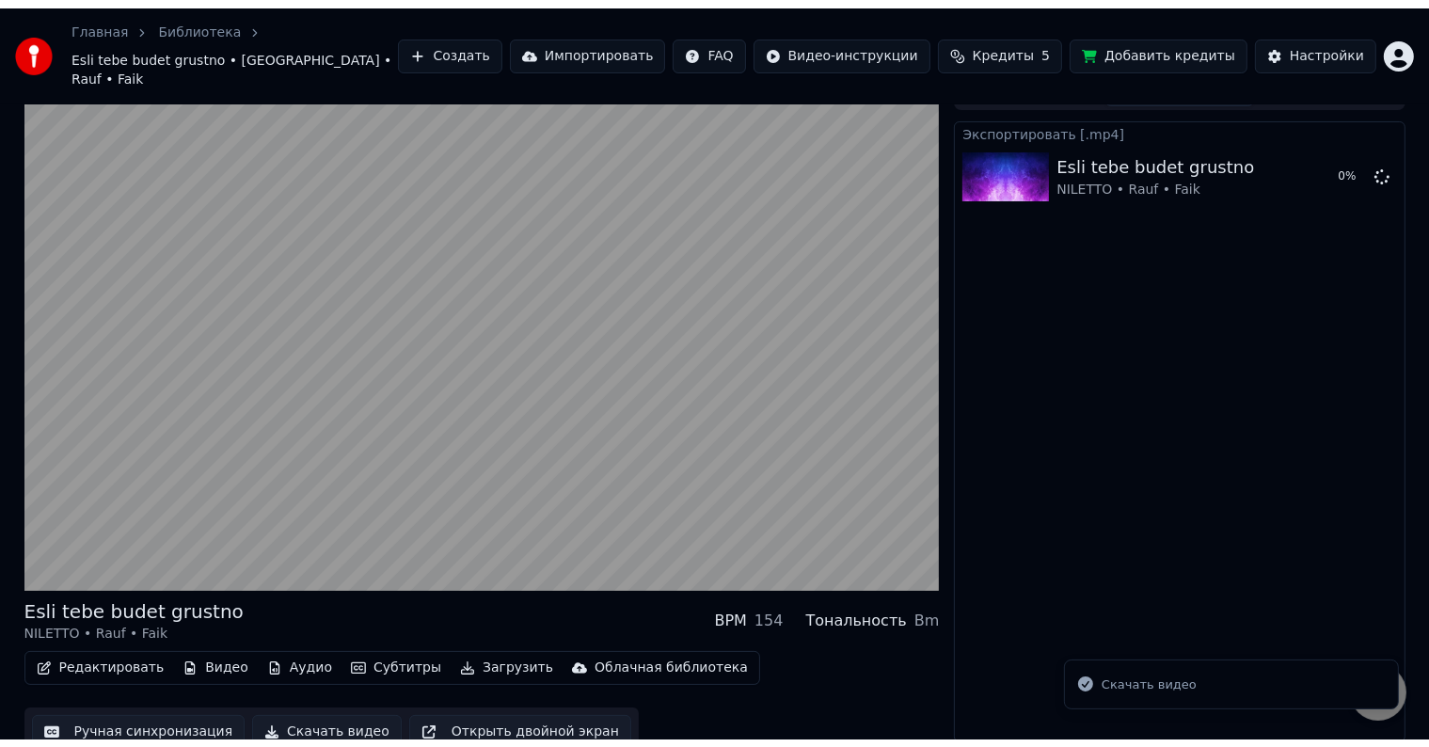
scroll to position [10, 0]
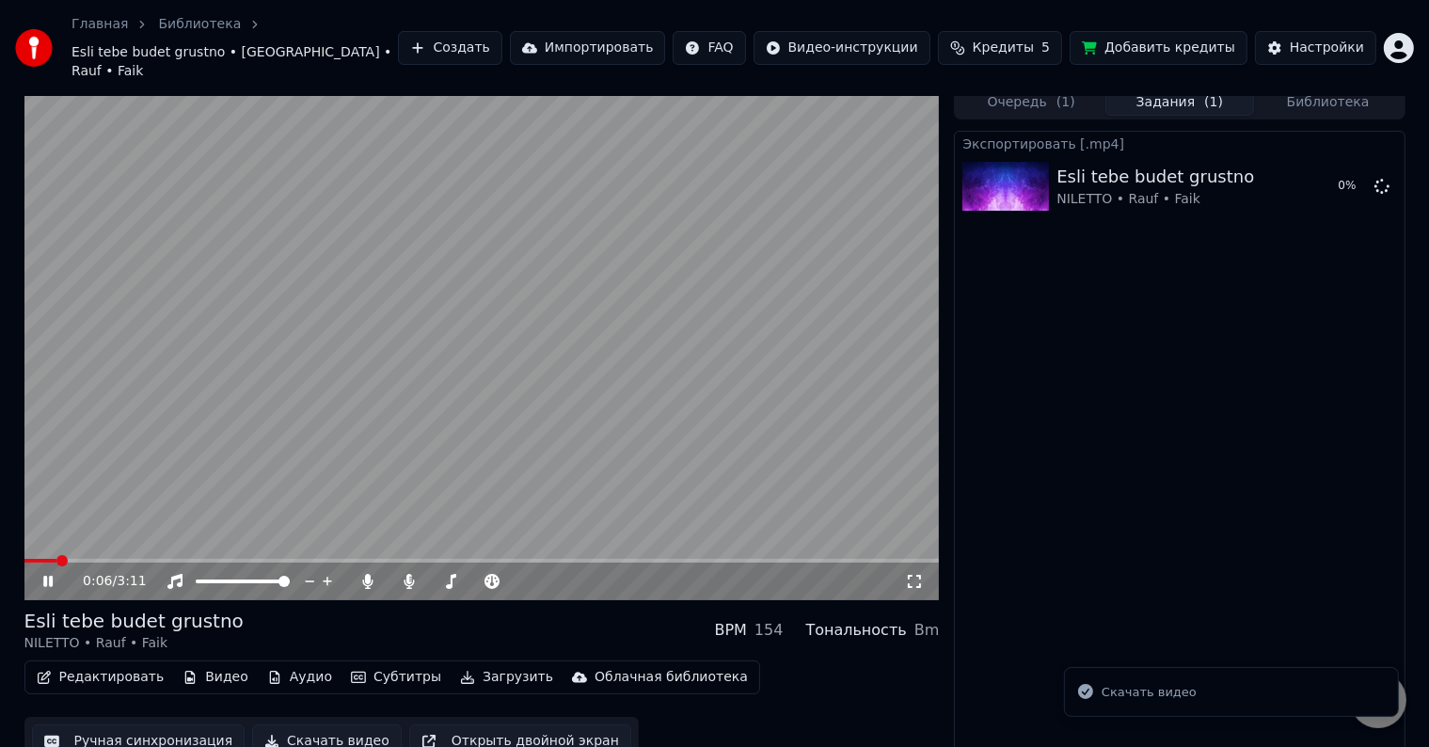
click at [574, 417] on video at bounding box center [482, 343] width 916 height 515
click at [458, 678] on div "Редактировать Видео Аудио Субтитры Загрузить Облачная библиотека Ручная синхрон…" at bounding box center [482, 713] width 916 height 105
click at [465, 664] on button "Загрузить" at bounding box center [507, 677] width 108 height 26
click at [459, 685] on div "Редактировать Видео Аудио Субтитры Загрузить Облачная библиотека Ручная синхрон…" at bounding box center [482, 713] width 916 height 105
click at [1329, 169] on button "Показать" at bounding box center [1318, 186] width 97 height 34
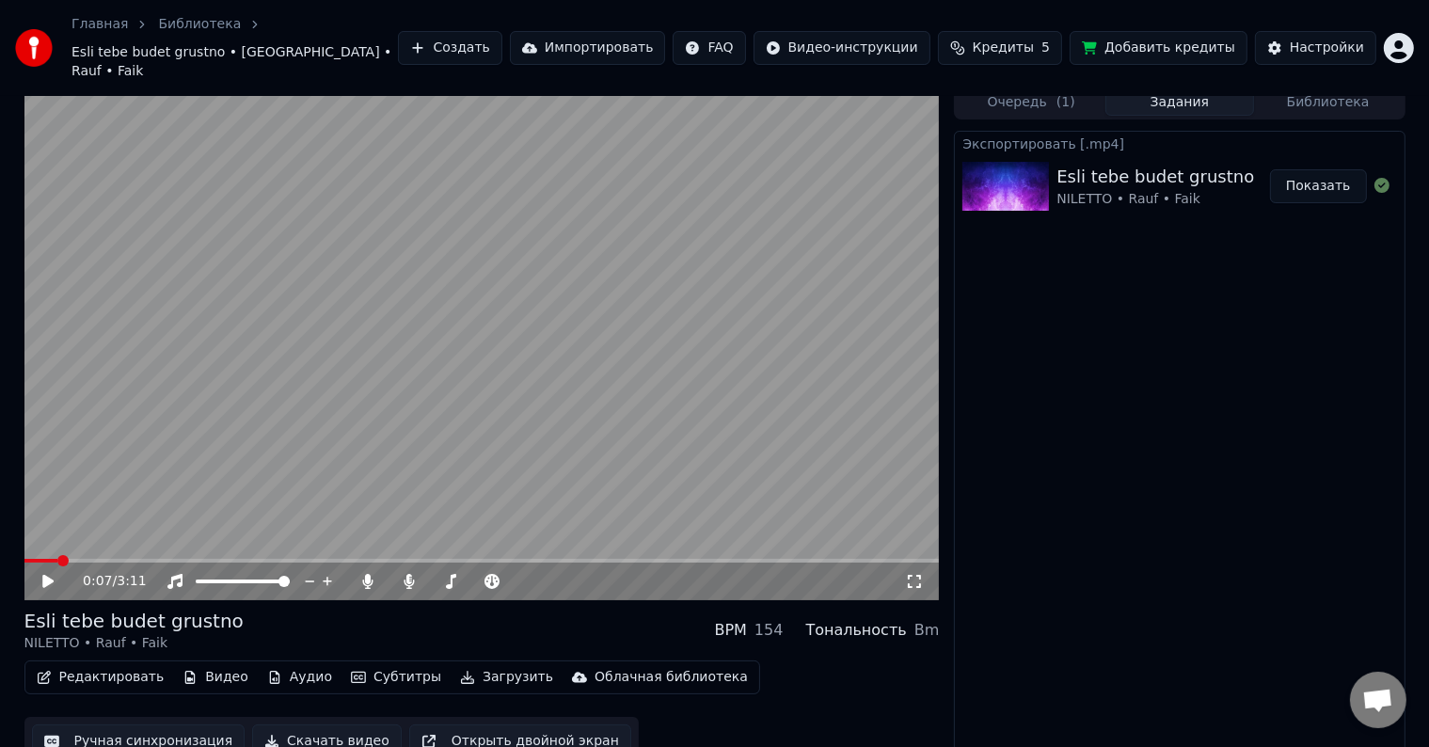
click at [1143, 247] on div "Экспортировать [.mp4] Esli tebe budet grustno NILETTO • Rauf • Faik Показать" at bounding box center [1179, 448] width 451 height 635
click at [1089, 164] on div "Esli tebe budet grustno" at bounding box center [1156, 177] width 198 height 26
click at [49, 575] on icon at bounding box center [47, 581] width 11 height 13
click at [368, 574] on icon at bounding box center [368, 581] width 10 height 15
click at [767, 693] on div "Редактировать Видео Аудио Субтитры Загрузить Облачная библиотека Ручная синхрон…" at bounding box center [482, 713] width 916 height 105
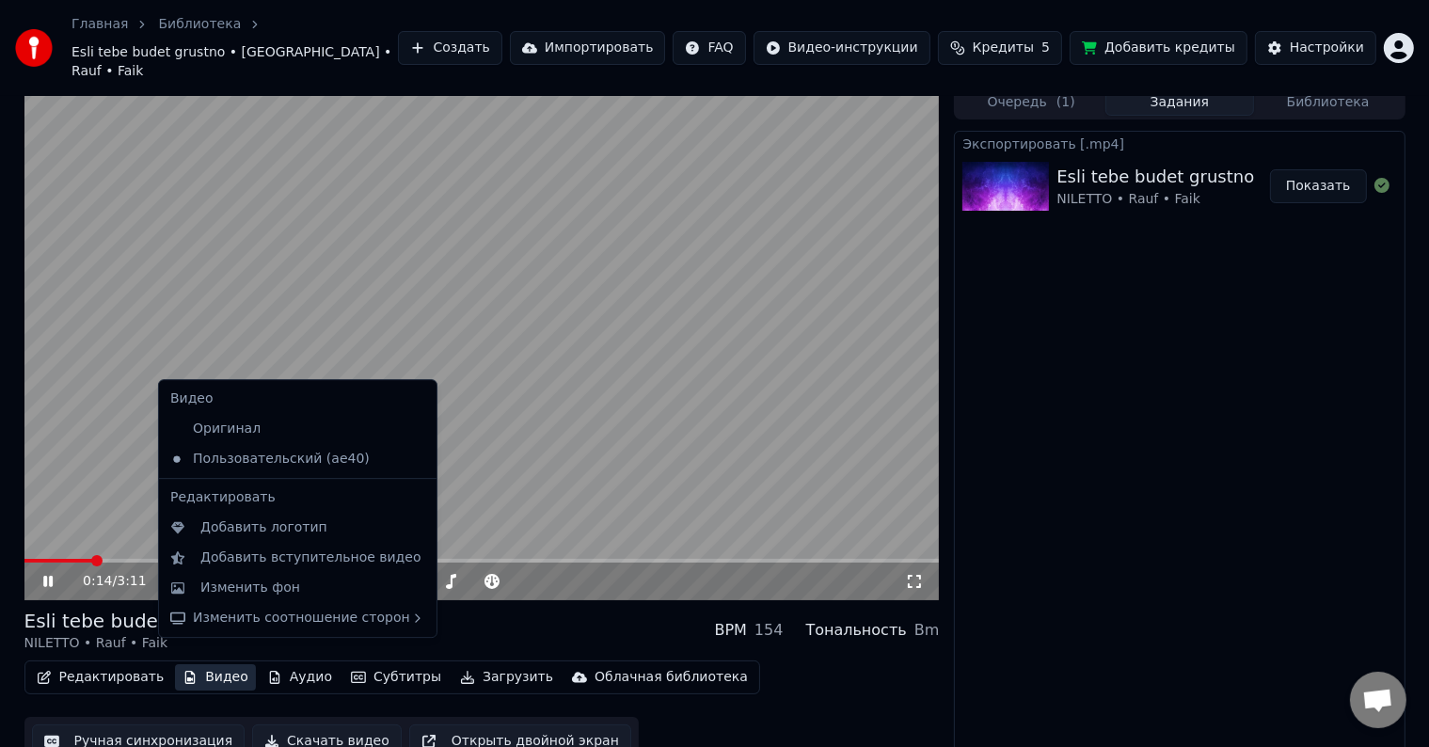
click at [207, 664] on button "Видео" at bounding box center [215, 677] width 81 height 26
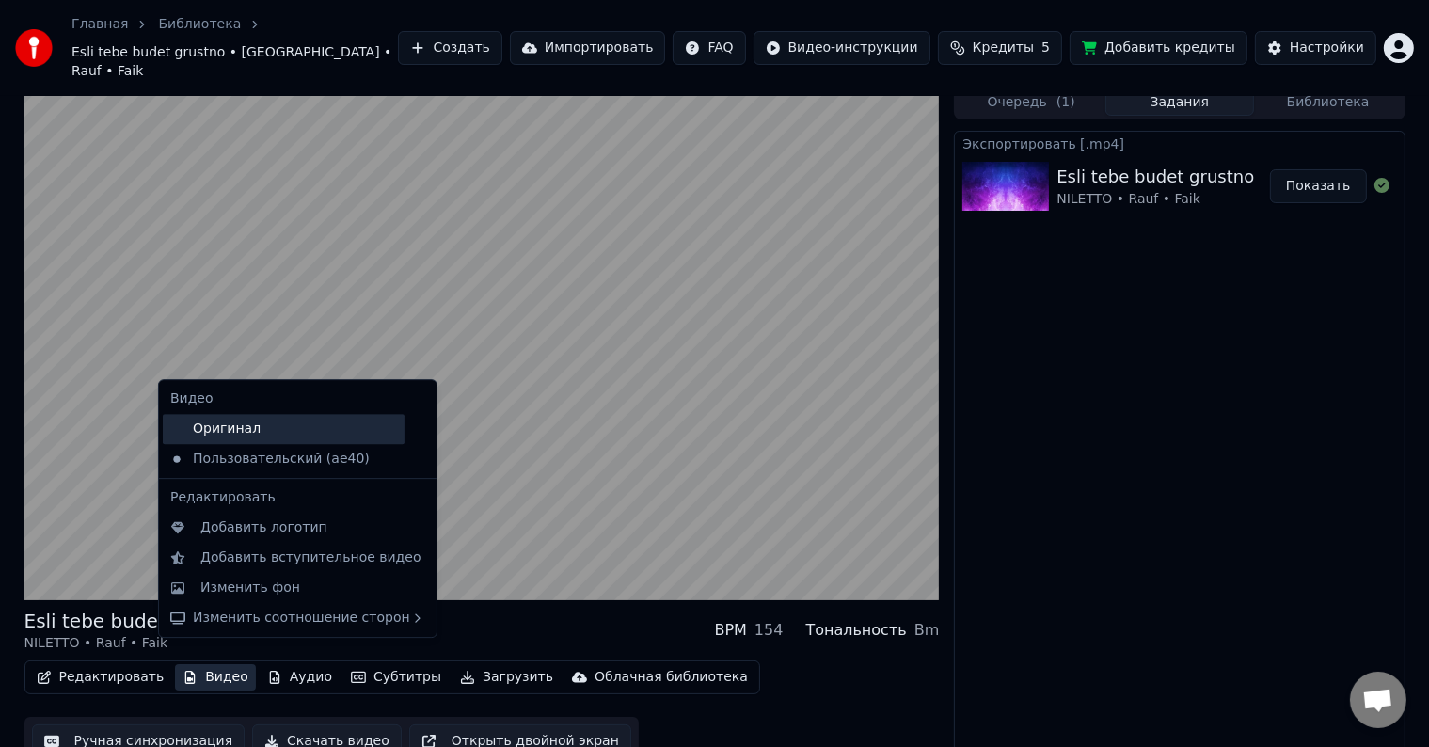
click at [252, 435] on div "Оригинал" at bounding box center [284, 429] width 242 height 30
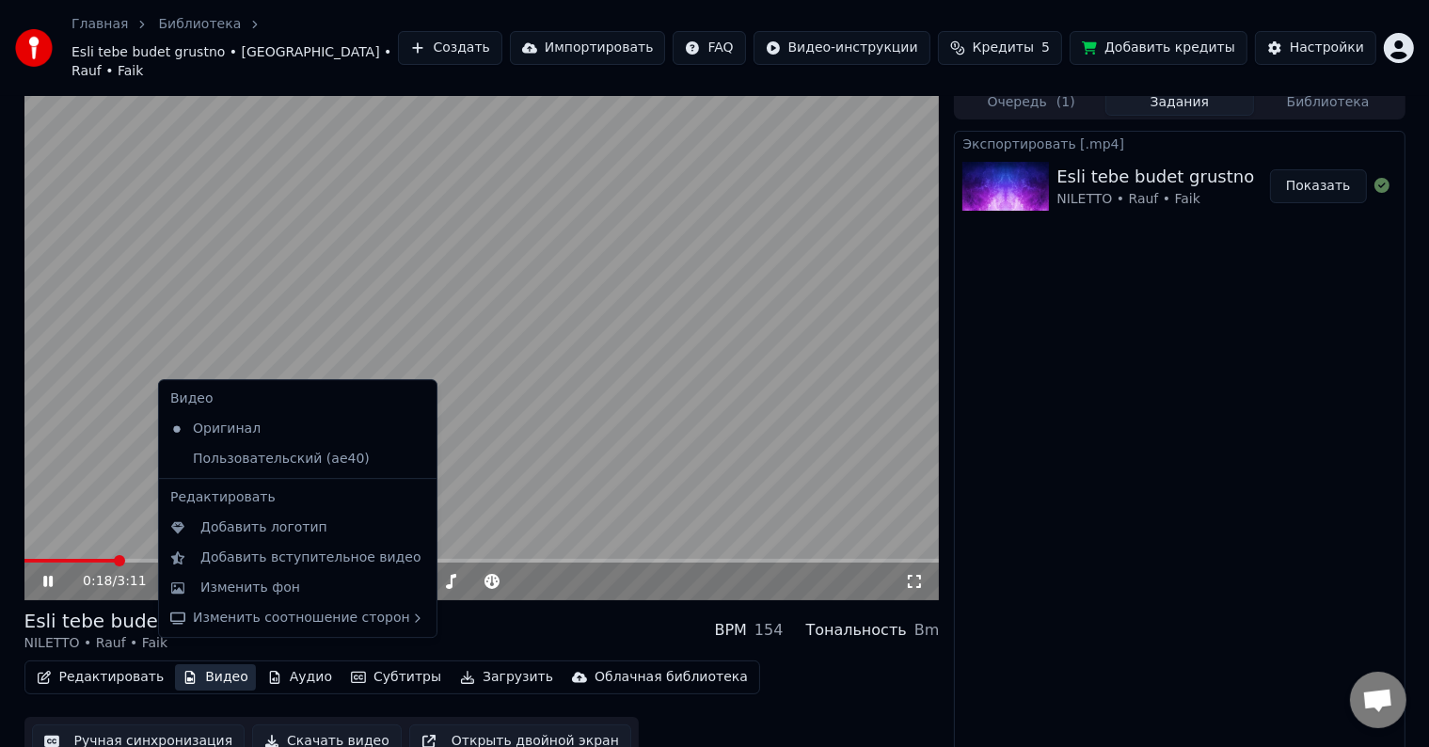
click at [216, 664] on button "Видео" at bounding box center [215, 677] width 81 height 26
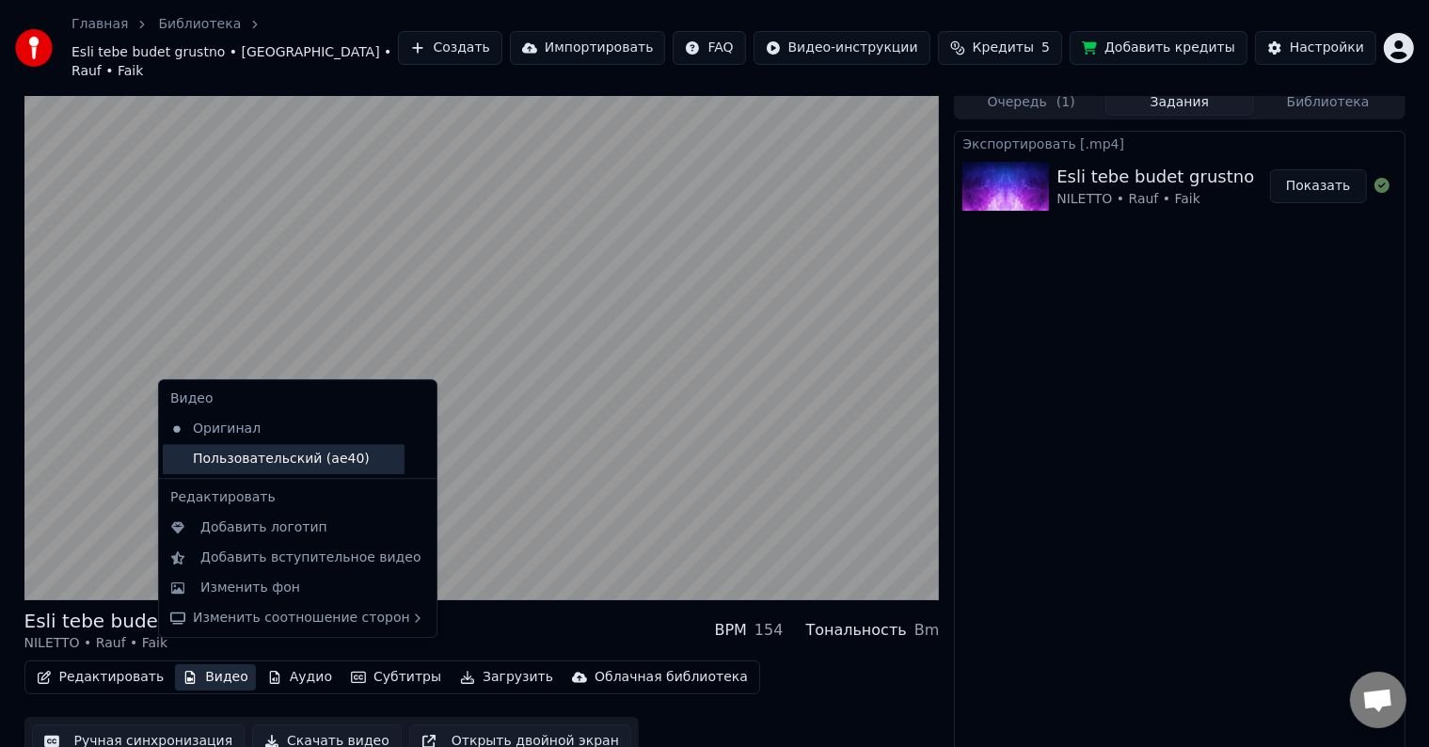
click at [246, 461] on div "Пользовательский (ae40)" at bounding box center [284, 459] width 242 height 30
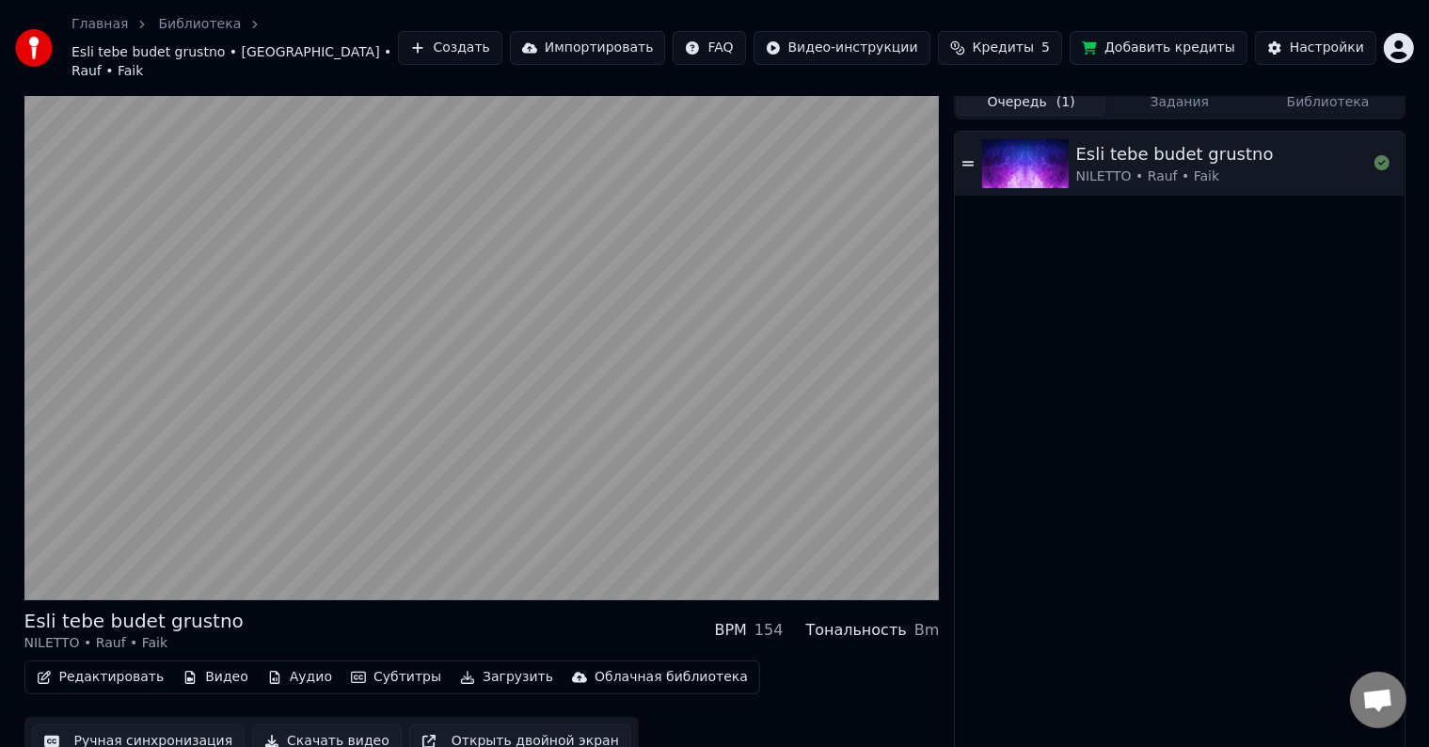
click at [1024, 88] on button "Очередь ( 1 )" at bounding box center [1031, 101] width 149 height 27
click at [1306, 39] on div "Настройки" at bounding box center [1327, 48] width 74 height 19
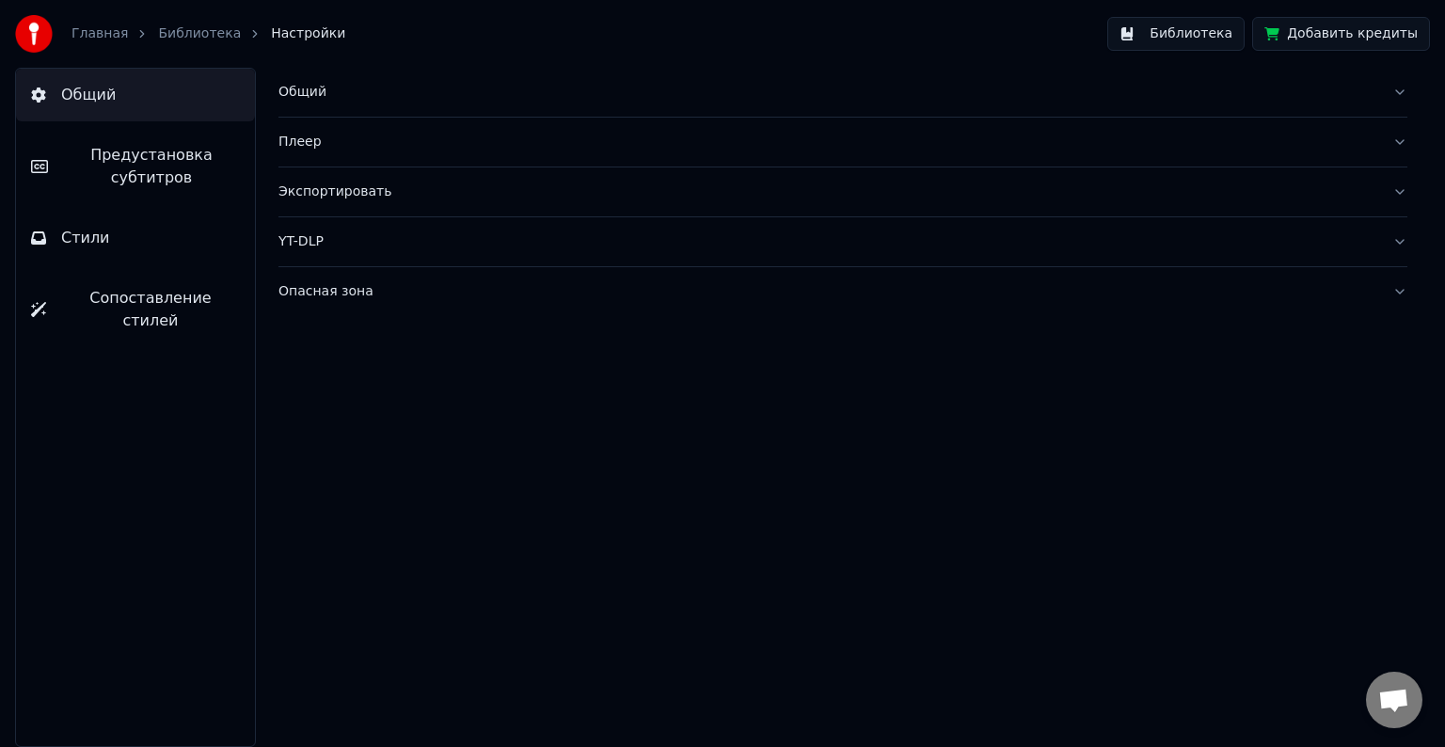
click at [531, 200] on div "Экспортировать" at bounding box center [828, 192] width 1099 height 19
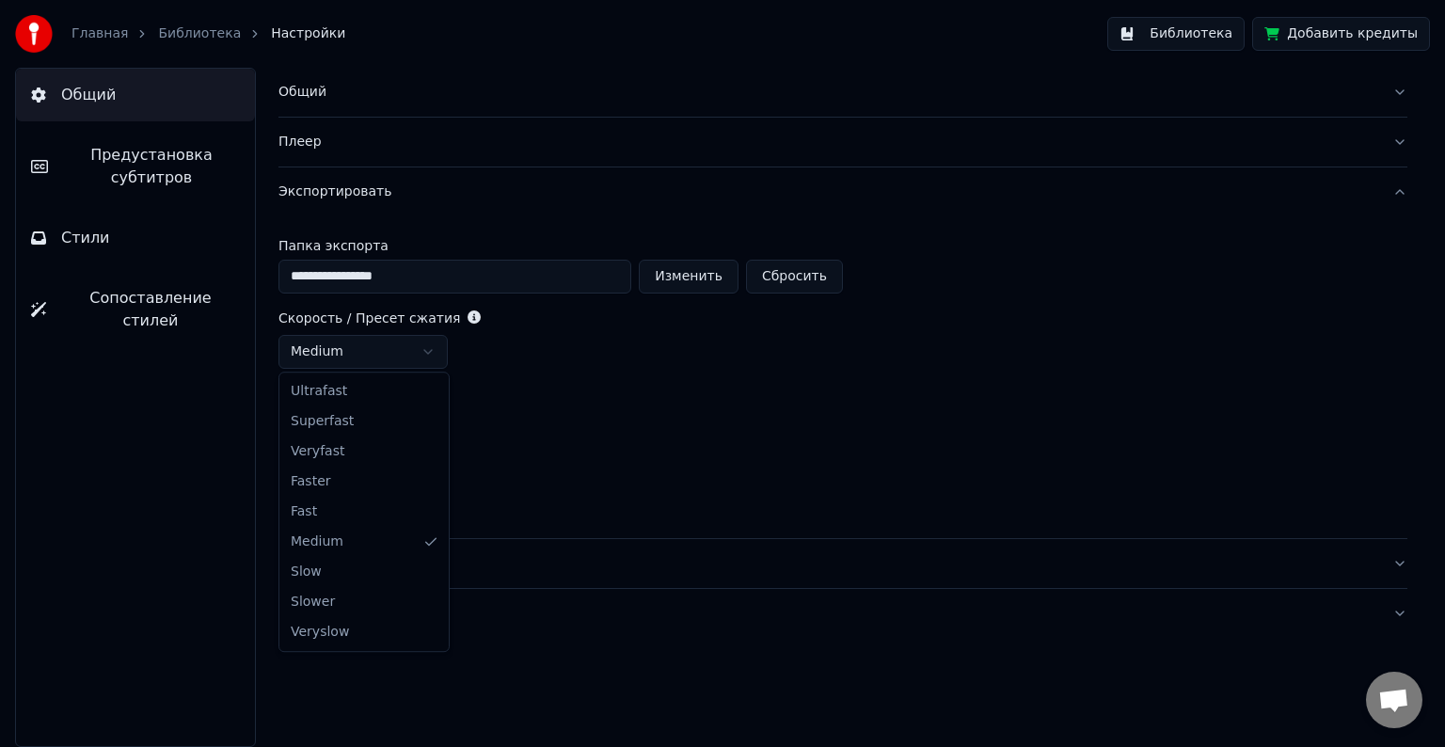
click at [425, 350] on html "**********" at bounding box center [722, 373] width 1445 height 747
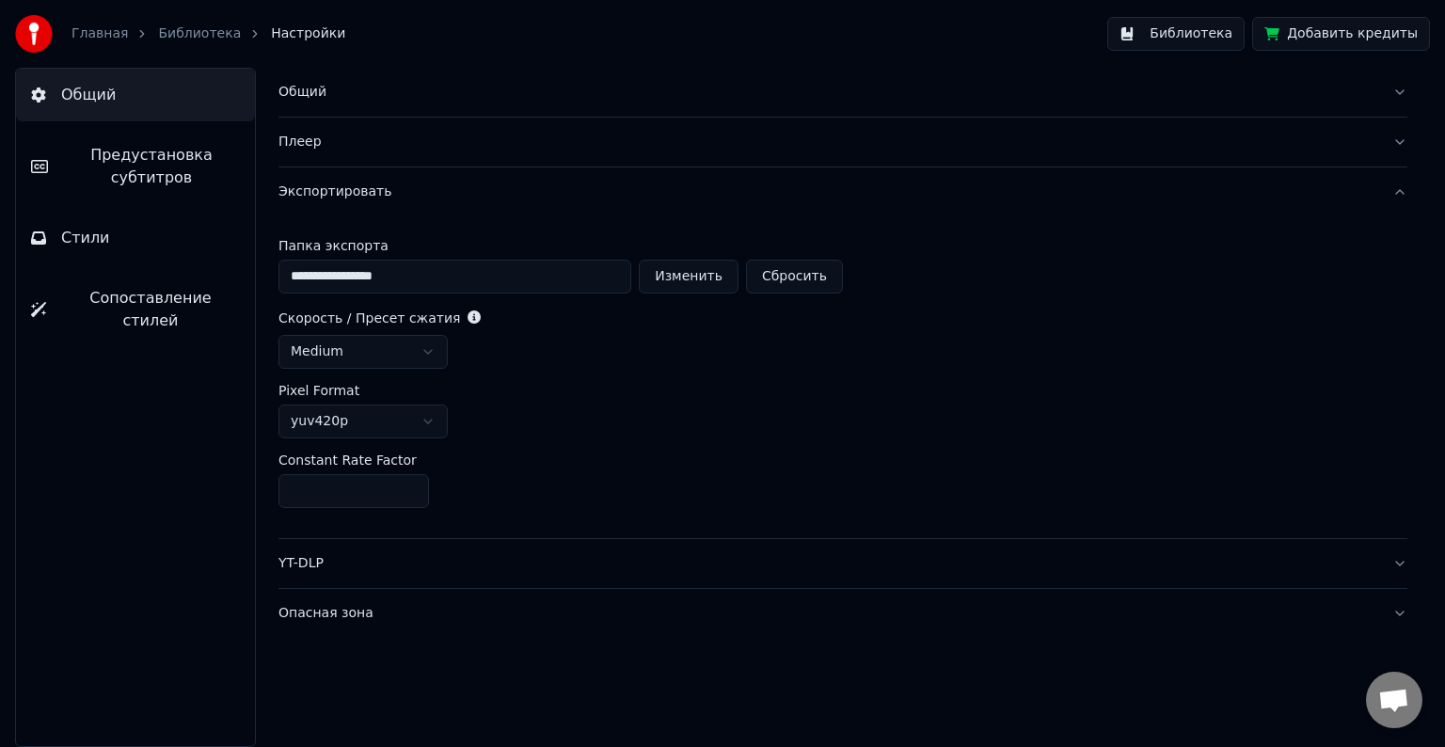
click at [455, 317] on html "**********" at bounding box center [722, 373] width 1445 height 747
click at [468, 317] on icon at bounding box center [474, 317] width 13 height 13
click at [429, 426] on html "**********" at bounding box center [722, 373] width 1445 height 747
click at [450, 551] on button "YT-DLP" at bounding box center [843, 563] width 1129 height 49
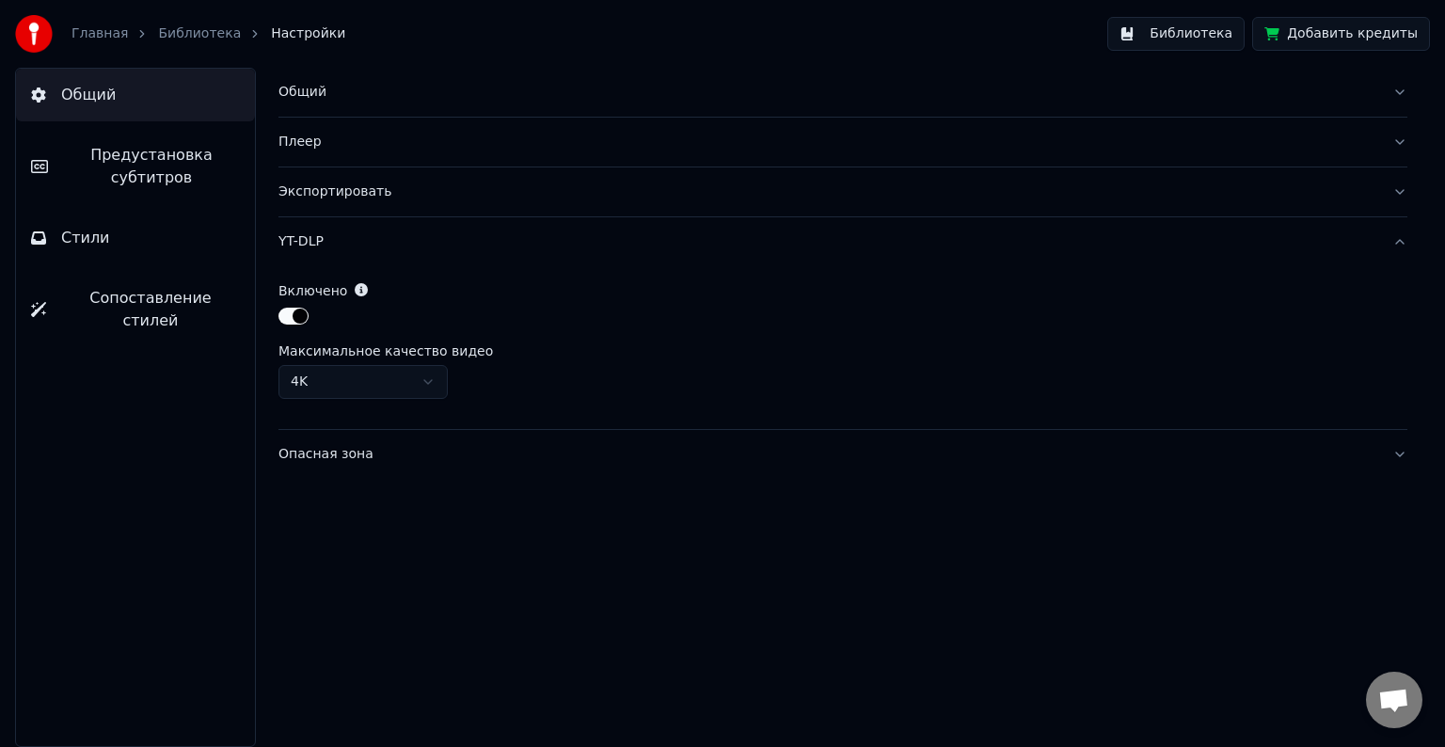
click at [355, 453] on div "Опасная зона" at bounding box center [828, 454] width 1099 height 19
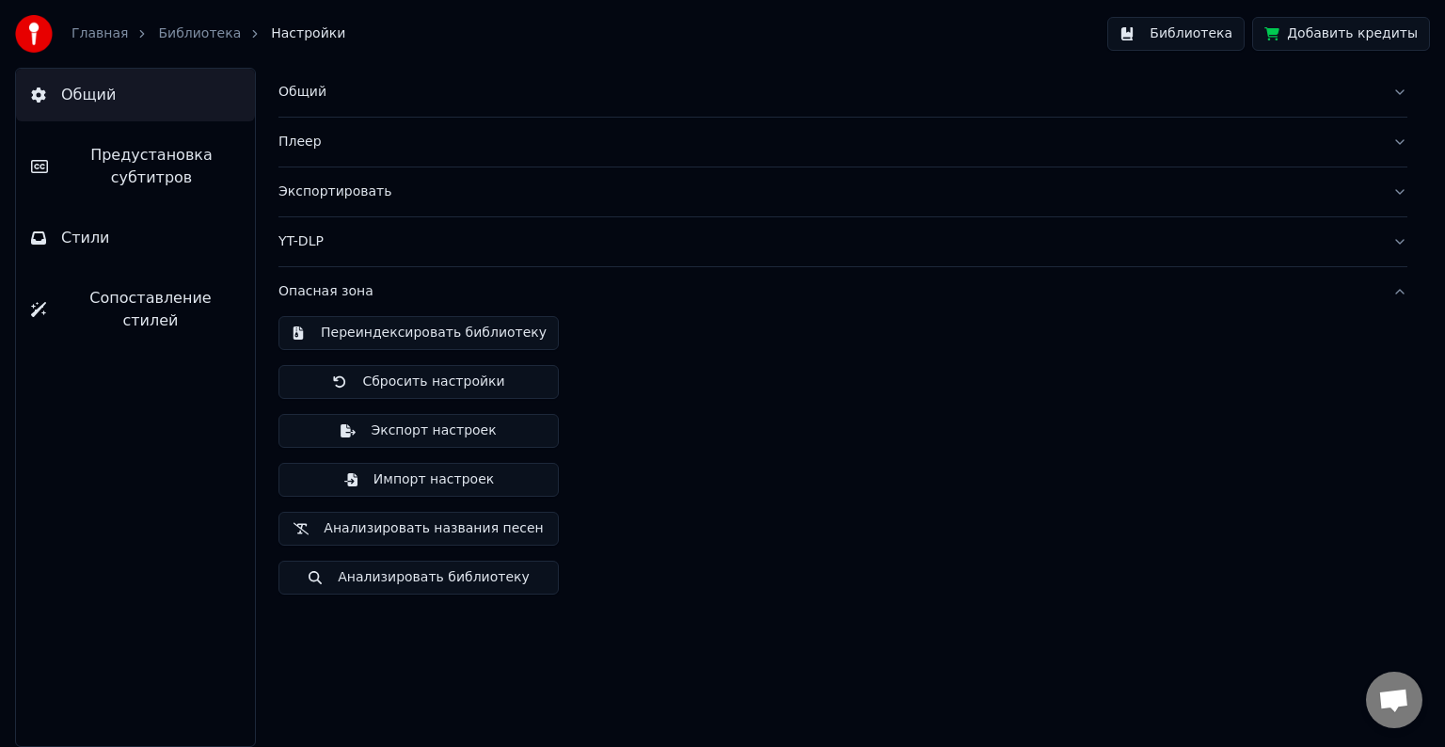
click at [1394, 291] on button "Опасная зона" at bounding box center [843, 291] width 1129 height 49
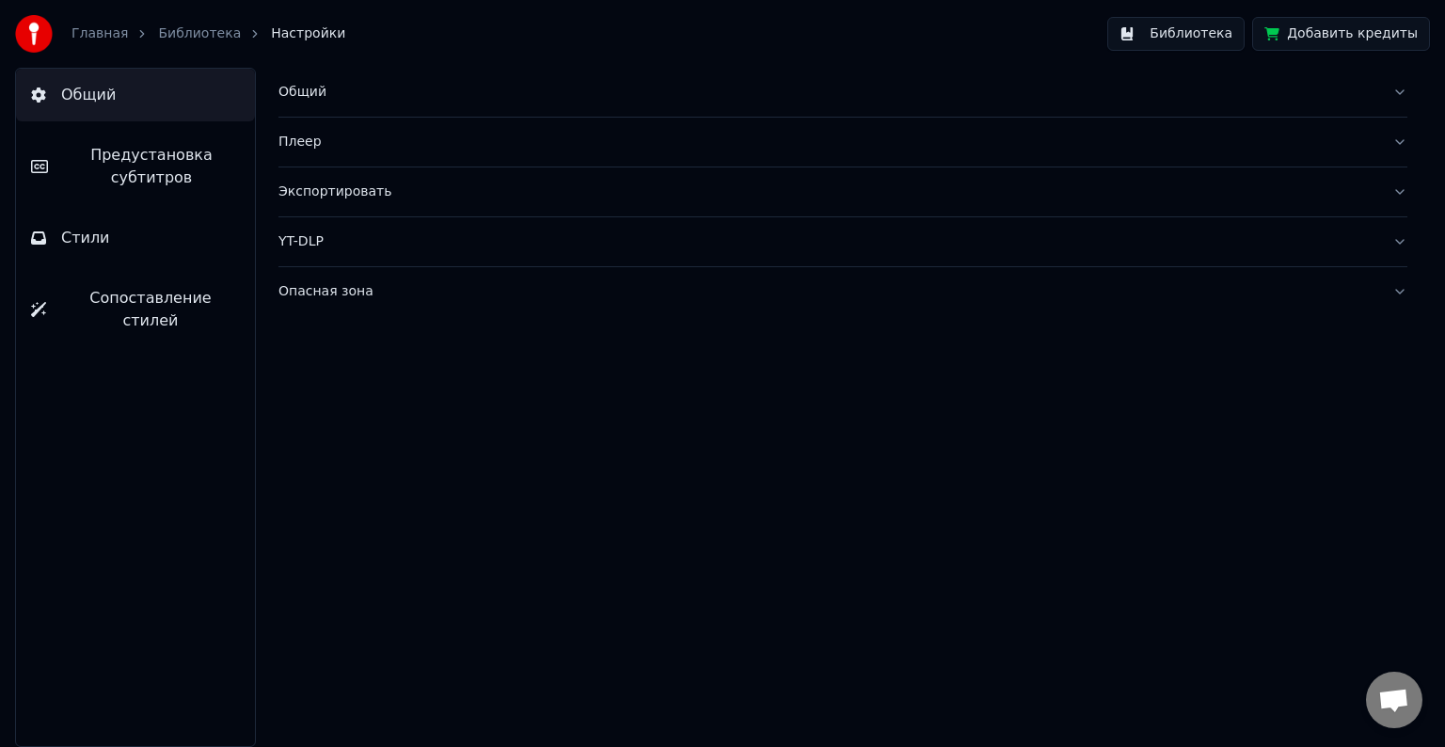
click at [379, 143] on div "Плеер" at bounding box center [828, 142] width 1099 height 19
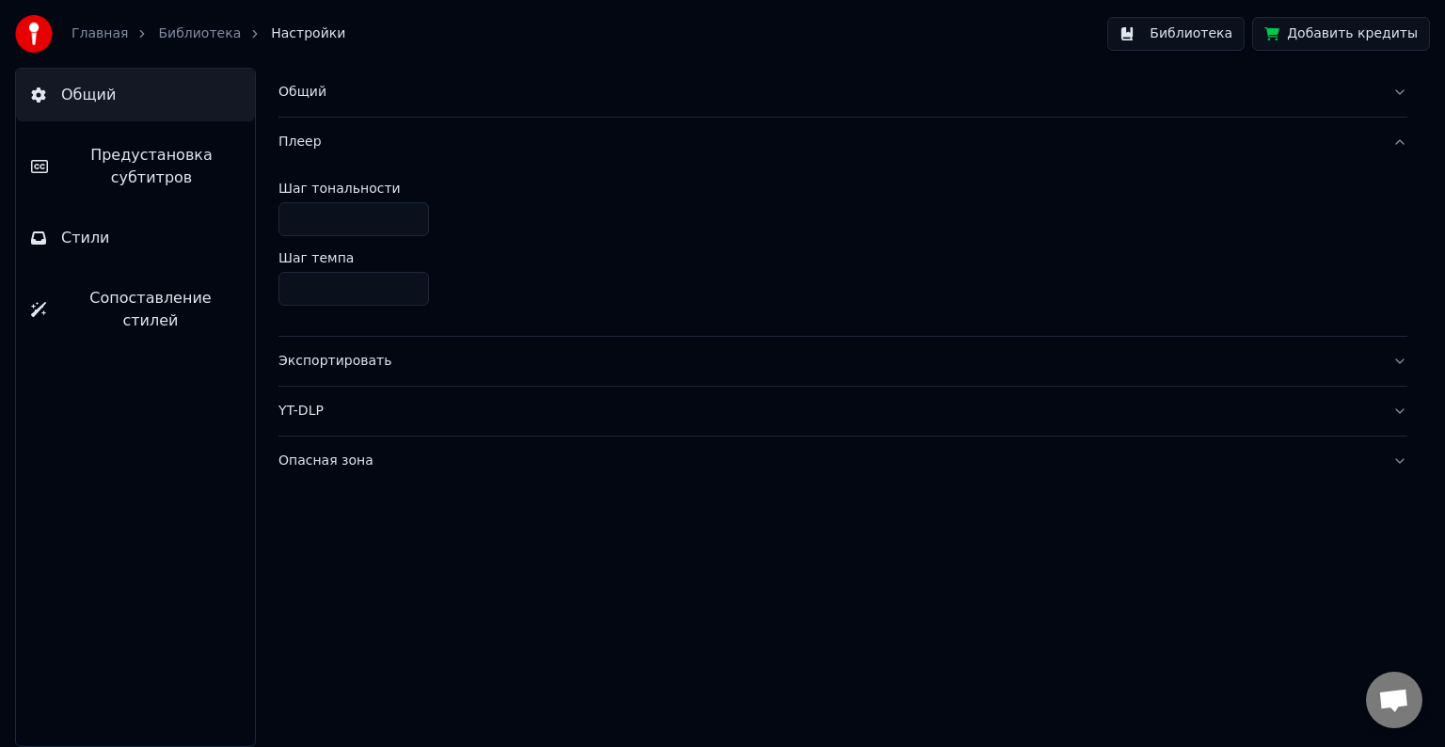
click at [401, 362] on div "Экспортировать" at bounding box center [828, 361] width 1099 height 19
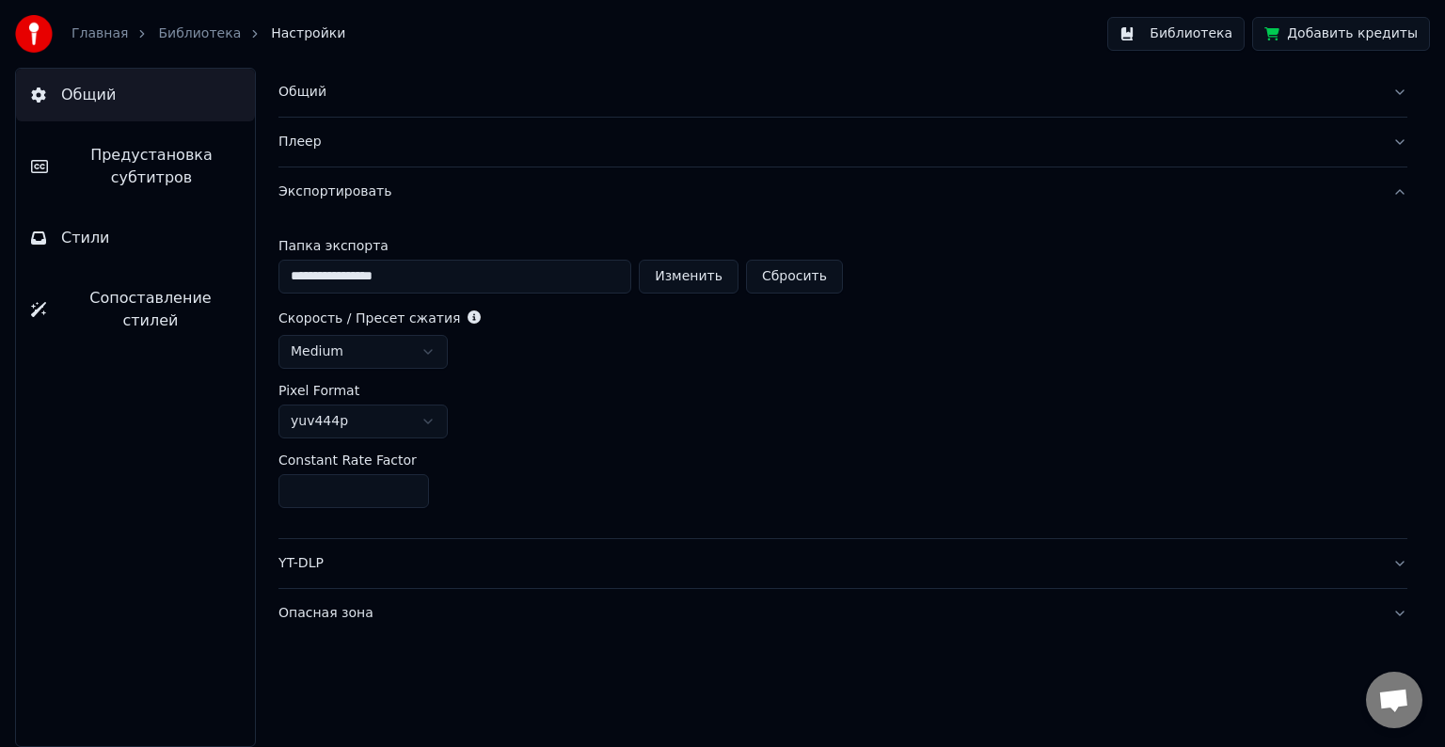
click at [422, 348] on html "**********" at bounding box center [722, 373] width 1445 height 747
click at [429, 418] on html "**********" at bounding box center [722, 373] width 1445 height 747
click at [327, 564] on div "YT-DLP" at bounding box center [828, 563] width 1099 height 19
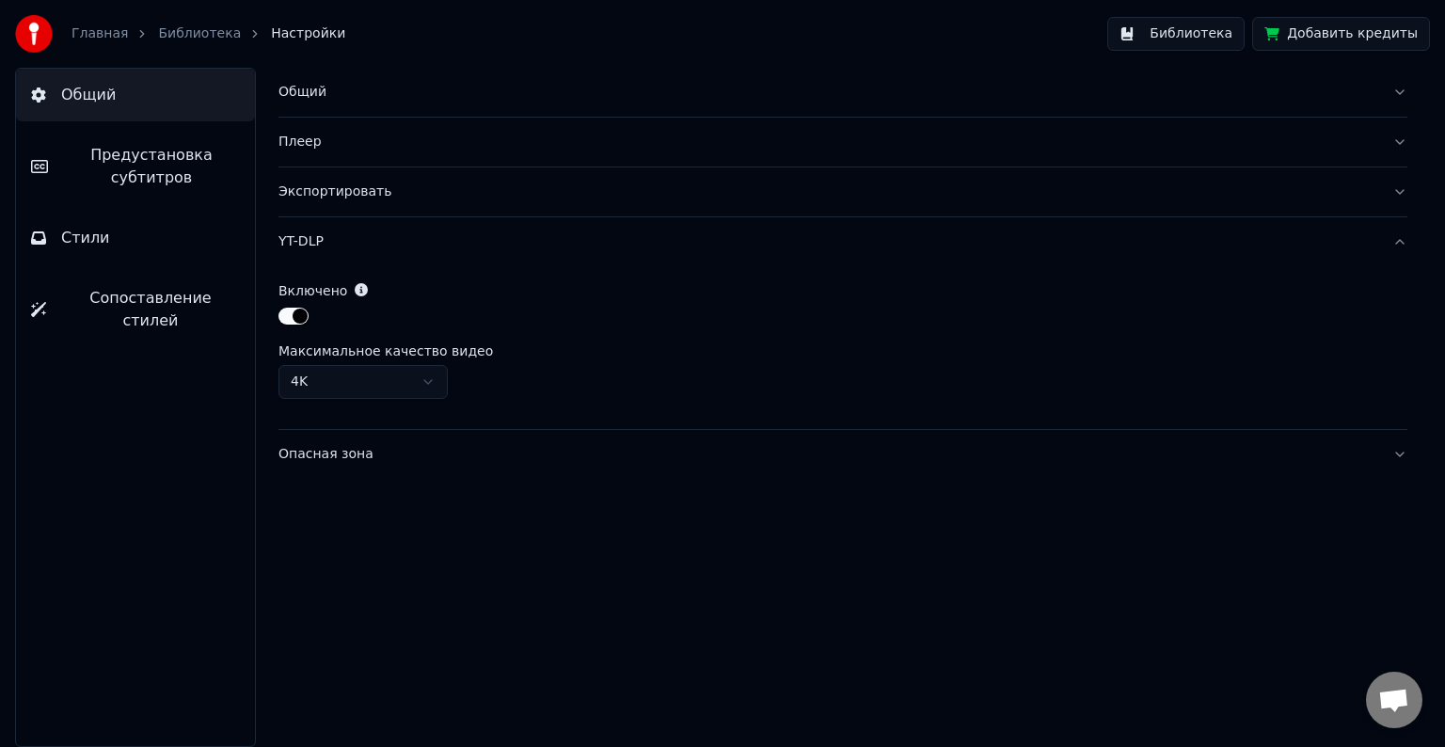
click at [439, 376] on html "Главная Библиотека Настройки Библиотека Добавить кредиты Общий Предустановка су…" at bounding box center [722, 373] width 1445 height 747
click at [434, 377] on html "Главная Библиотека Настройки Библиотека Добавить кредиты Общий Предустановка су…" at bounding box center [722, 373] width 1445 height 747
click at [289, 319] on button "button" at bounding box center [294, 316] width 30 height 17
click at [290, 319] on button "button" at bounding box center [294, 316] width 30 height 17
click at [177, 38] on link "Библиотека" at bounding box center [199, 33] width 83 height 19
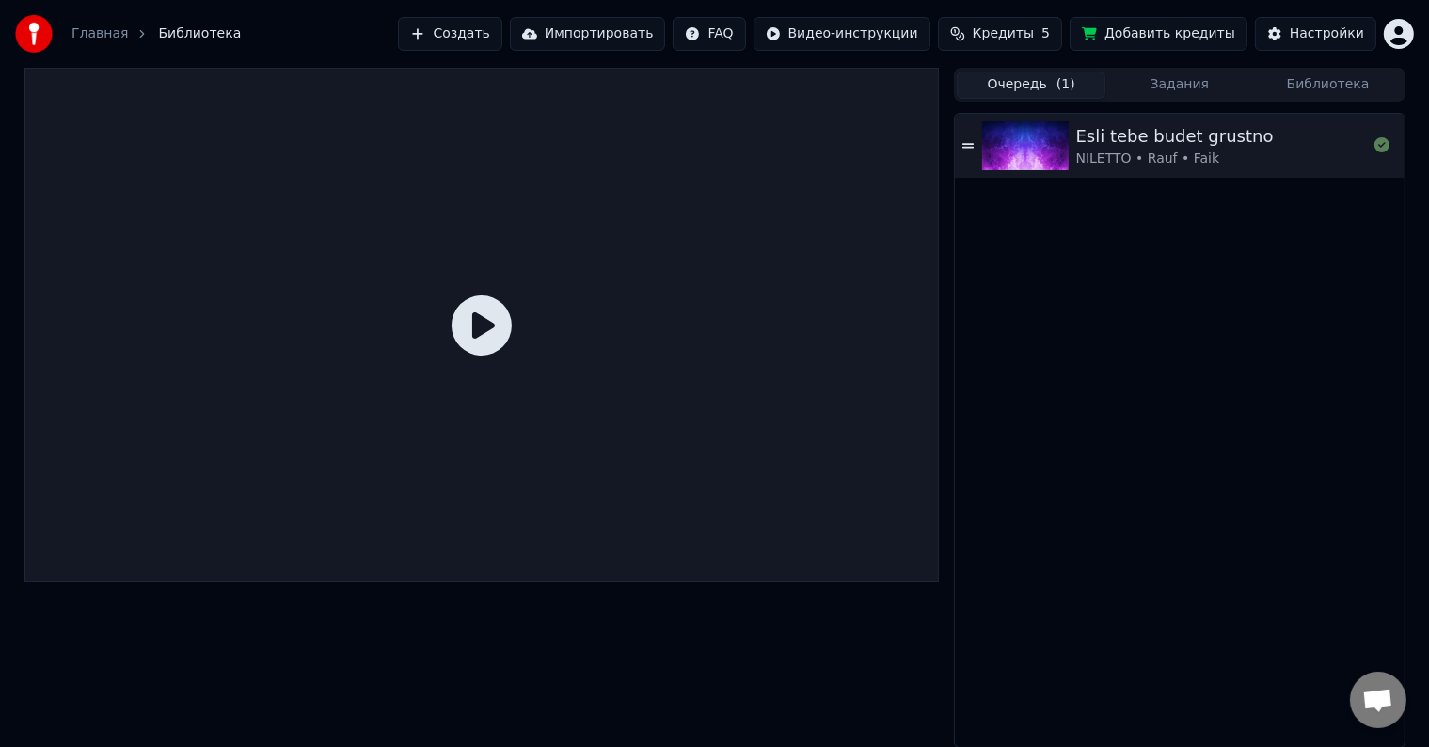
click at [471, 317] on icon at bounding box center [482, 325] width 60 height 60
click at [1216, 162] on div "NILETTO • Rauf • Faik" at bounding box center [1176, 159] width 198 height 19
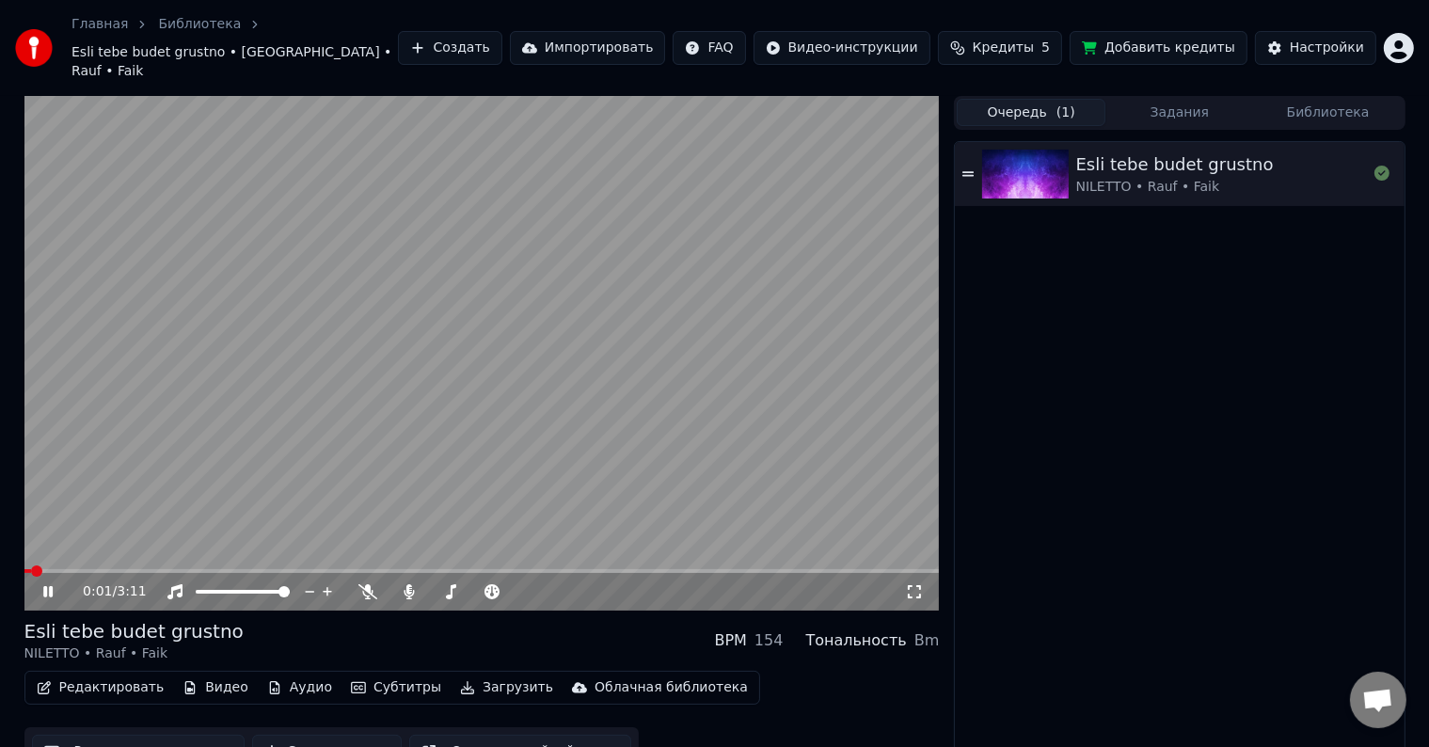
click at [303, 569] on span at bounding box center [482, 571] width 916 height 4
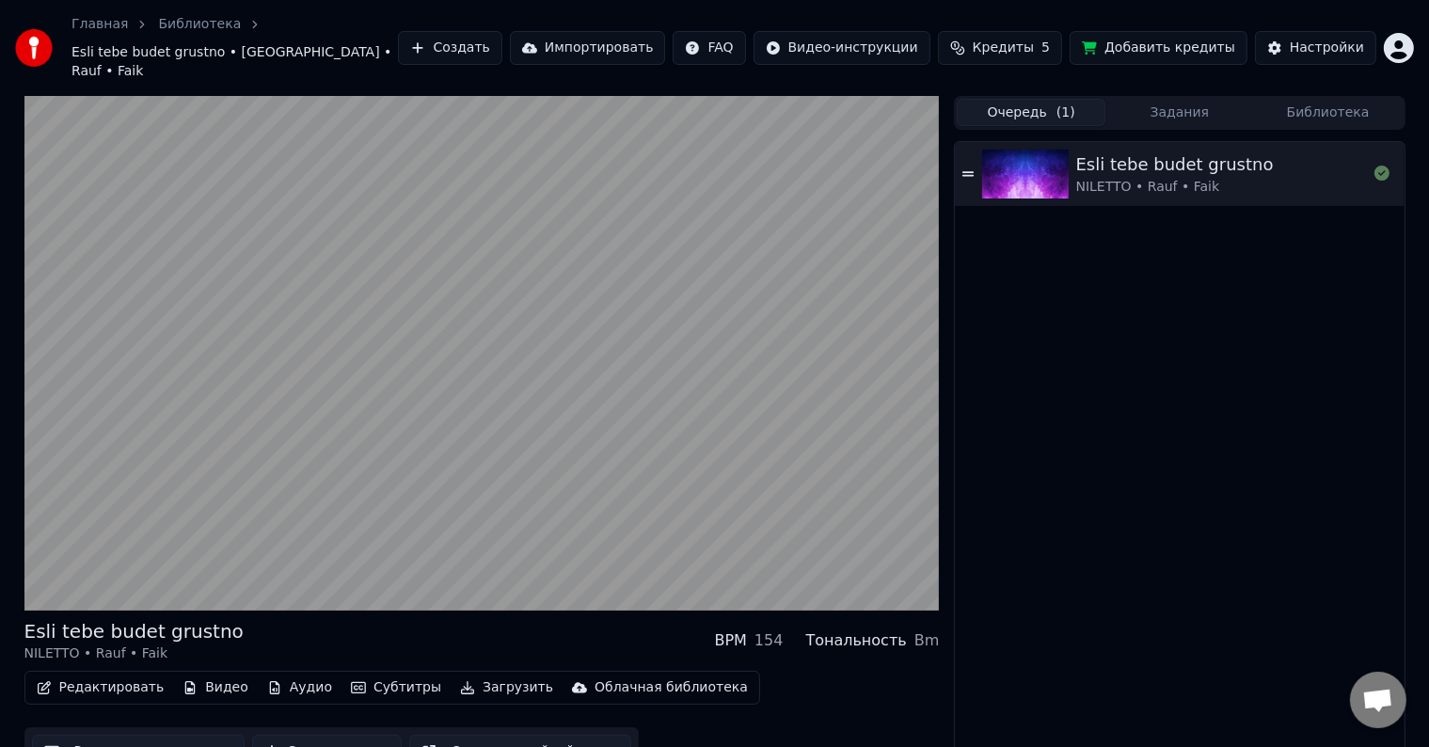
click at [309, 735] on button "Скачать видео" at bounding box center [327, 752] width 150 height 34
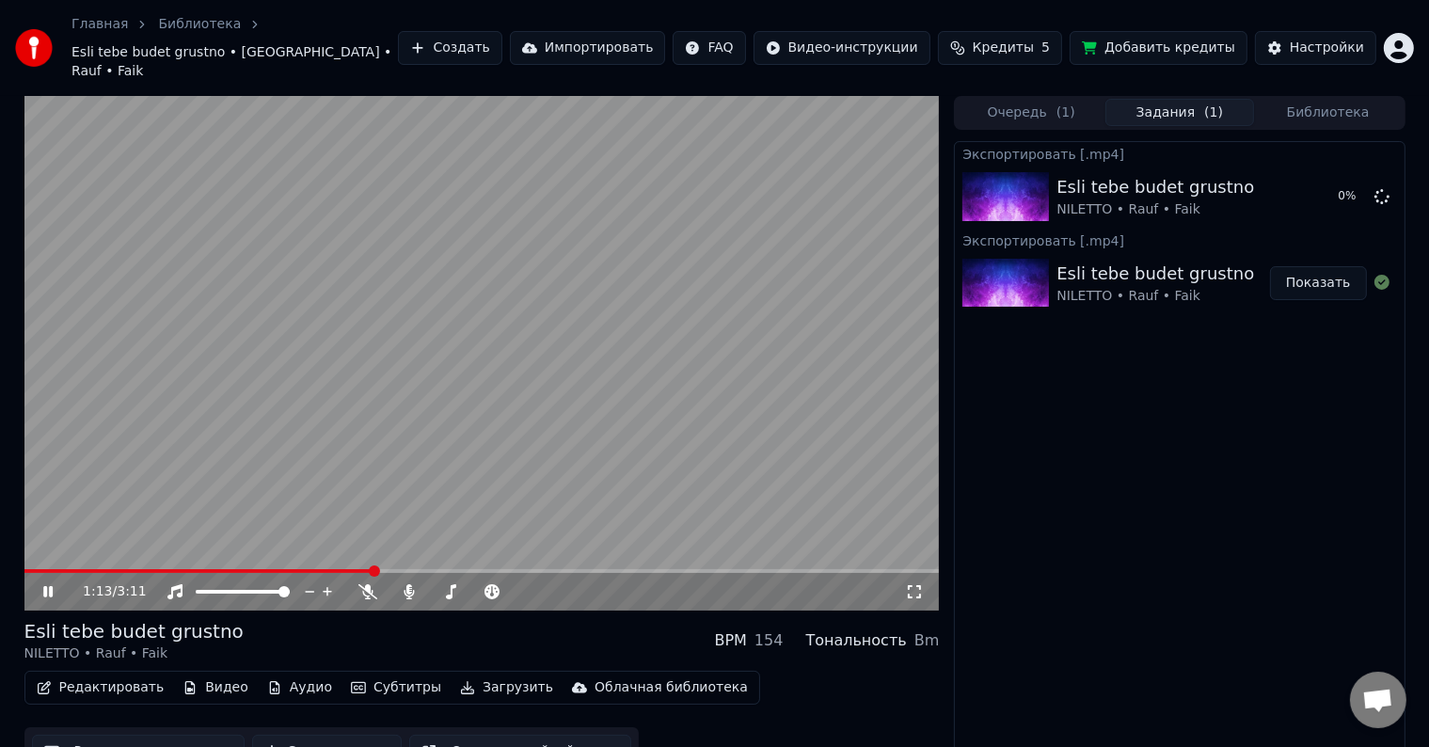
click at [493, 487] on video at bounding box center [482, 353] width 916 height 515
click at [1020, 43] on span "Кредиты" at bounding box center [1003, 48] width 61 height 19
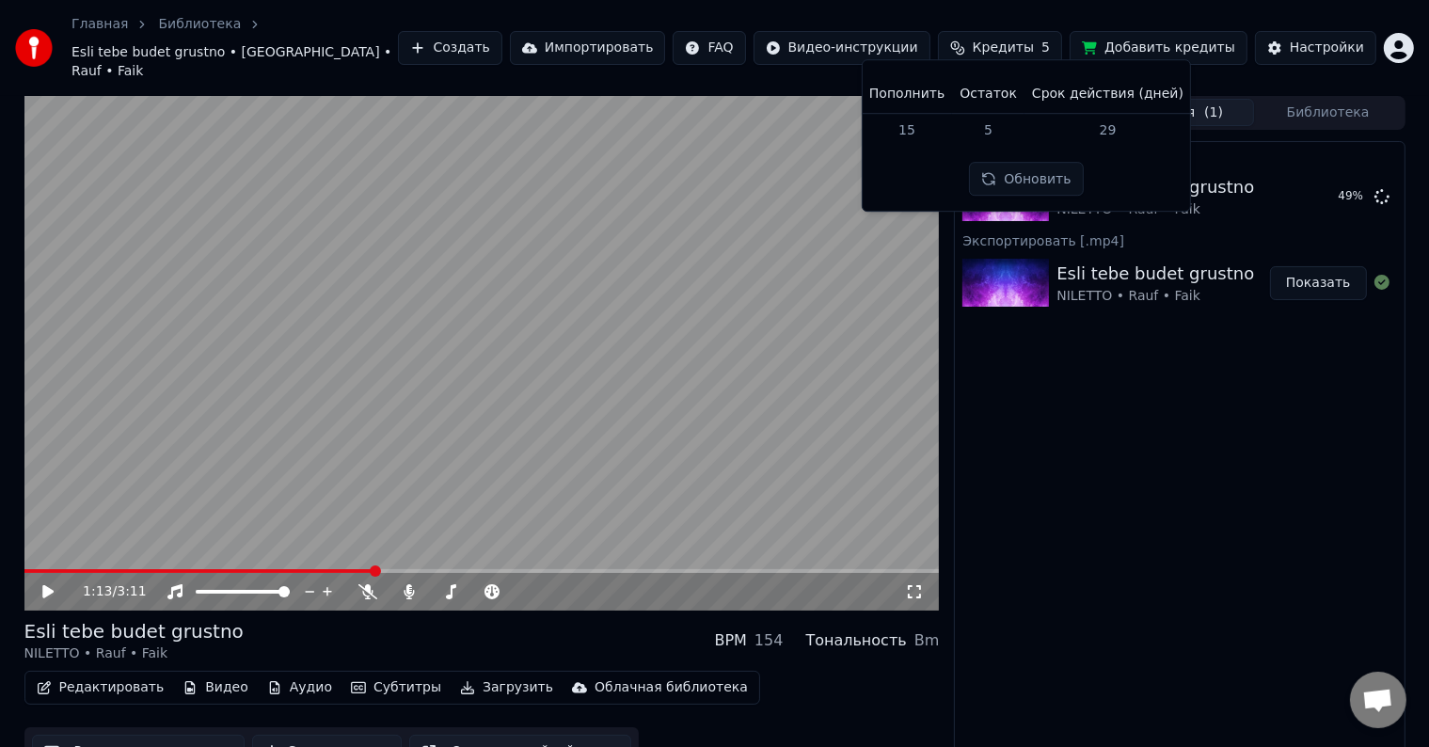
click at [1034, 39] on span "Кредиты" at bounding box center [1003, 48] width 61 height 19
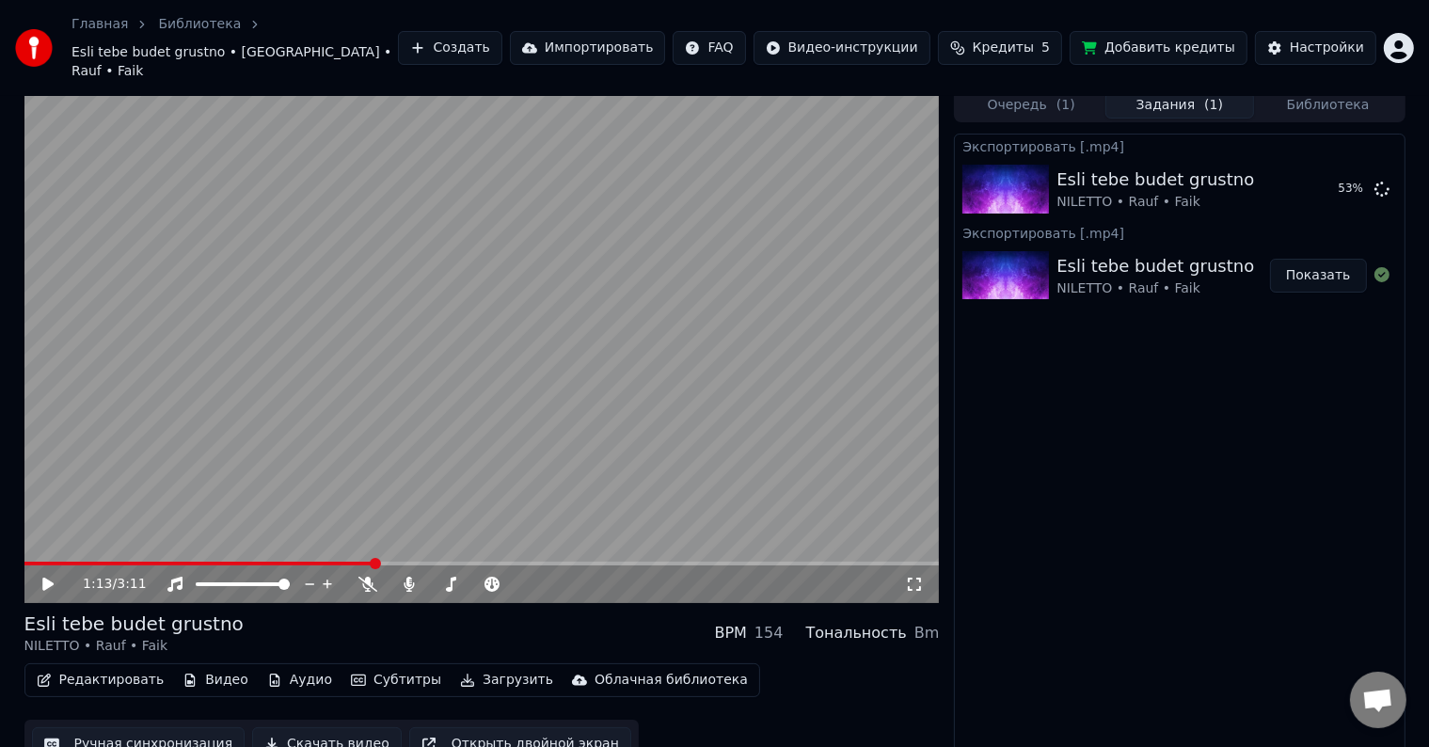
scroll to position [10, 0]
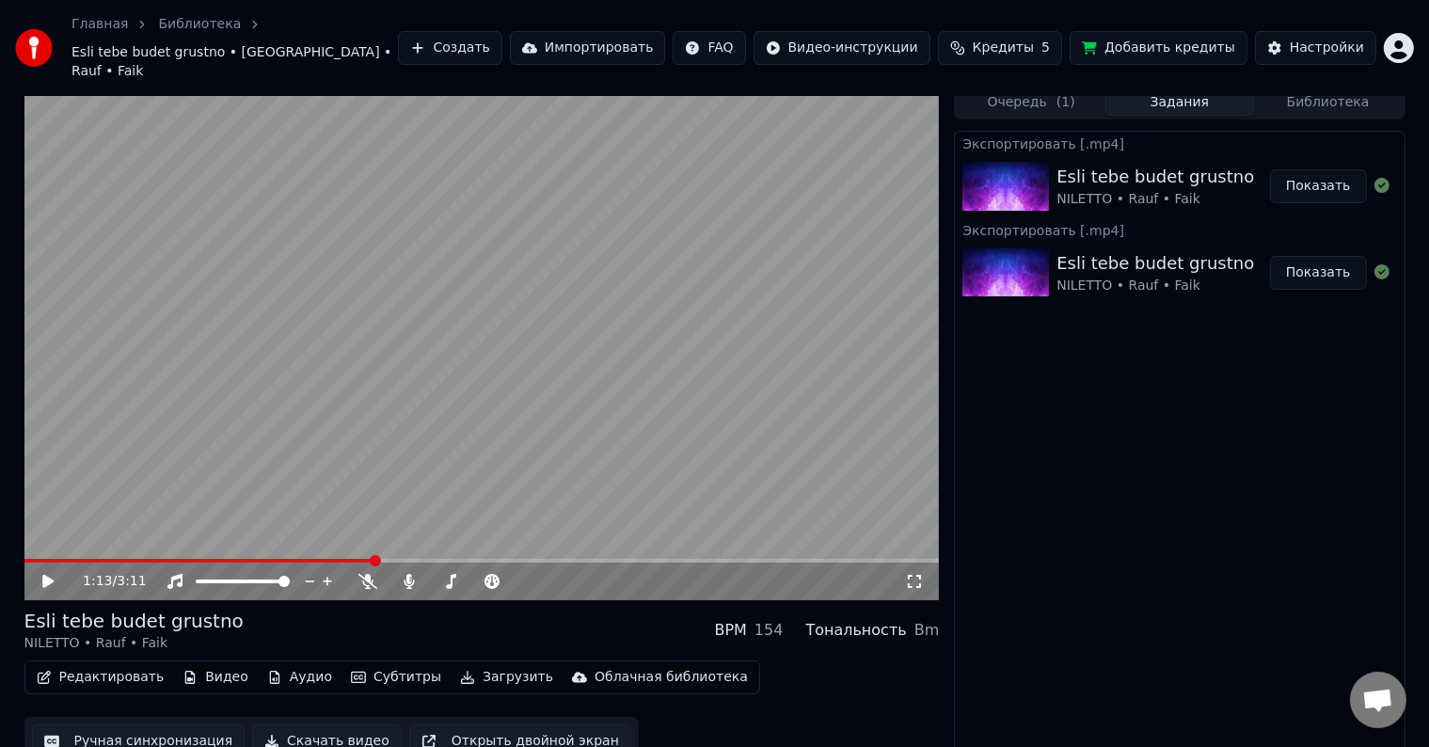
click at [1327, 169] on button "Показать" at bounding box center [1318, 186] width 97 height 34
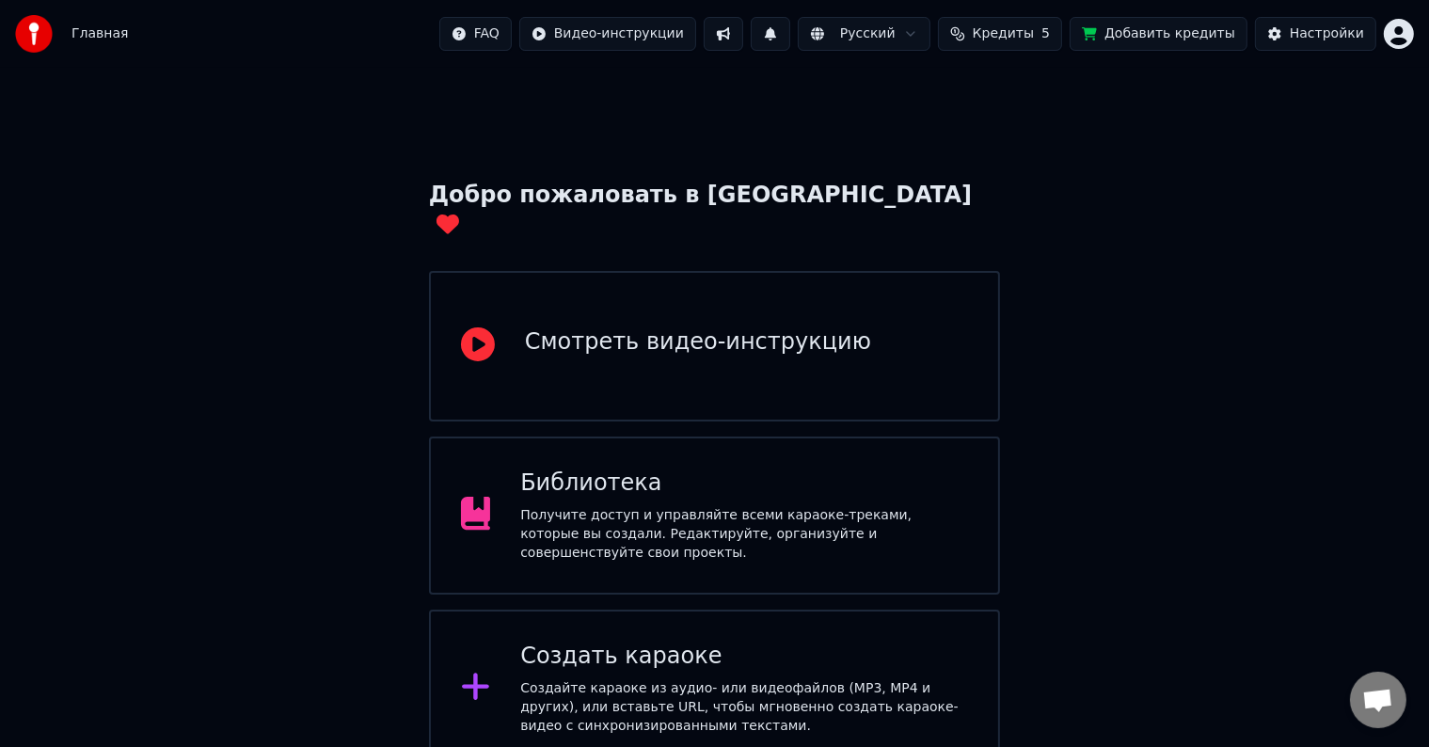
click at [737, 506] on div "Получите доступ и управляйте всеми караоке-треками, которые вы создали. Редакти…" at bounding box center [744, 534] width 448 height 56
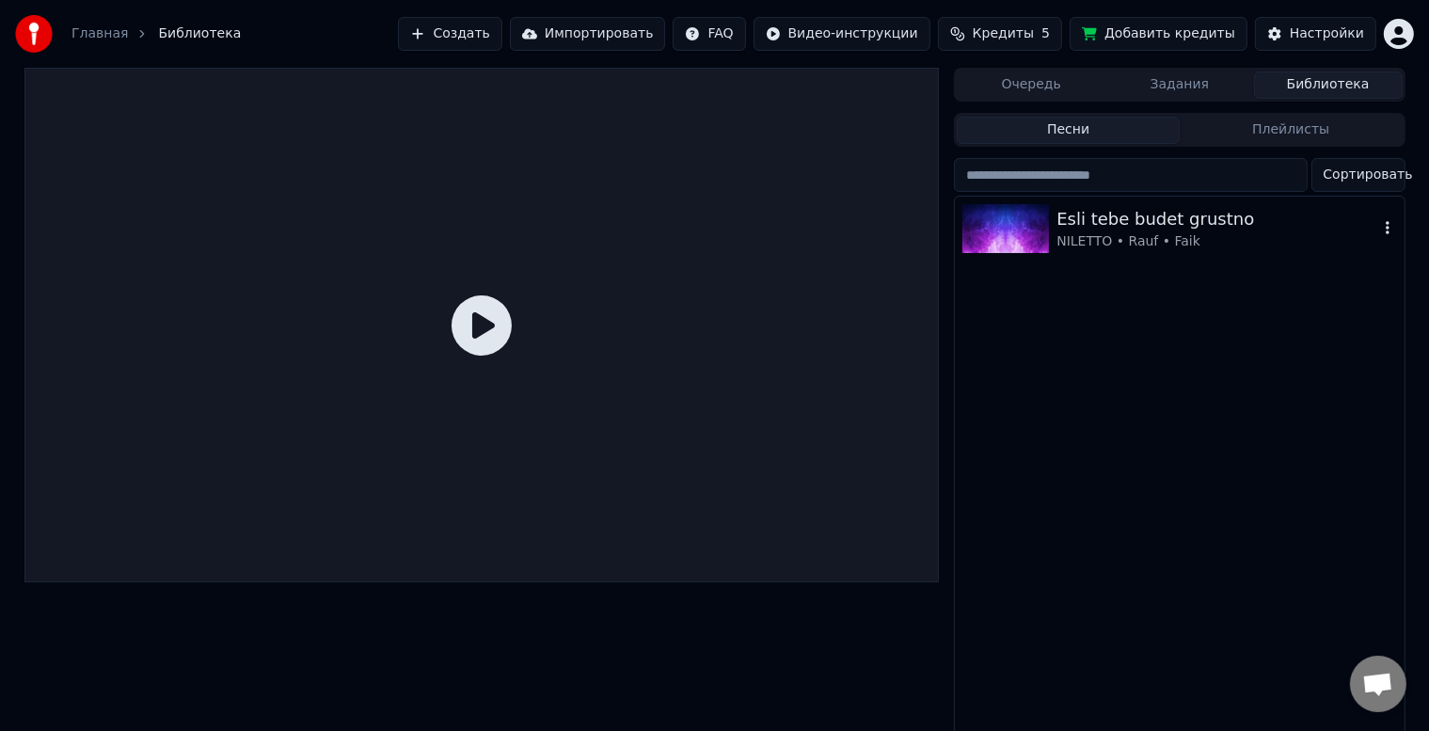
click at [1103, 213] on div "Esli tebe budet grustno" at bounding box center [1217, 219] width 321 height 26
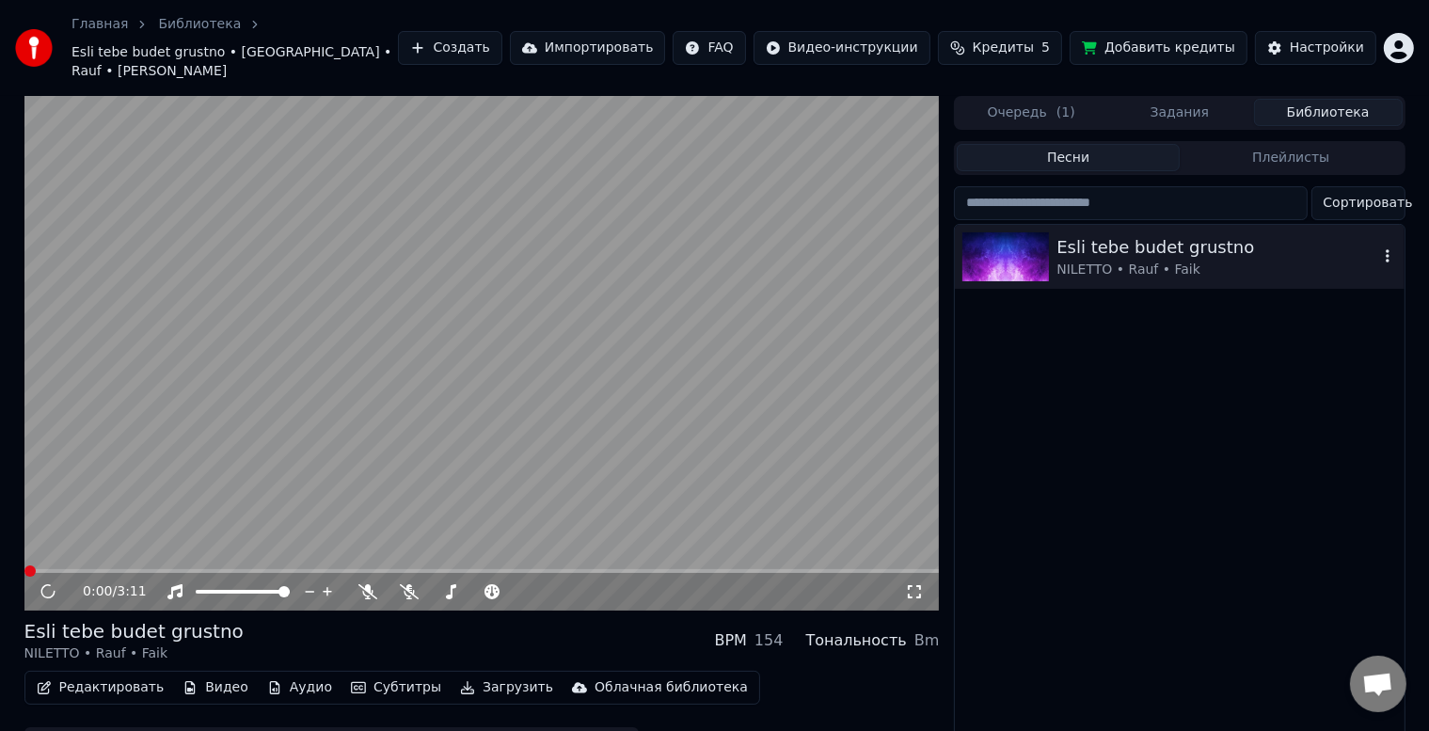
click at [1388, 249] on icon "button" at bounding box center [1388, 255] width 4 height 13
click at [599, 678] on div "Облачная библиотека" at bounding box center [671, 687] width 153 height 19
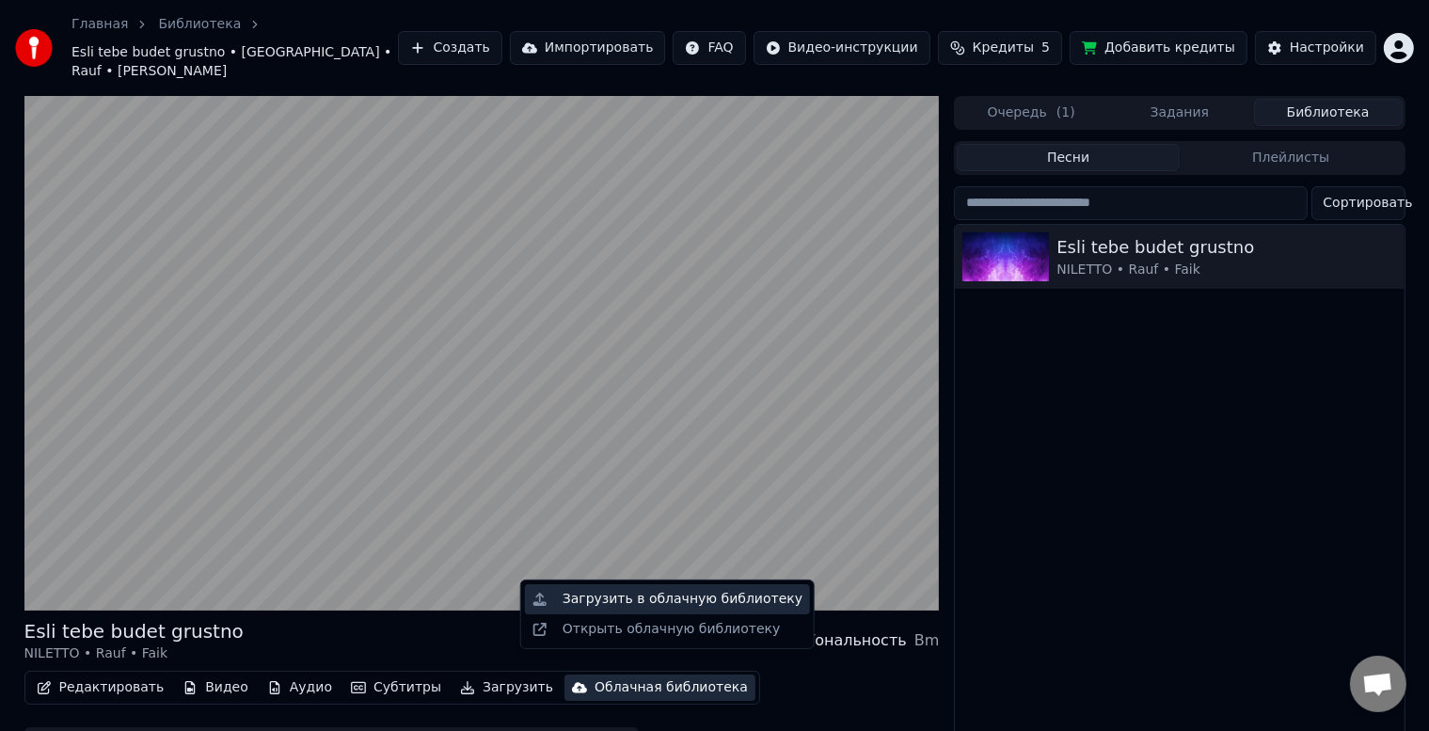
click at [642, 600] on div "Загрузить в облачную библиотеку" at bounding box center [683, 599] width 240 height 19
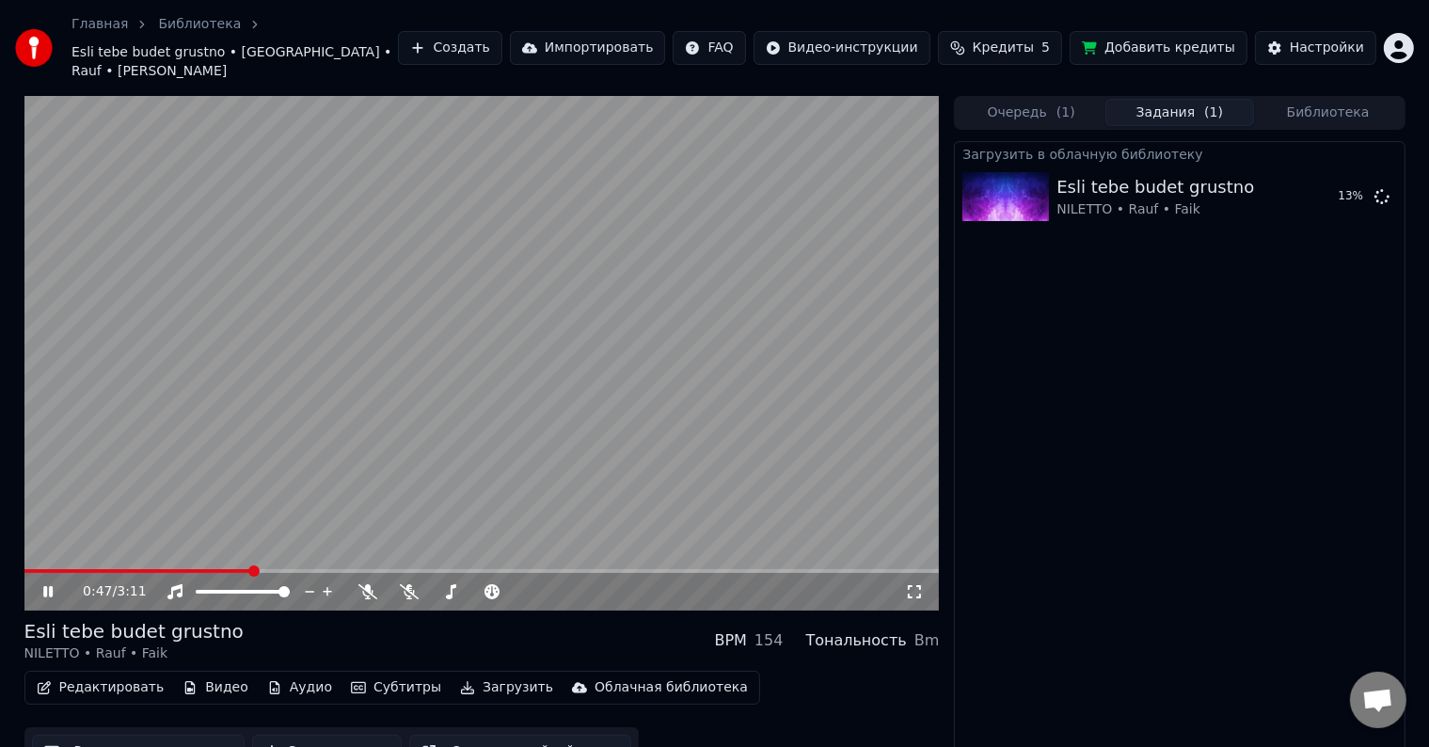
click at [534, 419] on video at bounding box center [482, 353] width 916 height 515
click at [1381, 188] on icon at bounding box center [1382, 195] width 15 height 15
click at [1360, 189] on icon at bounding box center [1359, 196] width 15 height 15
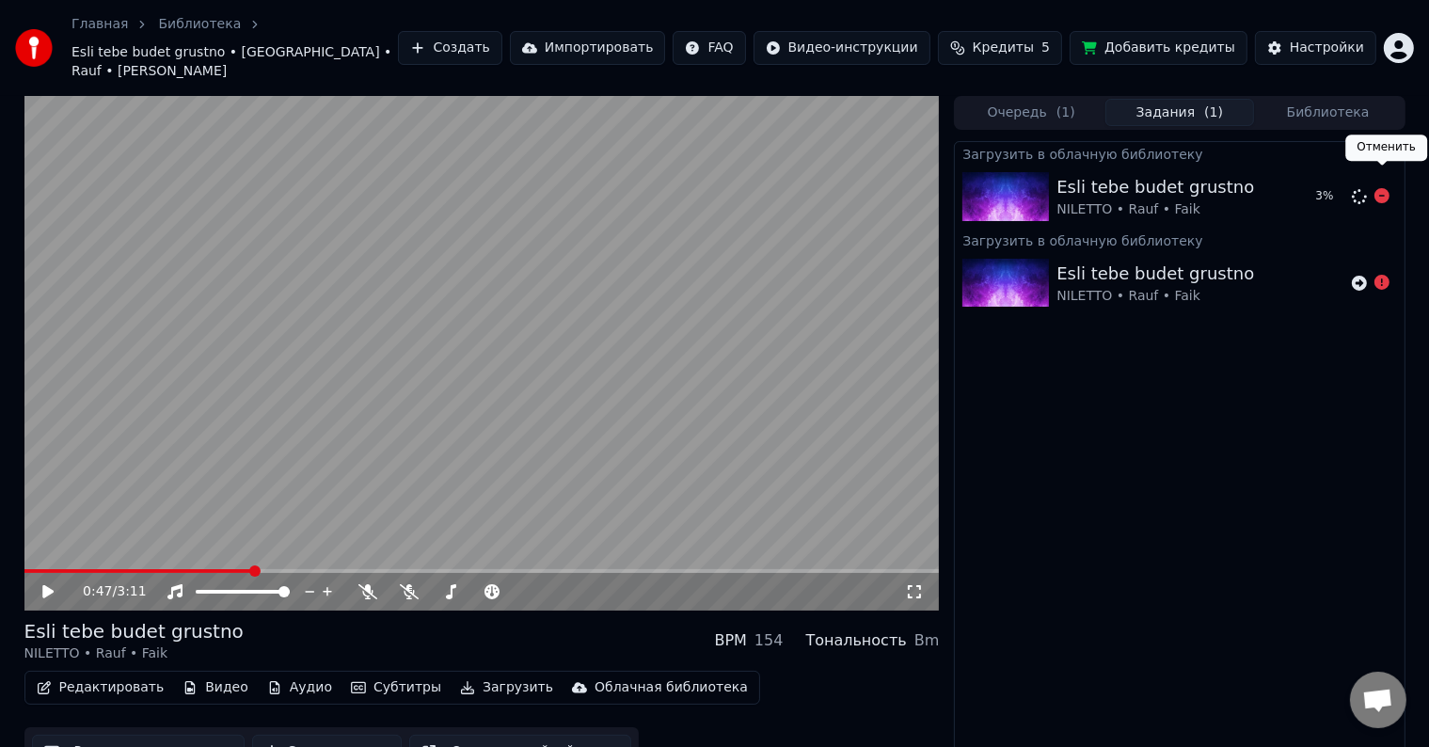
click at [1386, 188] on icon at bounding box center [1382, 195] width 15 height 15
click at [1381, 275] on icon at bounding box center [1382, 282] width 15 height 15
